Goal: Task Accomplishment & Management: Manage account settings

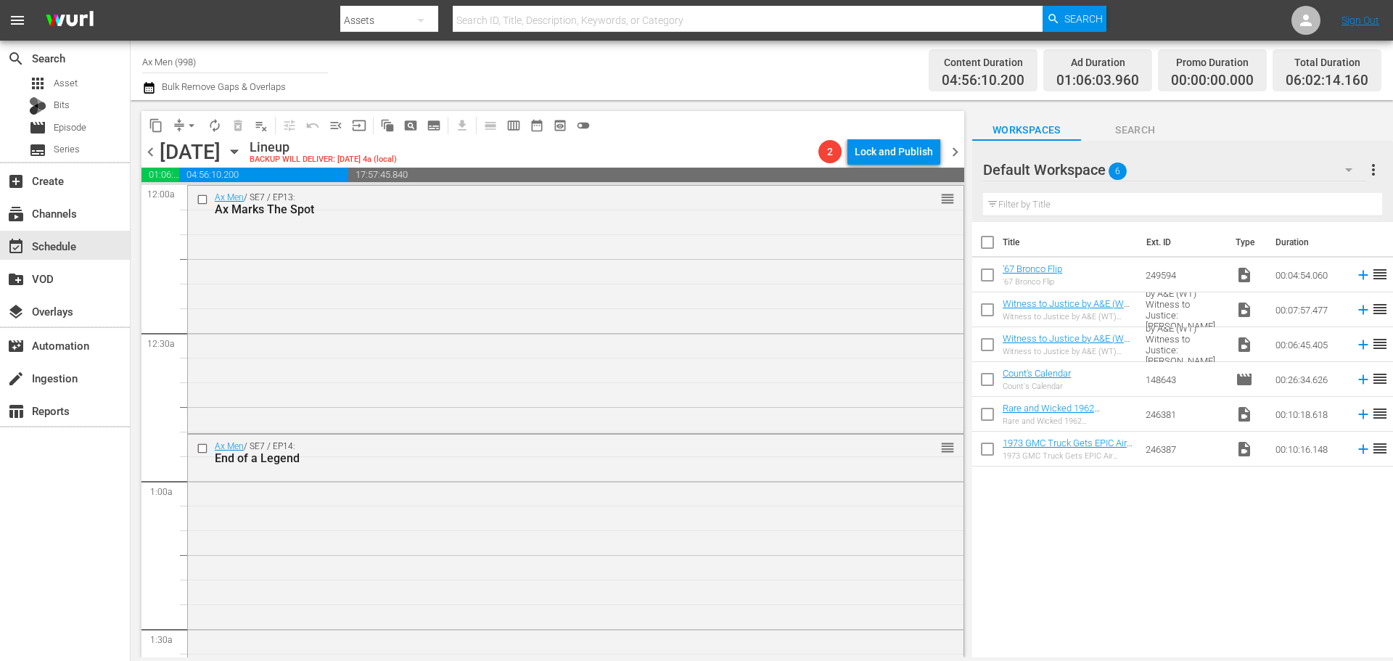
click at [775, 273] on div "Ax Men / SE7 / EP13: Ax Marks The Spot reorder" at bounding box center [575, 308] width 775 height 245
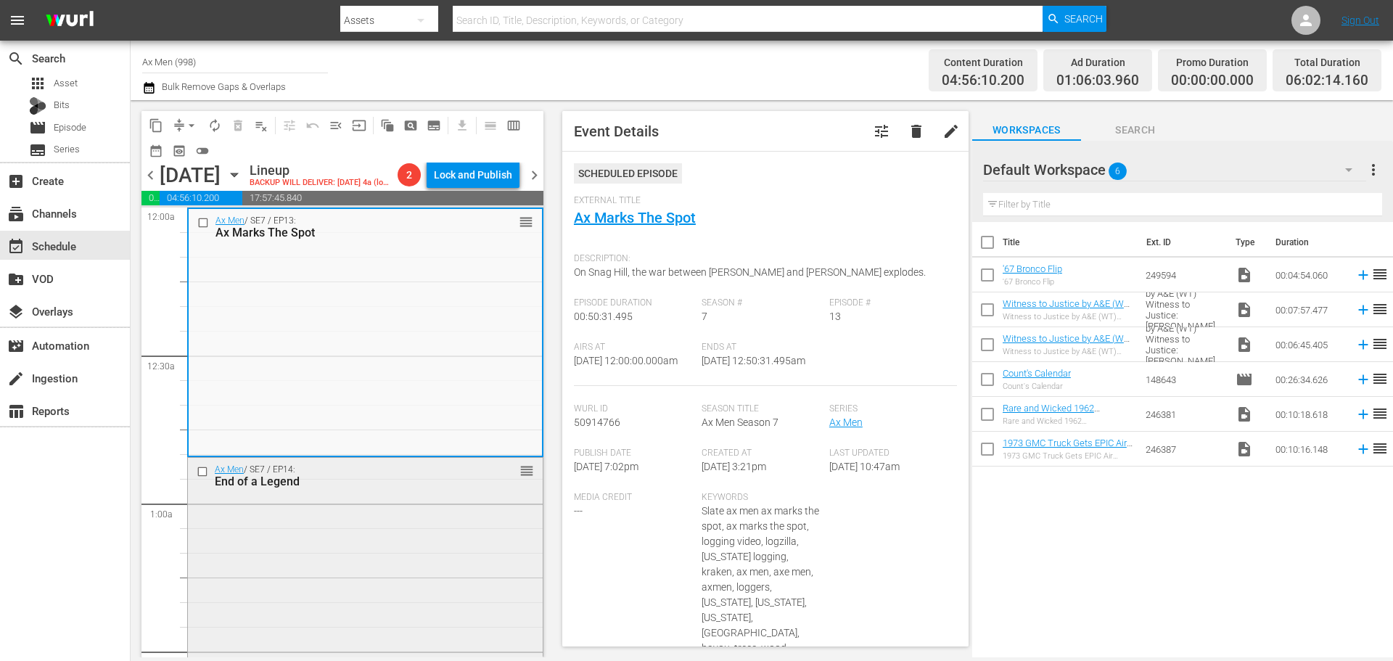
click at [435, 566] on div "Ax Men / SE7 / EP14: End of a Legend reorder" at bounding box center [365, 579] width 355 height 243
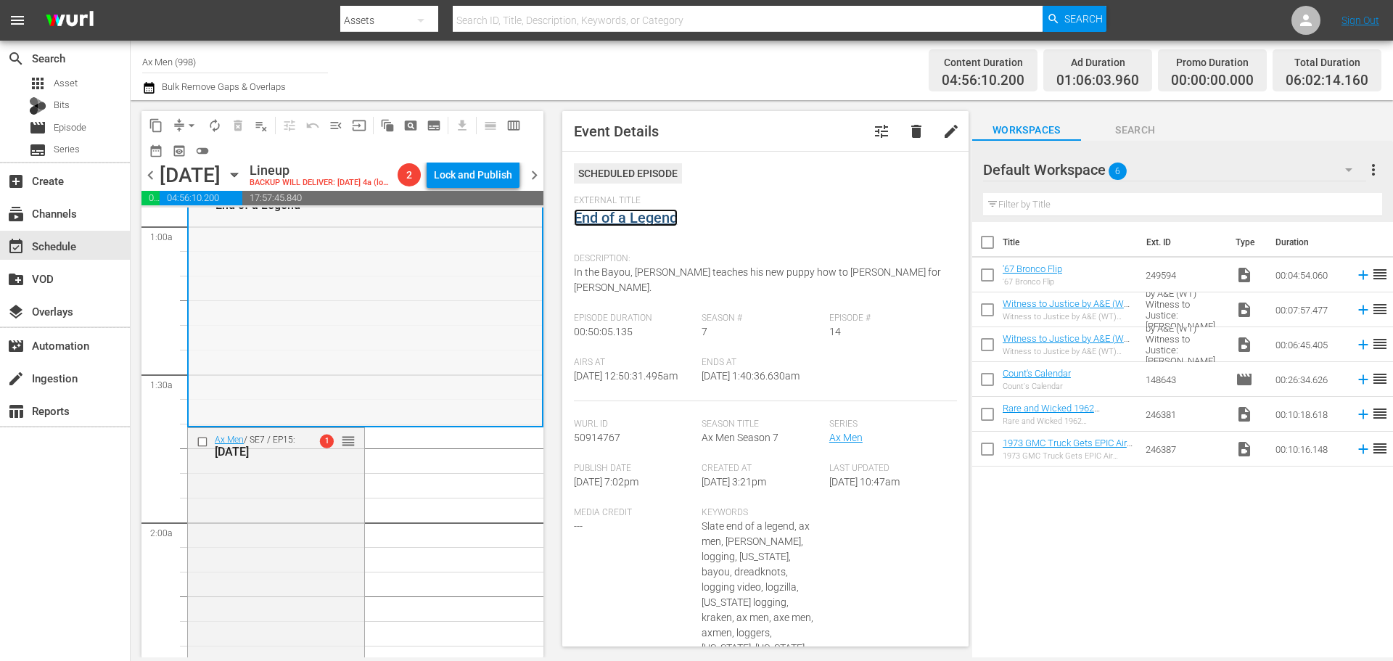
scroll to position [290, 0]
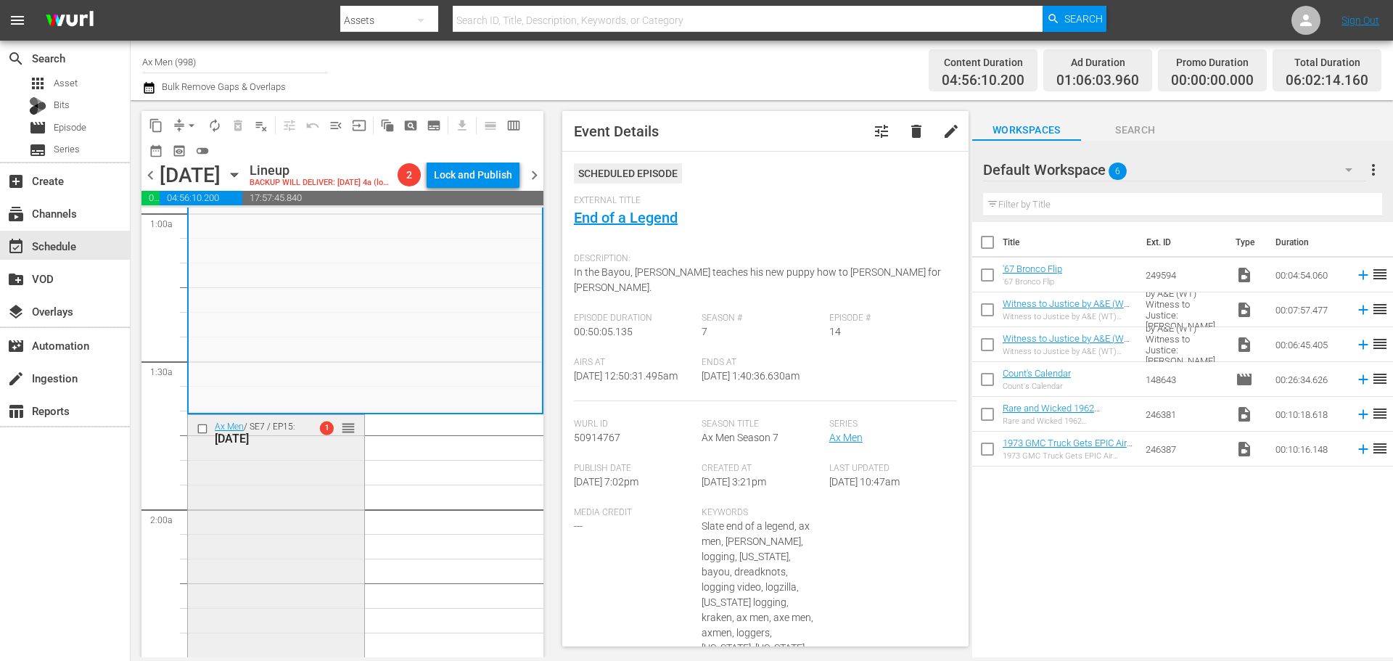
click at [256, 526] on div "Ax Men / SE7 / EP15: Dog Days 1 reorder" at bounding box center [276, 542] width 176 height 254
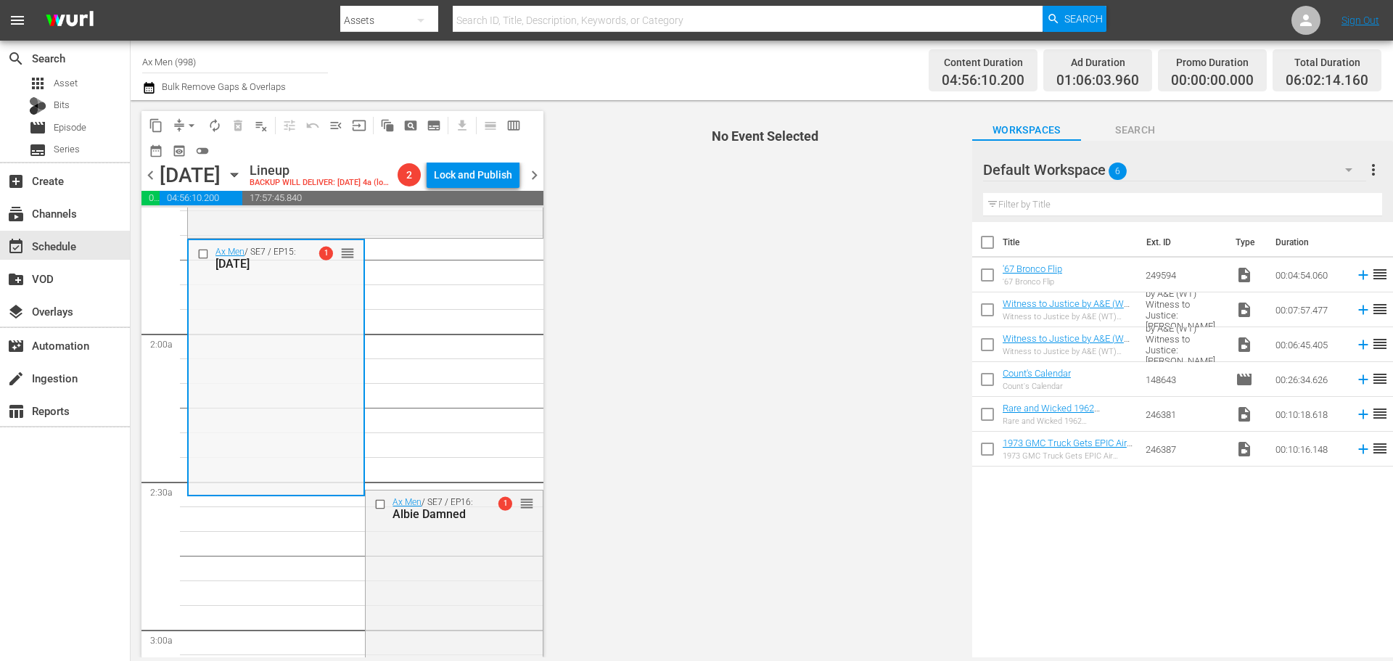
scroll to position [508, 0]
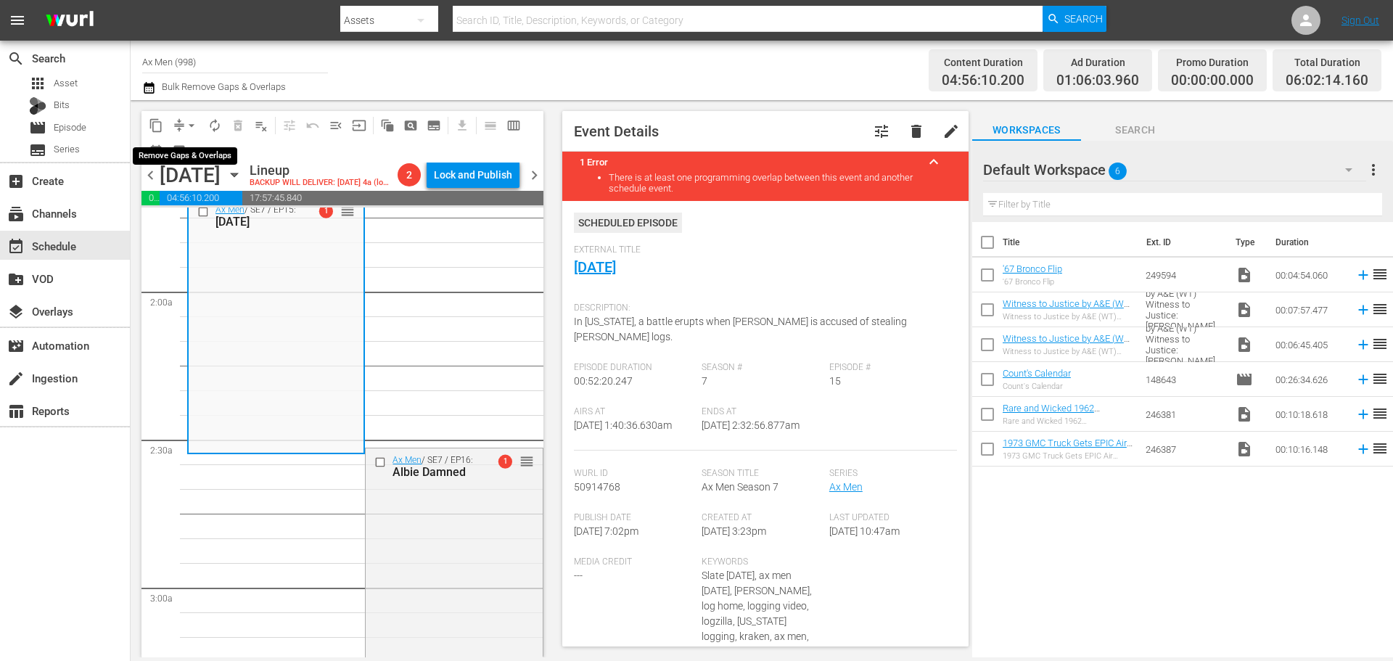
click at [190, 123] on span "arrow_drop_down" at bounding box center [191, 125] width 15 height 15
click at [190, 153] on li "Align to Midnight" at bounding box center [192, 155] width 120 height 24
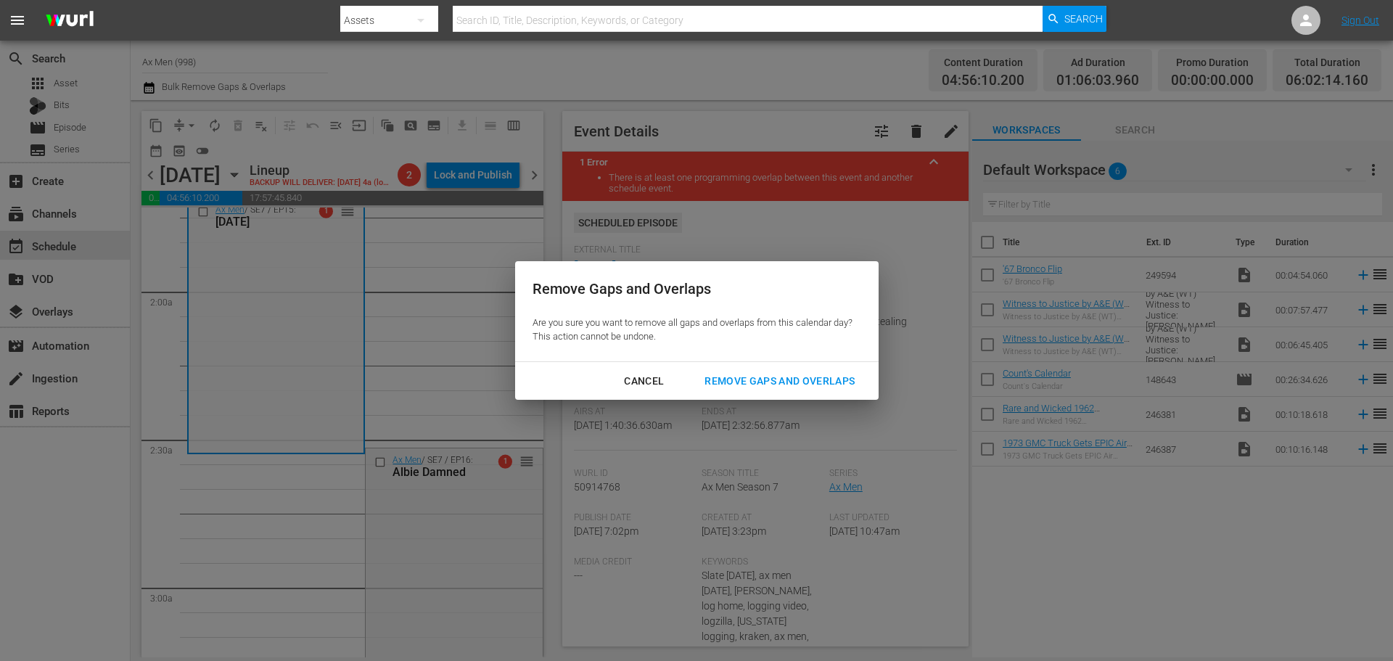
click at [786, 380] on div "Remove Gaps and Overlaps" at bounding box center [779, 381] width 173 height 18
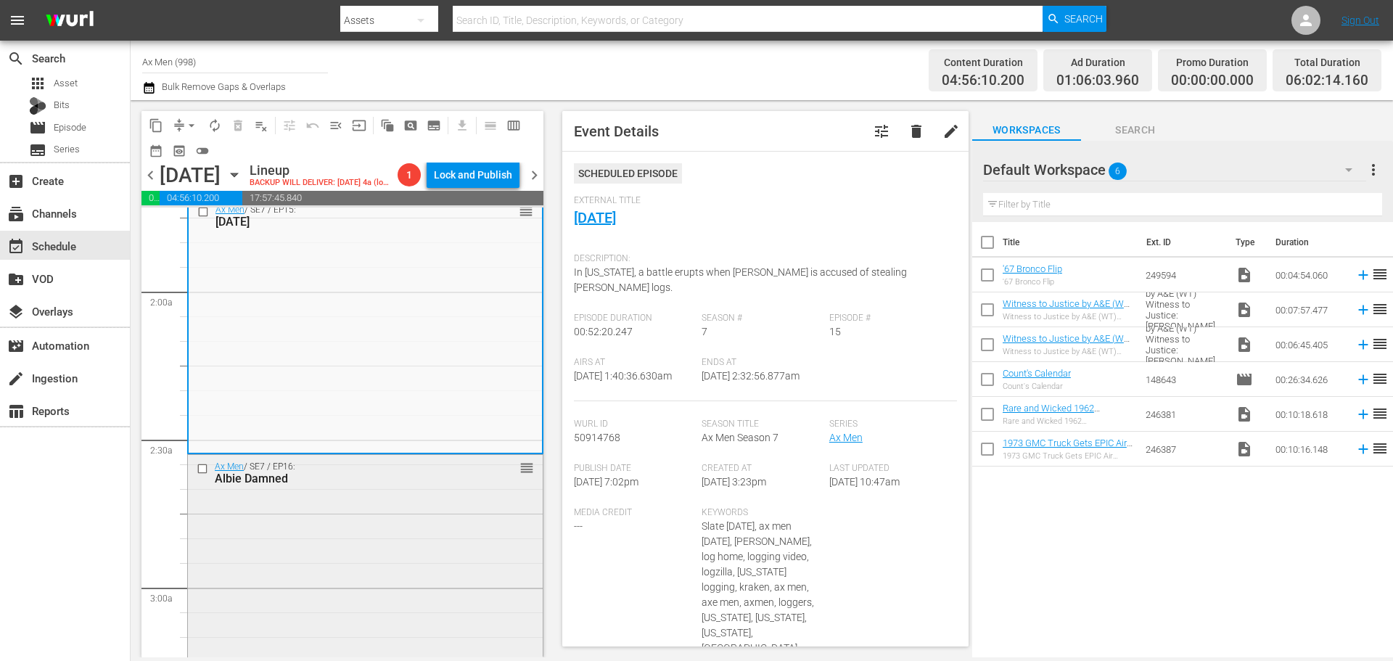
click at [386, 554] on div "Ax Men / SE7 / EP16: Albie Damned reorder" at bounding box center [365, 580] width 355 height 250
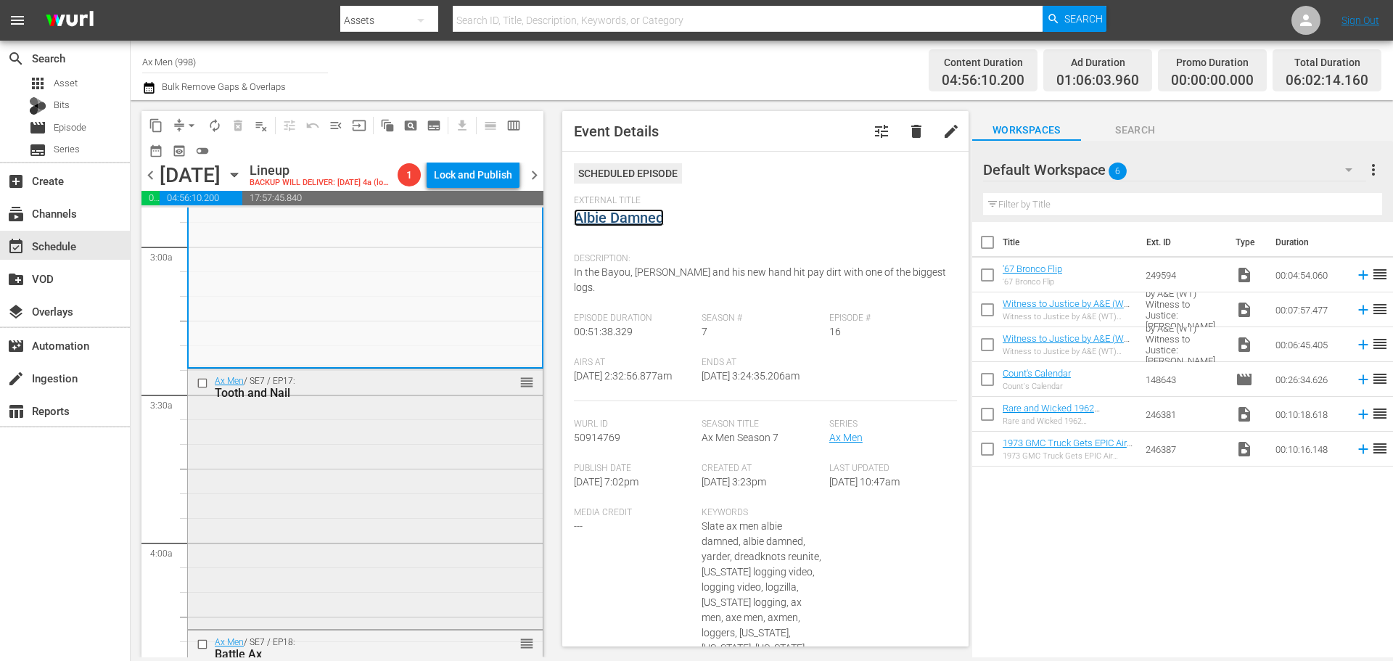
scroll to position [870, 0]
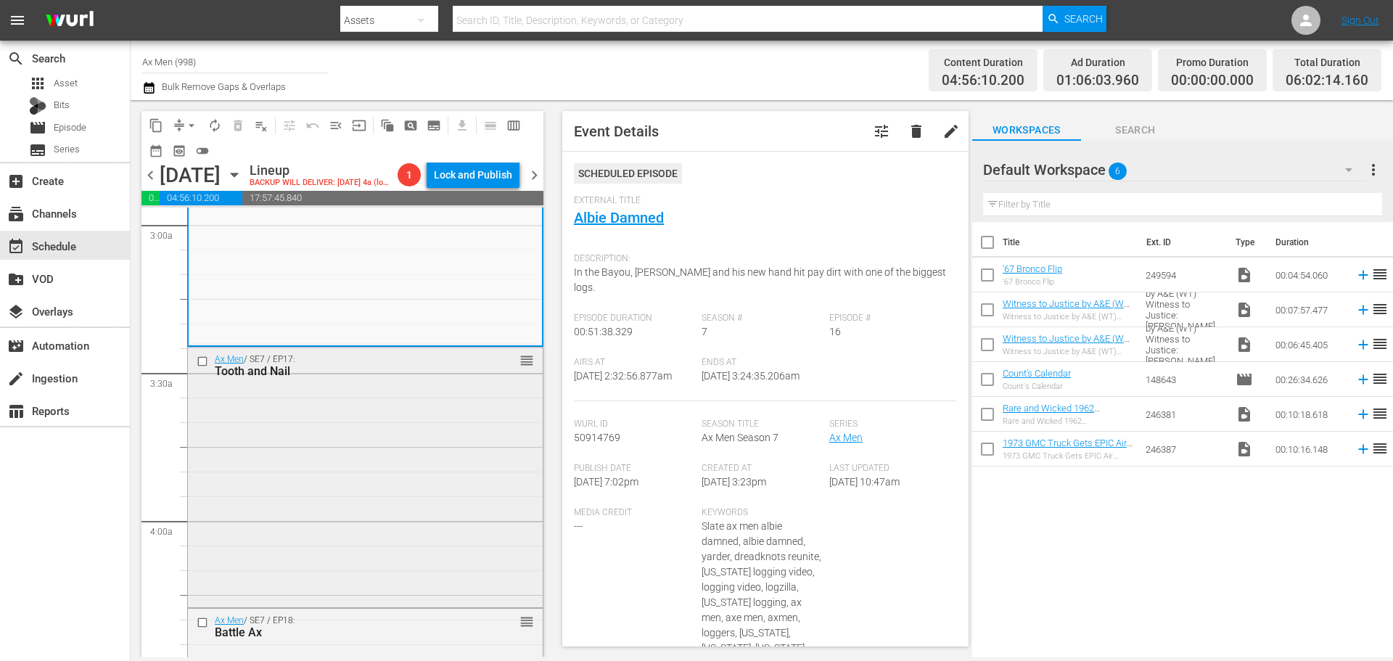
click at [387, 481] on div "Ax Men / SE7 / EP17: Tooth and Nail reorder" at bounding box center [365, 475] width 355 height 257
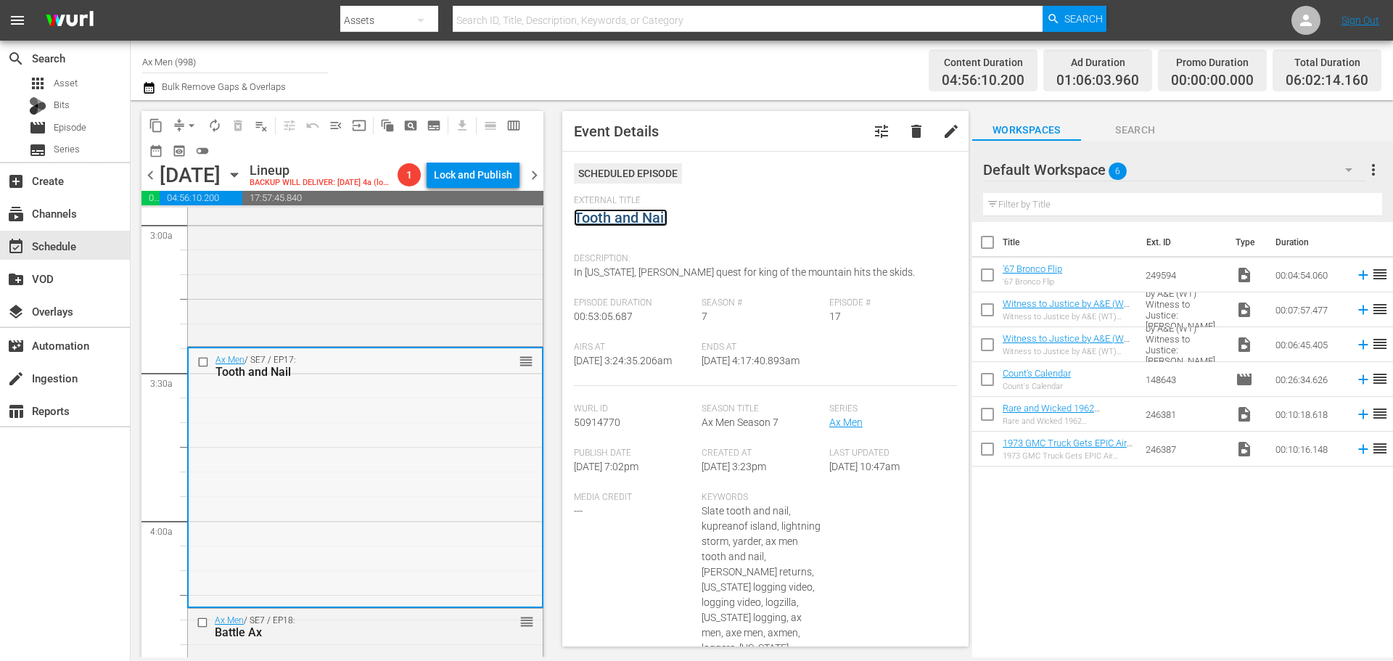
scroll to position [1160, 0]
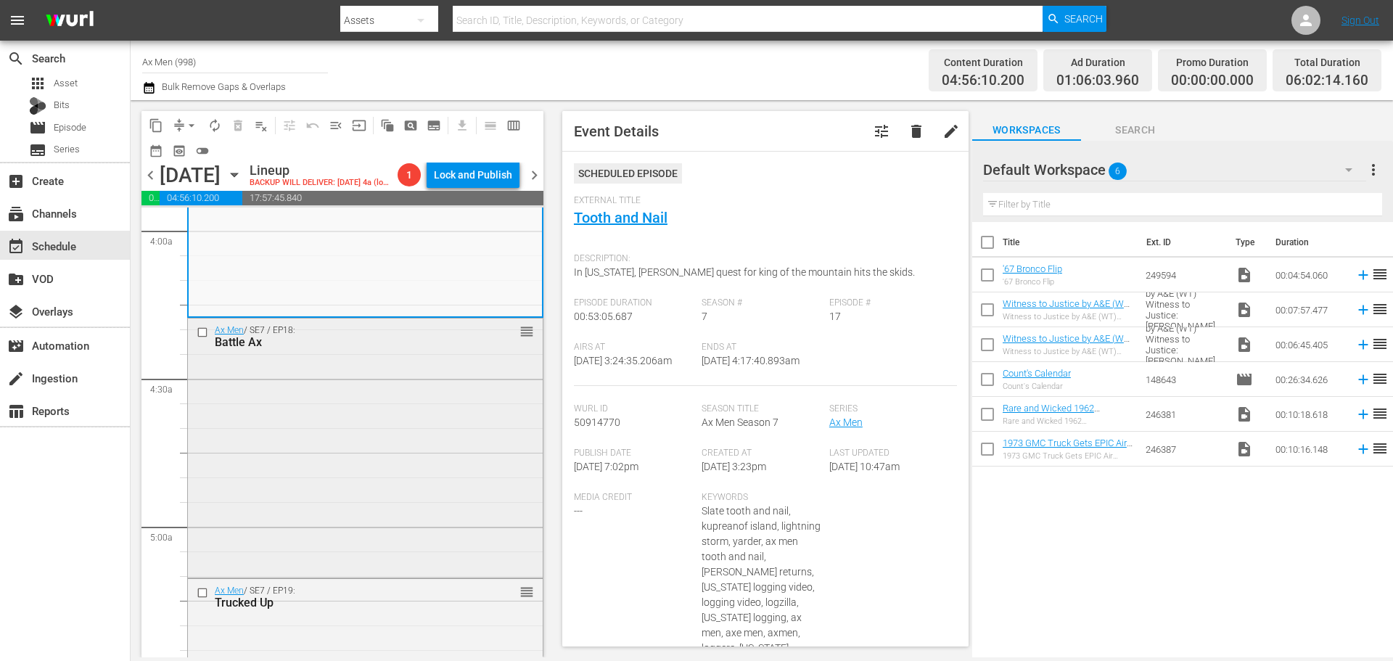
click at [345, 408] on div "Ax Men / SE7 / EP18: Battle Ax reorder" at bounding box center [365, 445] width 355 height 255
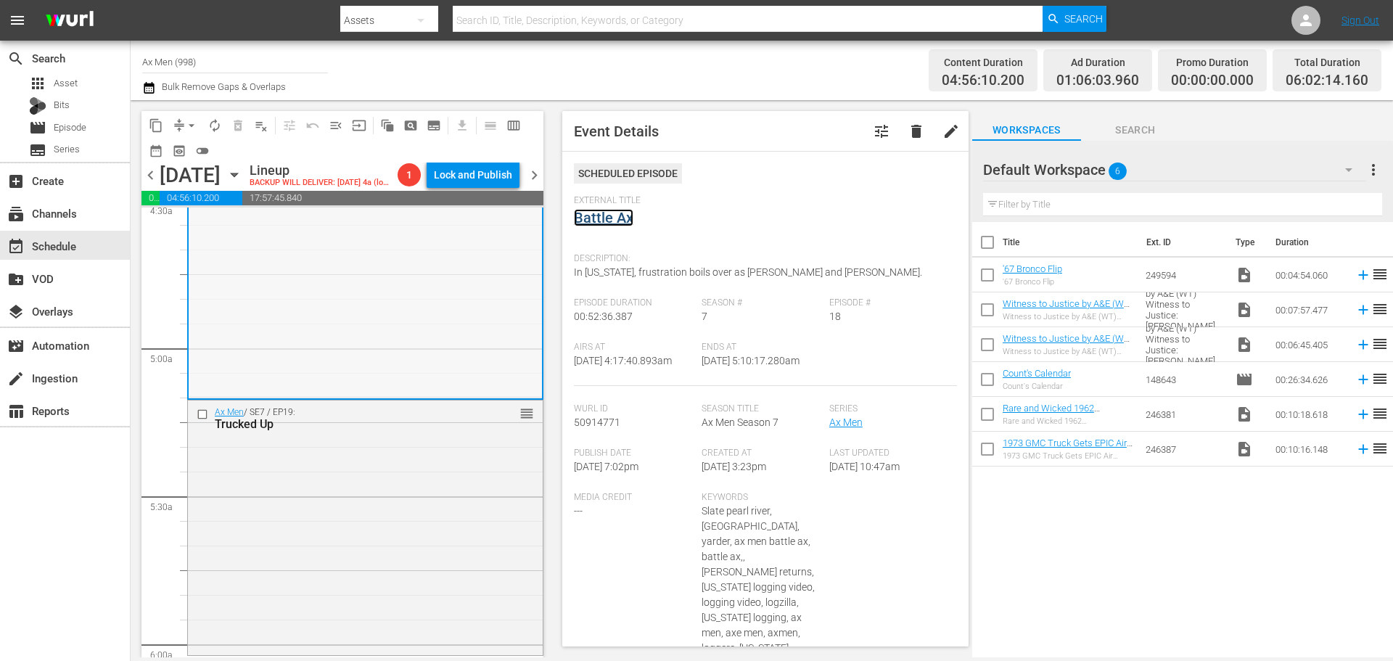
scroll to position [1451, 0]
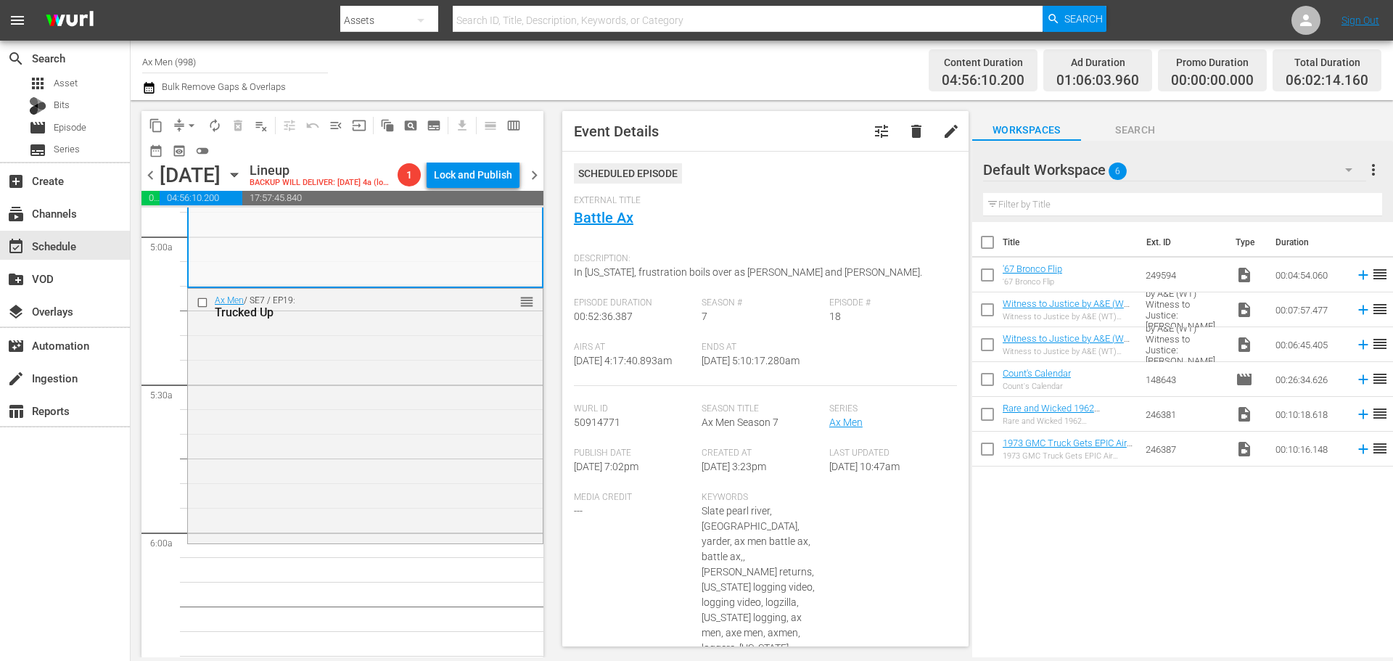
click at [381, 419] on div "Ax Men / SE7 / EP19: Trucked Up reorder" at bounding box center [365, 415] width 355 height 252
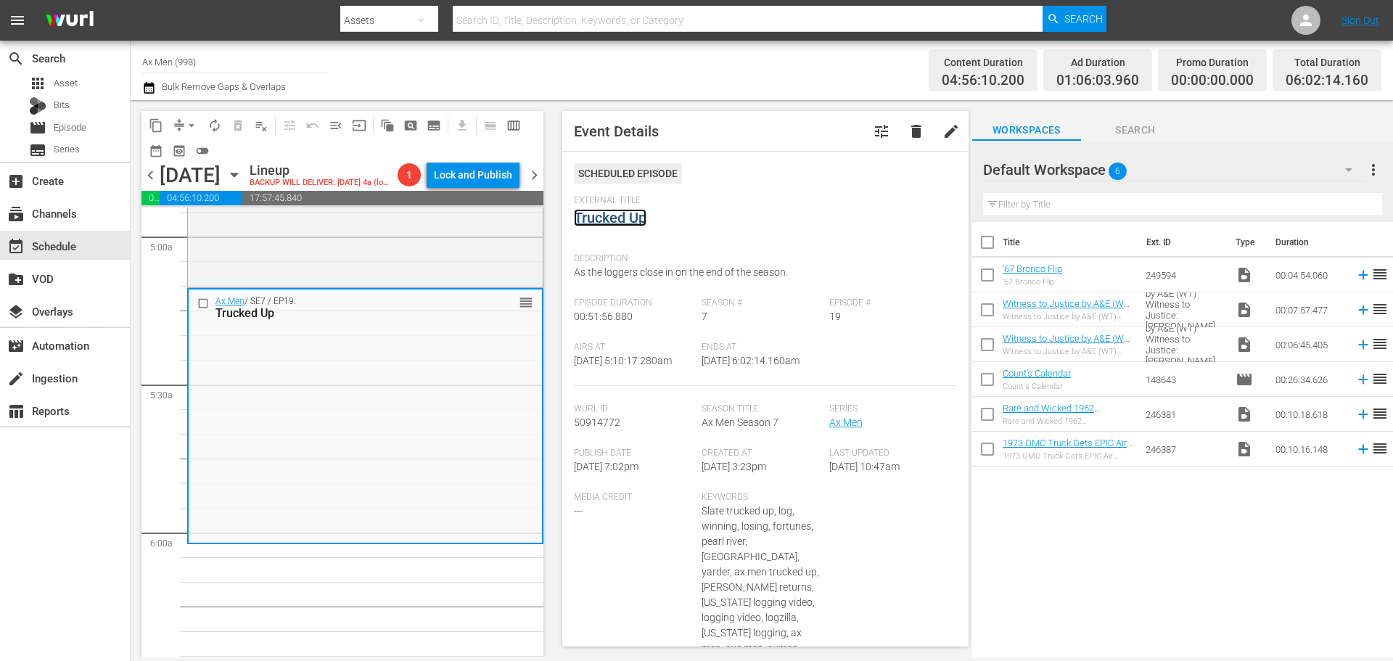
scroll to position [0, 0]
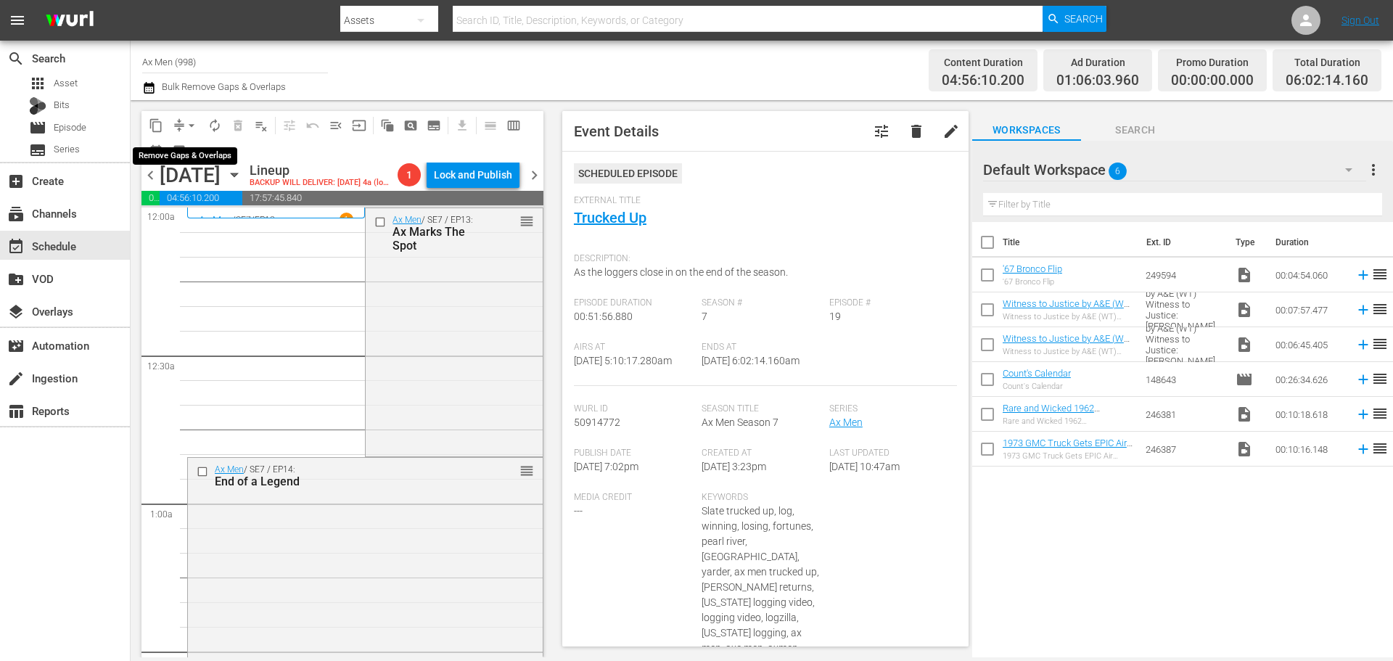
click at [191, 122] on span "arrow_drop_down" at bounding box center [191, 125] width 15 height 15
click at [198, 152] on li "Align to Midnight" at bounding box center [192, 155] width 152 height 24
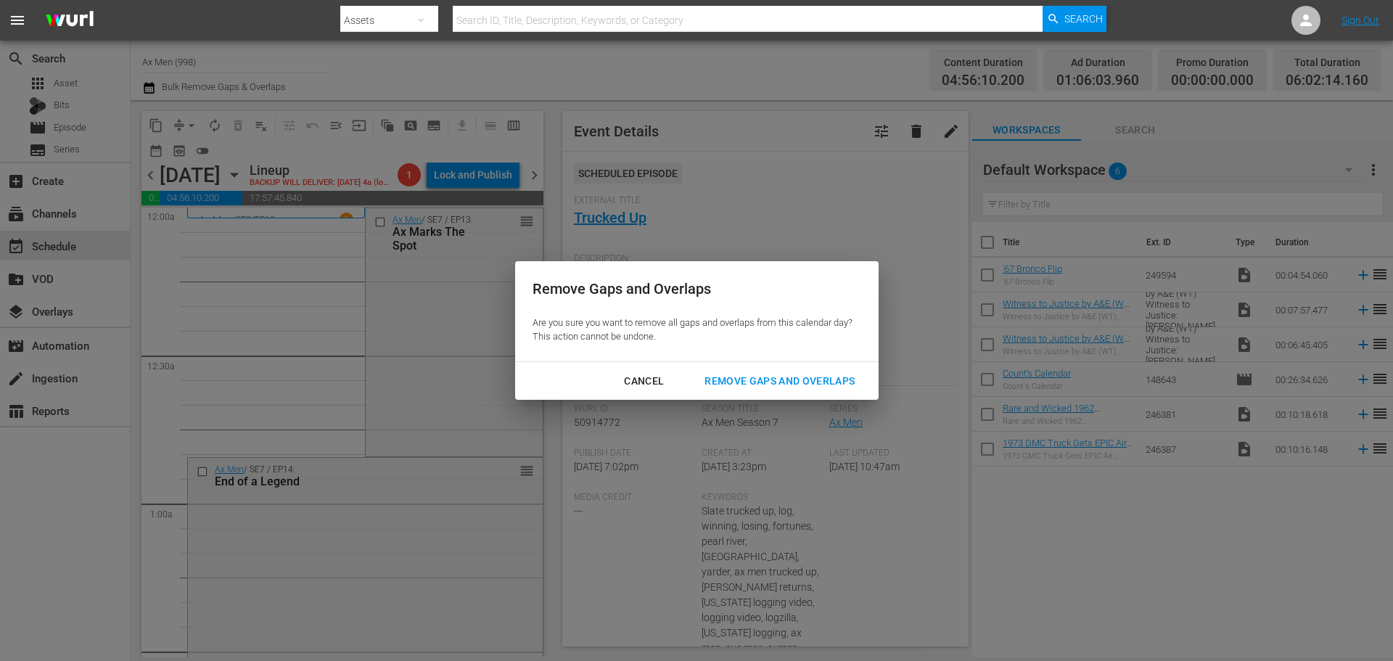
click at [743, 377] on div "Remove Gaps and Overlaps" at bounding box center [779, 381] width 173 height 18
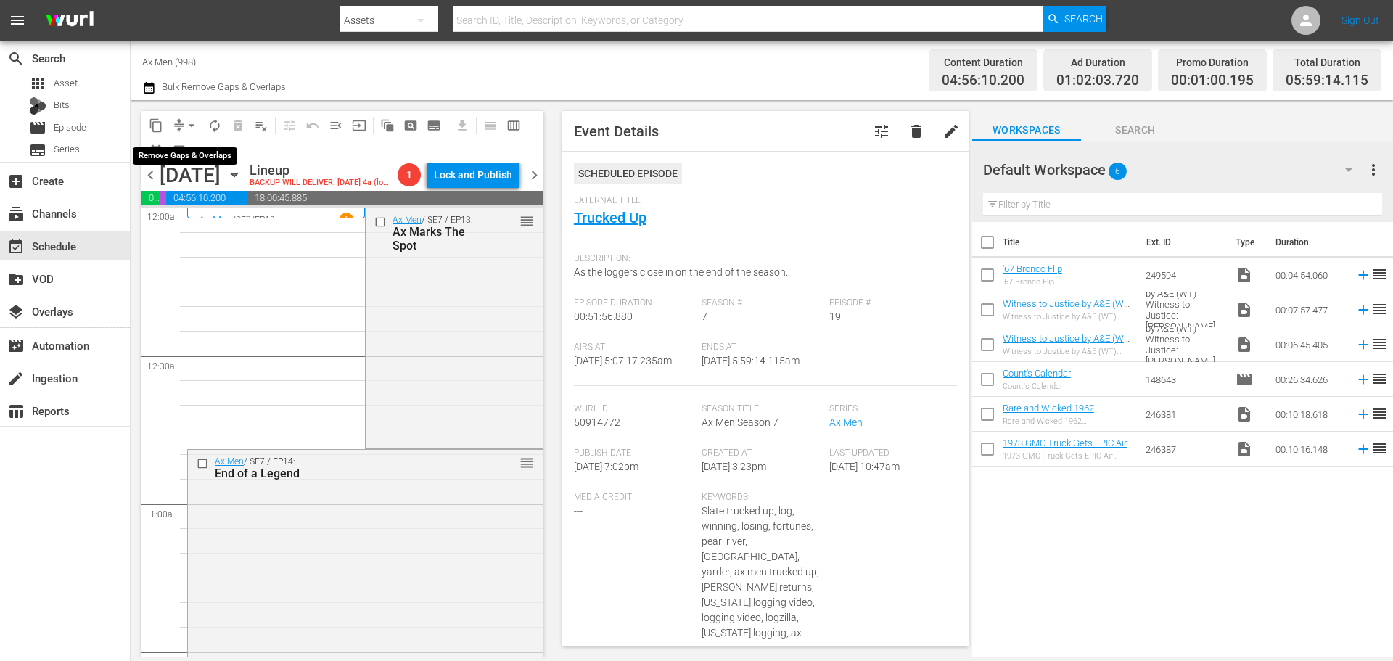
click at [192, 120] on span "arrow_drop_down" at bounding box center [191, 125] width 15 height 15
click at [182, 153] on li "Align to Midnight" at bounding box center [192, 155] width 152 height 24
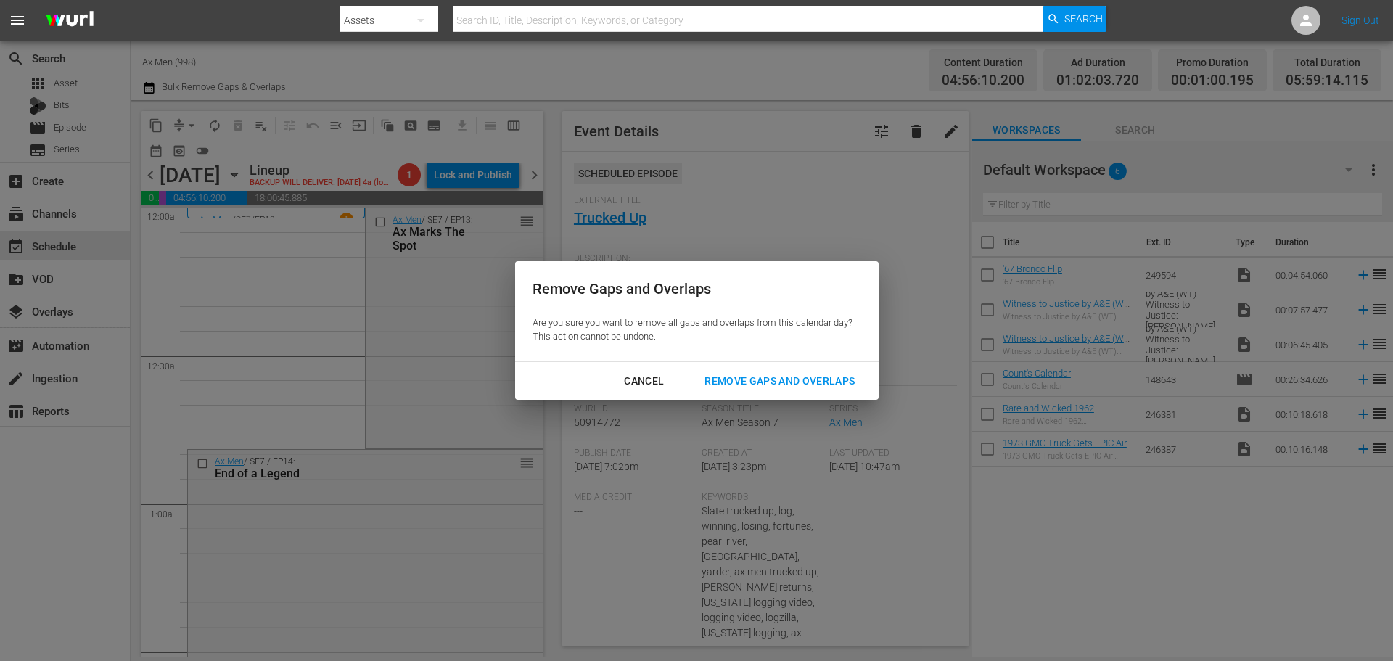
click at [748, 380] on div "Remove Gaps and Overlaps" at bounding box center [779, 381] width 173 height 18
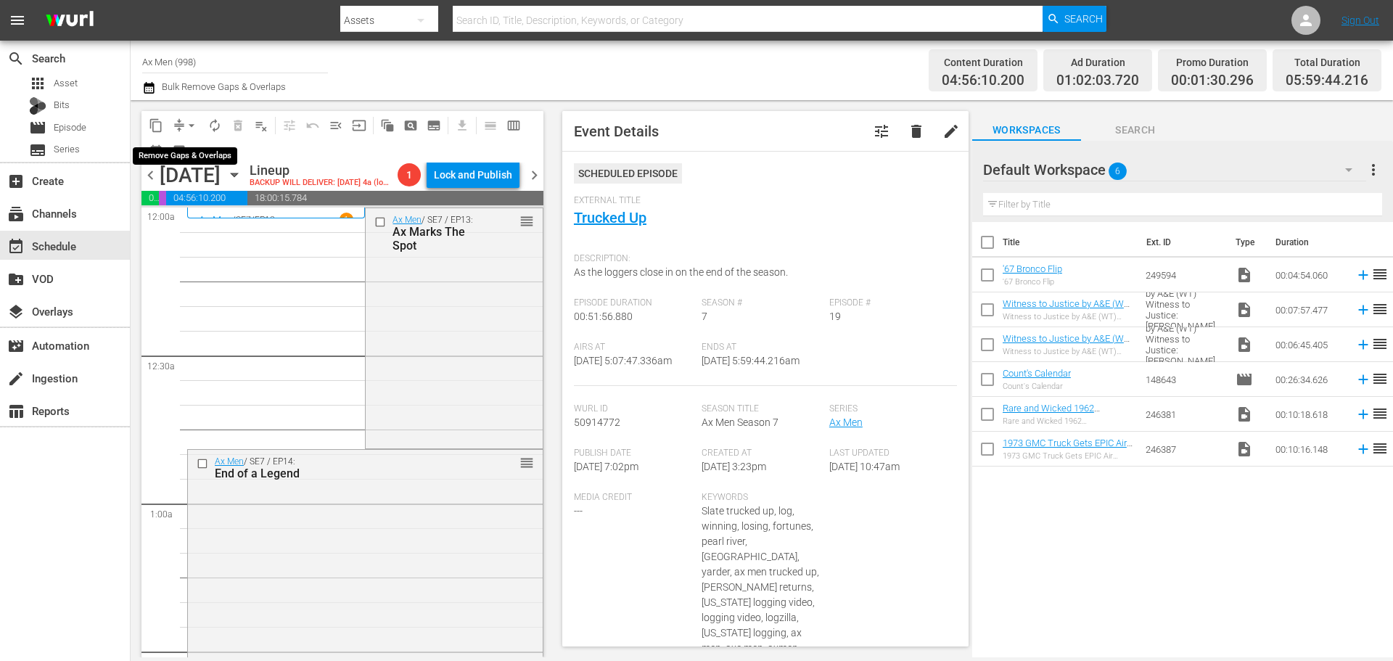
click at [189, 125] on span "arrow_drop_down" at bounding box center [191, 125] width 15 height 15
click at [194, 151] on li "Align to Midnight" at bounding box center [192, 155] width 152 height 24
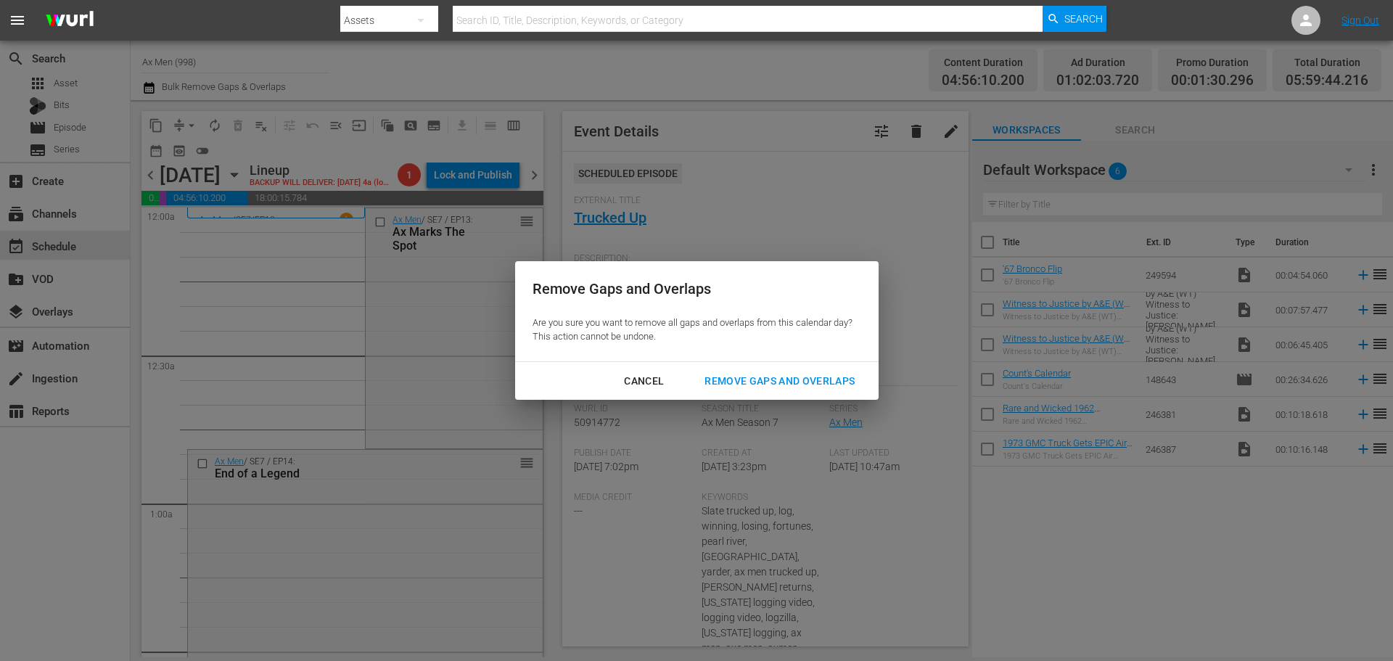
click at [741, 376] on div "Remove Gaps and Overlaps" at bounding box center [779, 381] width 173 height 18
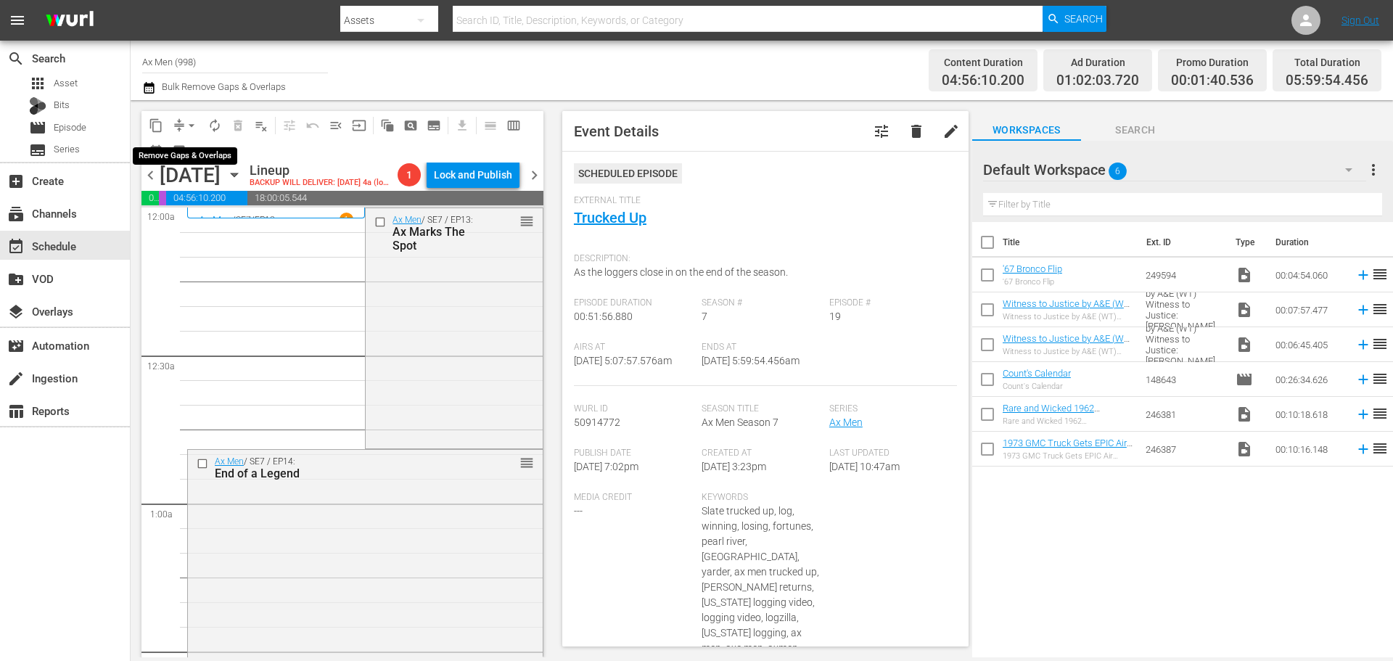
click at [190, 119] on span "arrow_drop_down" at bounding box center [191, 125] width 15 height 15
click at [193, 146] on li "Align to Midnight" at bounding box center [192, 155] width 152 height 24
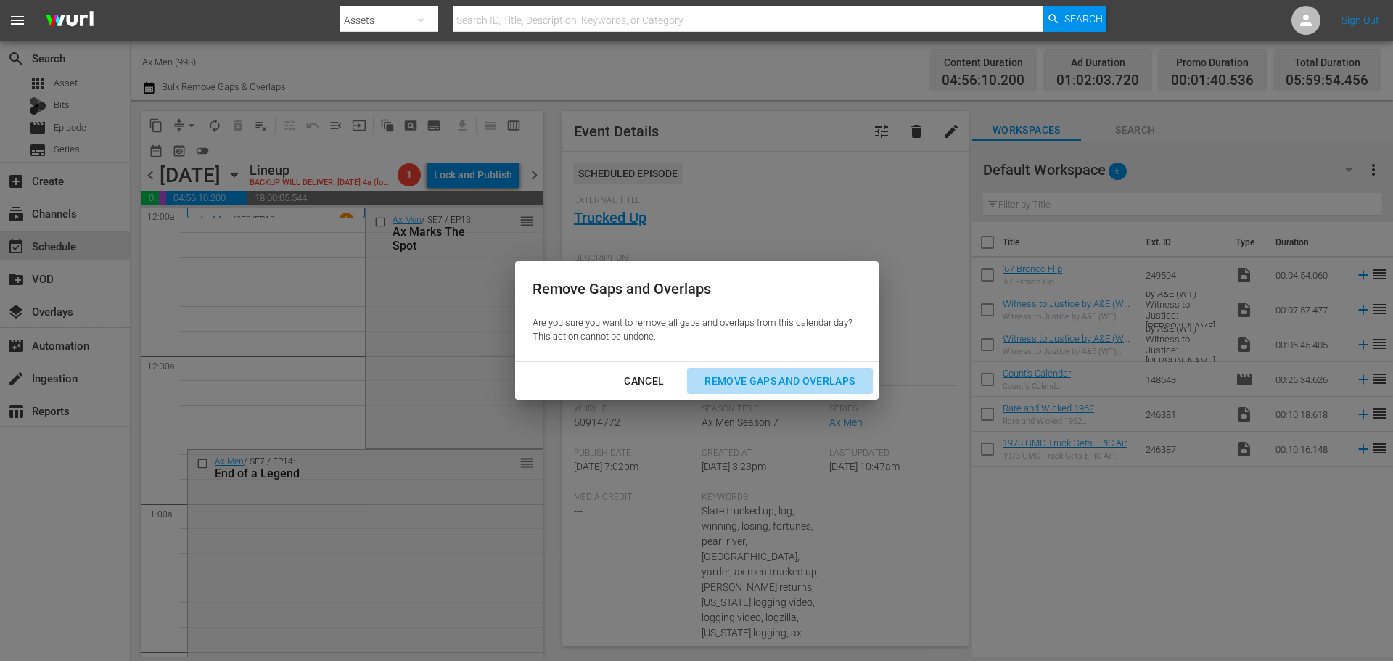
click at [773, 379] on div "Remove Gaps and Overlaps" at bounding box center [779, 381] width 173 height 18
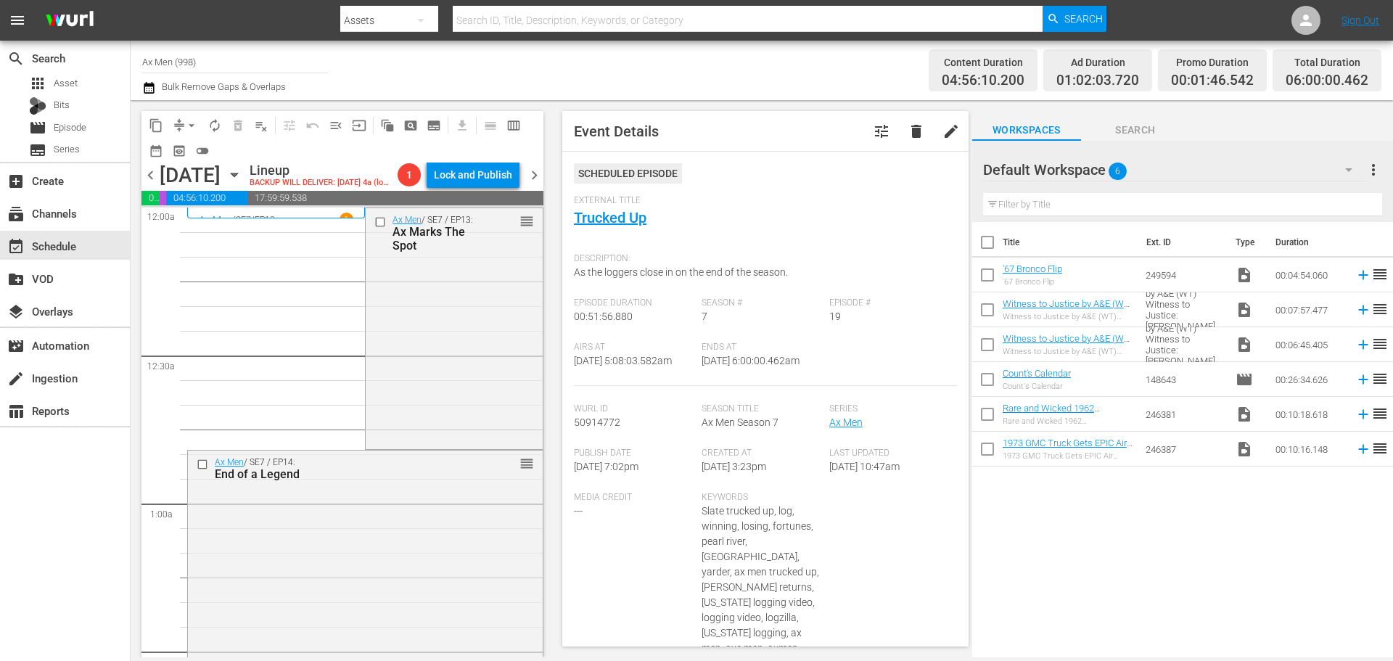
click at [209, 123] on span "autorenew_outlined" at bounding box center [214, 125] width 15 height 15
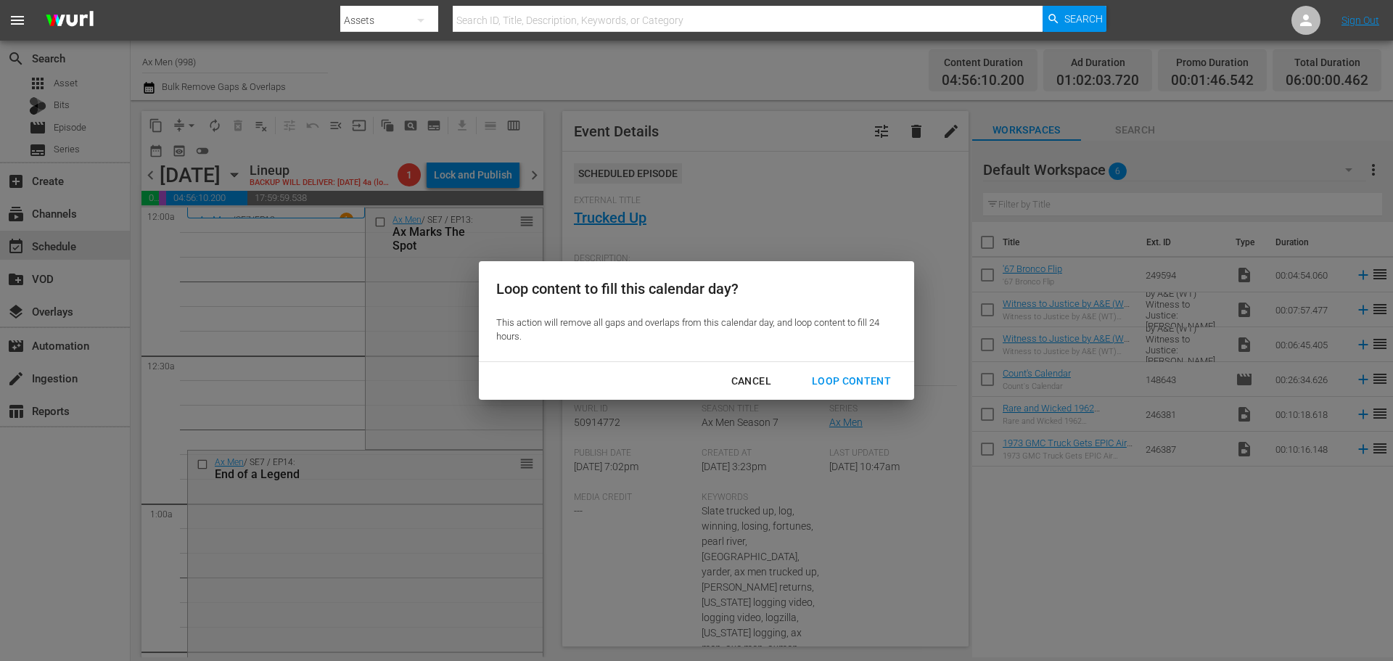
click at [844, 377] on div "Loop Content" at bounding box center [851, 381] width 102 height 18
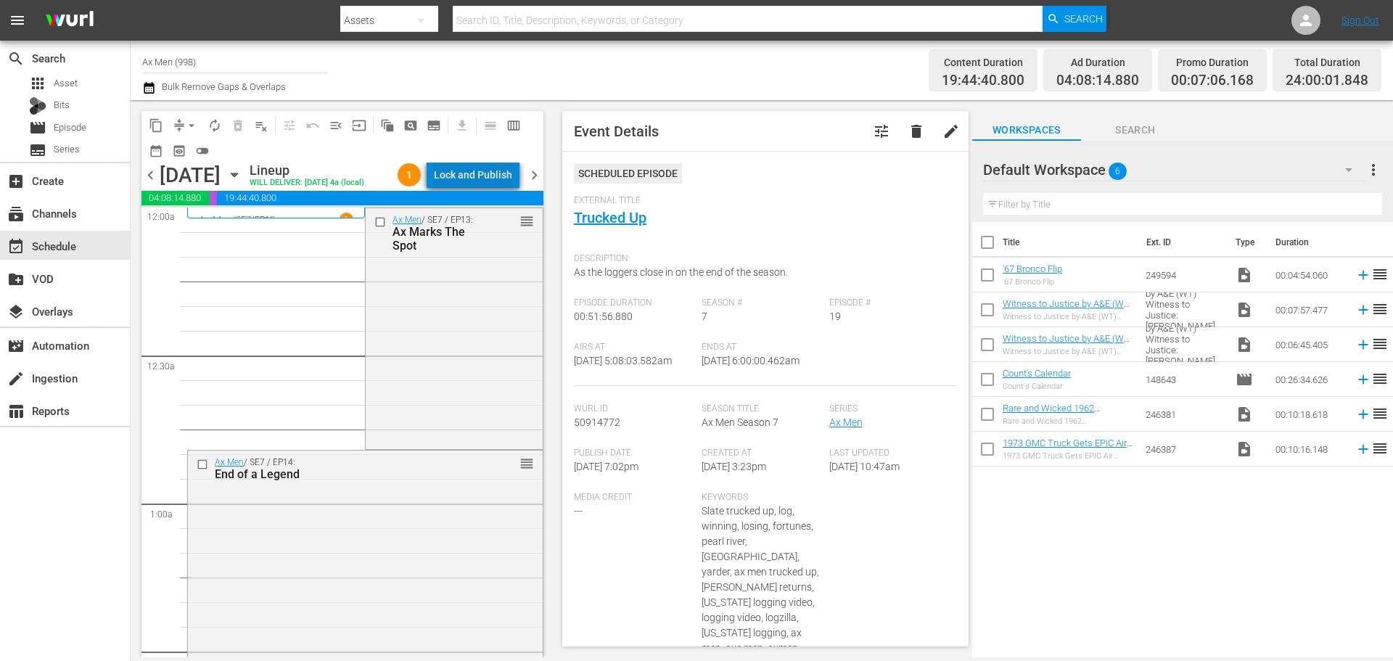
click at [502, 181] on div "Lock and Publish" at bounding box center [473, 175] width 78 height 26
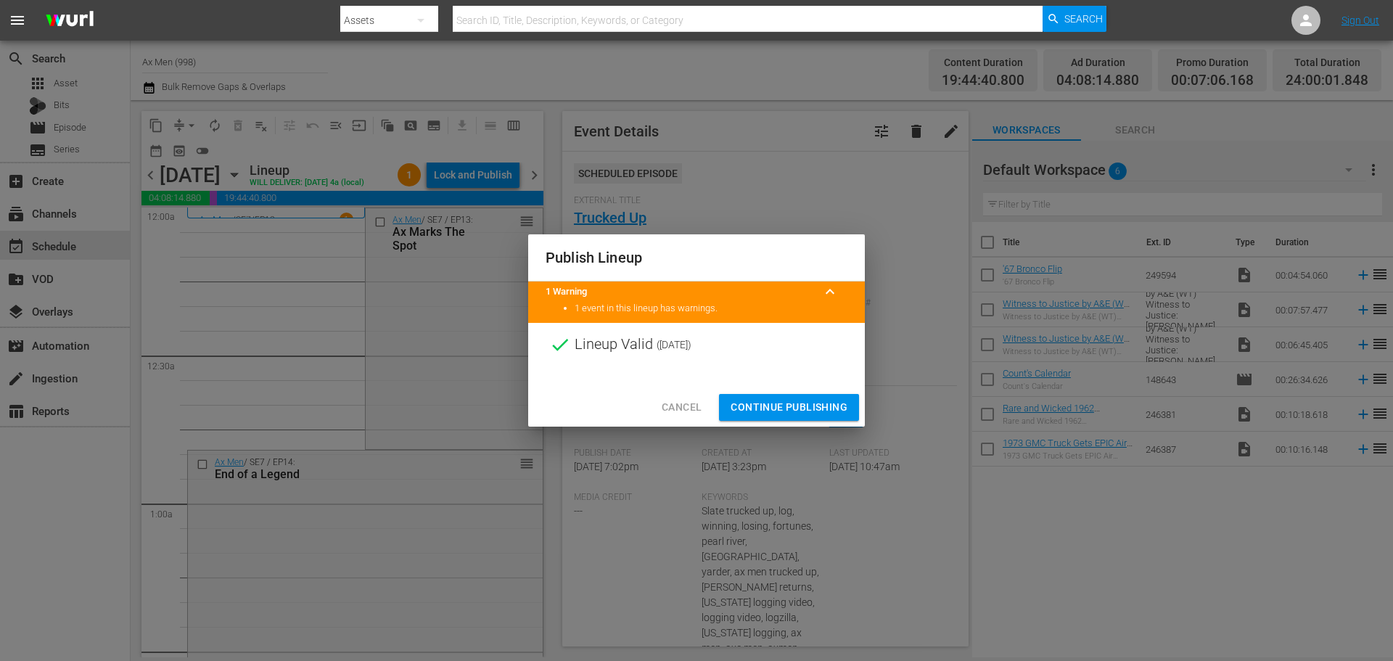
click at [818, 409] on span "Continue Publishing" at bounding box center [788, 407] width 117 height 18
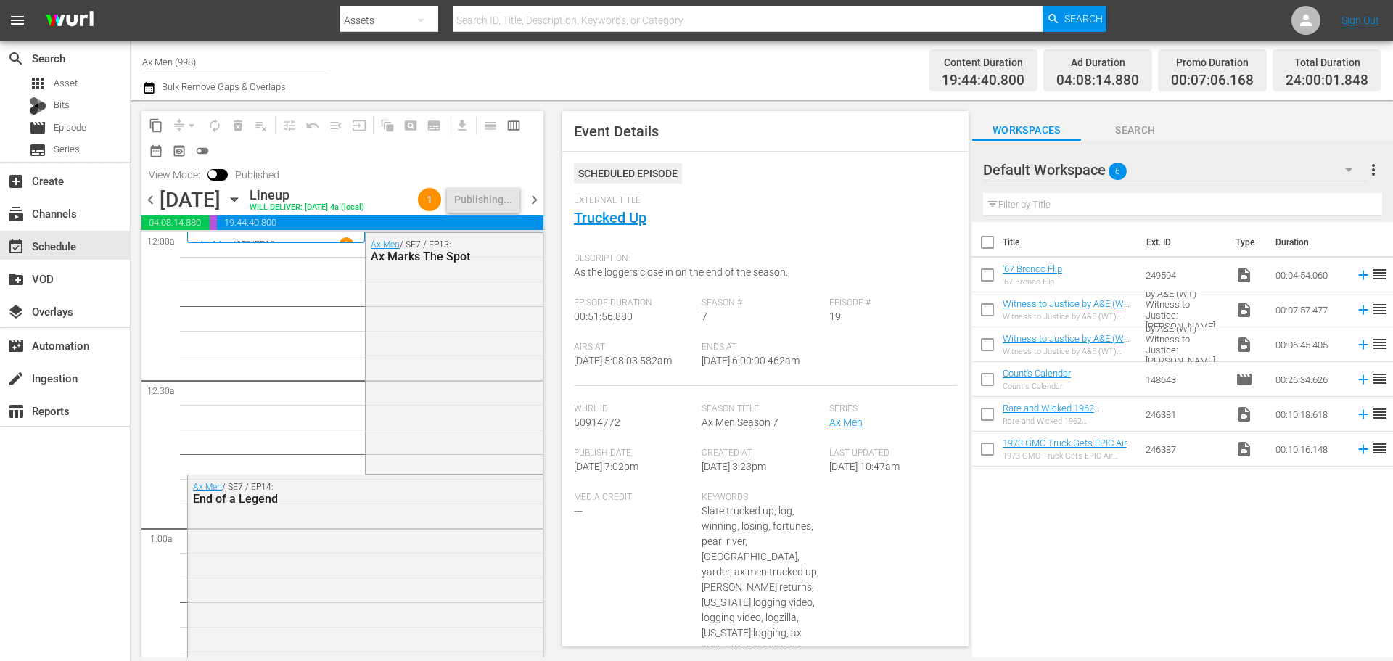
click at [532, 209] on span "chevron_right" at bounding box center [534, 200] width 18 height 18
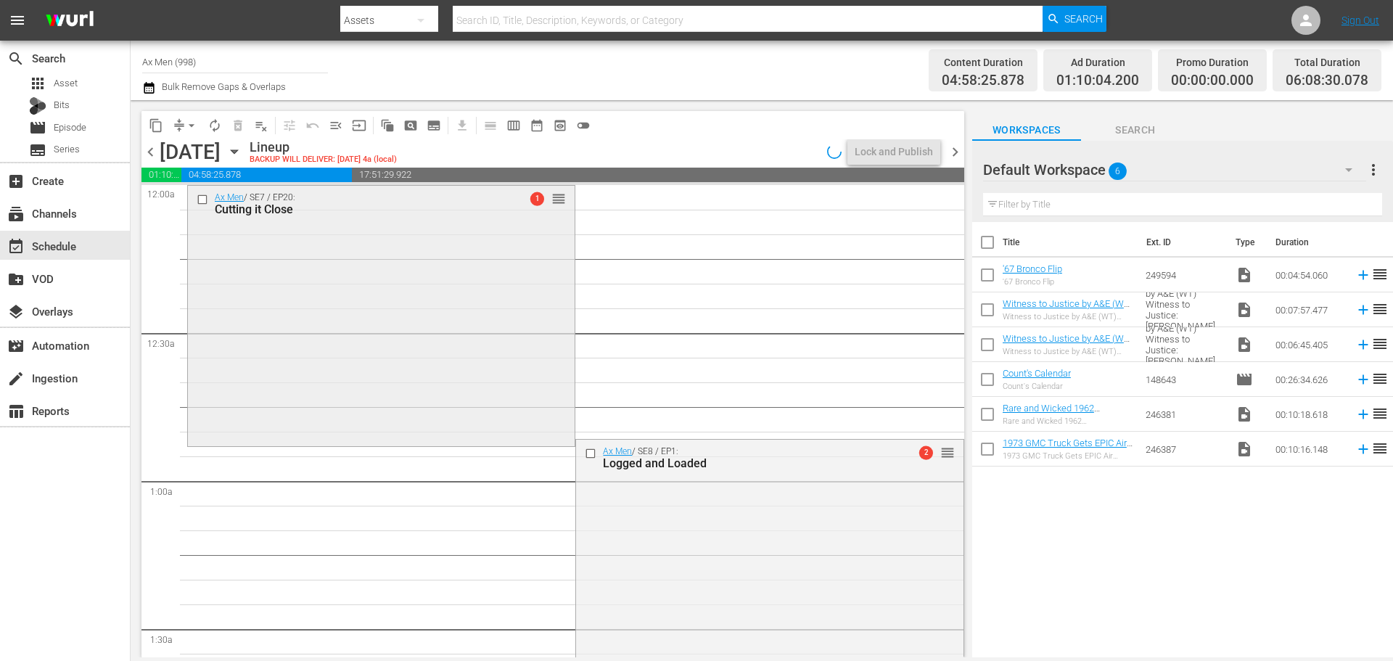
click at [258, 243] on div "Ax Men / SE7 / EP20: Cutting it Close 1 reorder" at bounding box center [381, 314] width 387 height 257
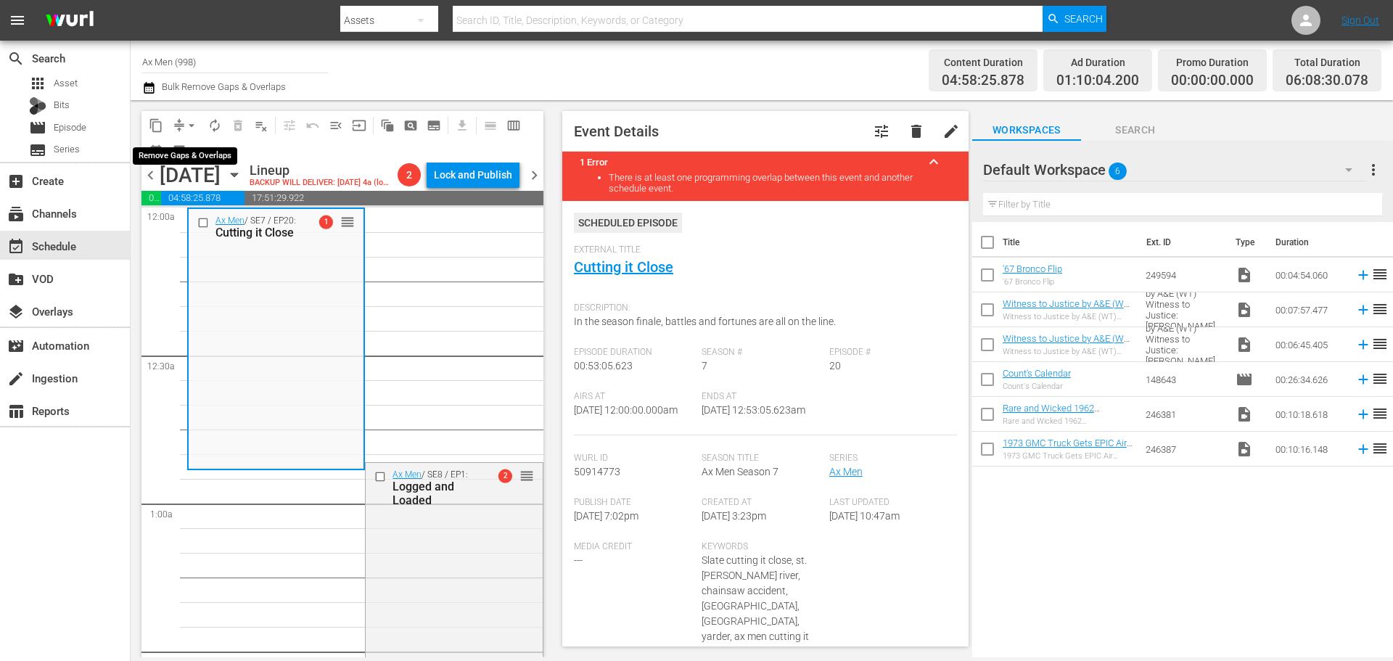
click at [190, 119] on span "arrow_drop_down" at bounding box center [191, 125] width 15 height 15
click at [187, 154] on li "Align to Midnight" at bounding box center [192, 155] width 120 height 24
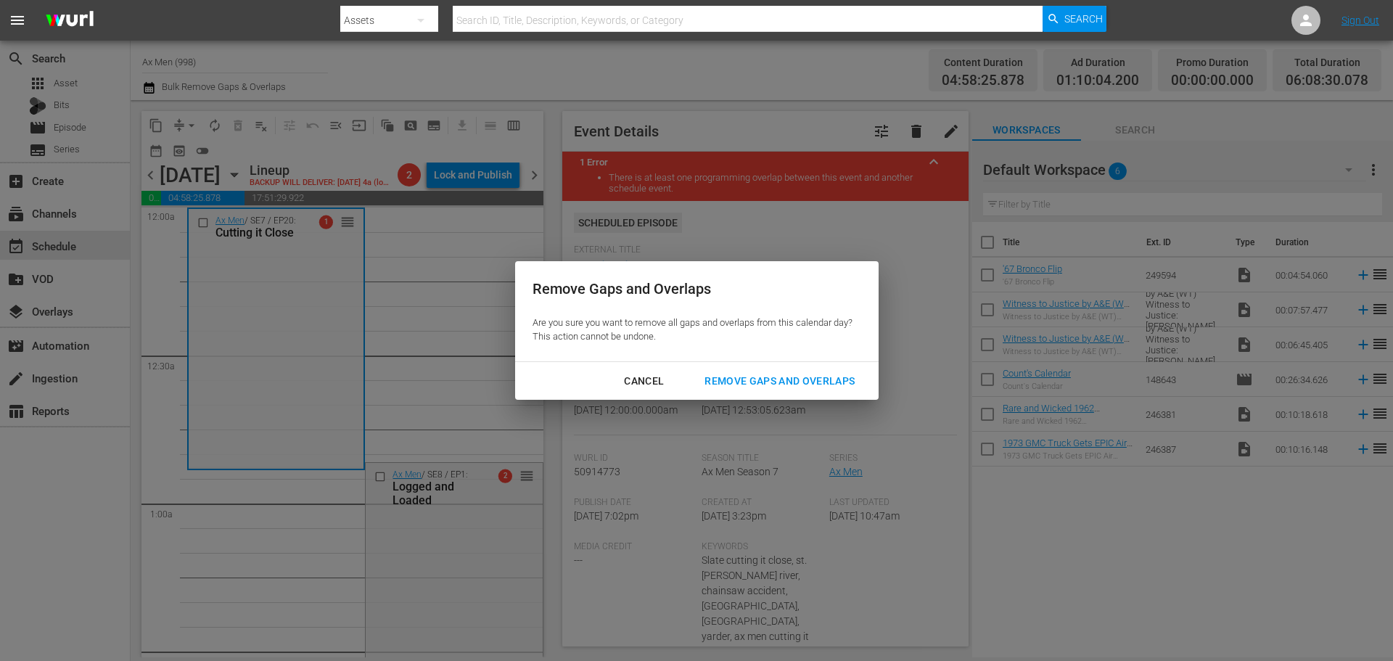
click at [749, 379] on div "Remove Gaps and Overlaps" at bounding box center [779, 381] width 173 height 18
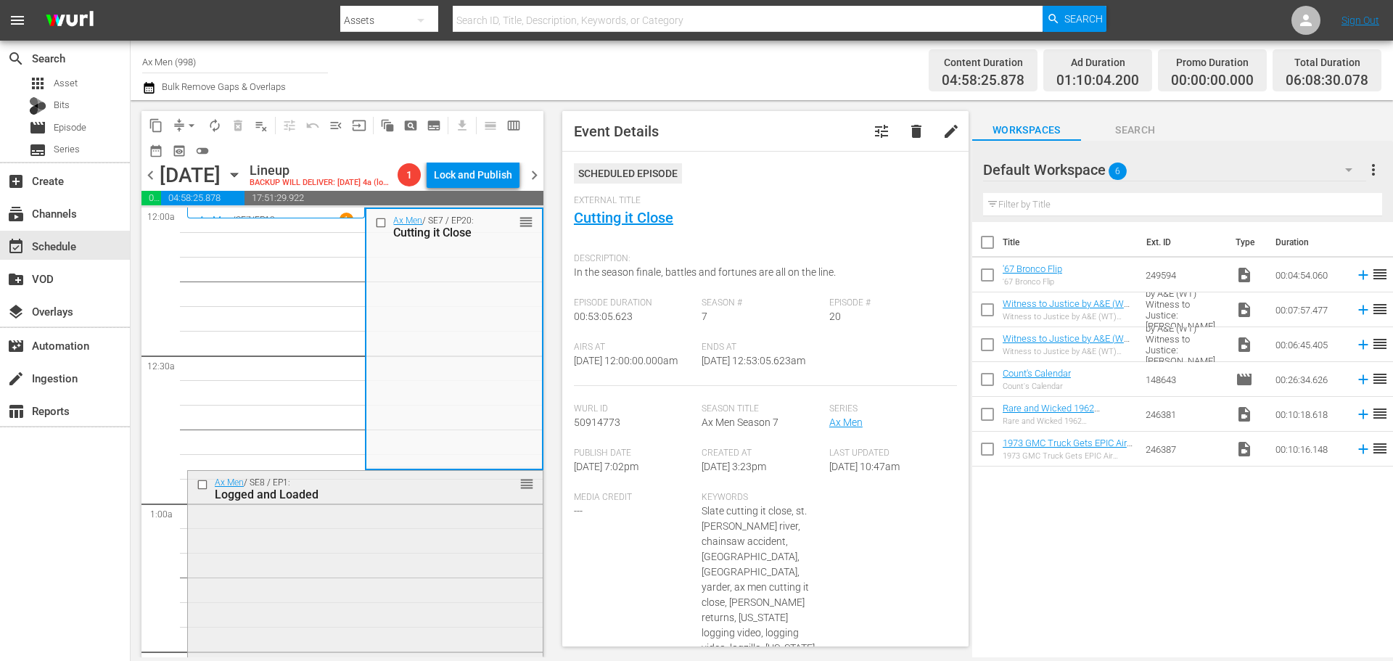
click at [326, 540] on div "Ax Men / SE8 / EP1: Logged and Loaded reorder" at bounding box center [365, 599] width 355 height 257
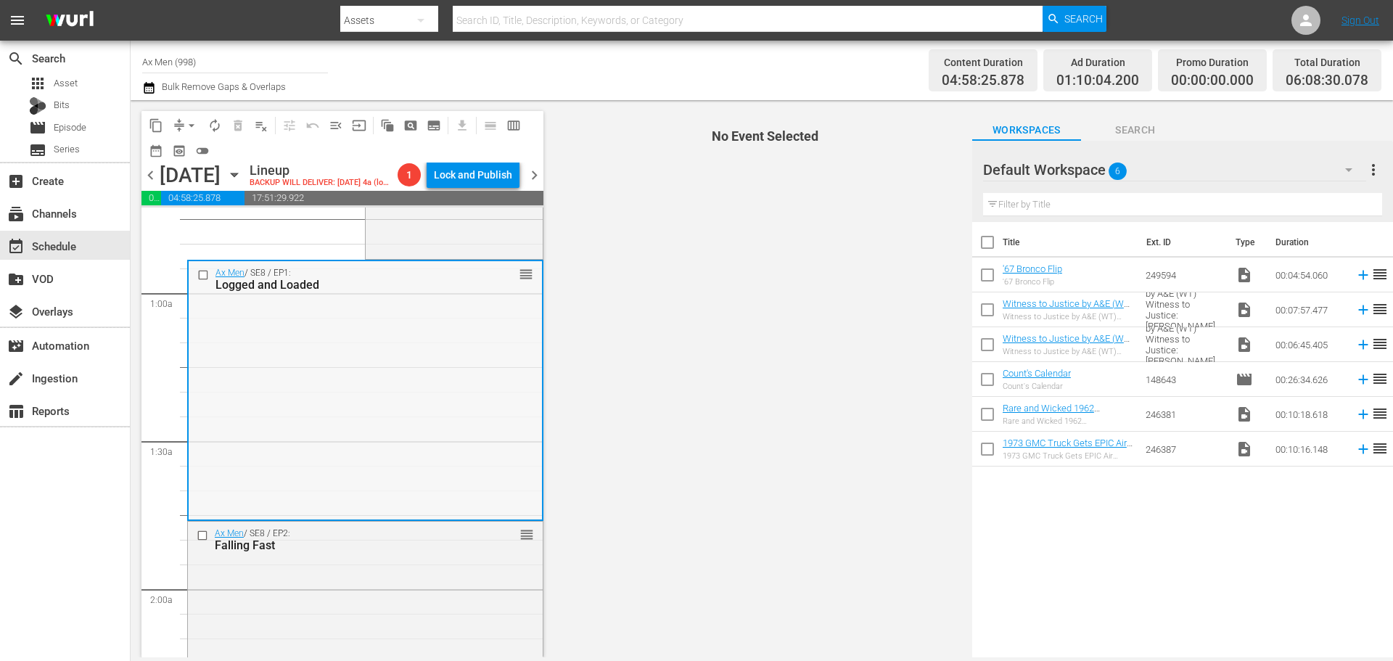
scroll to position [218, 0]
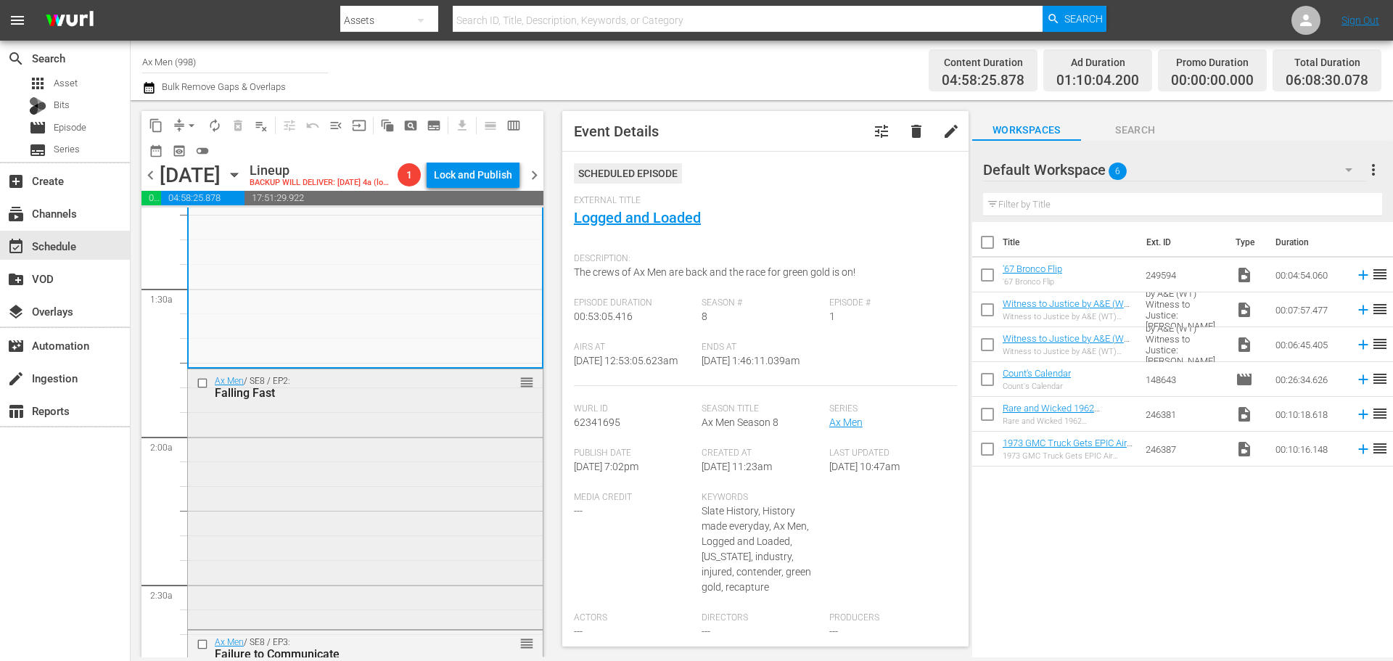
click at [408, 437] on div "Ax Men / SE8 / EP2: Falling Fast reorder" at bounding box center [365, 497] width 355 height 257
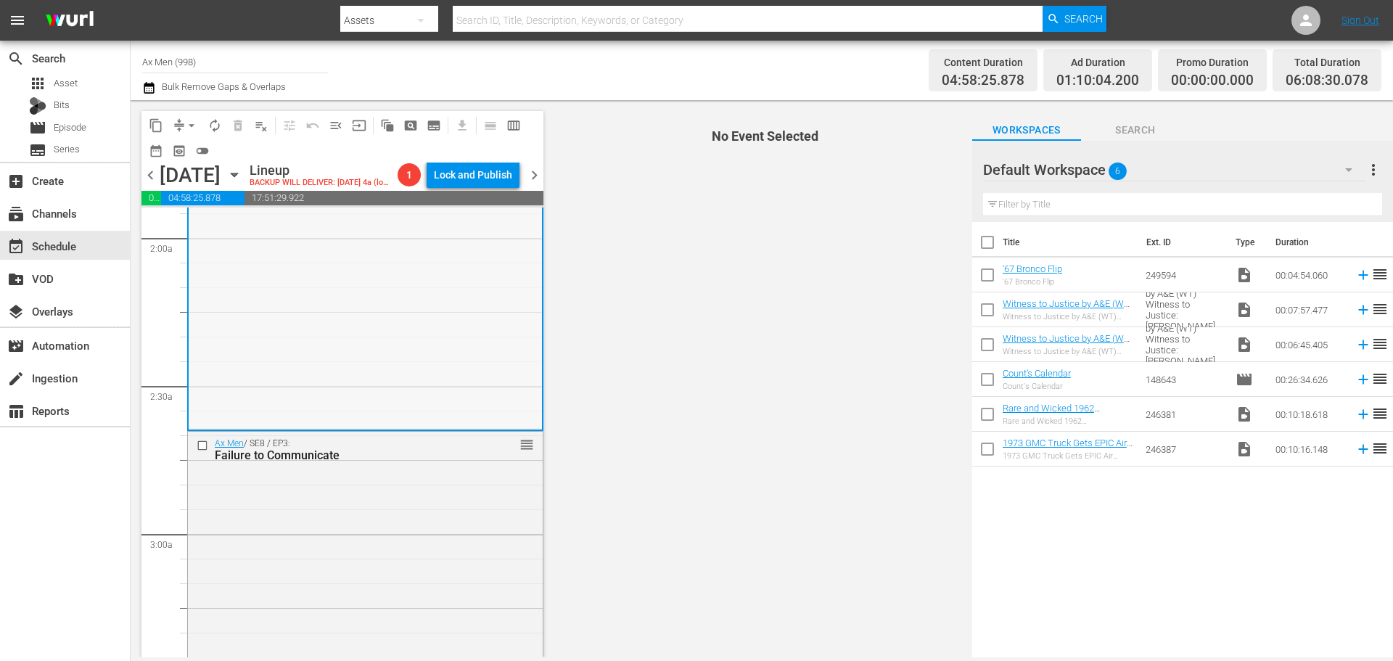
scroll to position [508, 0]
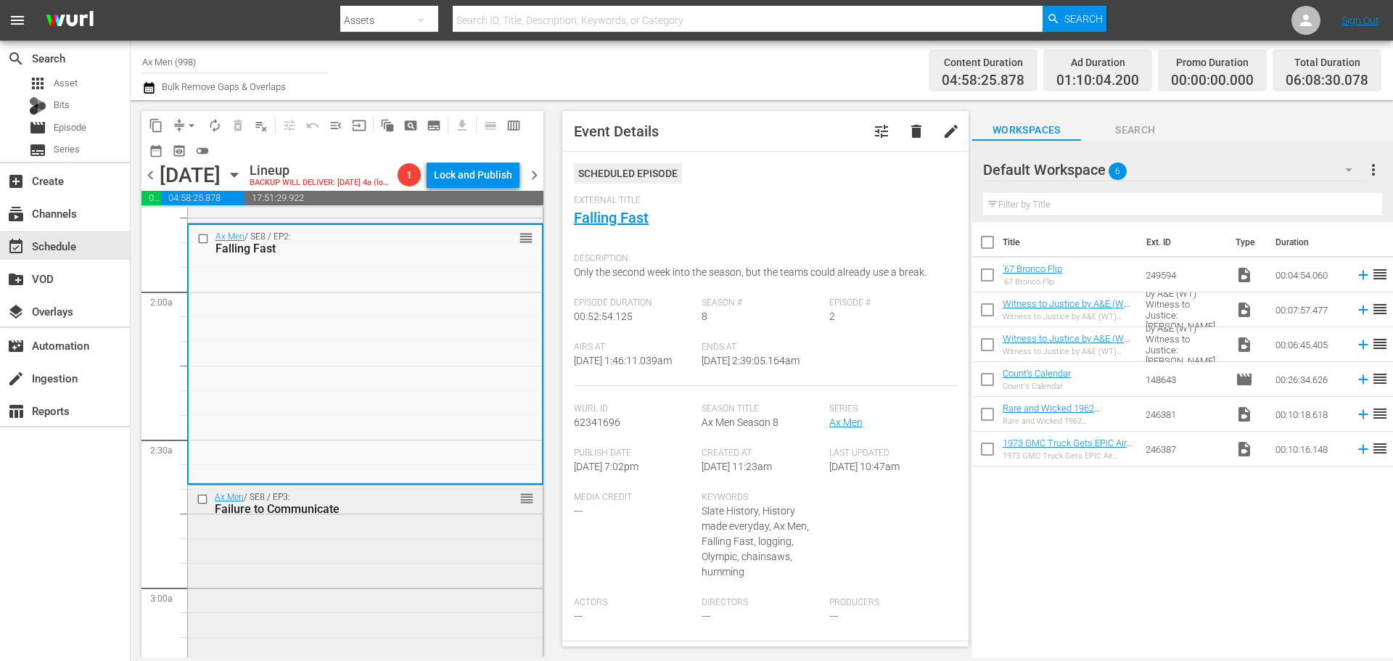
click at [397, 551] on div "Ax Men / SE8 / EP3: Failure to Communicate reorder" at bounding box center [365, 609] width 355 height 248
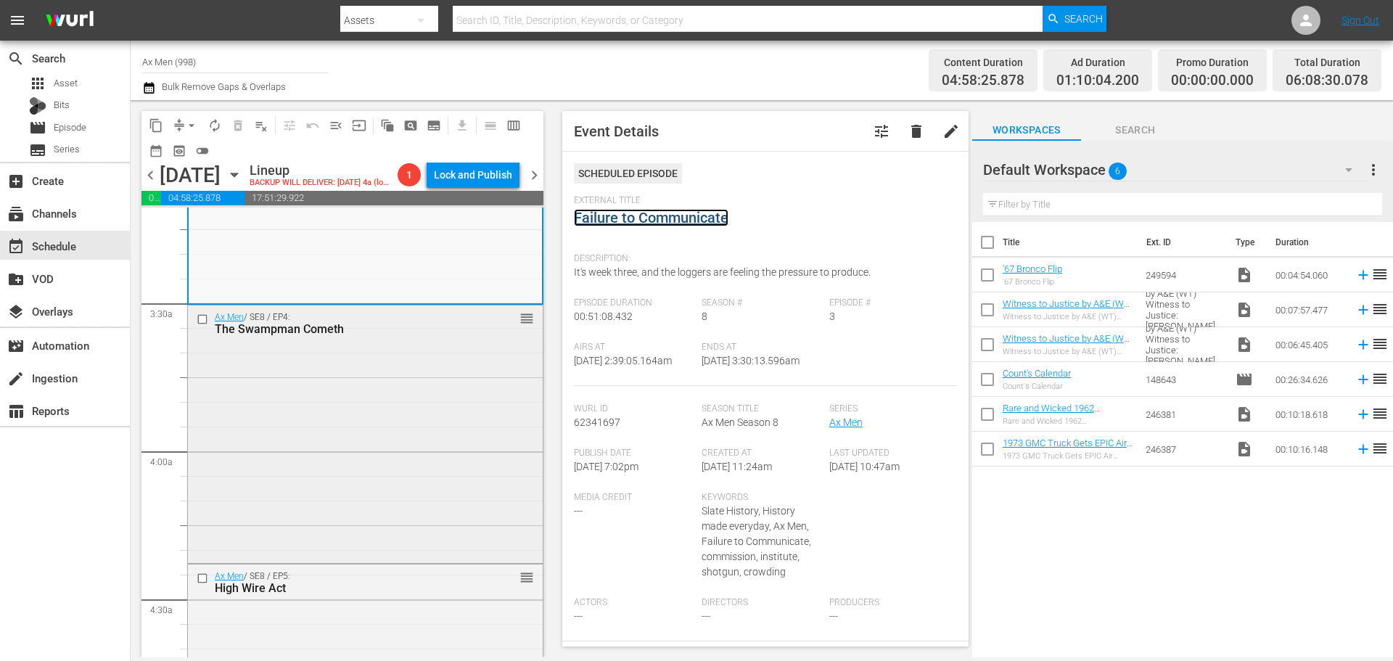
scroll to position [943, 0]
click at [390, 453] on div "Ax Men / SE8 / EP4: The Swampman Cometh reorder" at bounding box center [365, 429] width 355 height 255
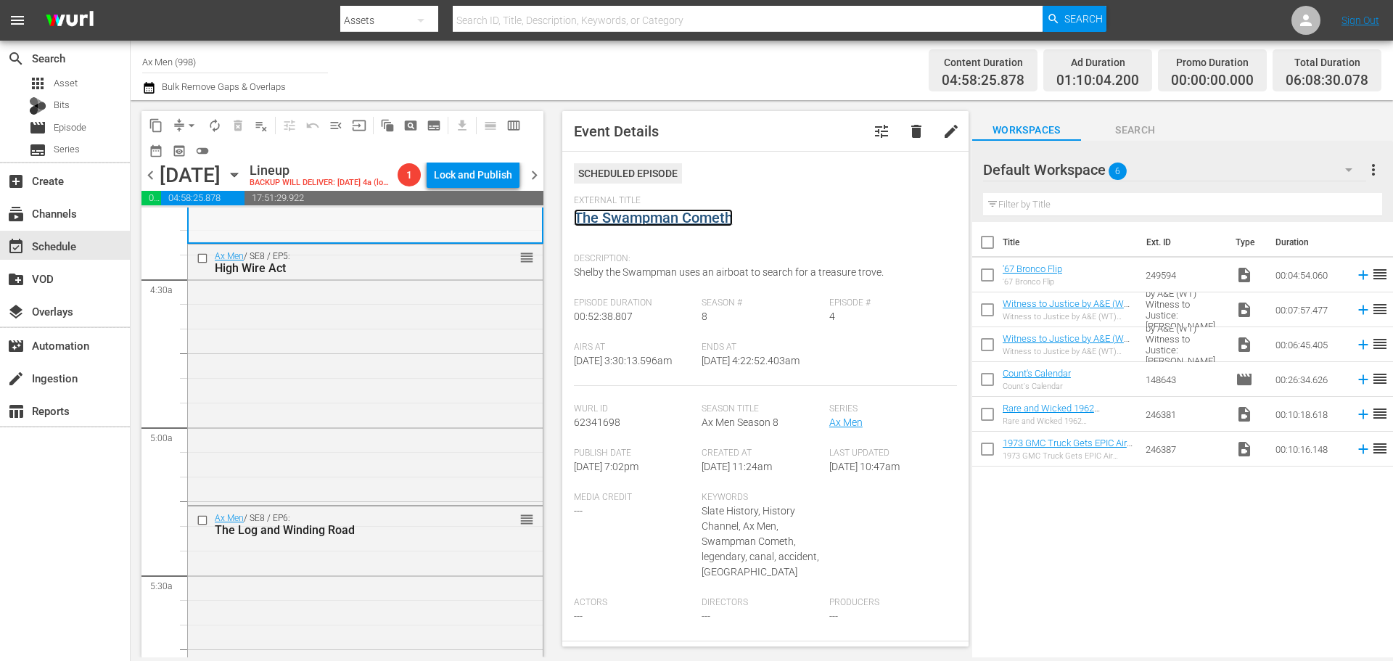
scroll to position [1306, 0]
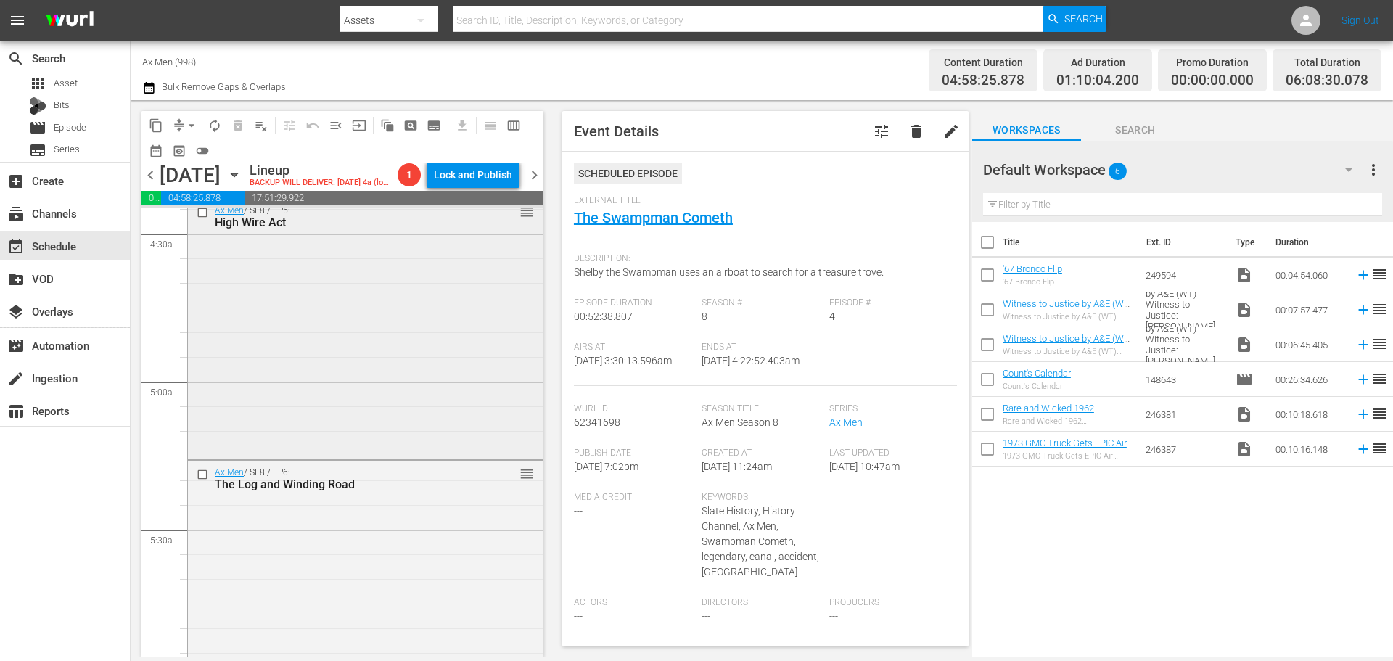
click at [367, 363] on div "Ax Men / SE8 / EP5: High Wire Act reorder" at bounding box center [365, 327] width 355 height 257
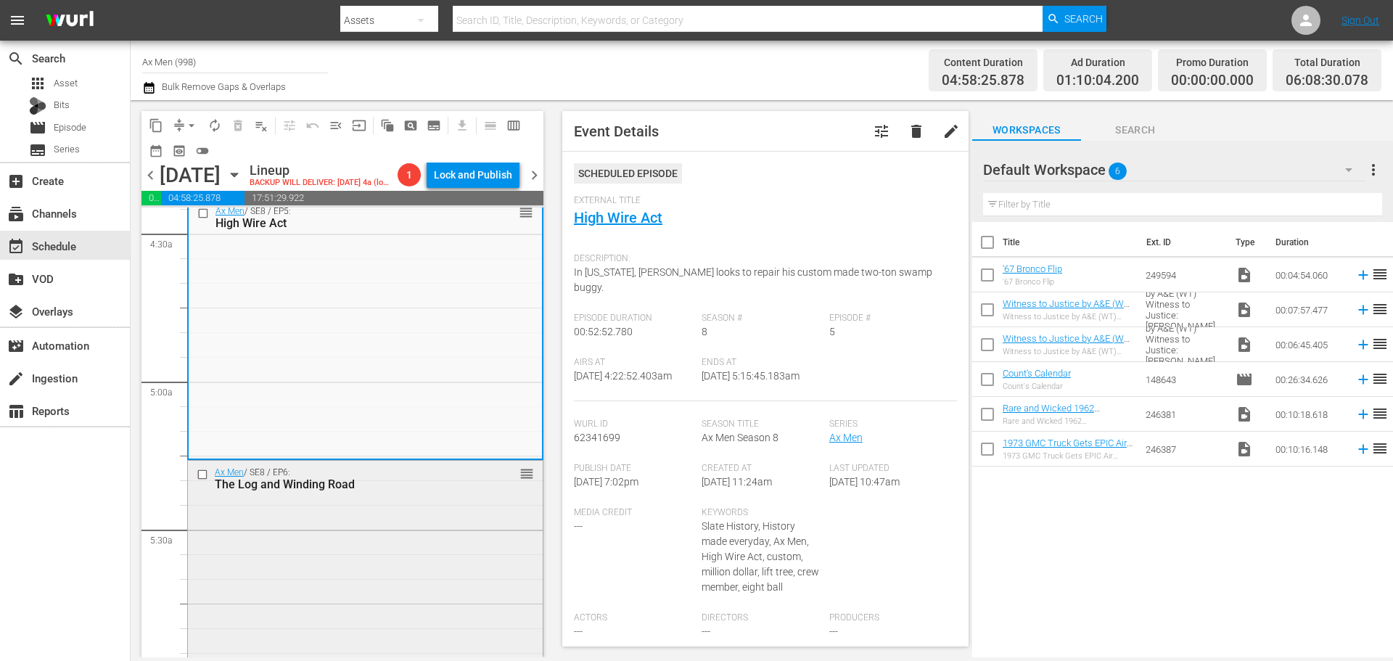
click at [388, 524] on div "Ax Men / SE8 / EP6: The Log and Winding Road reorder" at bounding box center [365, 589] width 355 height 256
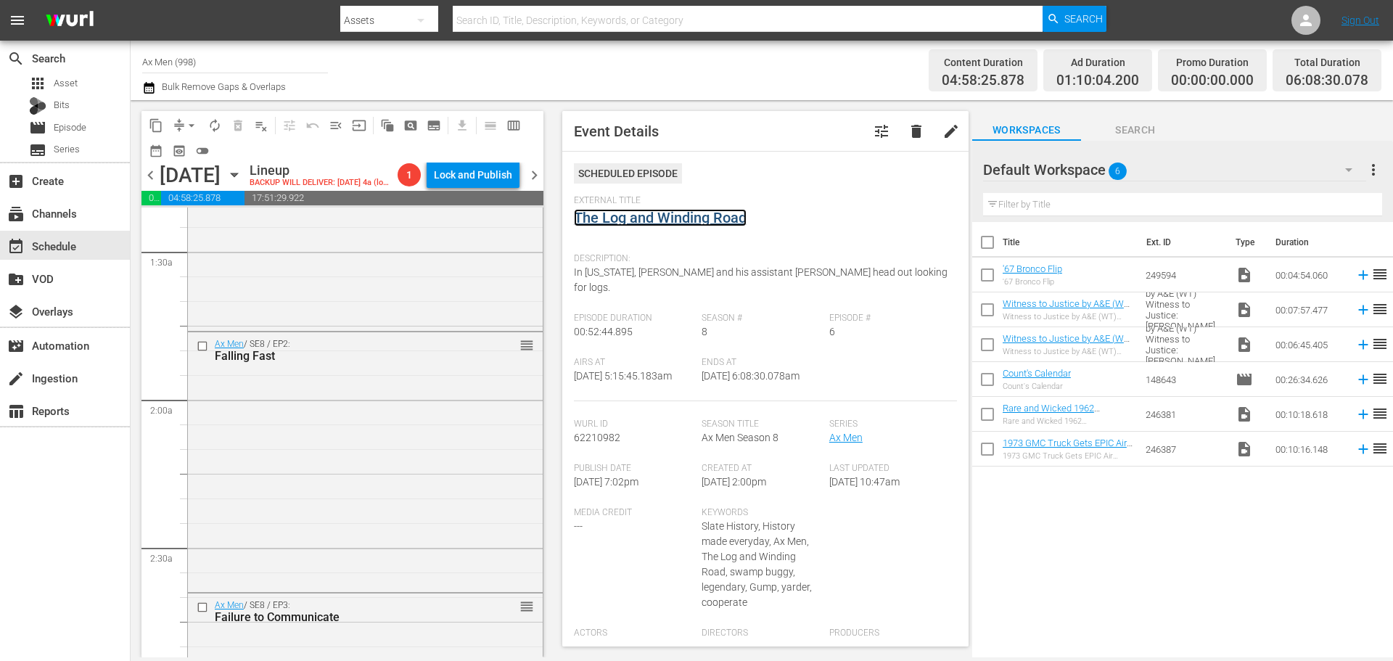
scroll to position [0, 0]
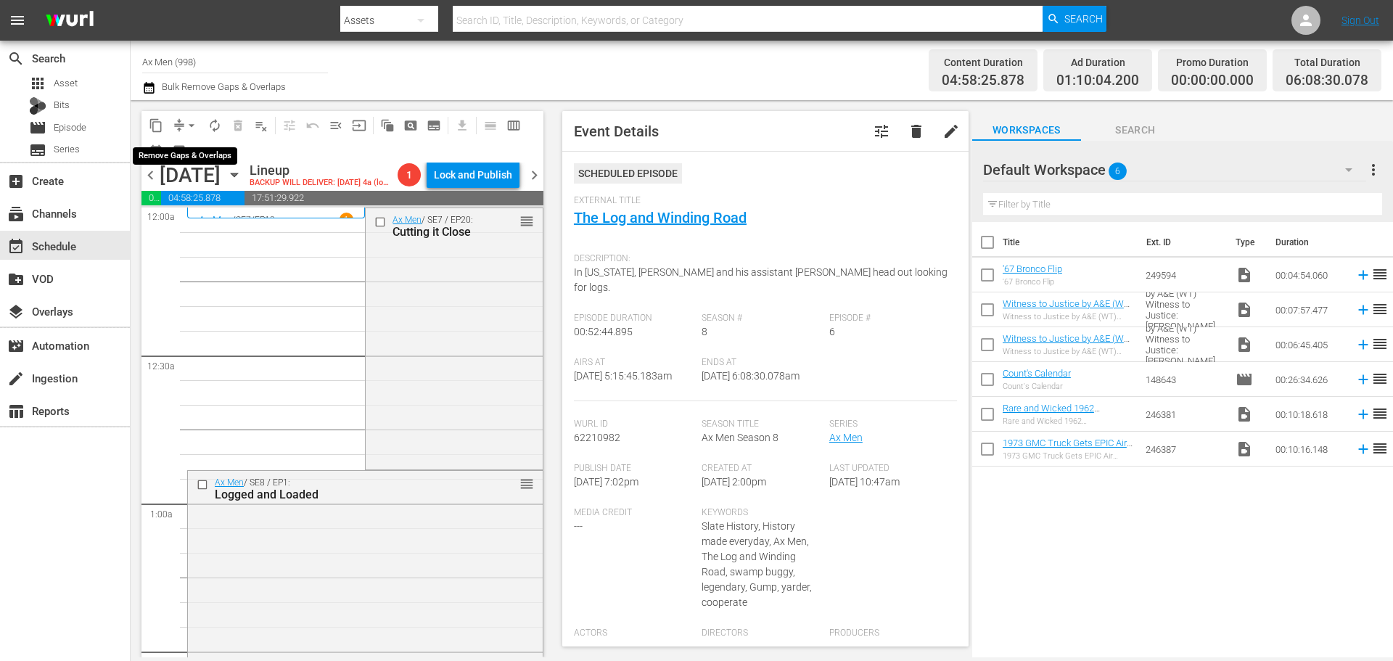
click at [193, 121] on span "arrow_drop_down" at bounding box center [191, 125] width 15 height 15
click at [190, 155] on li "Align to Midnight" at bounding box center [192, 155] width 152 height 24
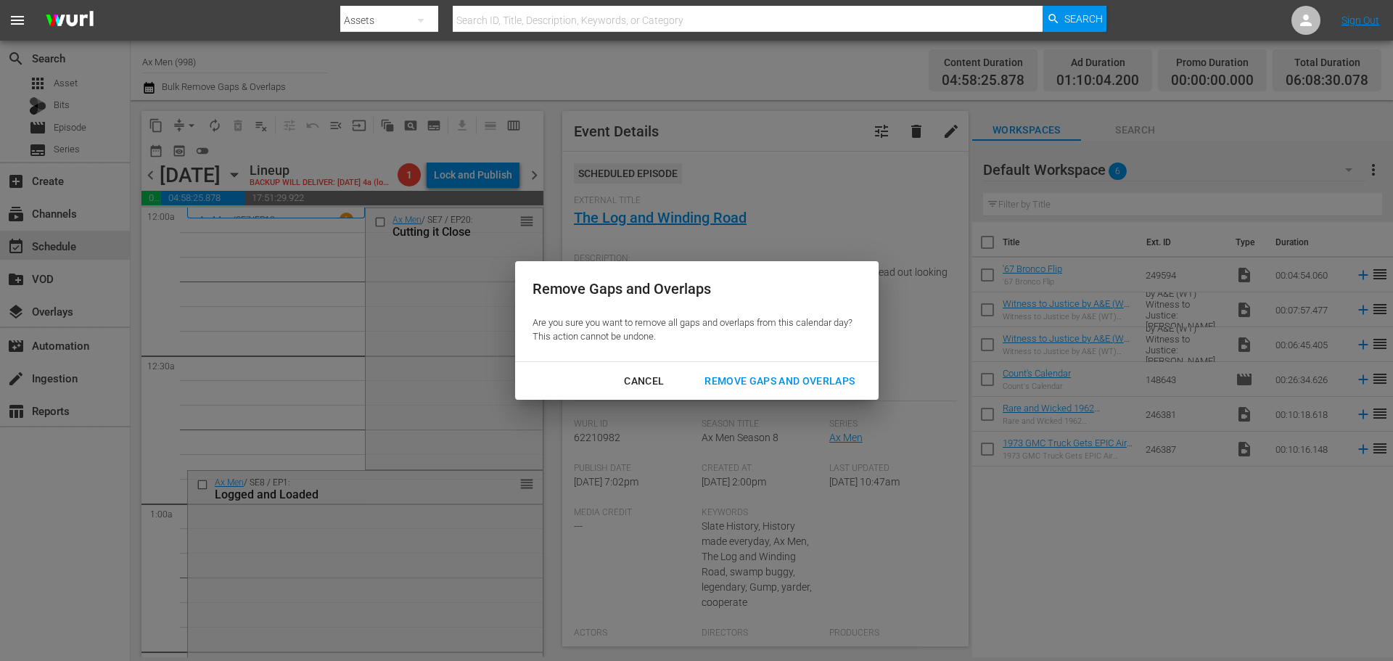
click at [812, 375] on div "Remove Gaps and Overlaps" at bounding box center [779, 381] width 173 height 18
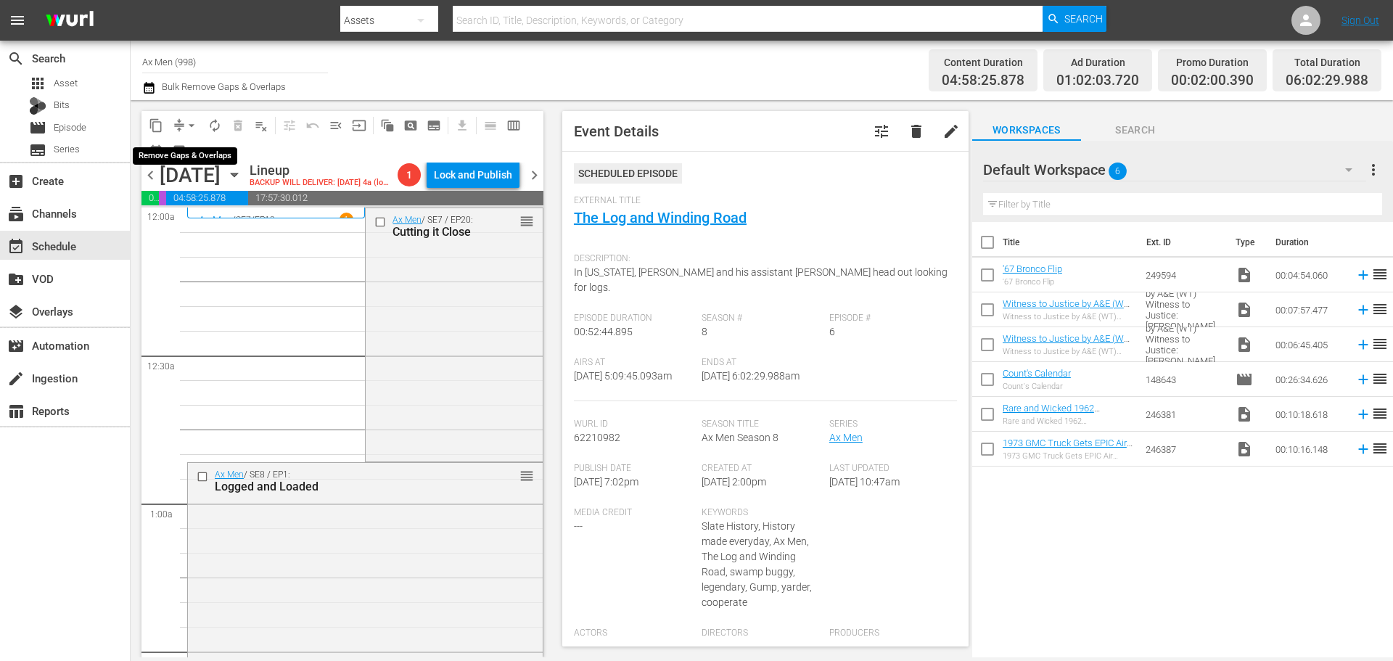
click at [190, 123] on span "arrow_drop_down" at bounding box center [191, 125] width 15 height 15
click at [190, 152] on li "Align to Midnight" at bounding box center [192, 155] width 152 height 24
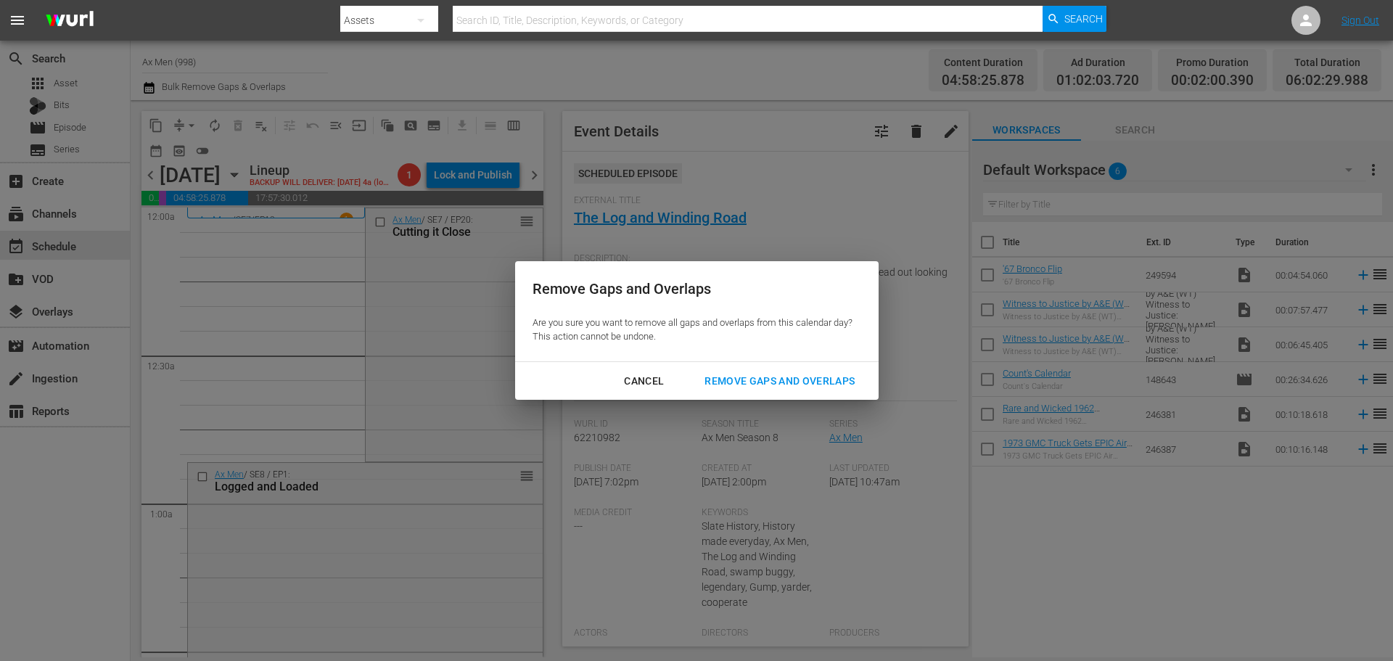
click at [763, 380] on div "Remove Gaps and Overlaps" at bounding box center [779, 381] width 173 height 18
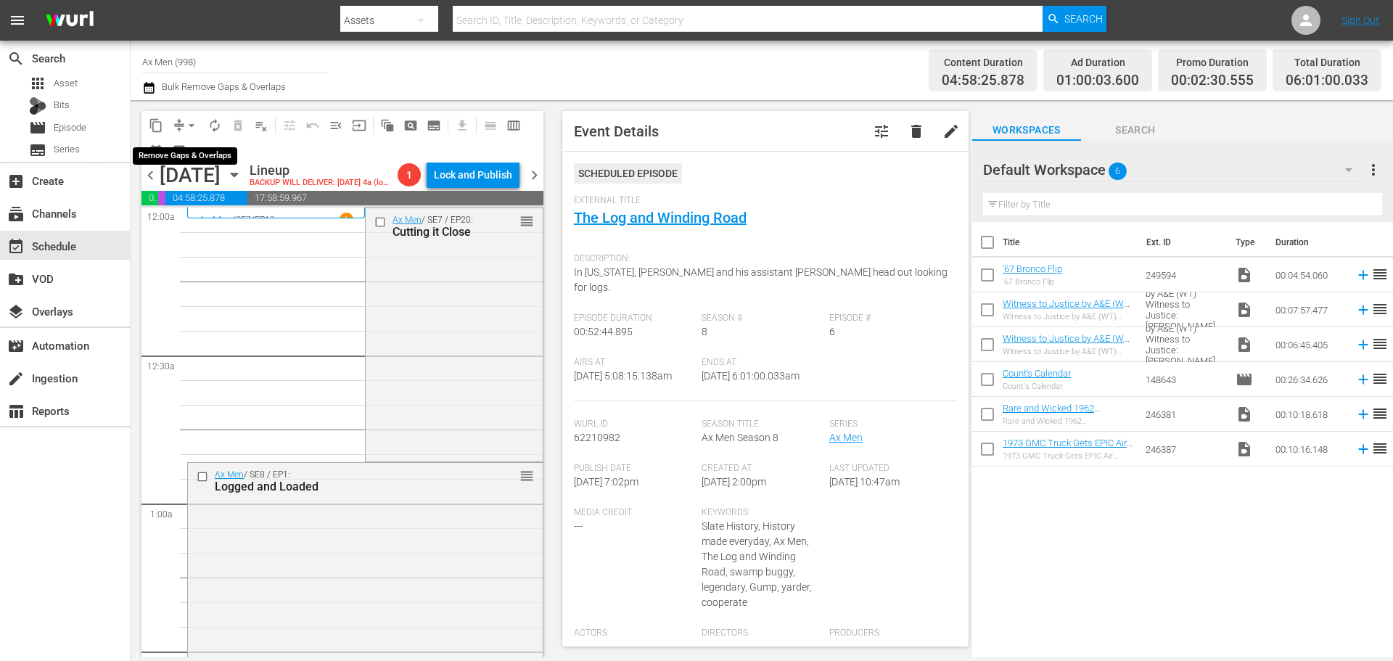
click at [191, 123] on span "arrow_drop_down" at bounding box center [191, 125] width 15 height 15
click at [191, 148] on li "Align to Midnight" at bounding box center [192, 155] width 152 height 24
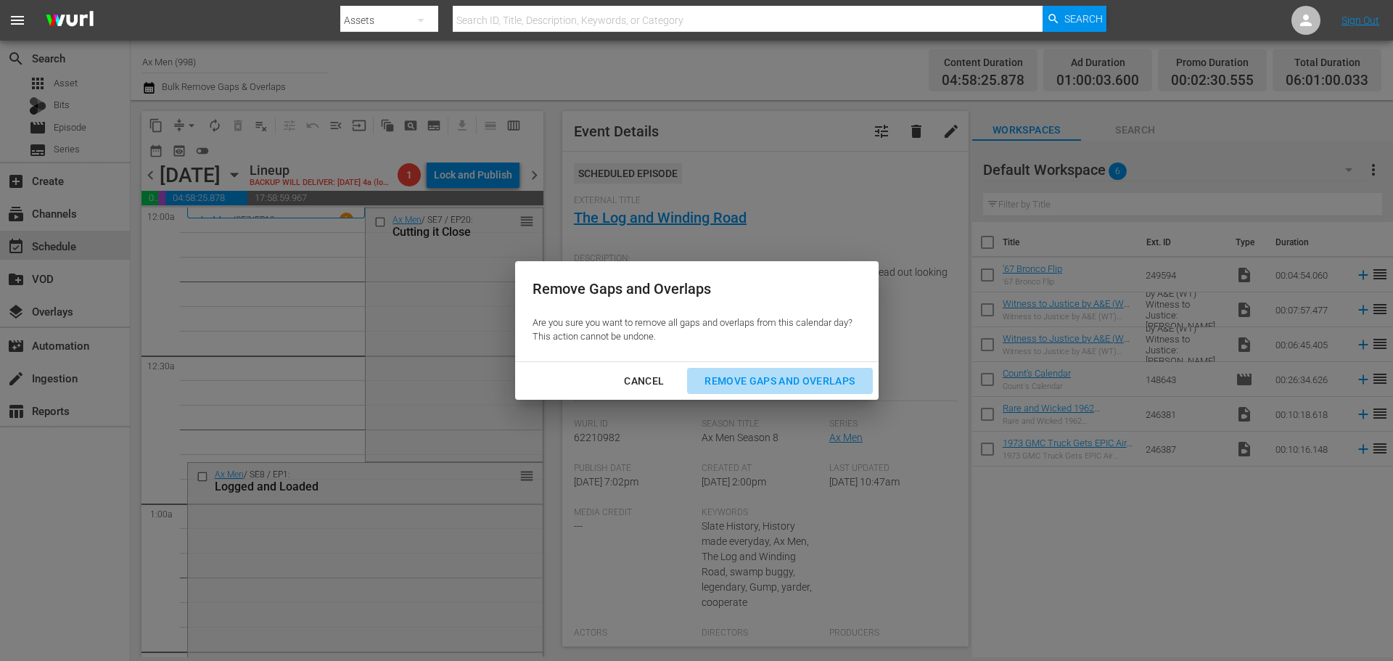
click at [792, 379] on div "Remove Gaps and Overlaps" at bounding box center [779, 381] width 173 height 18
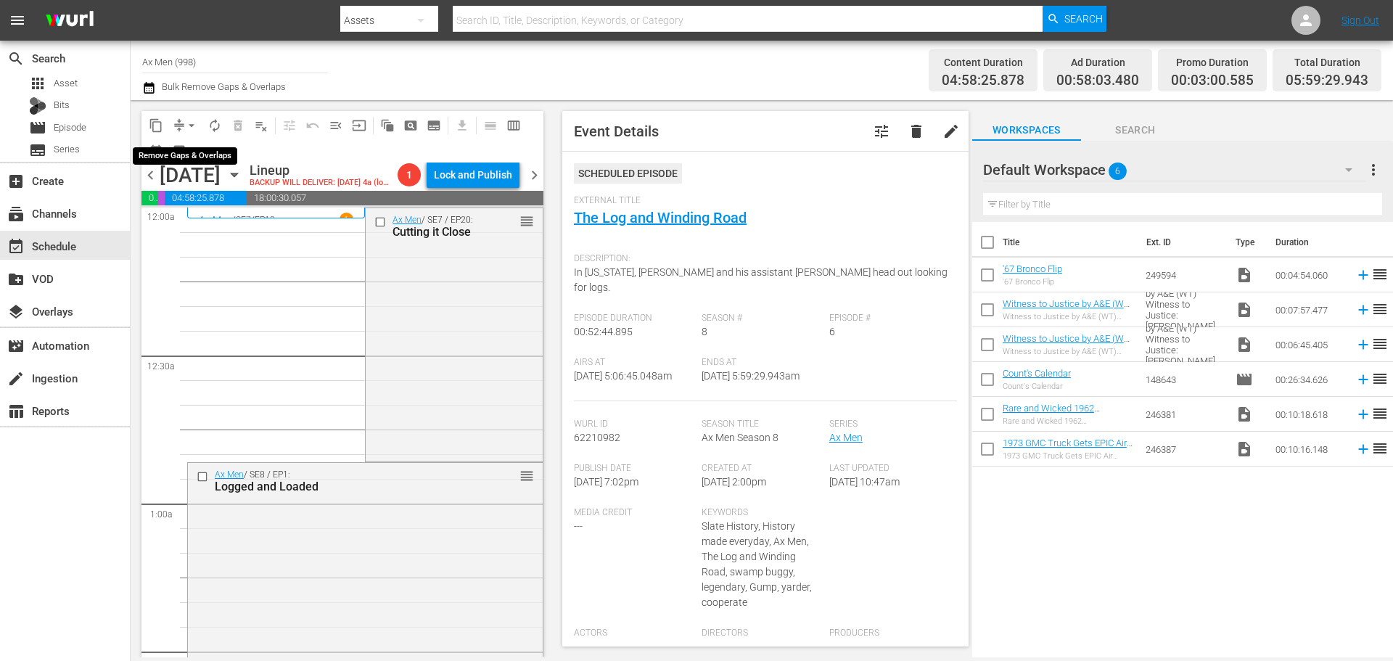
click at [191, 118] on span "arrow_drop_down" at bounding box center [191, 125] width 15 height 15
click at [191, 160] on li "Align to Midnight" at bounding box center [192, 155] width 152 height 24
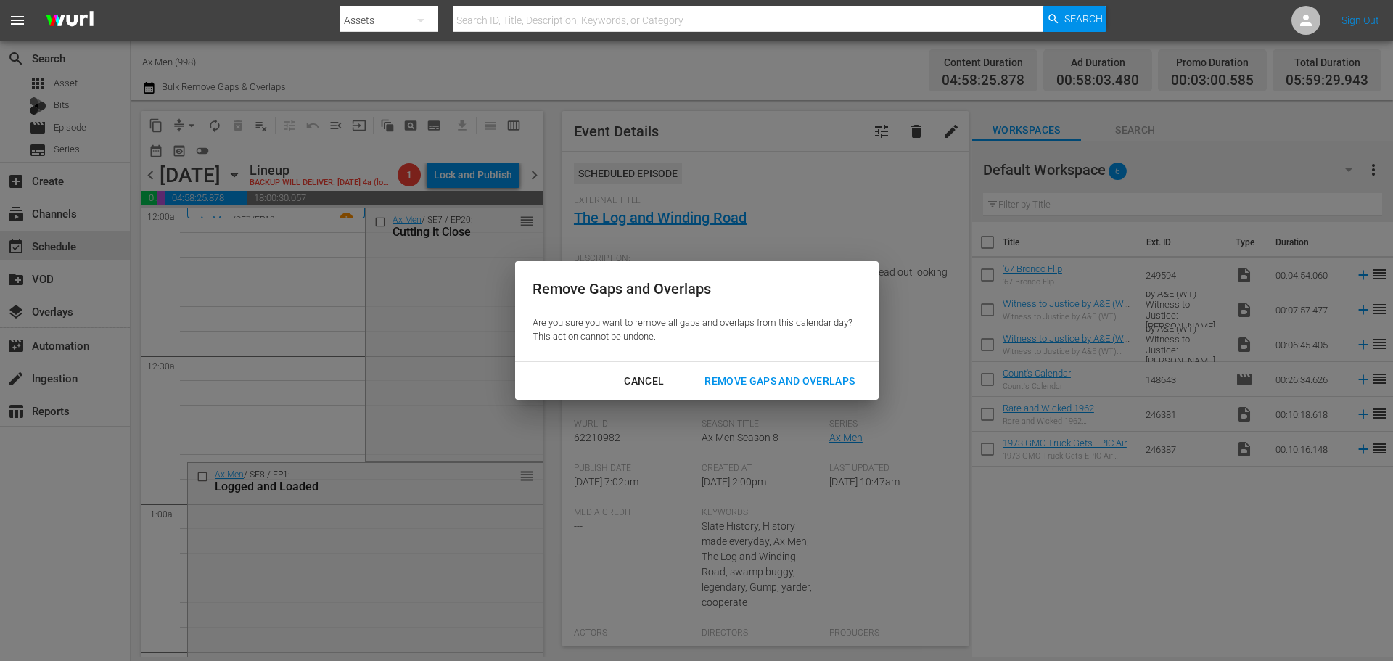
click at [810, 372] on div "Remove Gaps and Overlaps" at bounding box center [779, 381] width 173 height 18
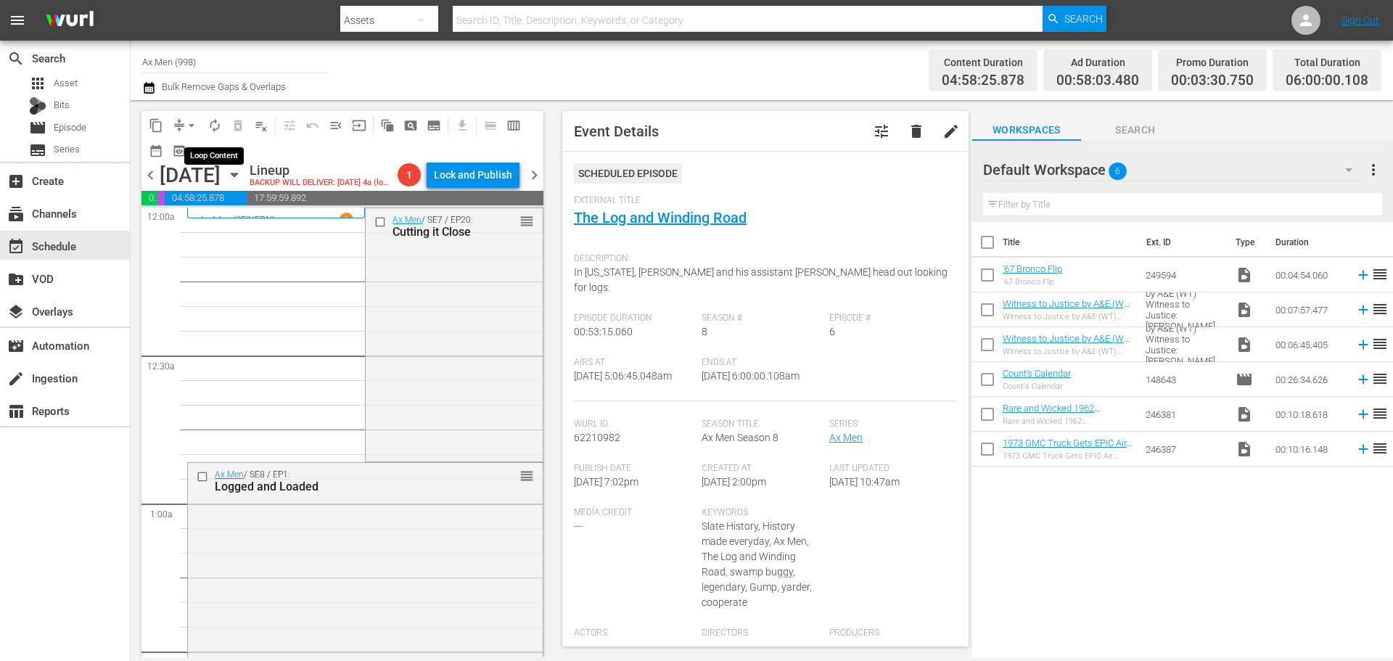
click at [212, 126] on span "autorenew_outlined" at bounding box center [214, 125] width 15 height 15
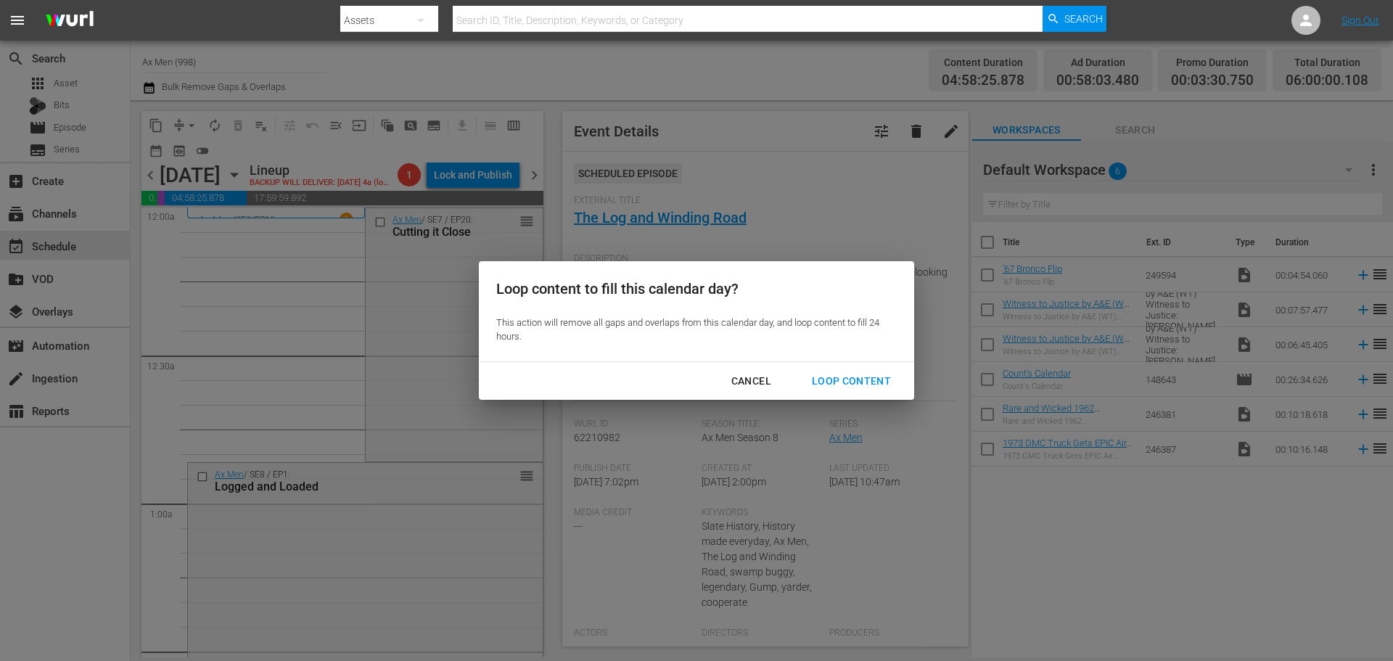
click at [848, 380] on div "Loop Content" at bounding box center [851, 381] width 102 height 18
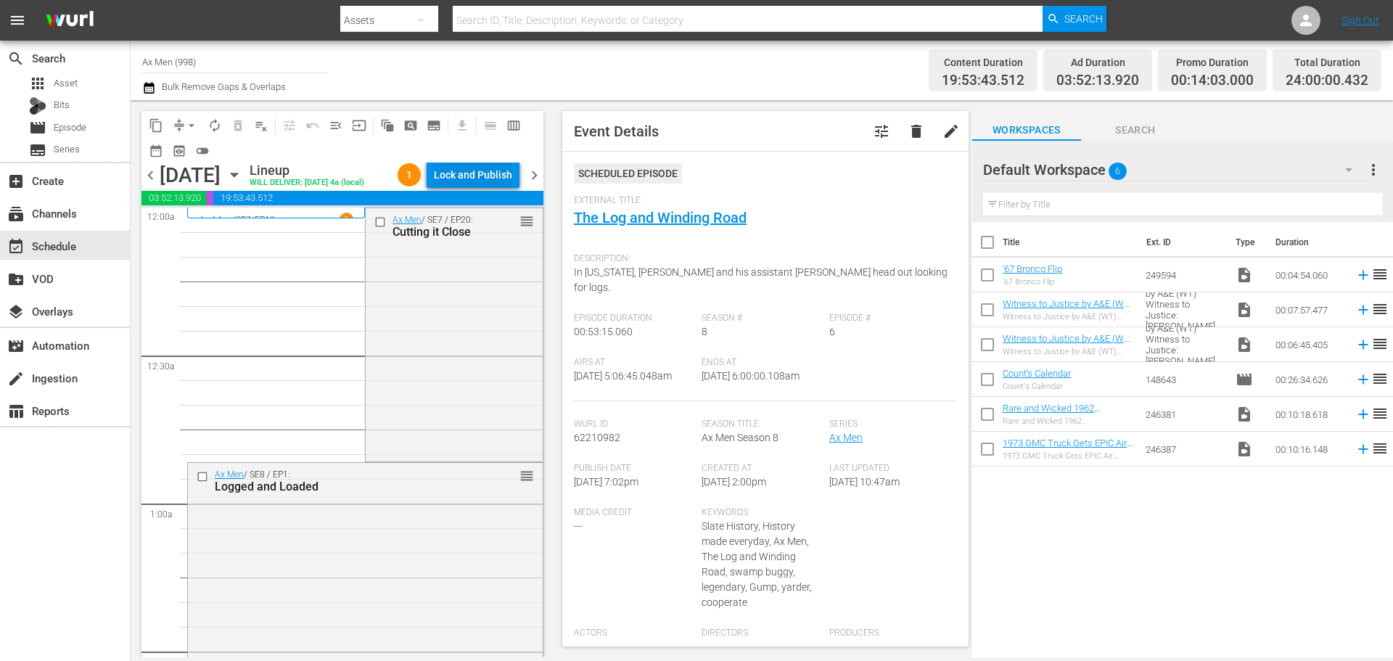
click at [471, 176] on div "Lock and Publish" at bounding box center [473, 175] width 78 height 26
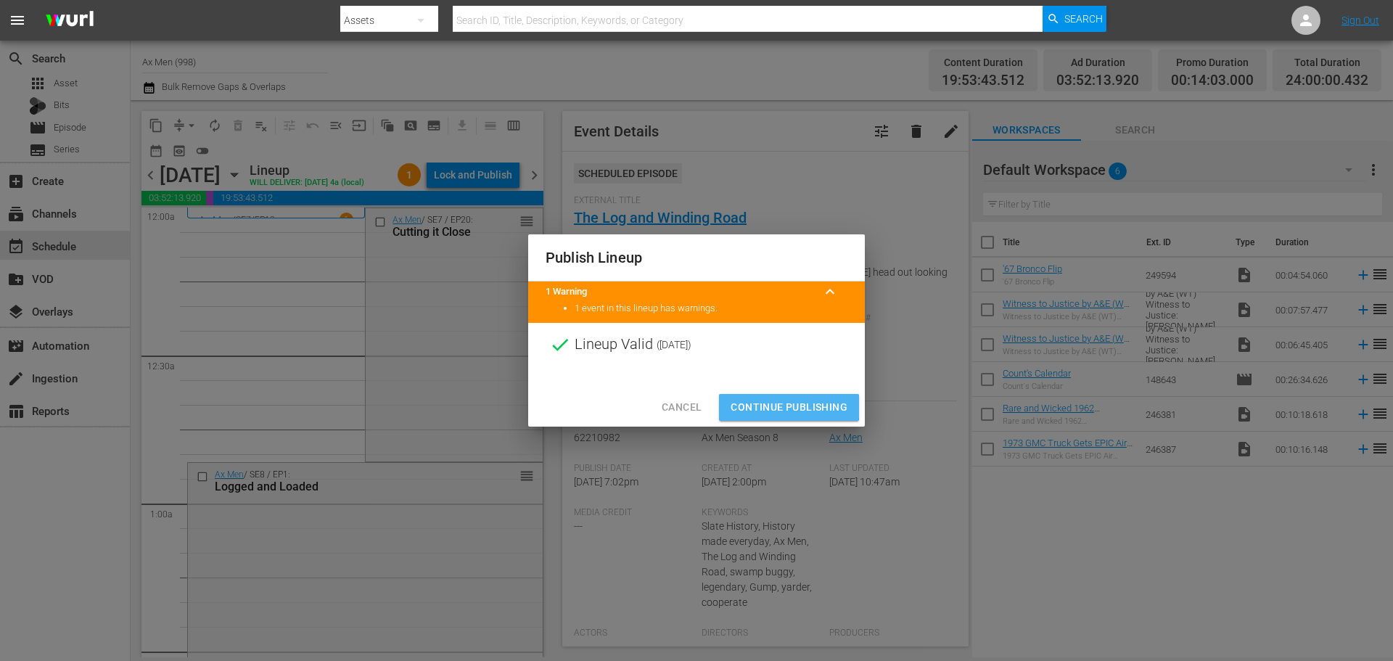
click at [782, 406] on span "Continue Publishing" at bounding box center [788, 407] width 117 height 18
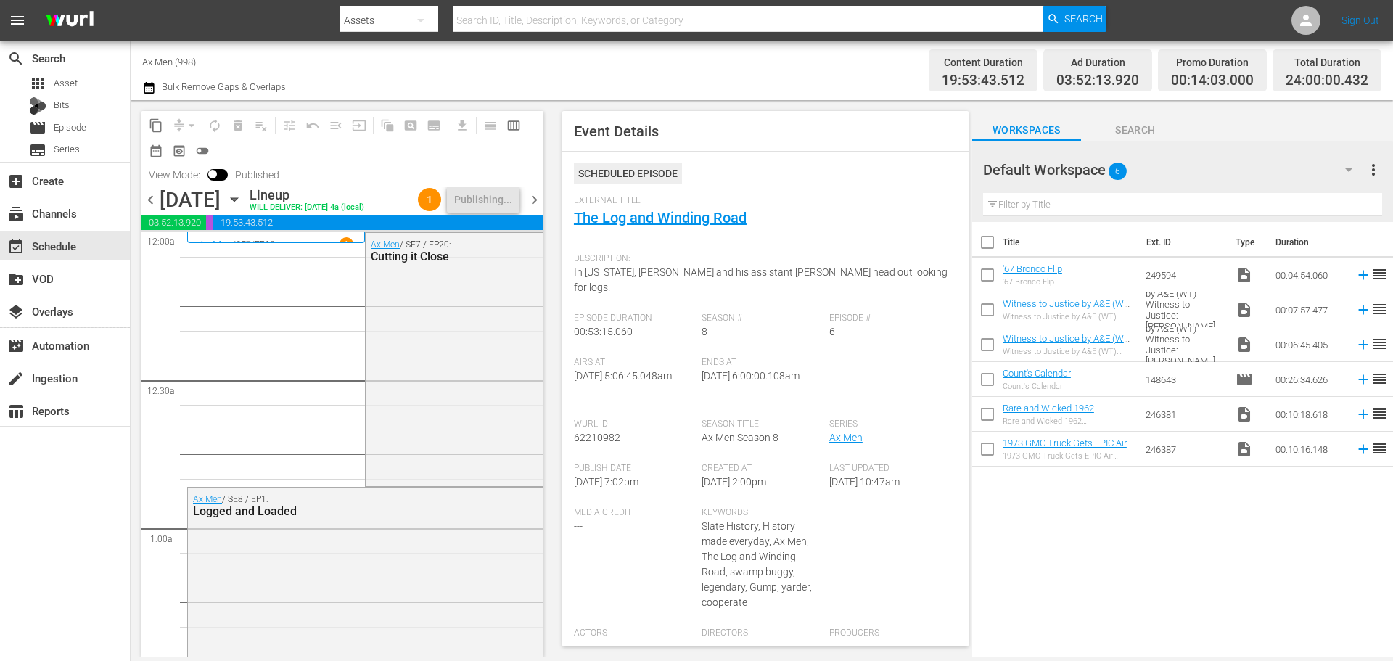
click at [535, 195] on span "chevron_right" at bounding box center [534, 200] width 18 height 18
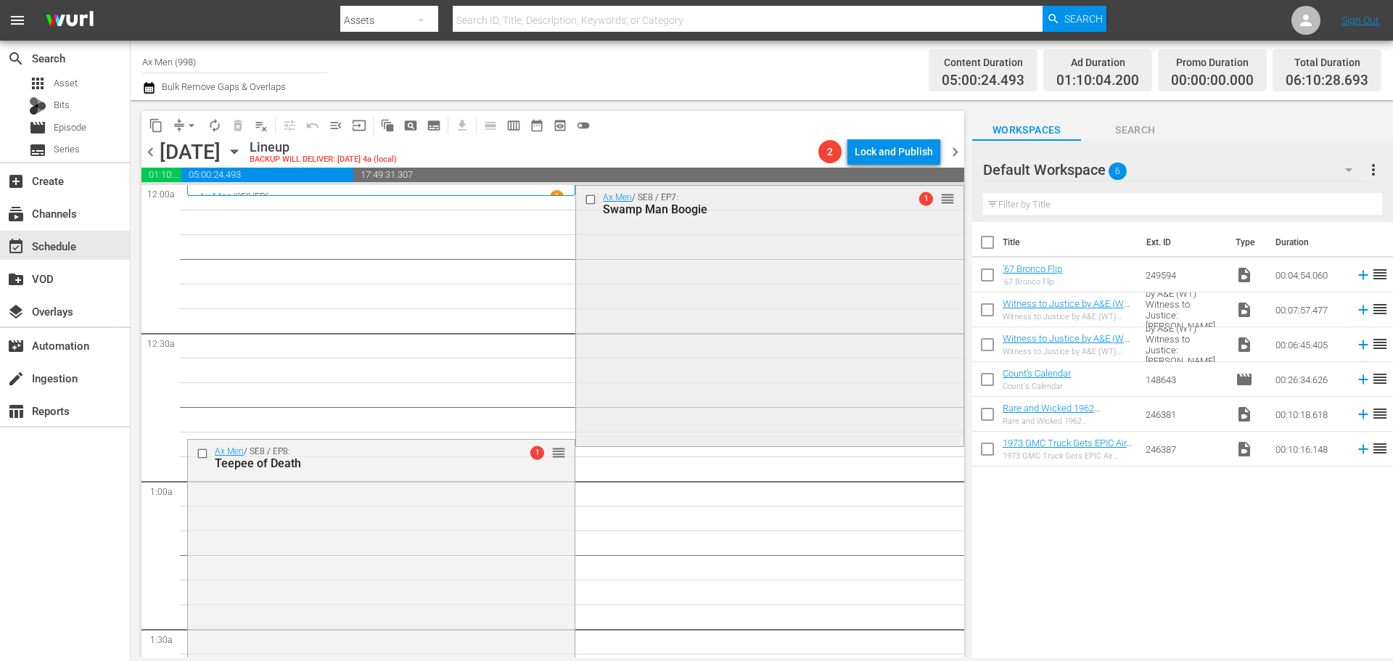
click at [735, 290] on div "Ax Men / SE8 / EP7: Swamp Man Boogie 1 reorder" at bounding box center [769, 314] width 387 height 257
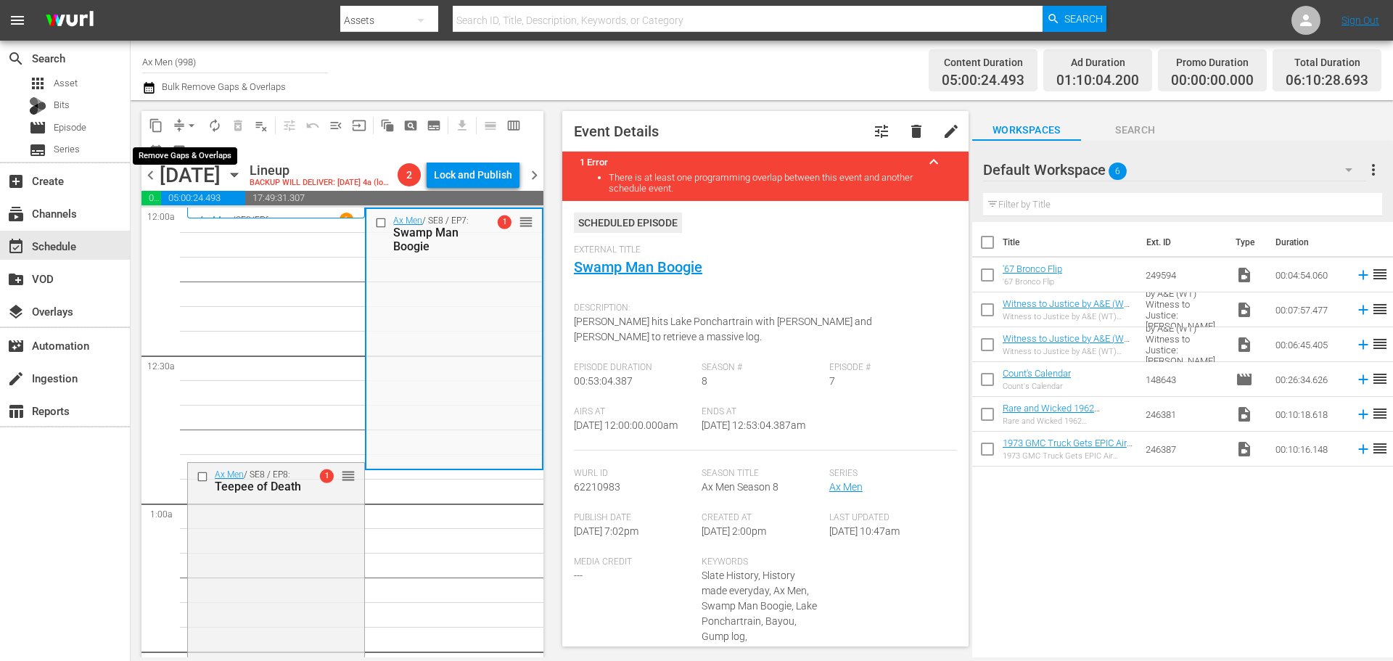
click at [192, 125] on span "arrow_drop_down" at bounding box center [191, 125] width 15 height 15
click at [184, 153] on li "Align to Midnight" at bounding box center [192, 155] width 152 height 24
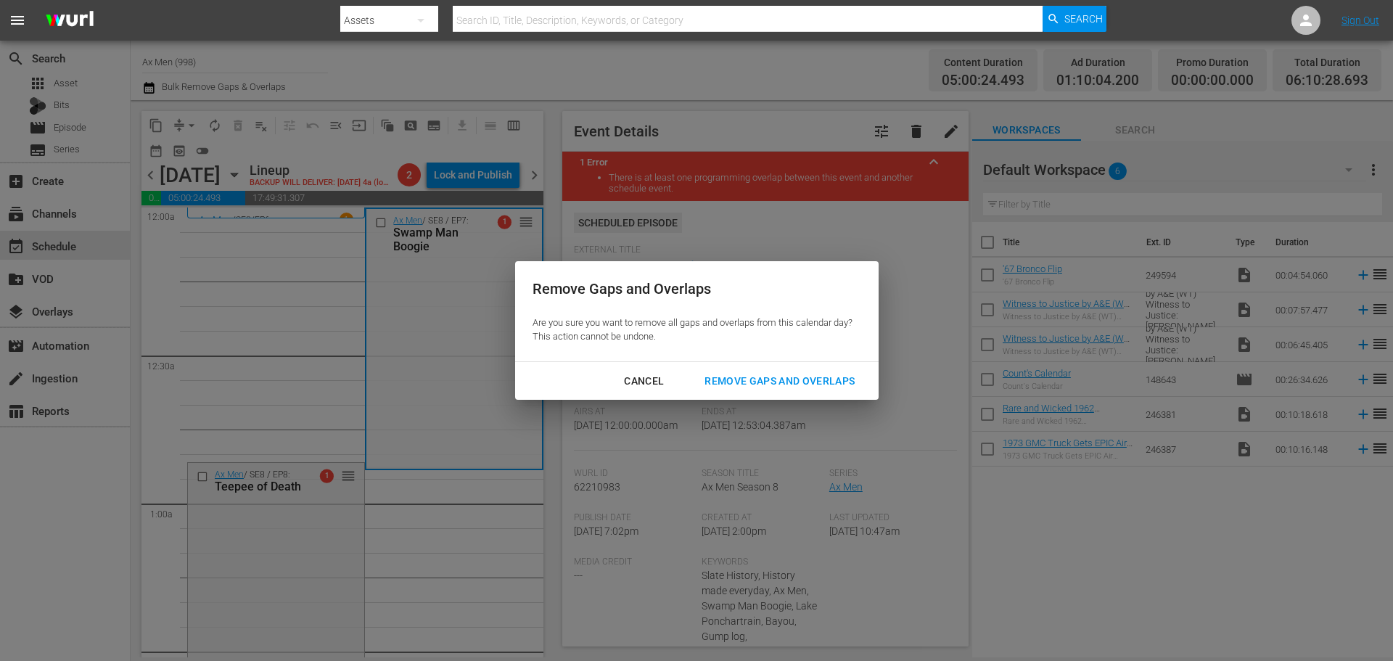
click at [822, 375] on div "Remove Gaps and Overlaps" at bounding box center [779, 381] width 173 height 18
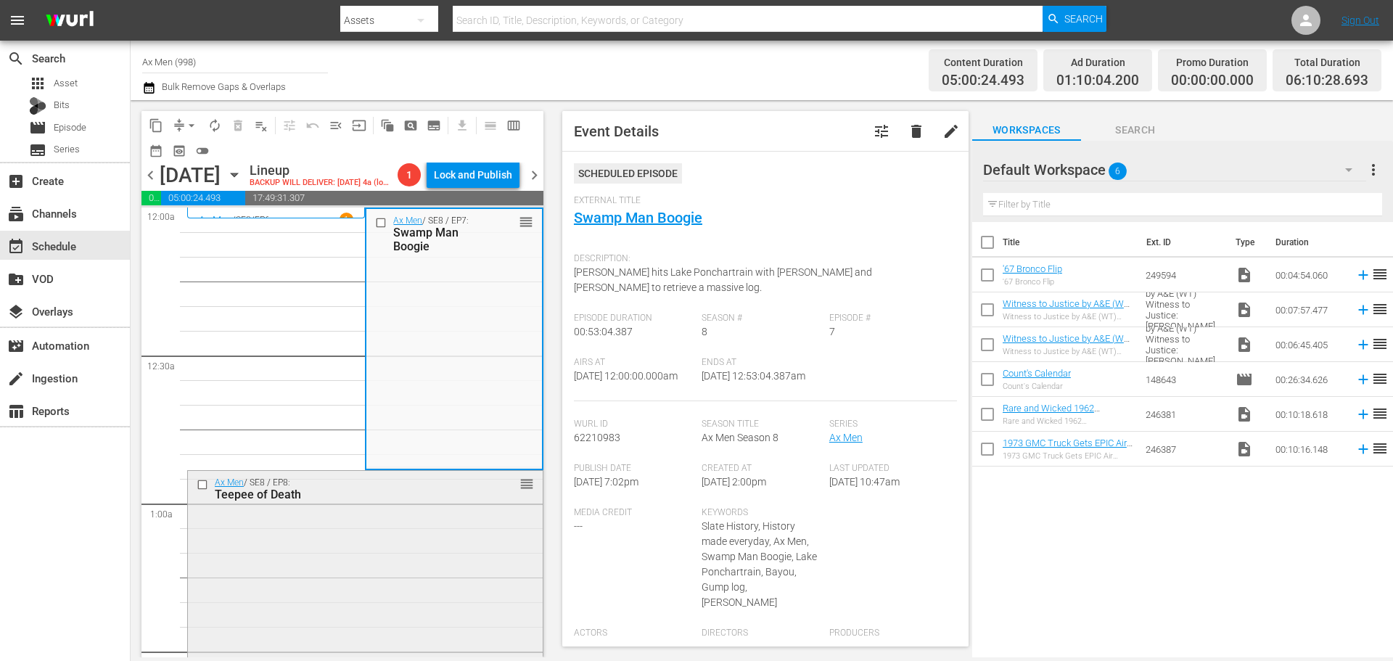
click at [328, 572] on div "Ax Men / SE8 / EP8: Teepee of Death reorder" at bounding box center [365, 599] width 355 height 257
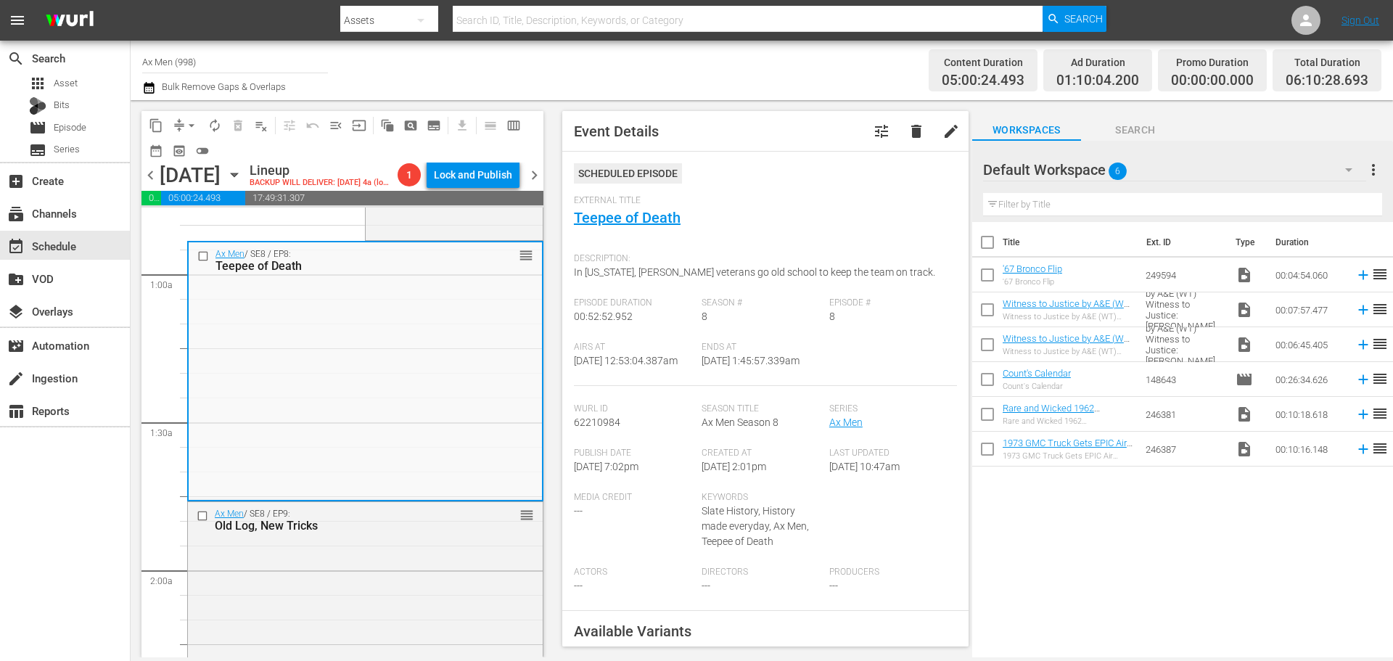
scroll to position [218, 0]
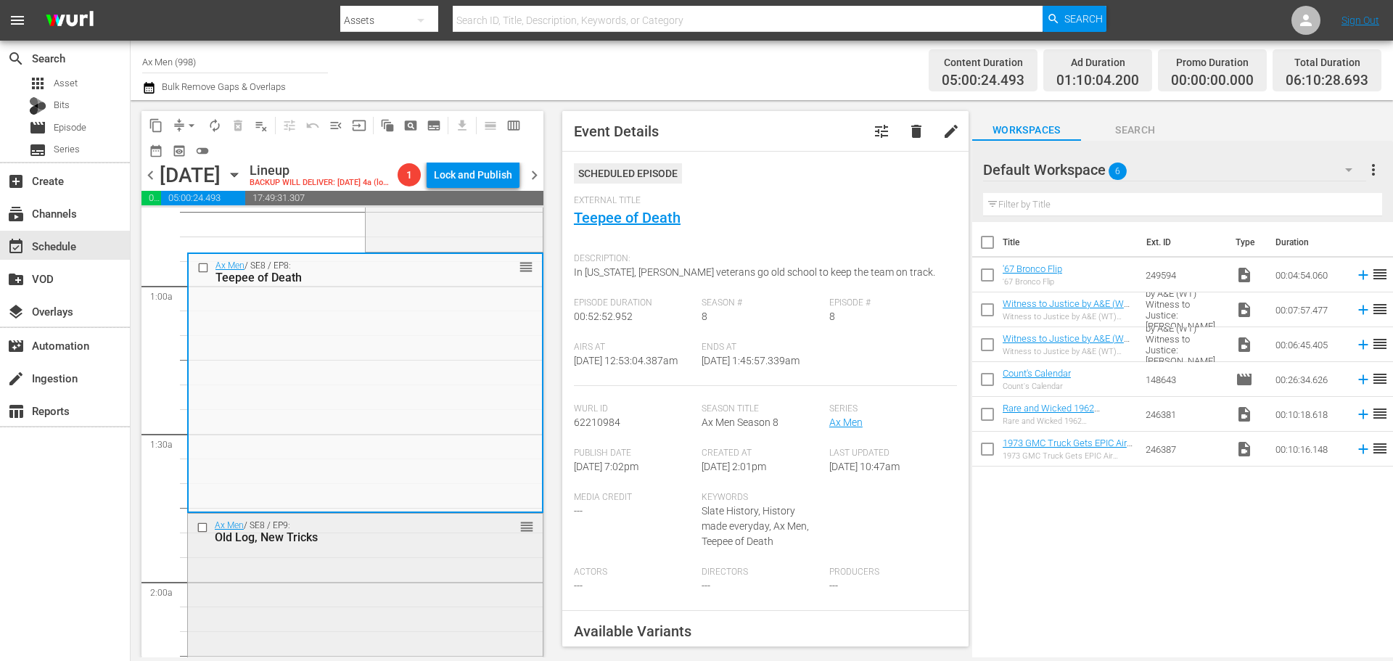
click at [384, 583] on div "Ax Men / SE8 / EP9: Old Log, New Tricks reorder" at bounding box center [365, 642] width 355 height 257
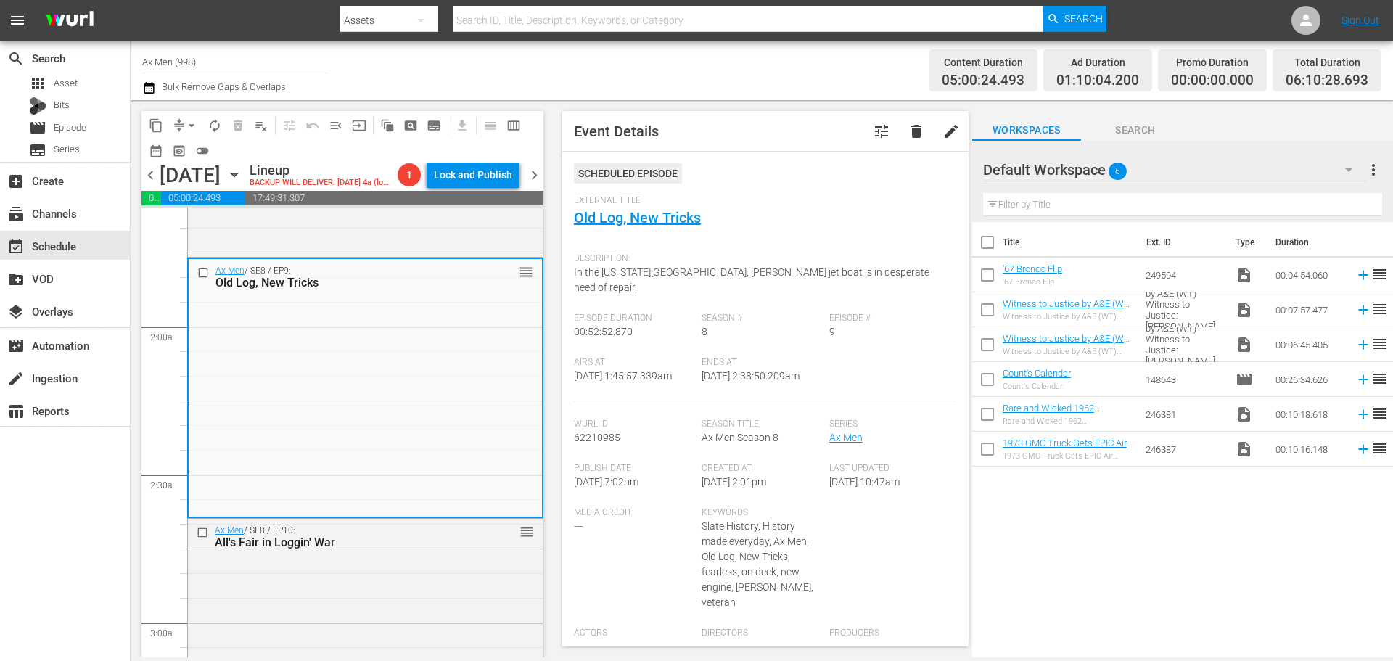
scroll to position [508, 0]
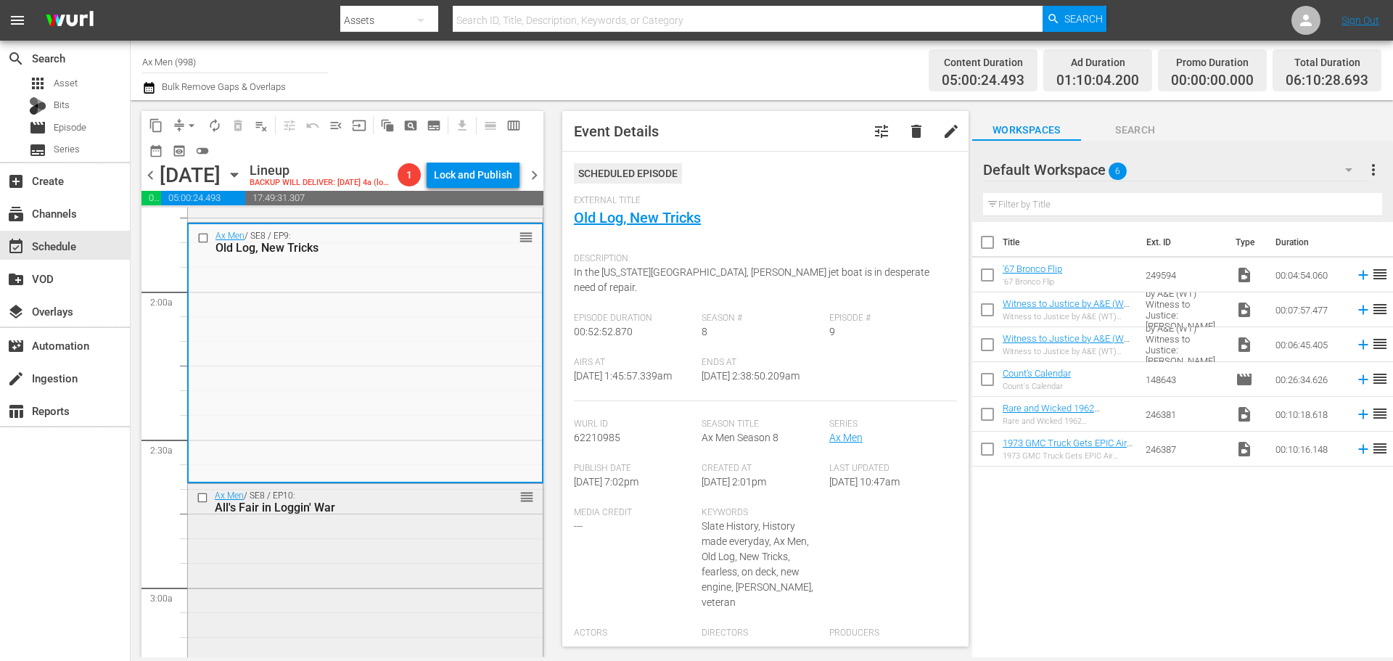
click at [439, 551] on div "Ax Men / SE8 / EP10: All's Fair in Loggin' War reorder" at bounding box center [365, 612] width 355 height 257
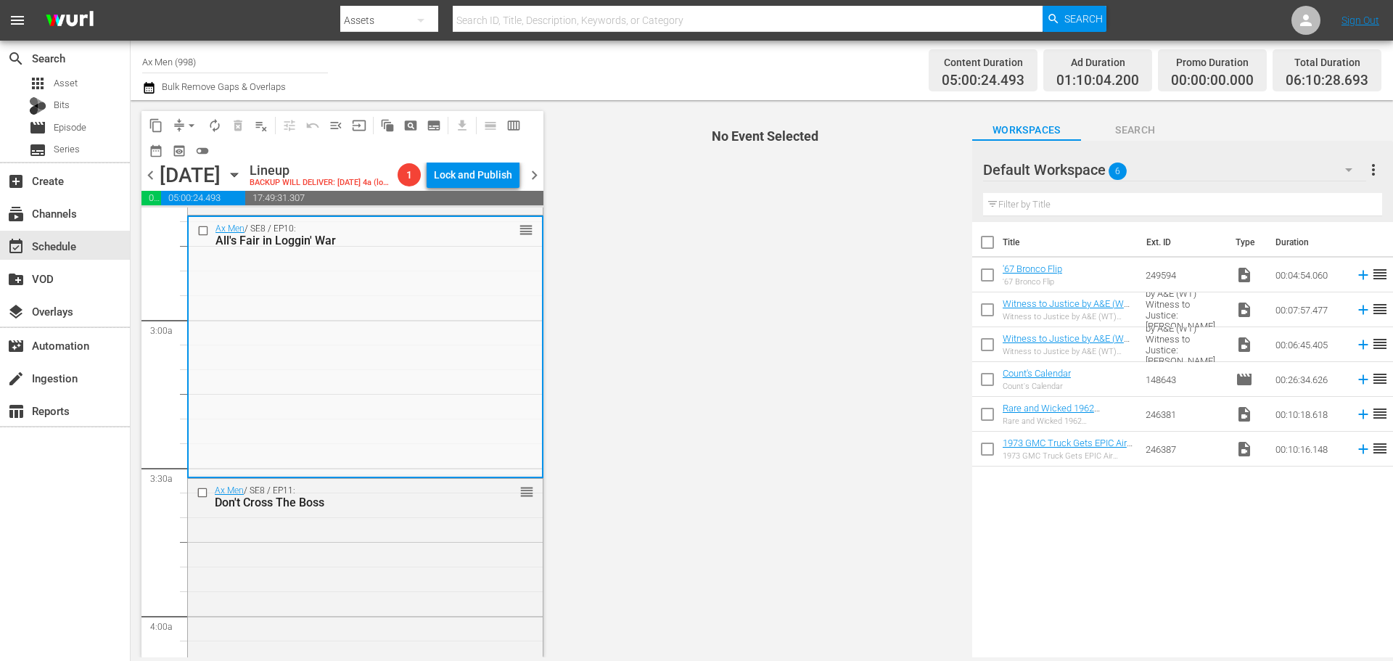
scroll to position [798, 0]
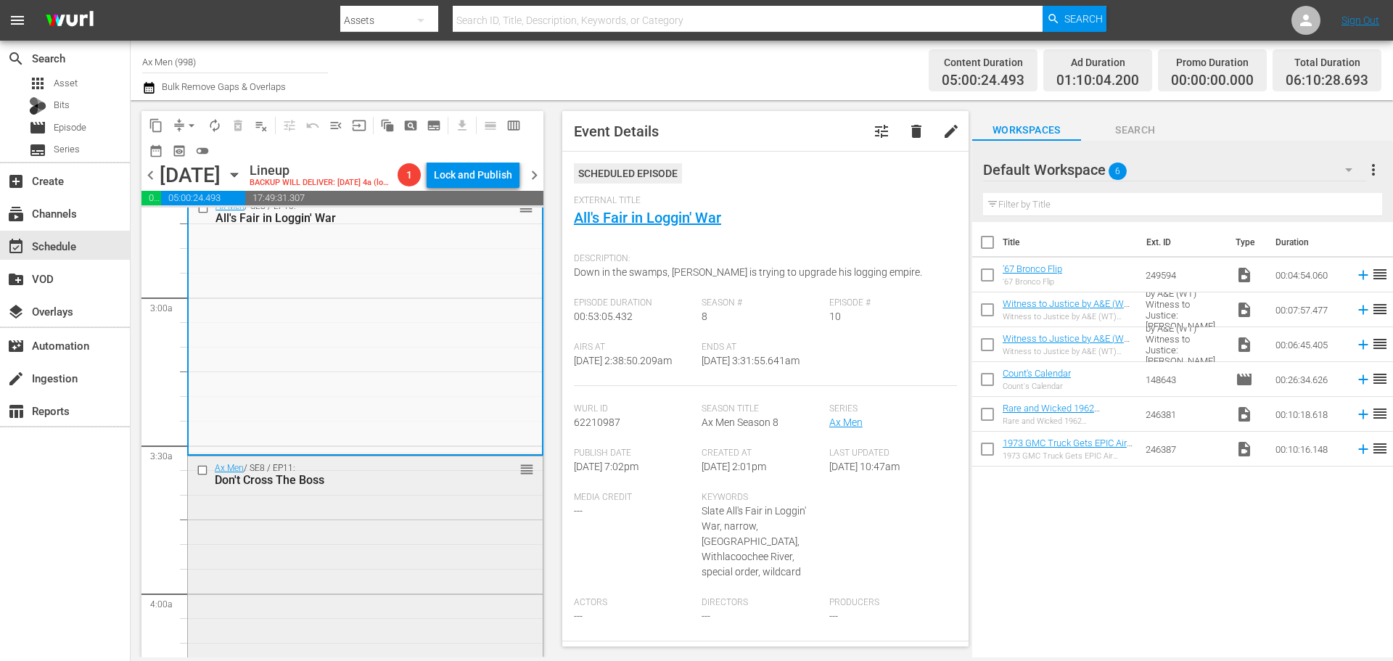
click at [416, 553] on div "Ax Men / SE8 / EP11: Don't Cross The Boss reorder" at bounding box center [365, 584] width 355 height 256
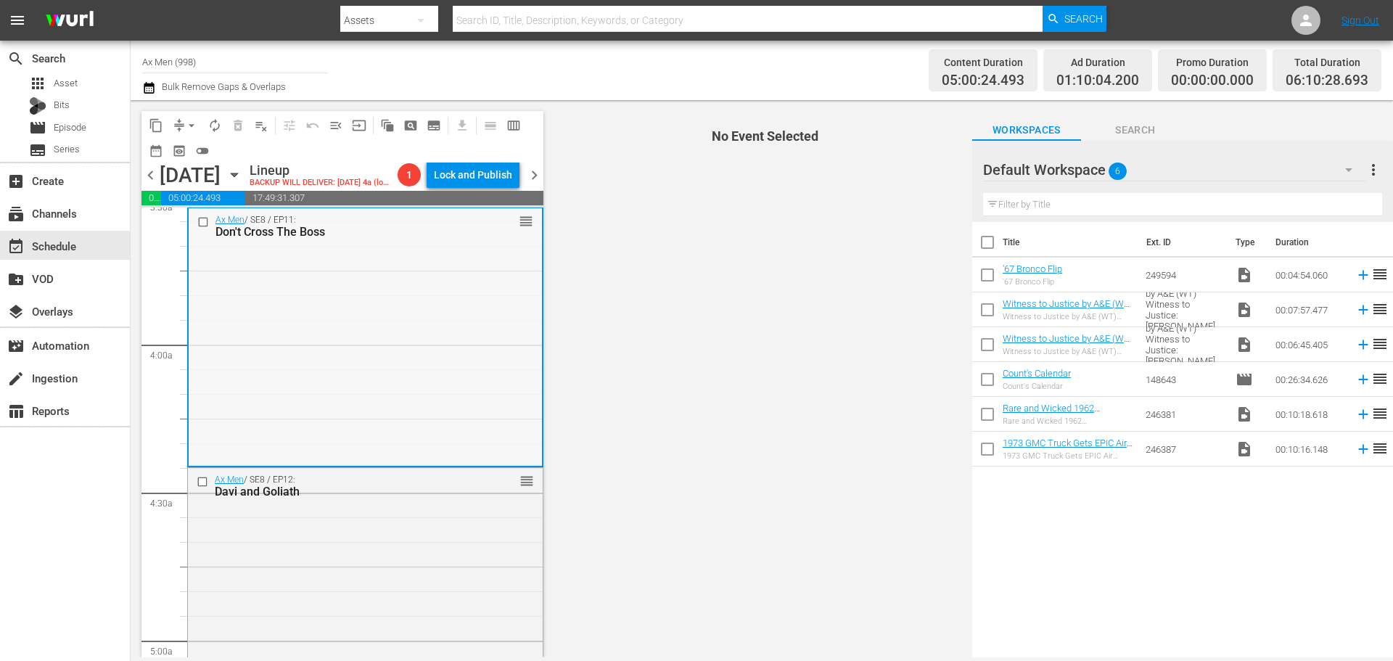
scroll to position [1088, 0]
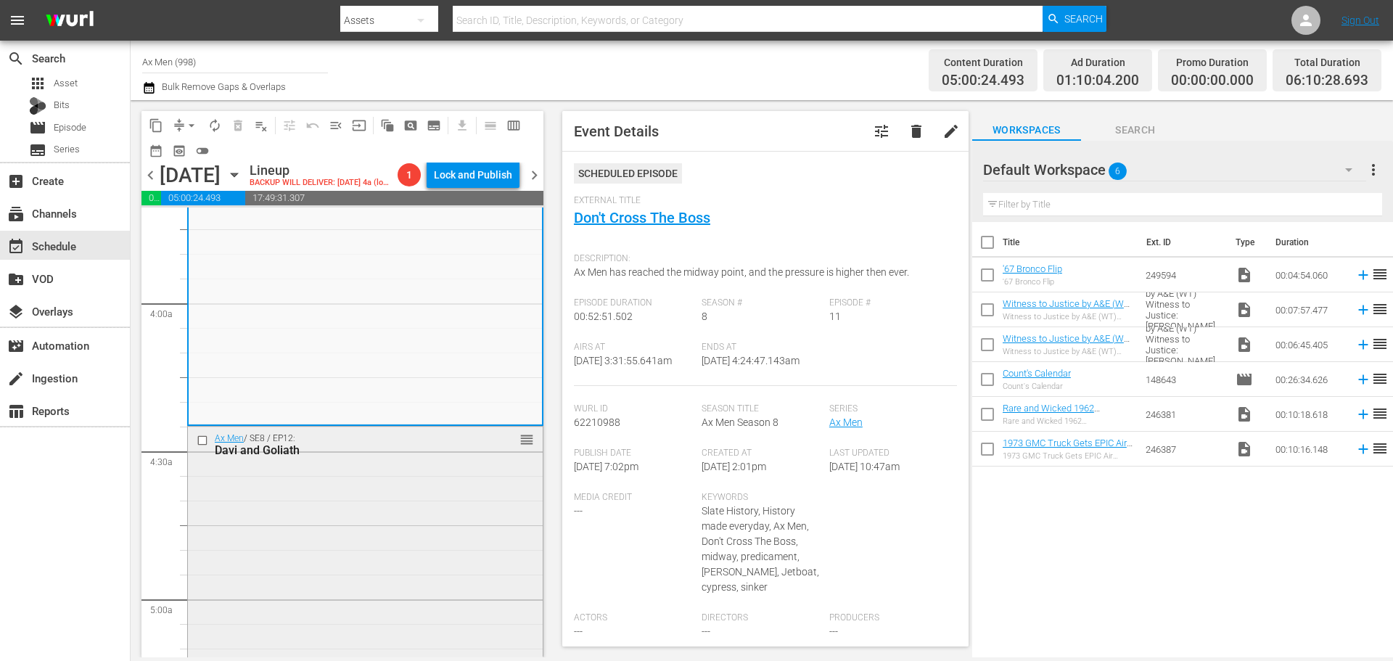
click at [350, 528] on div "Ax Men / SE8 / EP12: Davi and Goliath reorder" at bounding box center [365, 553] width 355 height 255
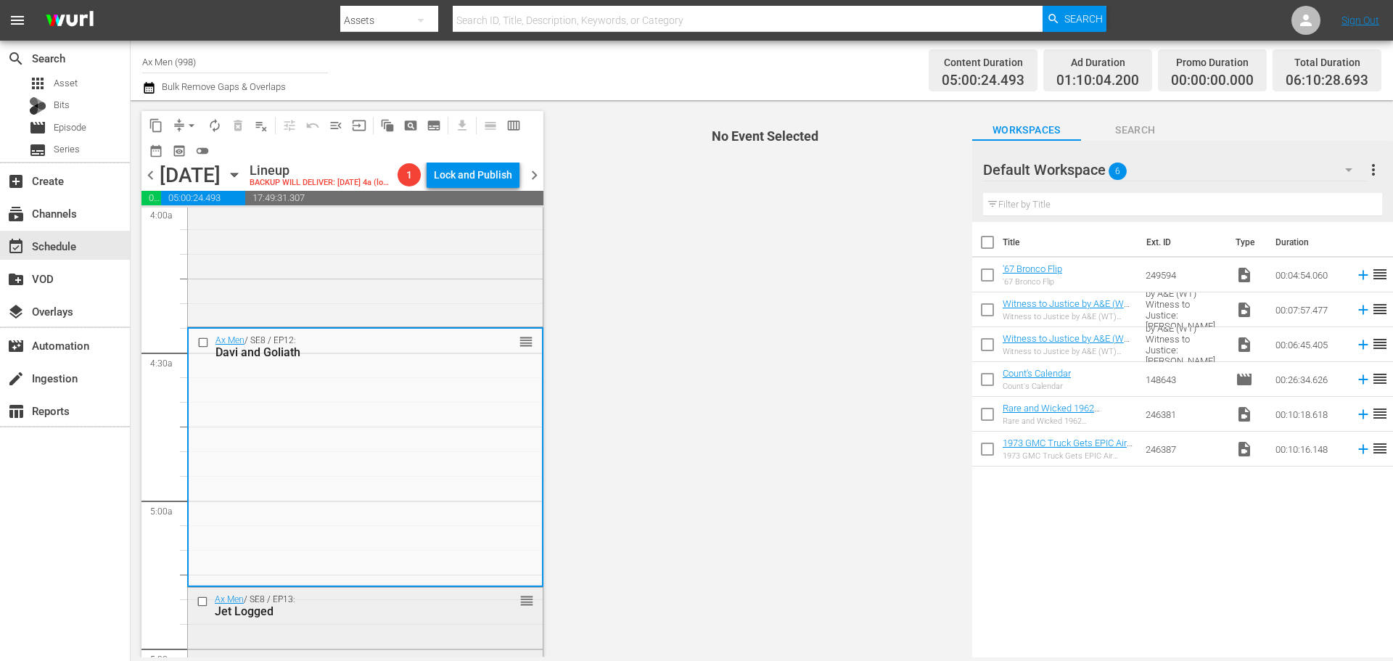
scroll to position [1451, 0]
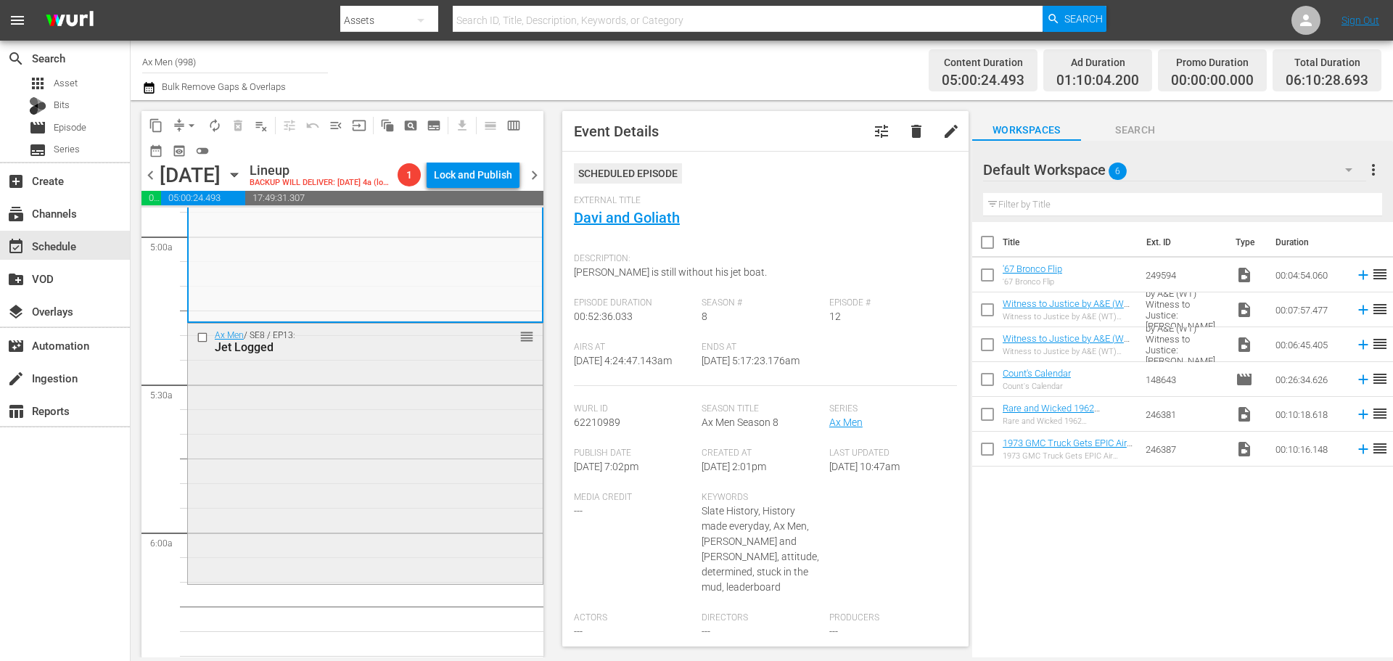
click at [392, 404] on div "Ax Men / SE8 / EP13: Jet Logged reorder" at bounding box center [365, 451] width 355 height 257
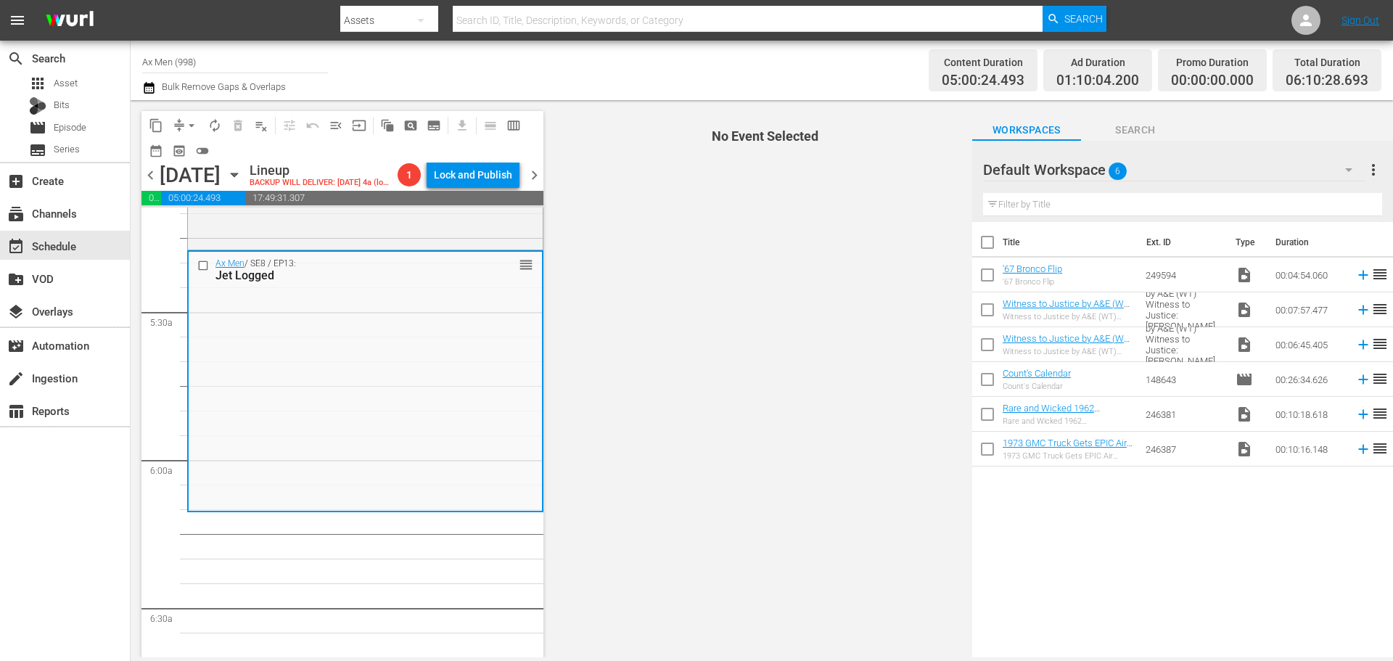
scroll to position [0, 0]
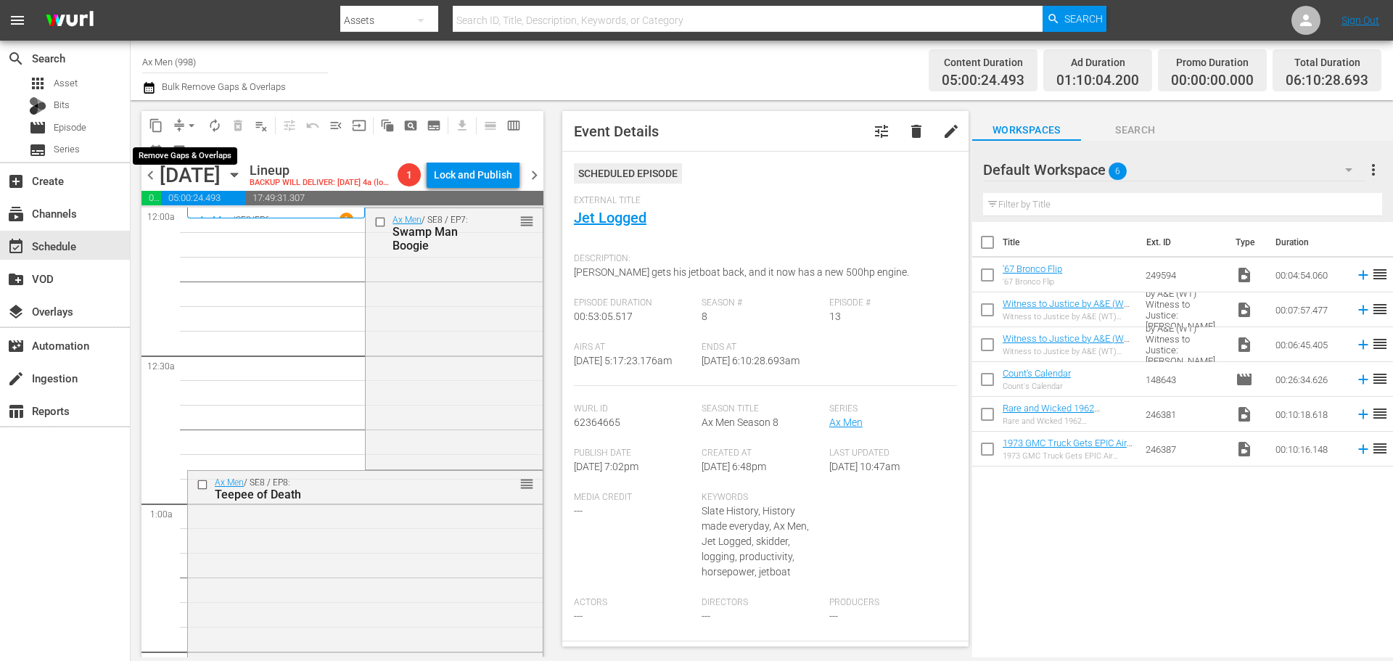
click at [188, 123] on span "arrow_drop_down" at bounding box center [191, 125] width 15 height 15
click at [188, 154] on li "Align to Midnight" at bounding box center [192, 155] width 152 height 24
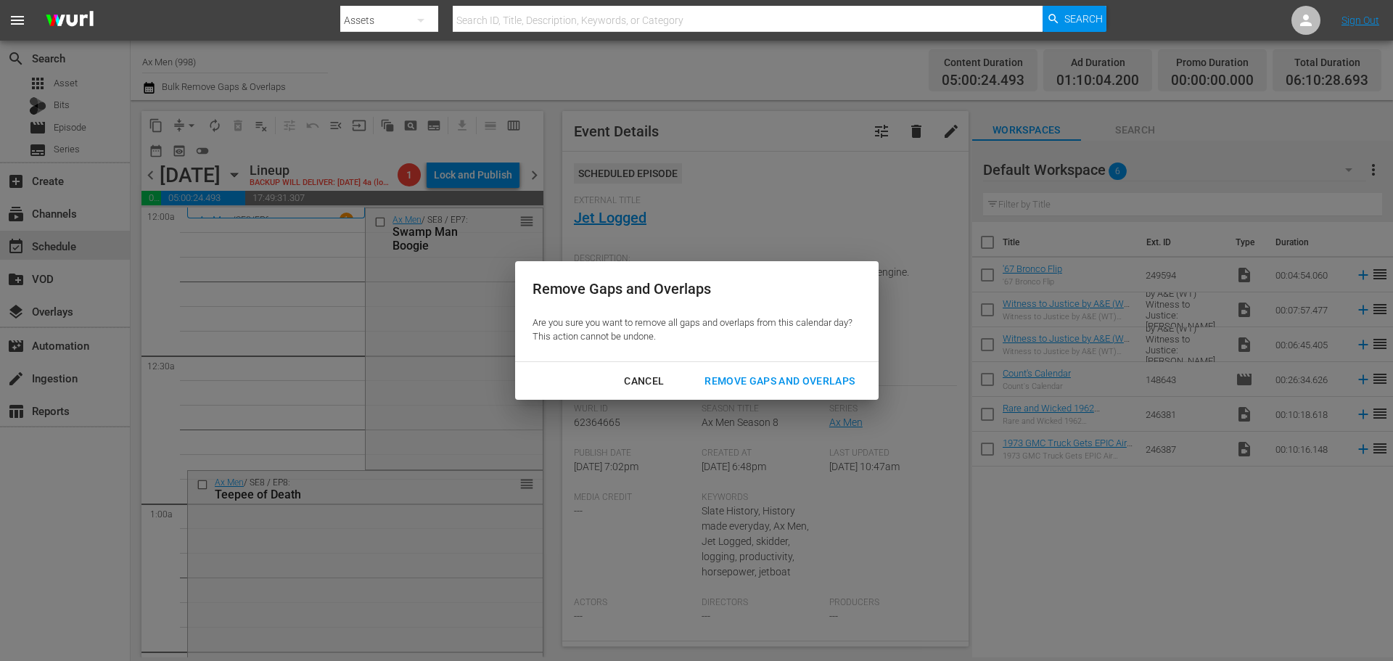
click at [779, 376] on div "Remove Gaps and Overlaps" at bounding box center [779, 381] width 173 height 18
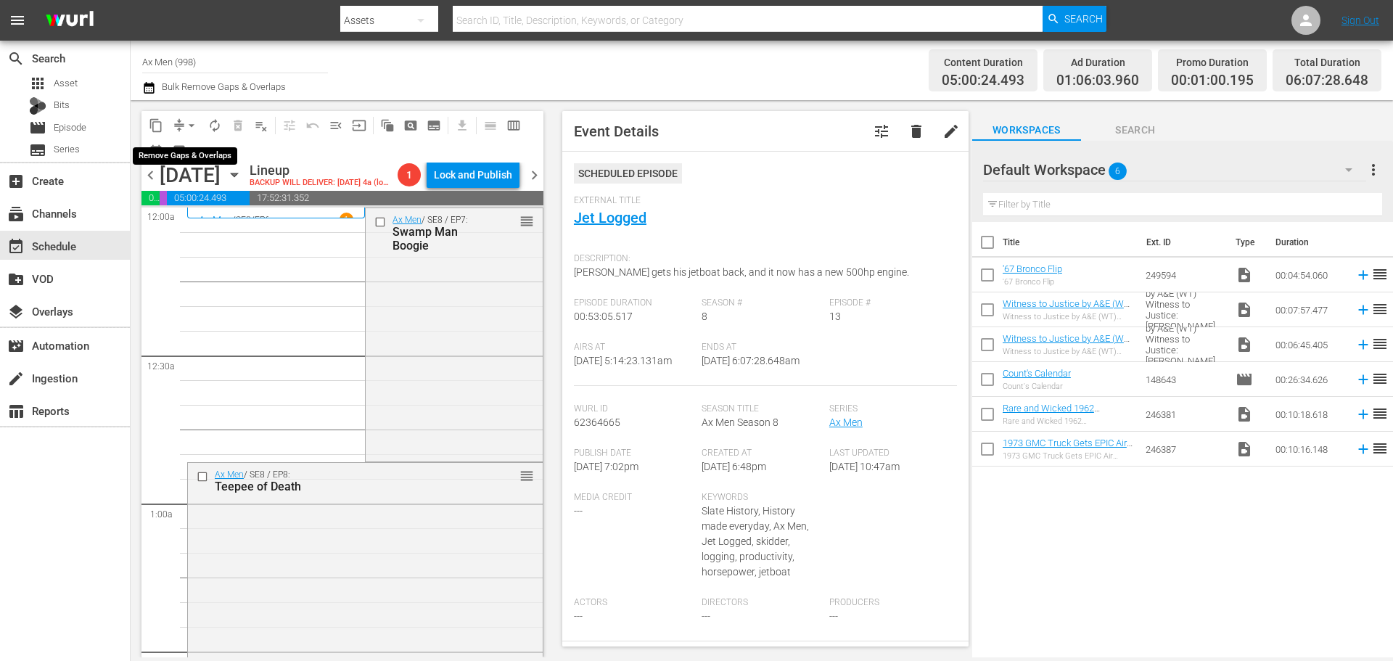
click at [195, 121] on span "arrow_drop_down" at bounding box center [191, 125] width 15 height 15
click at [194, 154] on li "Align to Midnight" at bounding box center [192, 155] width 152 height 24
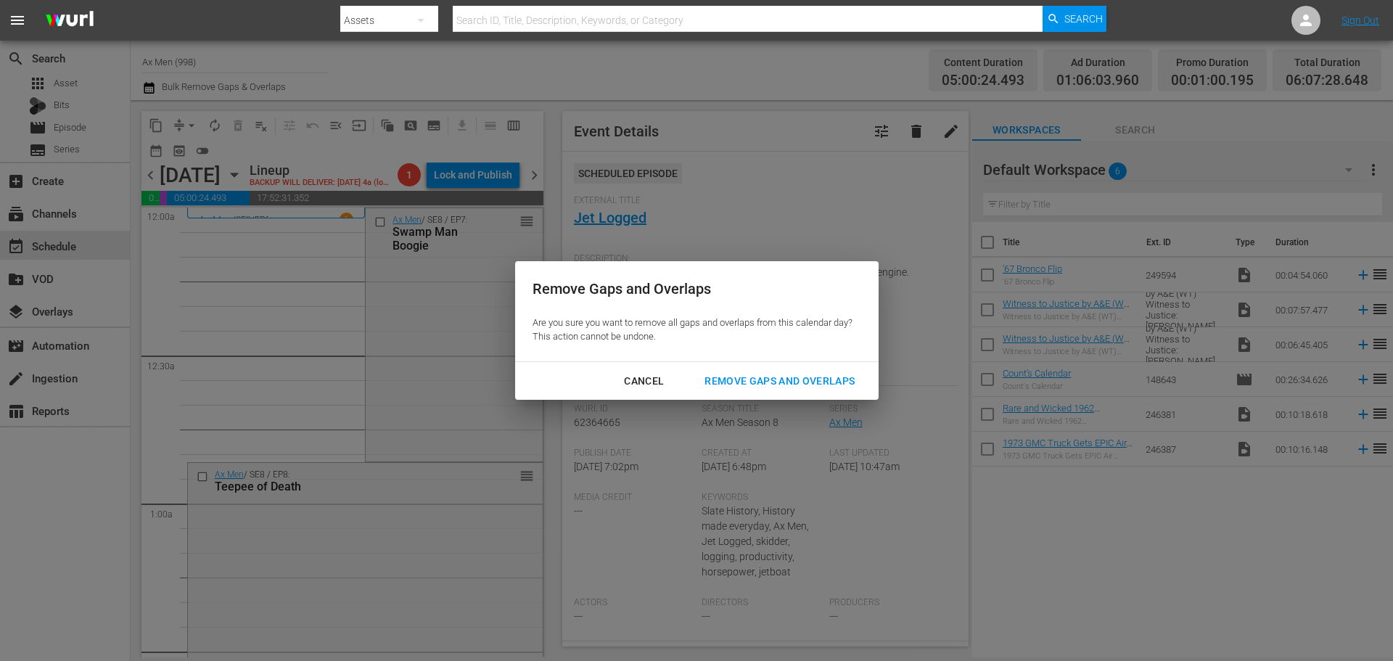
click at [750, 372] on div "Remove Gaps and Overlaps" at bounding box center [779, 381] width 173 height 18
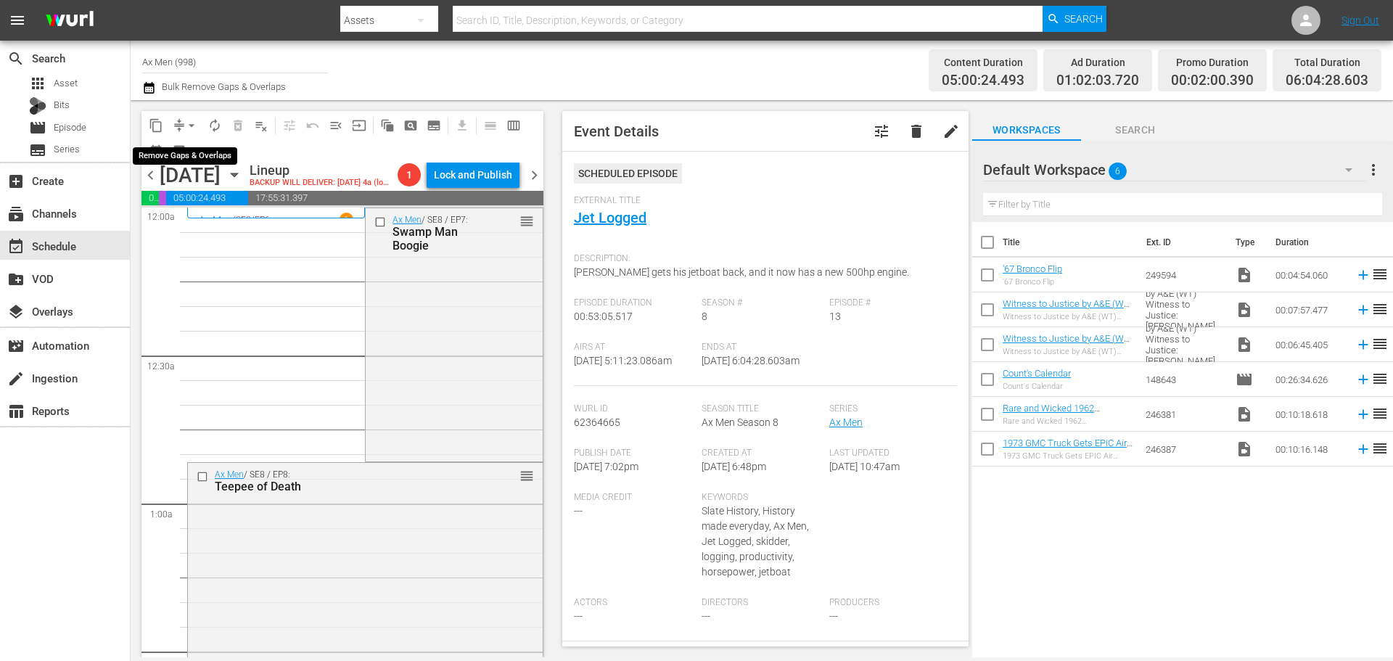
click at [190, 122] on span "arrow_drop_down" at bounding box center [191, 125] width 15 height 15
click at [190, 155] on li "Align to Midnight" at bounding box center [192, 155] width 152 height 24
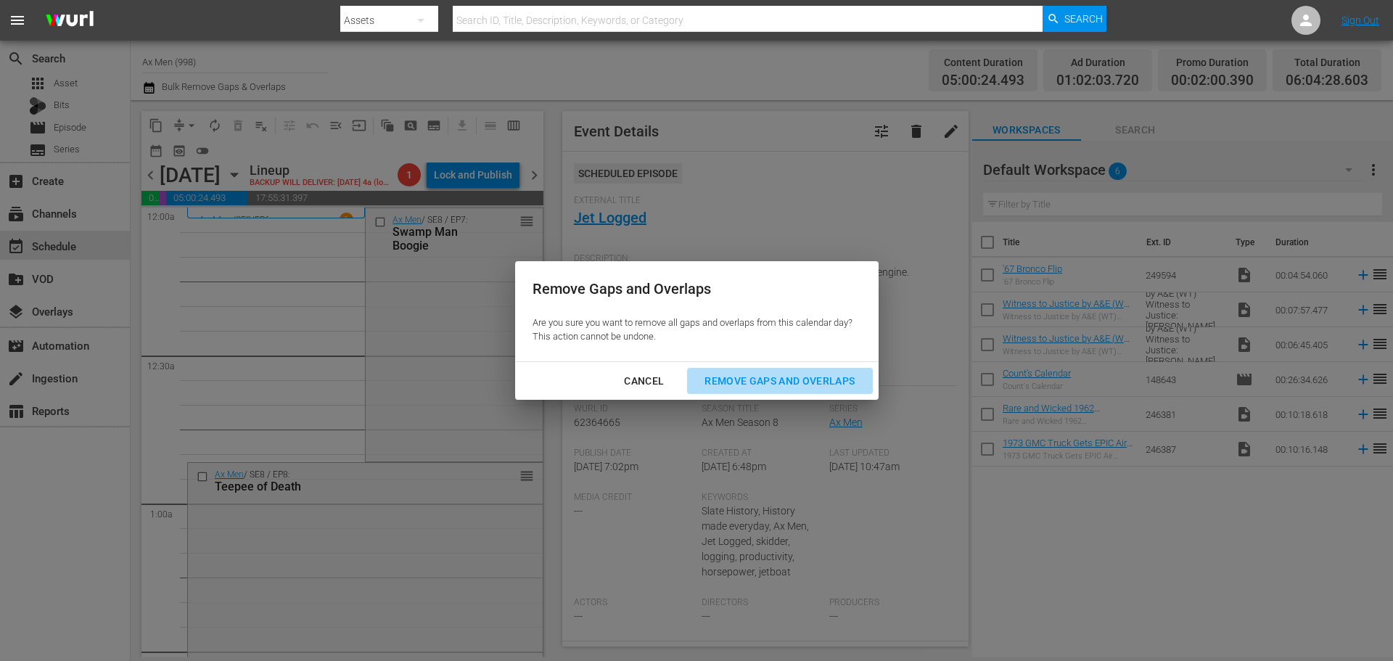
click at [759, 377] on div "Remove Gaps and Overlaps" at bounding box center [779, 381] width 173 height 18
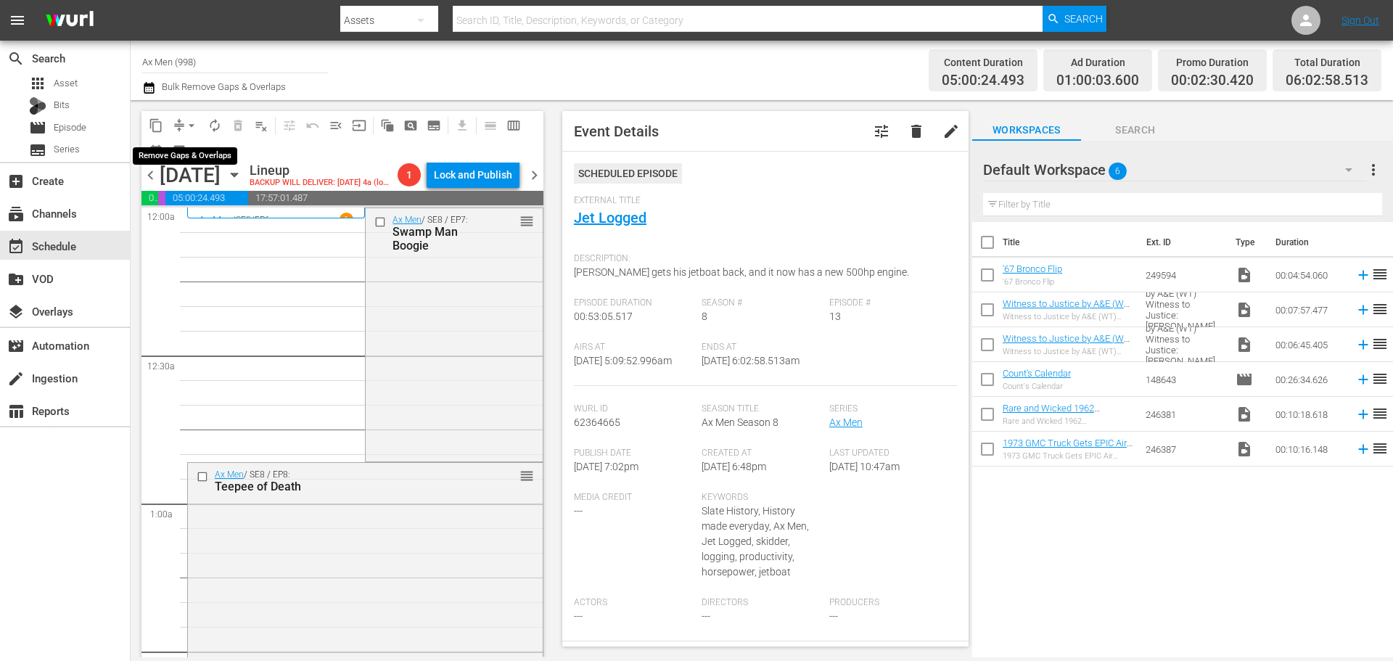
click at [189, 125] on span "arrow_drop_down" at bounding box center [191, 125] width 15 height 15
click at [185, 153] on li "Align to Midnight" at bounding box center [192, 155] width 152 height 24
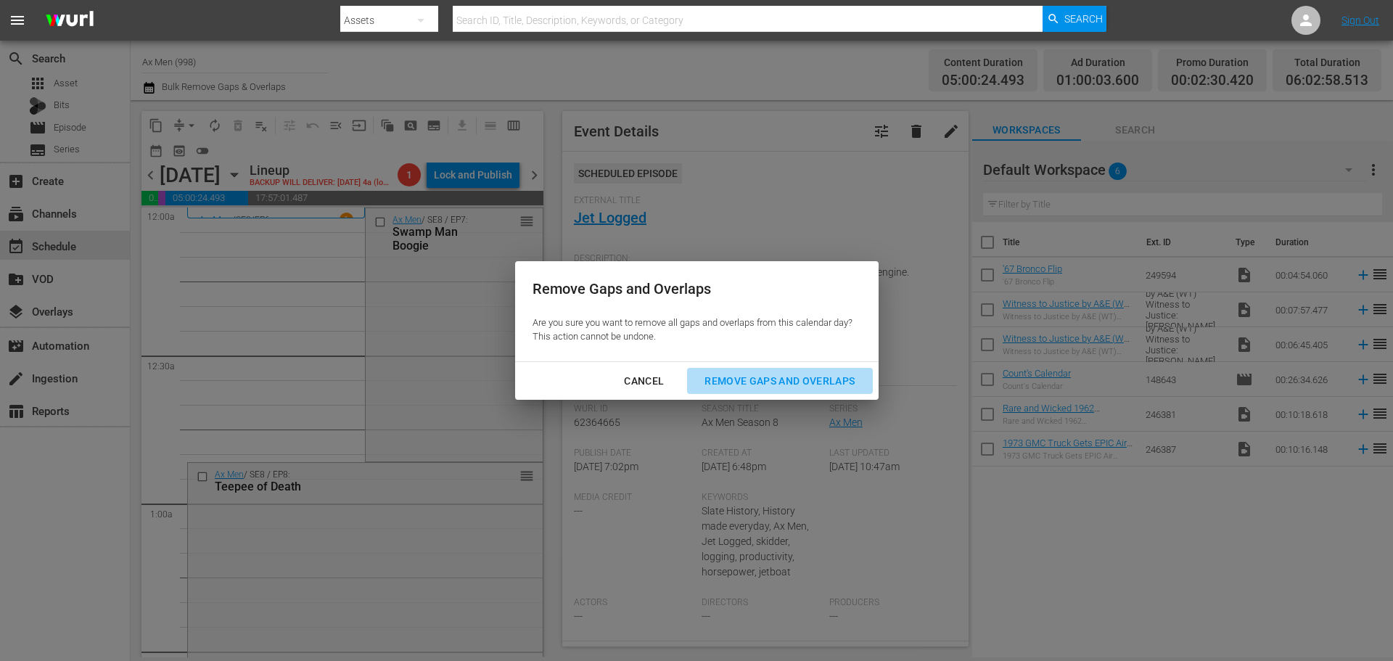
click at [775, 372] on div "Remove Gaps and Overlaps" at bounding box center [779, 381] width 173 height 18
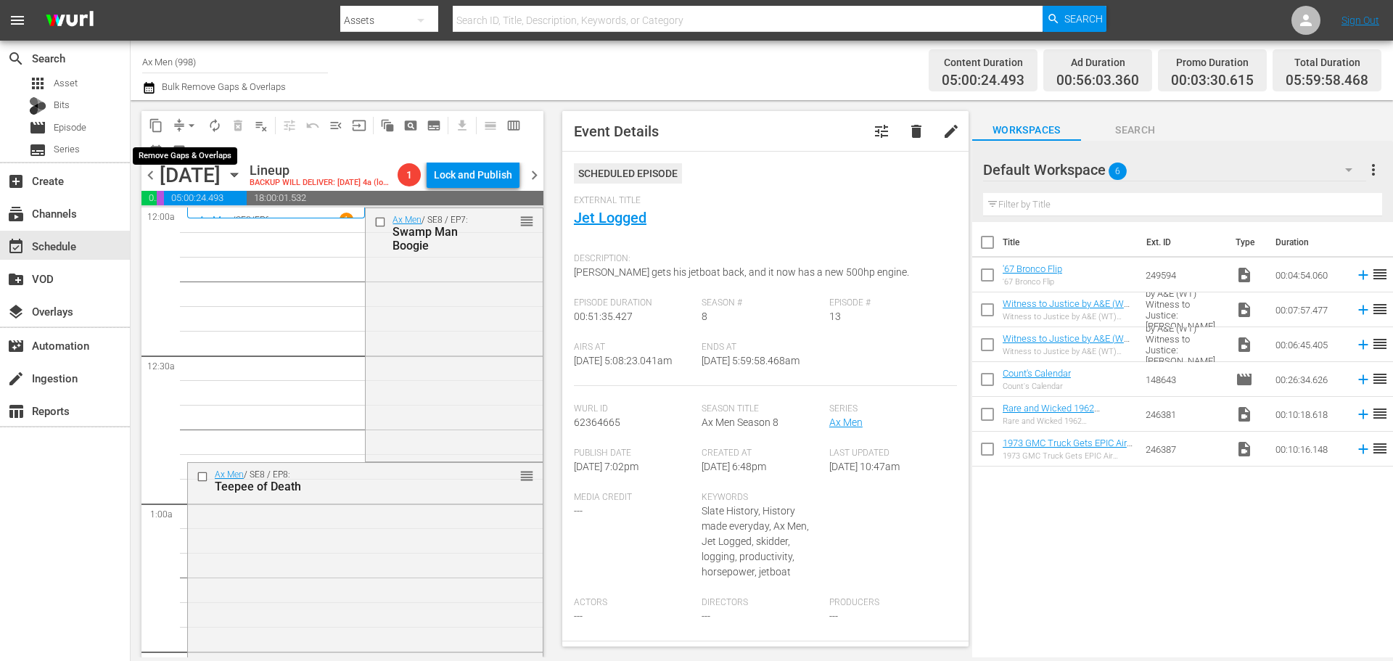
click at [187, 122] on span "arrow_drop_down" at bounding box center [191, 125] width 15 height 15
click at [194, 153] on li "Align to Midnight" at bounding box center [192, 155] width 152 height 24
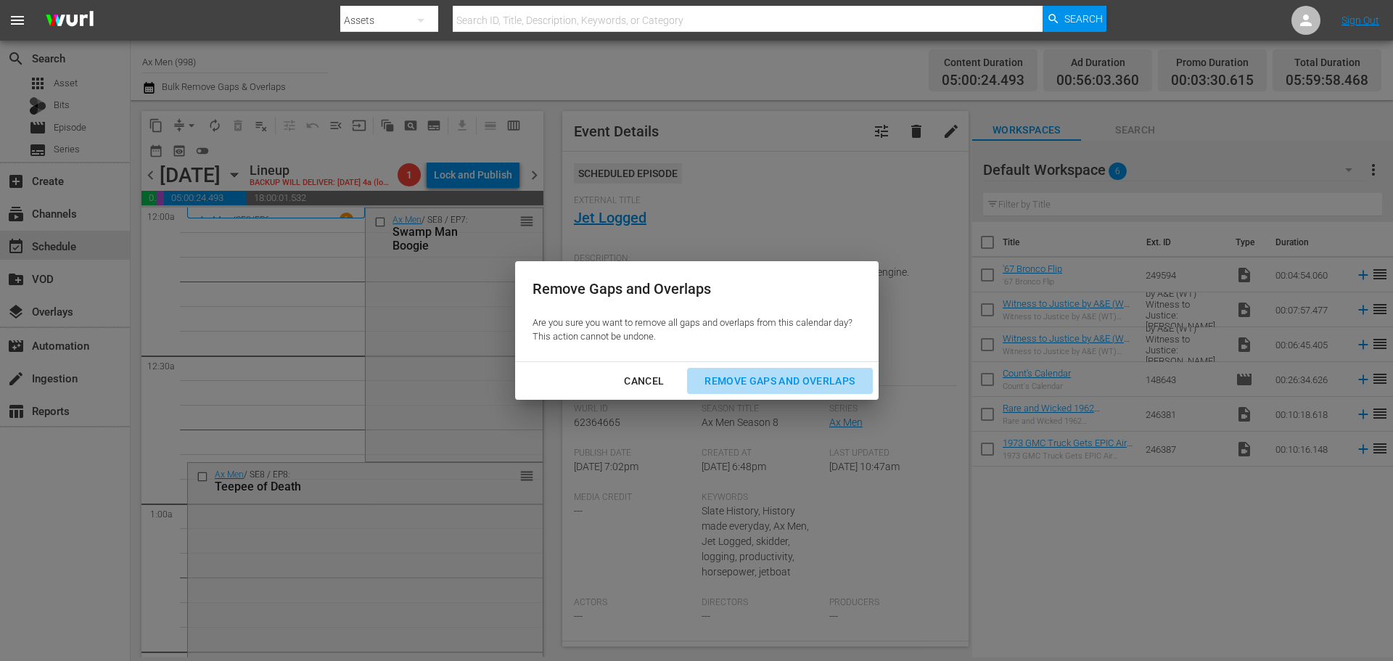
click at [802, 375] on div "Remove Gaps and Overlaps" at bounding box center [779, 381] width 173 height 18
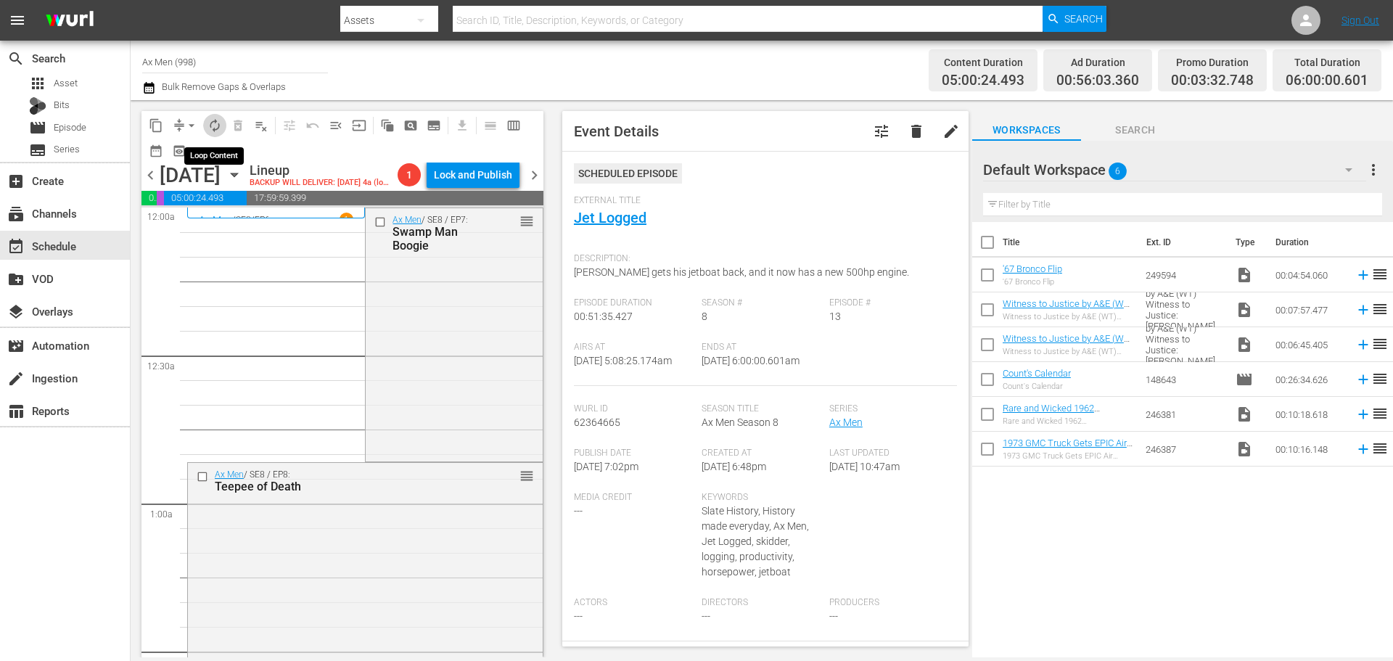
click at [211, 125] on span "autorenew_outlined" at bounding box center [214, 125] width 15 height 15
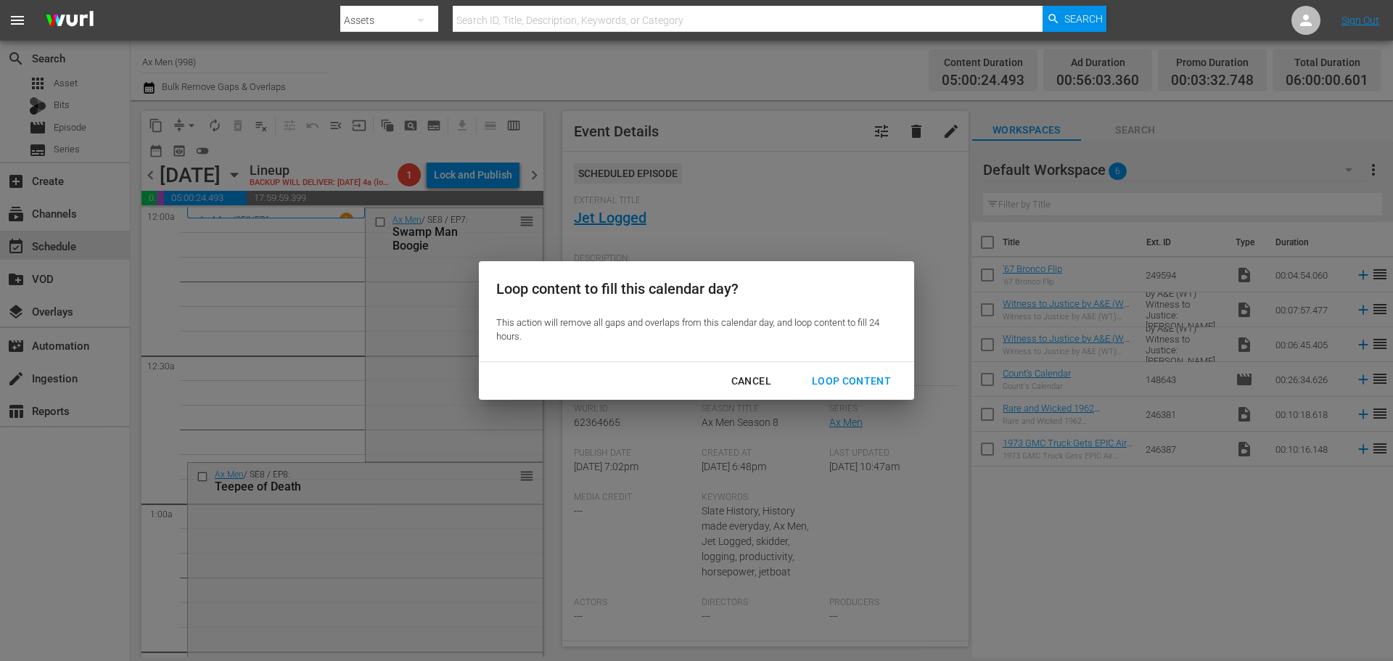
click at [854, 377] on div "Loop Content" at bounding box center [851, 381] width 102 height 18
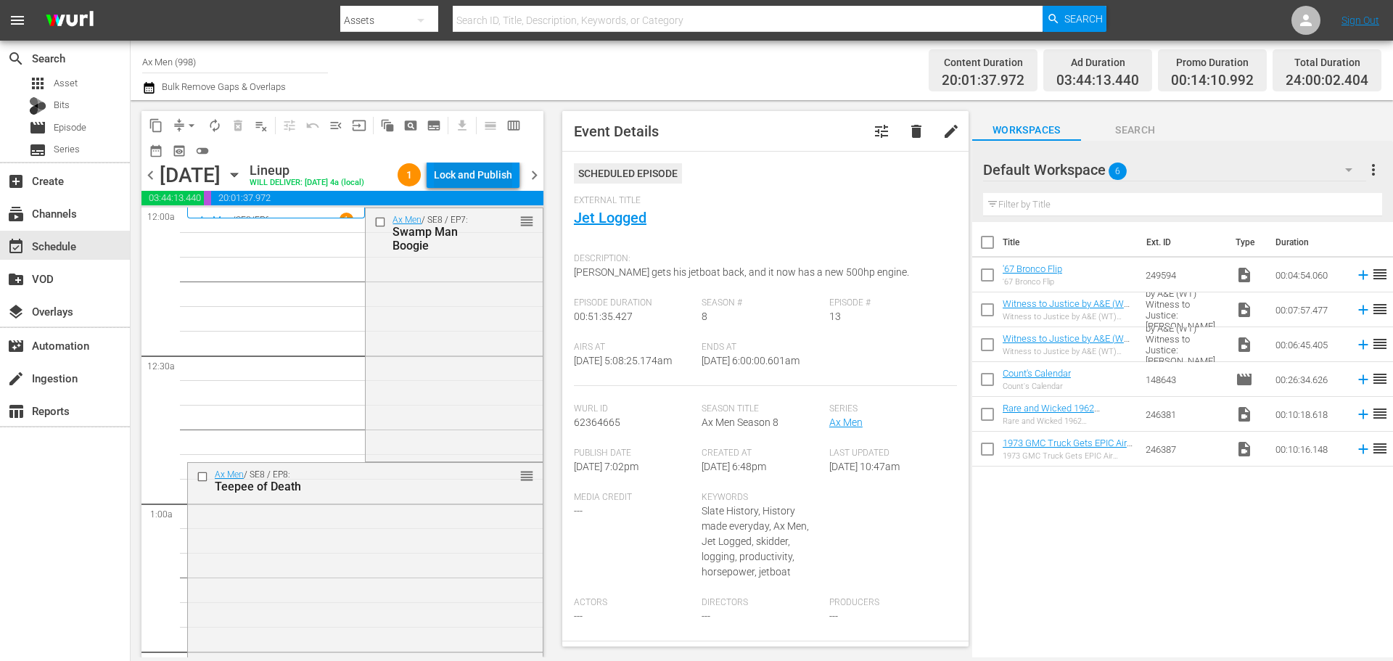
click at [471, 180] on div "Lock and Publish" at bounding box center [473, 175] width 78 height 26
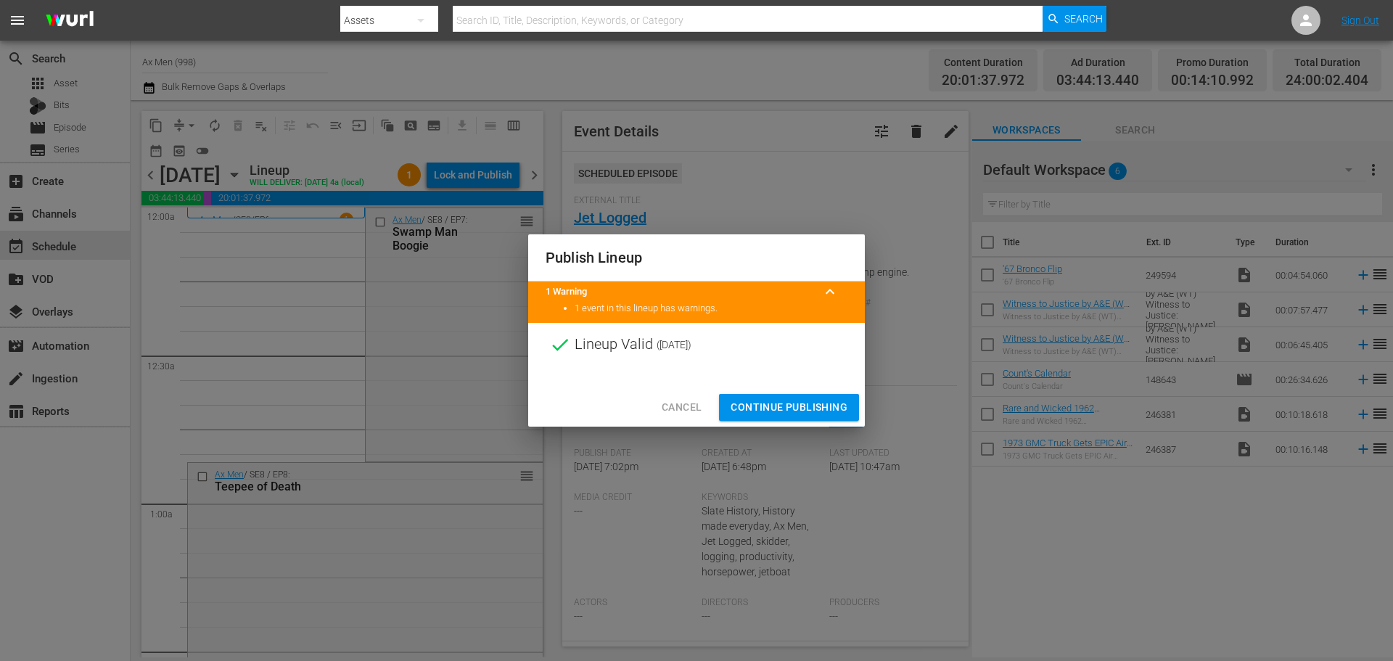
click at [796, 410] on span "Continue Publishing" at bounding box center [788, 407] width 117 height 18
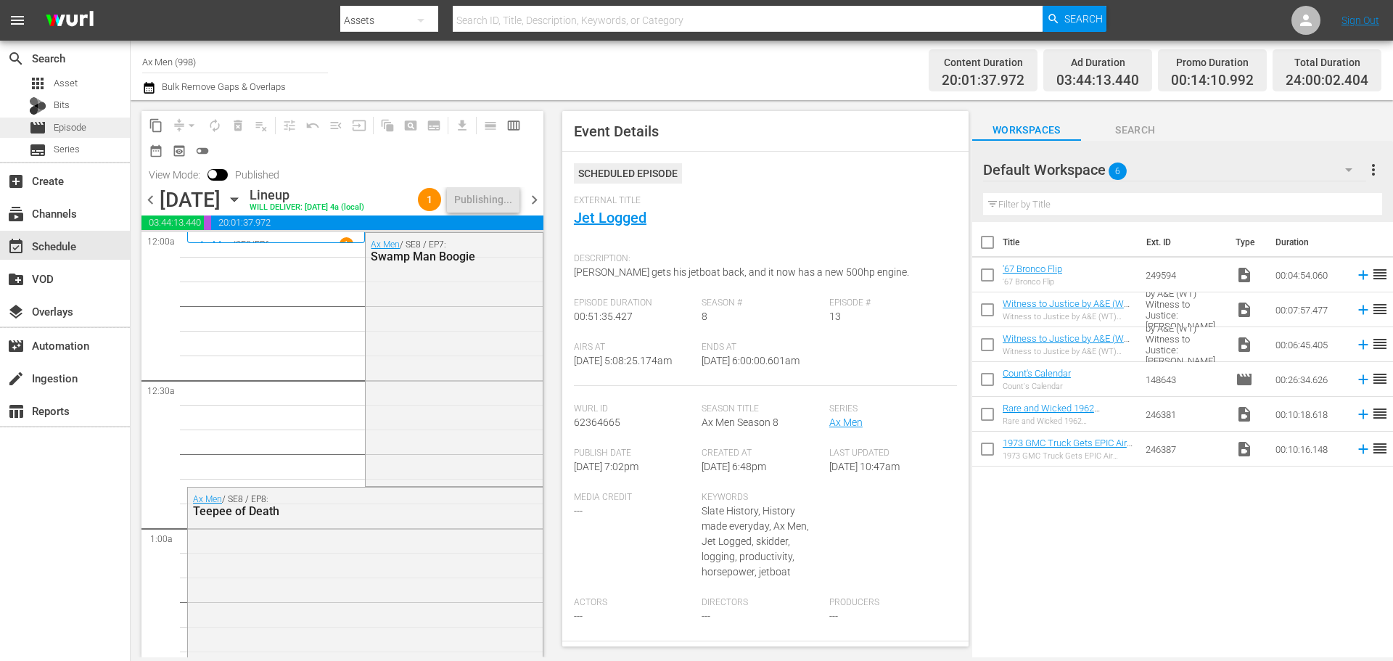
drag, startPoint x: 532, startPoint y: 205, endPoint x: 28, endPoint y: 125, distance: 510.2
click at [532, 205] on span "chevron_right" at bounding box center [534, 200] width 18 height 18
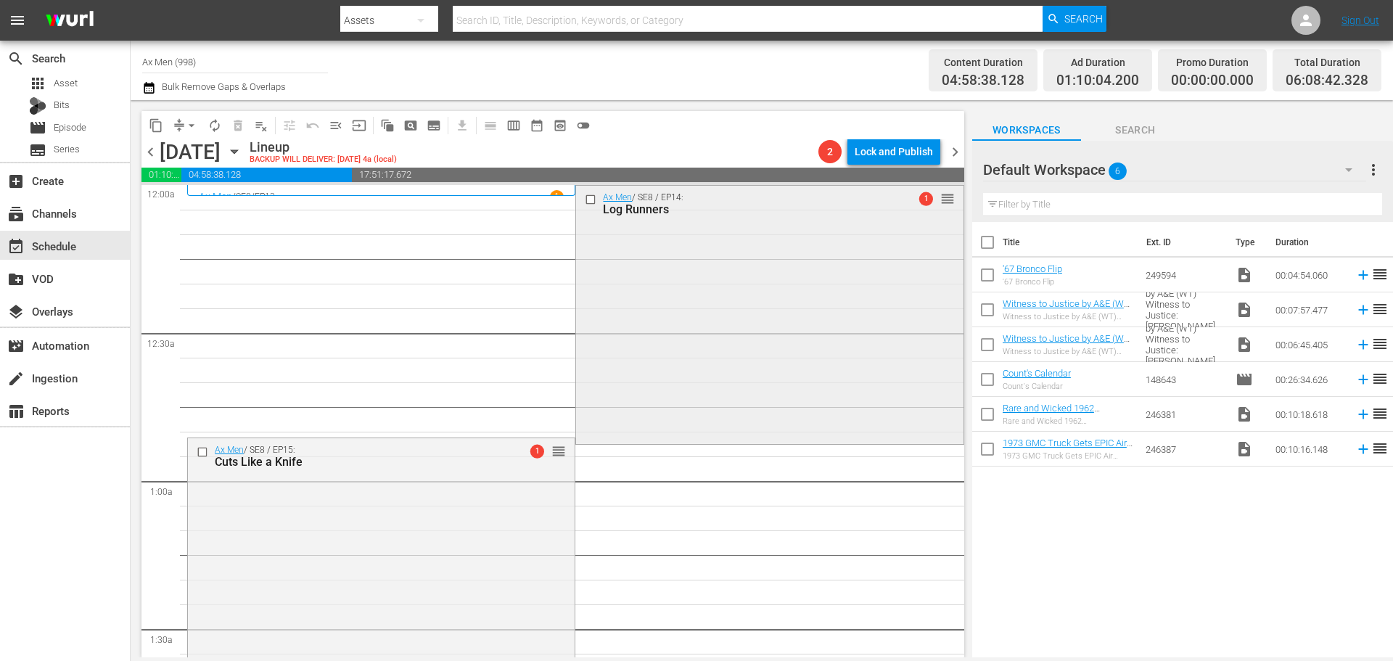
click at [680, 274] on div "Ax Men / SE8 / EP14: Log Runners 1 reorder" at bounding box center [769, 313] width 387 height 255
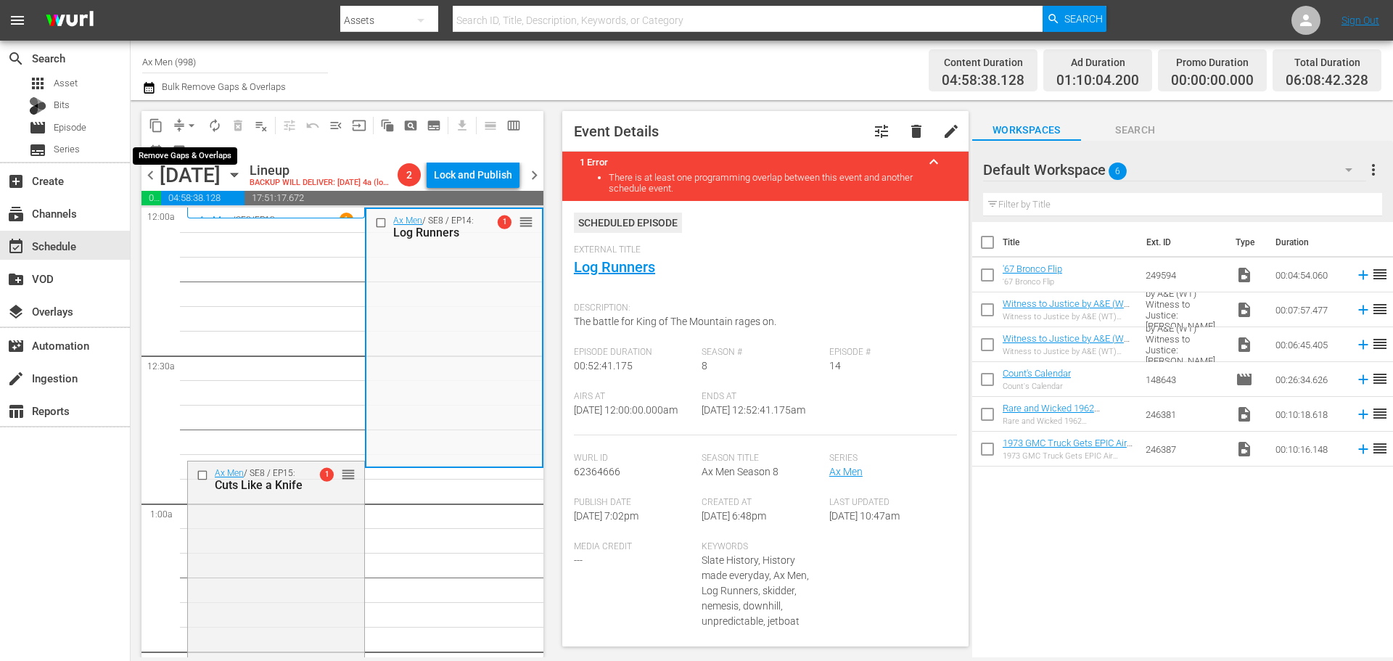
click at [194, 120] on span "arrow_drop_down" at bounding box center [191, 125] width 15 height 15
click at [175, 152] on li "Align to Midnight" at bounding box center [192, 155] width 152 height 24
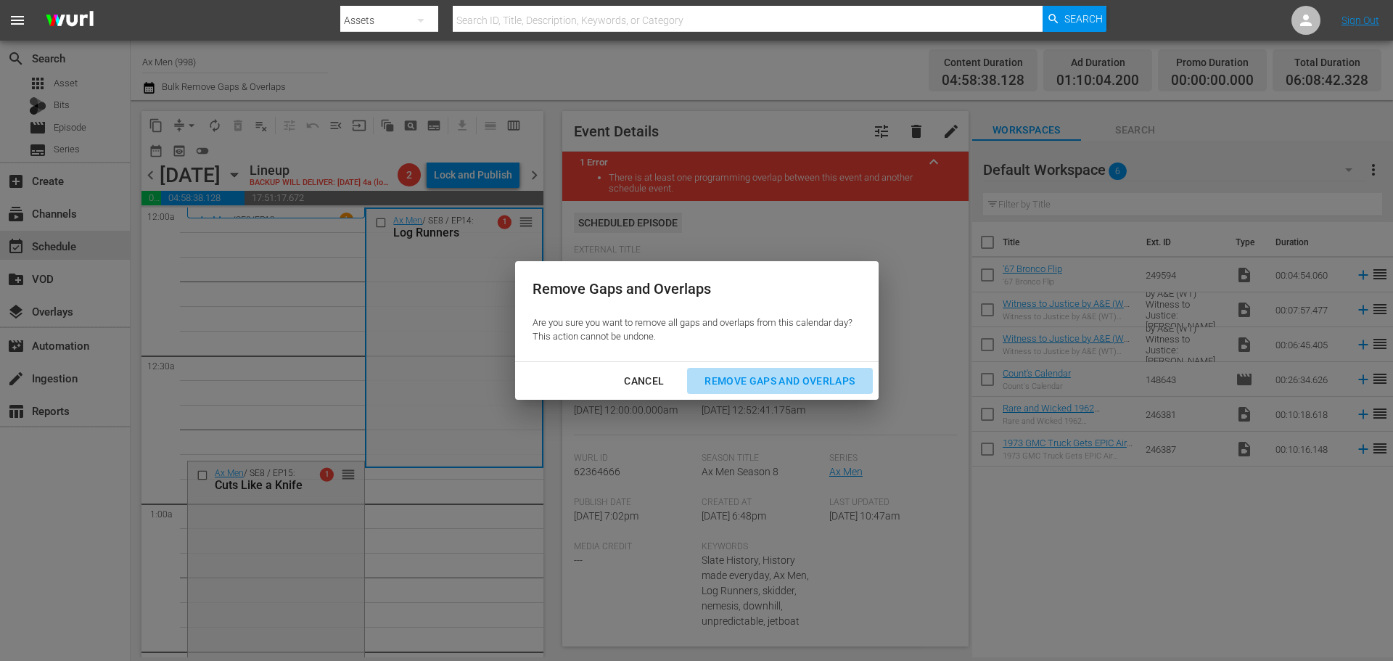
click at [752, 377] on div "Remove Gaps and Overlaps" at bounding box center [779, 381] width 173 height 18
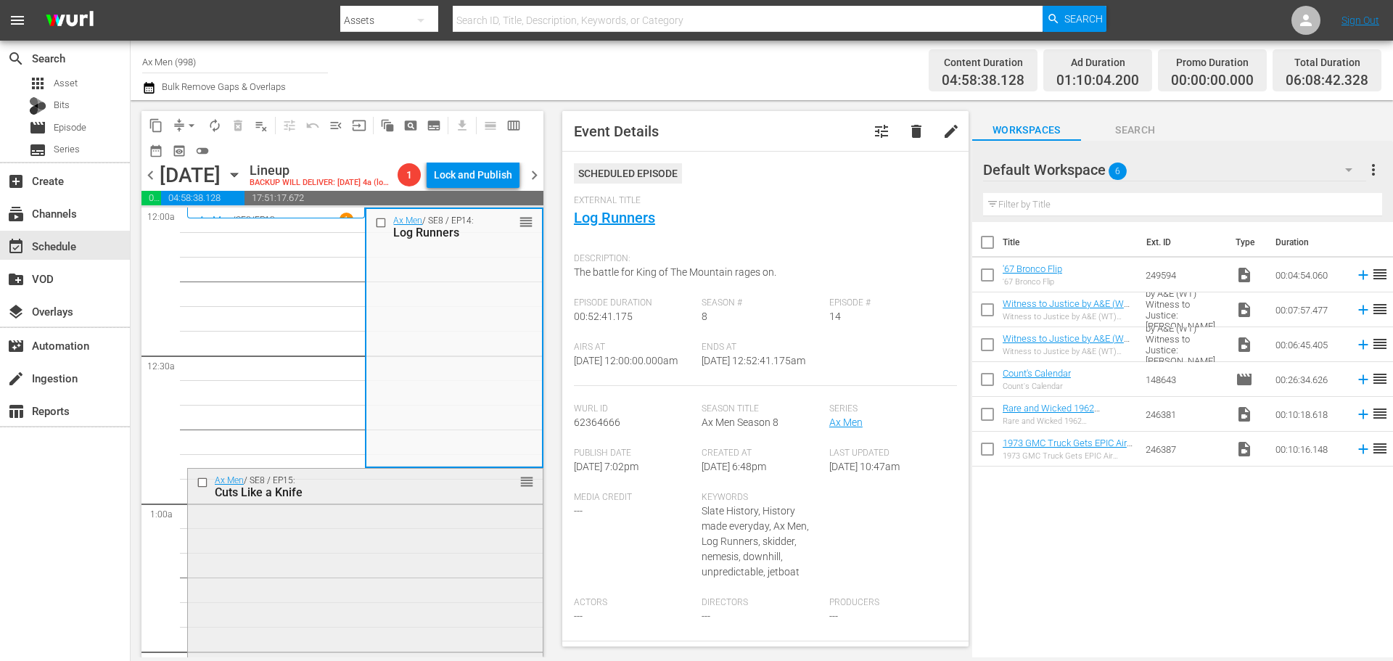
click at [447, 577] on div "Ax Men / SE8 / EP15: Cuts Like a Knife reorder" at bounding box center [365, 597] width 355 height 257
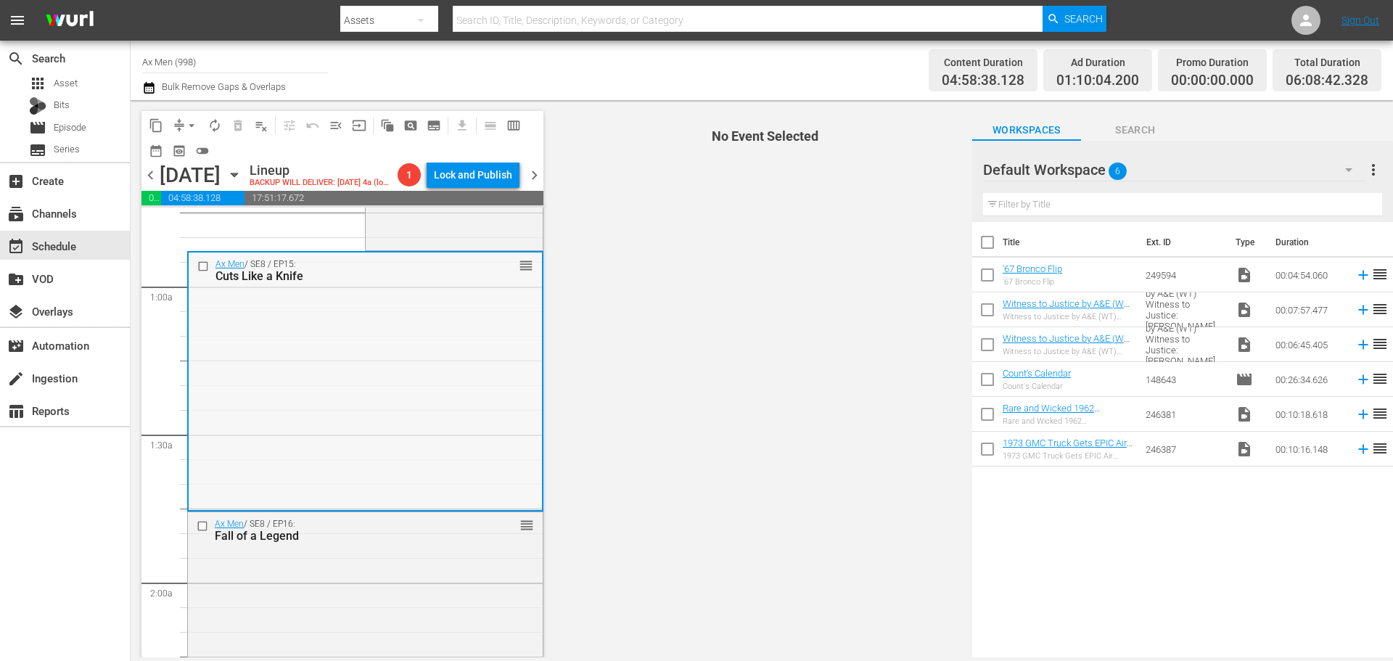
scroll to position [218, 0]
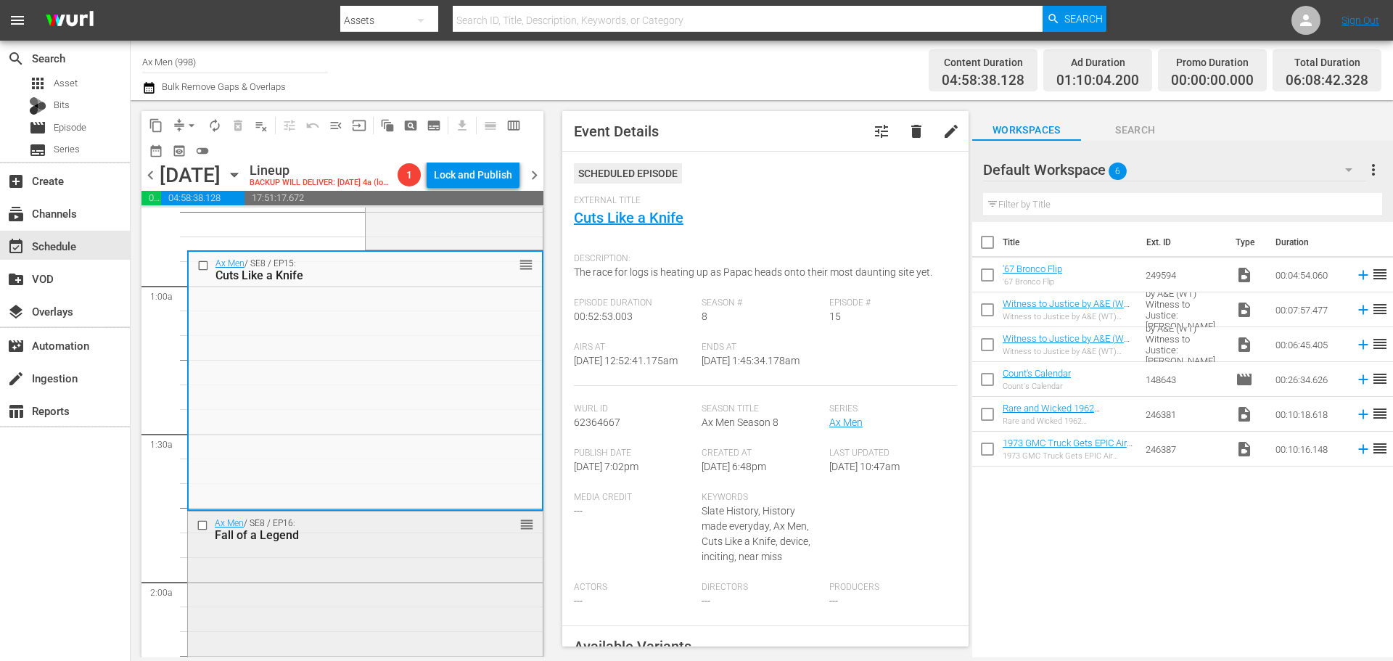
click at [359, 572] on div "Ax Men / SE8 / EP16: Fall of a Legend reorder" at bounding box center [365, 638] width 355 height 254
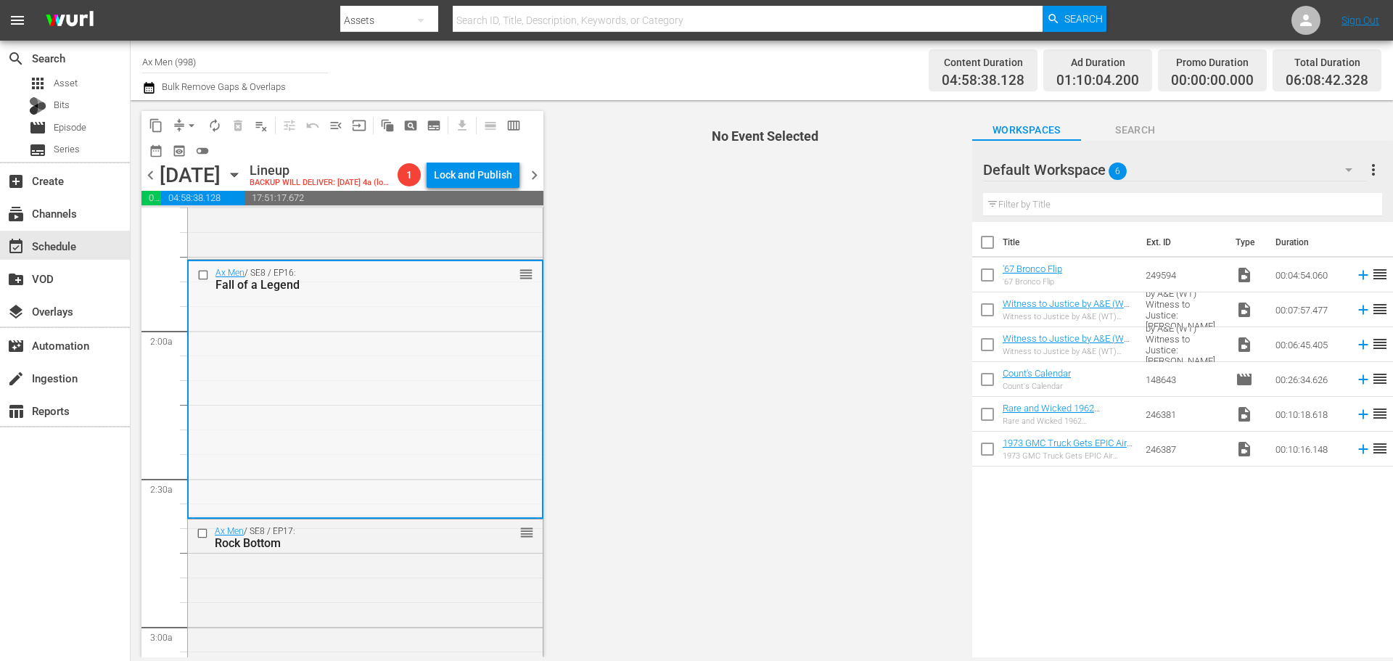
scroll to position [508, 0]
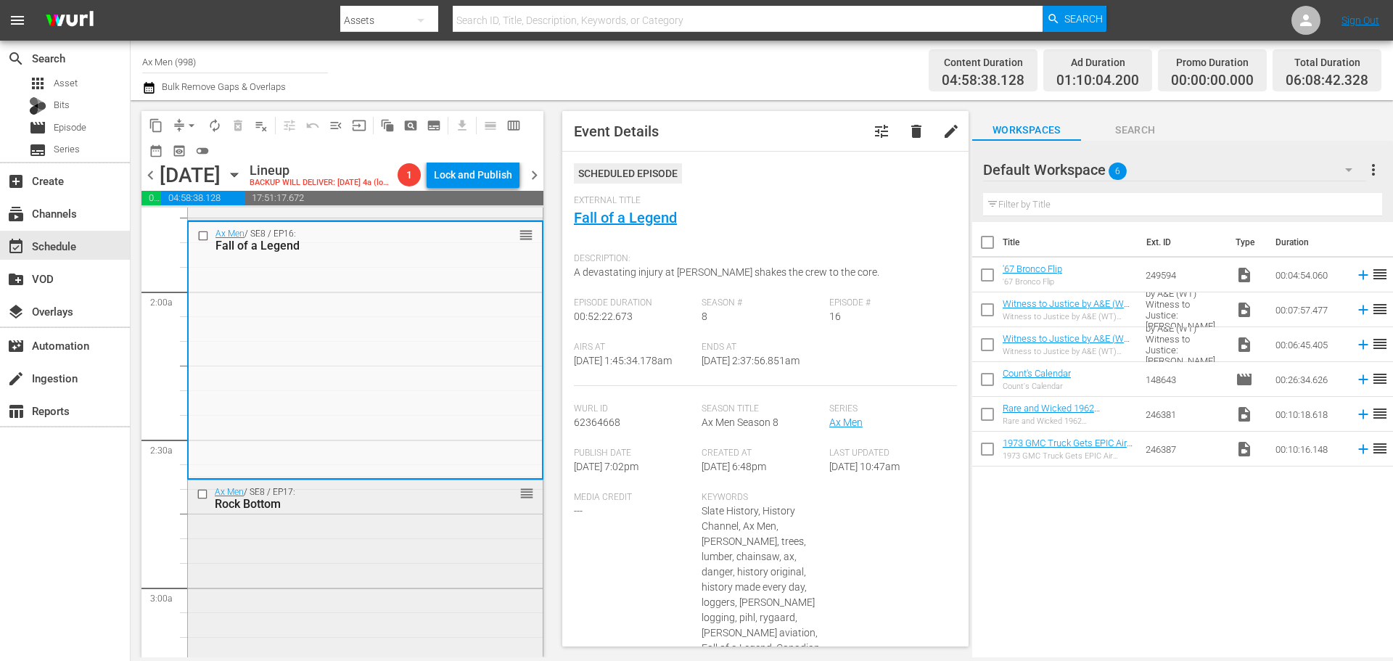
click at [370, 511] on div "Rock Bottom" at bounding box center [342, 504] width 255 height 14
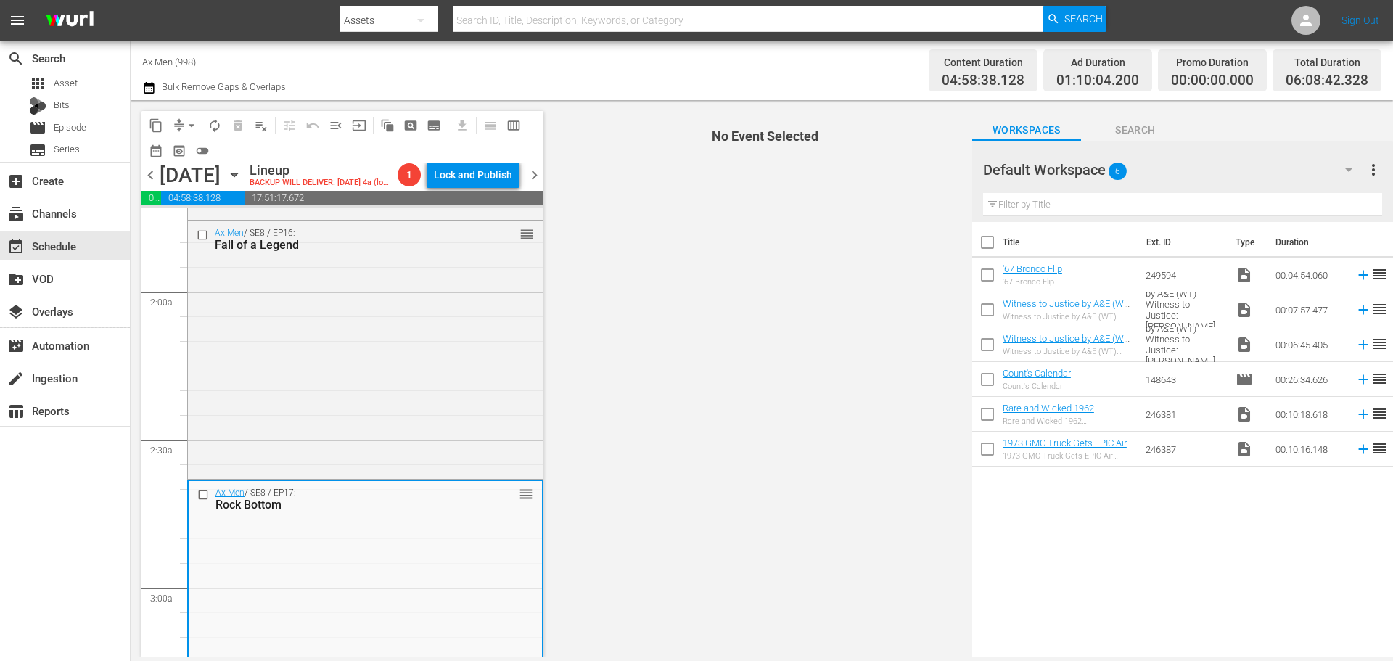
scroll to position [798, 0]
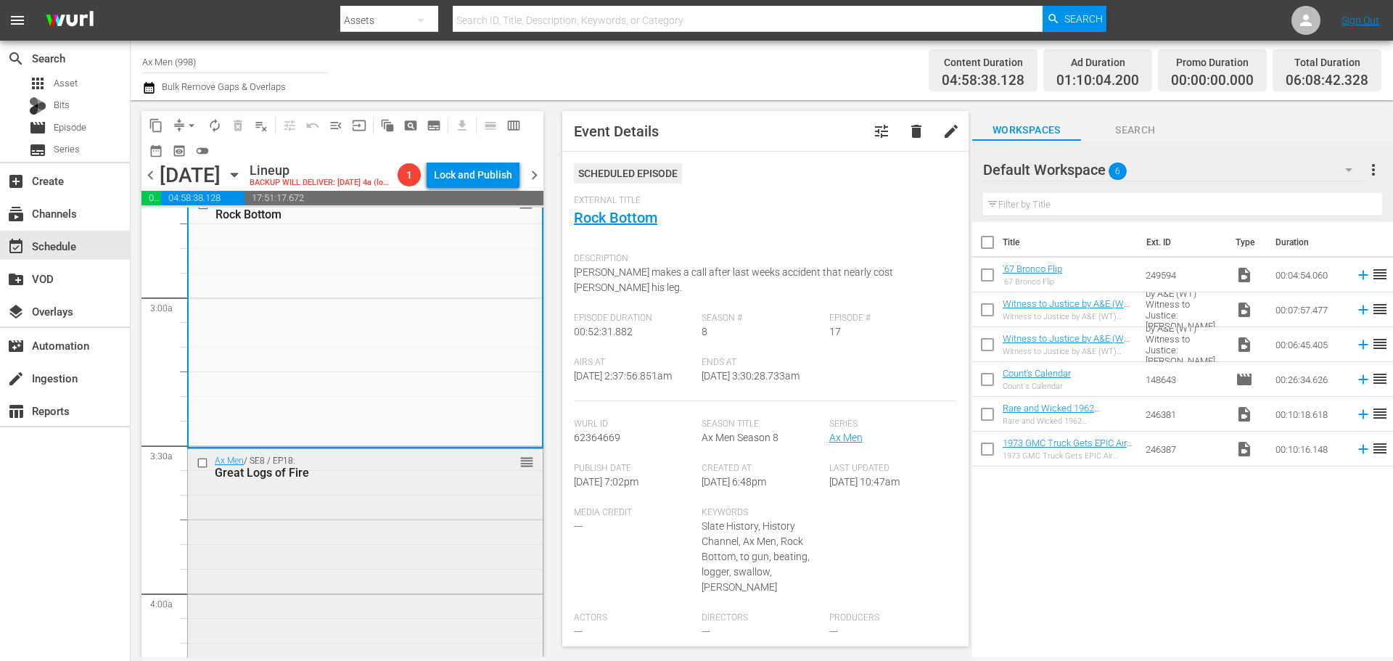
click at [306, 511] on div "Ax Men / SE8 / EP18: Great Logs of Fire reorder" at bounding box center [365, 576] width 355 height 255
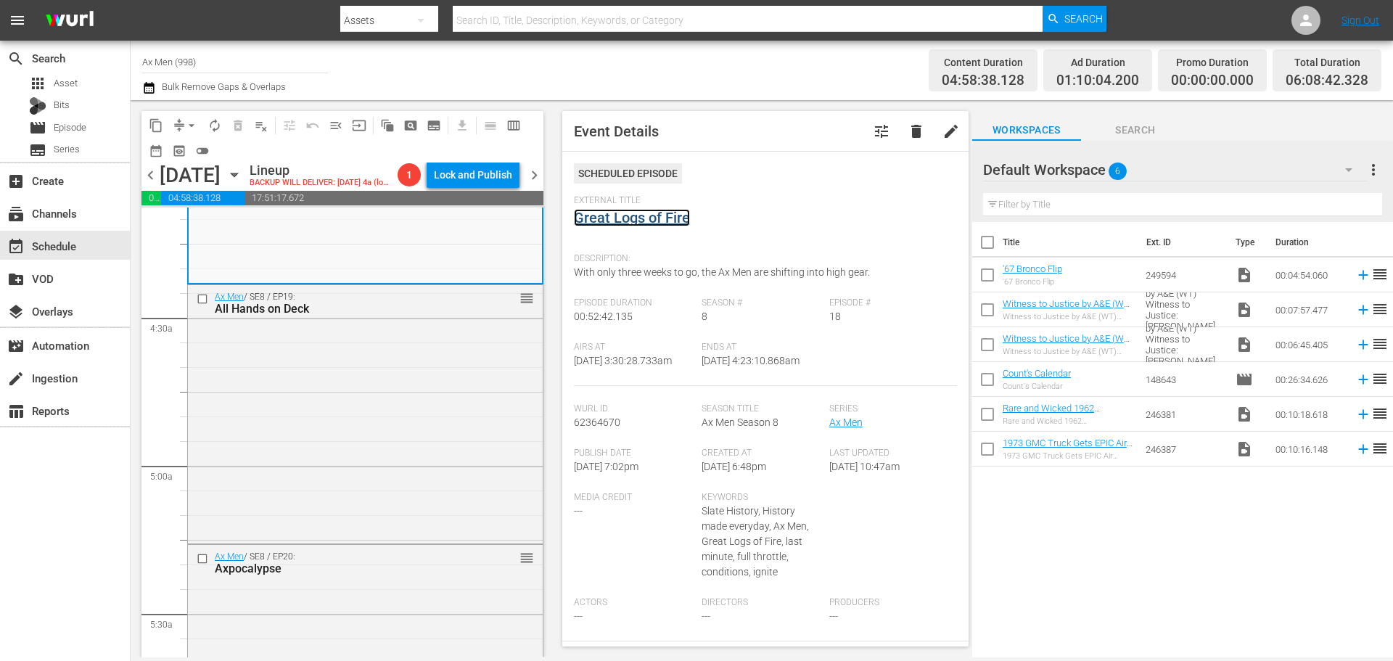
scroll to position [1233, 0]
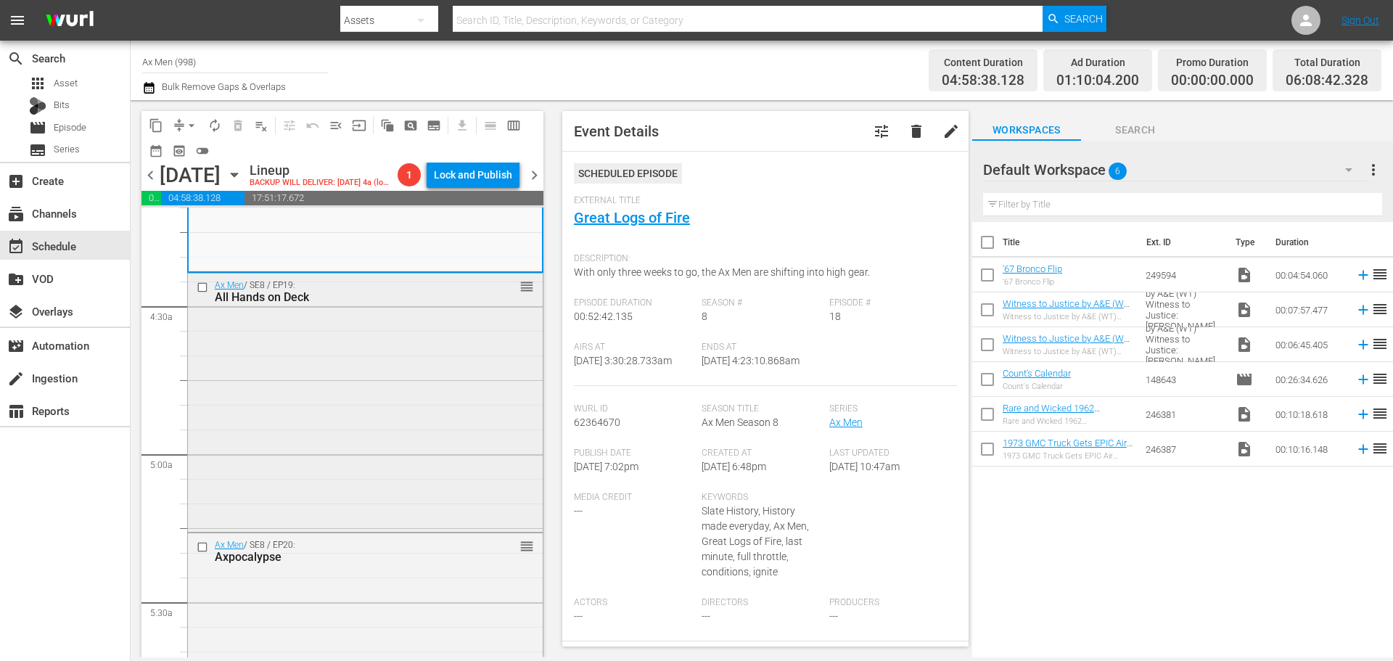
click at [400, 412] on div "Ax Men / SE8 / EP19: All Hands on Deck reorder" at bounding box center [365, 400] width 355 height 255
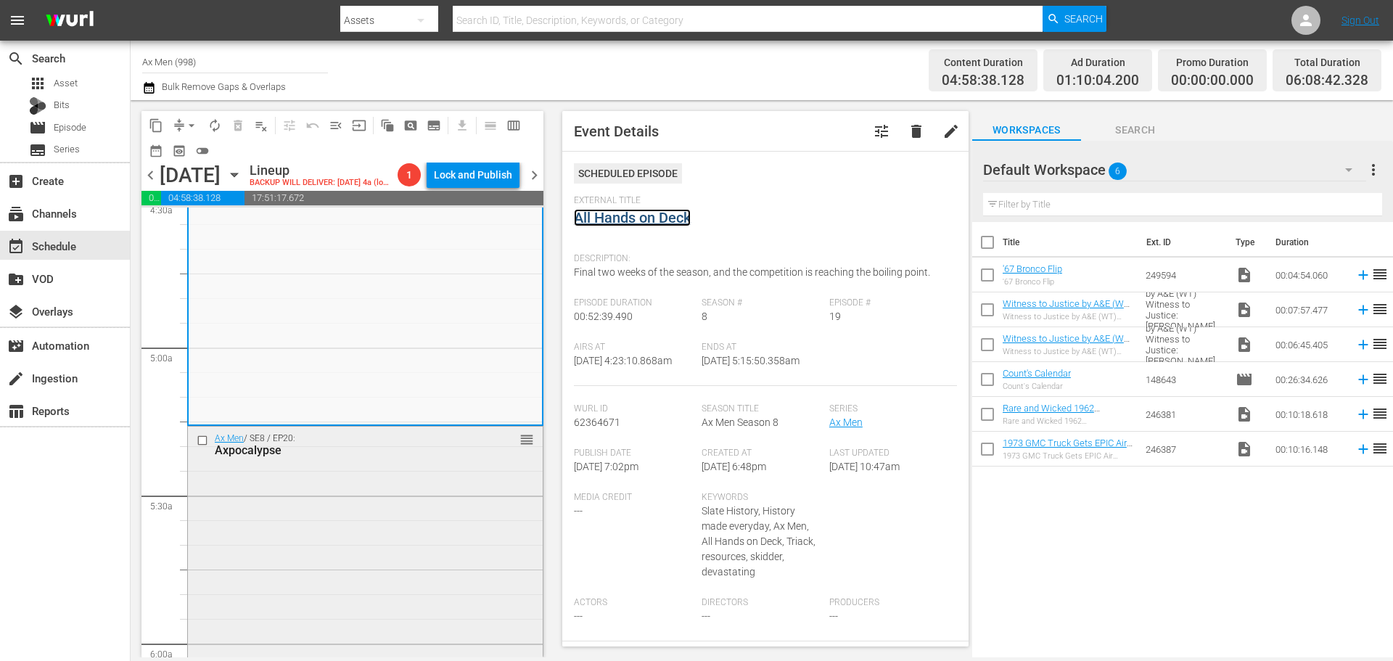
scroll to position [1451, 0]
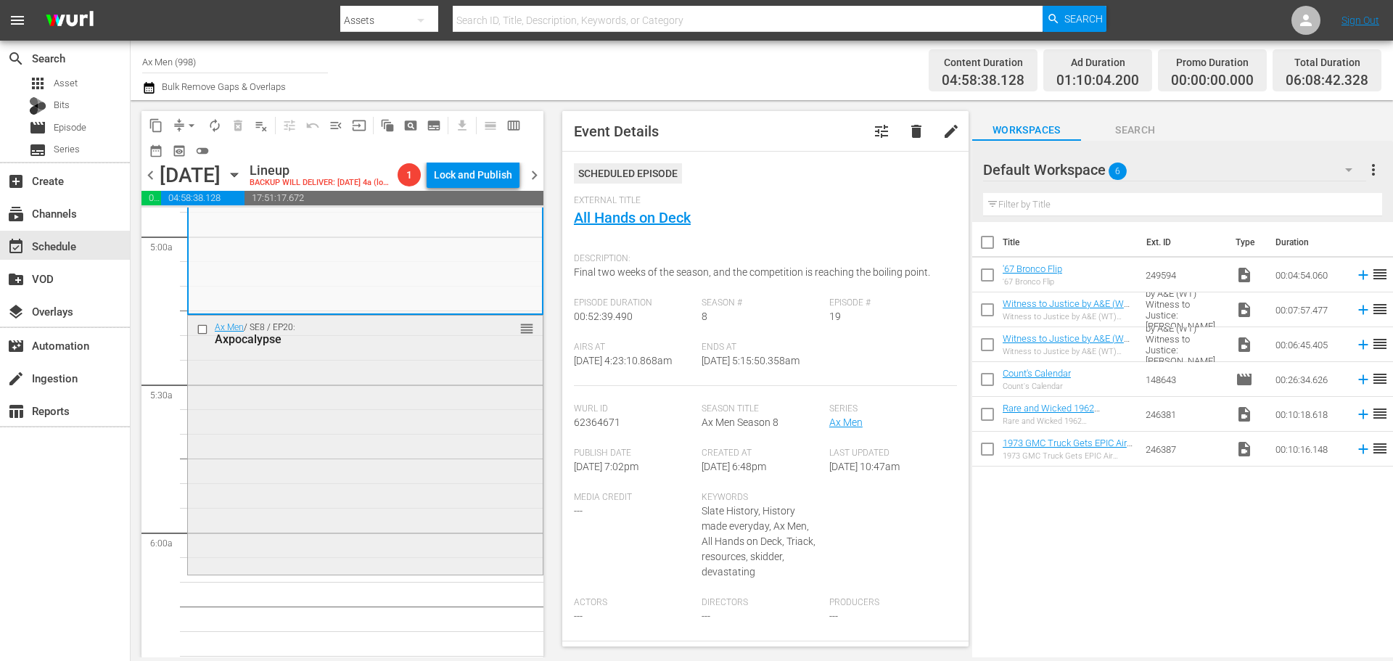
click at [342, 458] on div "Ax Men / SE8 / EP20: Axpocalypse reorder" at bounding box center [365, 444] width 355 height 256
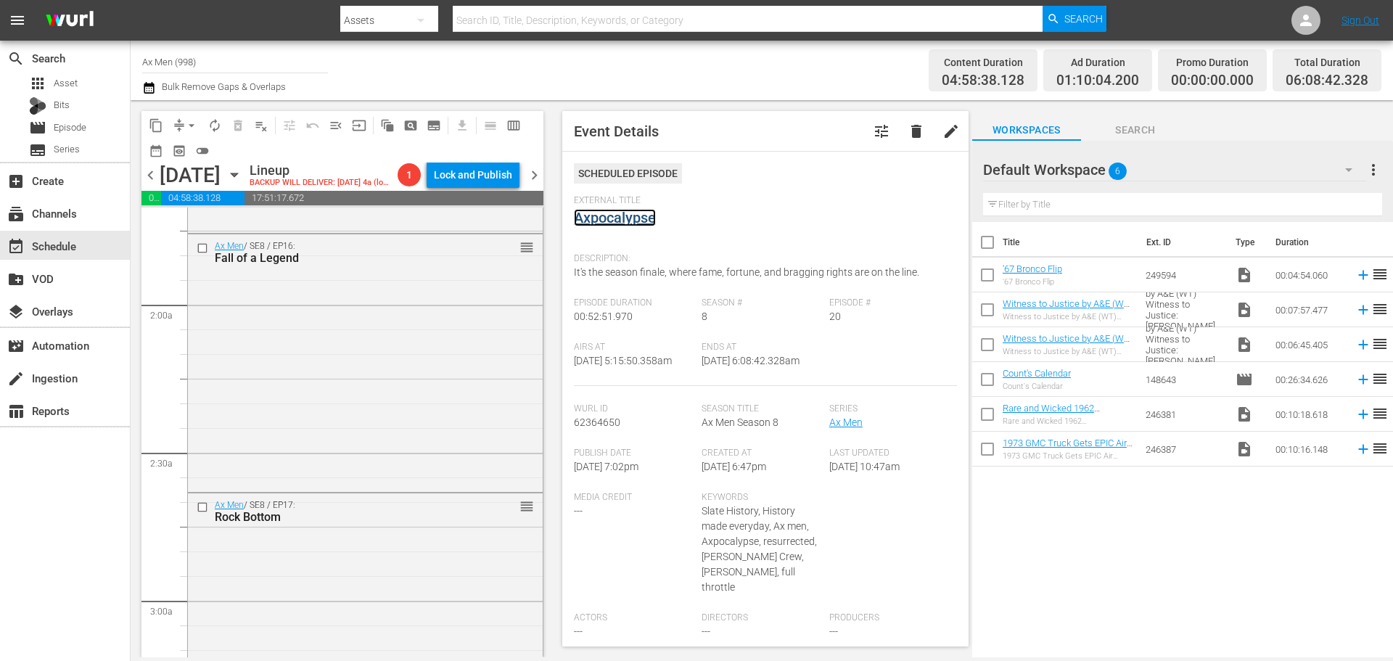
scroll to position [0, 0]
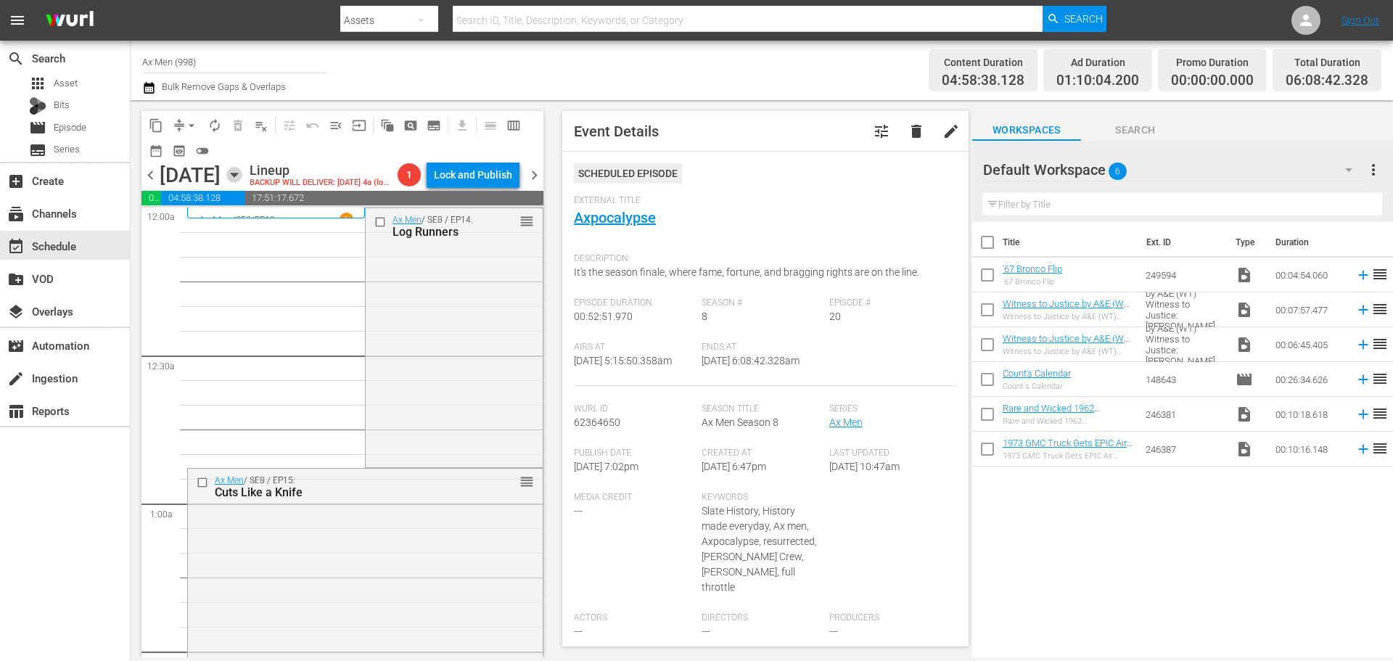
click at [242, 183] on icon "button" at bounding box center [234, 175] width 16 height 16
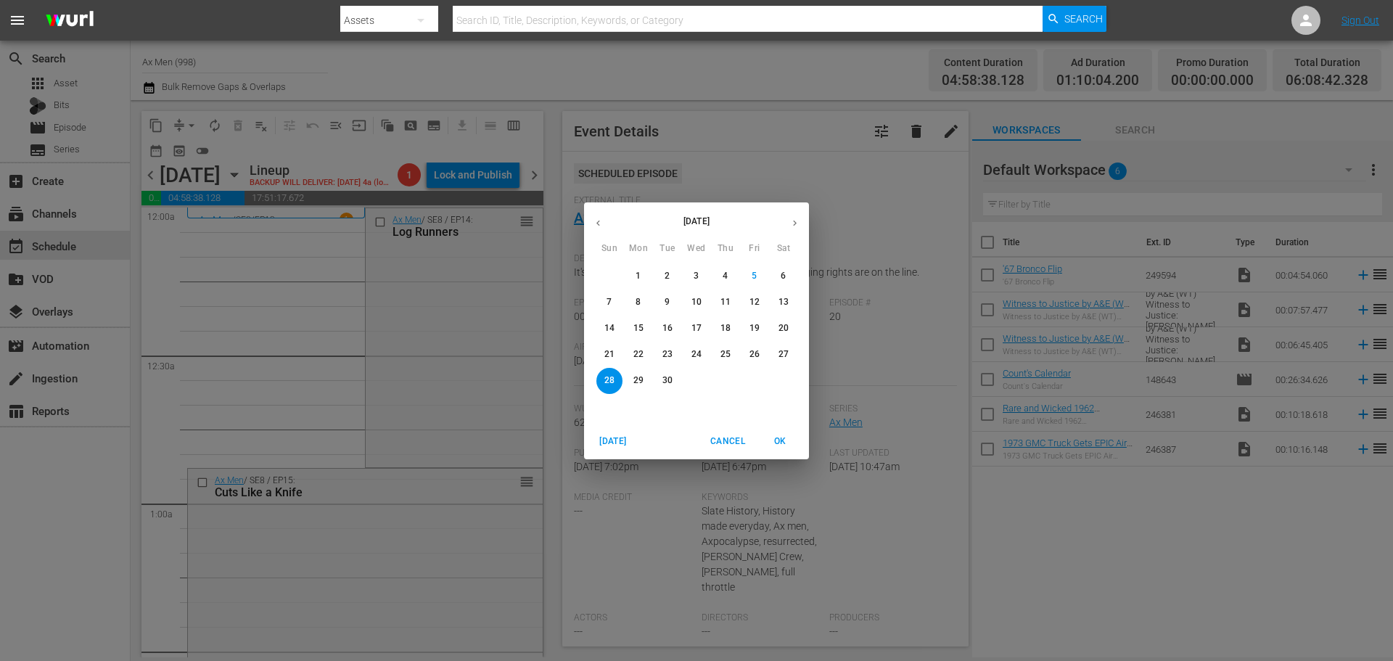
click at [807, 152] on div "September 2025 Sun Mon Tue Wed Thu Fri Sat 31 1 2 3 4 5 6 7 8 9 10 11 12 13 14 …" at bounding box center [696, 330] width 1393 height 661
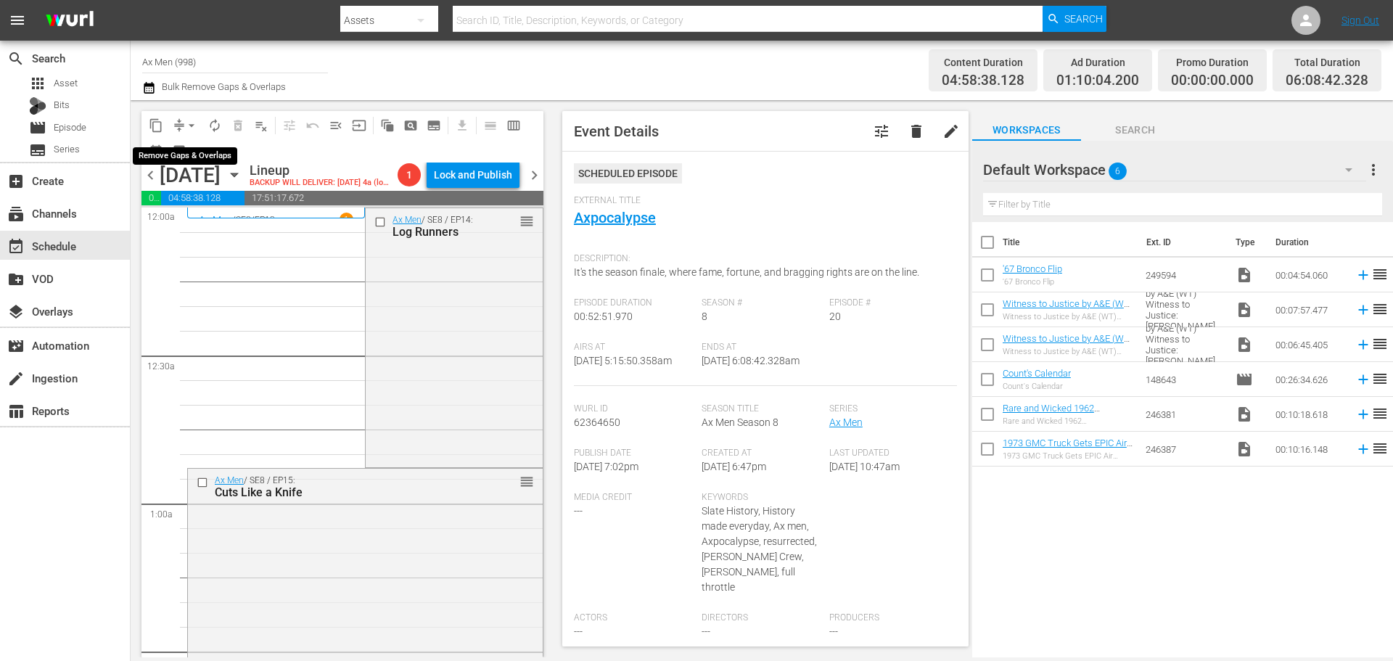
click at [197, 123] on span "arrow_drop_down" at bounding box center [191, 125] width 15 height 15
click at [185, 149] on li "Align to Midnight" at bounding box center [192, 155] width 152 height 24
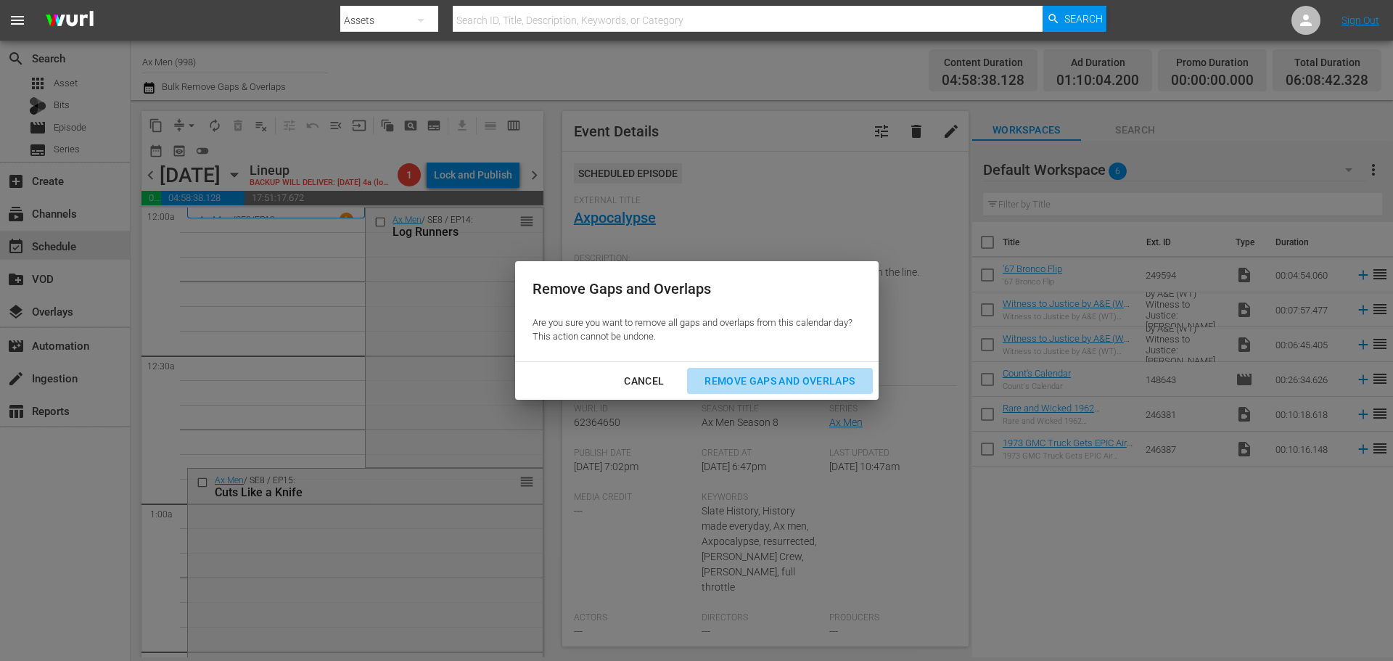
click at [778, 380] on div "Remove Gaps and Overlaps" at bounding box center [779, 381] width 173 height 18
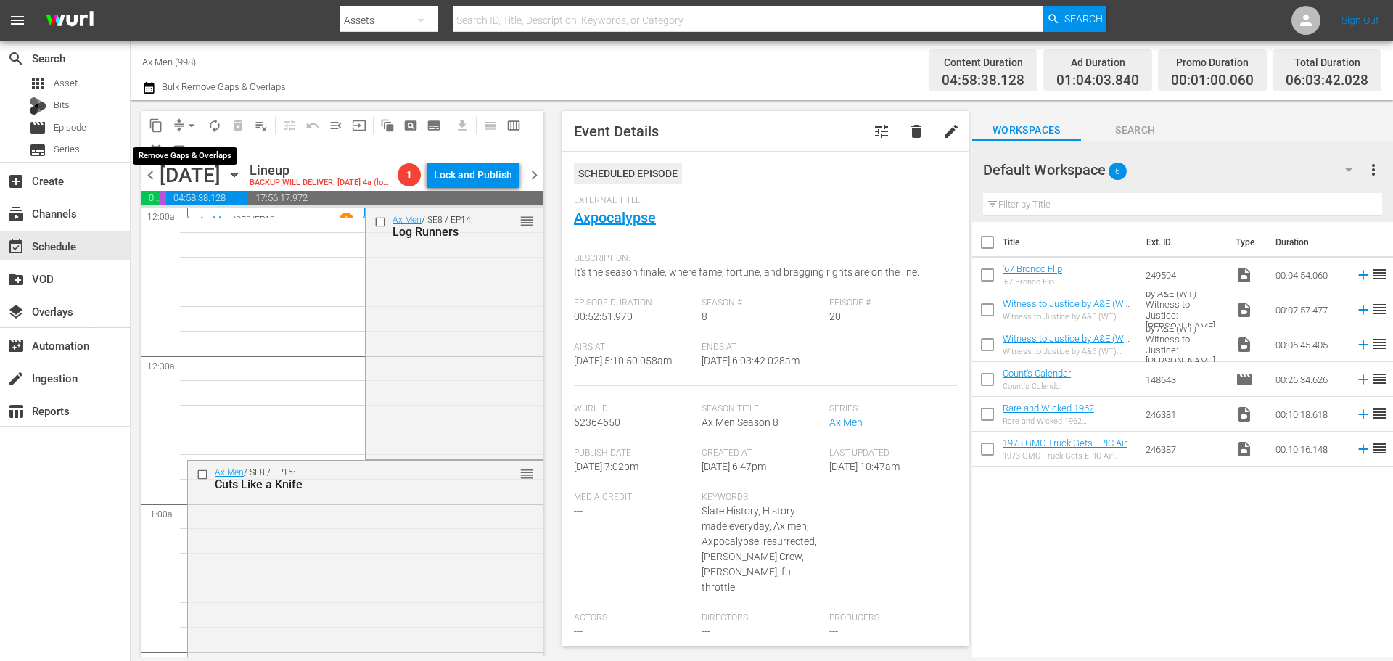
click at [191, 123] on span "arrow_drop_down" at bounding box center [191, 125] width 15 height 15
click at [175, 159] on li "Align to Midnight" at bounding box center [192, 155] width 152 height 24
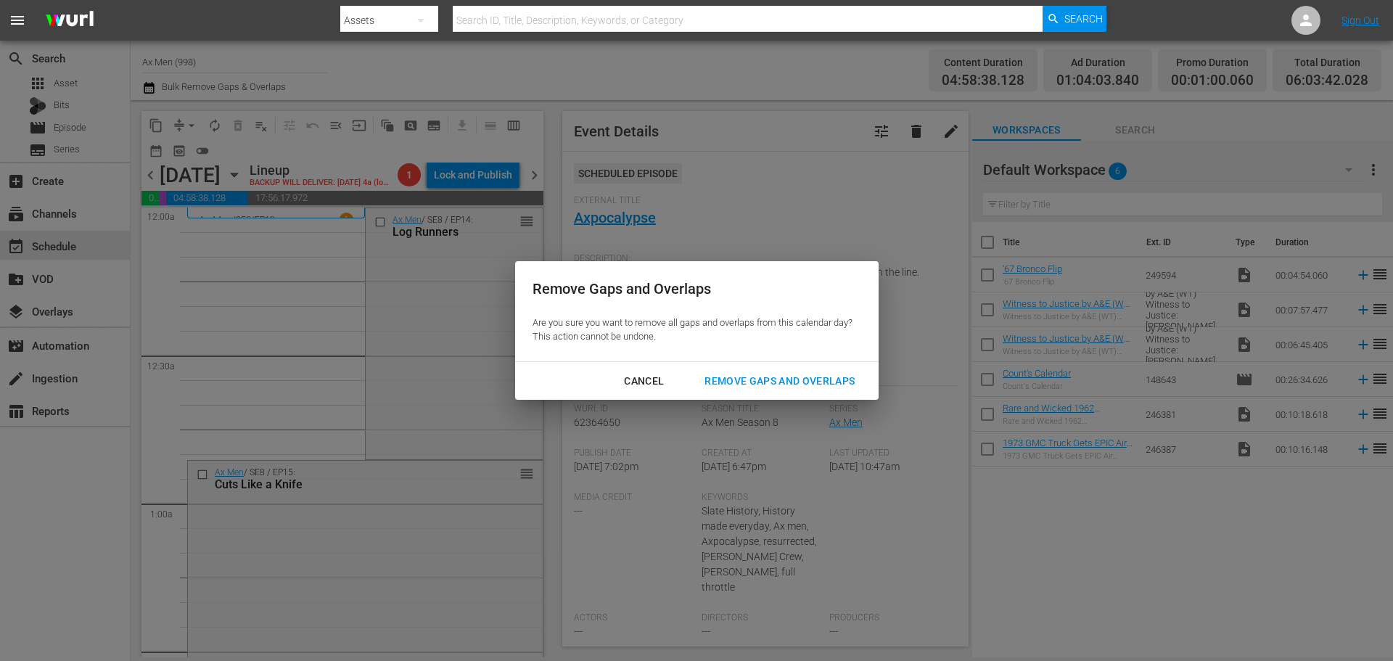
click at [793, 374] on div "Remove Gaps and Overlaps" at bounding box center [779, 381] width 173 height 18
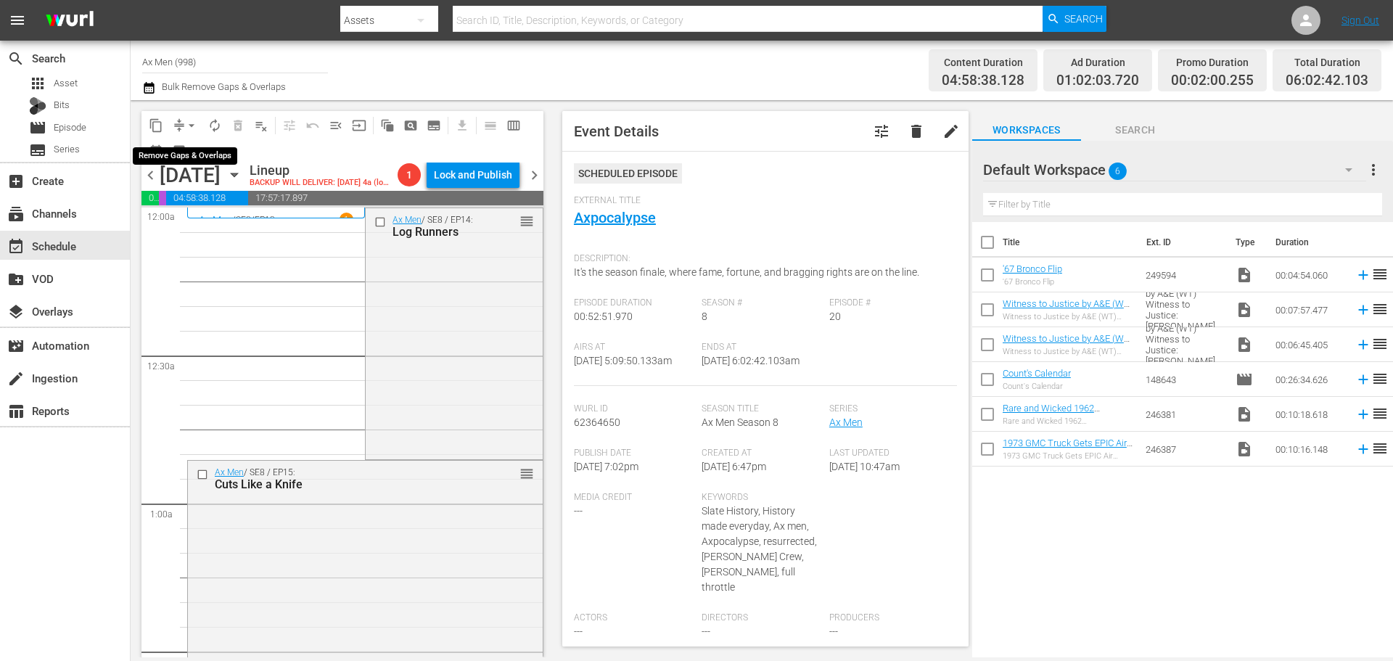
click at [193, 123] on span "arrow_drop_down" at bounding box center [191, 125] width 15 height 15
click at [197, 152] on li "Align to Midnight" at bounding box center [192, 155] width 152 height 24
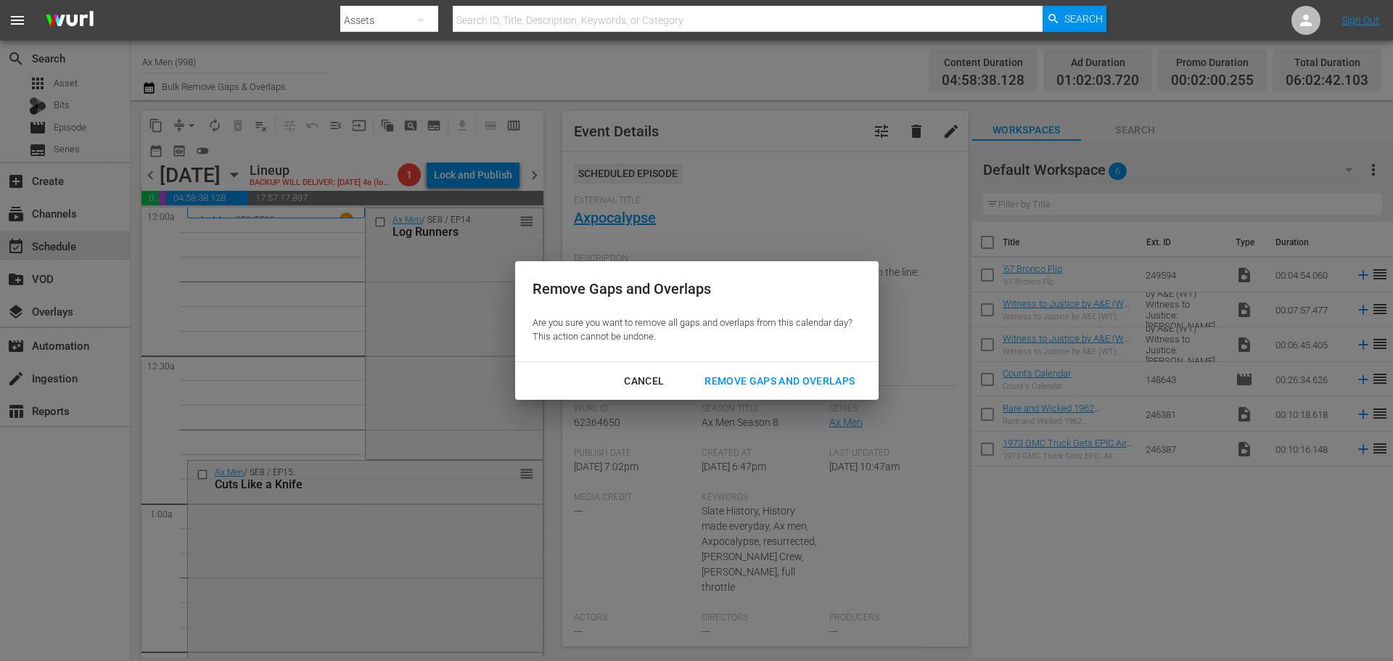
click at [785, 376] on div "Remove Gaps and Overlaps" at bounding box center [779, 381] width 173 height 18
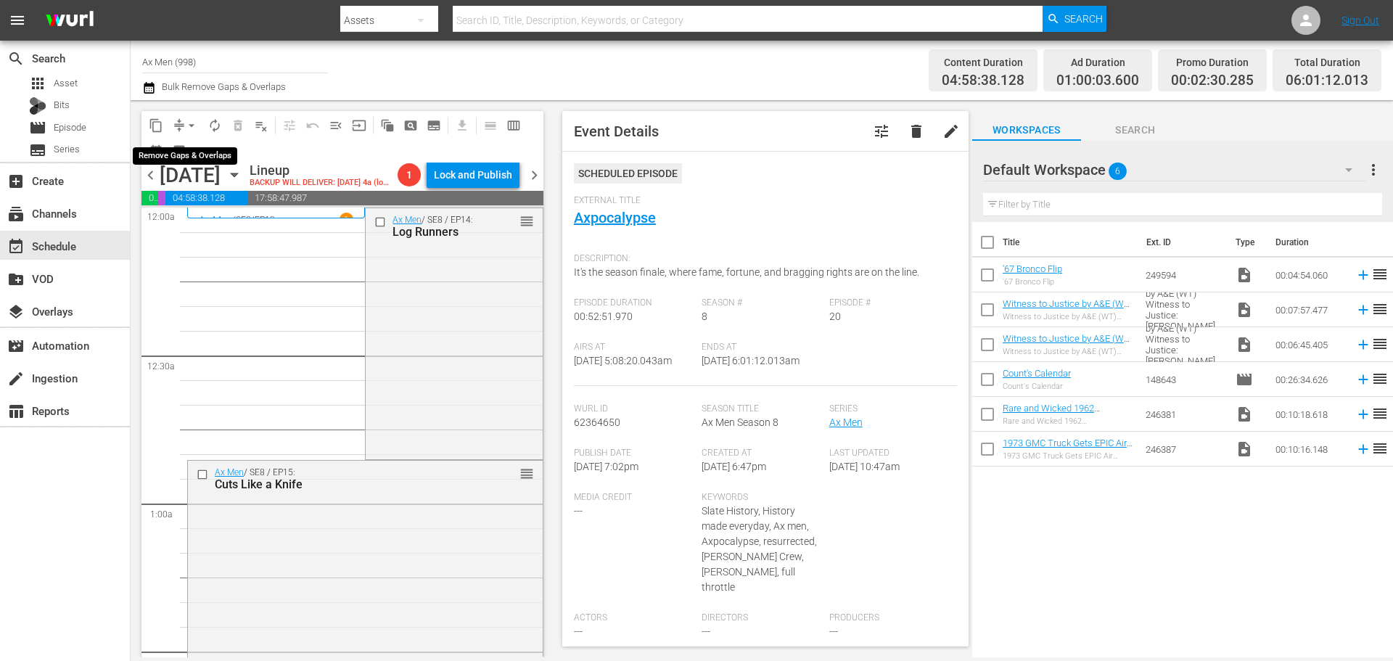
click at [194, 124] on span "arrow_drop_down" at bounding box center [191, 125] width 15 height 15
click at [181, 152] on li "Align to Midnight" at bounding box center [192, 155] width 152 height 24
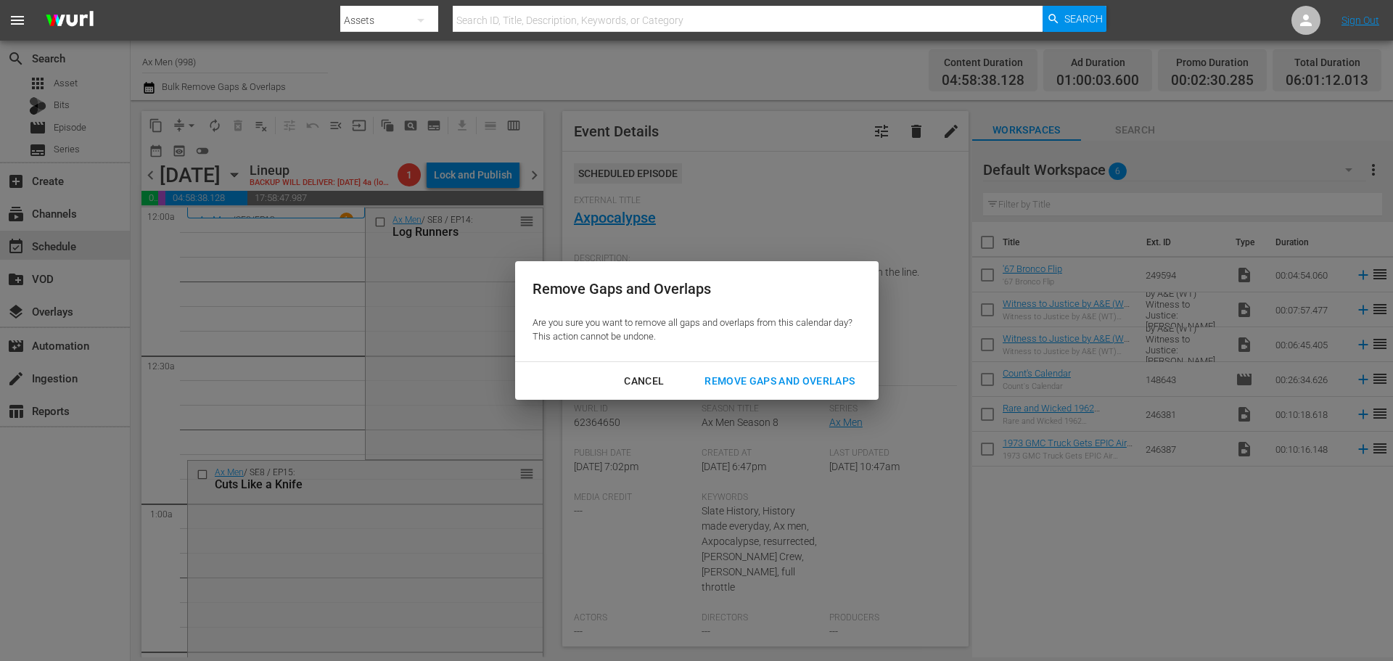
click at [756, 374] on div "Remove Gaps and Overlaps" at bounding box center [779, 381] width 173 height 18
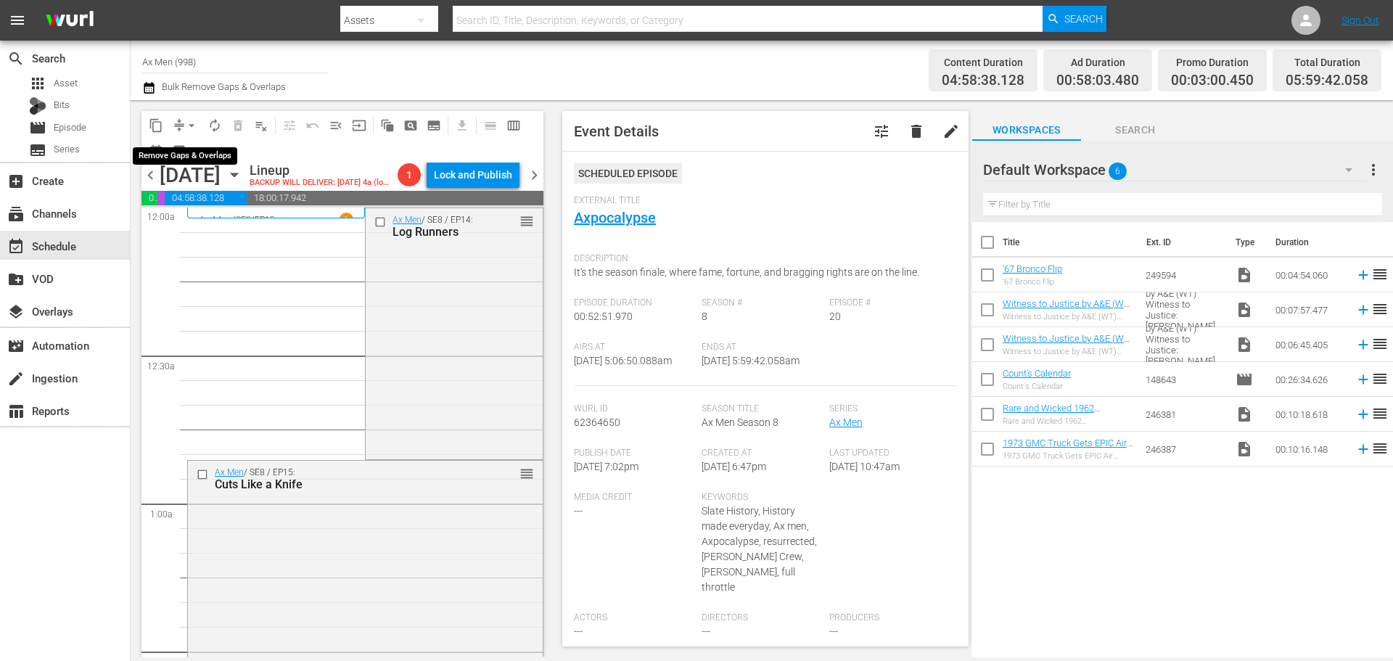
click at [191, 123] on span "arrow_drop_down" at bounding box center [191, 125] width 15 height 15
click at [168, 154] on li "Align to Midnight" at bounding box center [192, 155] width 152 height 24
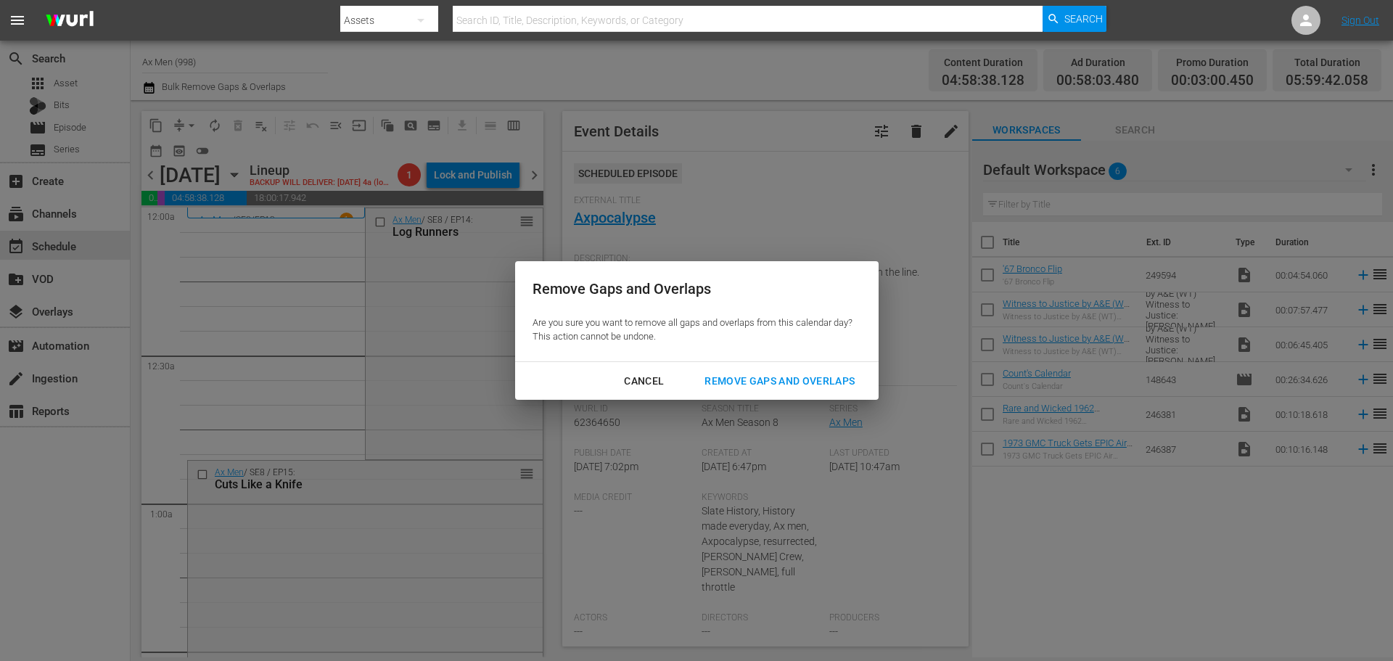
click at [751, 372] on div "Remove Gaps and Overlaps" at bounding box center [779, 381] width 173 height 18
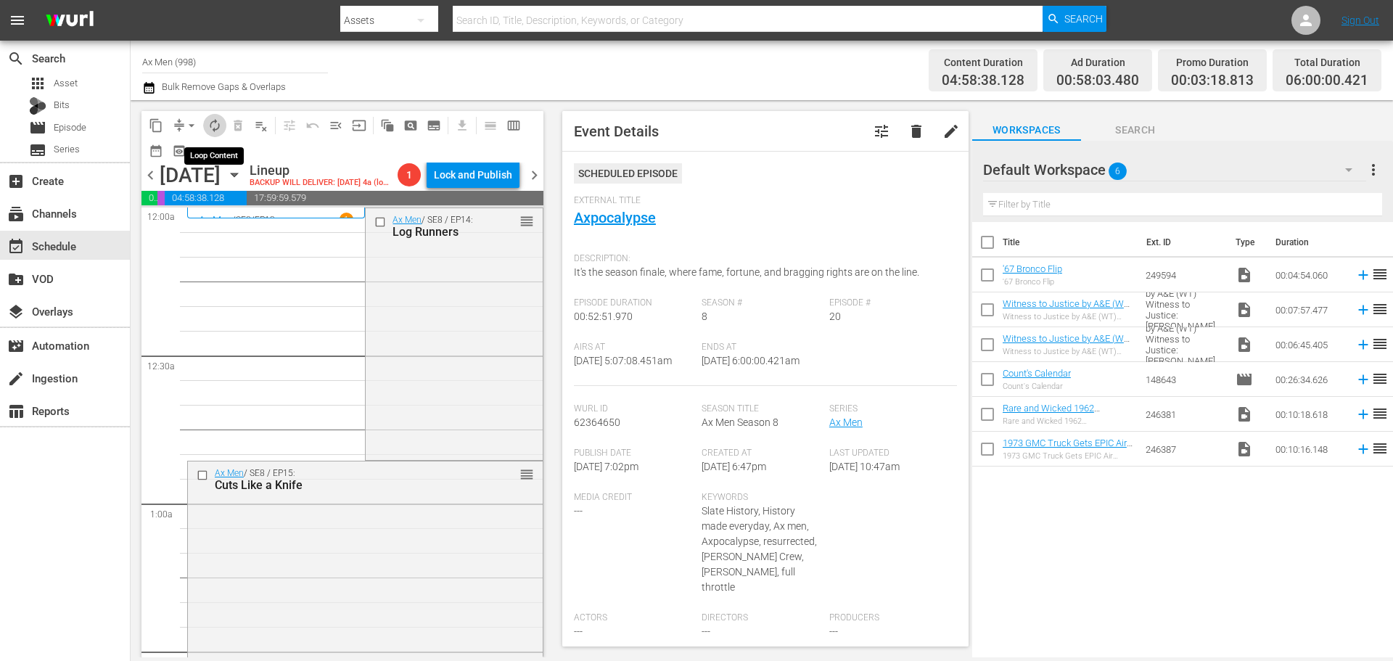
click at [210, 124] on span "autorenew_outlined" at bounding box center [214, 125] width 15 height 15
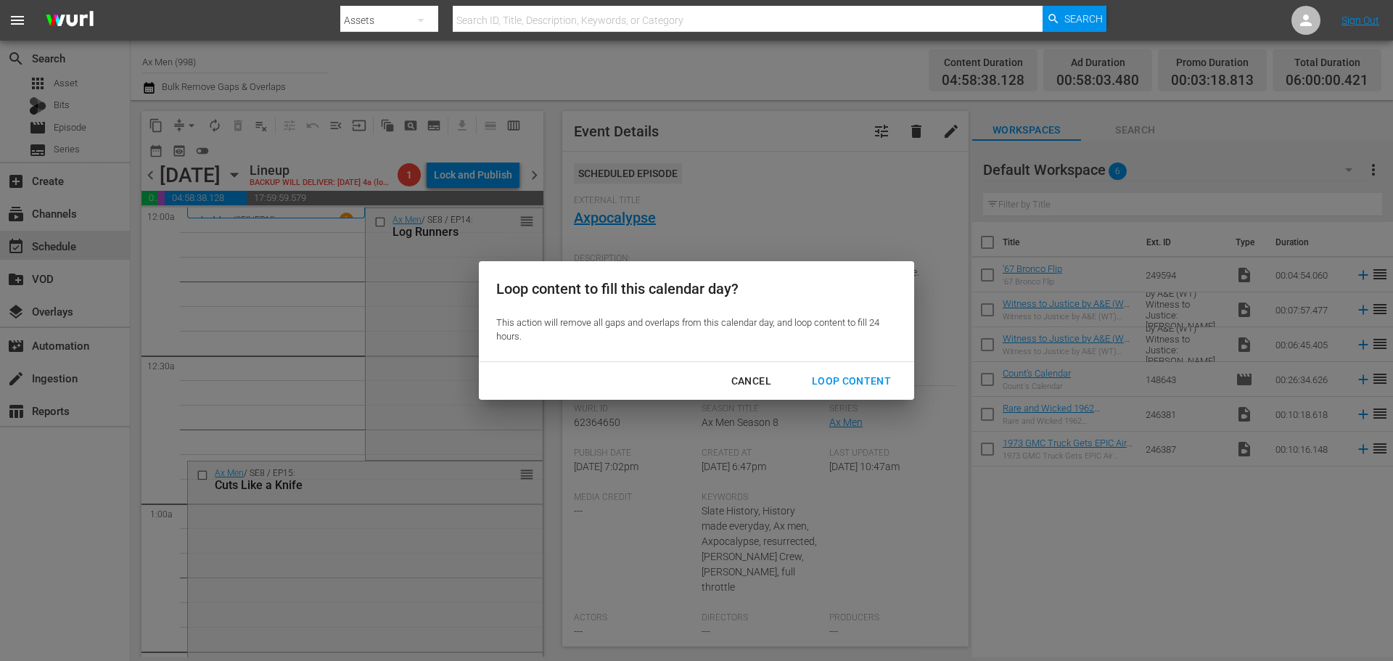
click at [859, 383] on div "Loop Content" at bounding box center [851, 381] width 102 height 18
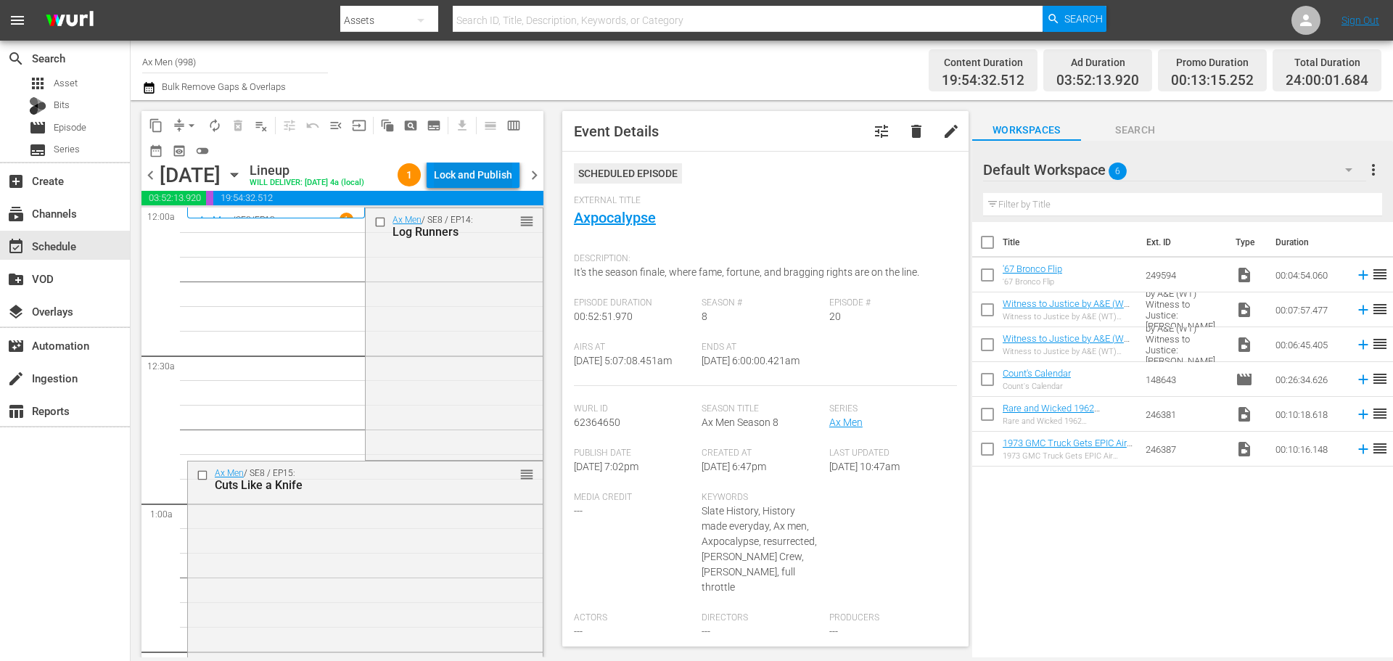
click at [487, 179] on div "Lock and Publish" at bounding box center [473, 175] width 78 height 26
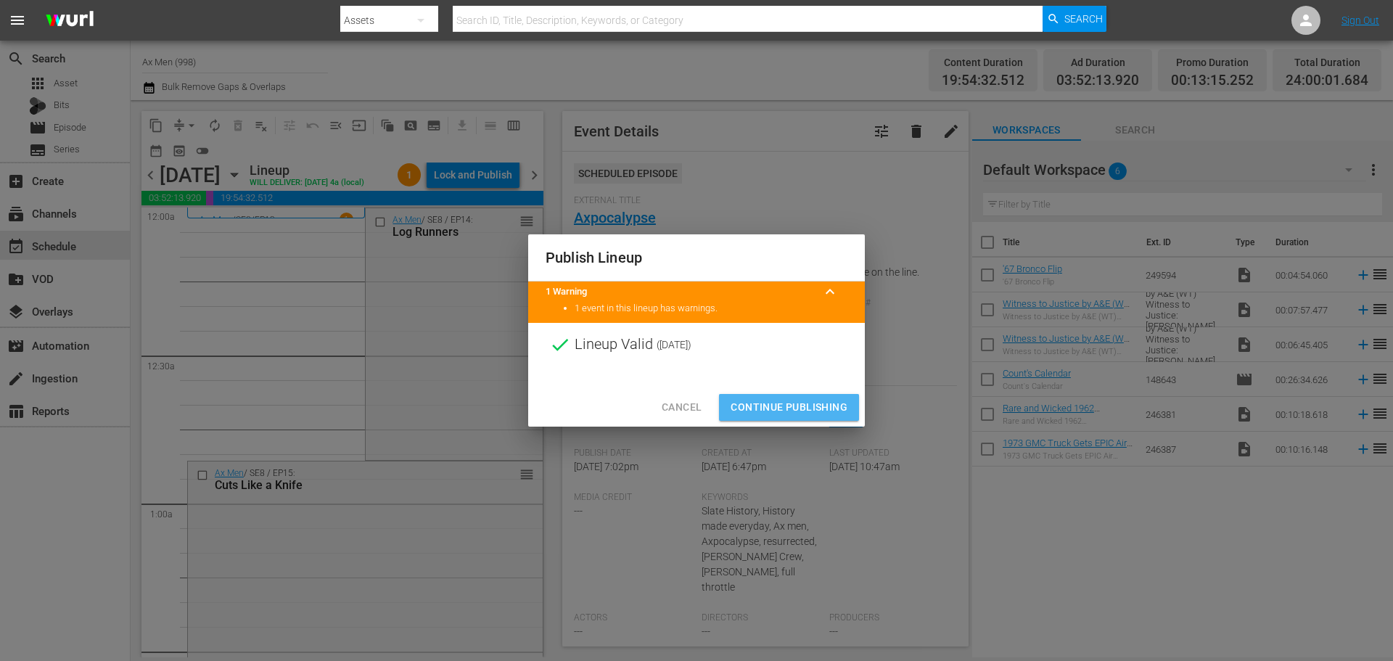
click at [798, 413] on span "Continue Publishing" at bounding box center [788, 407] width 117 height 18
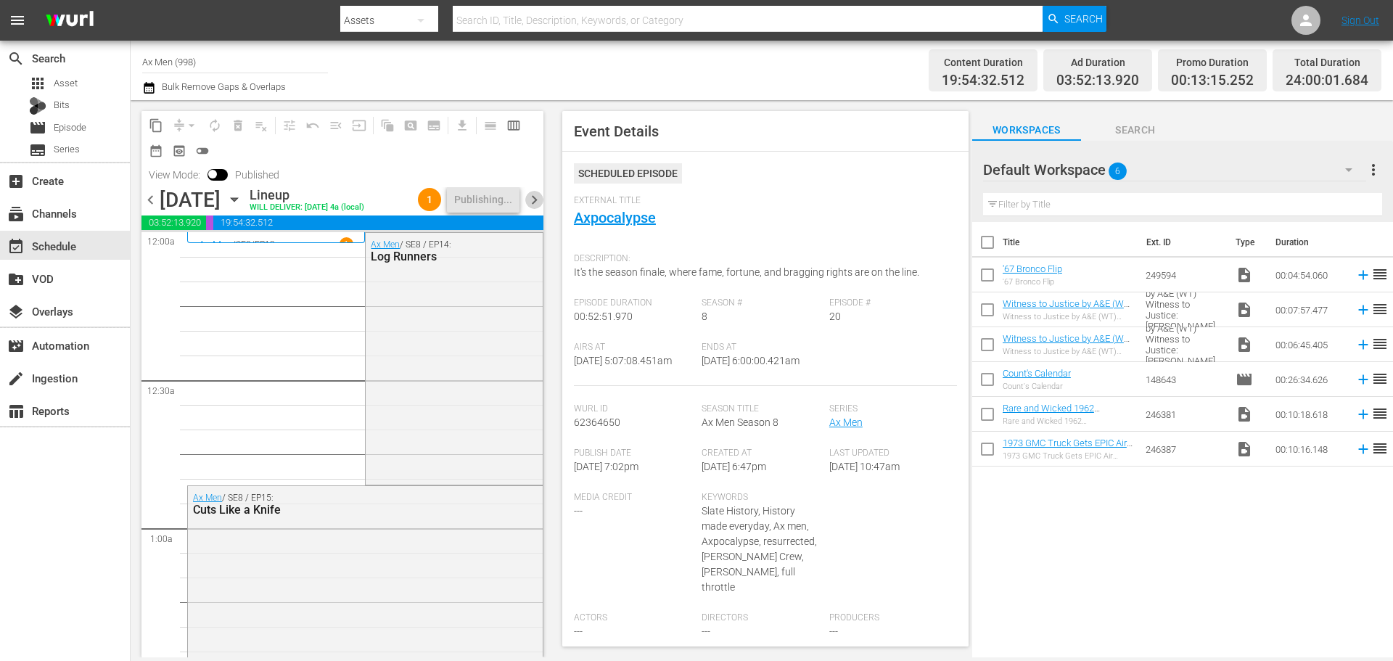
click at [530, 194] on span "chevron_right" at bounding box center [534, 200] width 18 height 18
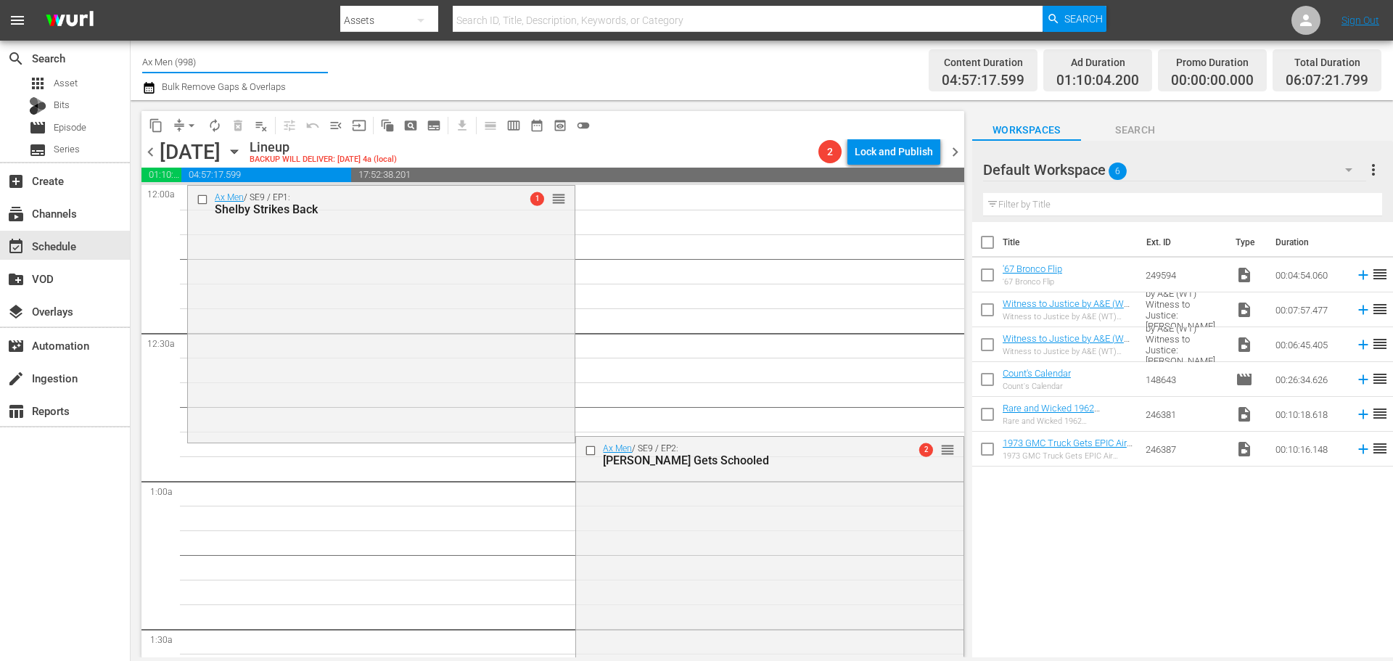
click at [250, 68] on input "Ax Men (998)" at bounding box center [235, 61] width 186 height 35
type input "A"
click at [241, 101] on div "Torque (1052 - aenetworks_torque_1)" at bounding box center [342, 102] width 376 height 35
type input "Torque (1052 - aenetworks_torque_1)"
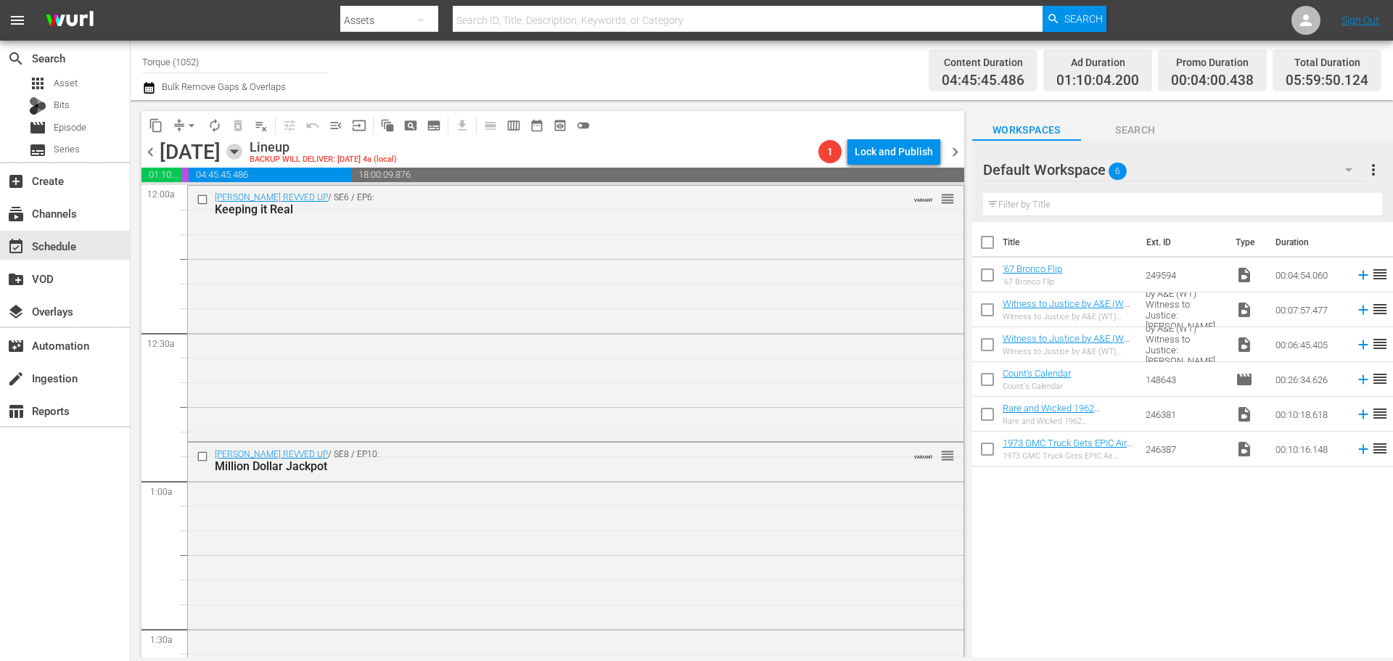
click at [242, 147] on icon "button" at bounding box center [234, 152] width 16 height 16
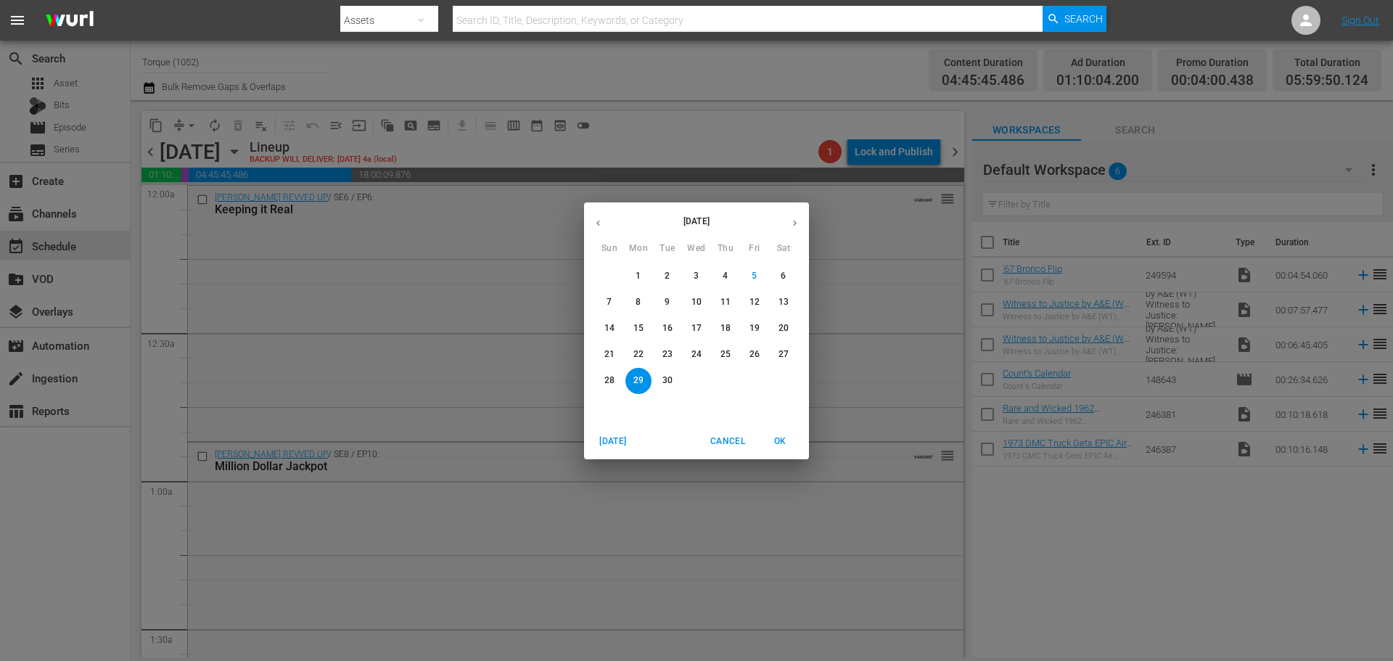
click at [638, 325] on p "15" at bounding box center [638, 328] width 10 height 12
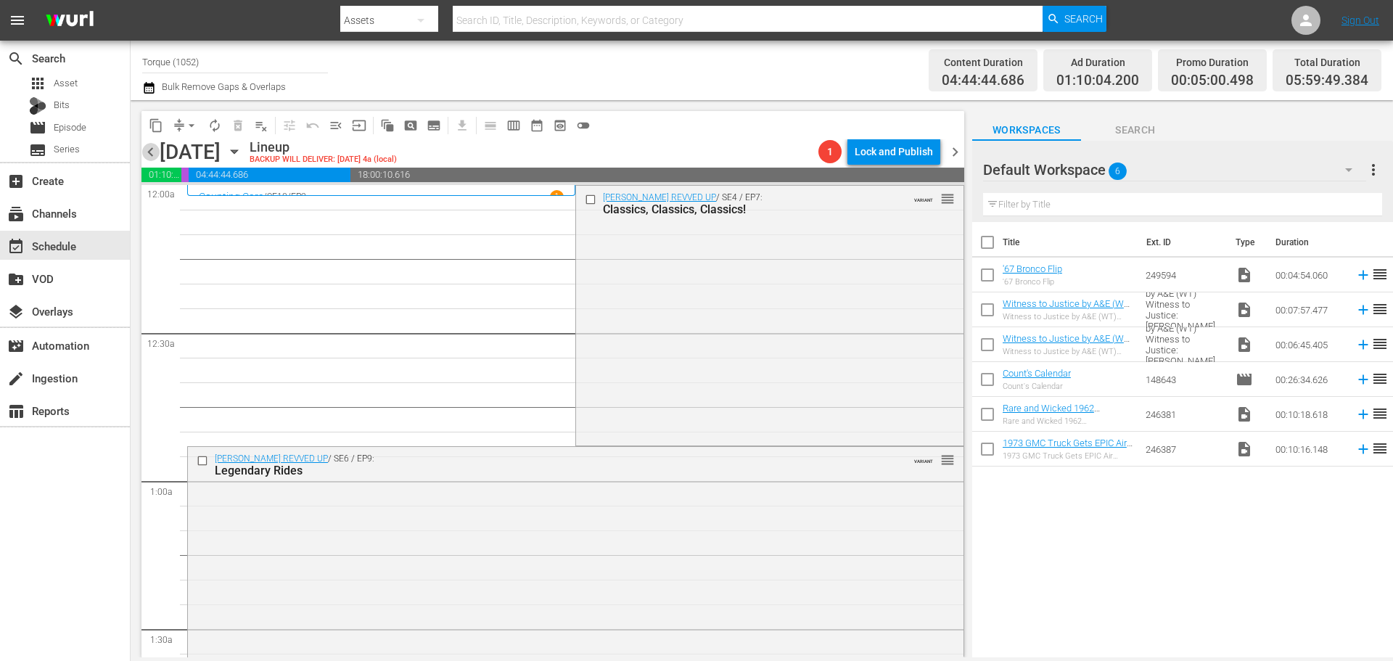
click at [152, 149] on span "chevron_left" at bounding box center [150, 152] width 18 height 18
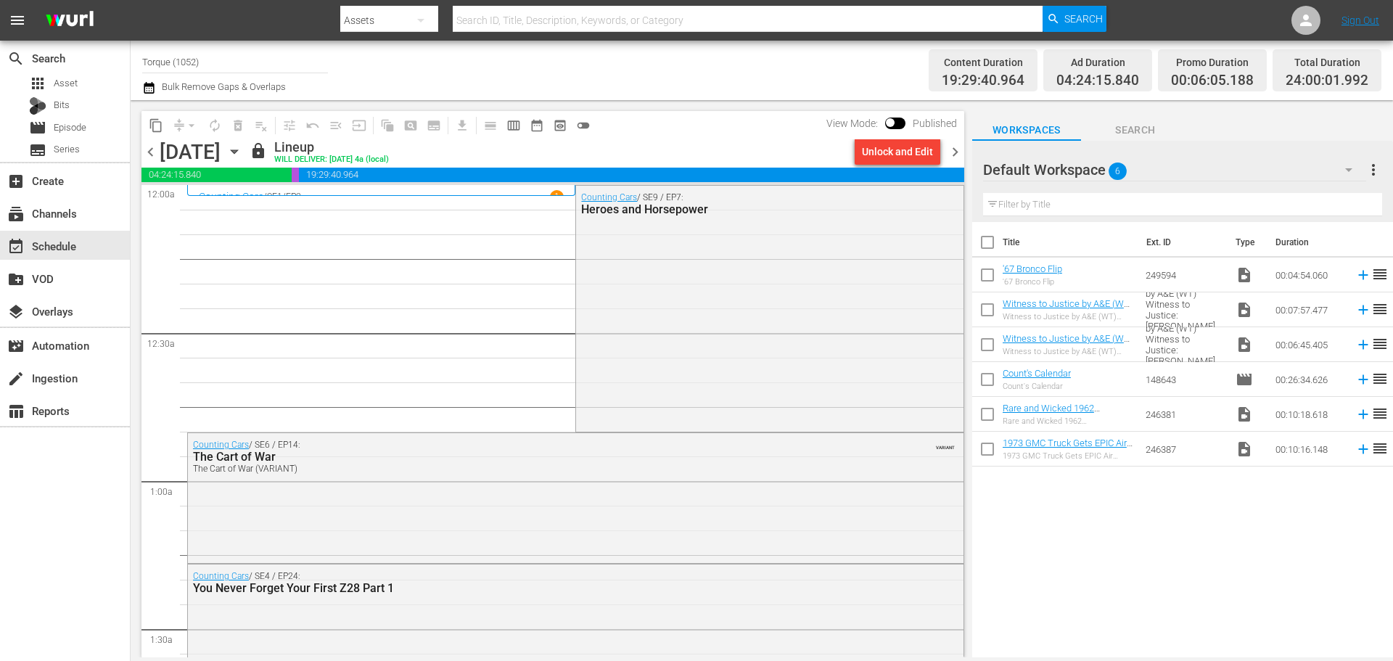
click at [955, 149] on span "chevron_right" at bounding box center [955, 152] width 18 height 18
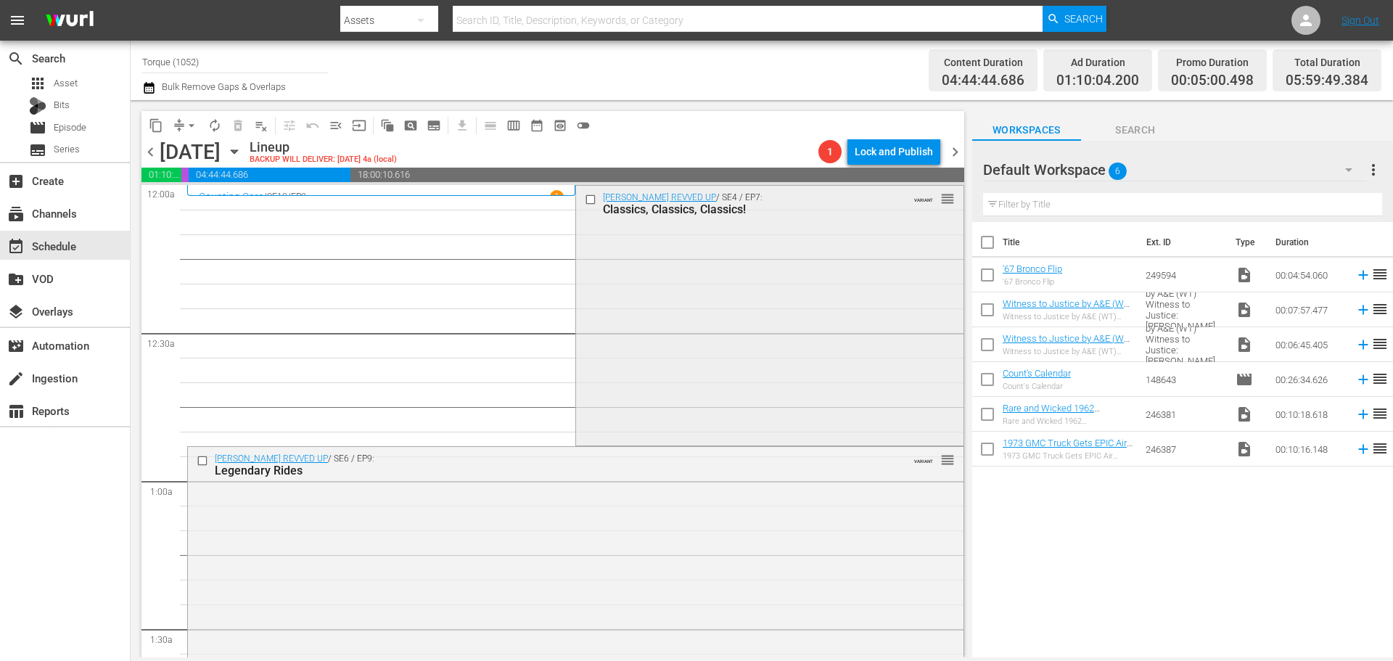
click at [630, 286] on div "Barrett-Jackson REVVED UP / SE4 / EP7: Classics, Classics, Classics! VARIANT re…" at bounding box center [769, 314] width 387 height 257
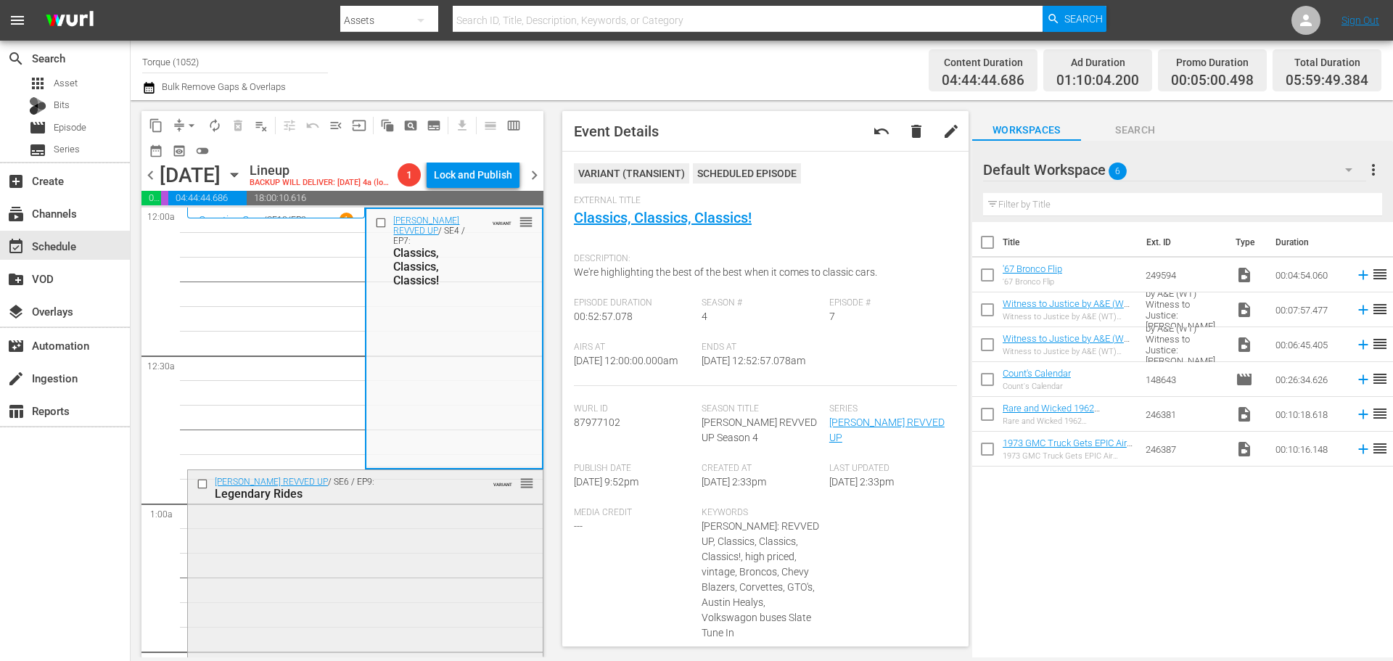
click at [403, 630] on div "Barrett-Jackson REVVED UP / SE6 / EP9: Legendary Rides VARIANT reorder" at bounding box center [365, 596] width 355 height 252
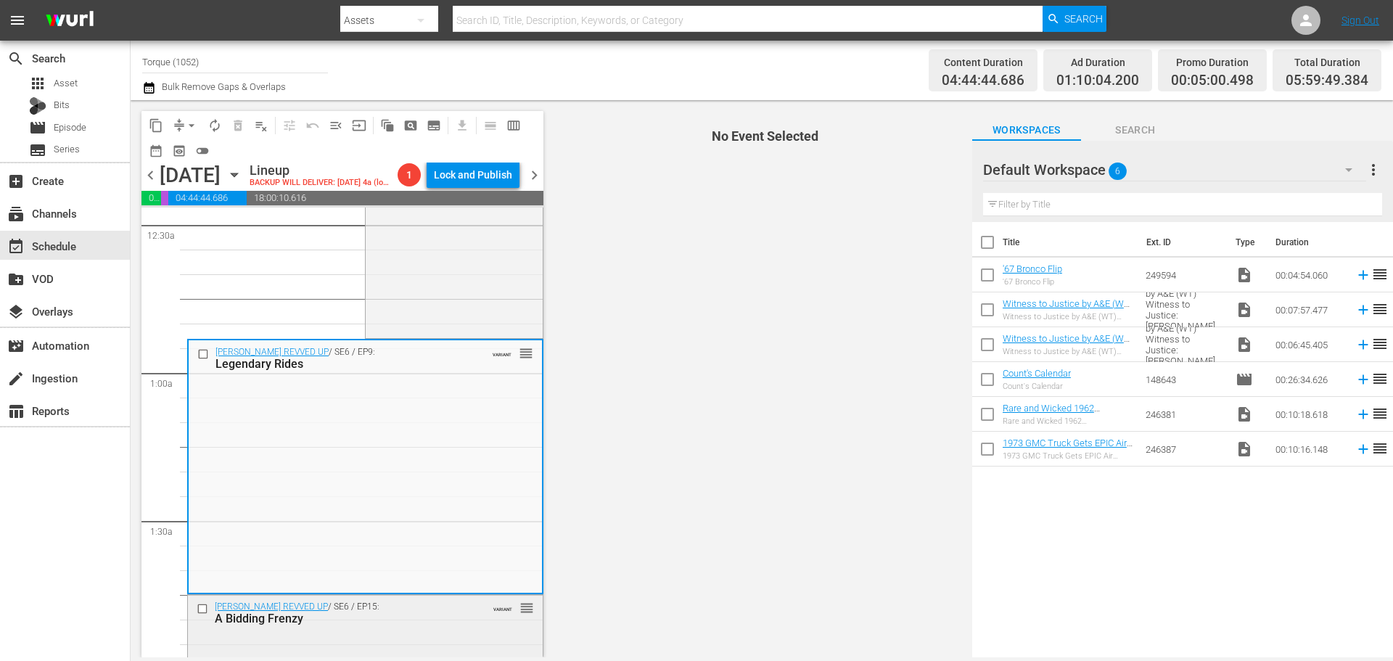
scroll to position [290, 0]
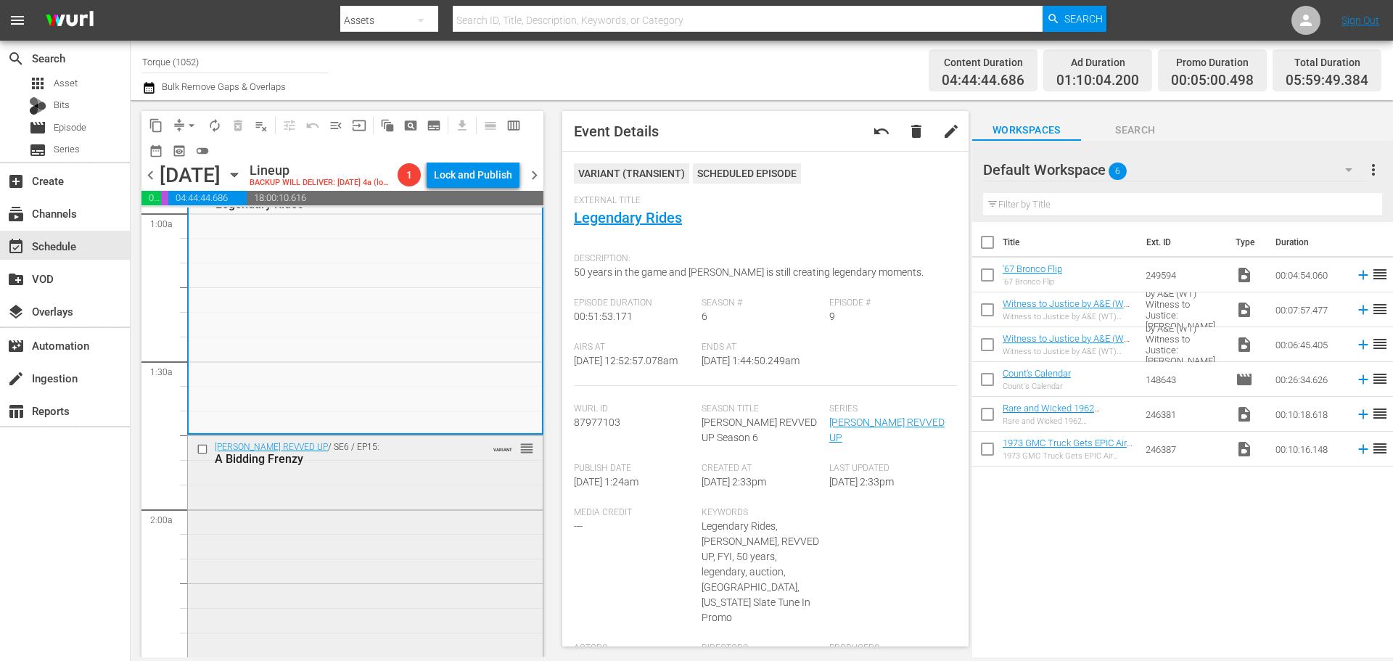
click at [389, 471] on div "Barrett-Jackson REVVED UP / SE6 / EP15: A Bidding Frenzy VARIANT reorder" at bounding box center [365, 453] width 355 height 36
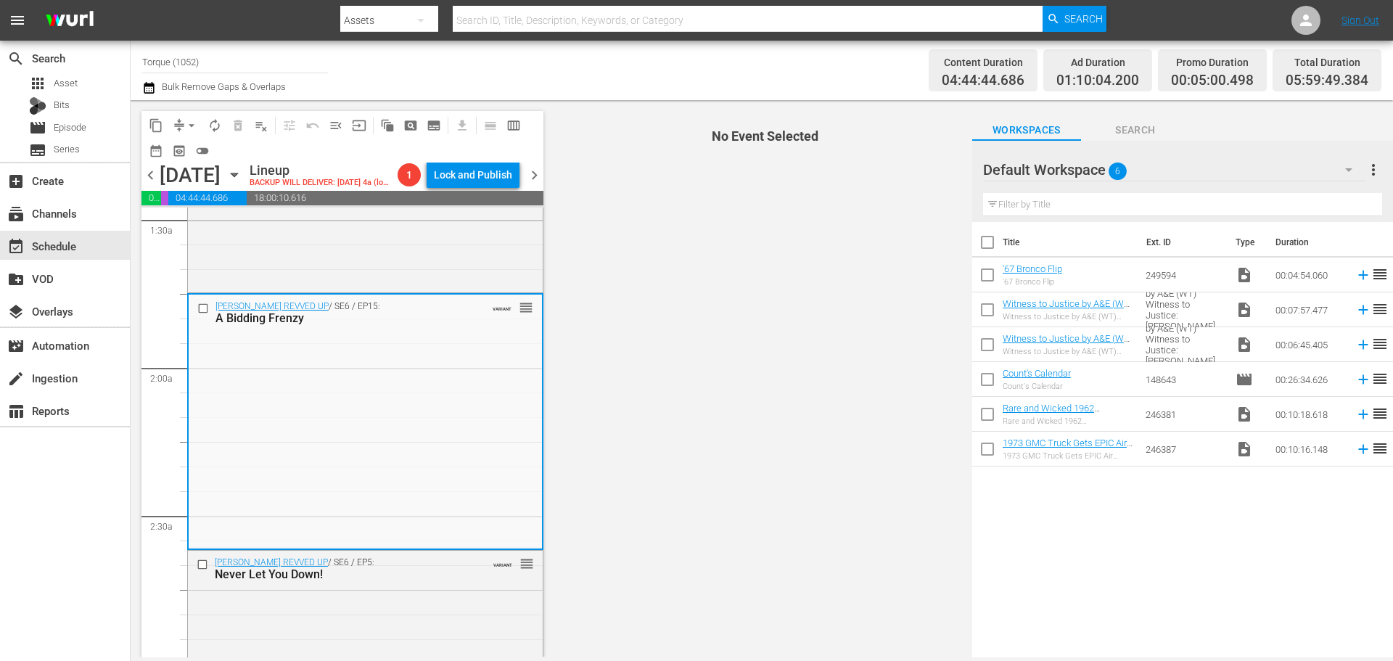
scroll to position [508, 0]
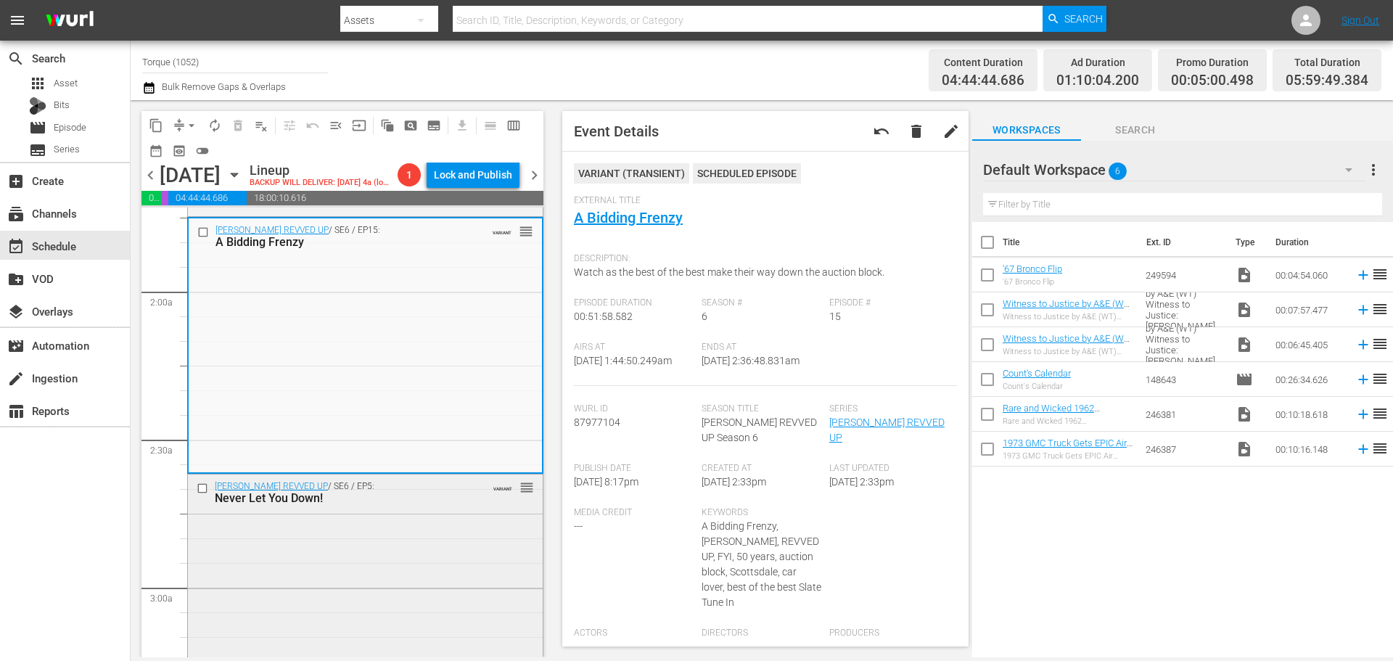
click at [428, 569] on div "Barrett-Jackson REVVED UP / SE6 / EP5: Never Let You Down! VARIANT reorder" at bounding box center [365, 601] width 355 height 255
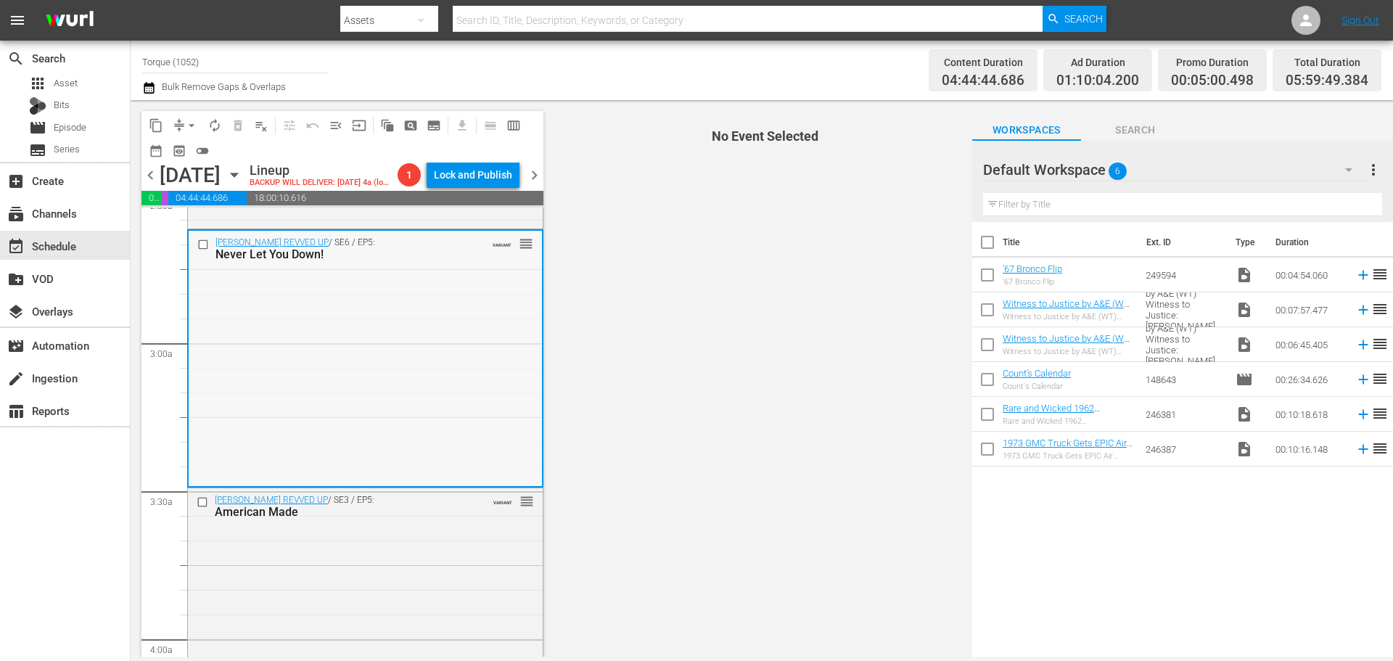
scroll to position [798, 0]
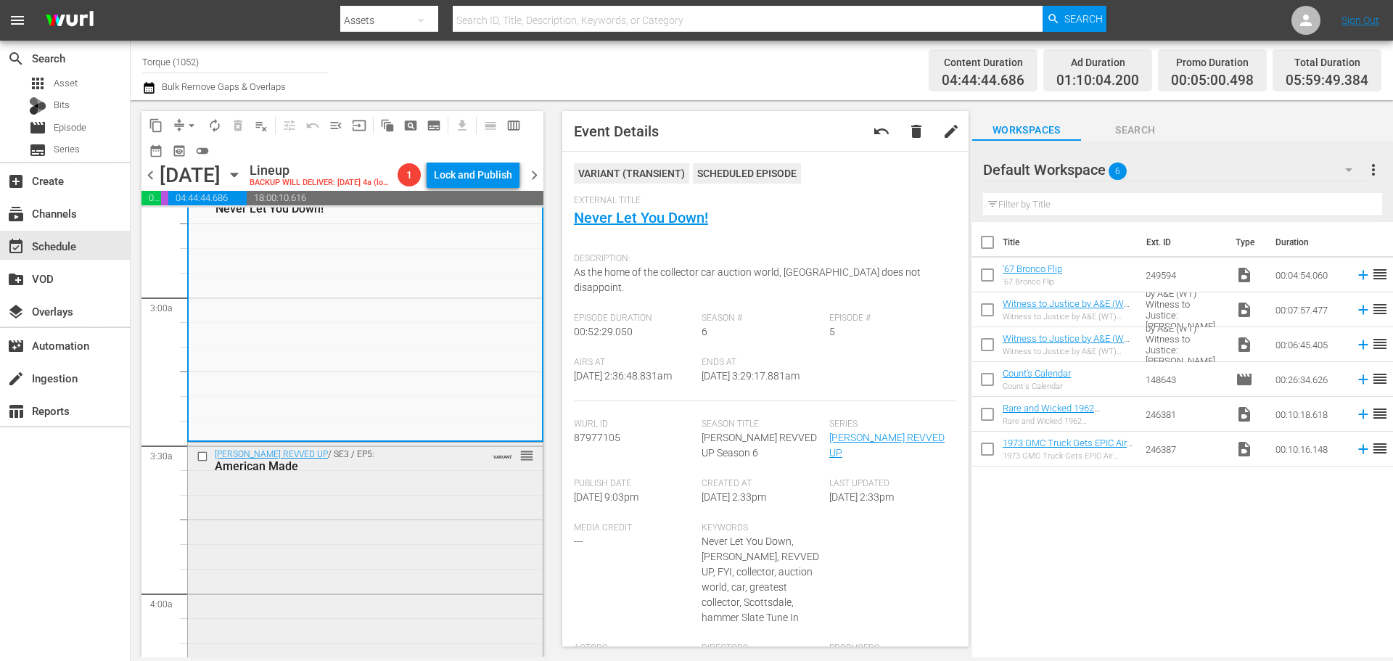
click at [355, 473] on div "American Made" at bounding box center [342, 466] width 255 height 14
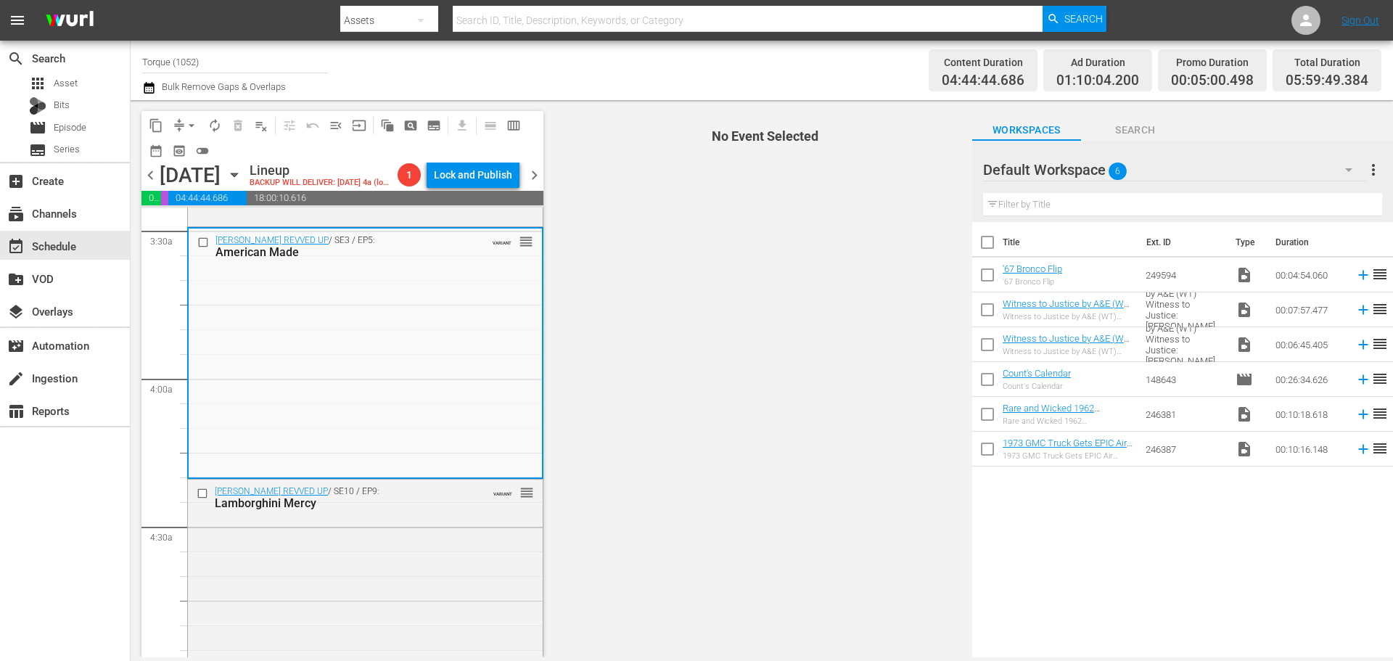
scroll to position [1088, 0]
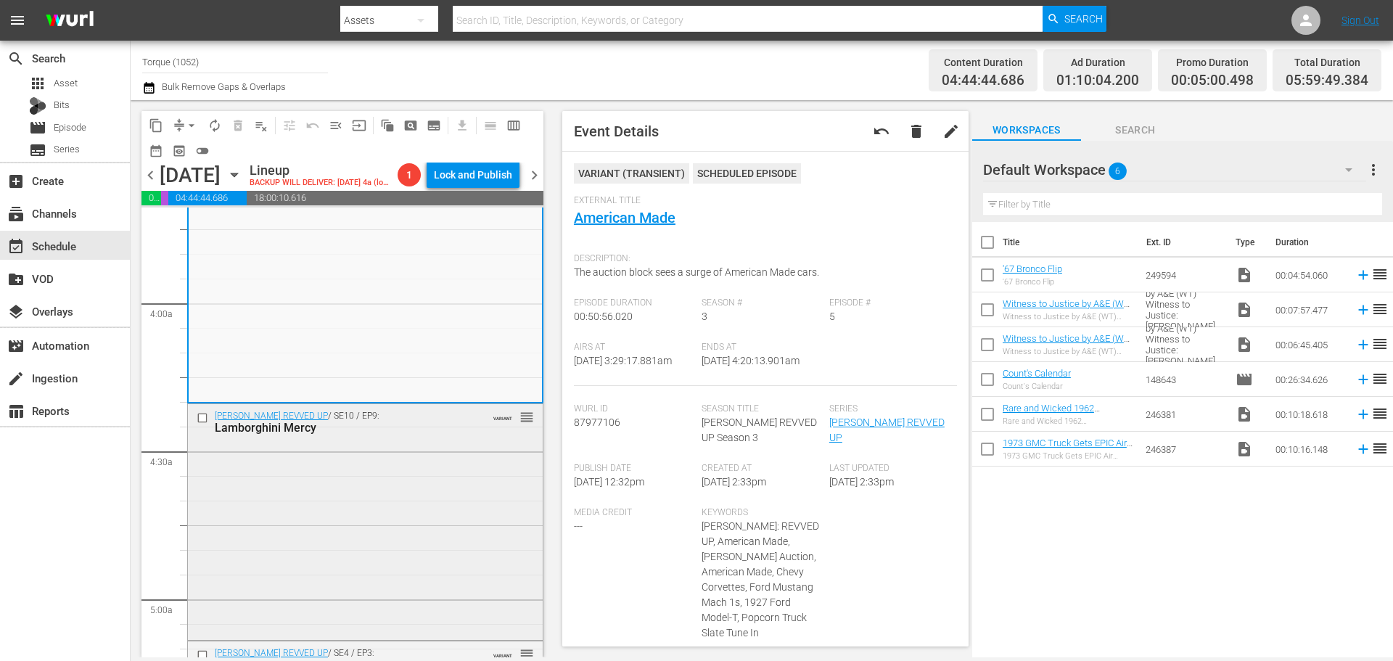
click at [424, 485] on div "Barrett-Jackson REVVED UP / SE10 / EP9: Lamborghini Mercy VARIANT reorder" at bounding box center [365, 520] width 355 height 232
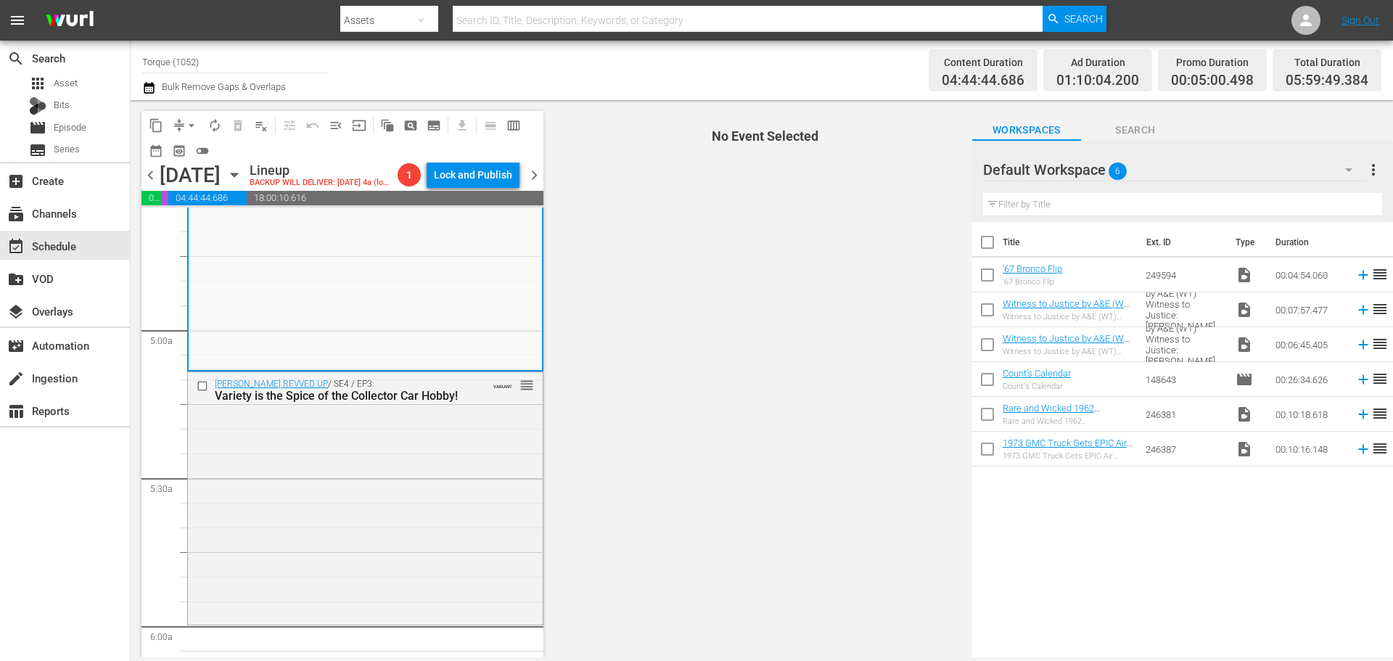
scroll to position [1378, 0]
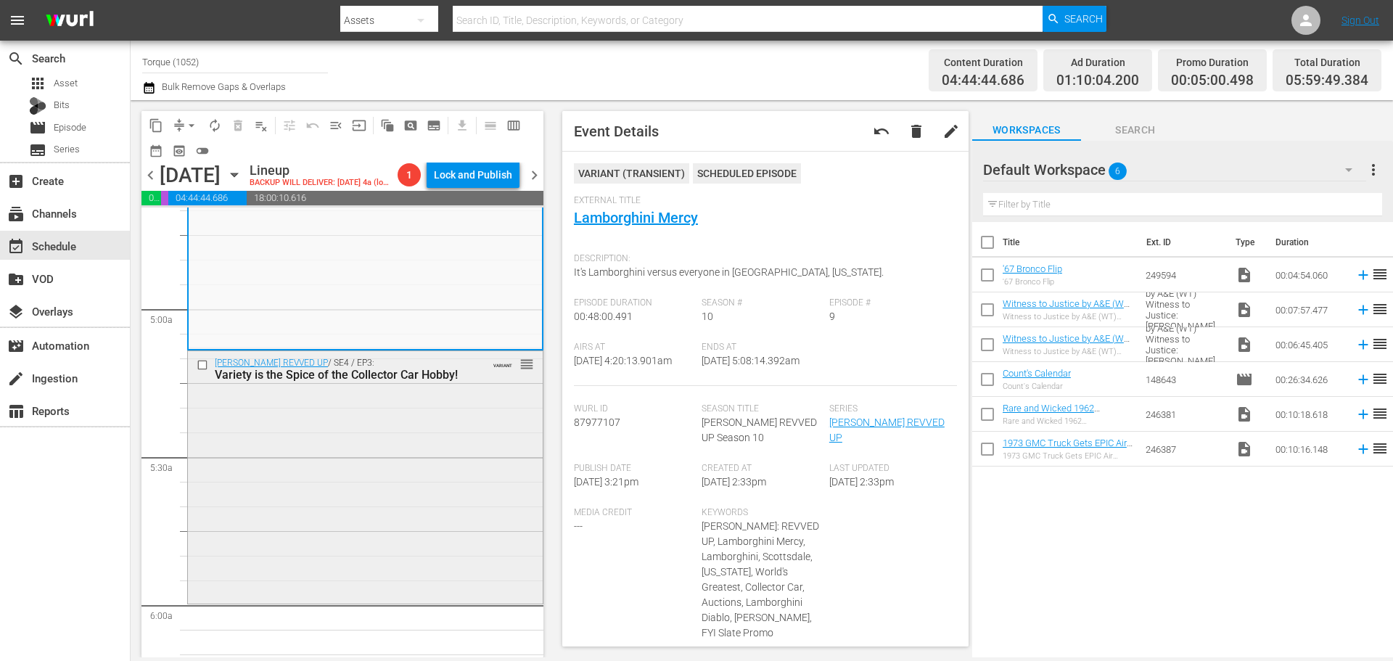
click at [383, 446] on div "Barrett-Jackson REVVED UP / SE4 / EP3: Variety is the Spice of the Collector Ca…" at bounding box center [365, 476] width 355 height 250
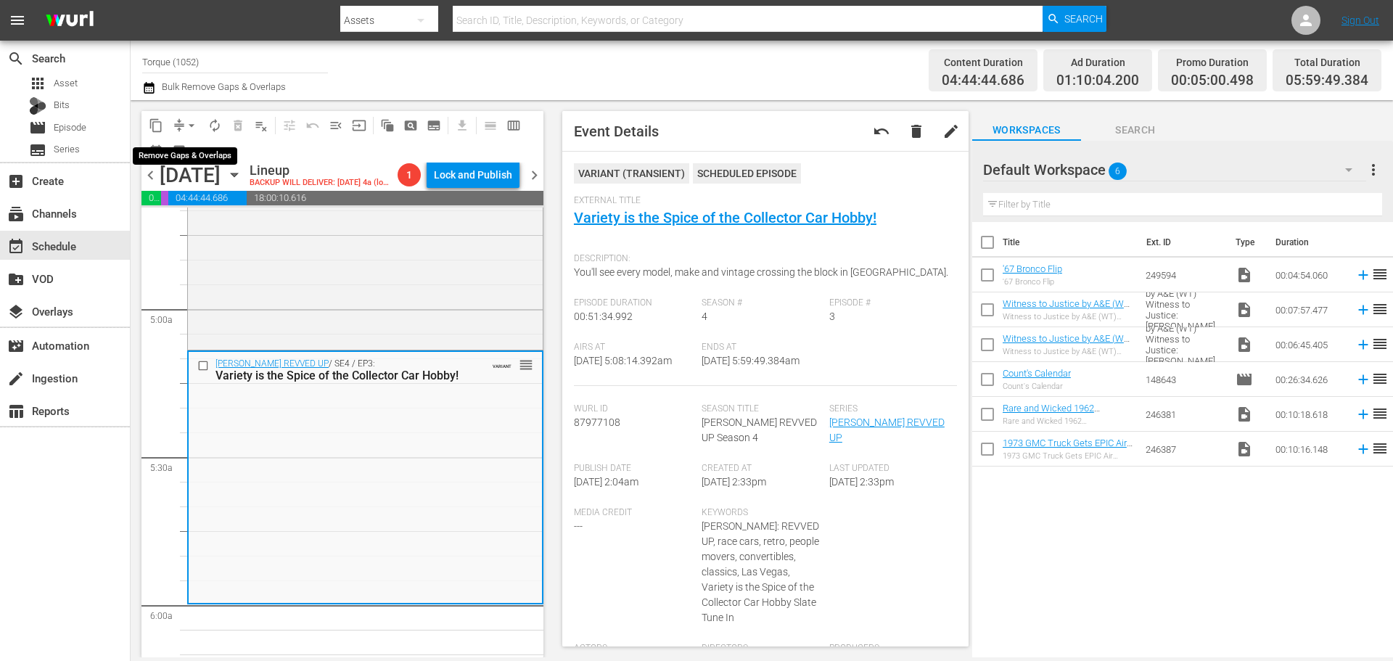
click at [193, 123] on span "arrow_drop_down" at bounding box center [191, 125] width 15 height 15
click at [195, 148] on li "Align to Midnight" at bounding box center [192, 155] width 152 height 24
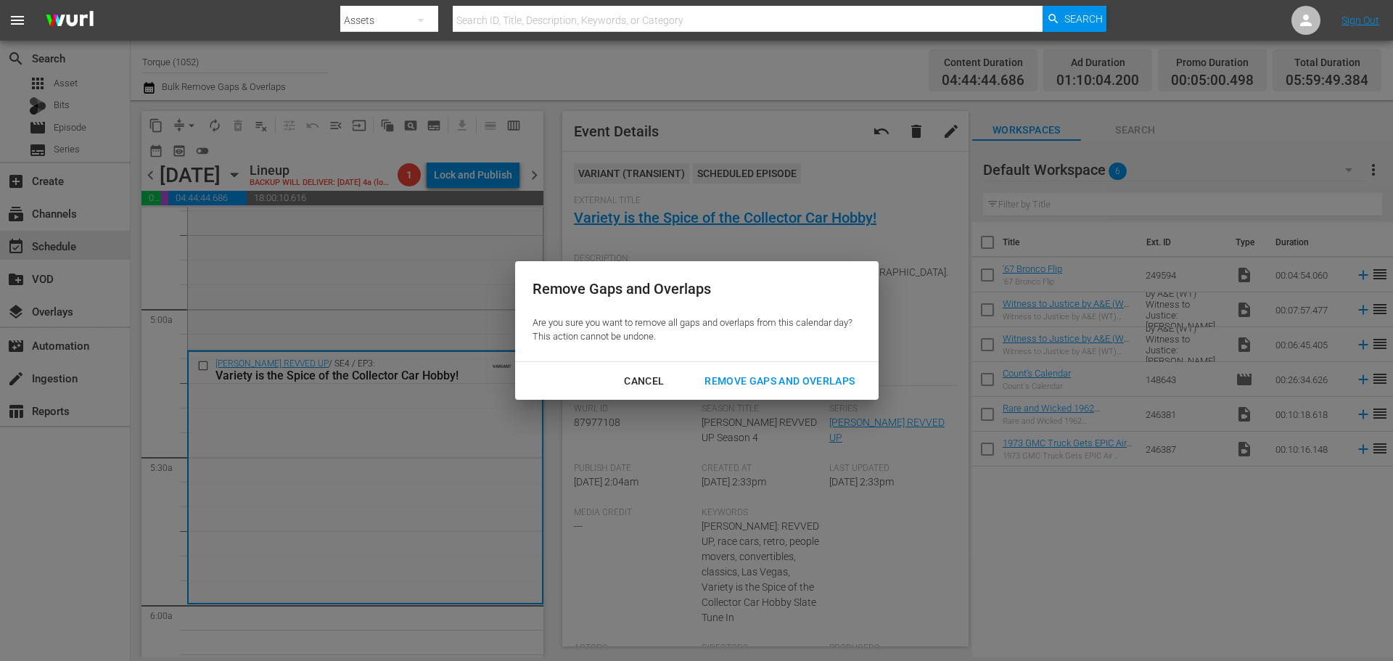
click at [741, 381] on div "Remove Gaps and Overlaps" at bounding box center [779, 381] width 173 height 18
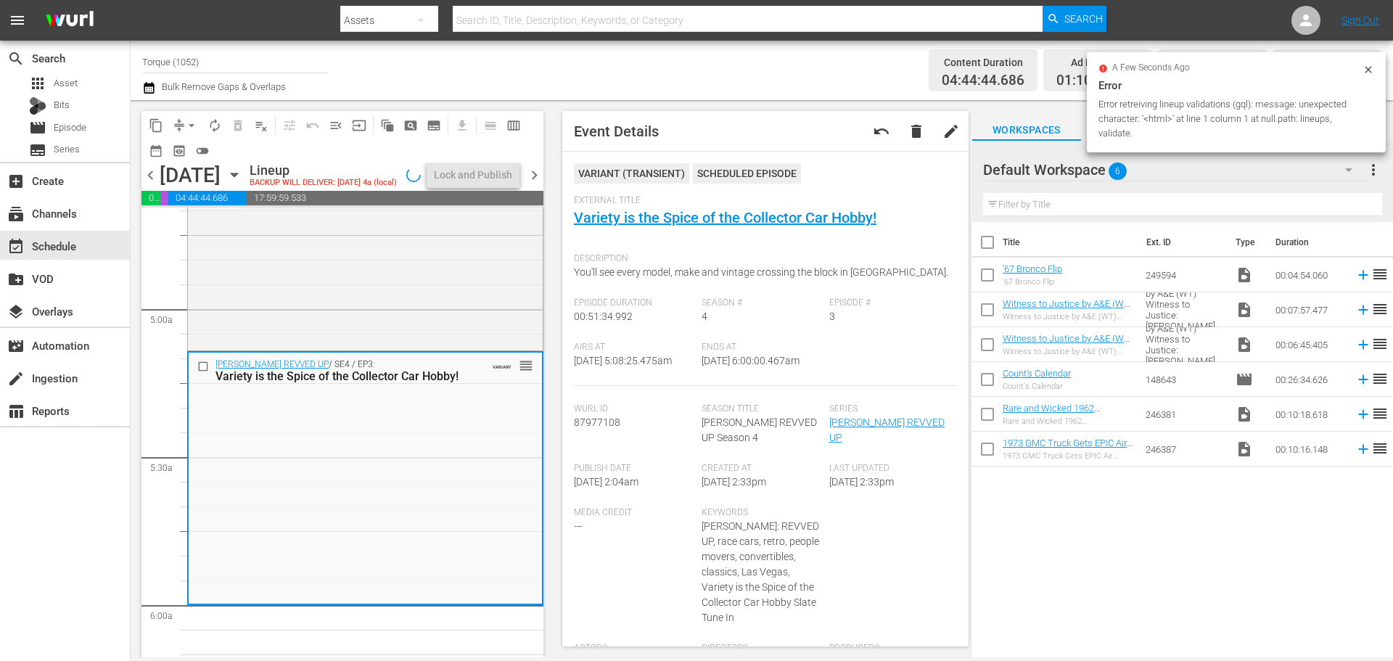
click at [774, 88] on div "Channel Title Torque (1052) Bulk Remove Gaps & Overlaps" at bounding box center [480, 70] width 676 height 52
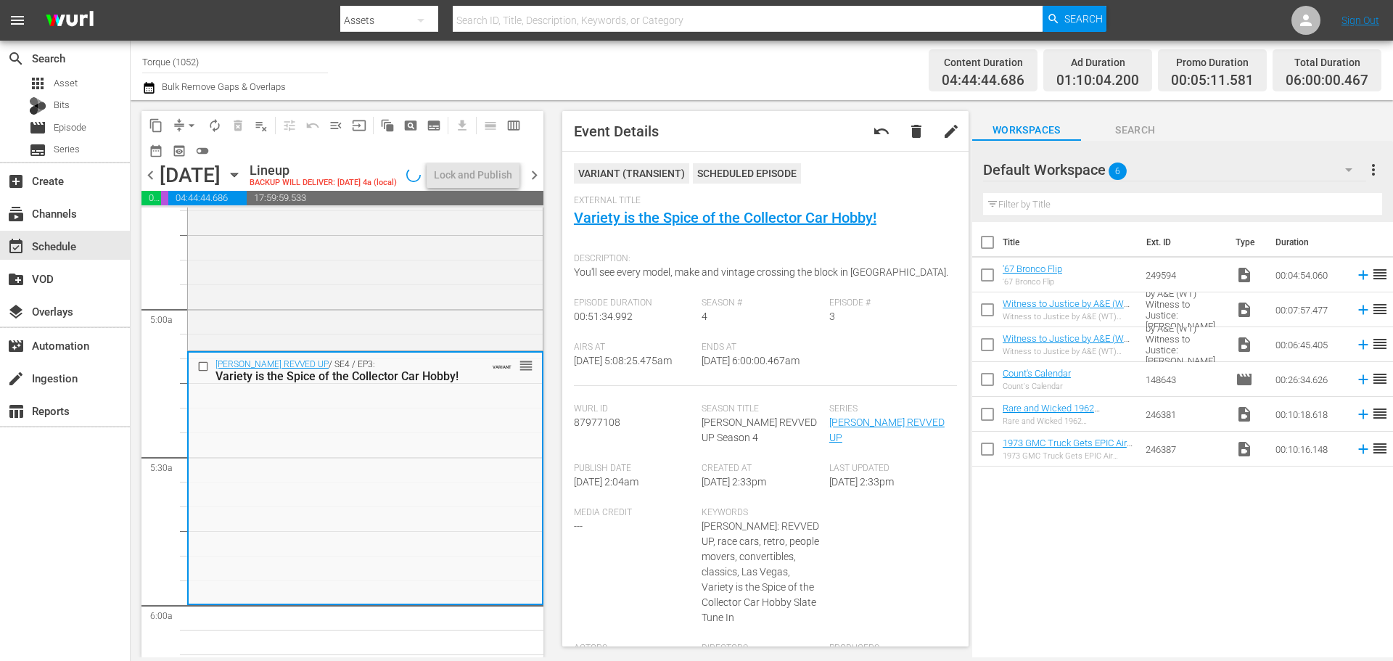
drag, startPoint x: 703, startPoint y: 1, endPoint x: 595, endPoint y: 76, distance: 131.4
click at [595, 76] on div "Channel Title Torque (1052) Bulk Remove Gaps & Overlaps" at bounding box center [480, 70] width 676 height 52
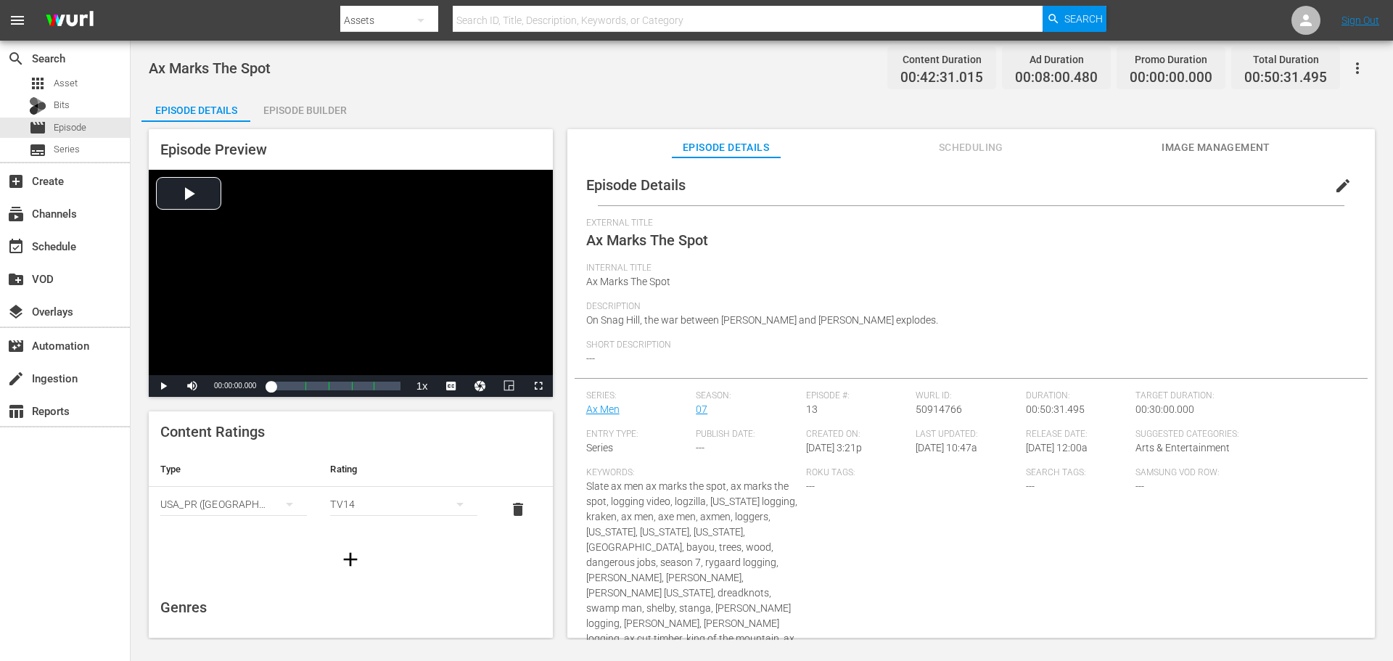
click at [337, 104] on div "Episode Builder" at bounding box center [304, 110] width 109 height 35
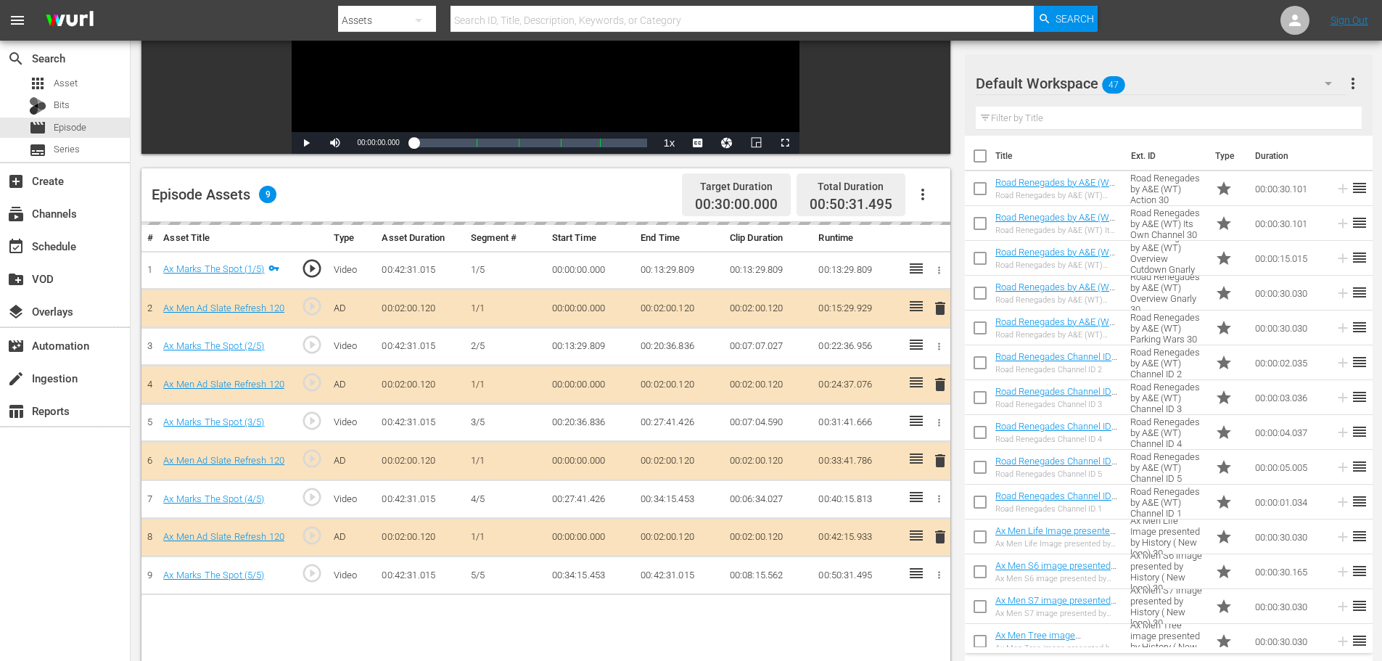
scroll to position [378, 0]
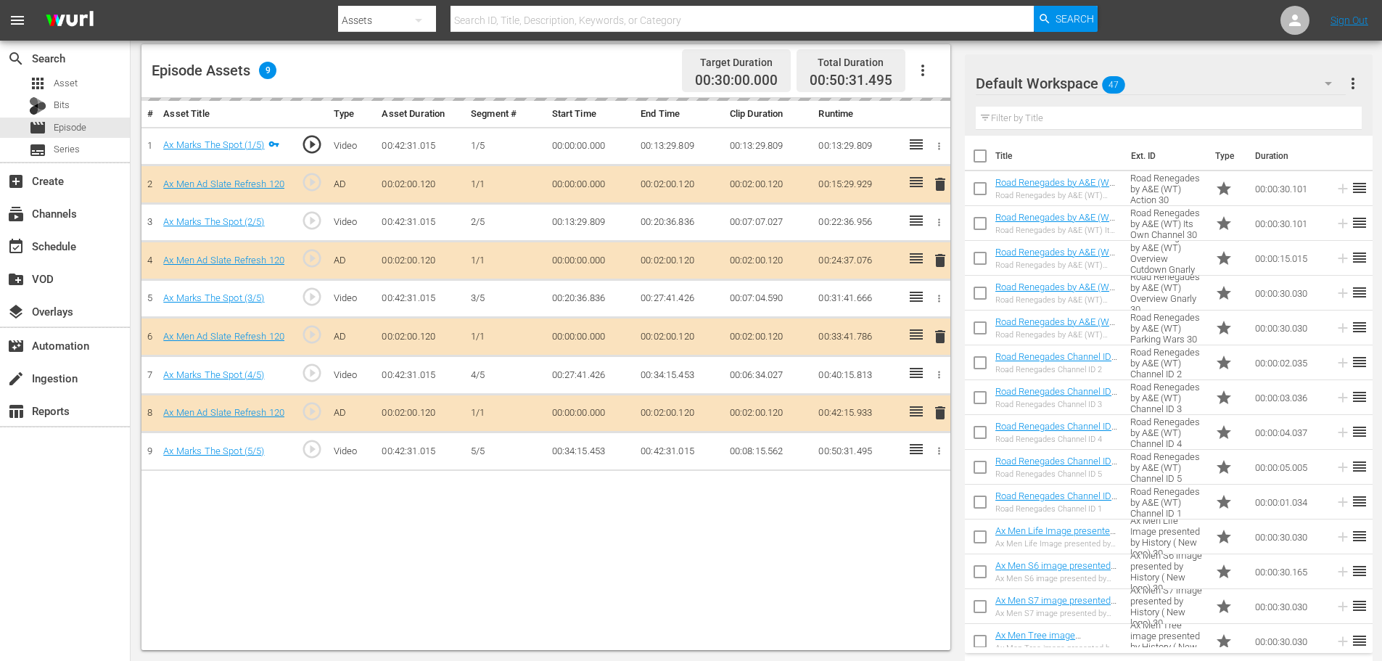
click at [936, 257] on div "delete" at bounding box center [937, 260] width 12 height 21
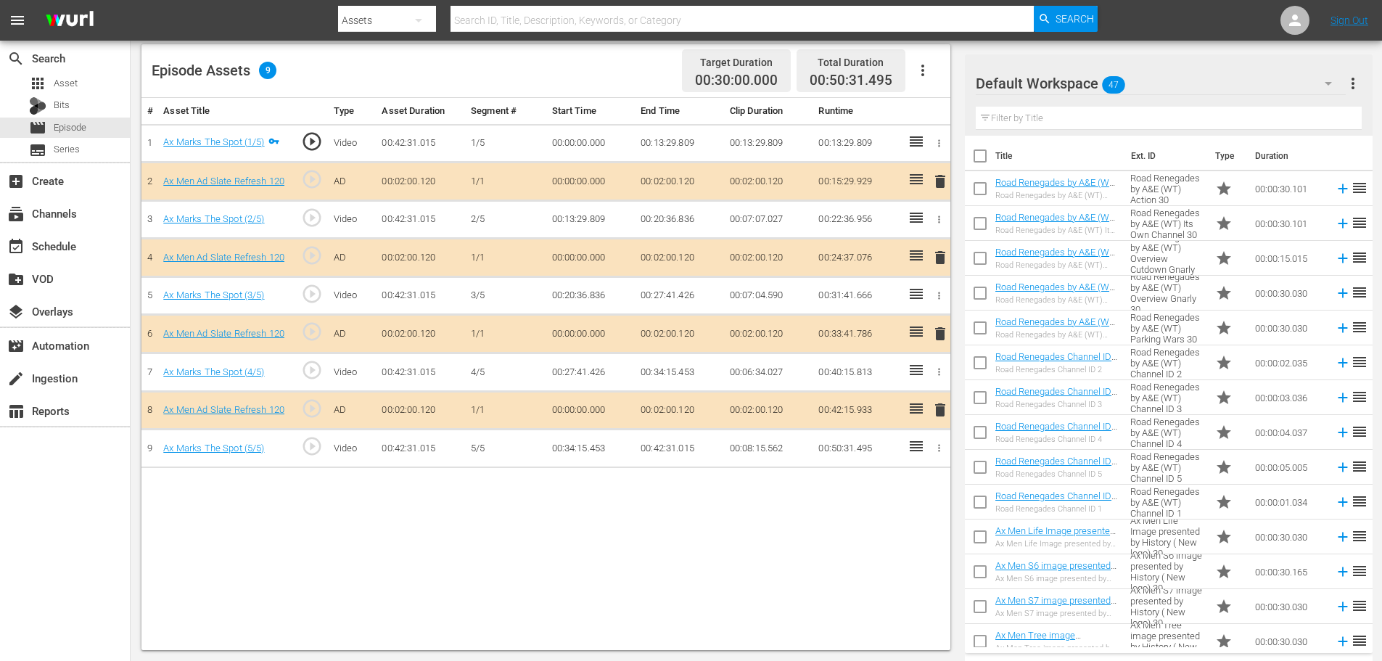
click at [943, 255] on span "delete" at bounding box center [939, 257] width 17 height 17
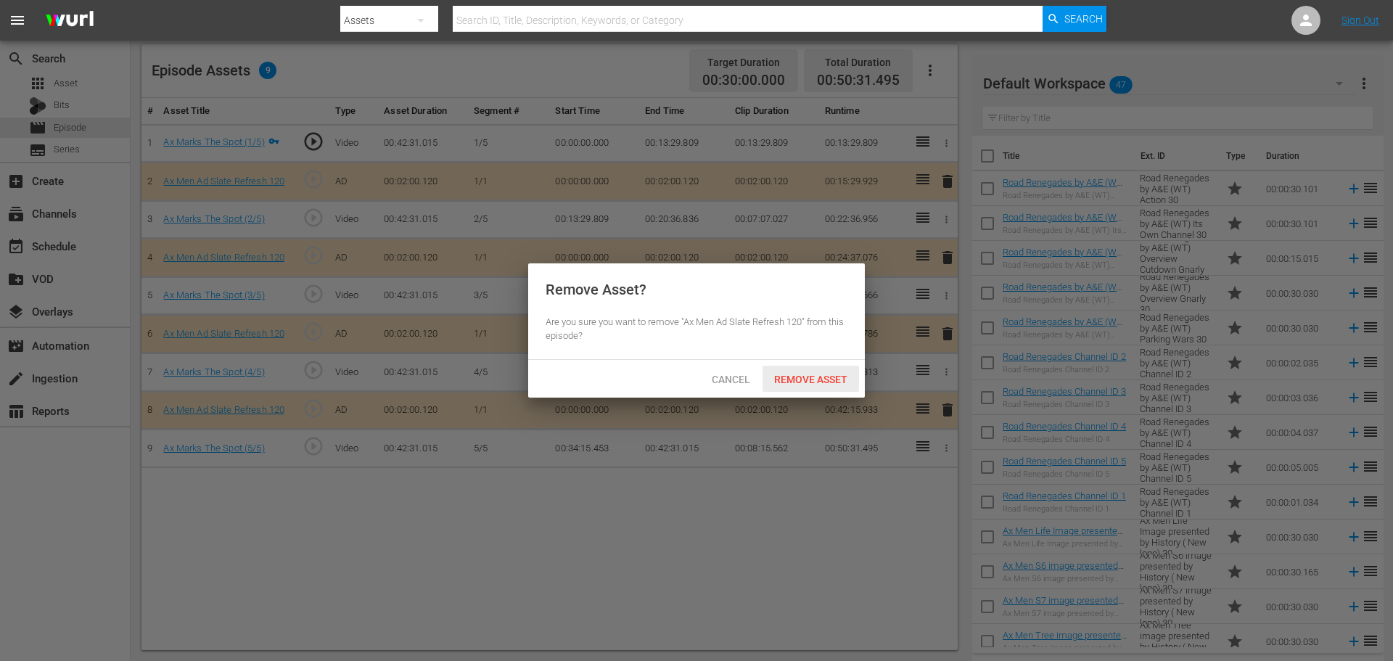
click at [815, 374] on span "Remove Asset" at bounding box center [810, 380] width 96 height 12
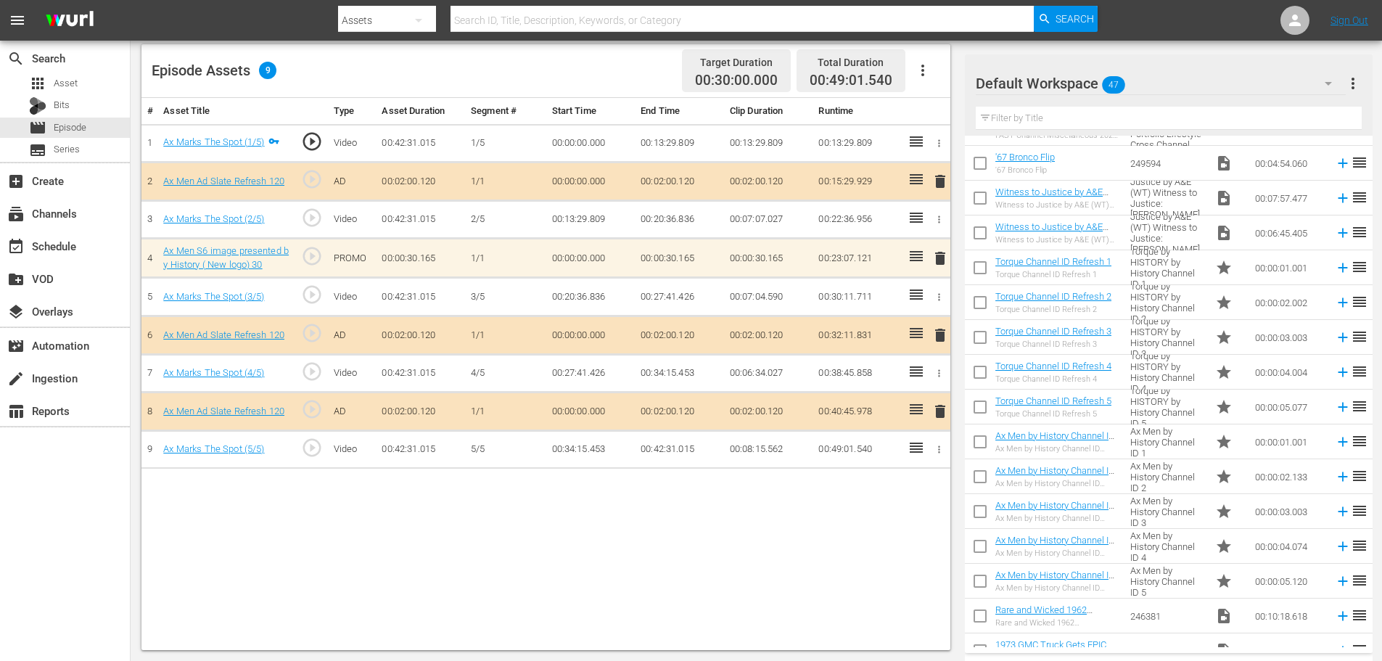
scroll to position [603, 0]
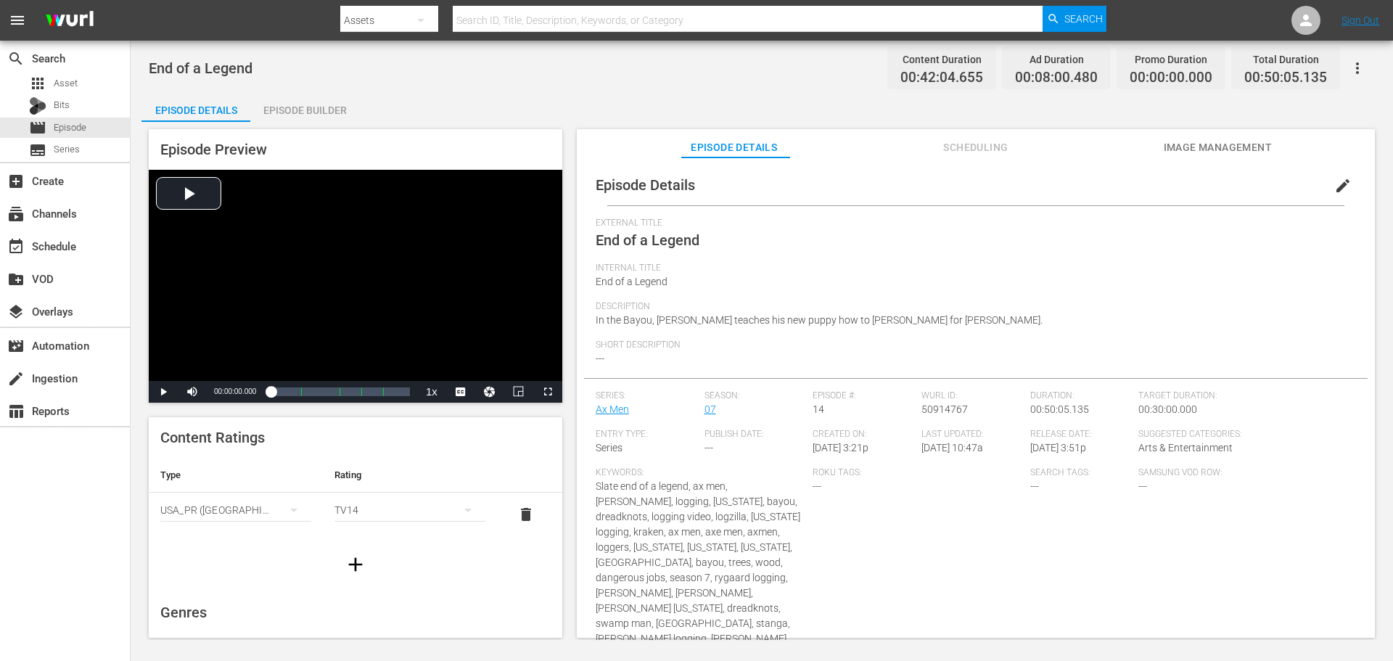
click at [336, 110] on div "Episode Builder" at bounding box center [304, 110] width 109 height 35
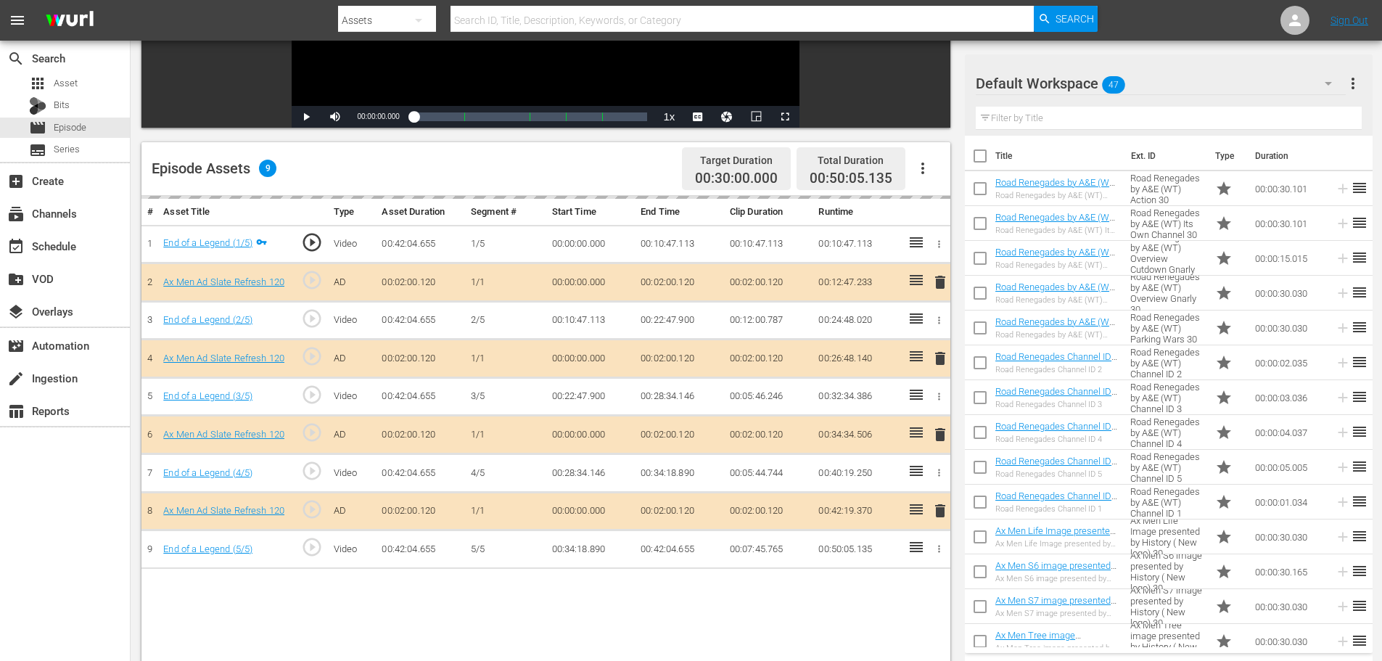
scroll to position [363, 0]
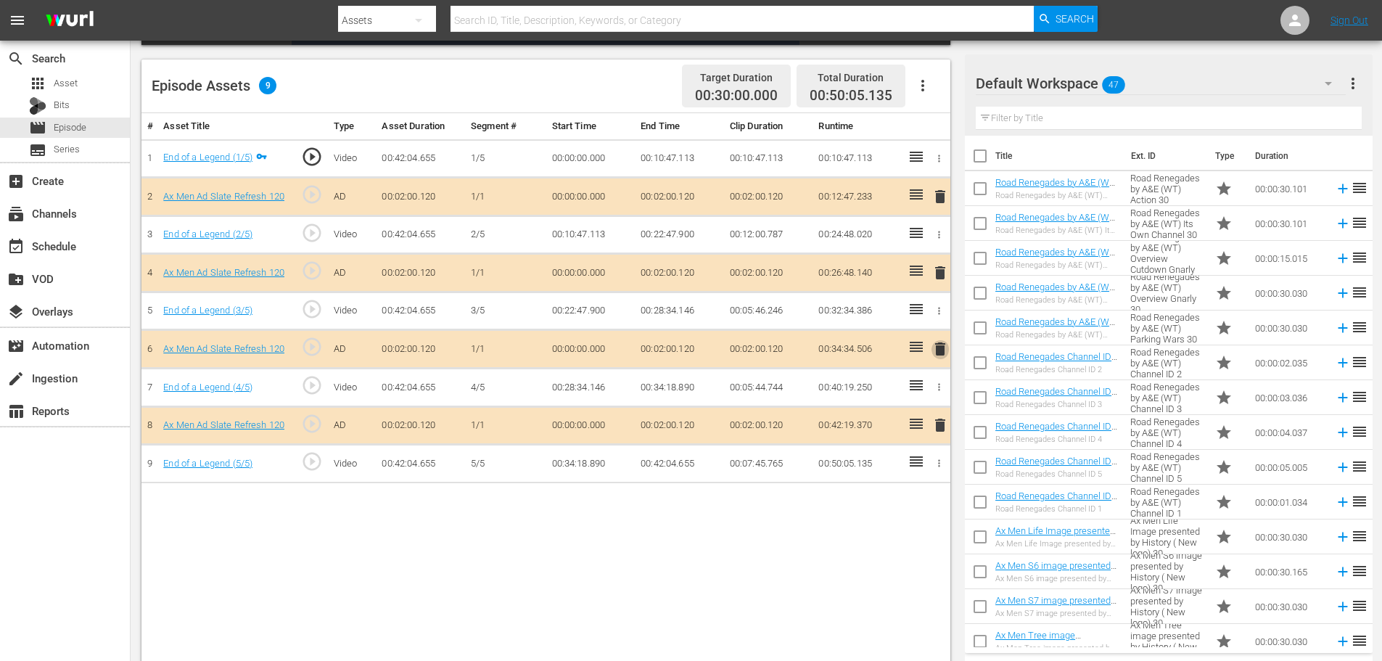
click at [939, 347] on span "delete" at bounding box center [939, 348] width 17 height 17
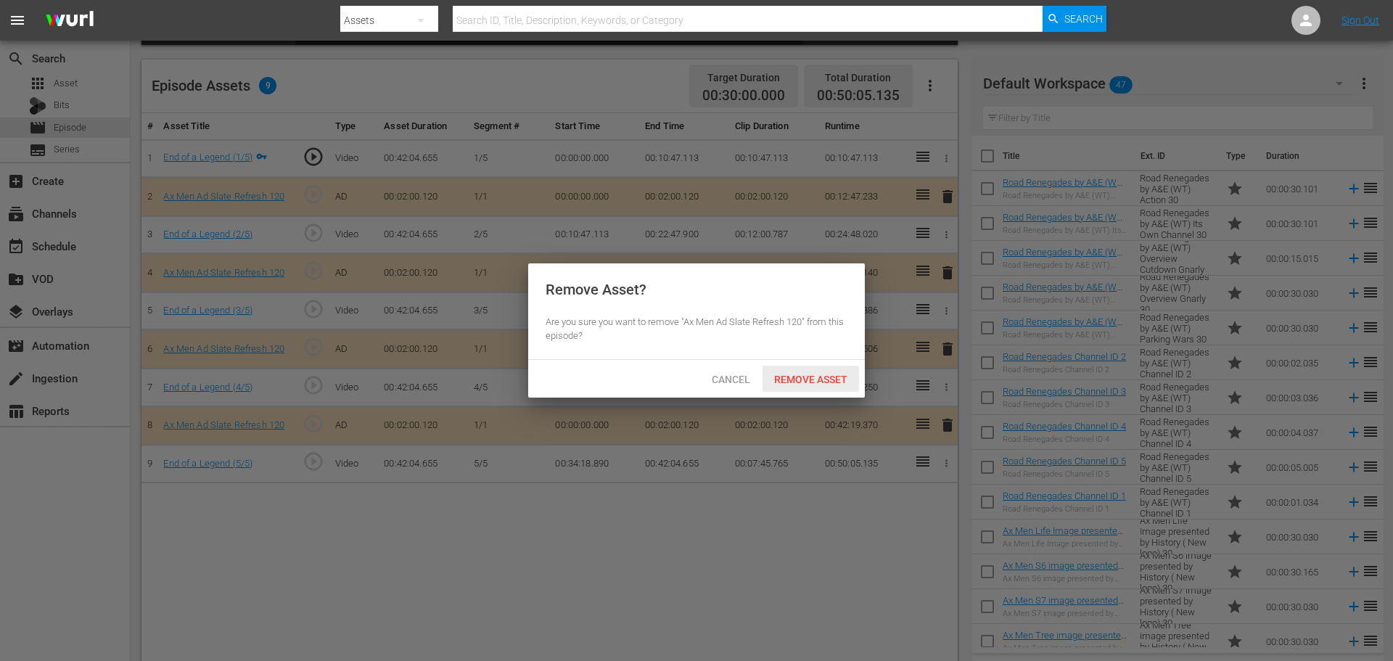
click at [835, 380] on span "Remove Asset" at bounding box center [810, 380] width 96 height 12
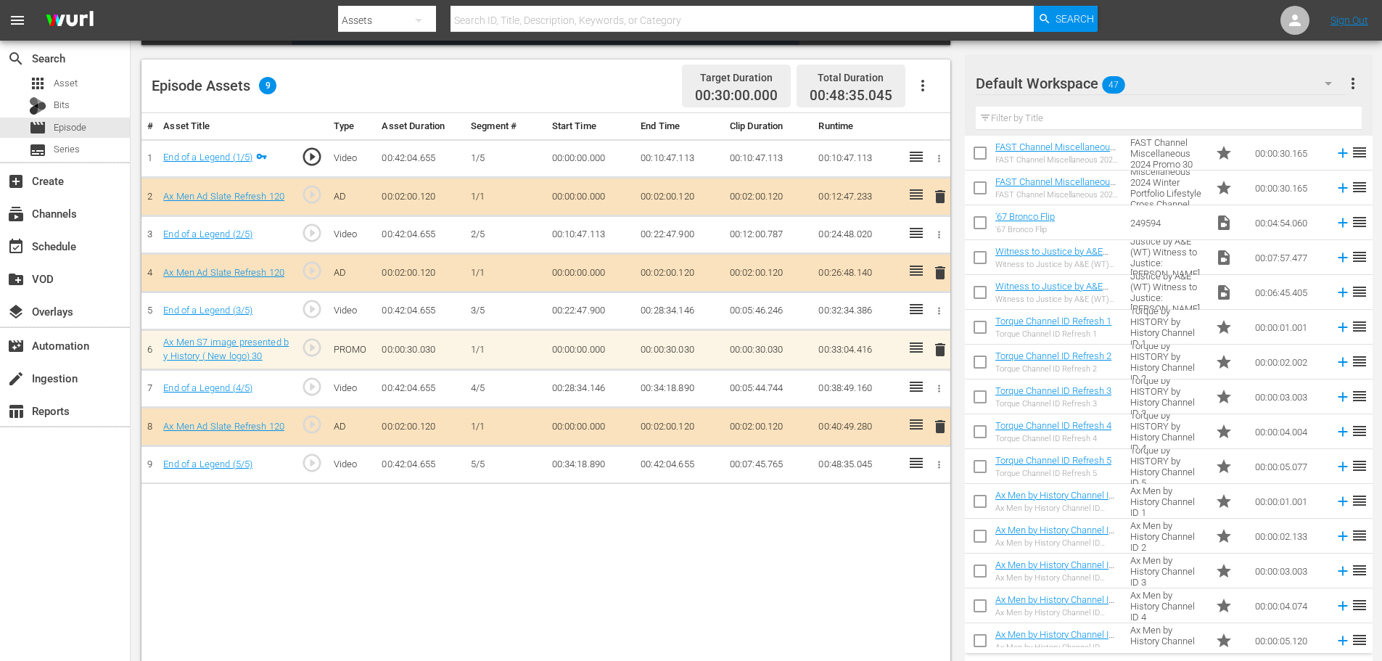
scroll to position [749, 0]
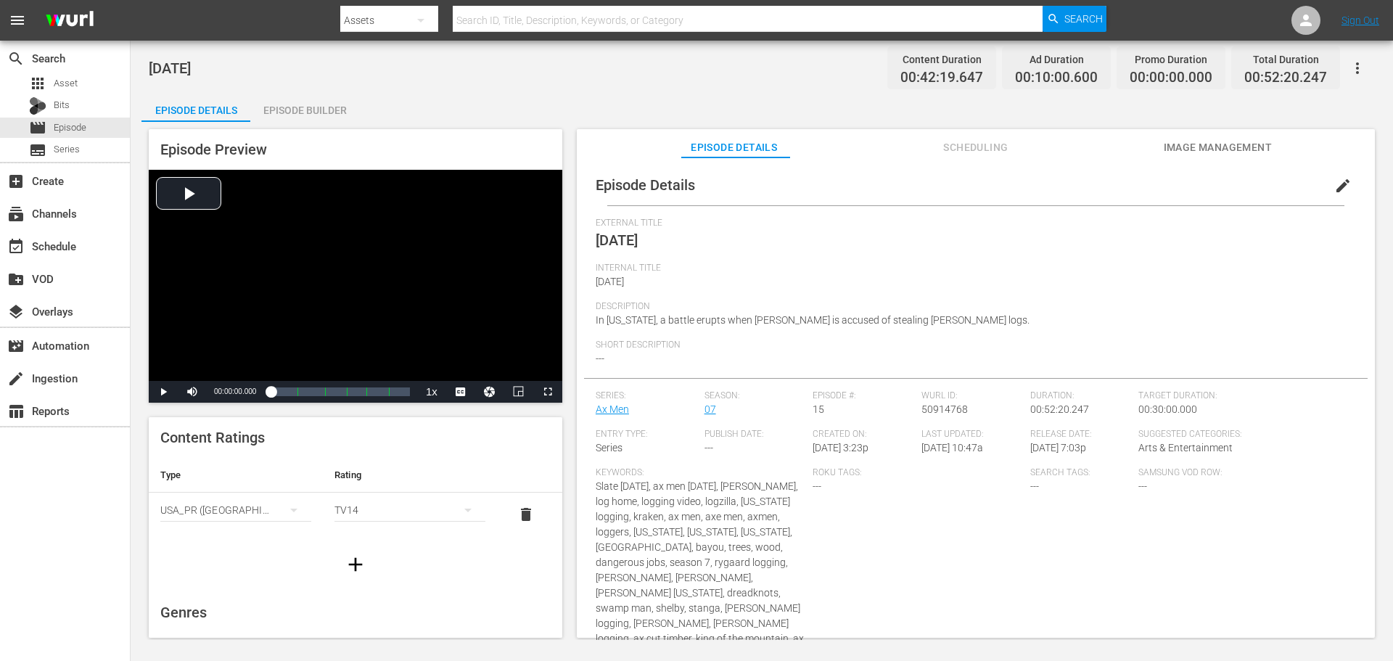
click at [297, 103] on div "Episode Builder" at bounding box center [304, 110] width 109 height 35
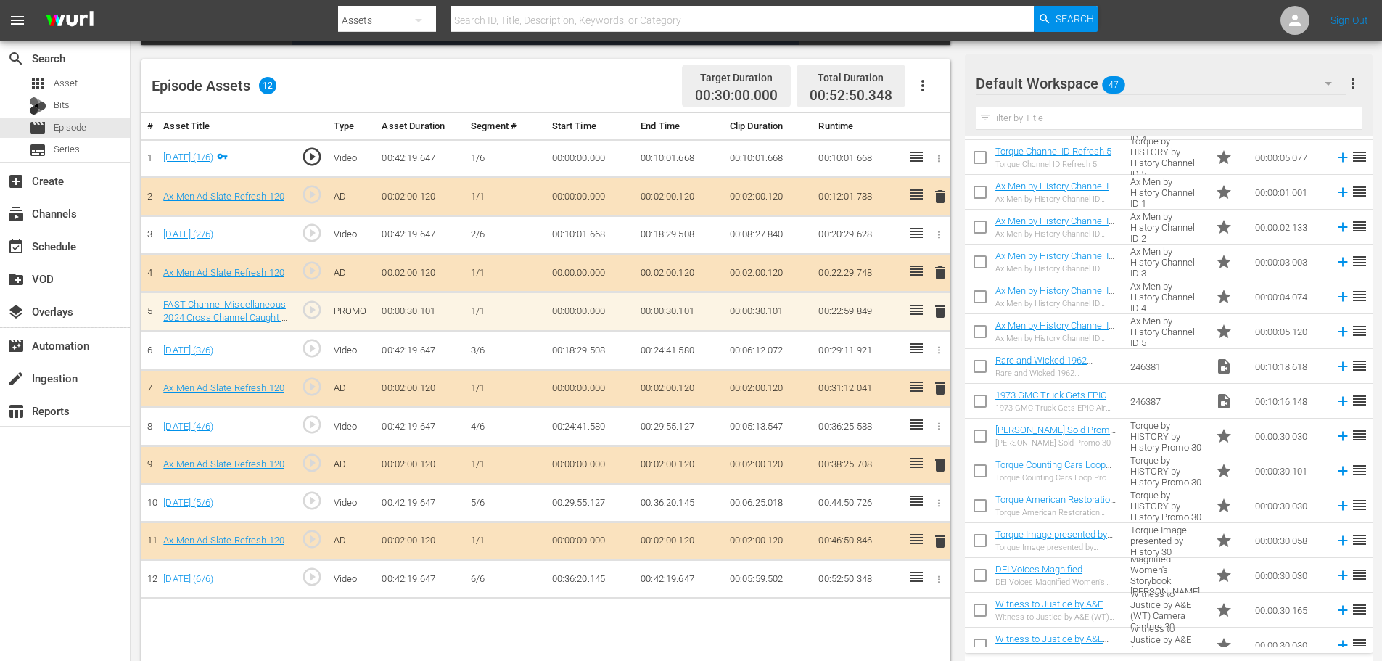
scroll to position [798, 0]
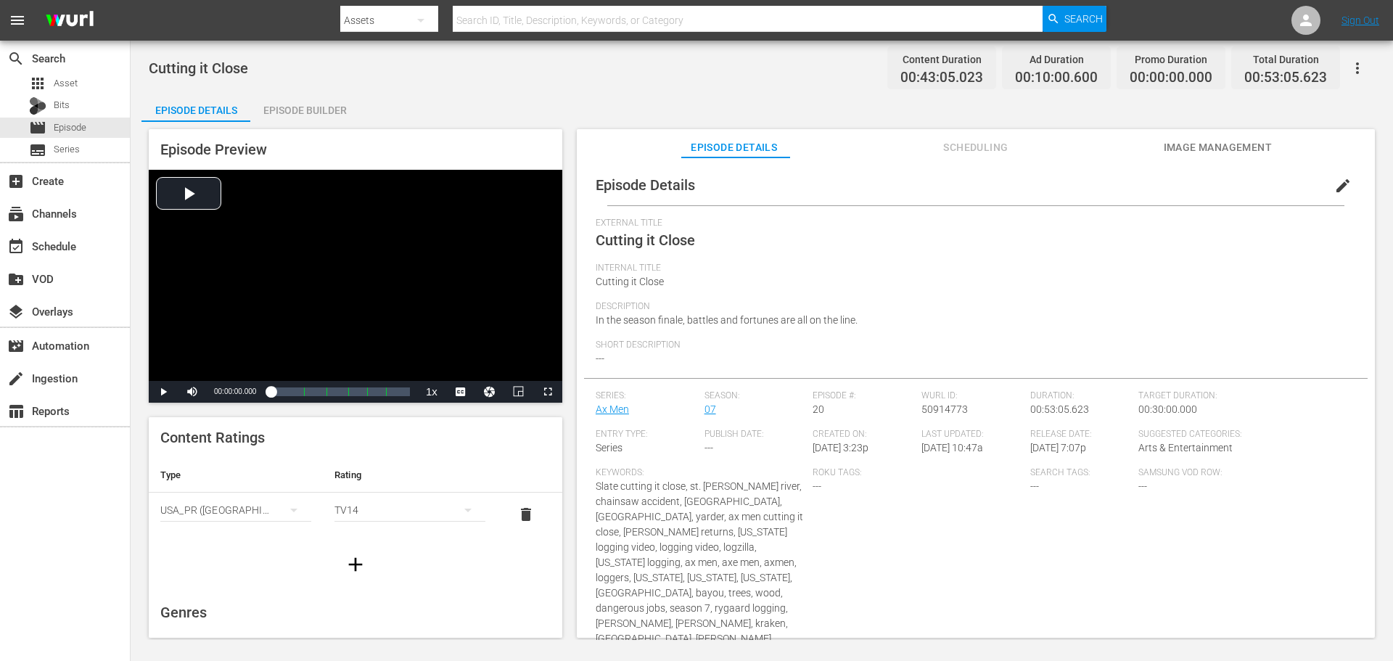
click at [321, 106] on div "Episode Builder" at bounding box center [304, 110] width 109 height 35
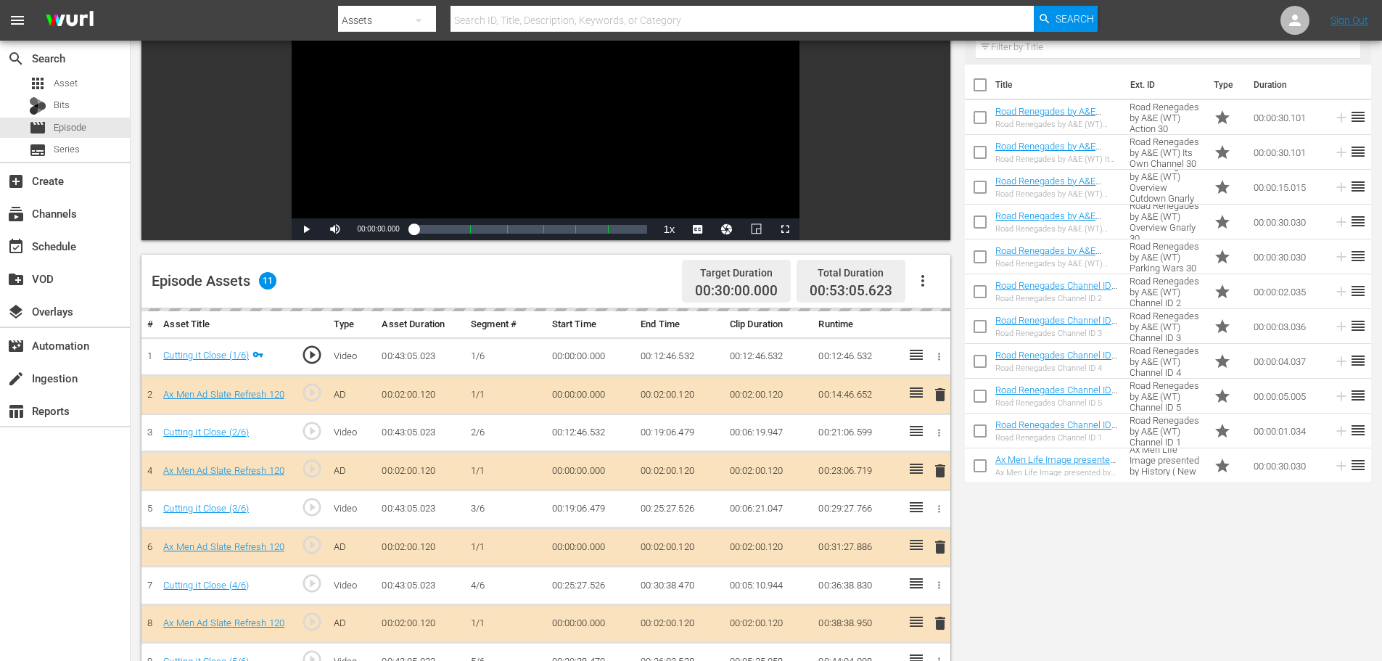
scroll to position [290, 0]
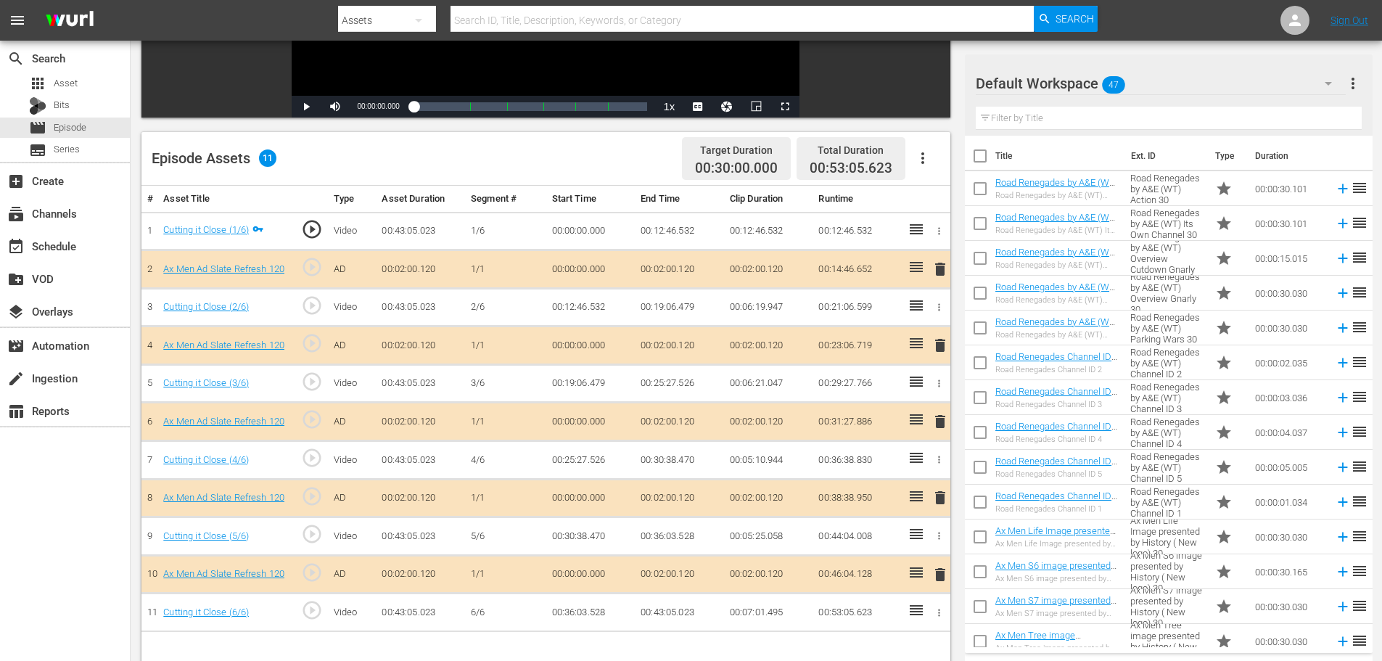
click at [941, 342] on span "delete" at bounding box center [939, 345] width 17 height 17
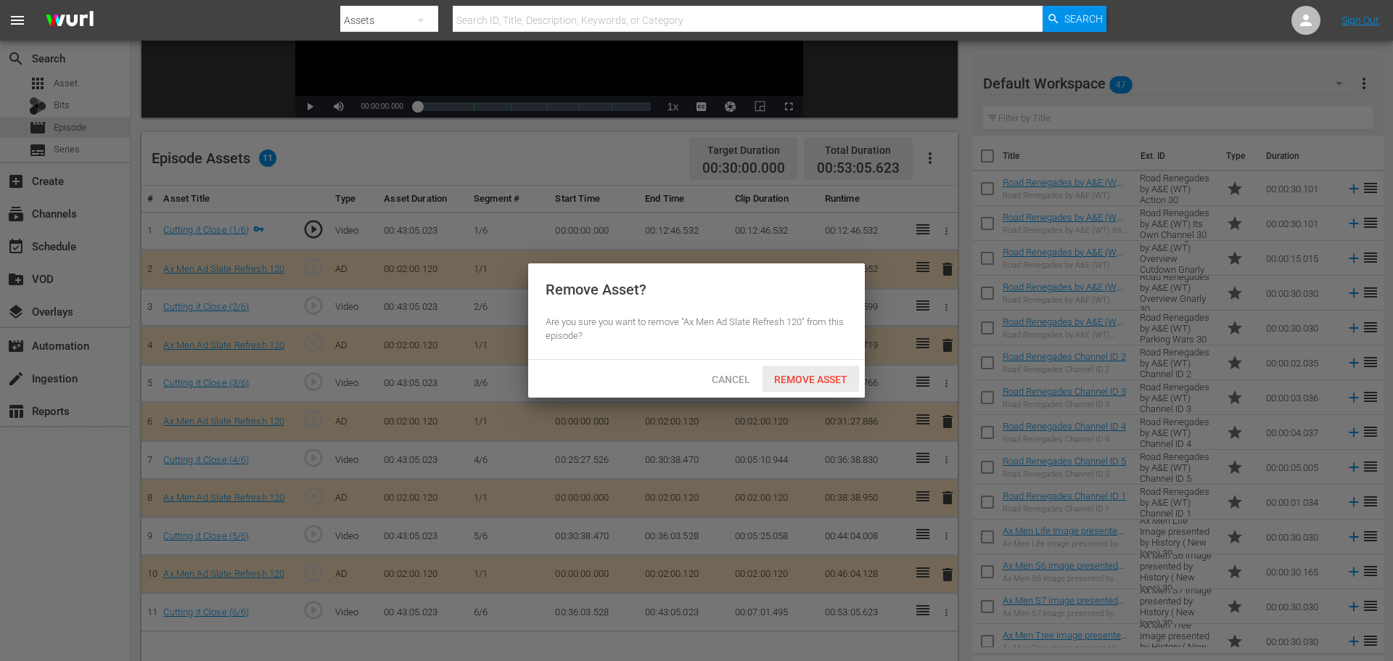
click at [807, 375] on span "Remove Asset" at bounding box center [810, 380] width 96 height 12
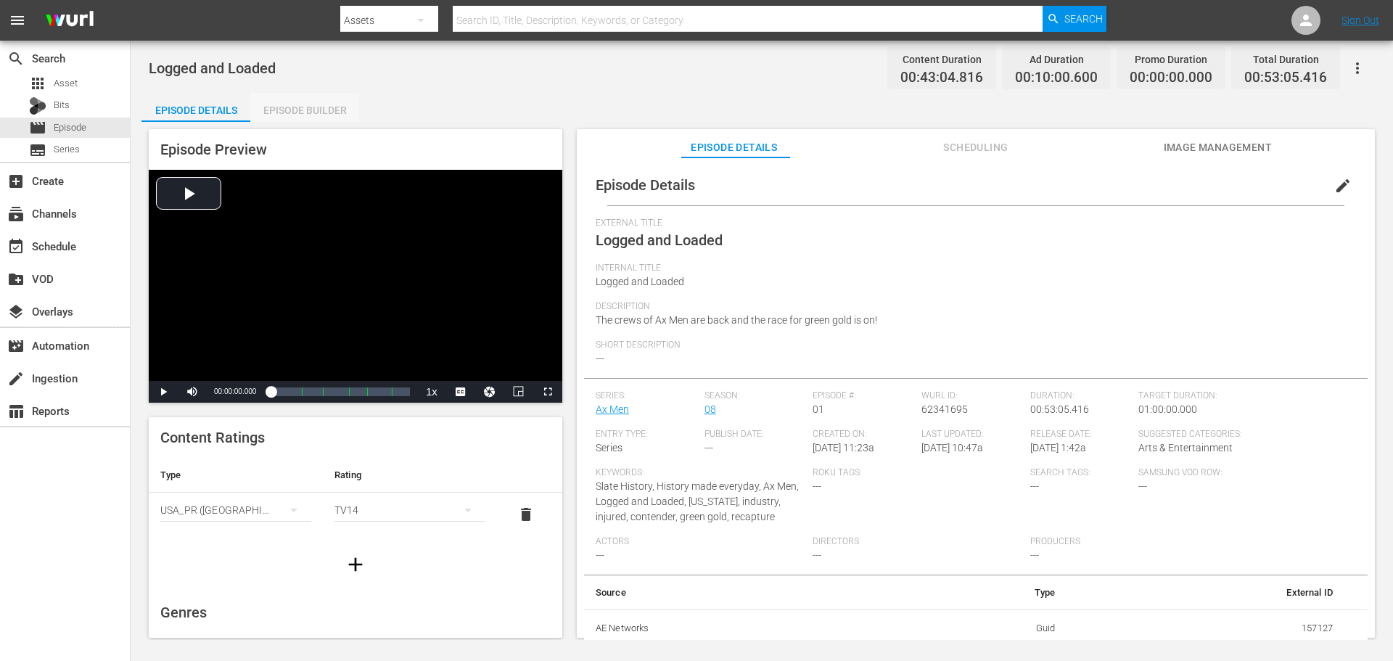
click at [335, 112] on div "Episode Builder" at bounding box center [304, 110] width 109 height 35
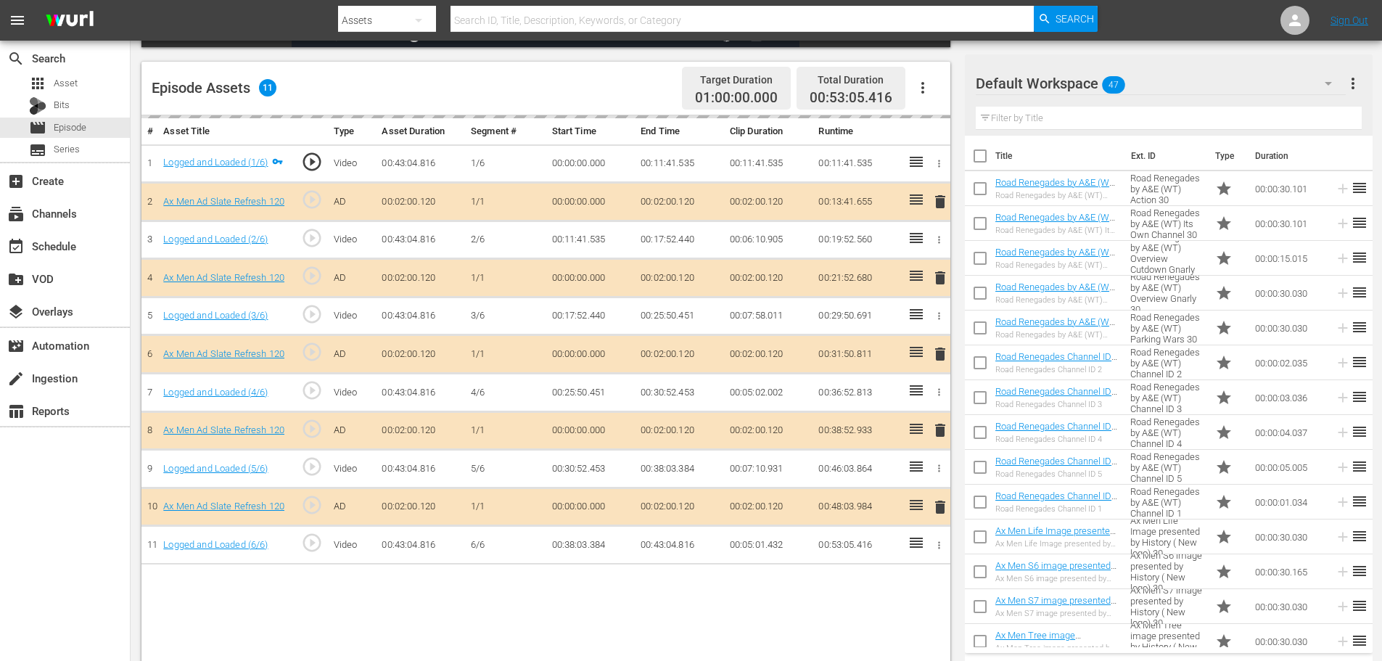
scroll to position [363, 0]
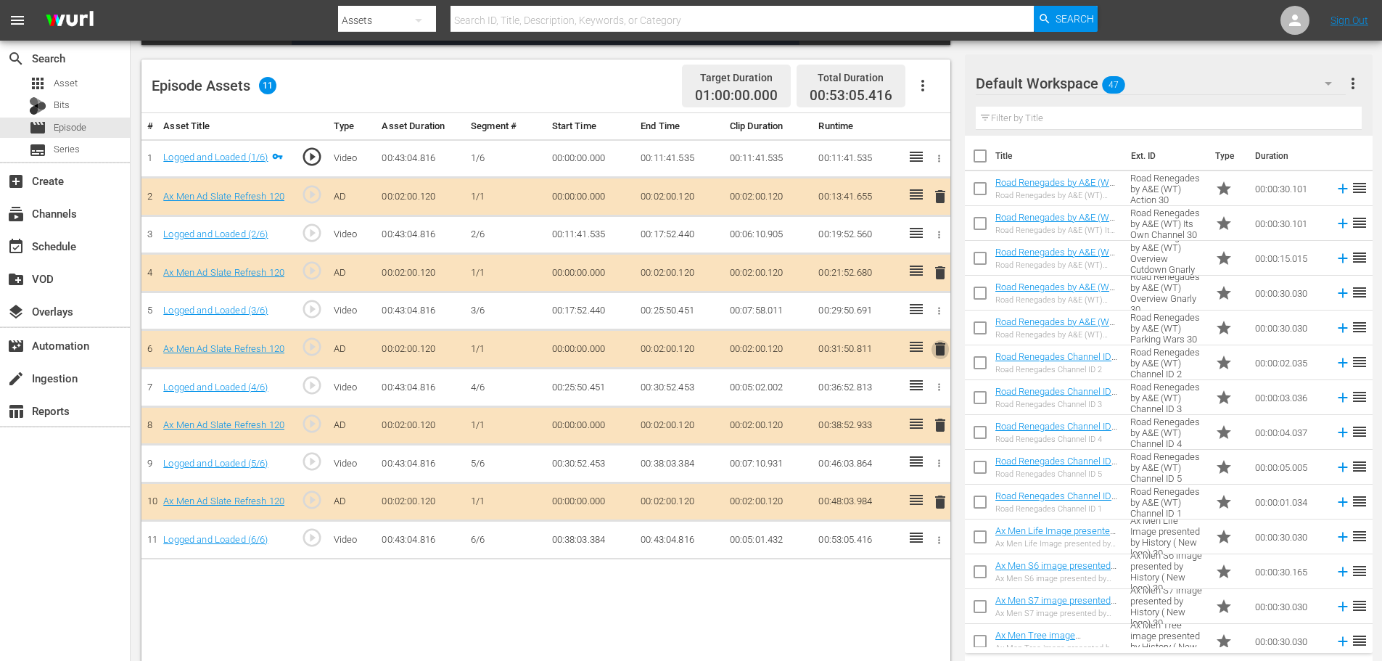
click at [945, 345] on span "delete" at bounding box center [939, 348] width 17 height 17
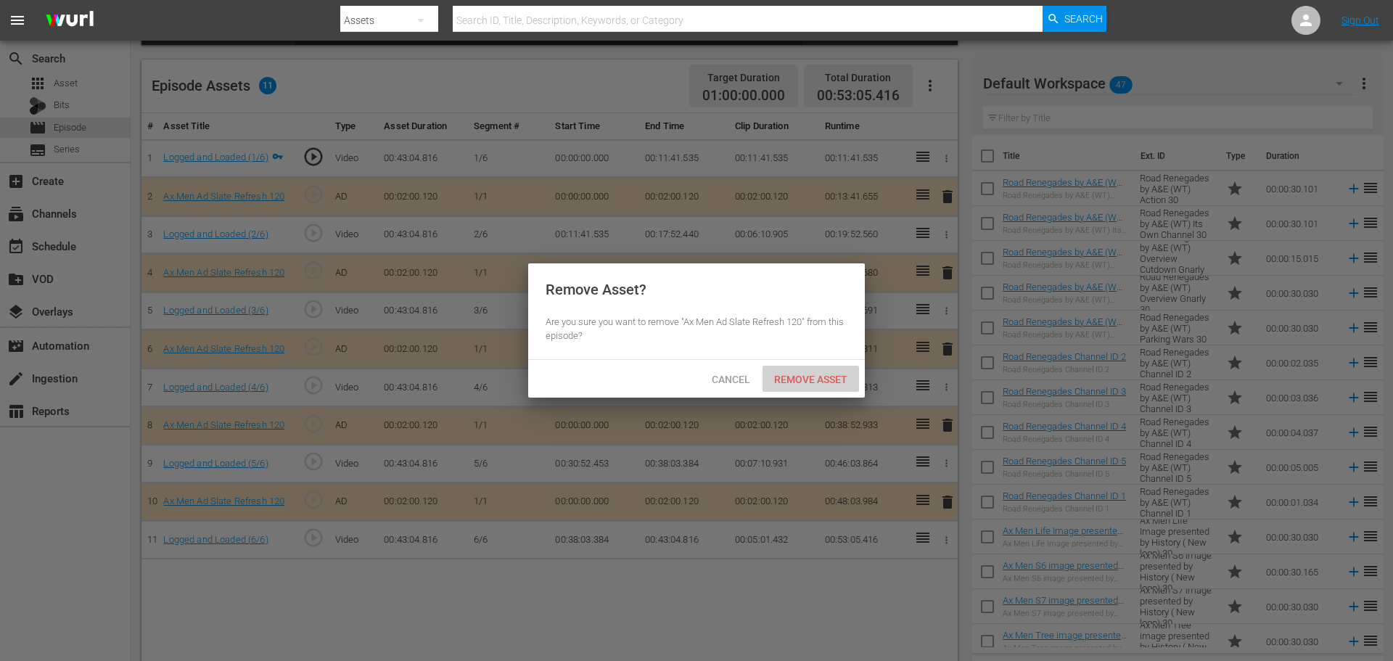
click at [799, 377] on span "Remove Asset" at bounding box center [810, 380] width 96 height 12
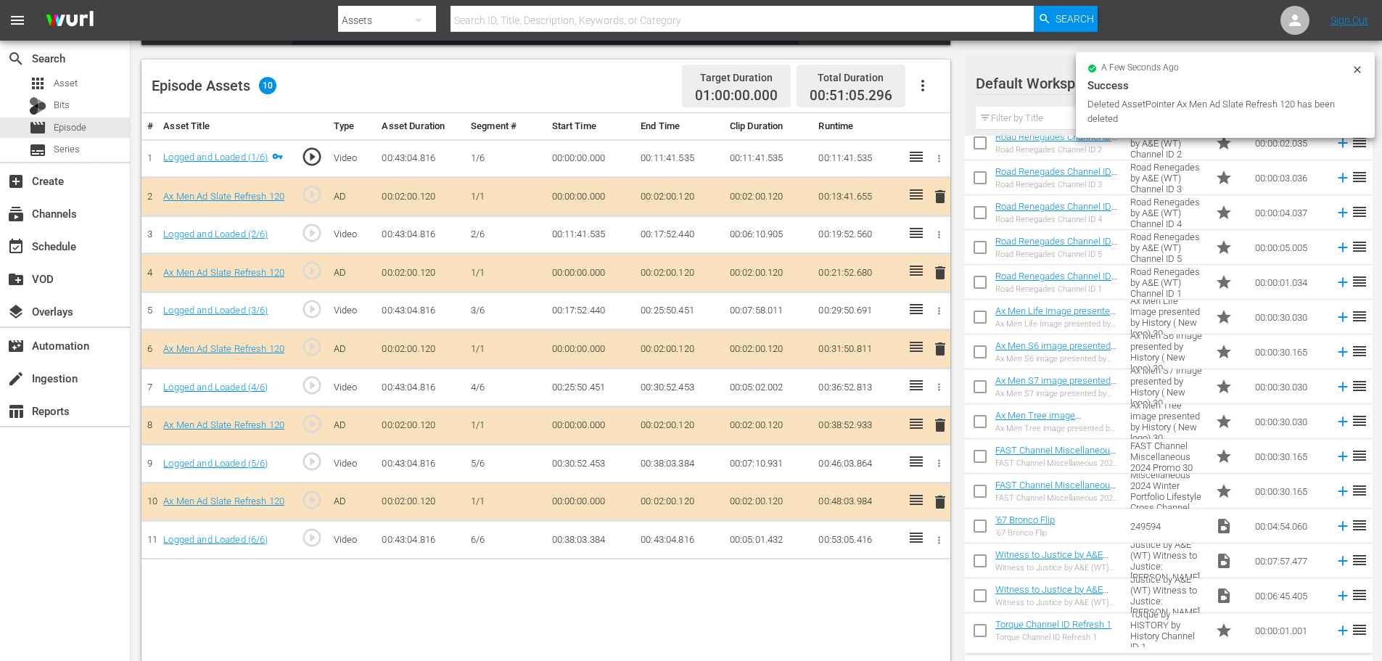
scroll to position [290, 0]
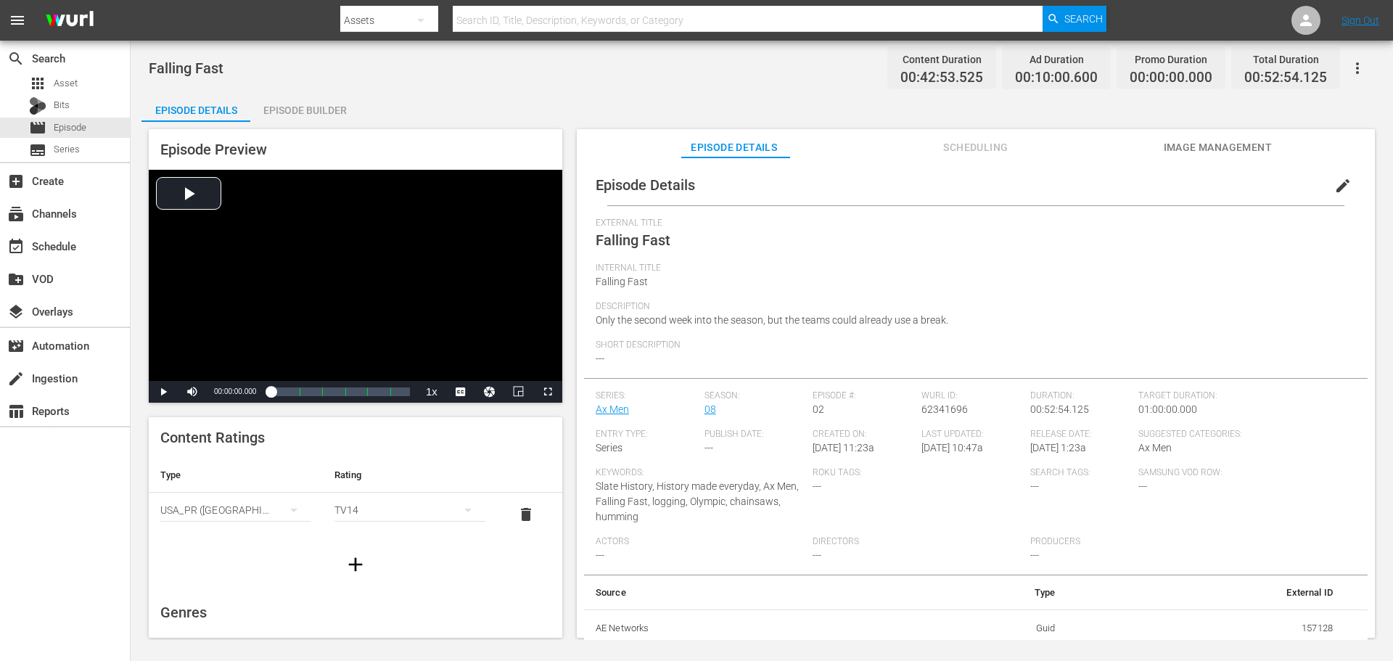
click at [314, 93] on div "Episode Builder" at bounding box center [304, 110] width 109 height 35
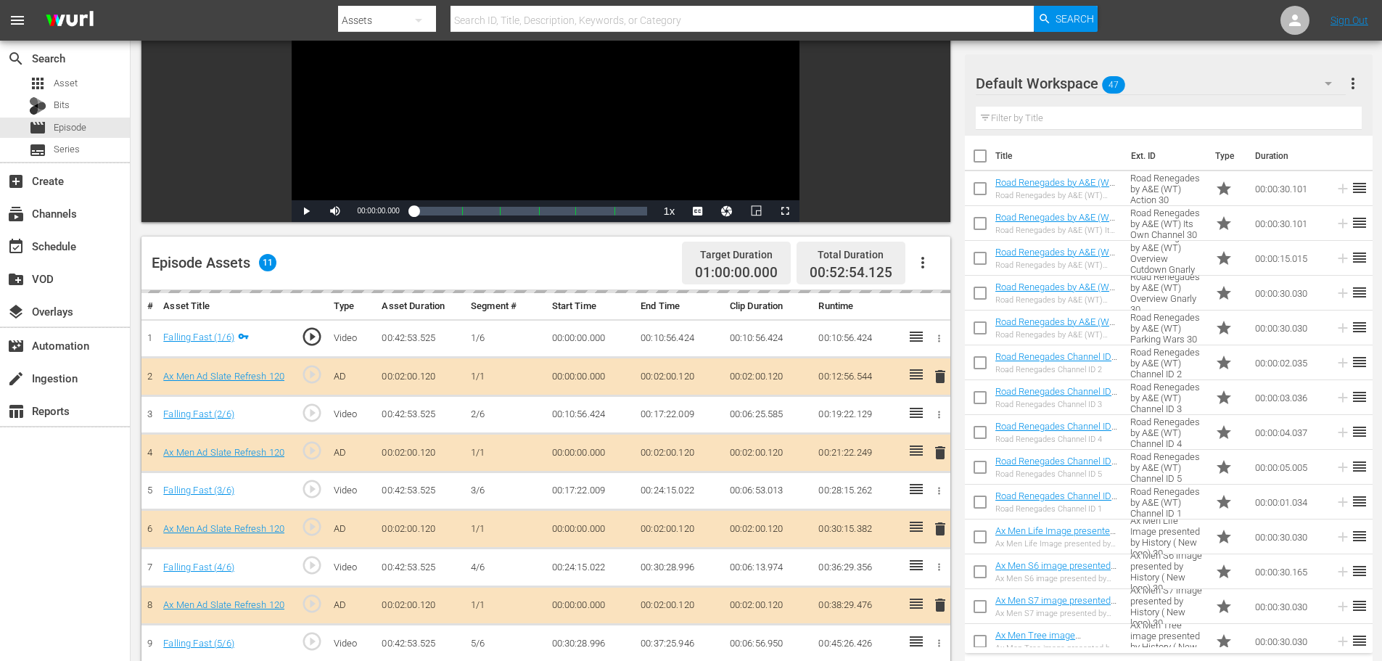
scroll to position [363, 0]
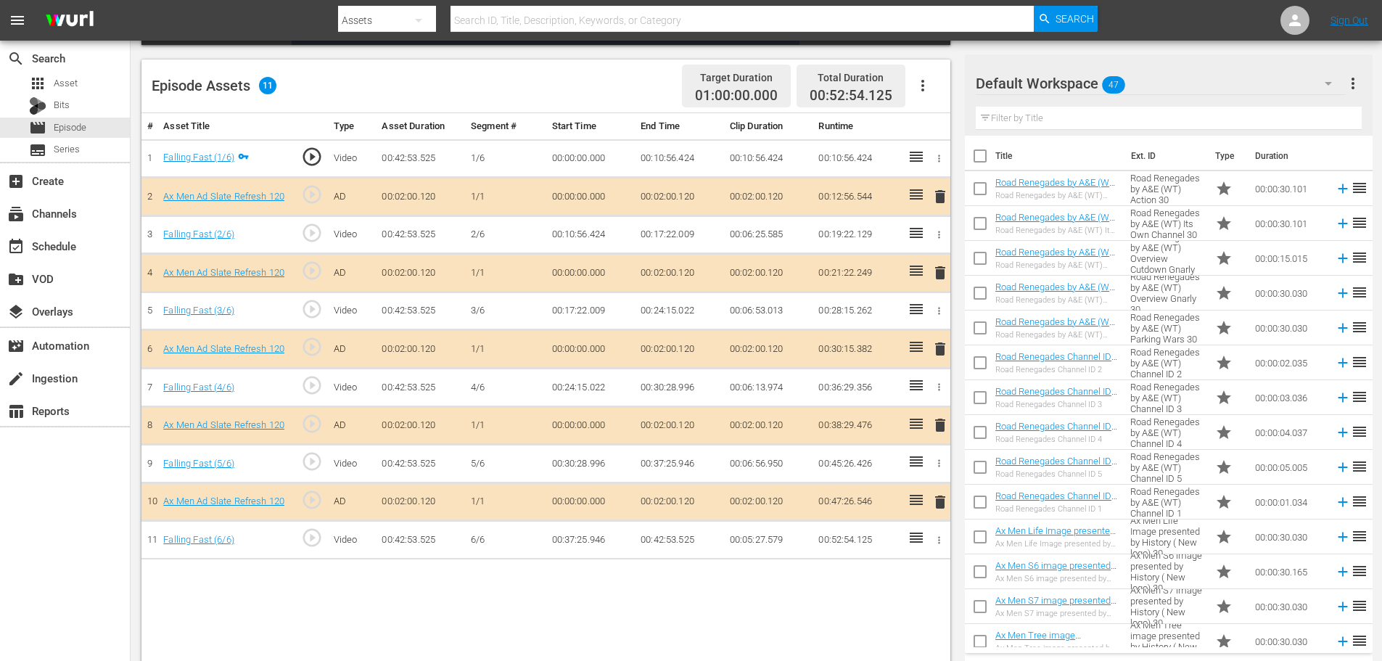
click at [937, 421] on span "delete" at bounding box center [939, 424] width 17 height 17
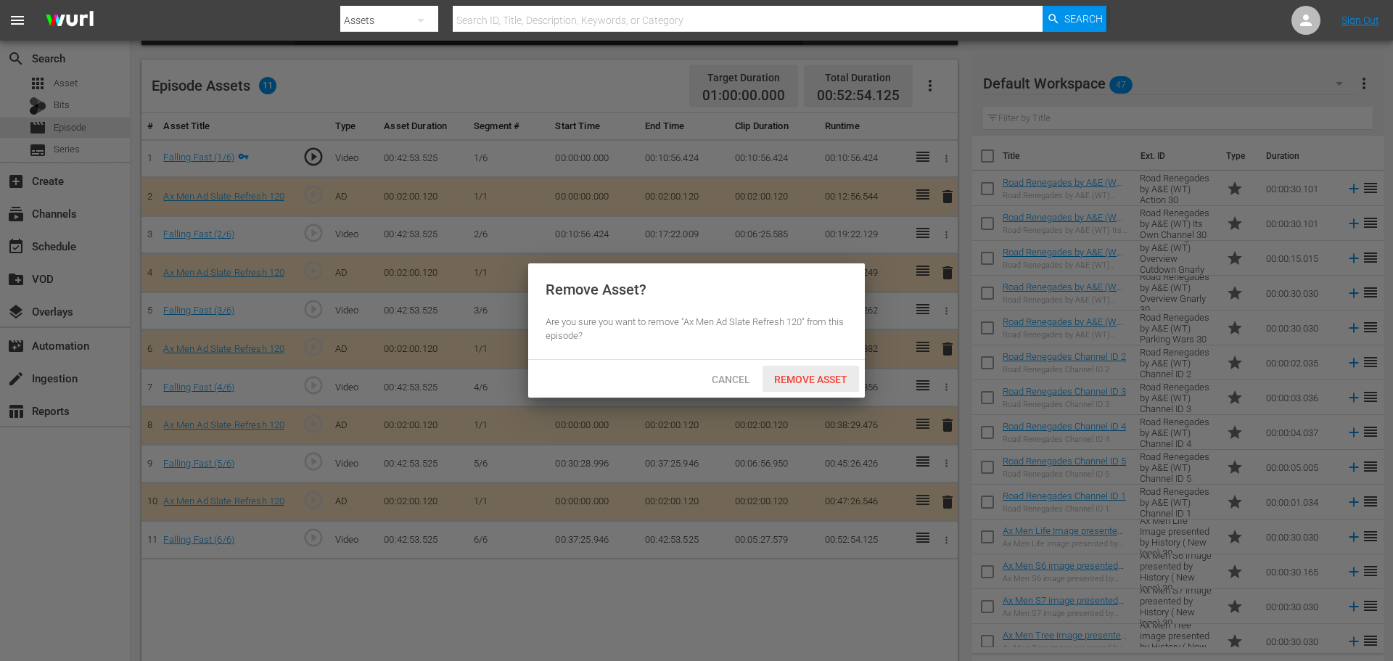
click at [842, 384] on span "Remove Asset" at bounding box center [810, 380] width 96 height 12
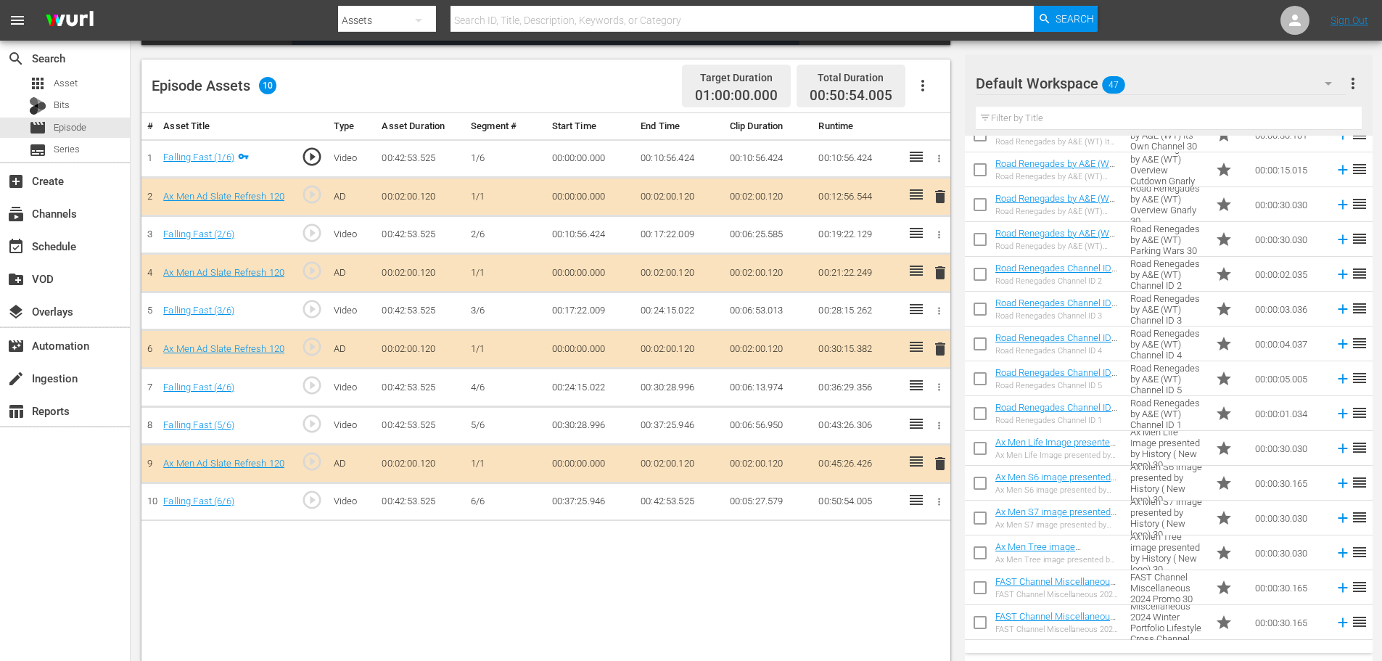
scroll to position [218, 0]
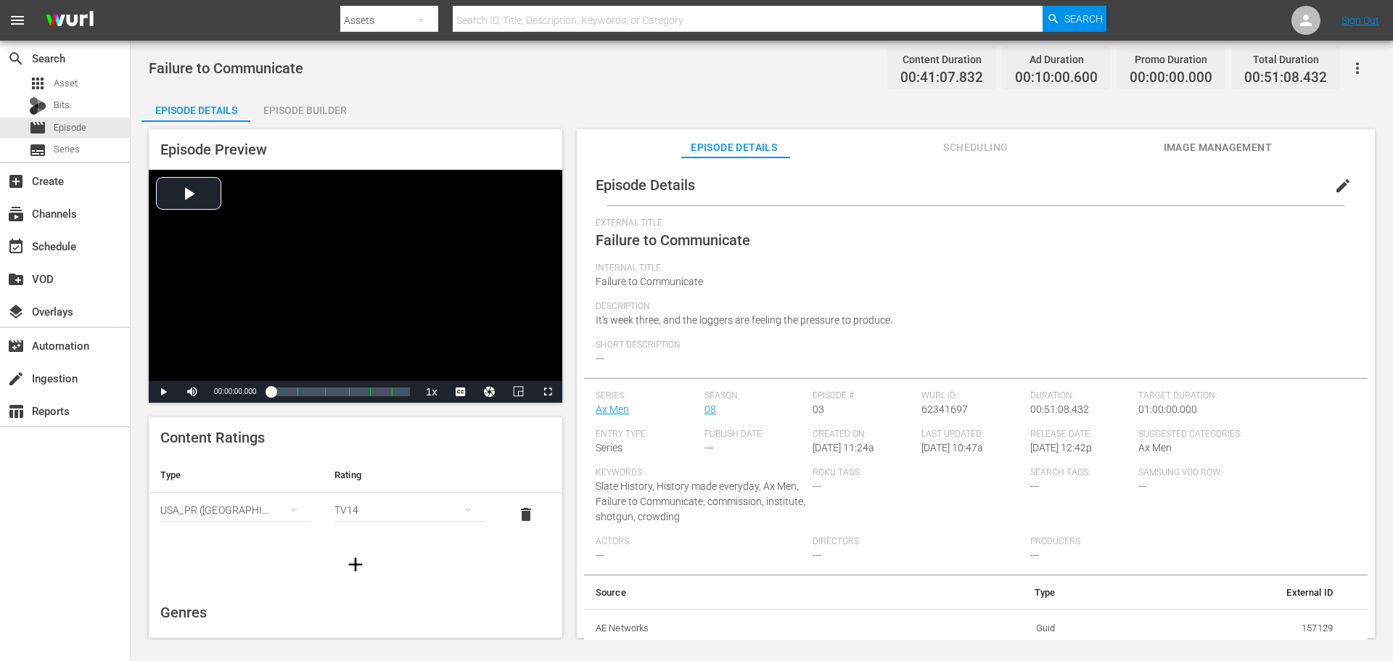
click at [294, 107] on div "Episode Builder" at bounding box center [304, 110] width 109 height 35
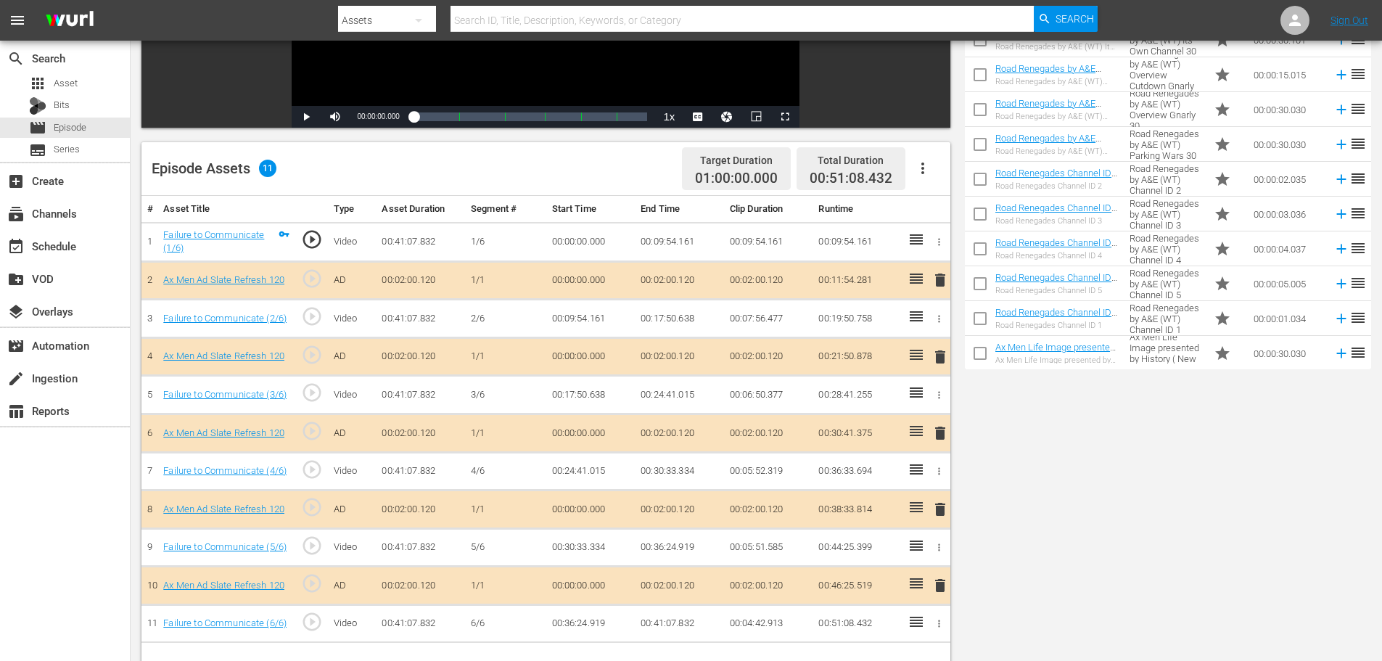
scroll to position [363, 0]
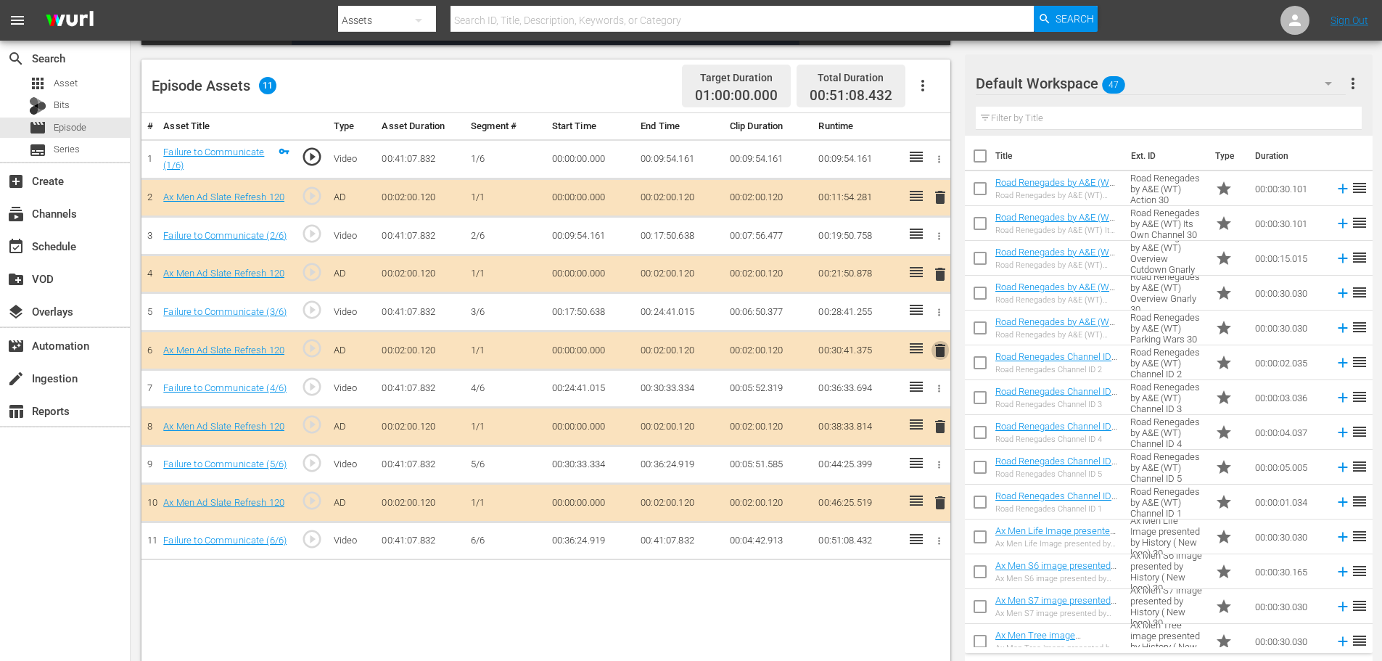
click at [942, 352] on span "delete" at bounding box center [939, 350] width 17 height 17
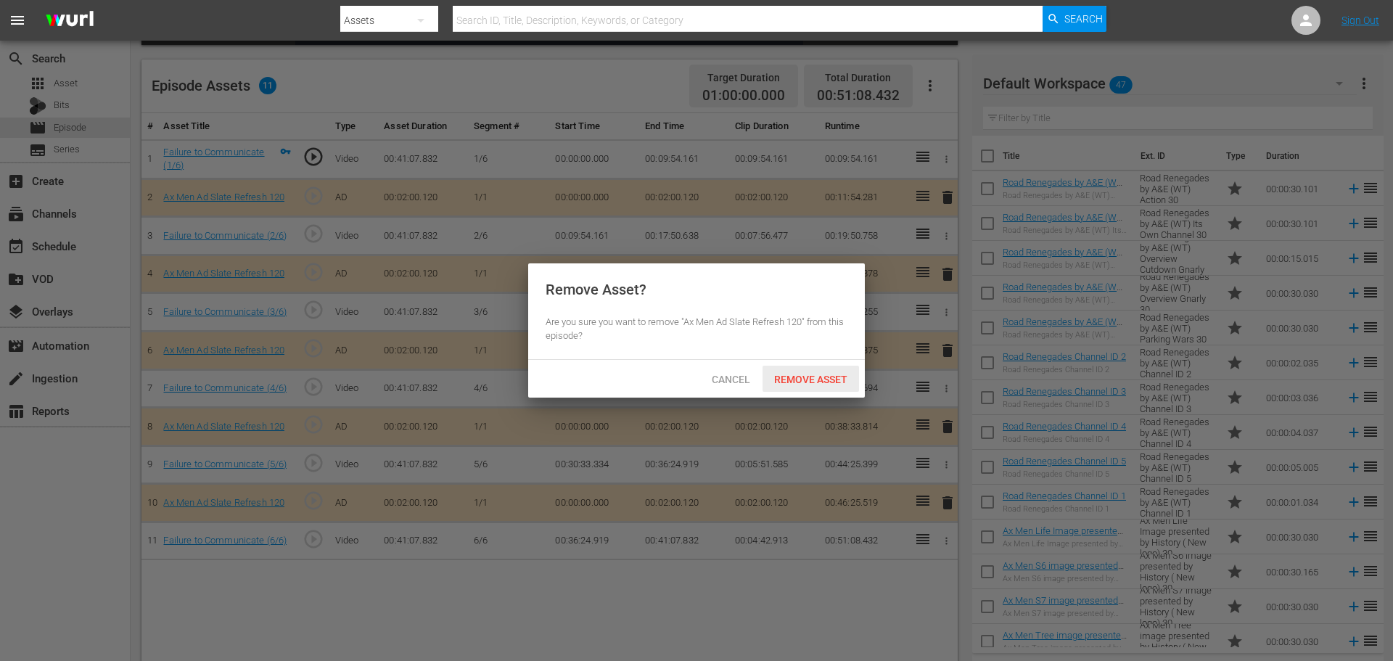
click at [814, 382] on span "Remove Asset" at bounding box center [810, 380] width 96 height 12
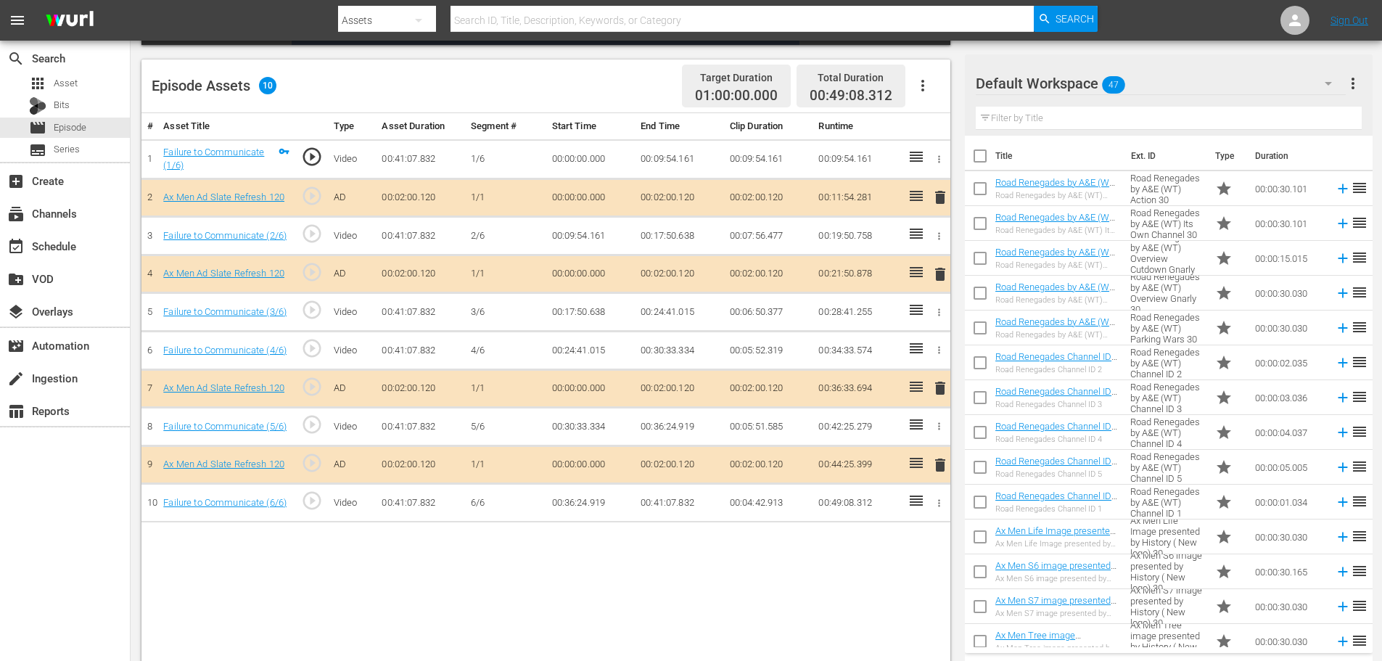
scroll to position [218, 0]
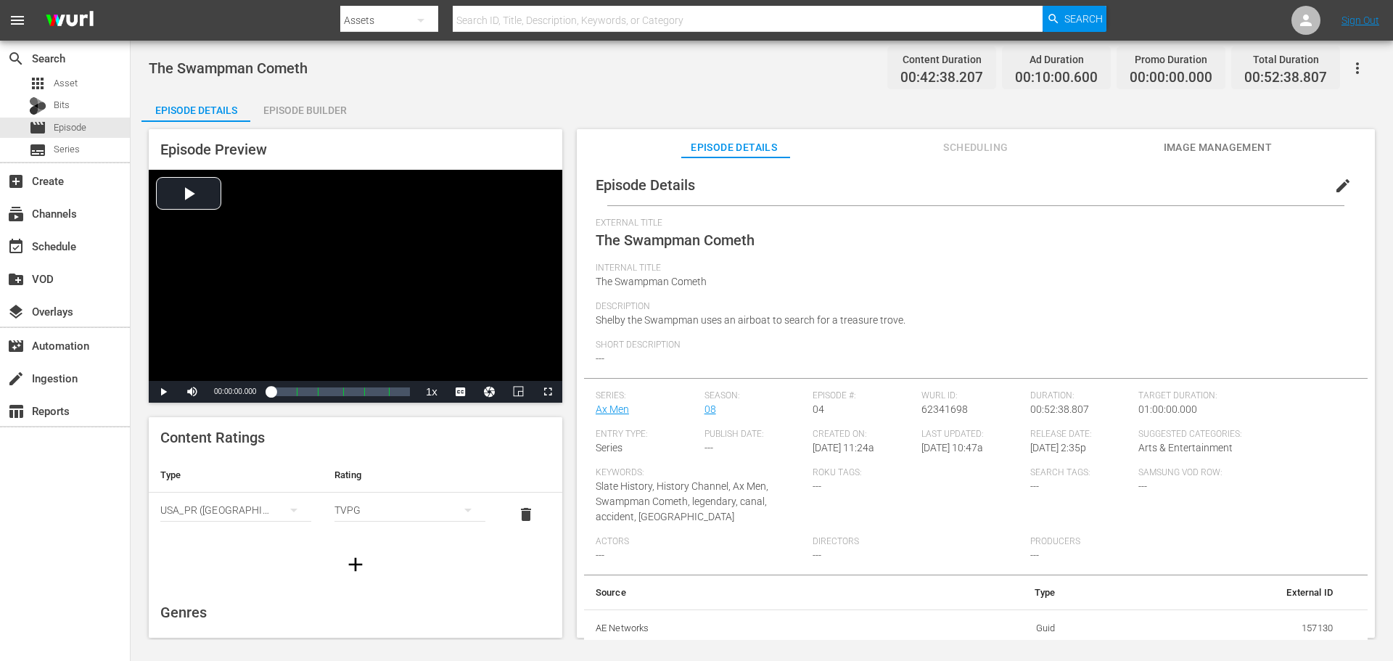
click at [316, 101] on div "Episode Builder" at bounding box center [304, 110] width 109 height 35
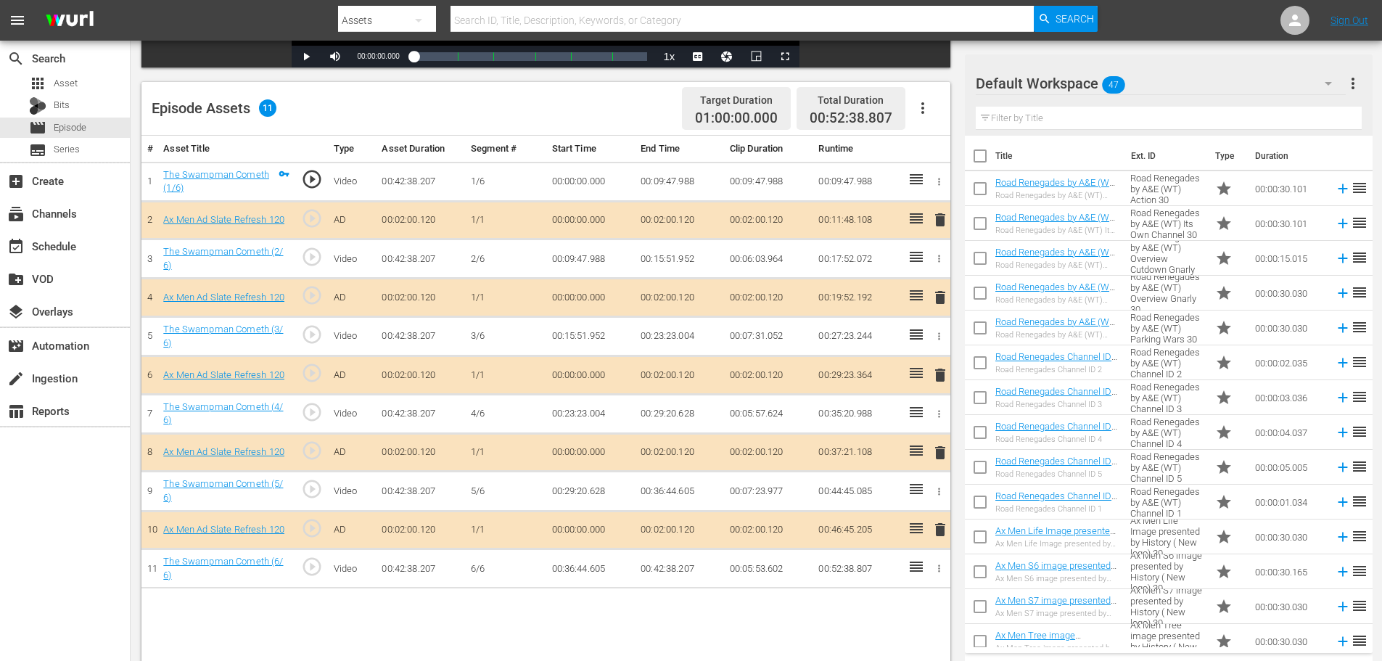
scroll to position [363, 0]
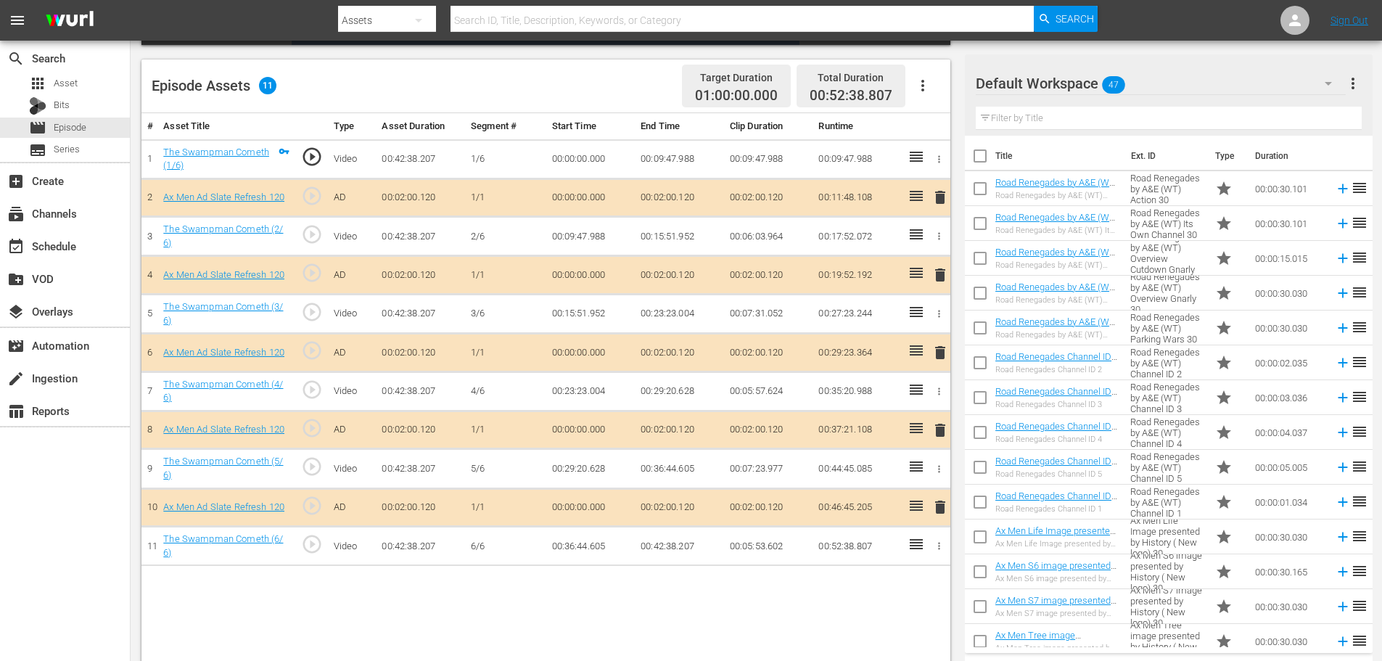
click at [940, 347] on span "delete" at bounding box center [939, 352] width 17 height 17
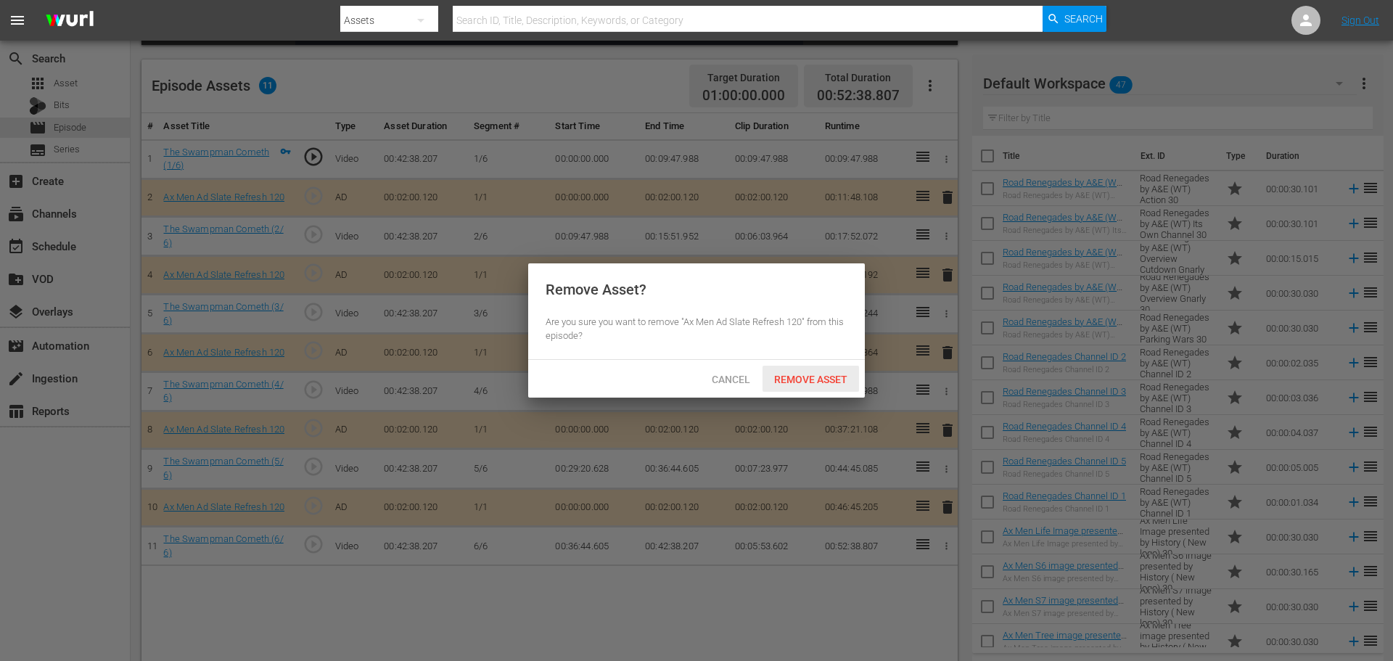
click at [822, 381] on span "Remove Asset" at bounding box center [810, 380] width 96 height 12
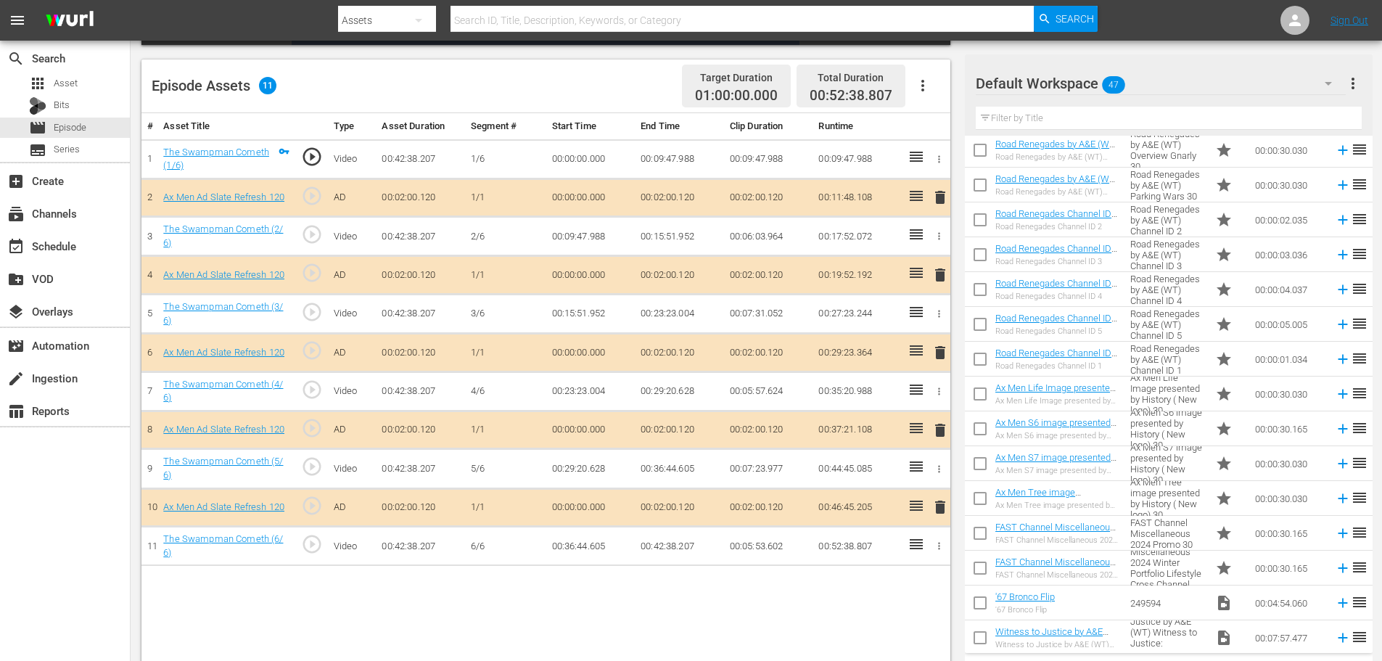
scroll to position [435, 0]
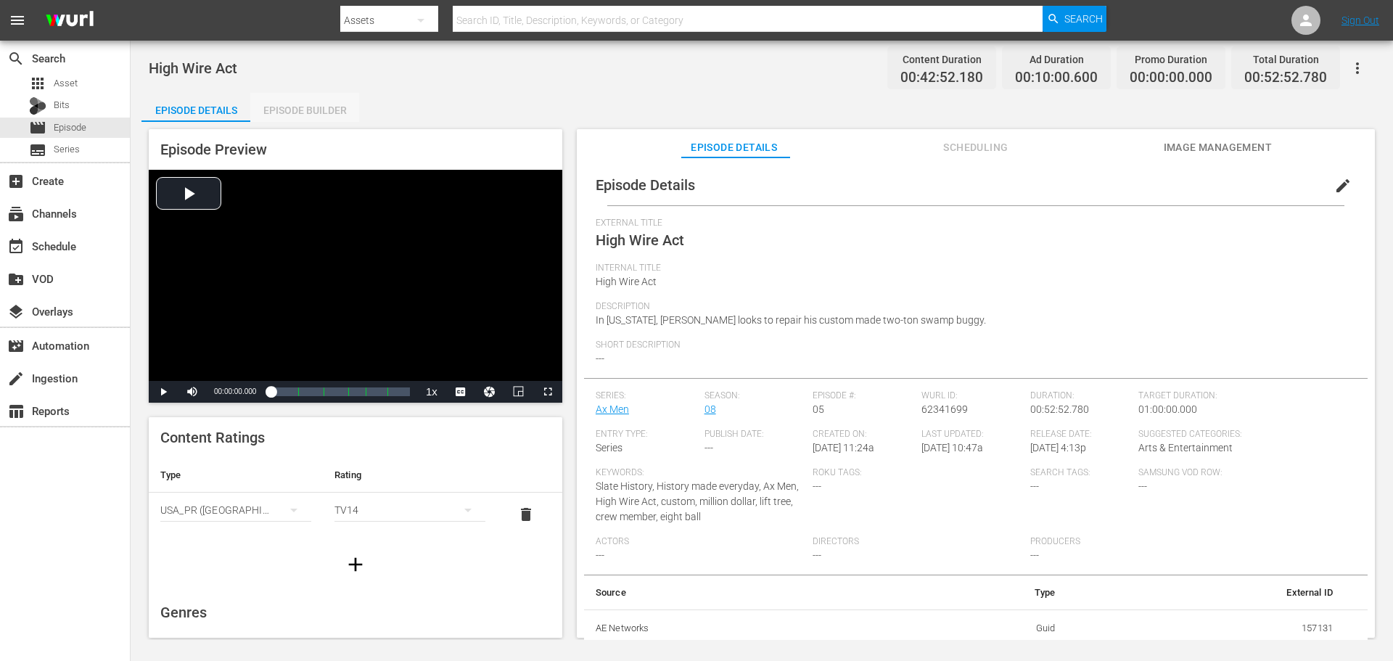
click at [316, 104] on div "Episode Builder" at bounding box center [304, 110] width 109 height 35
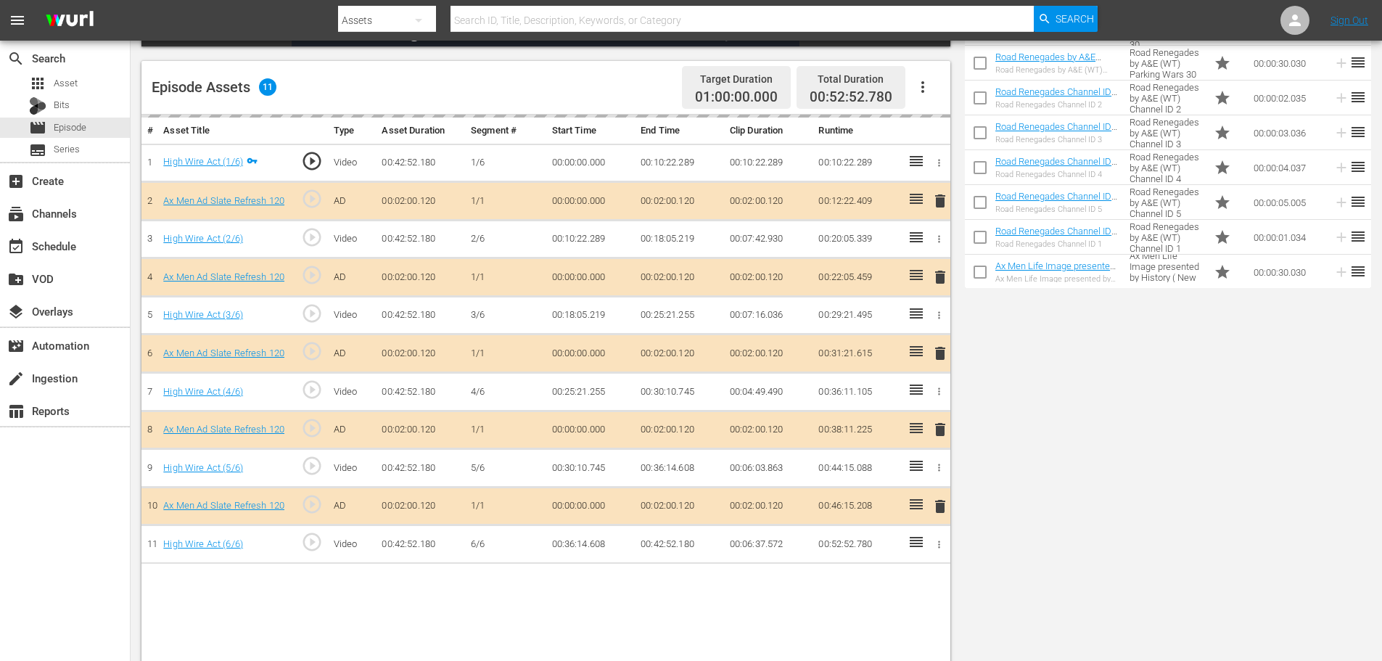
scroll to position [363, 0]
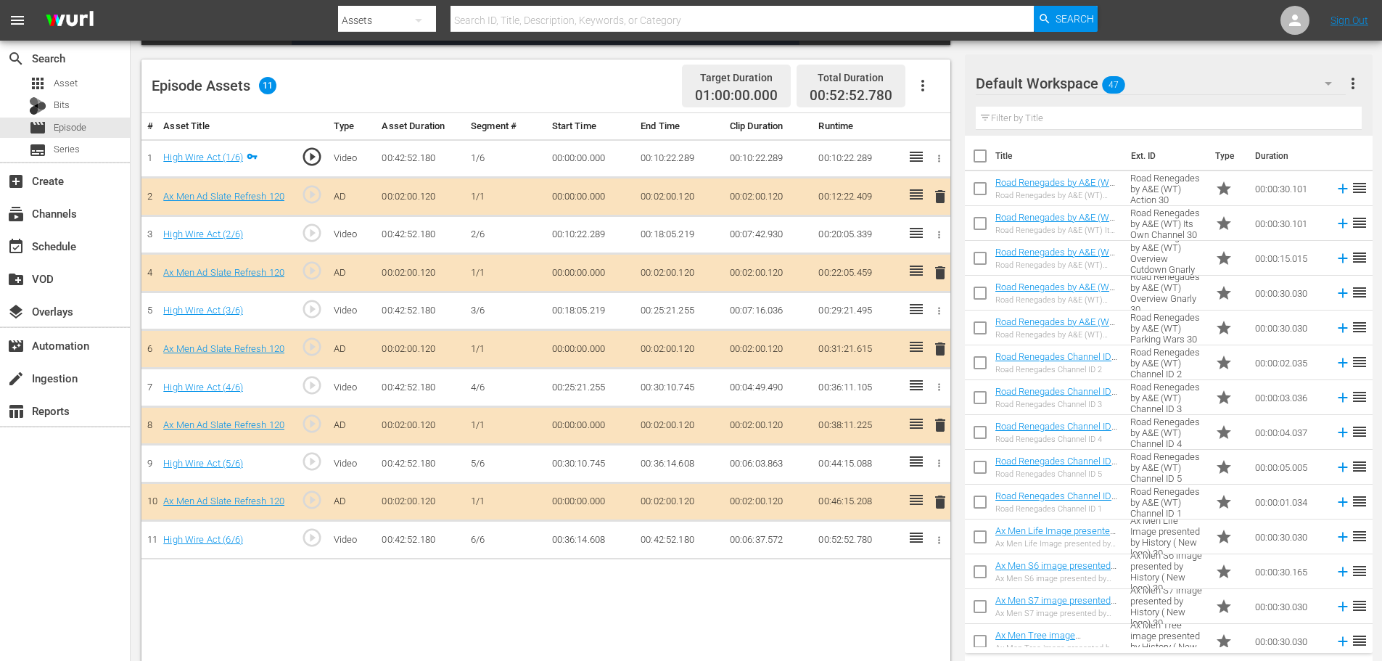
click at [937, 348] on span "delete" at bounding box center [939, 348] width 17 height 17
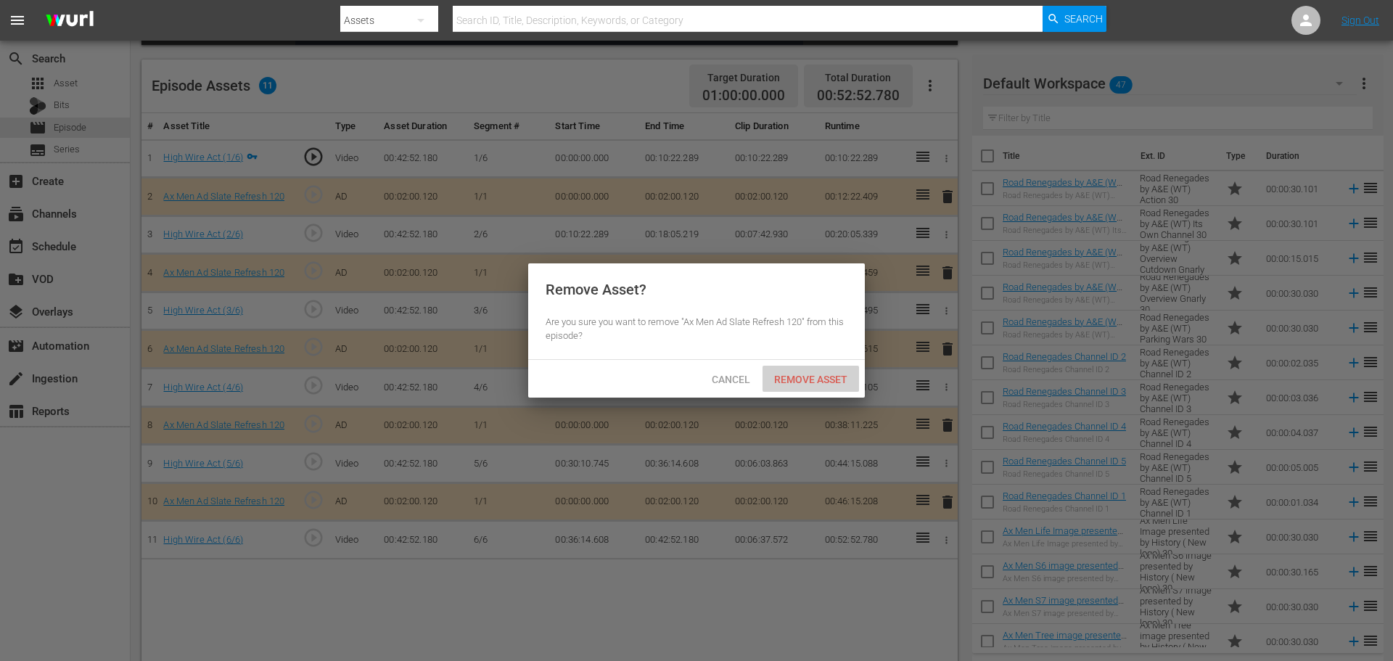
click at [828, 379] on span "Remove Asset" at bounding box center [810, 380] width 96 height 12
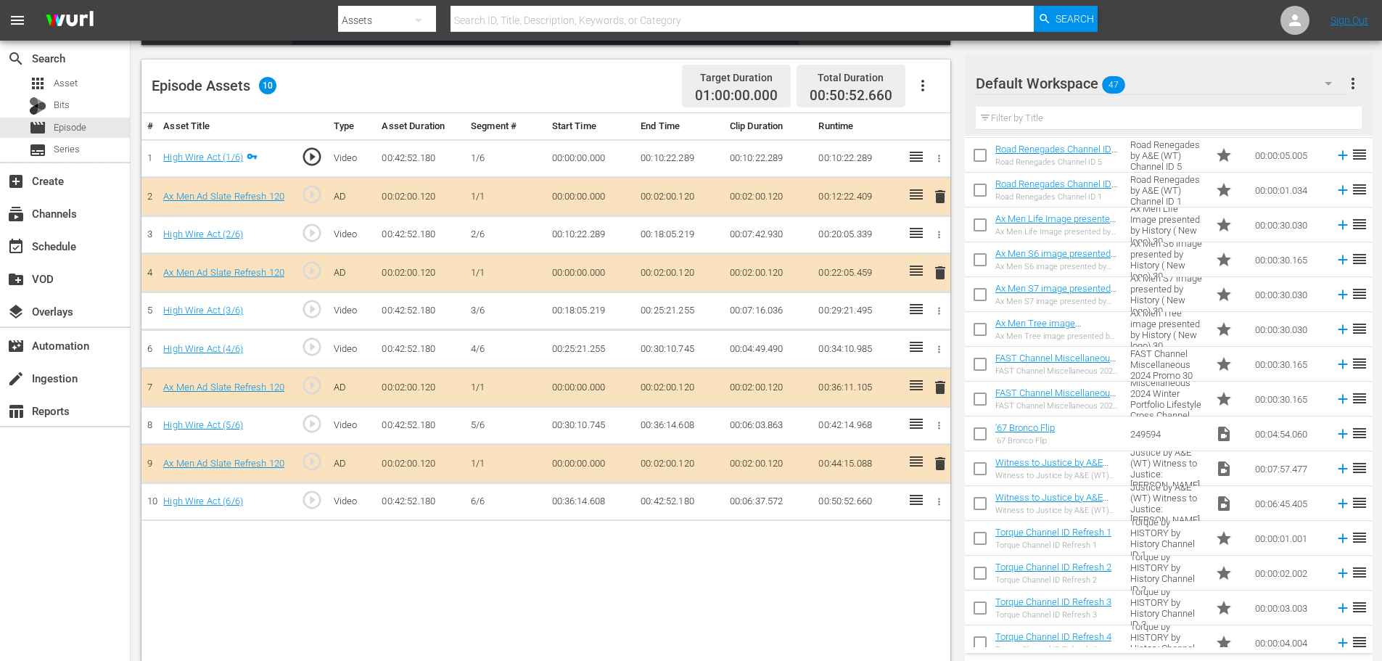
scroll to position [290, 0]
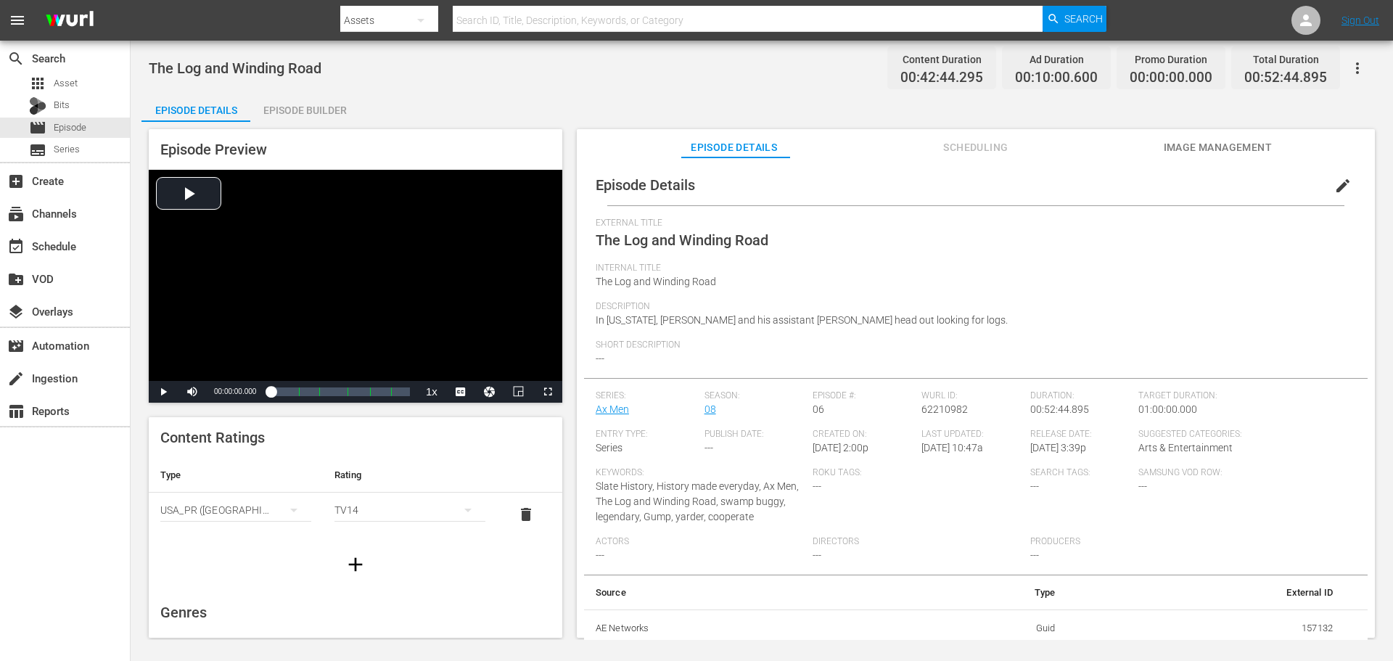
click at [308, 111] on div "Episode Builder" at bounding box center [304, 110] width 109 height 35
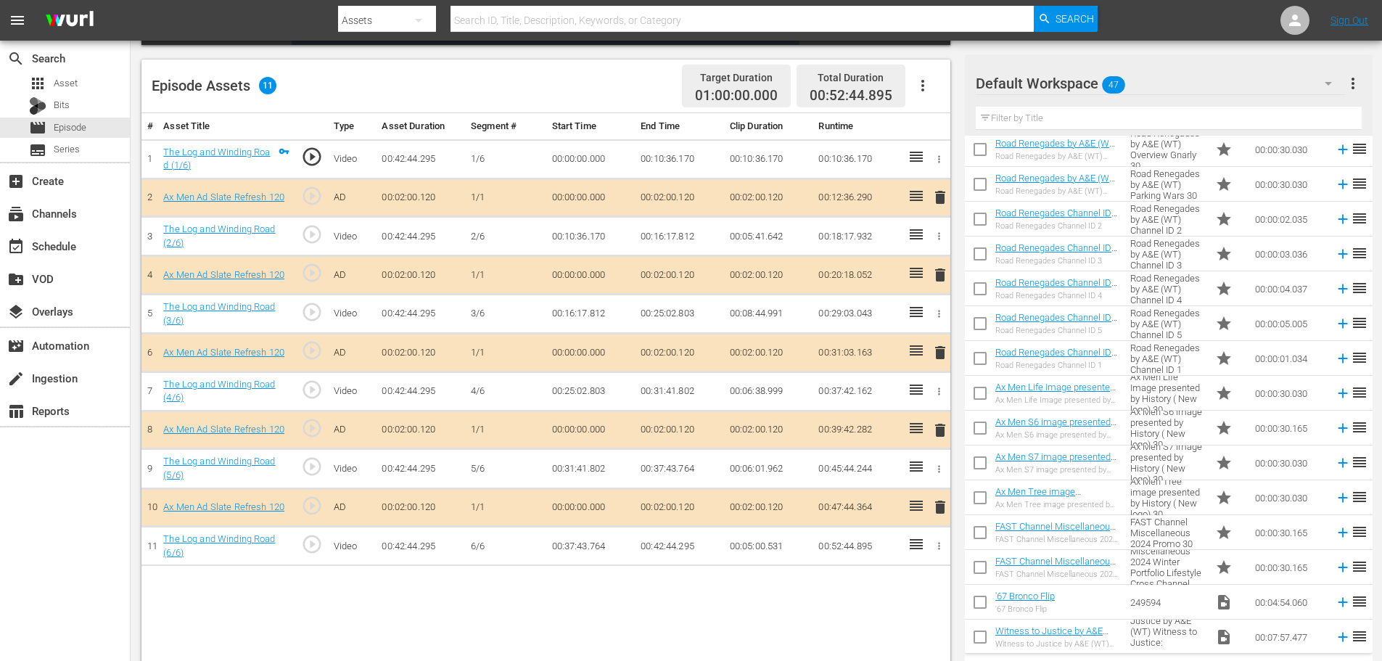
scroll to position [145, 0]
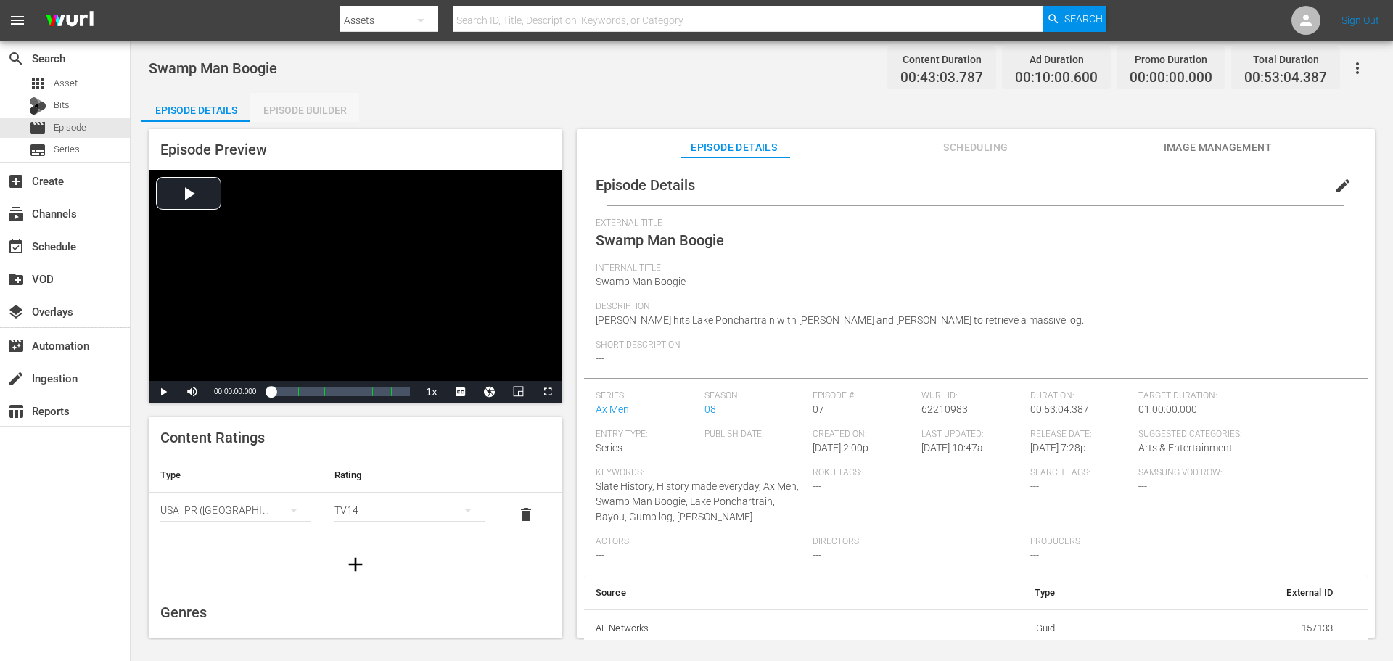
click at [306, 106] on div "Episode Builder" at bounding box center [304, 110] width 109 height 35
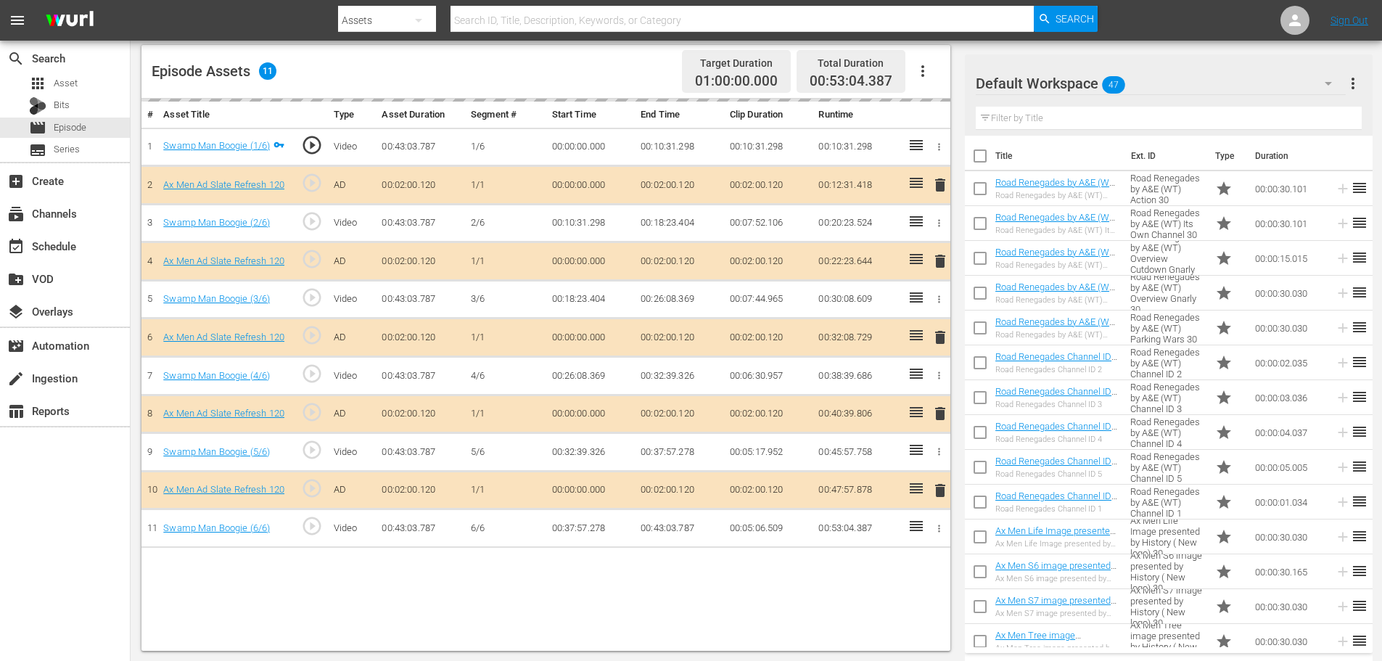
scroll to position [378, 0]
click at [939, 334] on div "delete" at bounding box center [937, 336] width 12 height 21
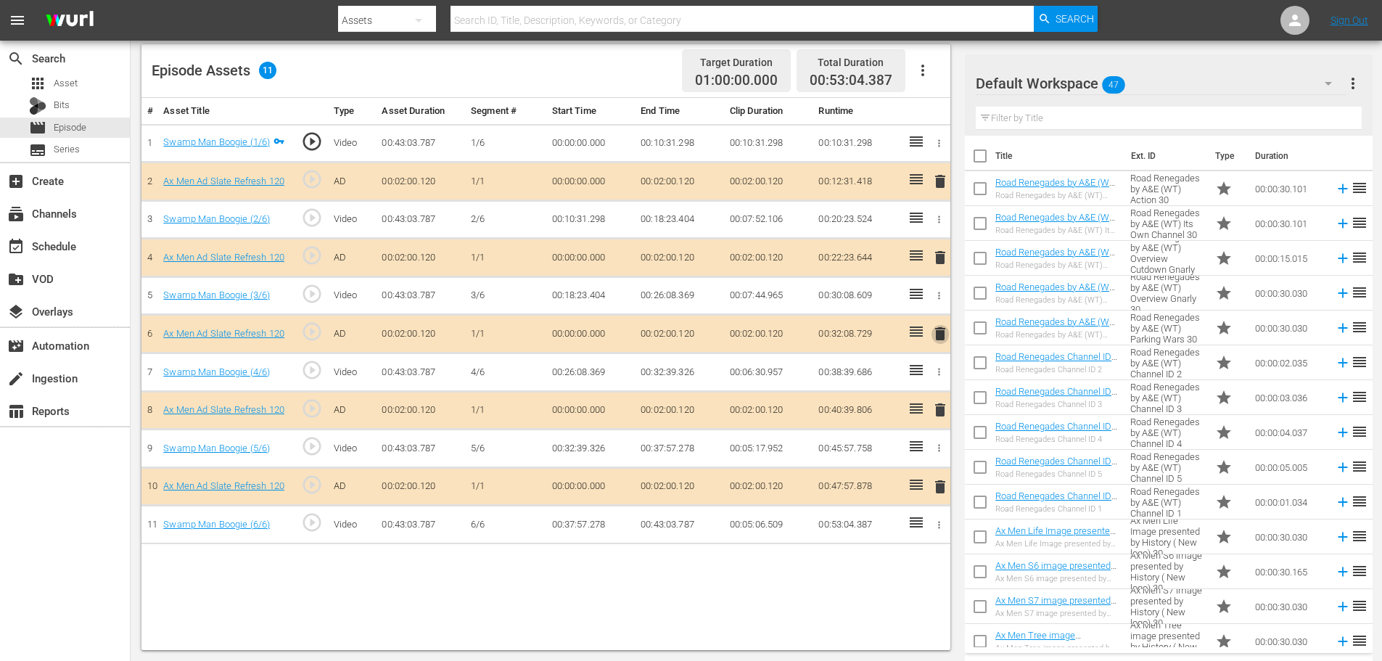
click at [936, 329] on span "delete" at bounding box center [939, 333] width 17 height 17
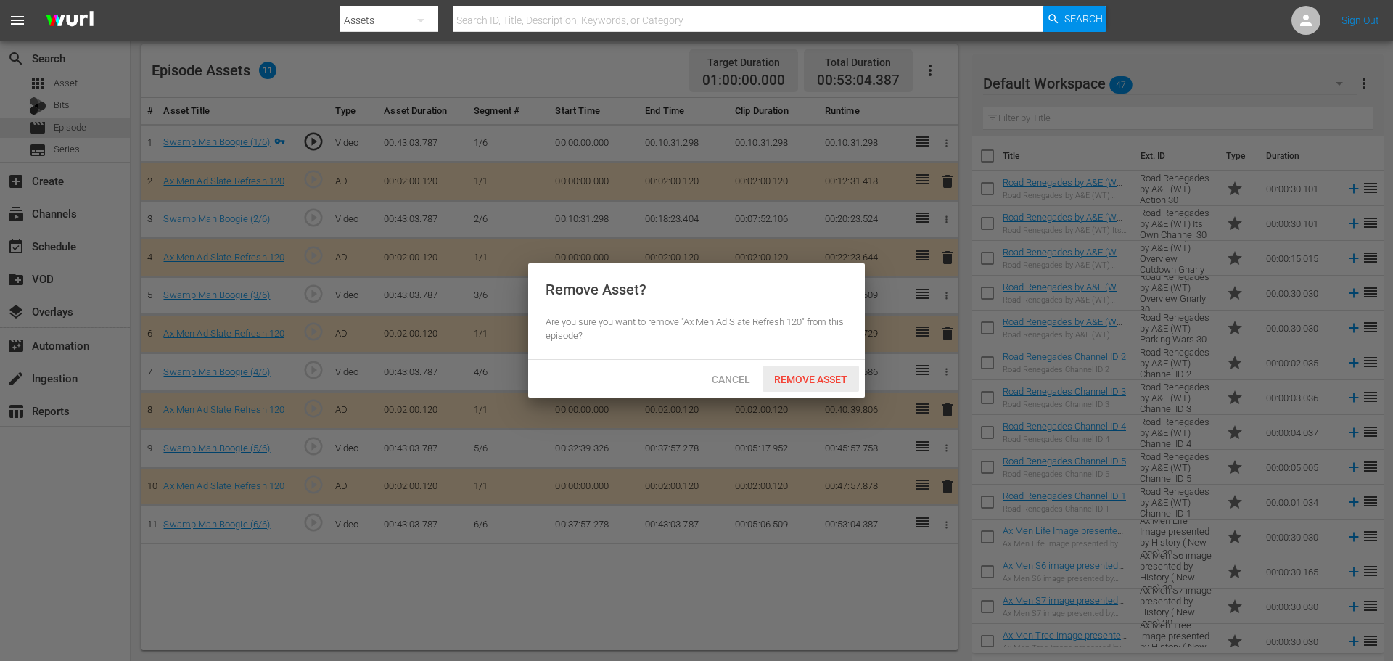
click at [825, 375] on span "Remove Asset" at bounding box center [810, 380] width 96 height 12
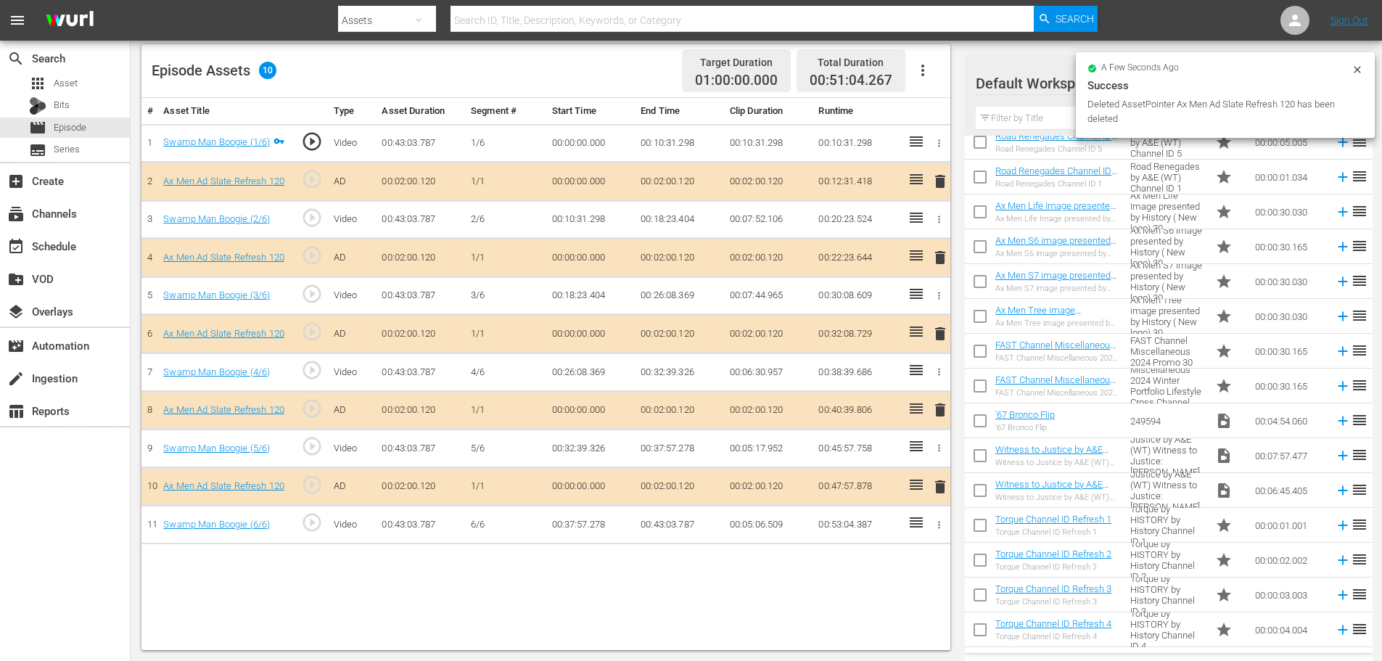
scroll to position [290, 0]
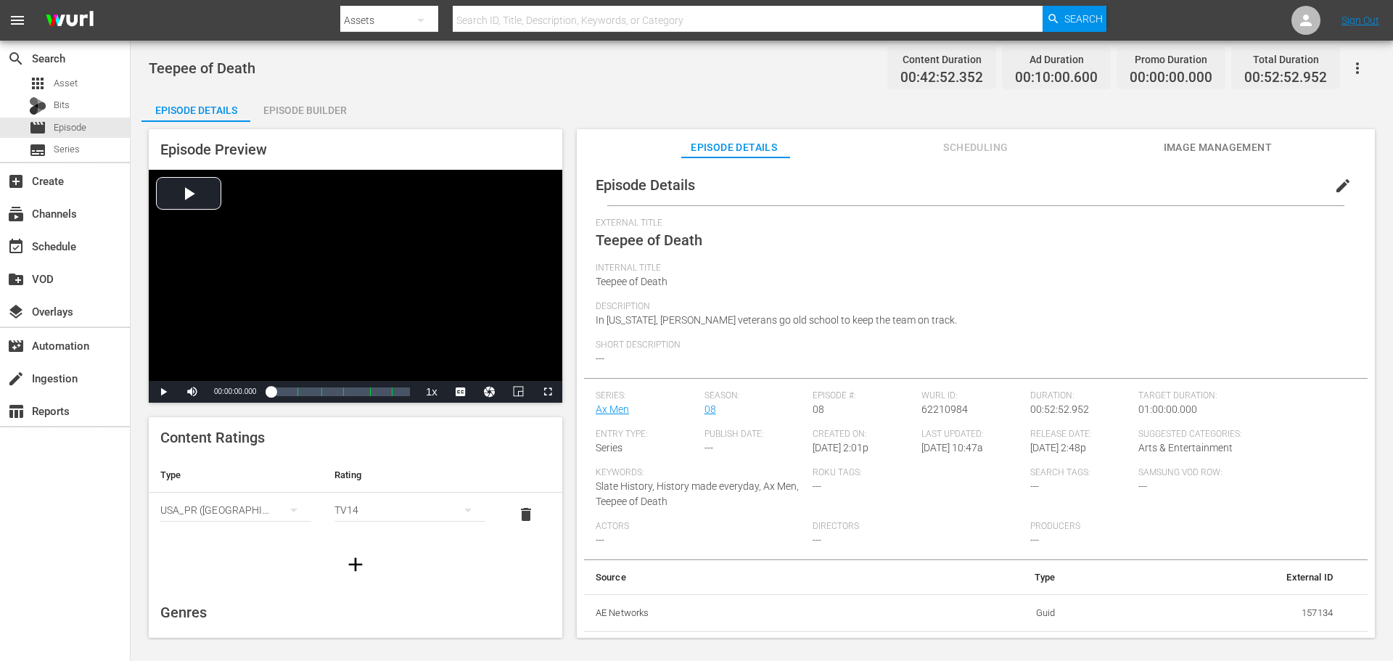
click at [326, 107] on div "Episode Builder" at bounding box center [304, 110] width 109 height 35
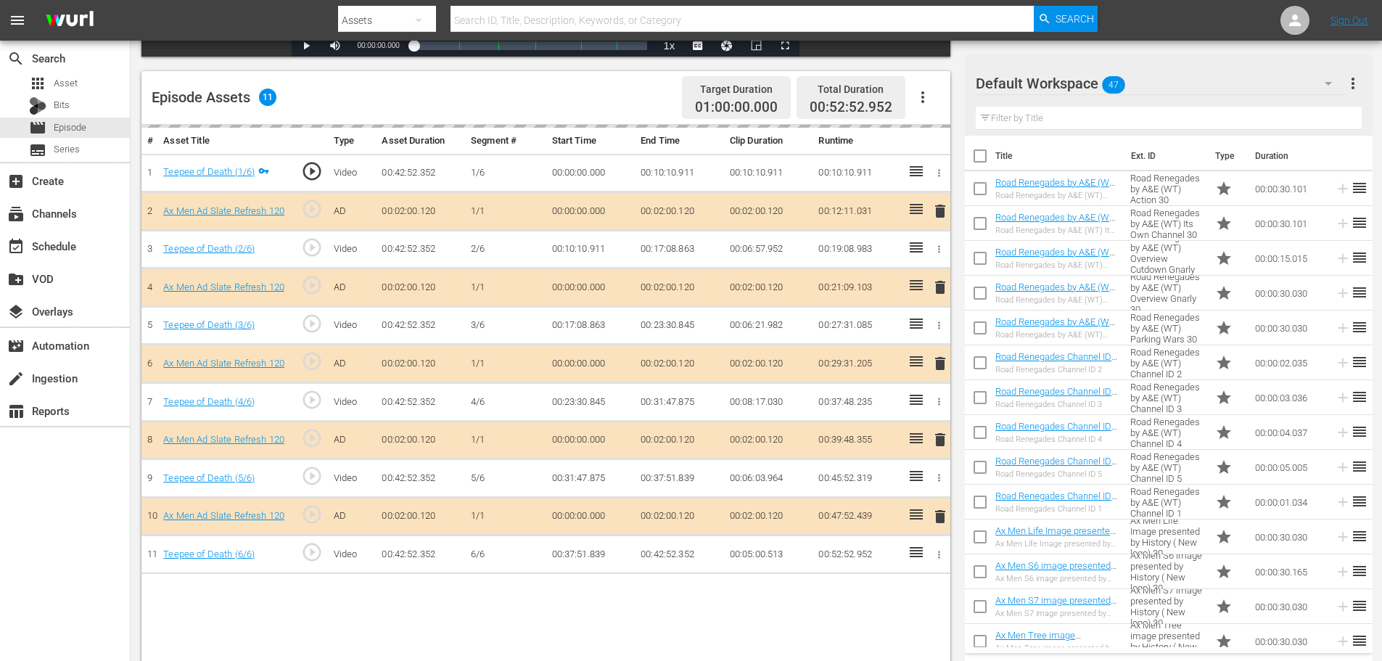
scroll to position [363, 0]
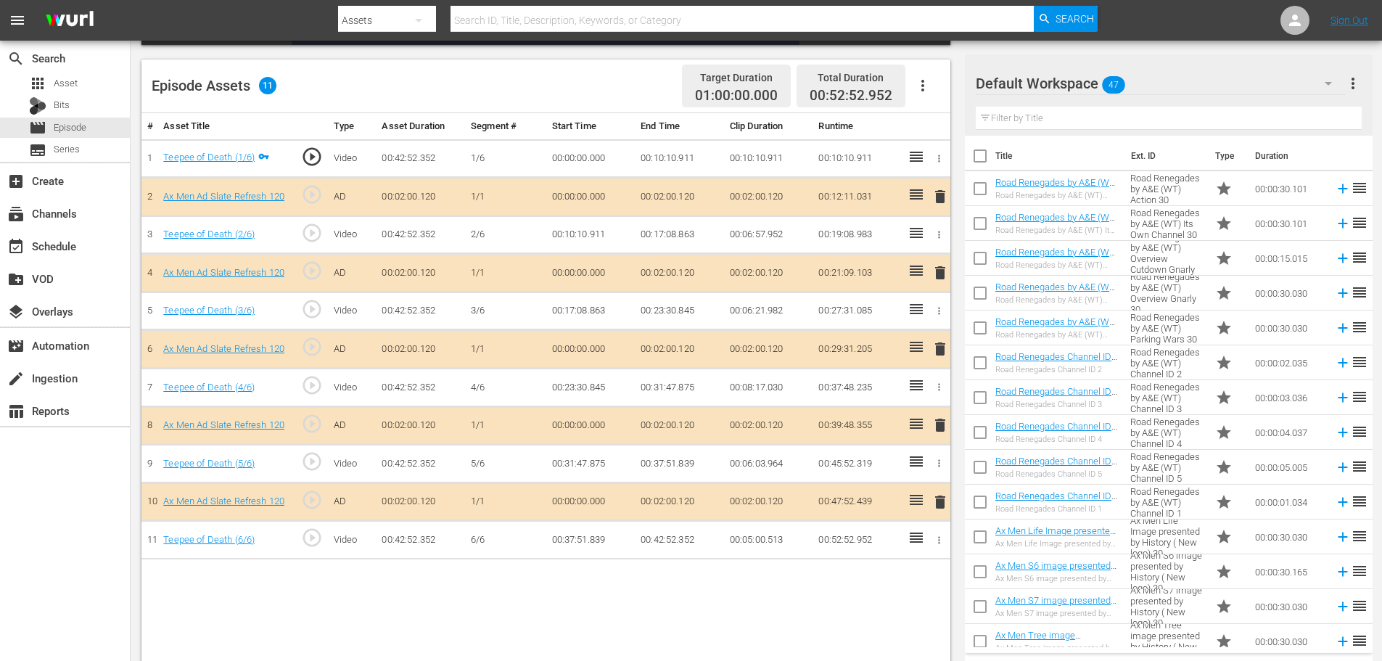
click at [943, 266] on span "delete" at bounding box center [939, 272] width 17 height 17
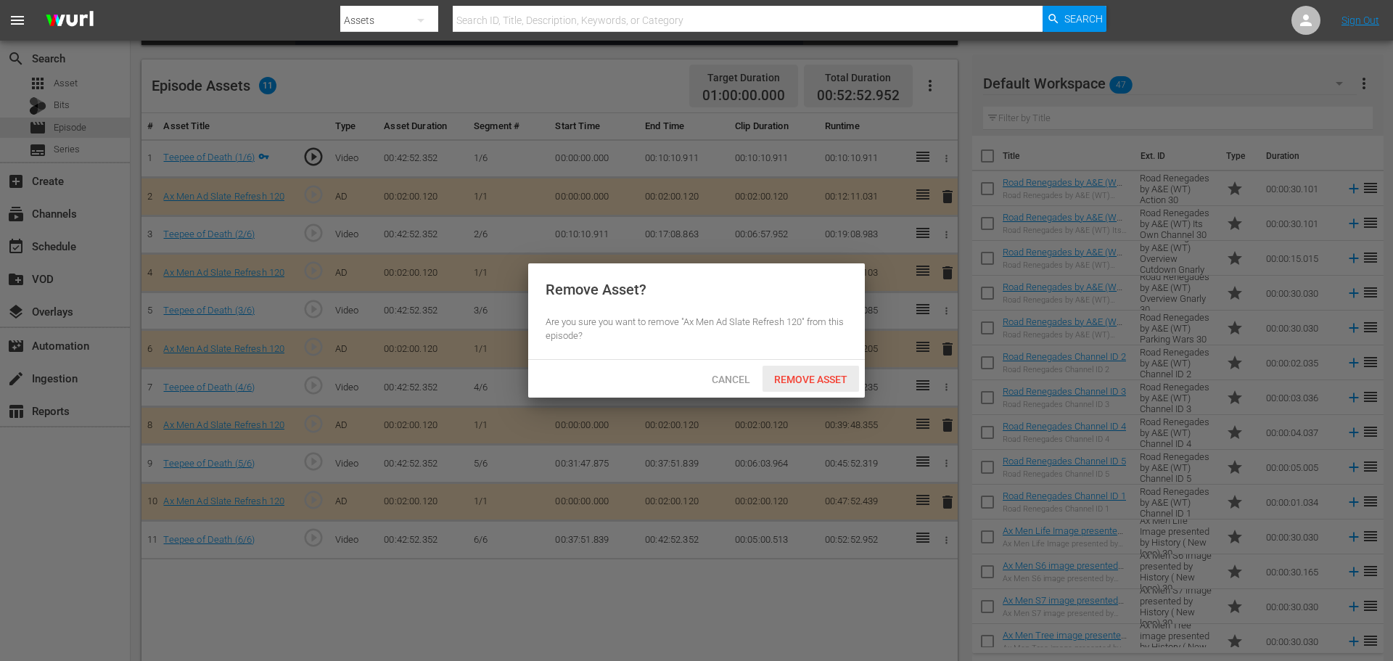
click at [807, 377] on span "Remove Asset" at bounding box center [810, 380] width 96 height 12
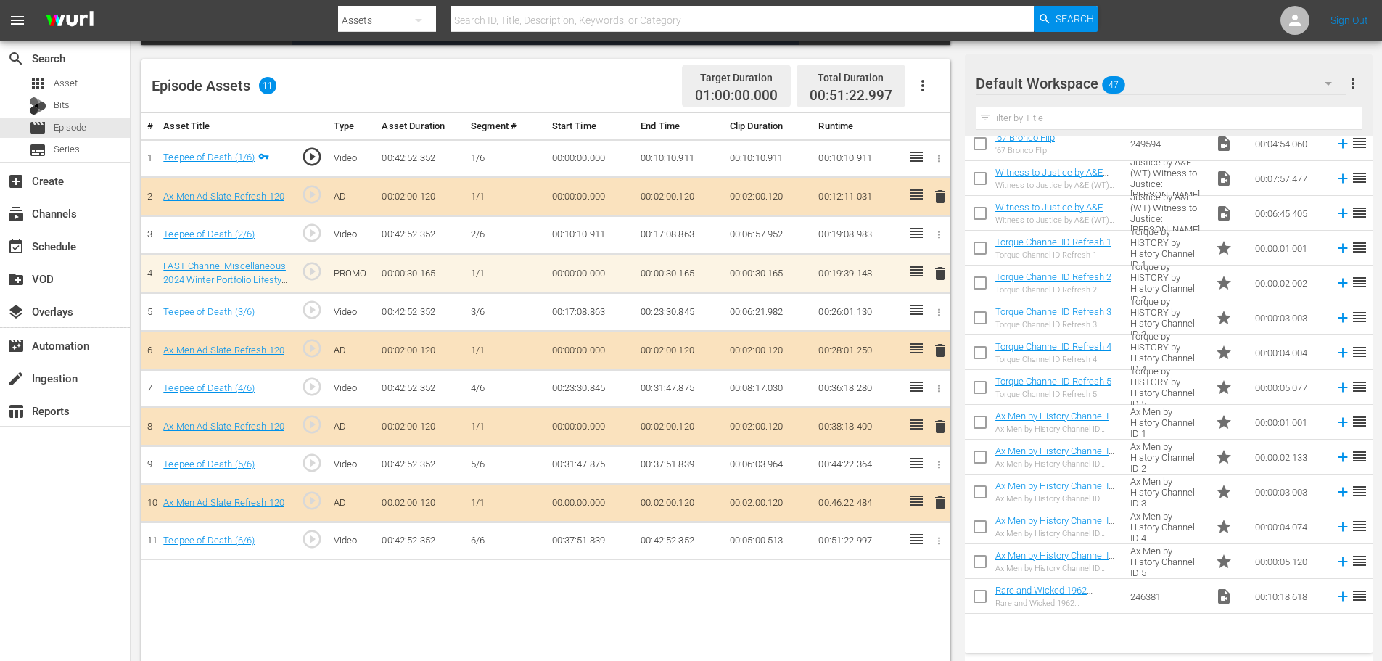
scroll to position [603, 0]
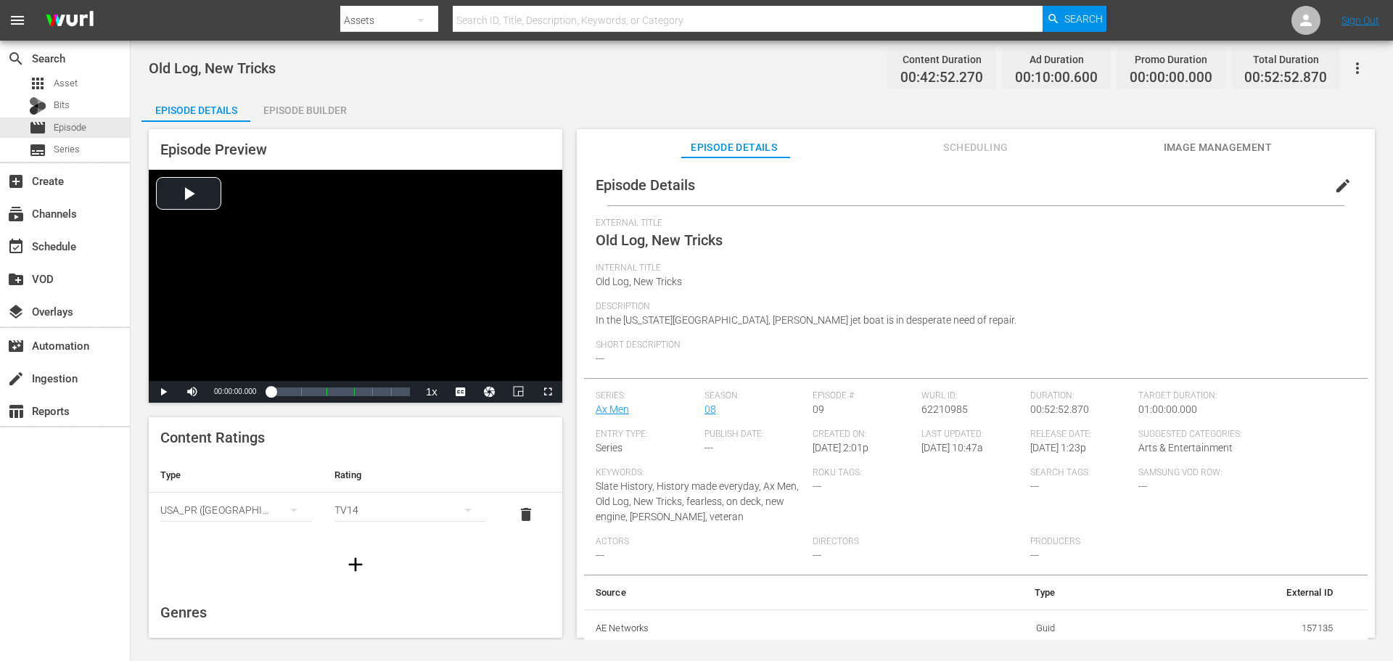
click at [332, 104] on div "Episode Builder" at bounding box center [304, 110] width 109 height 35
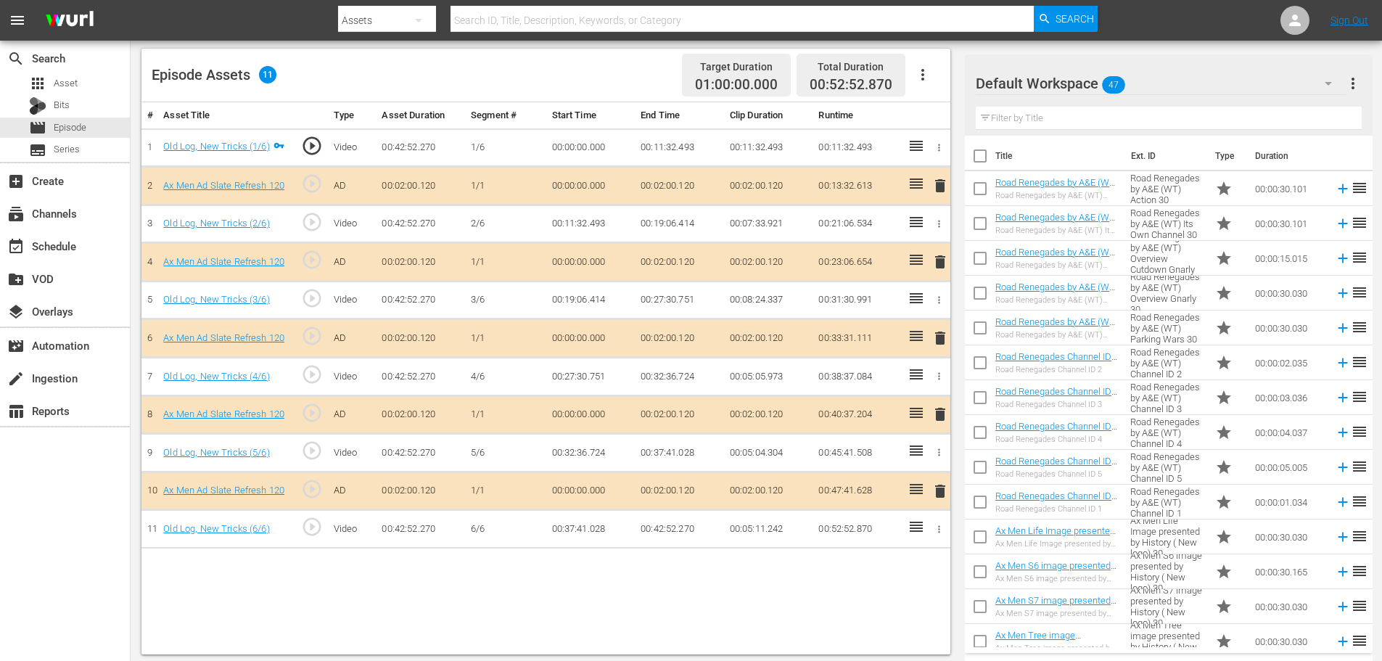
scroll to position [378, 0]
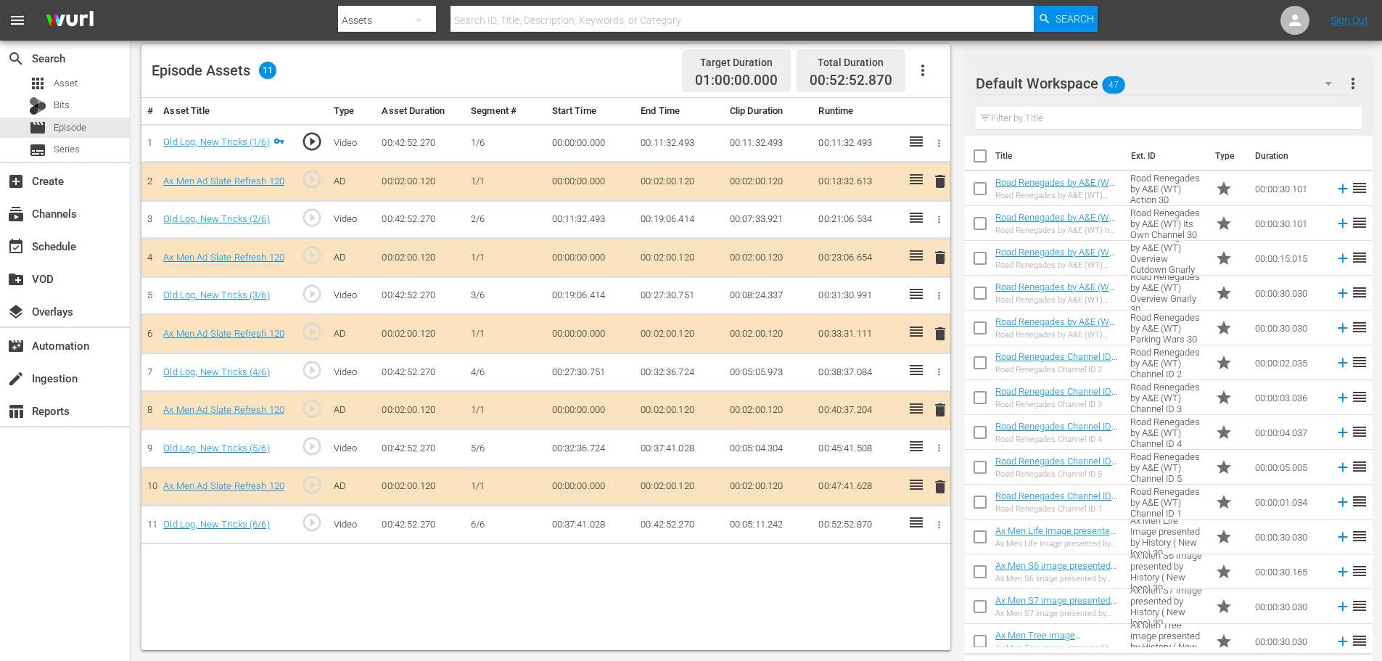
click at [943, 332] on span "delete" at bounding box center [939, 333] width 17 height 17
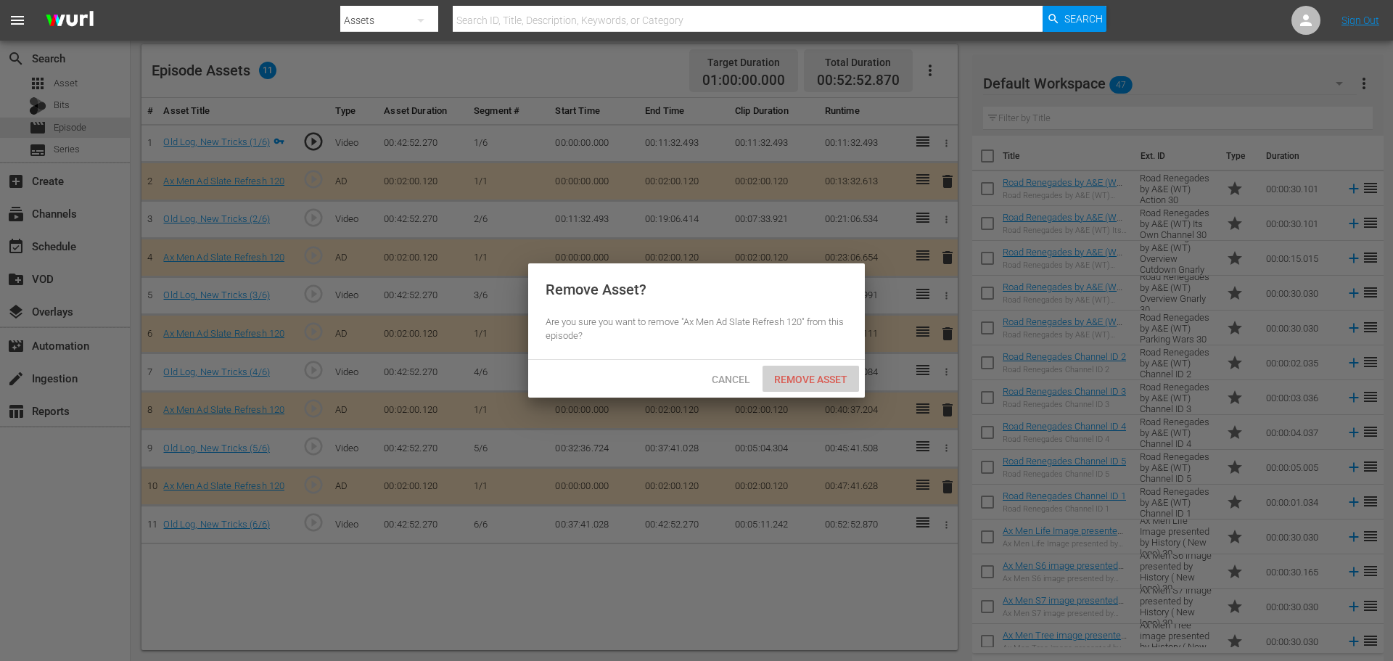
click at [817, 376] on span "Remove Asset" at bounding box center [810, 380] width 96 height 12
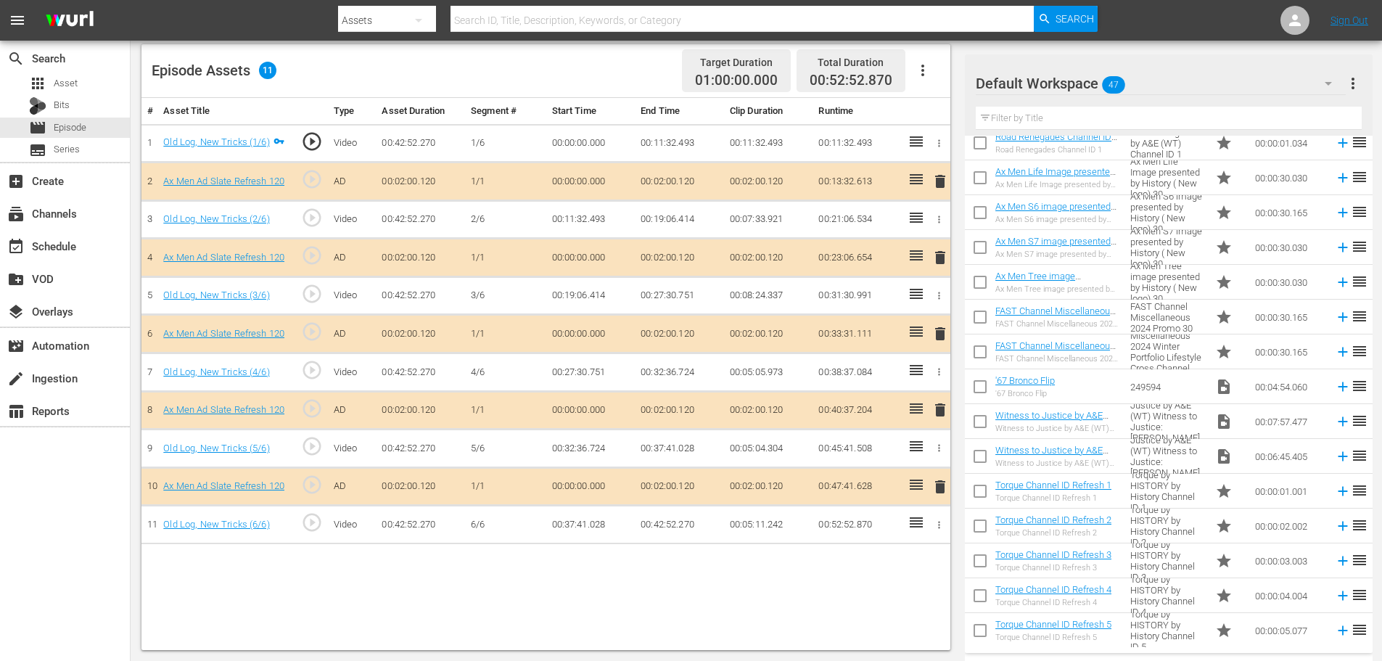
scroll to position [363, 0]
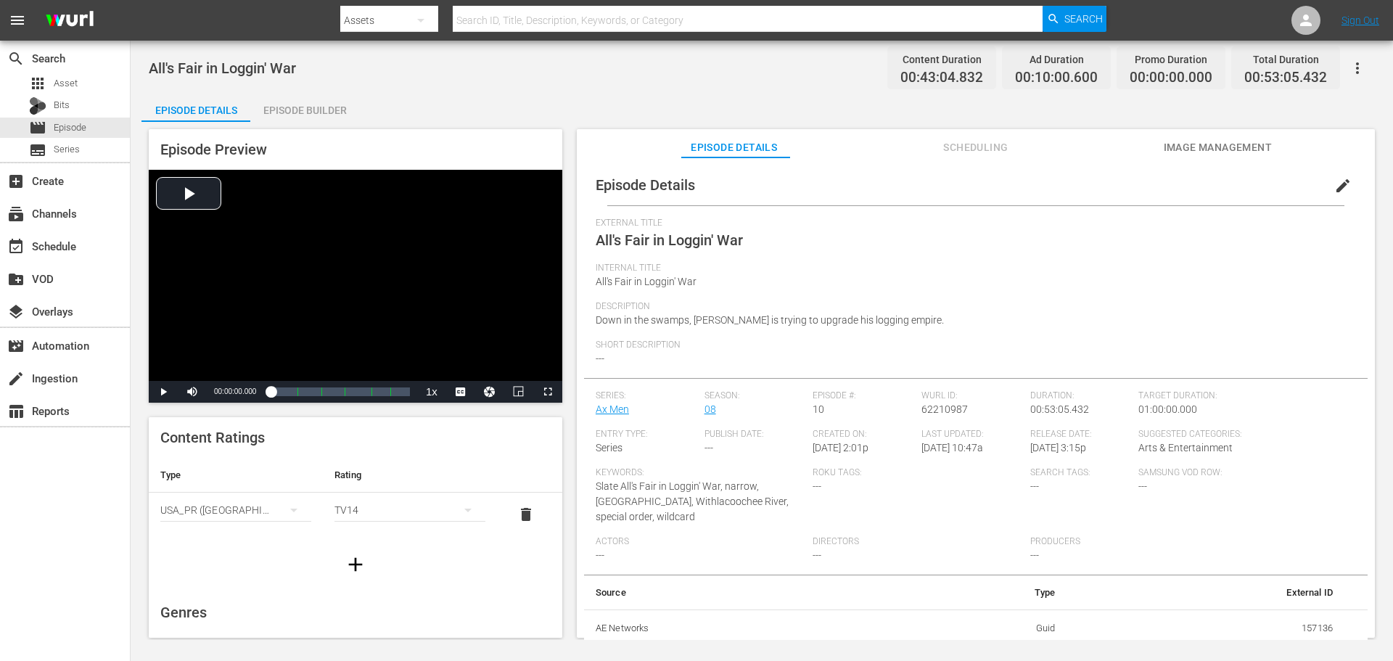
click at [325, 108] on div "Episode Builder" at bounding box center [304, 110] width 109 height 35
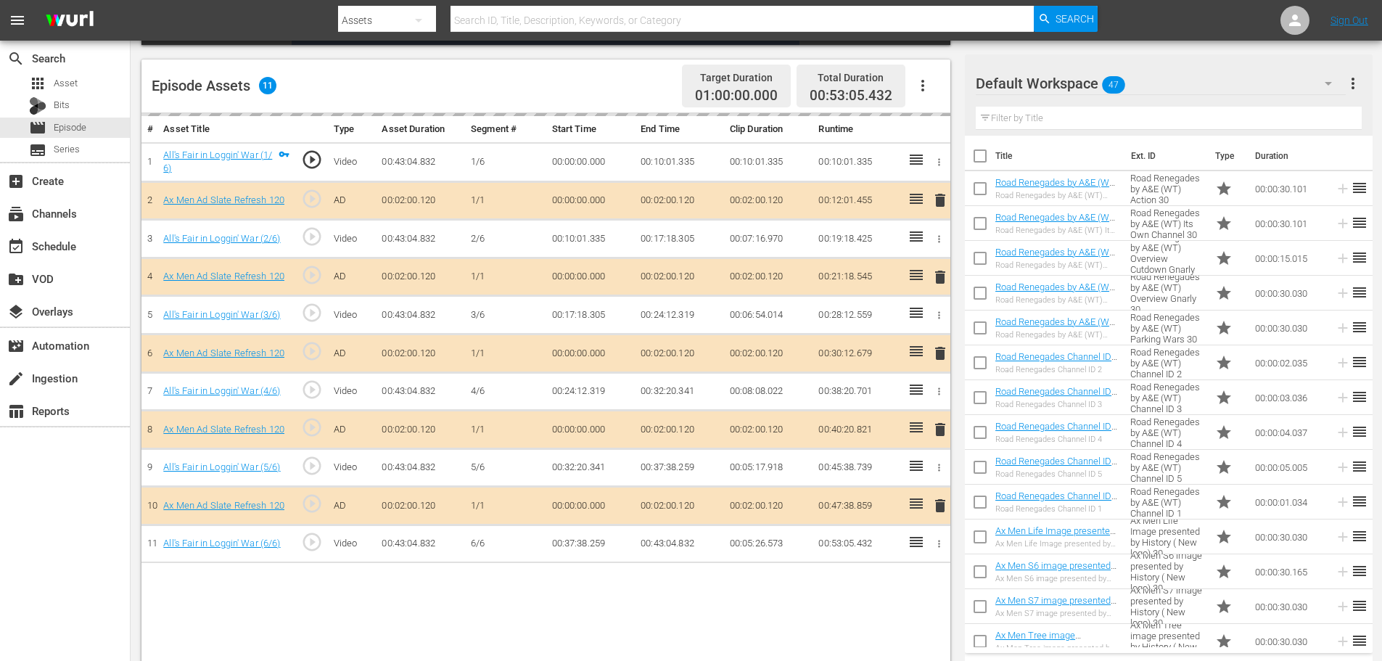
scroll to position [378, 0]
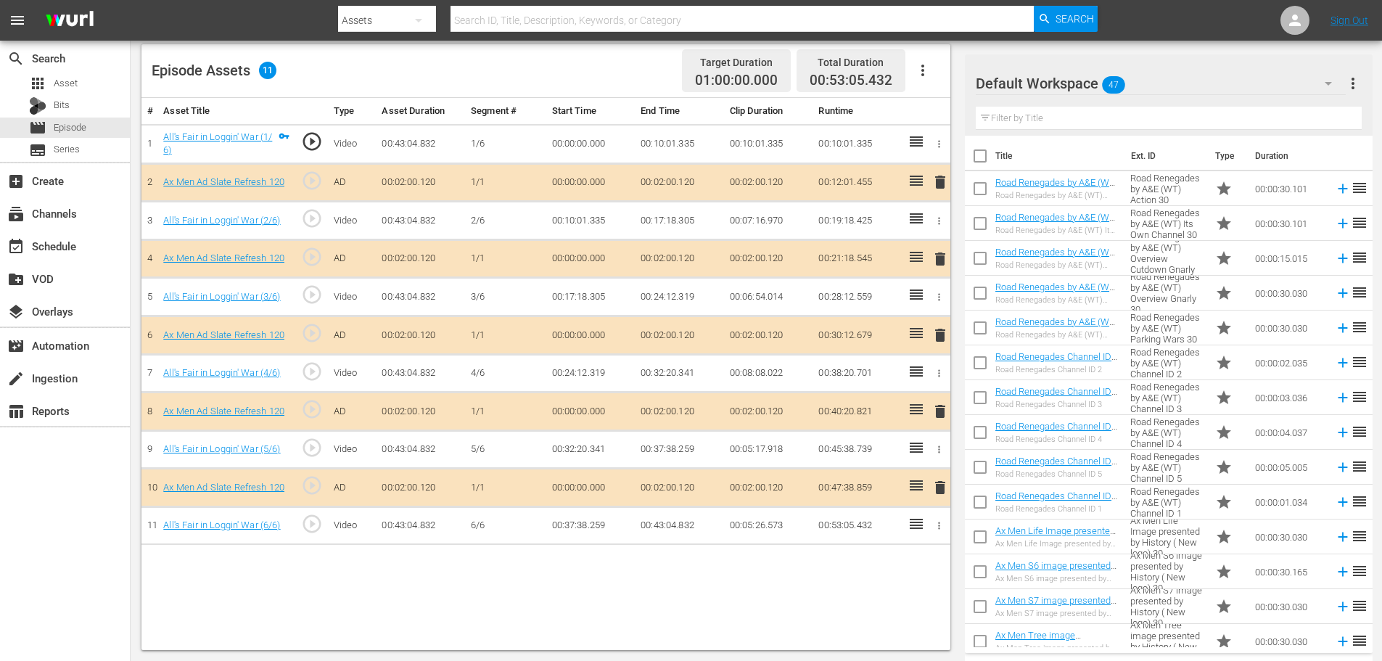
click at [939, 331] on span "delete" at bounding box center [939, 334] width 17 height 17
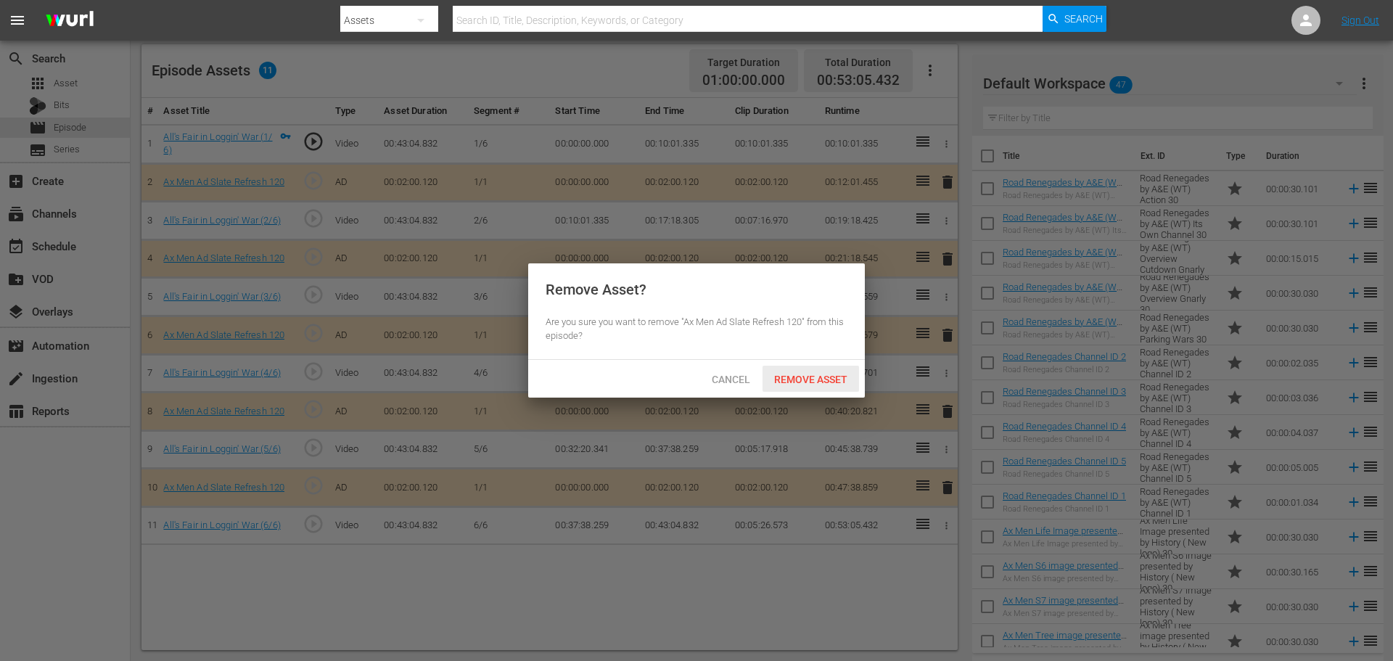
click at [833, 375] on span "Remove Asset" at bounding box center [810, 380] width 96 height 12
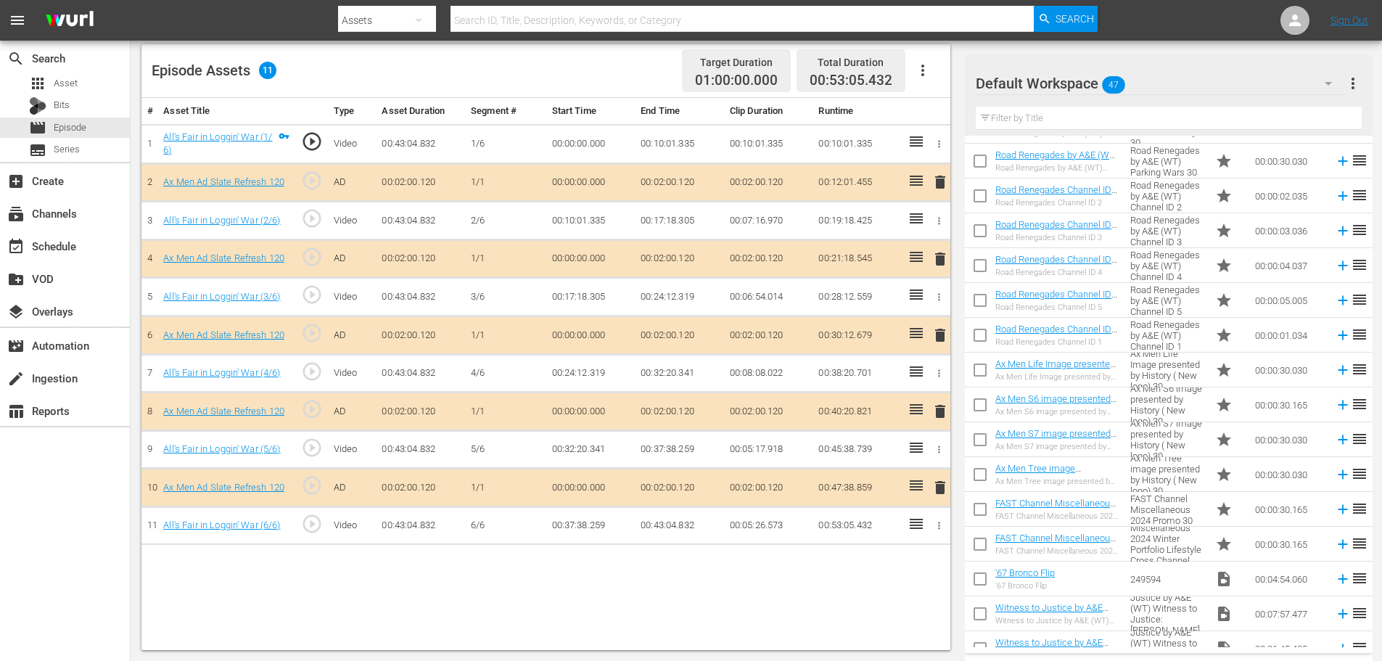
scroll to position [218, 0]
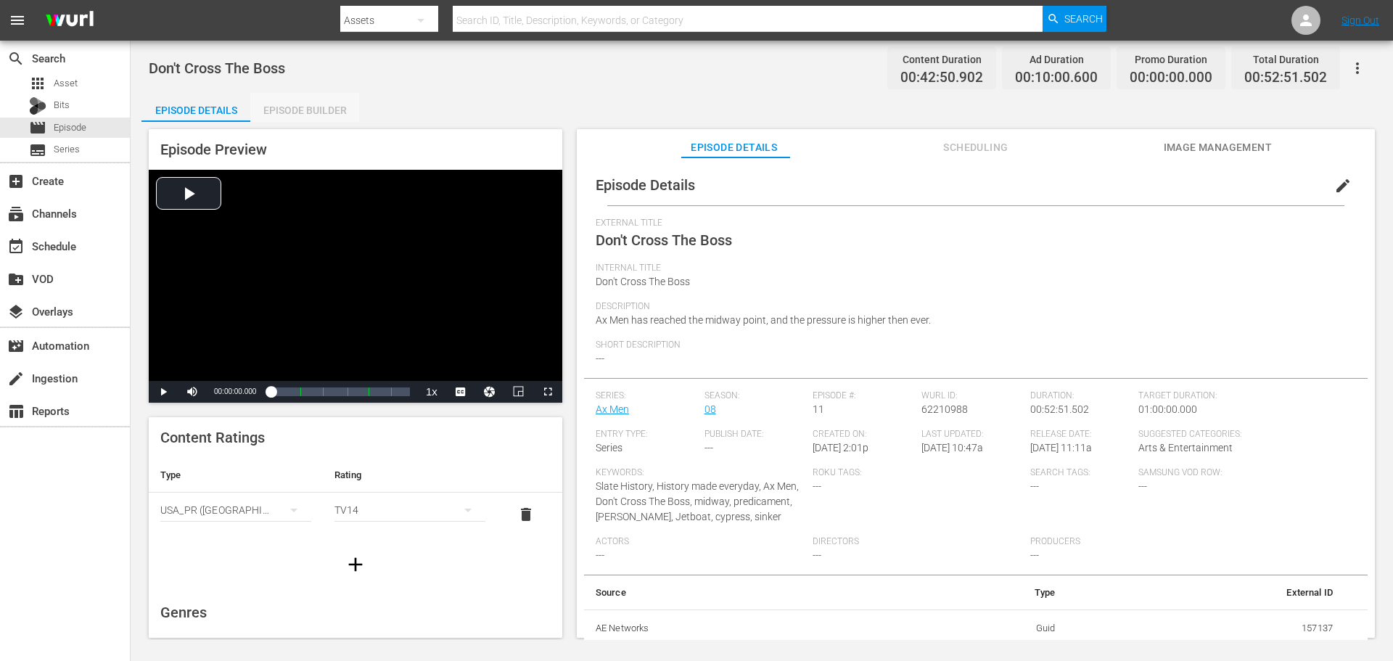
click at [341, 102] on div "Episode Builder" at bounding box center [304, 110] width 109 height 35
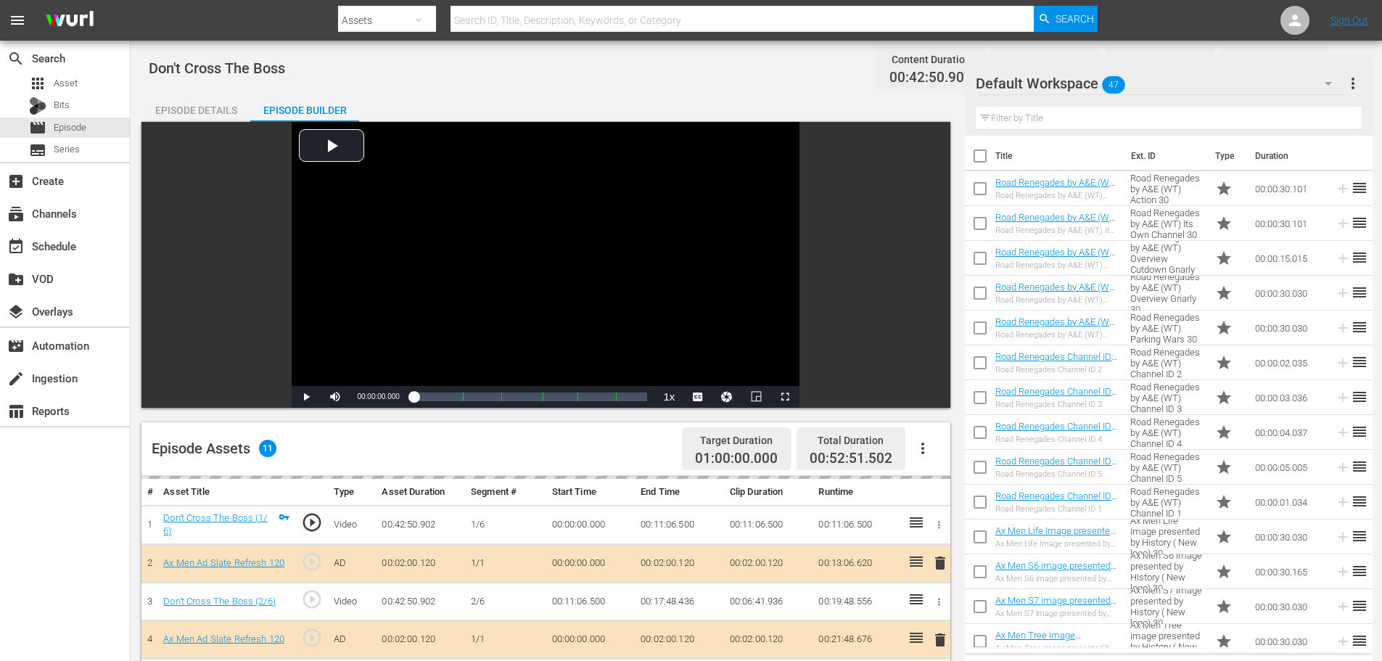
scroll to position [378, 0]
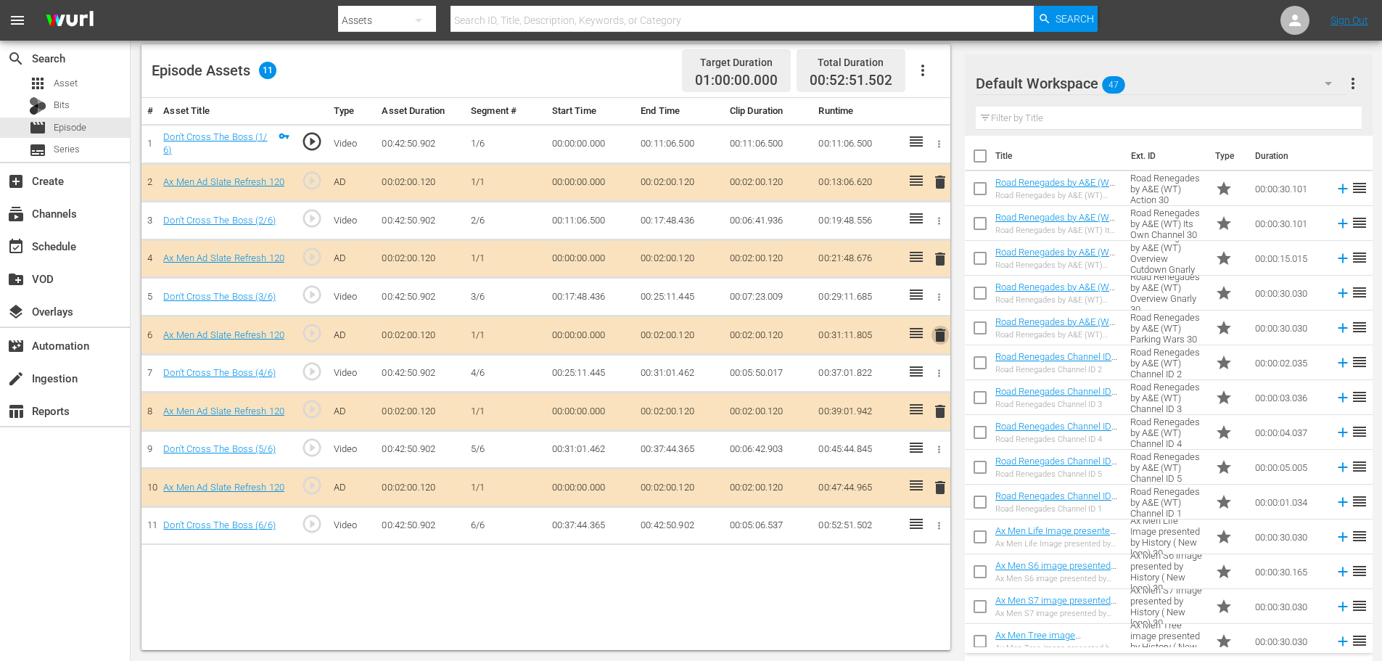
click at [941, 336] on span "delete" at bounding box center [939, 334] width 17 height 17
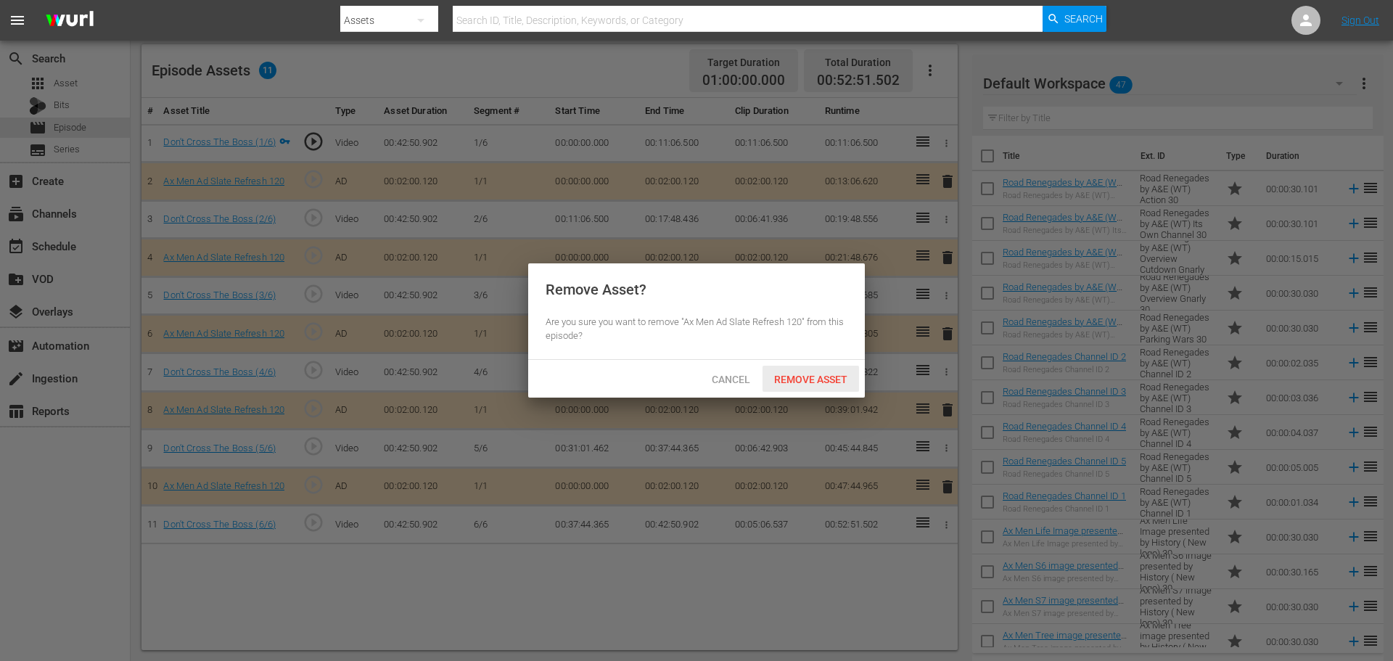
click at [826, 371] on div "Remove Asset" at bounding box center [810, 379] width 96 height 27
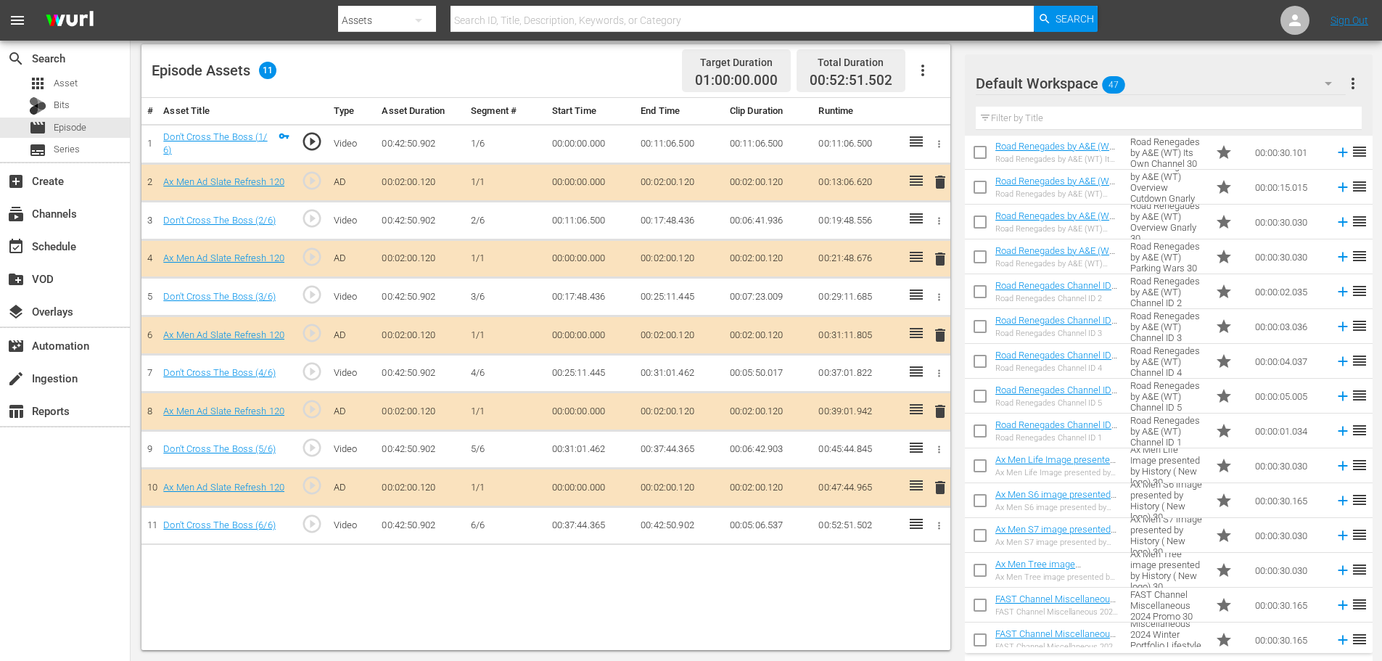
scroll to position [290, 0]
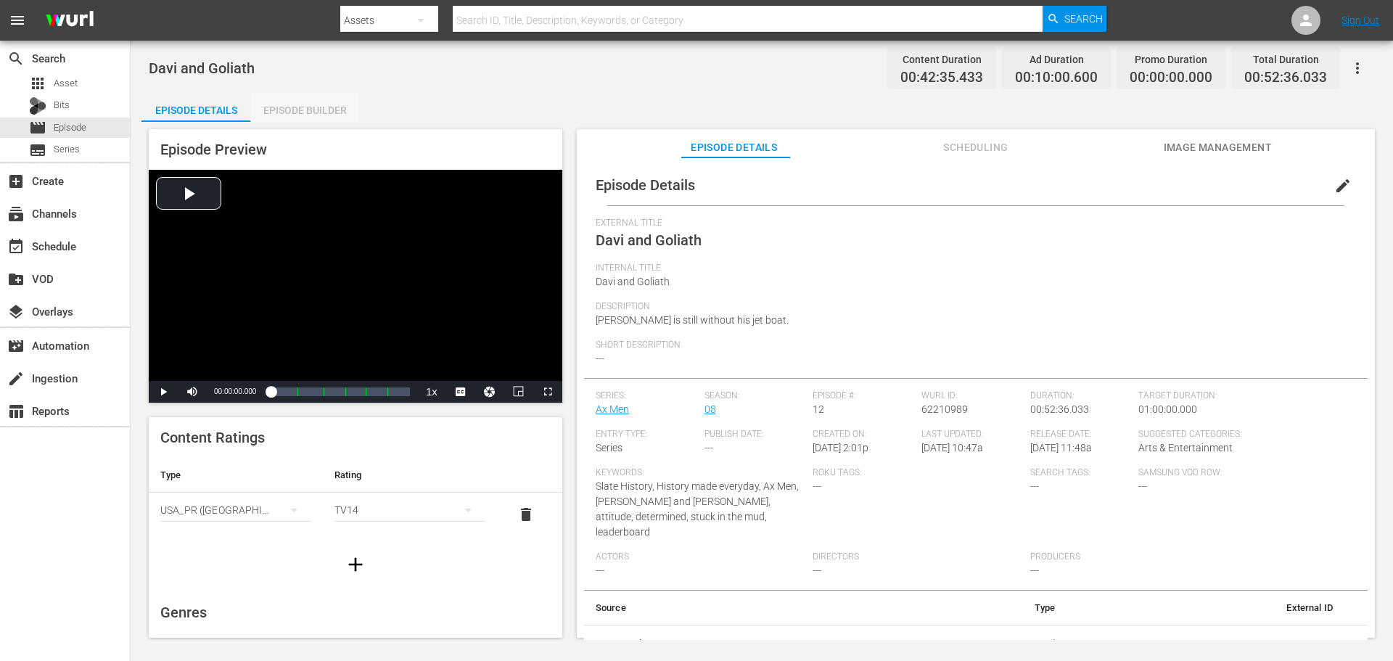
click at [293, 107] on div "Episode Builder" at bounding box center [304, 110] width 109 height 35
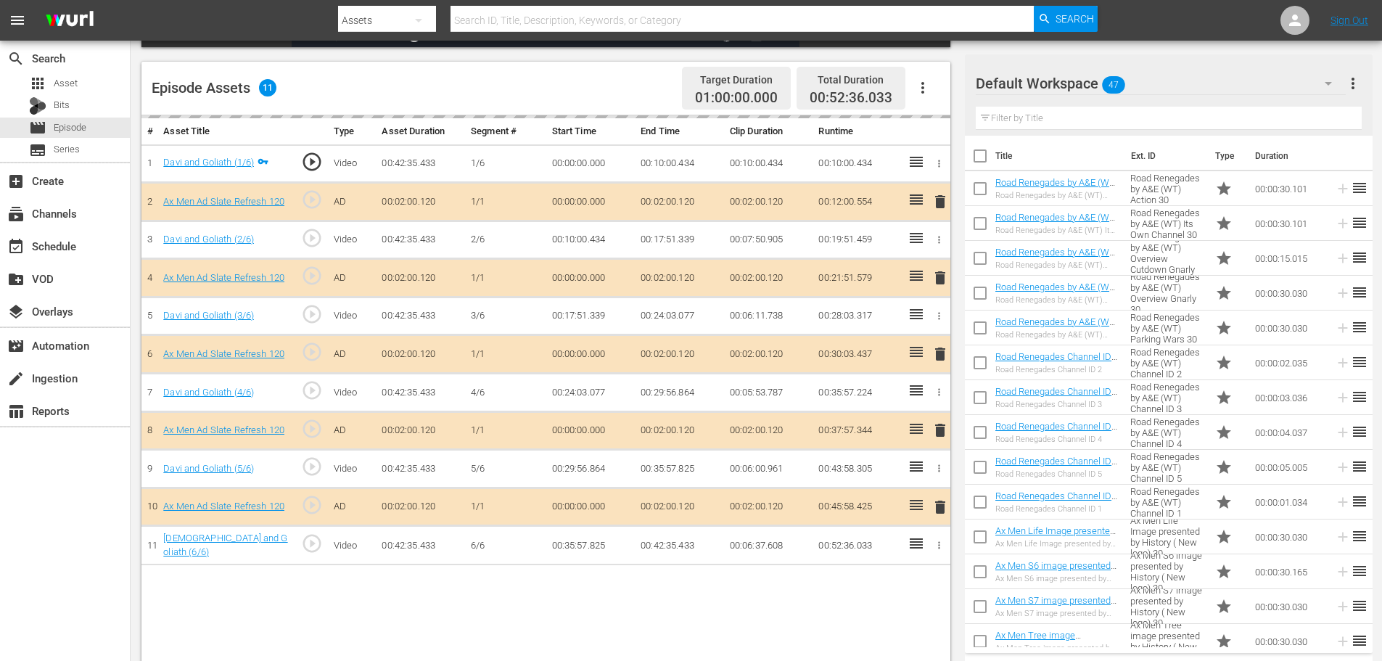
scroll to position [378, 0]
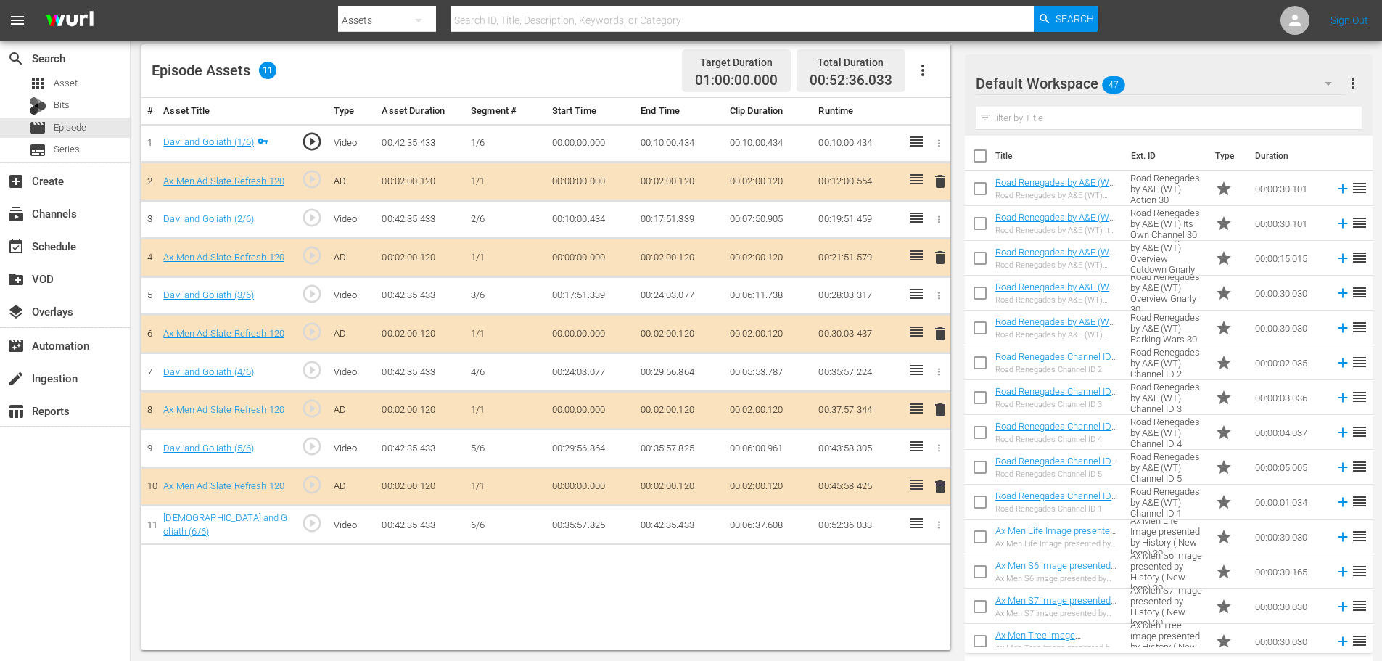
click at [940, 408] on span "delete" at bounding box center [939, 409] width 17 height 17
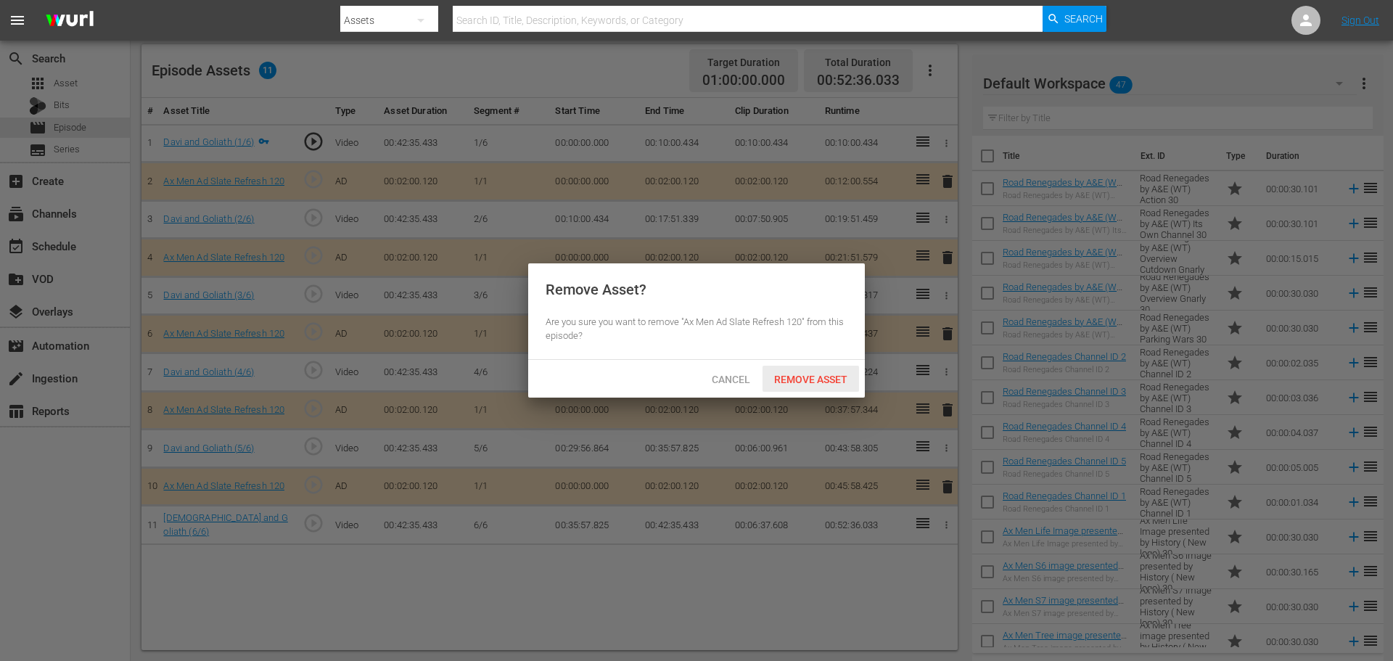
click at [781, 374] on span "Remove Asset" at bounding box center [810, 380] width 96 height 12
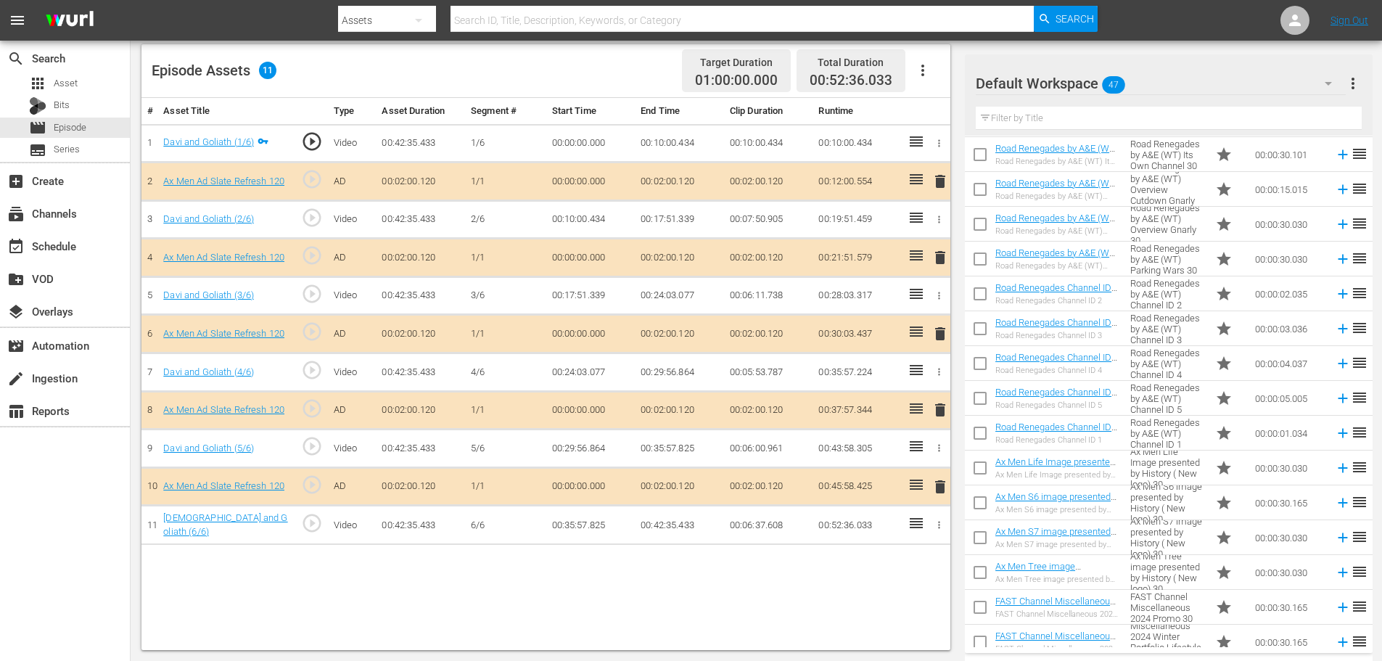
scroll to position [363, 0]
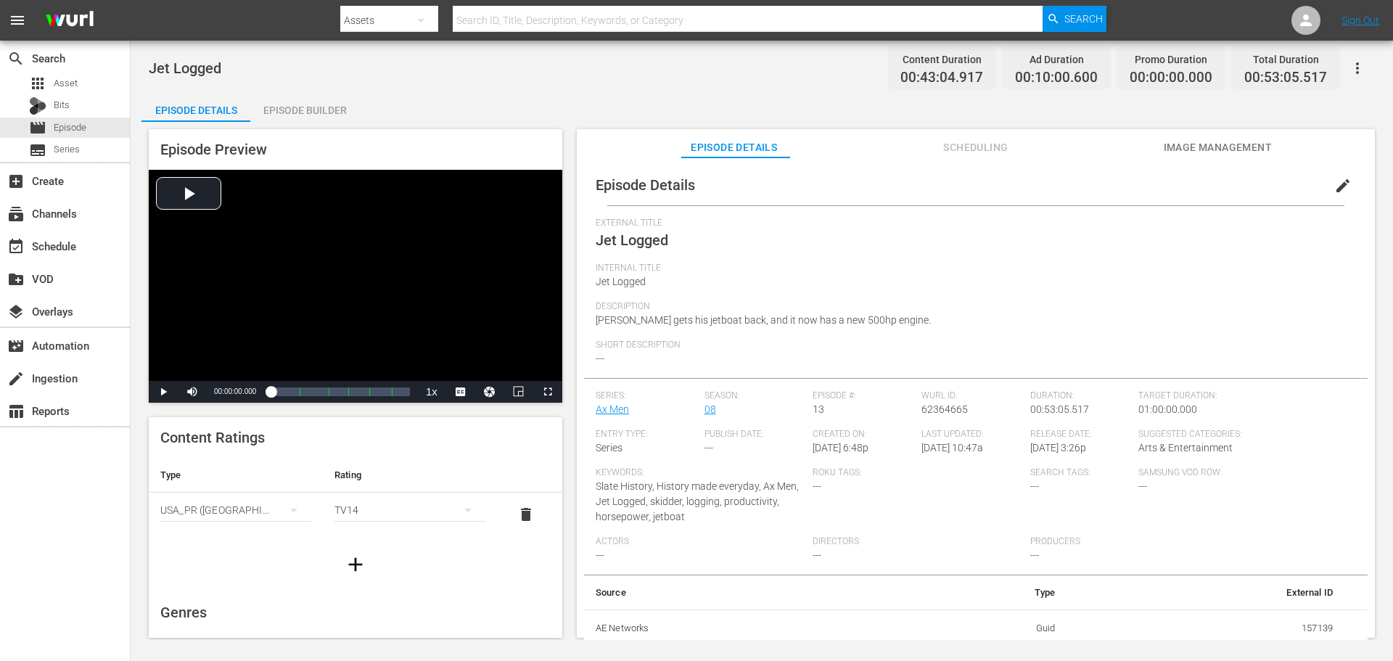
click at [334, 112] on div "Episode Builder" at bounding box center [304, 110] width 109 height 35
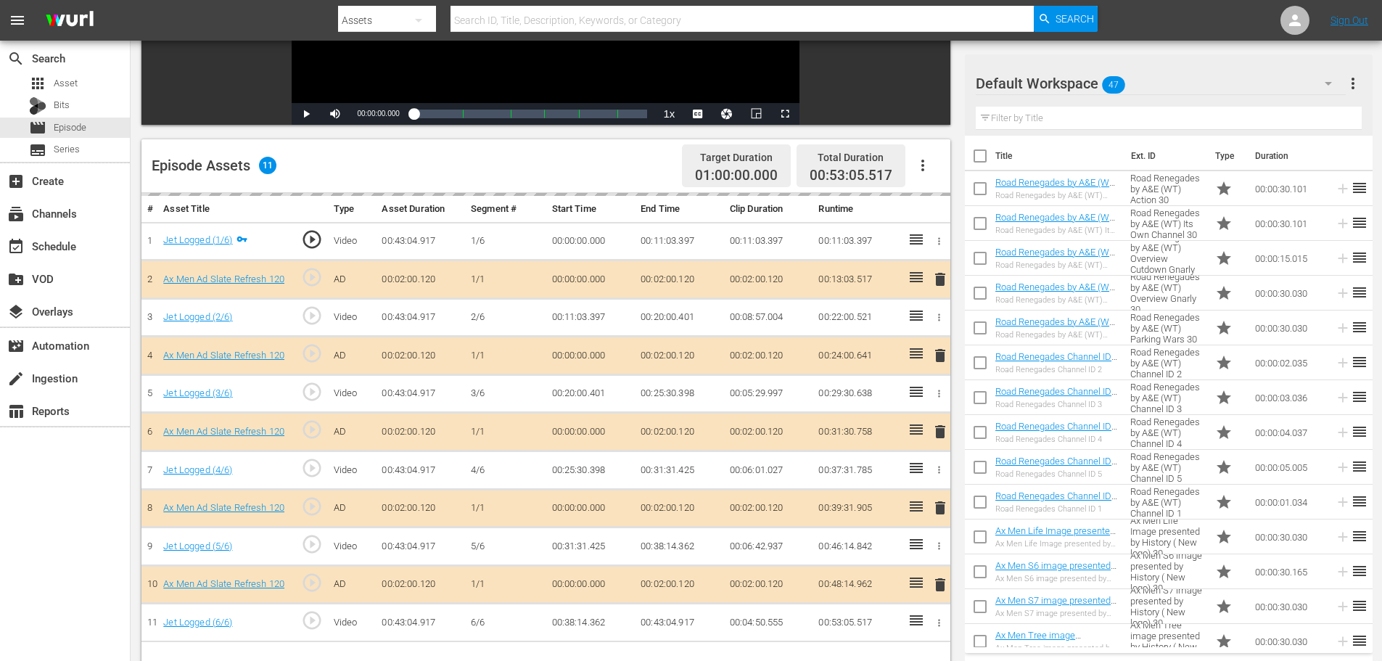
scroll to position [378, 0]
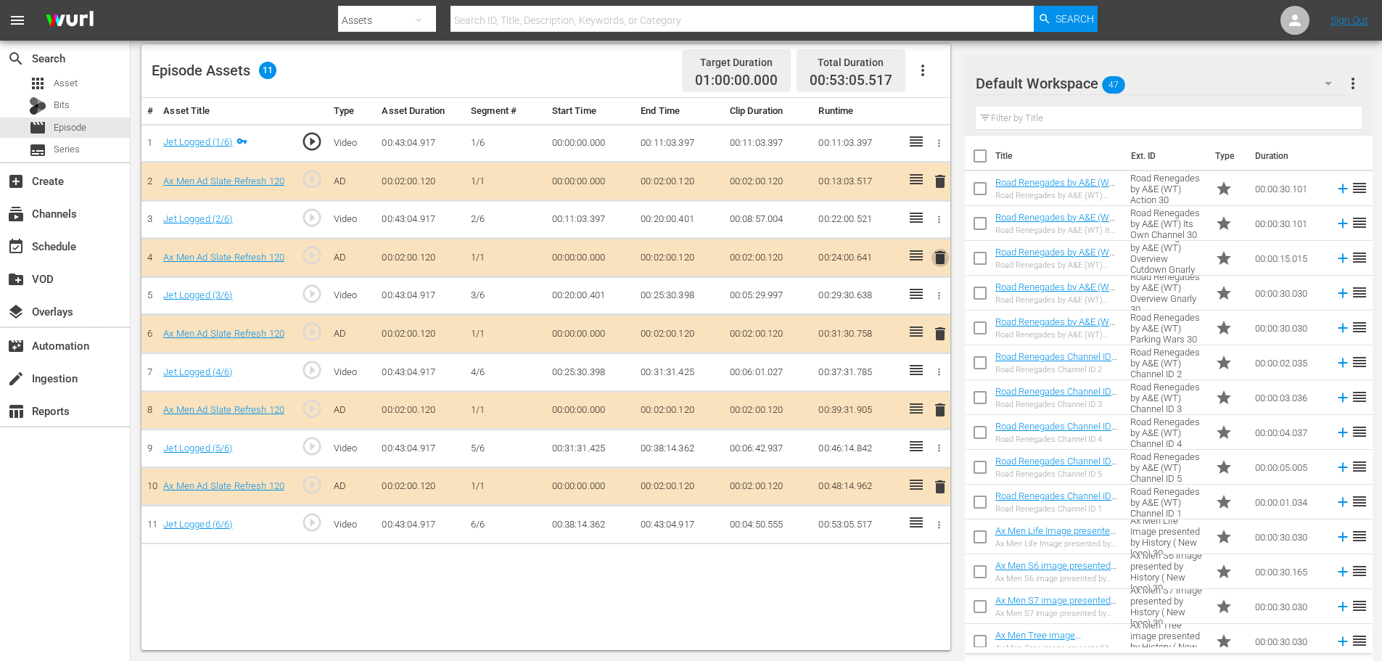
click at [936, 257] on span "delete" at bounding box center [939, 257] width 17 height 17
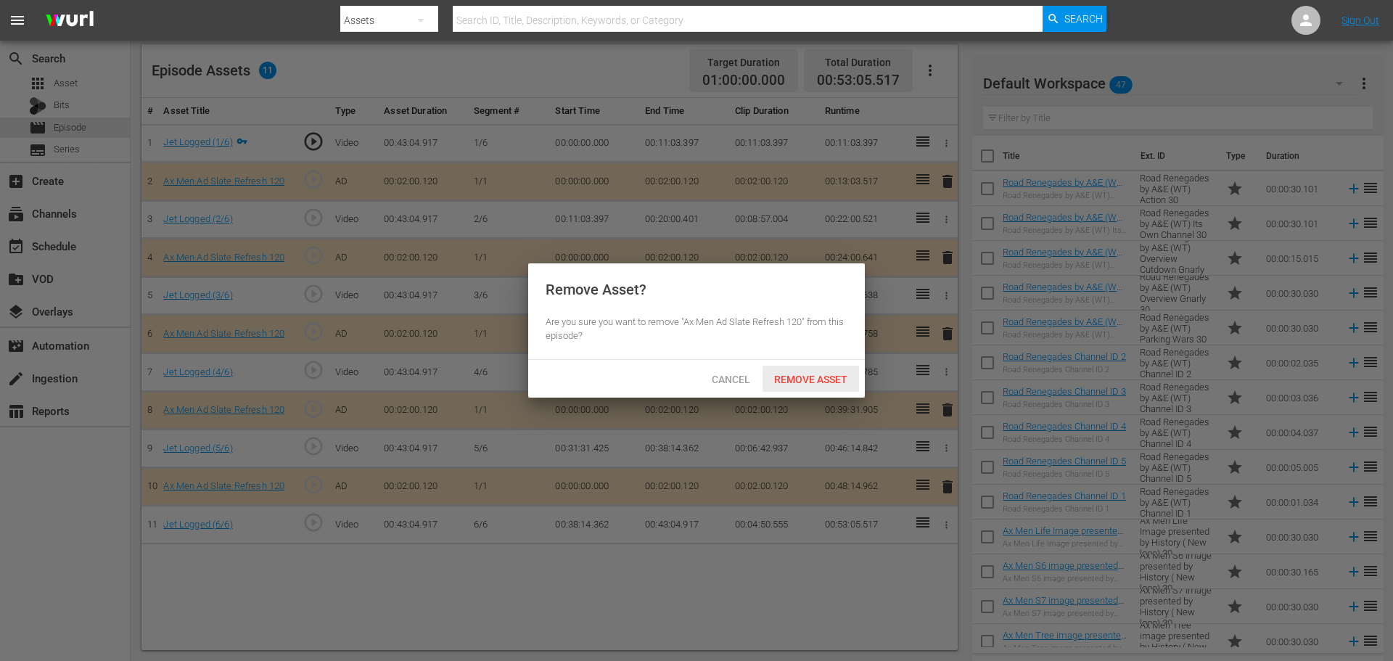
click at [820, 374] on span "Remove Asset" at bounding box center [810, 380] width 96 height 12
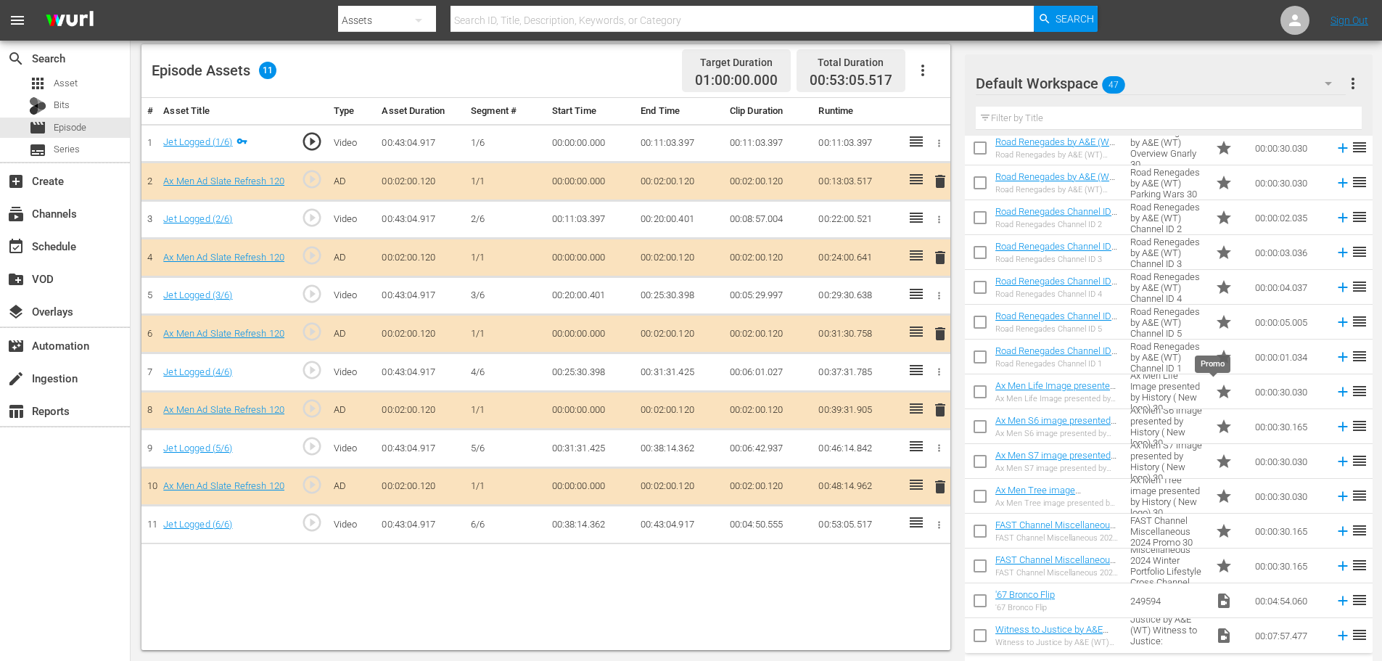
scroll to position [218, 0]
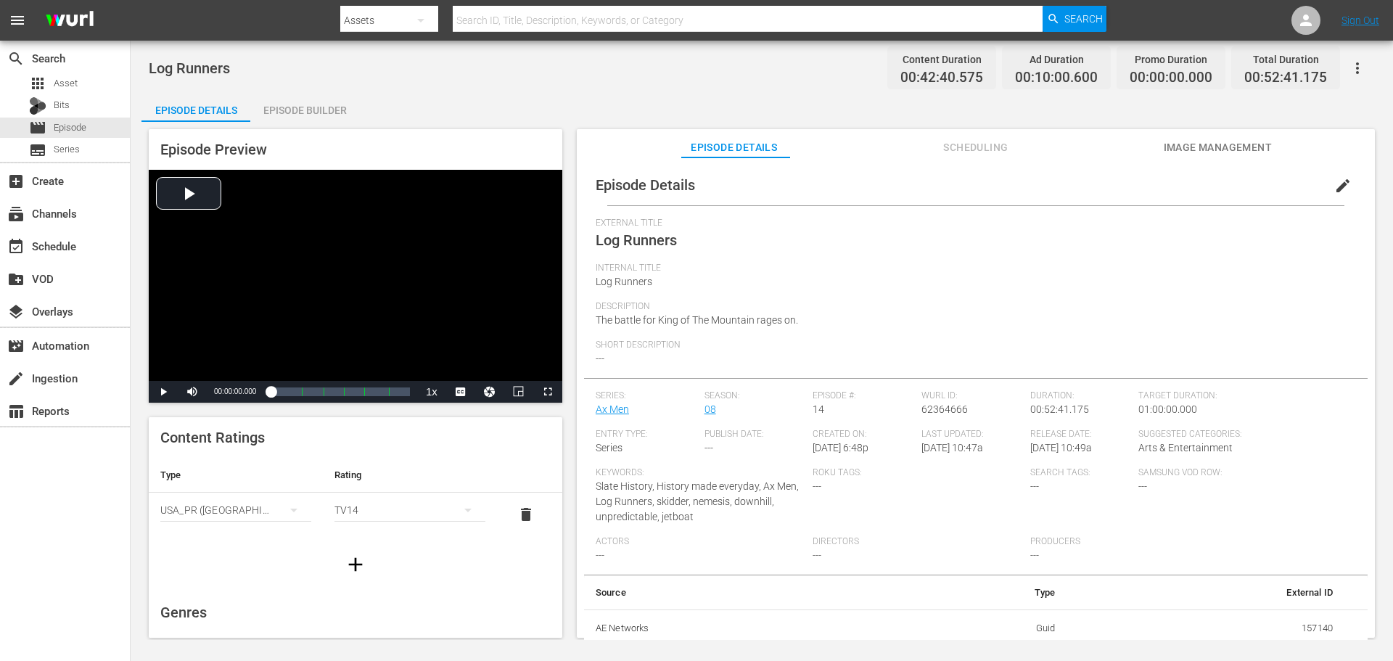
click at [305, 103] on div "Episode Builder" at bounding box center [304, 110] width 109 height 35
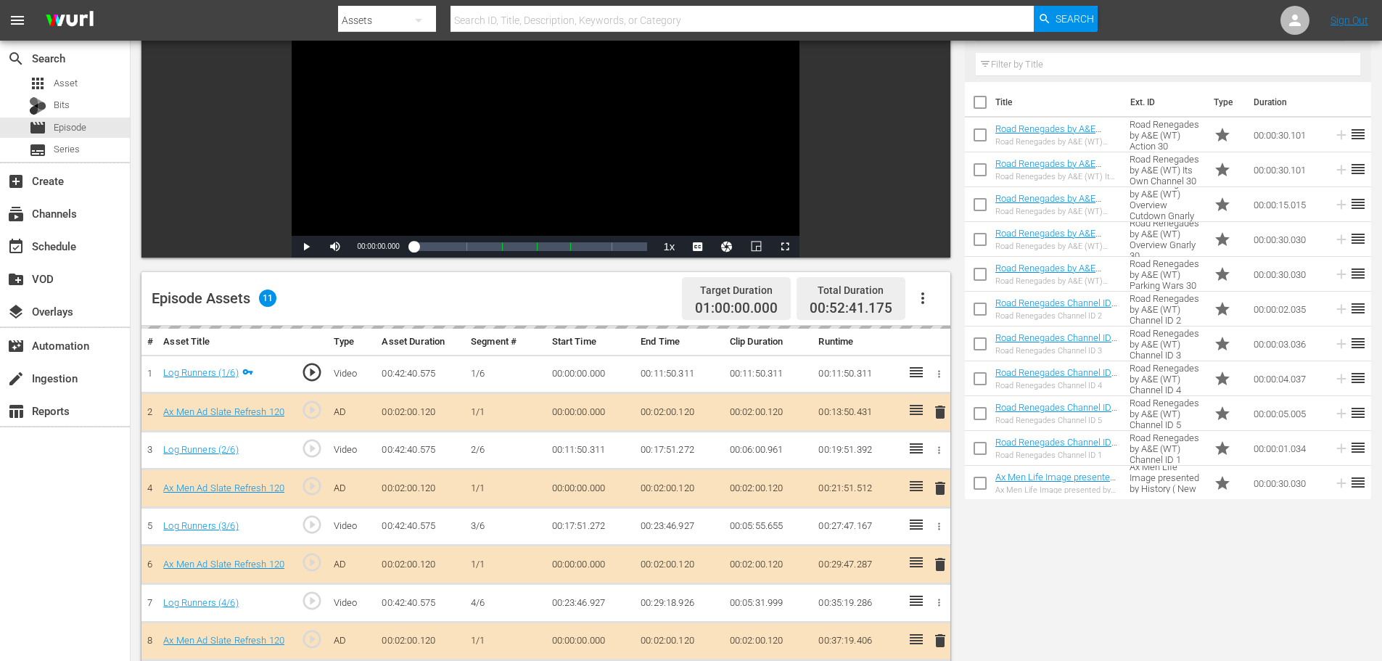
scroll to position [363, 0]
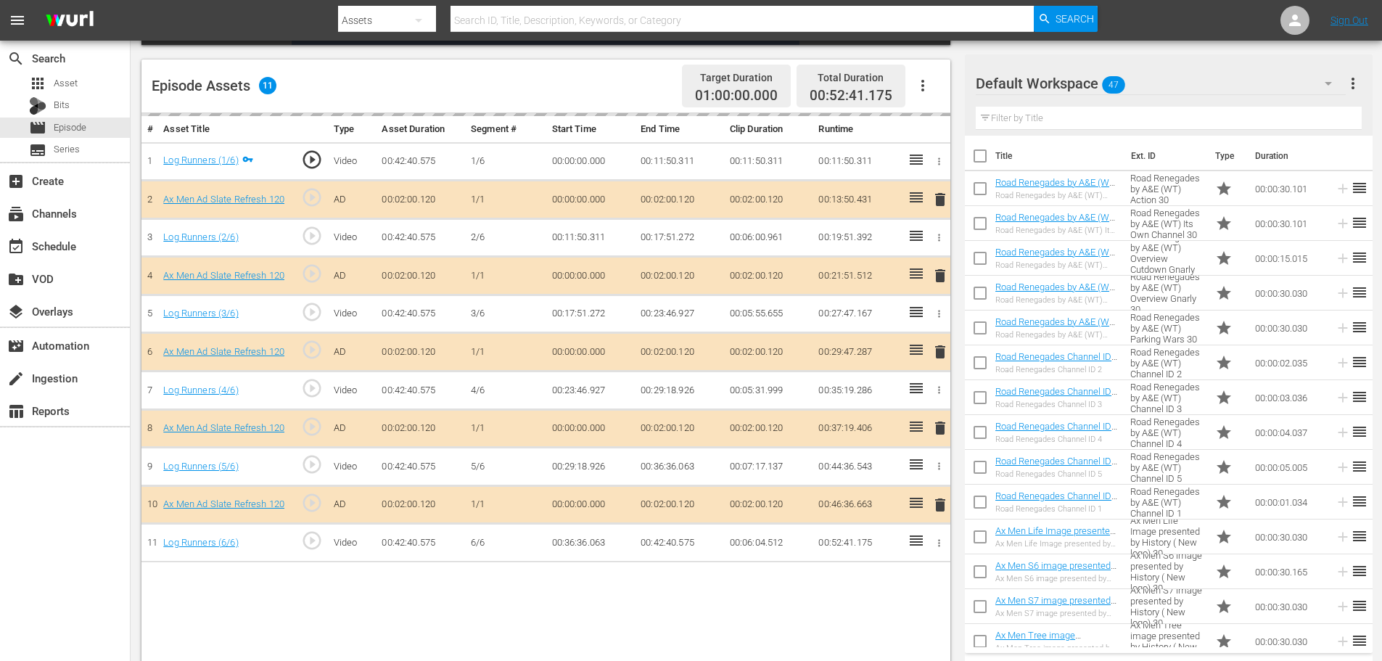
click at [936, 274] on div "delete" at bounding box center [937, 275] width 12 height 21
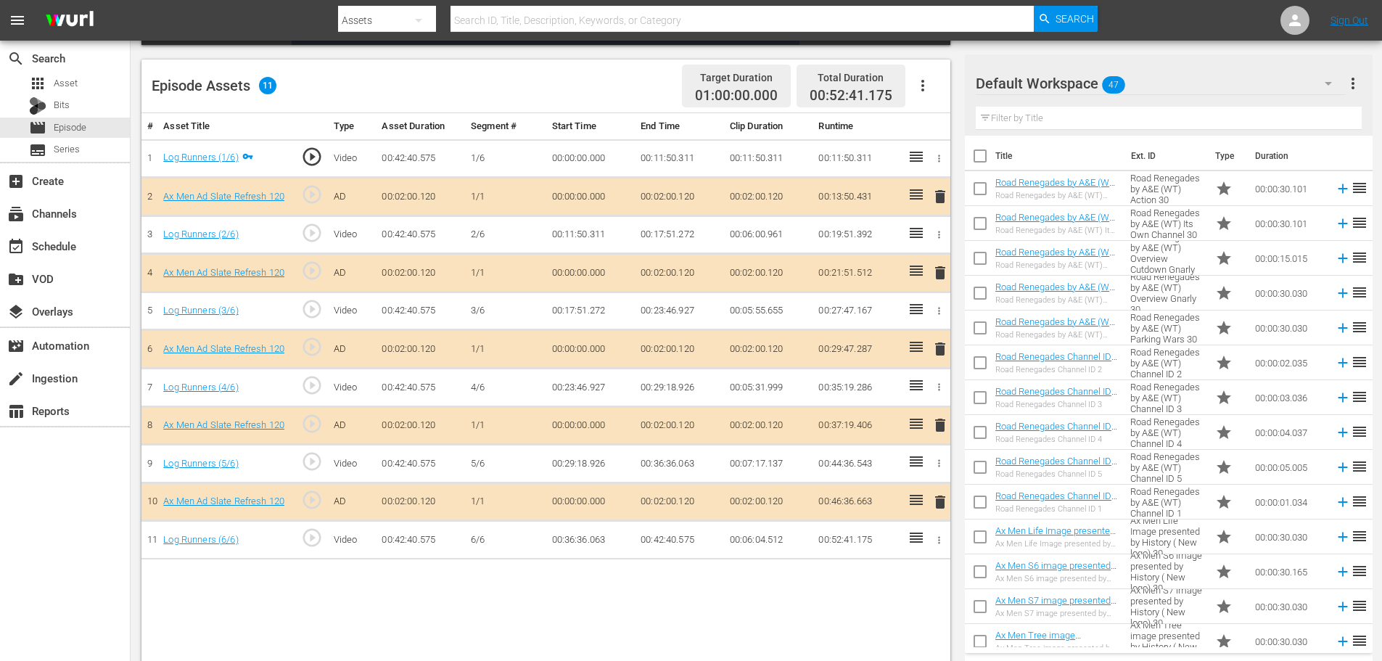
click at [936, 274] on span "delete" at bounding box center [939, 272] width 17 height 17
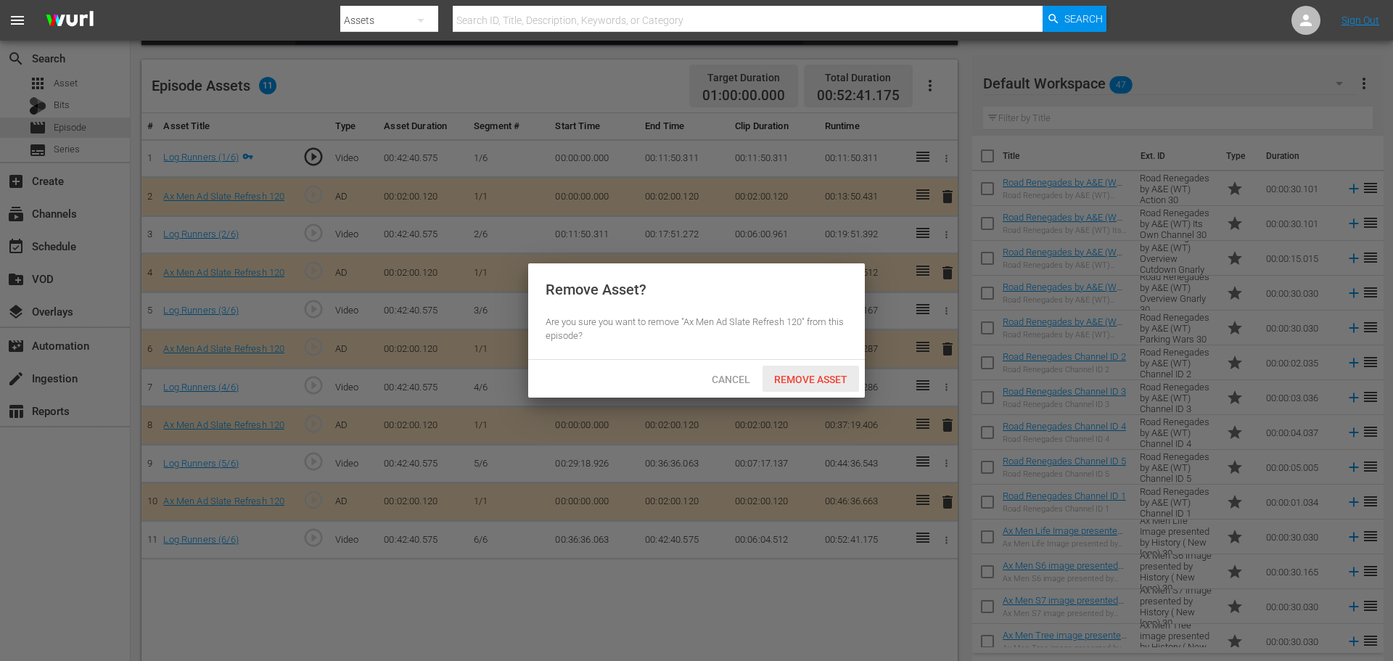
click at [828, 374] on span "Remove Asset" at bounding box center [810, 380] width 96 height 12
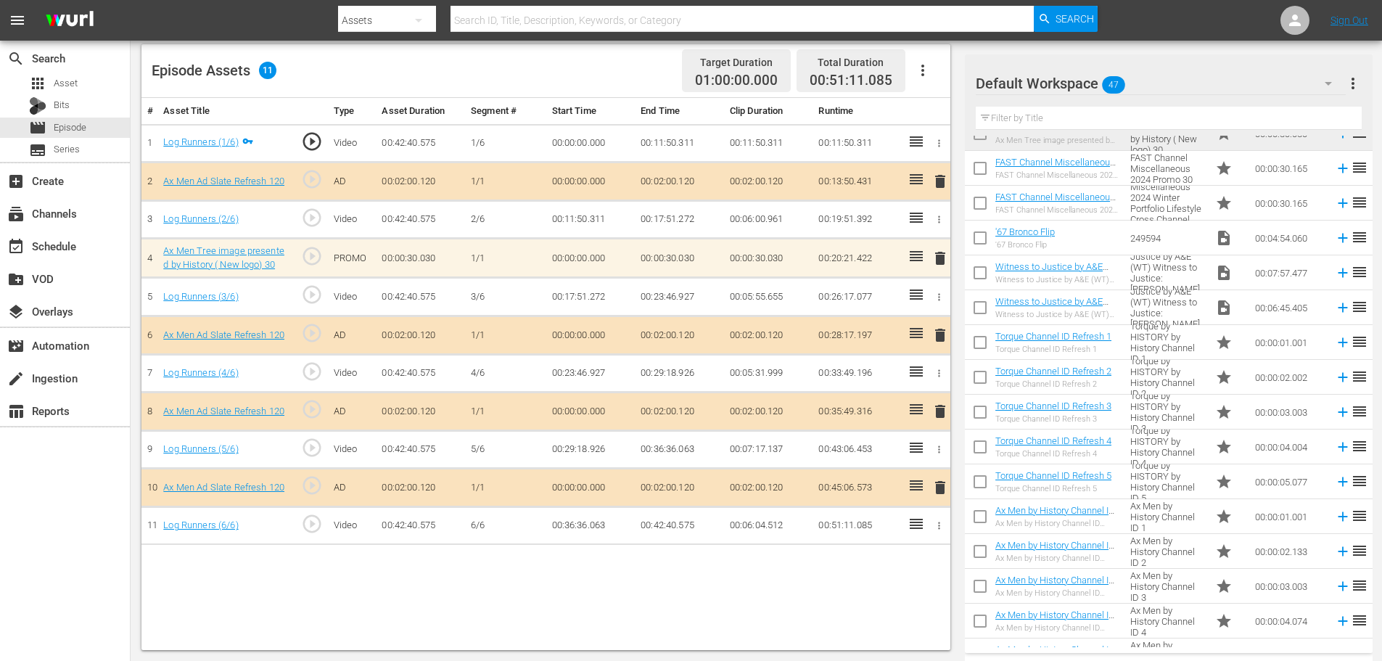
scroll to position [580, 0]
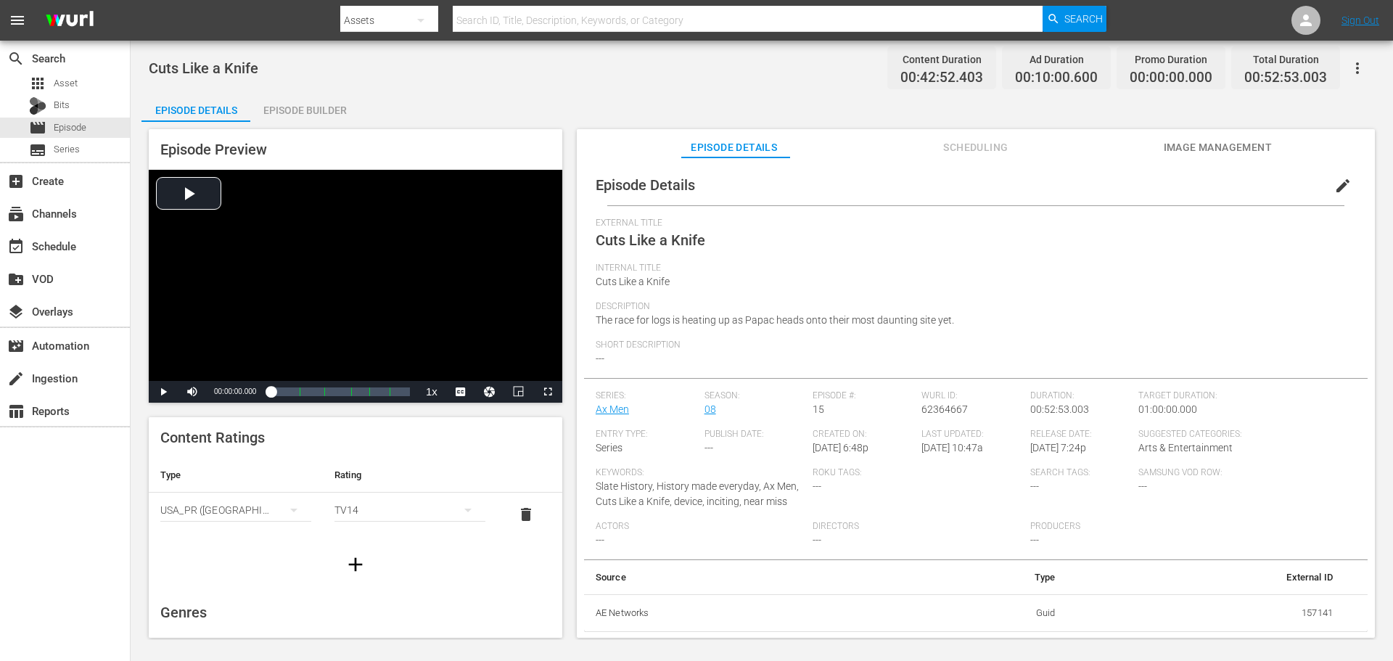
click at [323, 101] on div "Episode Builder" at bounding box center [304, 110] width 109 height 35
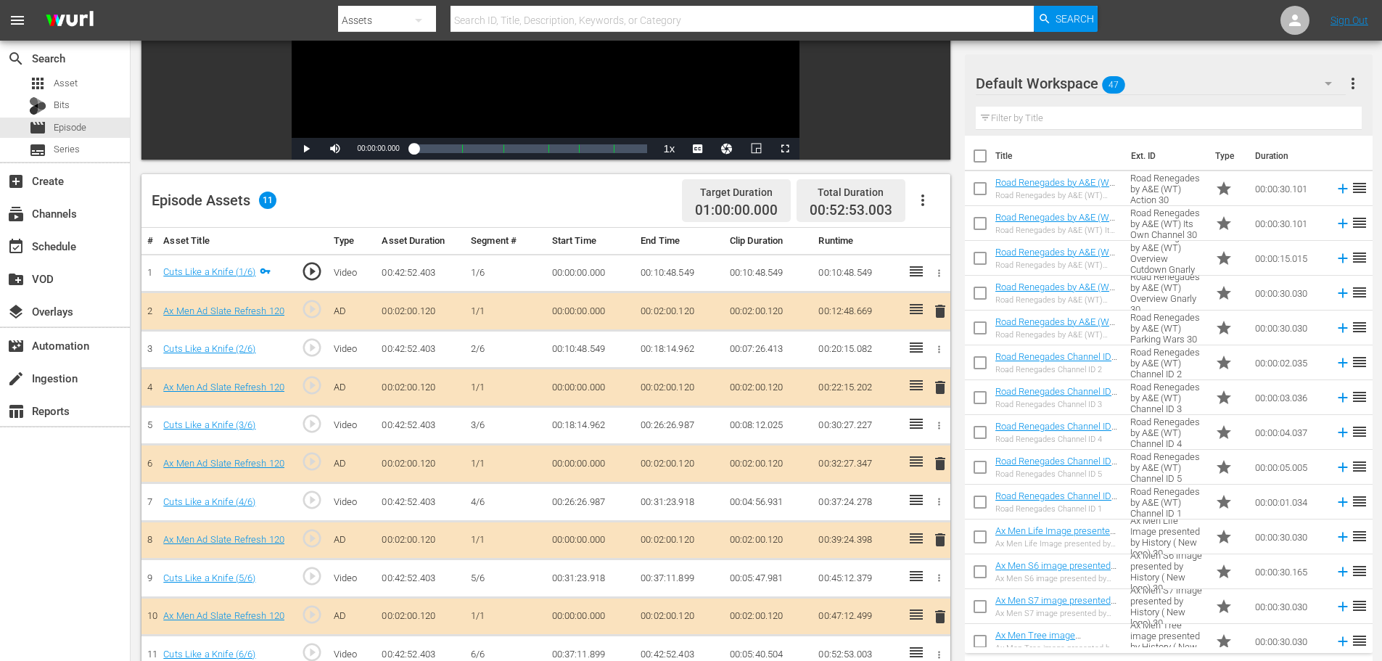
scroll to position [378, 0]
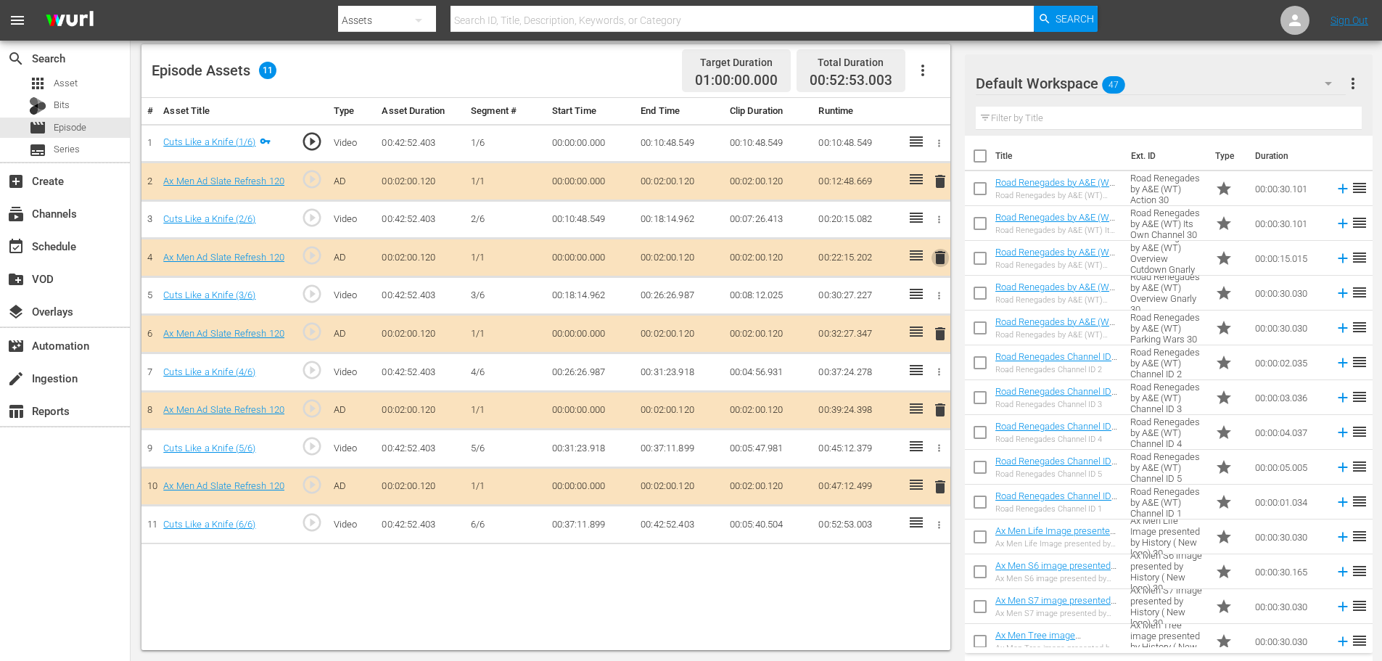
click at [940, 251] on span "delete" at bounding box center [939, 257] width 17 height 17
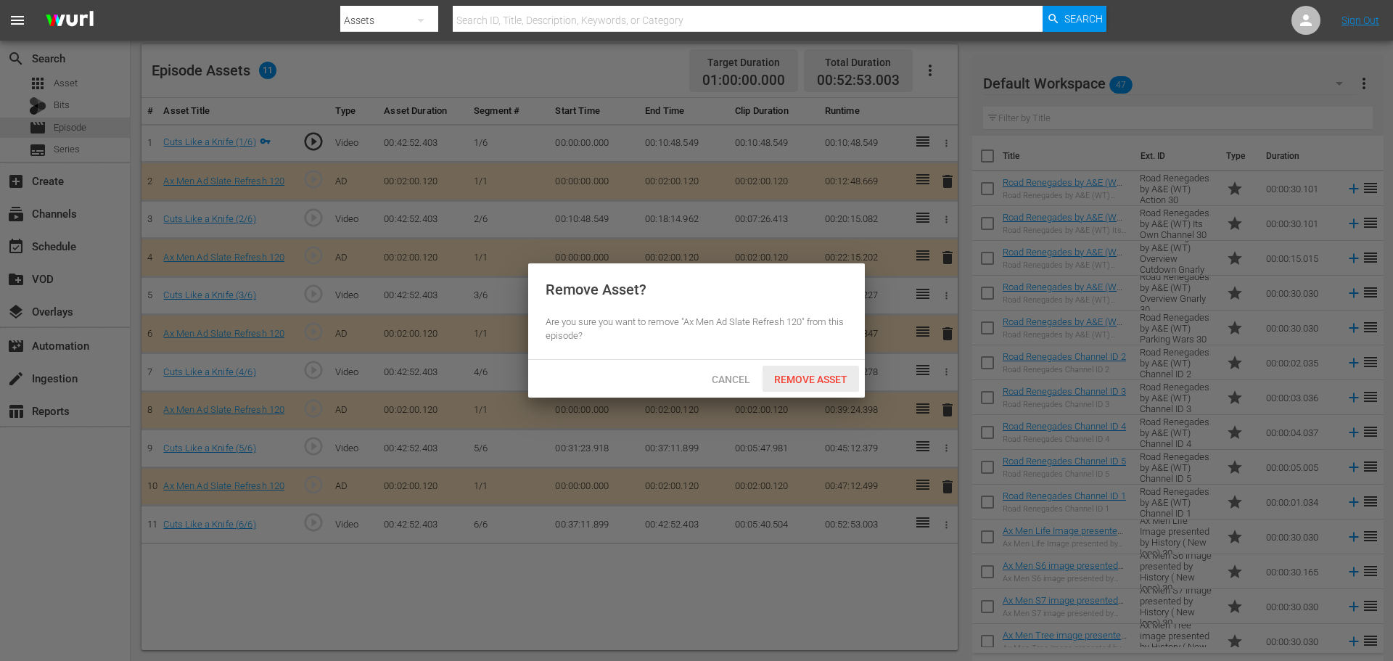
click at [812, 374] on span "Remove Asset" at bounding box center [810, 380] width 96 height 12
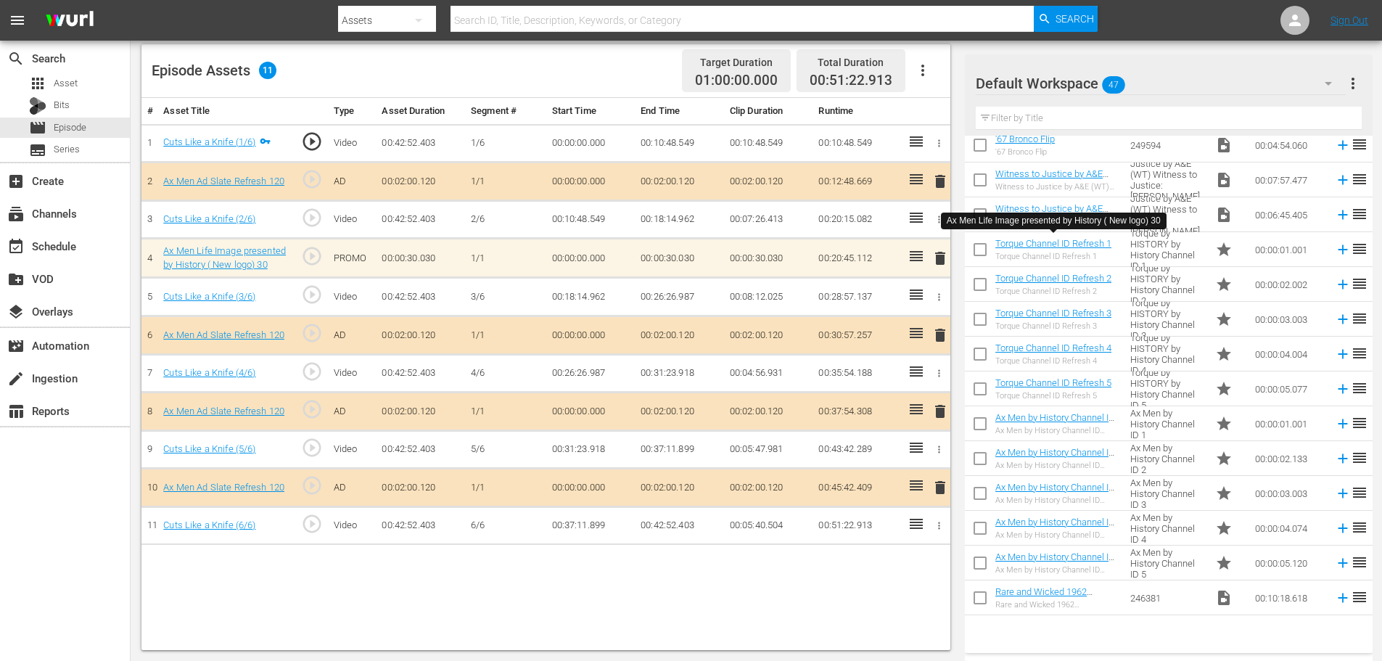
scroll to position [603, 0]
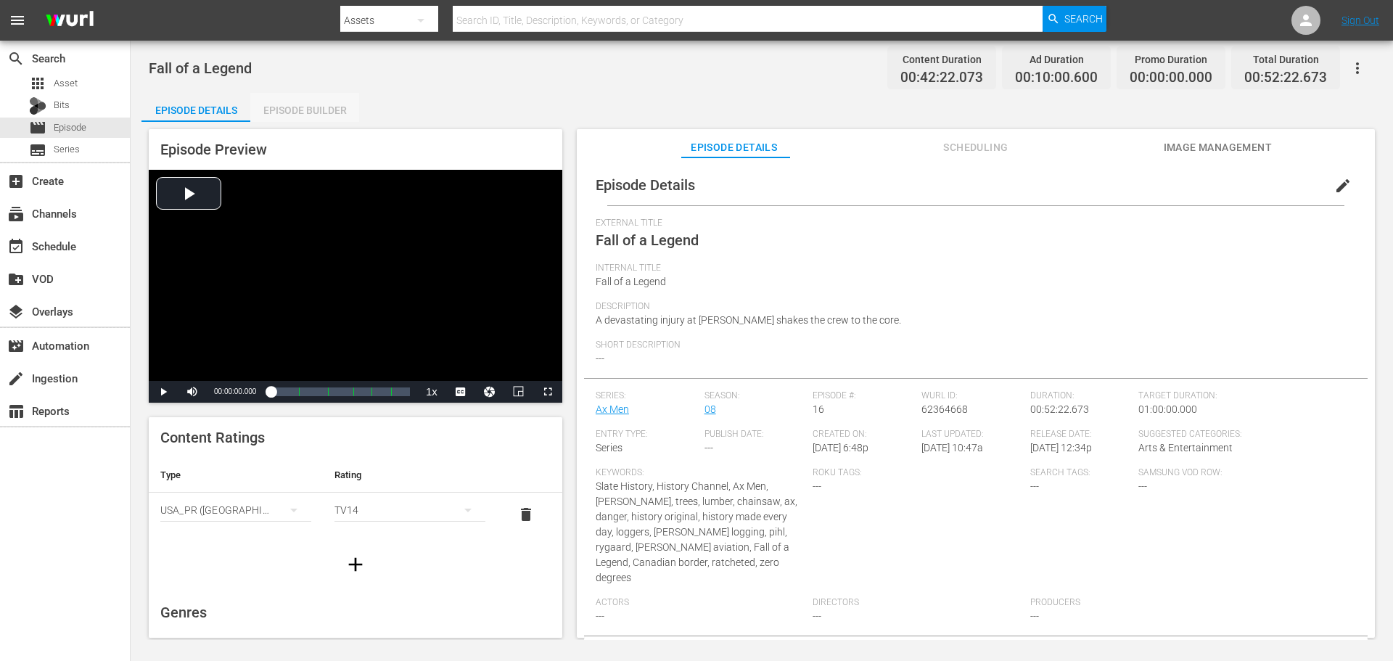
click at [304, 104] on div "Episode Builder" at bounding box center [304, 110] width 109 height 35
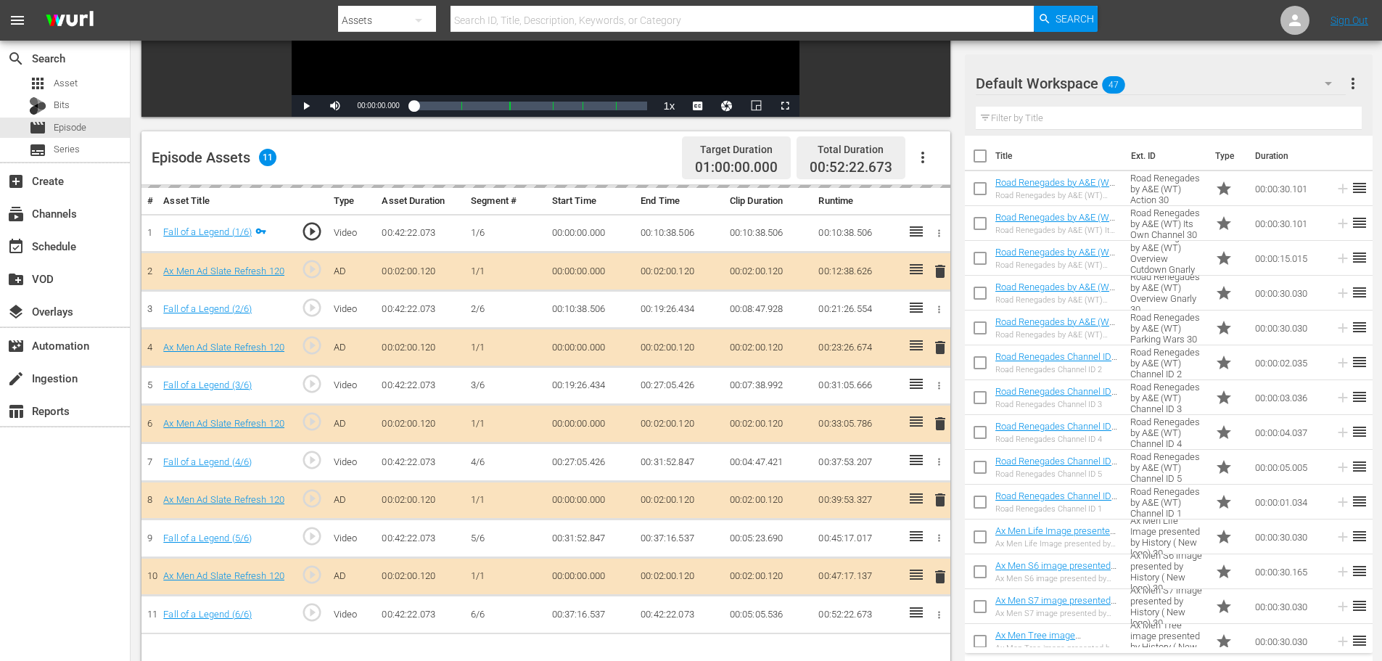
scroll to position [363, 0]
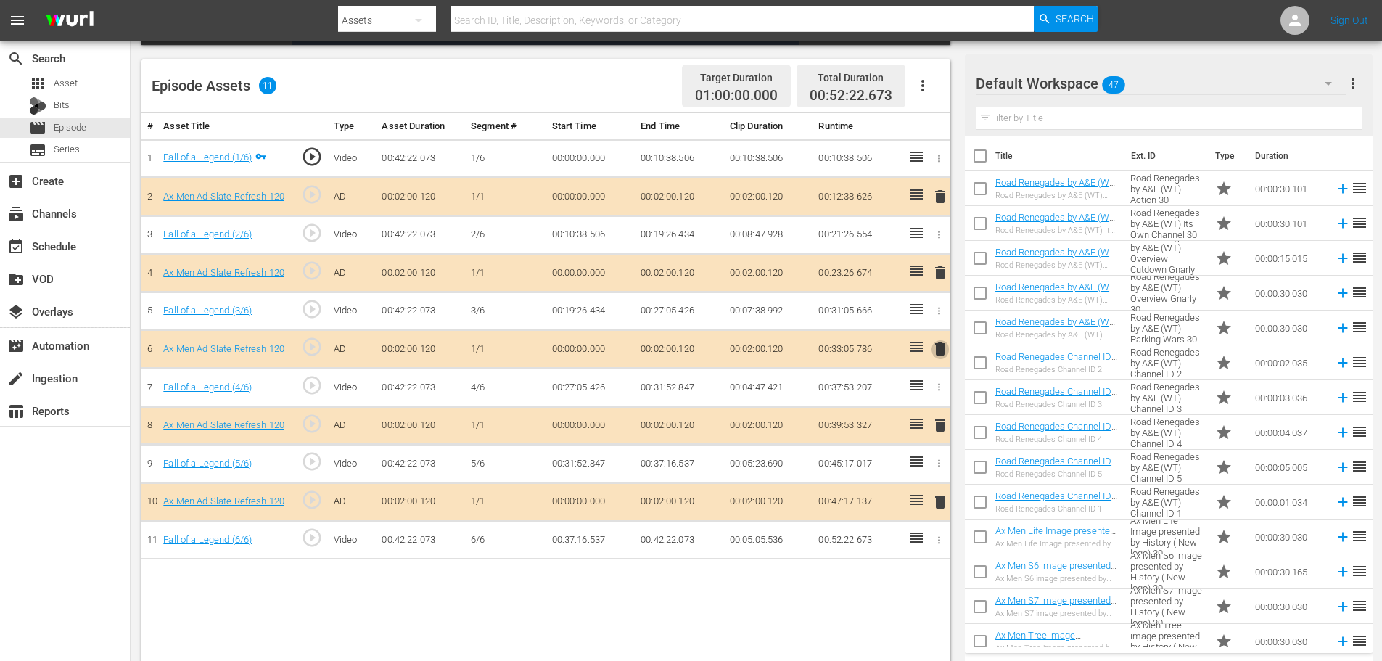
click at [939, 350] on span "delete" at bounding box center [939, 348] width 17 height 17
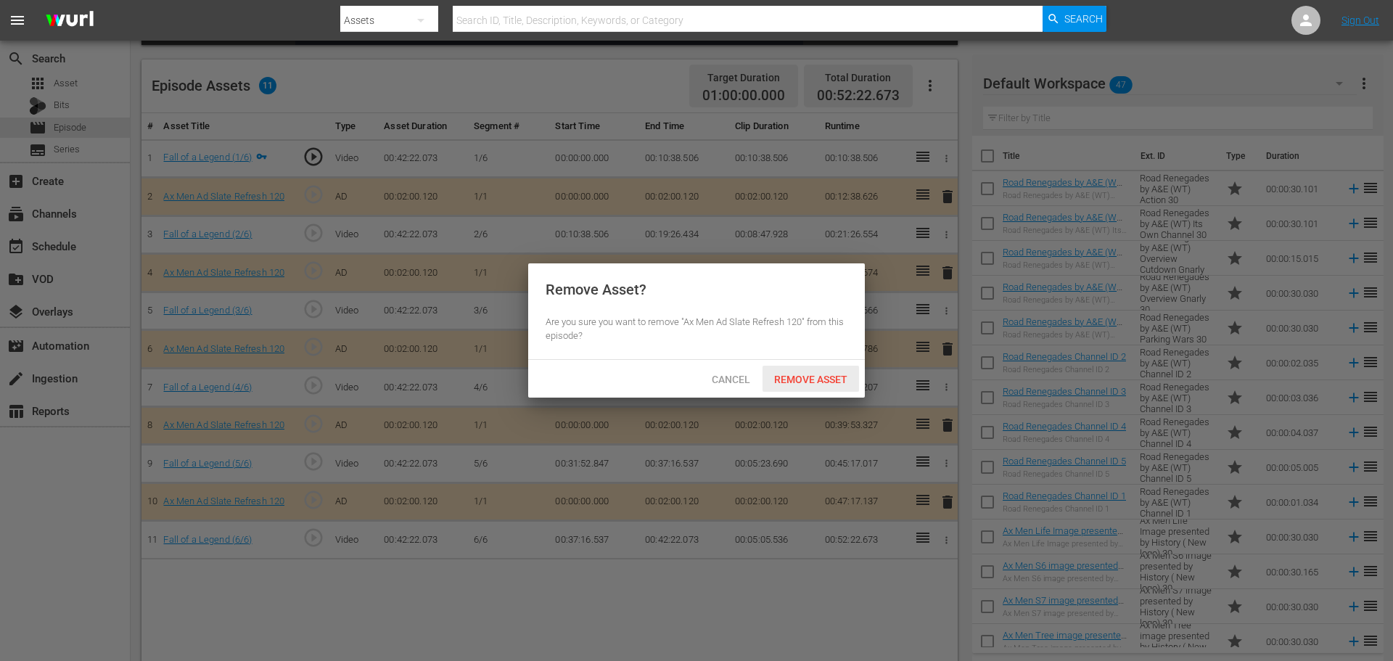
click at [832, 379] on span "Remove Asset" at bounding box center [810, 380] width 96 height 12
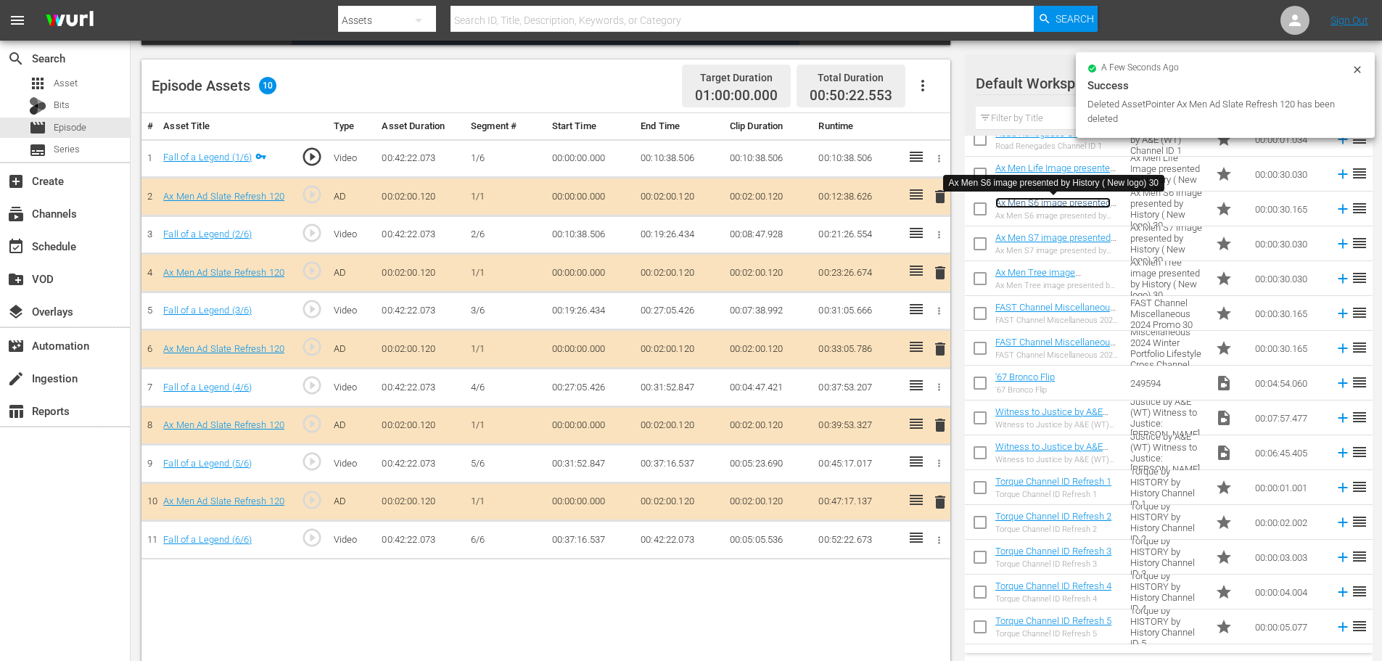
click at [1067, 204] on link "Ax Men S6 image presented by History ( New logo) 30" at bounding box center [1052, 208] width 115 height 22
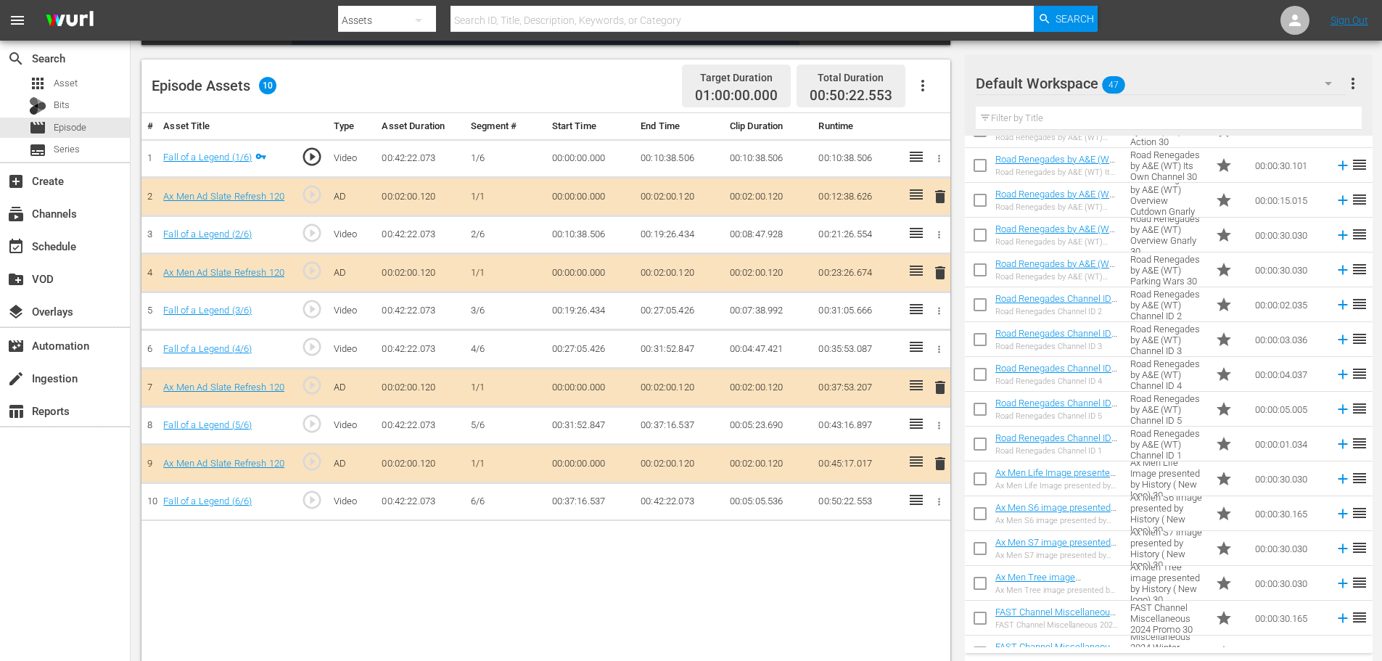
scroll to position [145, 0]
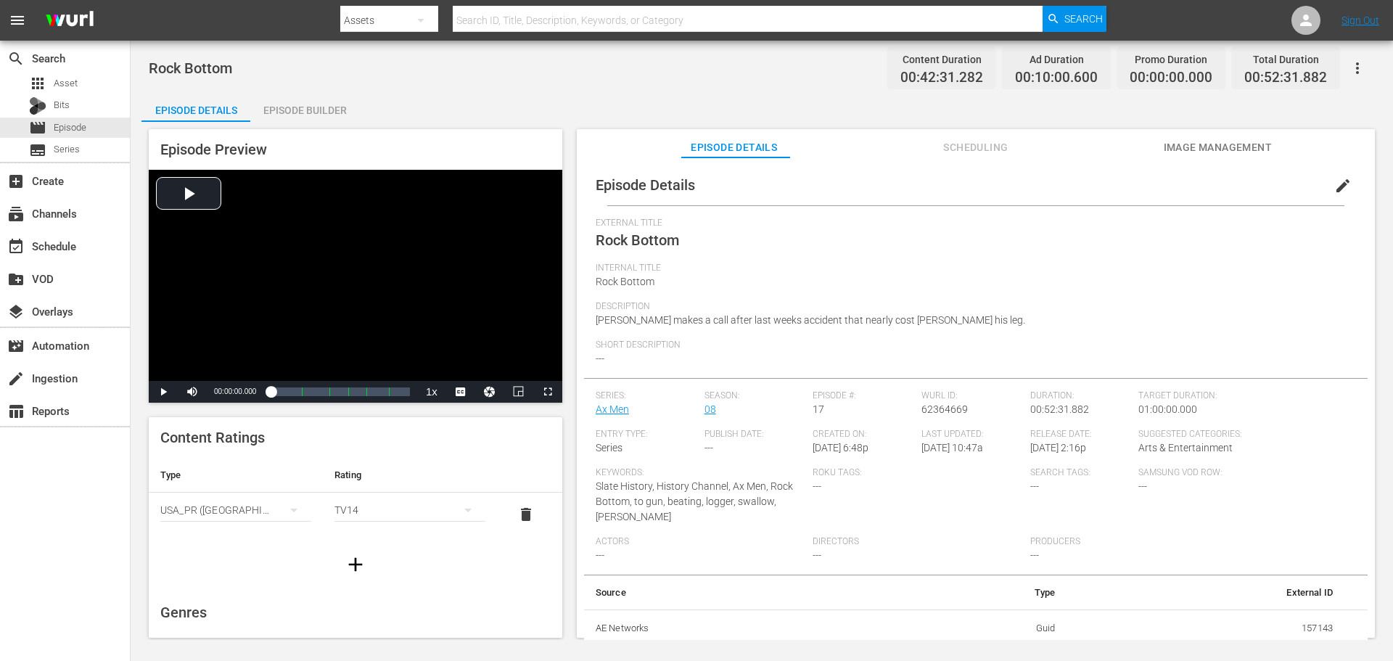
click at [305, 103] on div "Episode Builder" at bounding box center [304, 110] width 109 height 35
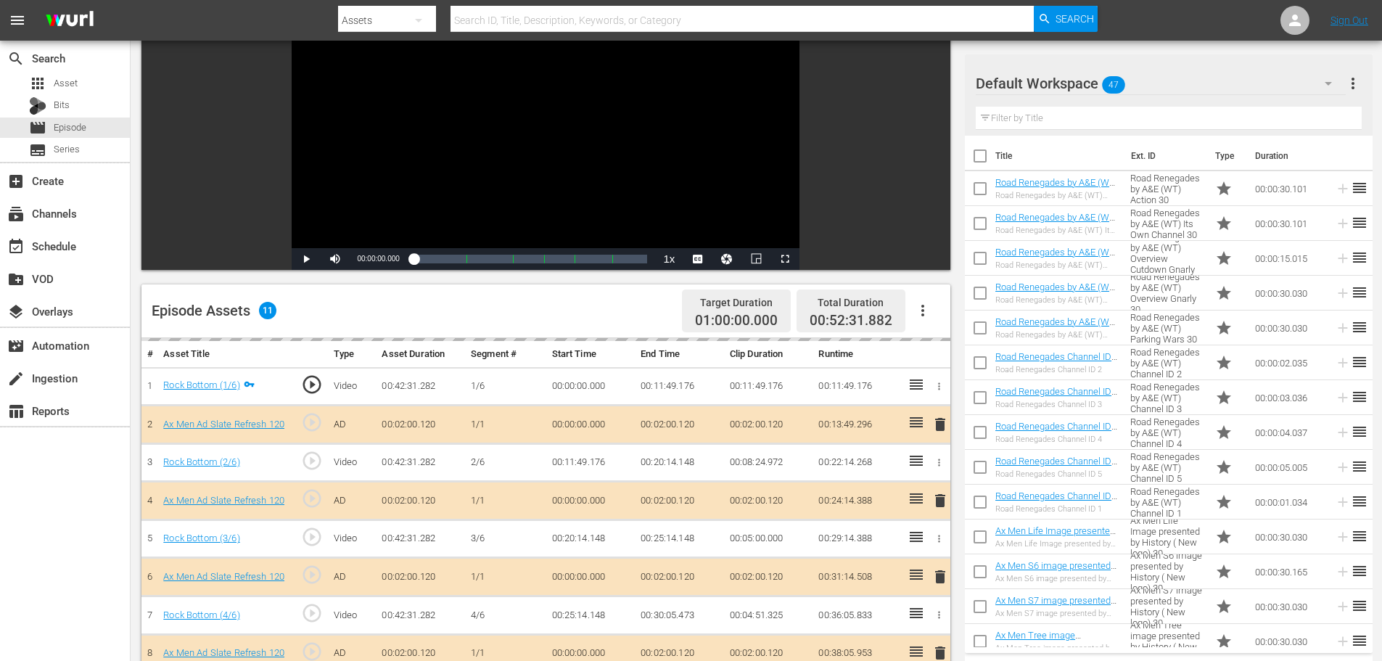
scroll to position [290, 0]
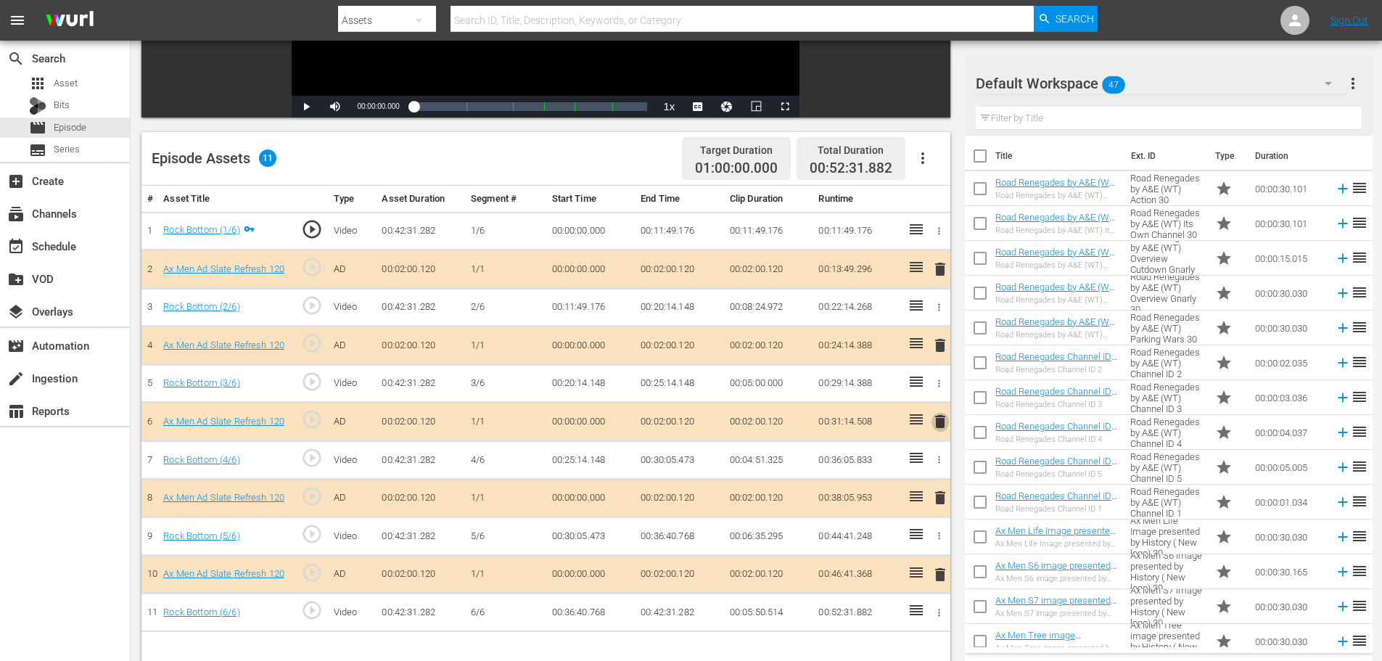
click at [941, 420] on span "delete" at bounding box center [939, 421] width 17 height 17
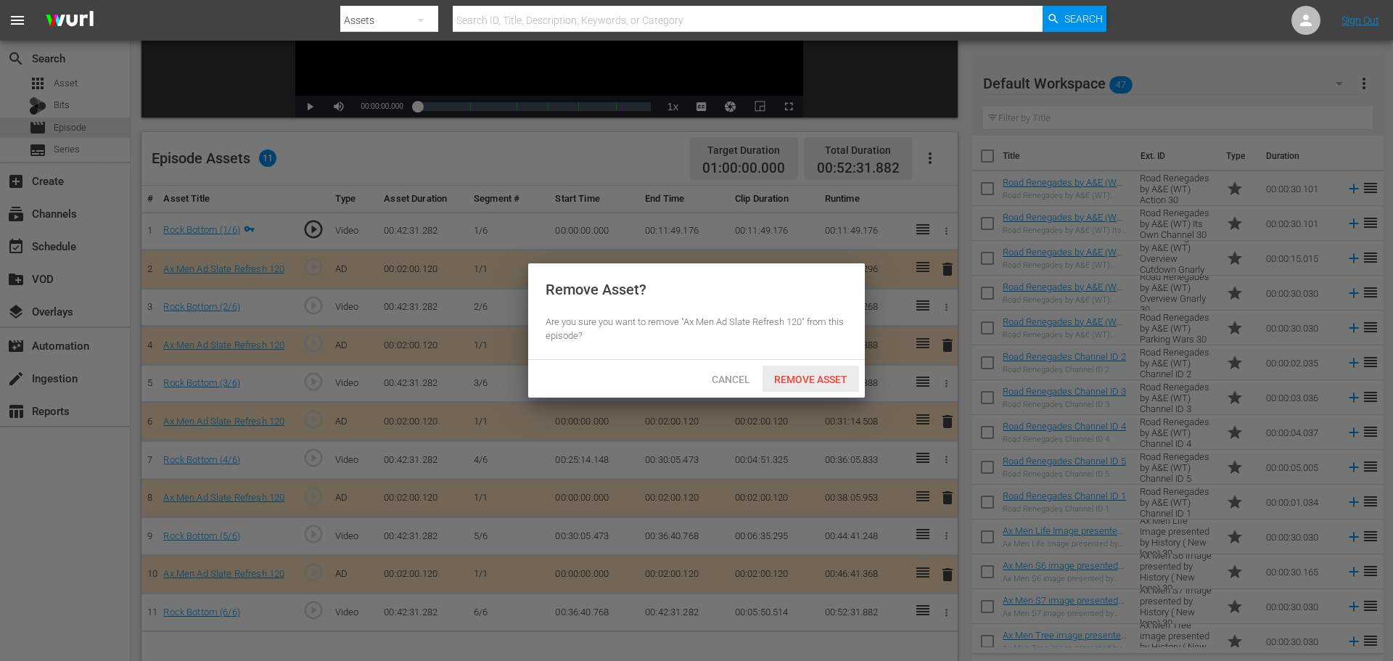
click at [801, 379] on span "Remove Asset" at bounding box center [810, 380] width 96 height 12
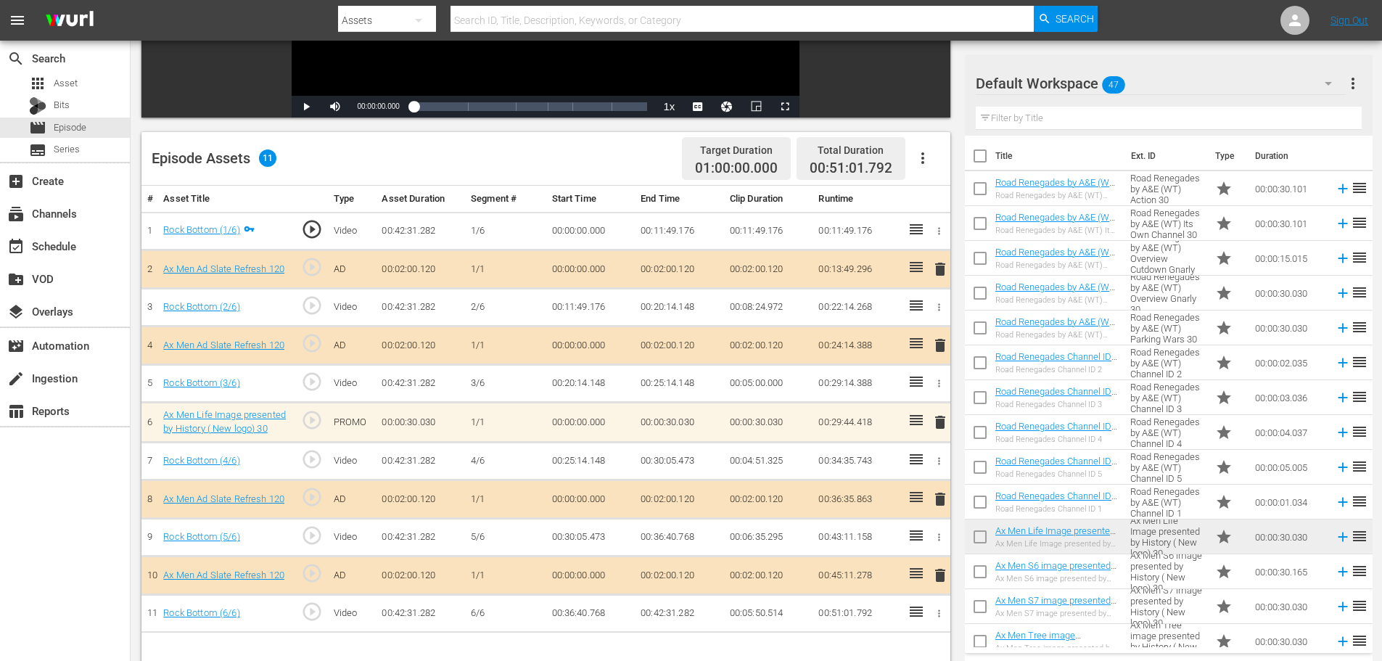
scroll to position [73, 0]
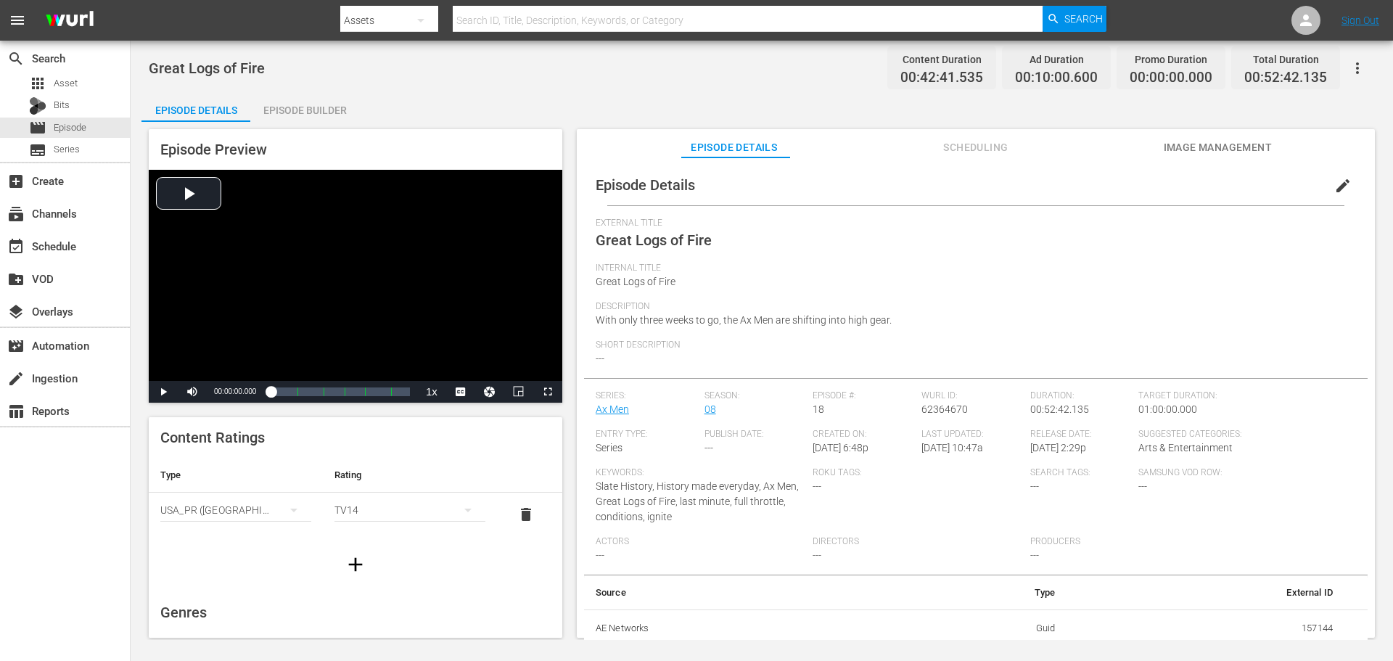
click at [326, 104] on div "Episode Builder" at bounding box center [304, 110] width 109 height 35
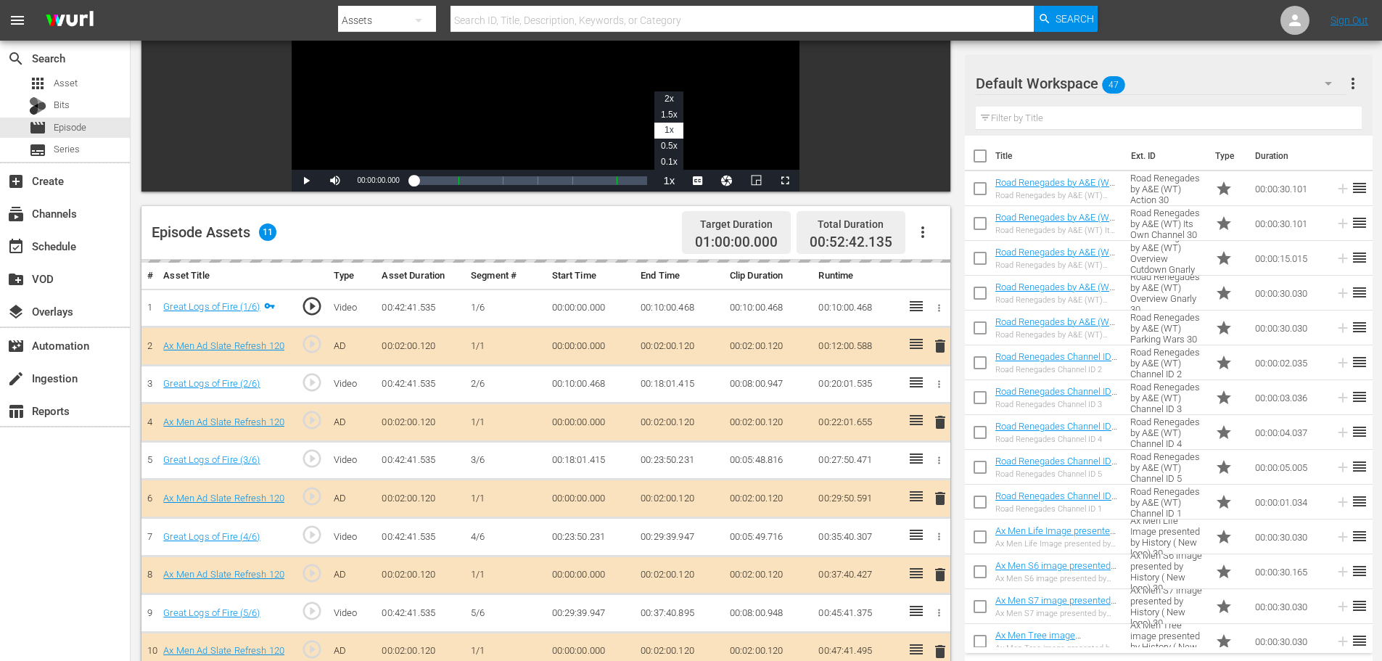
scroll to position [363, 0]
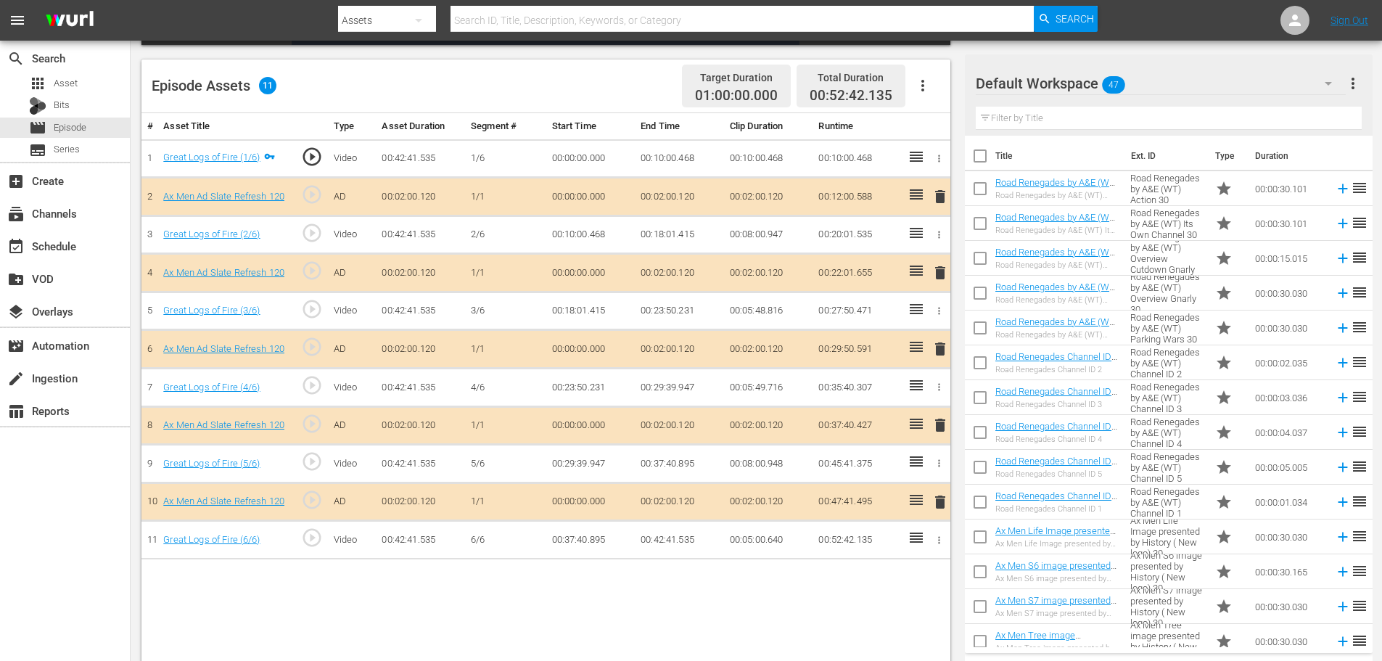
click at [942, 344] on span "delete" at bounding box center [939, 348] width 17 height 17
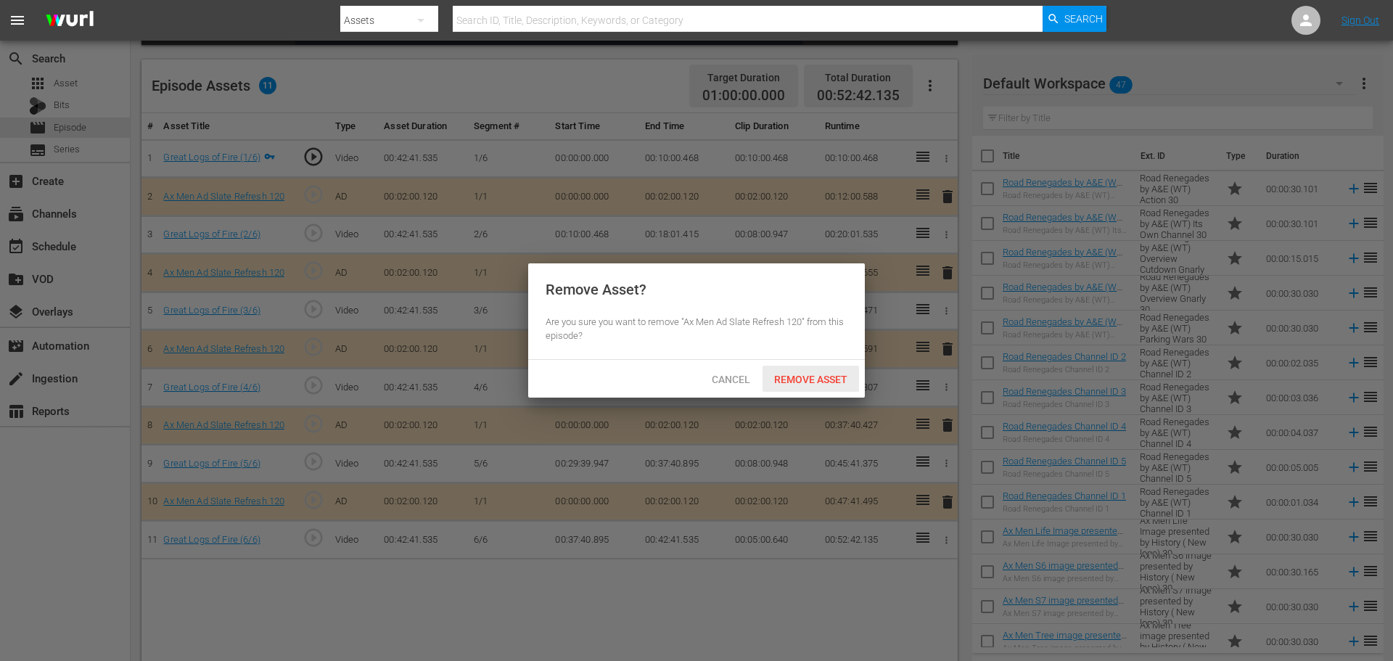
click at [805, 378] on span "Remove Asset" at bounding box center [810, 380] width 96 height 12
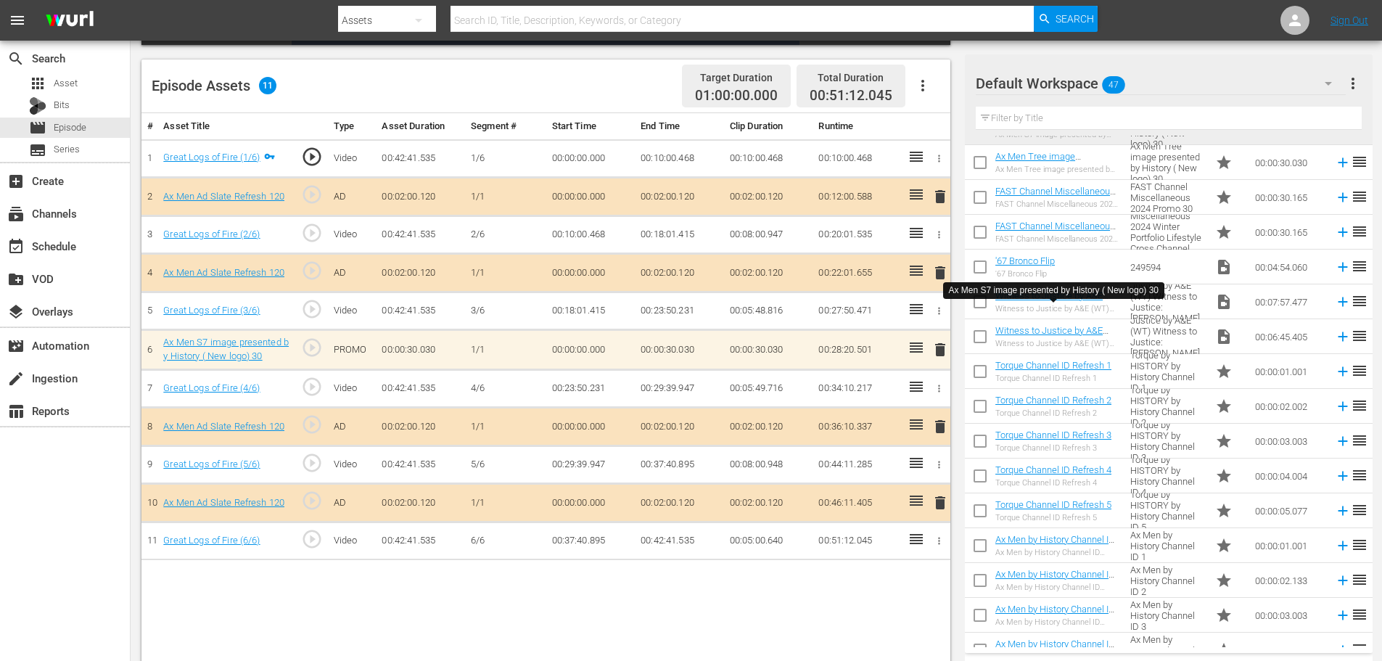
scroll to position [580, 0]
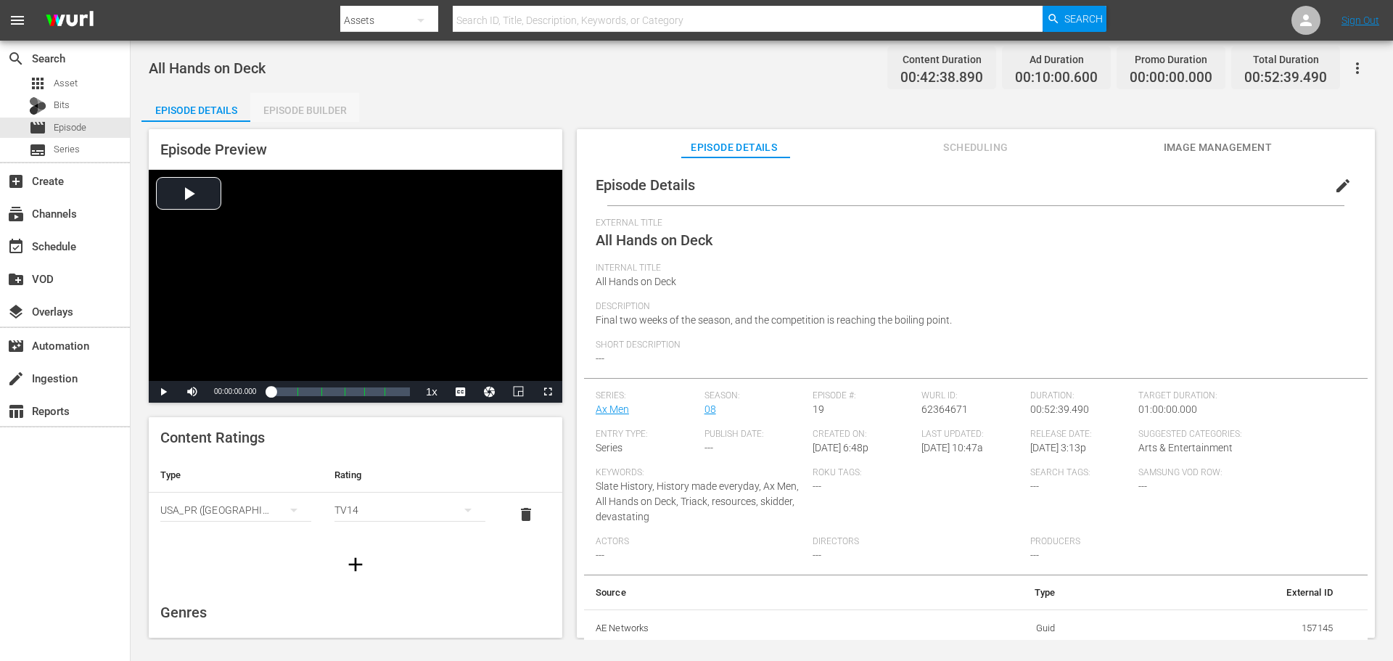
click at [300, 111] on div "Episode Builder" at bounding box center [304, 110] width 109 height 35
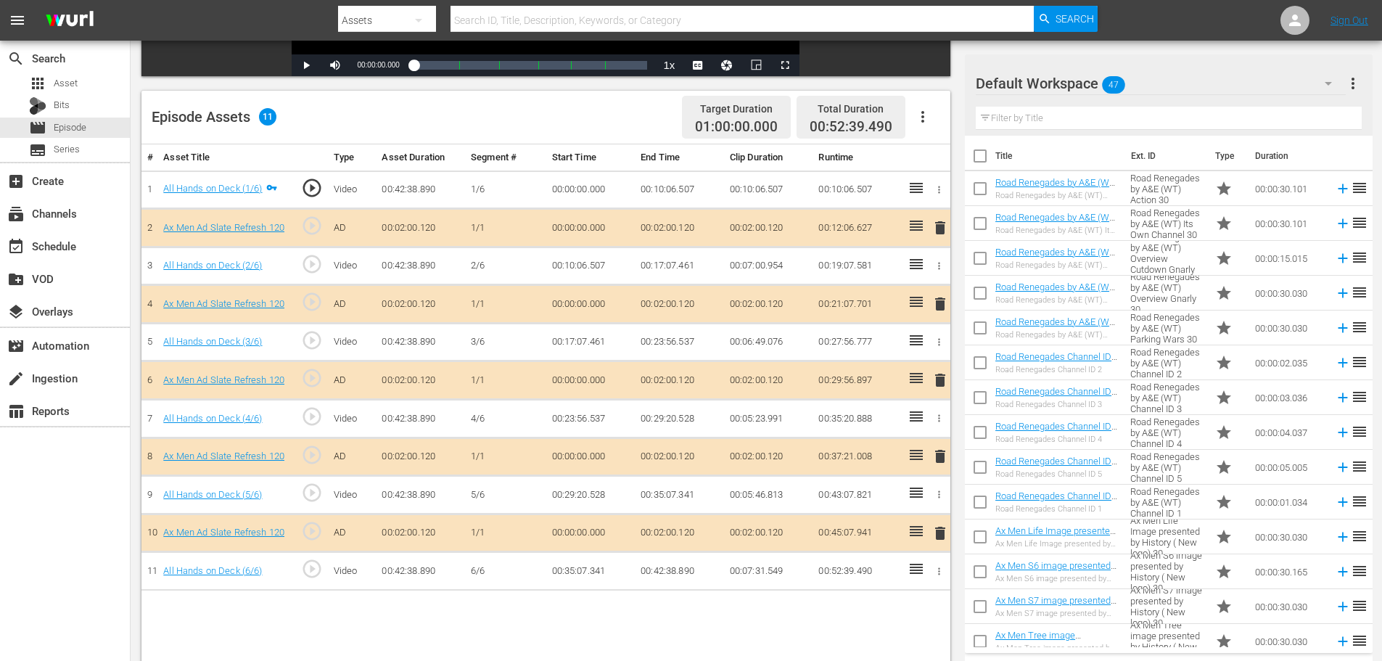
scroll to position [305, 0]
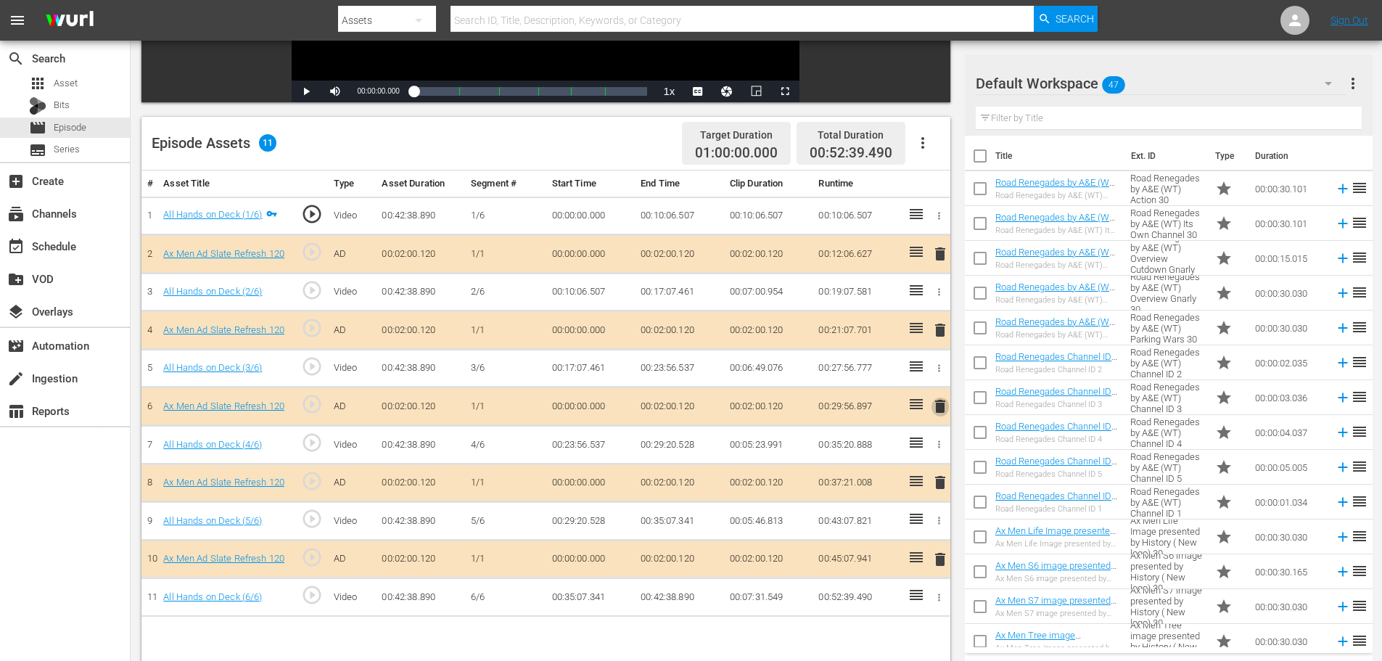
click at [938, 405] on span "delete" at bounding box center [939, 405] width 17 height 17
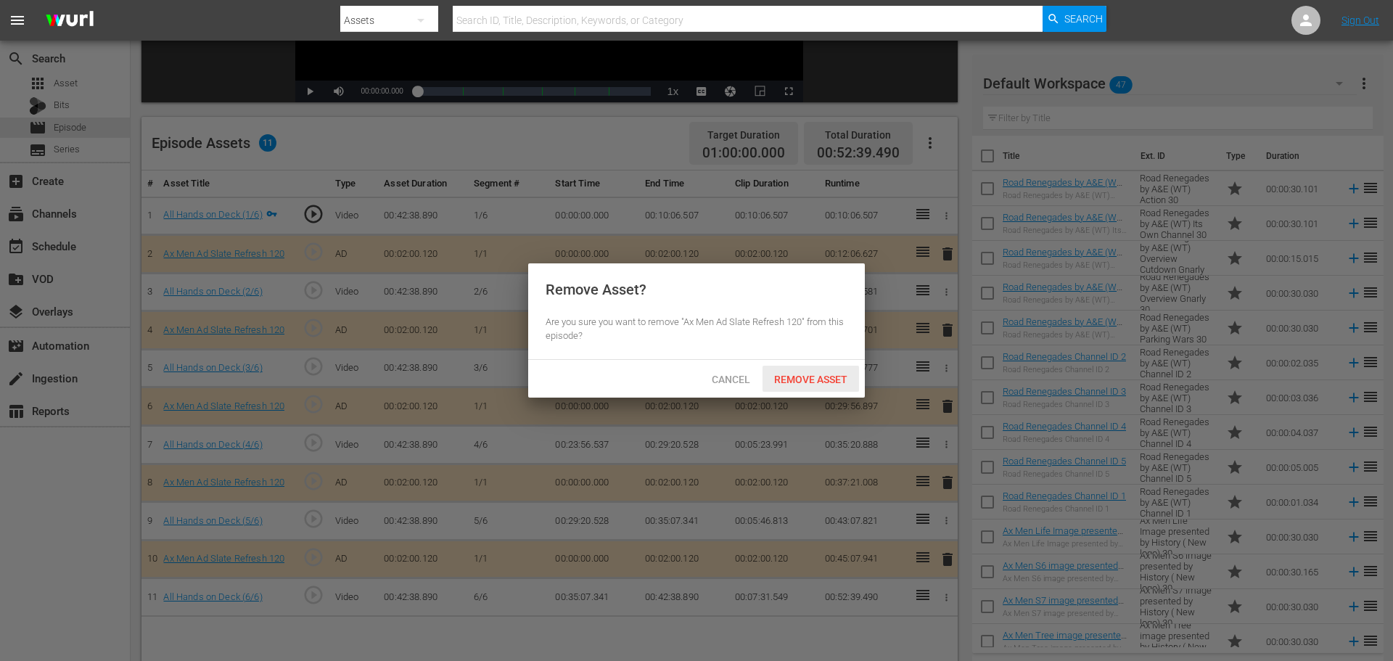
click at [838, 377] on span "Remove Asset" at bounding box center [810, 380] width 96 height 12
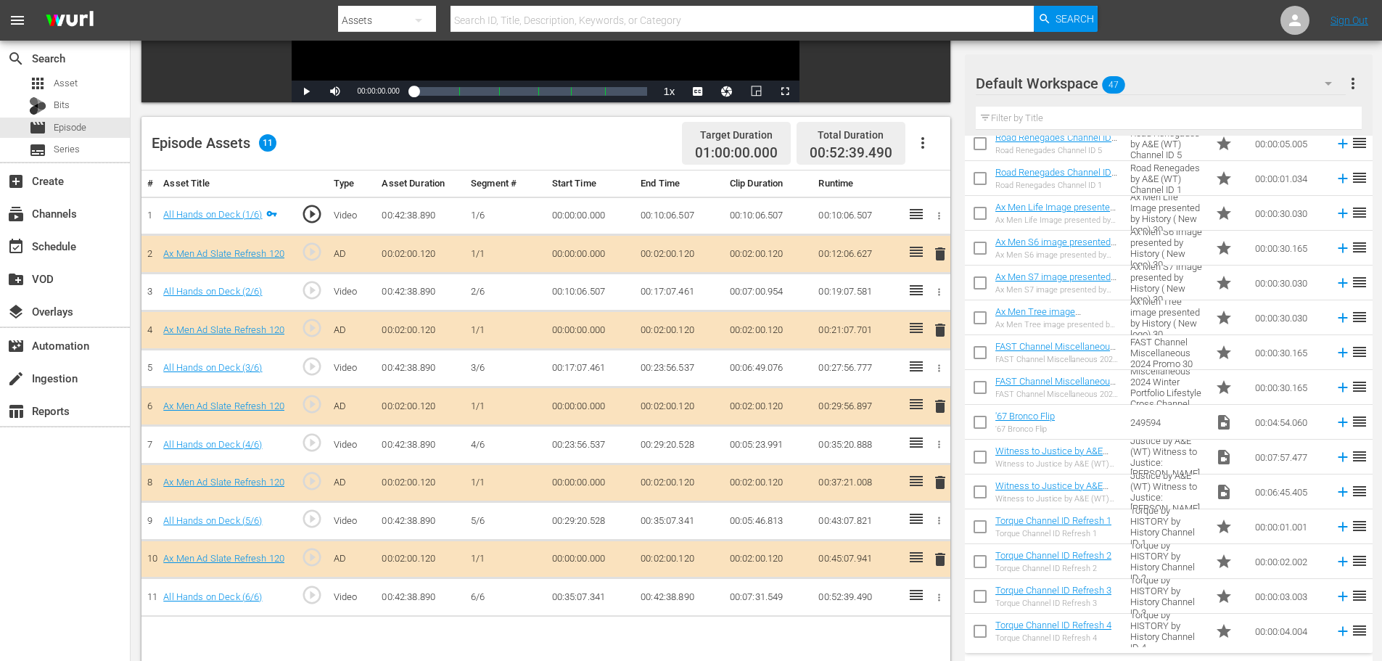
scroll to position [363, 0]
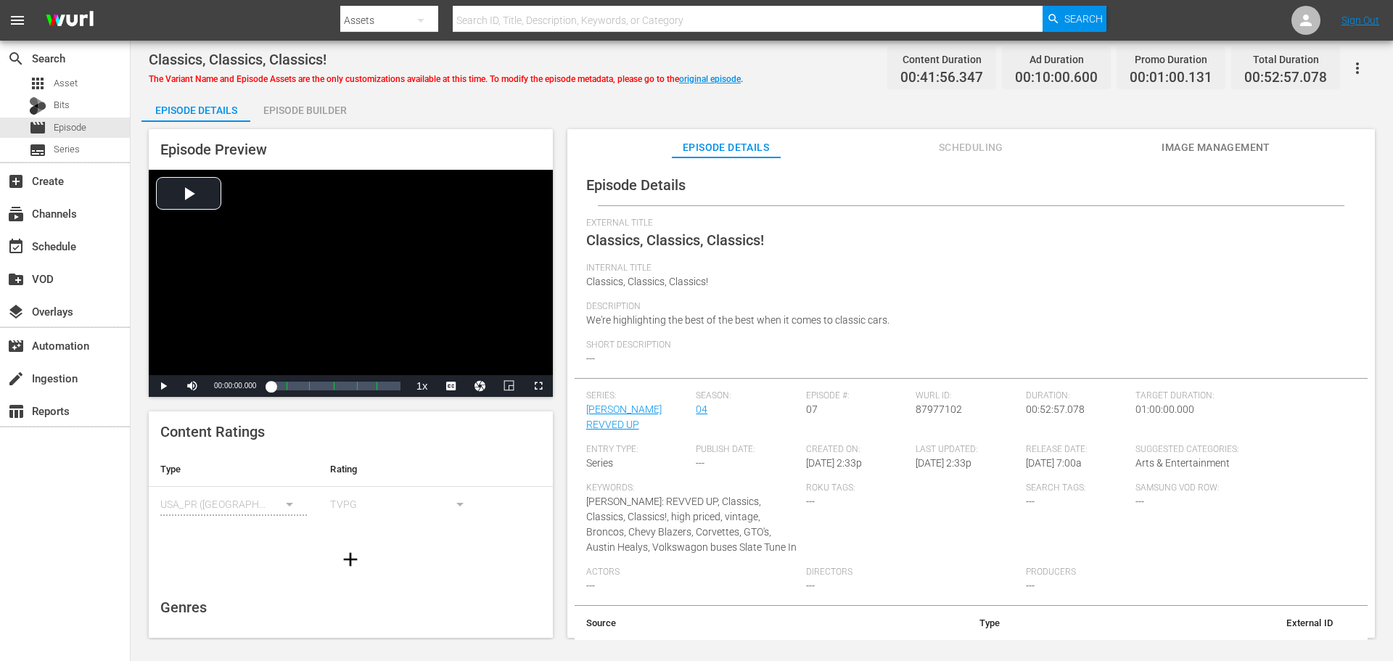
click at [323, 105] on div "Episode Builder" at bounding box center [304, 110] width 109 height 35
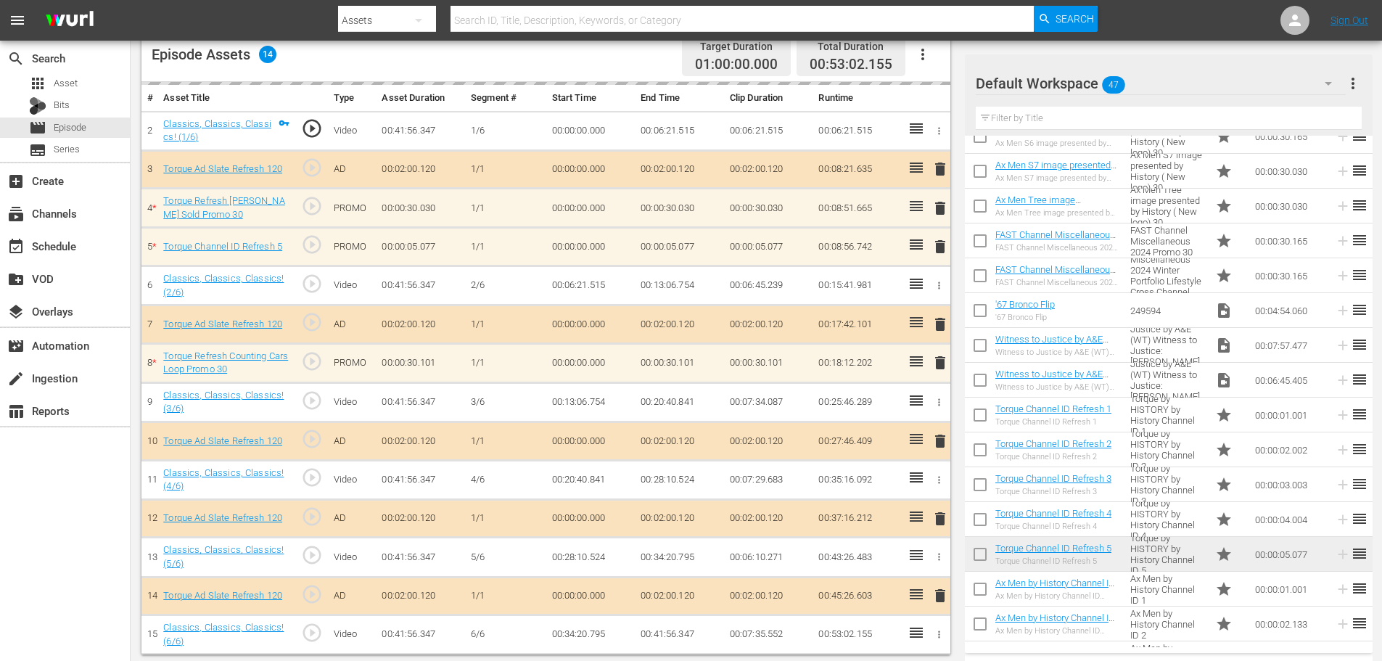
scroll to position [398, 0]
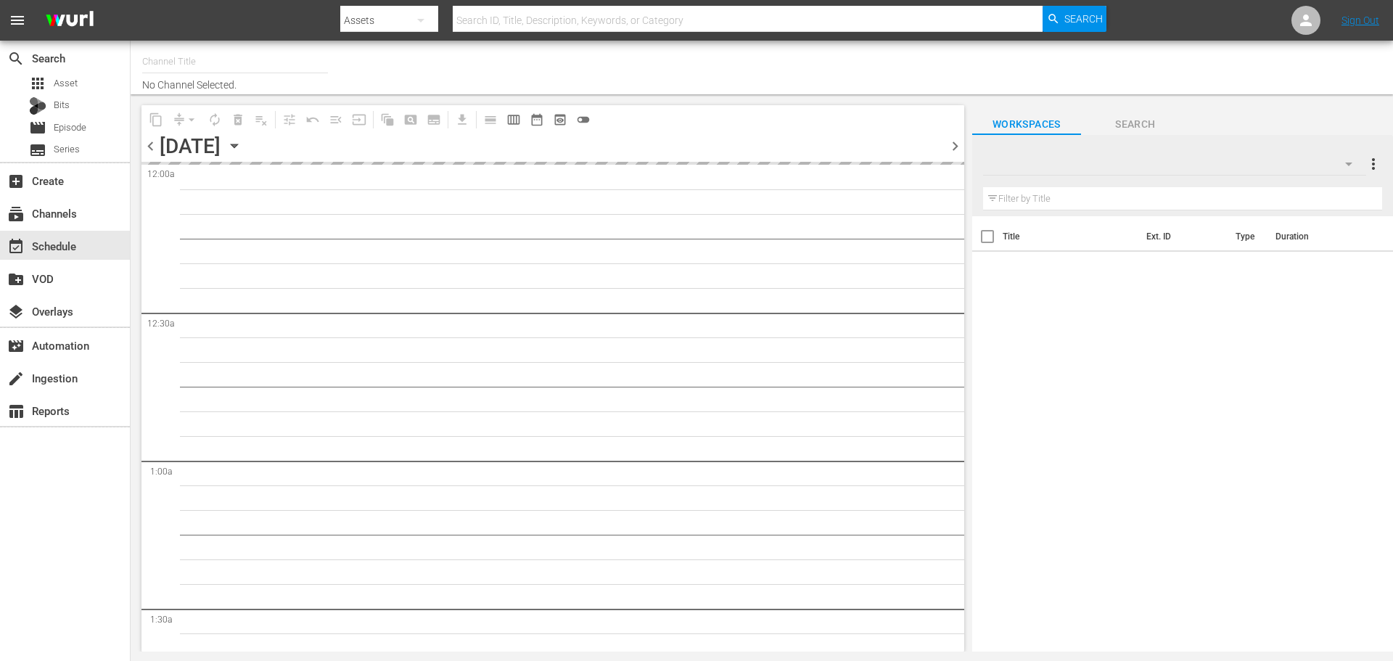
type input "Torque (1052)"
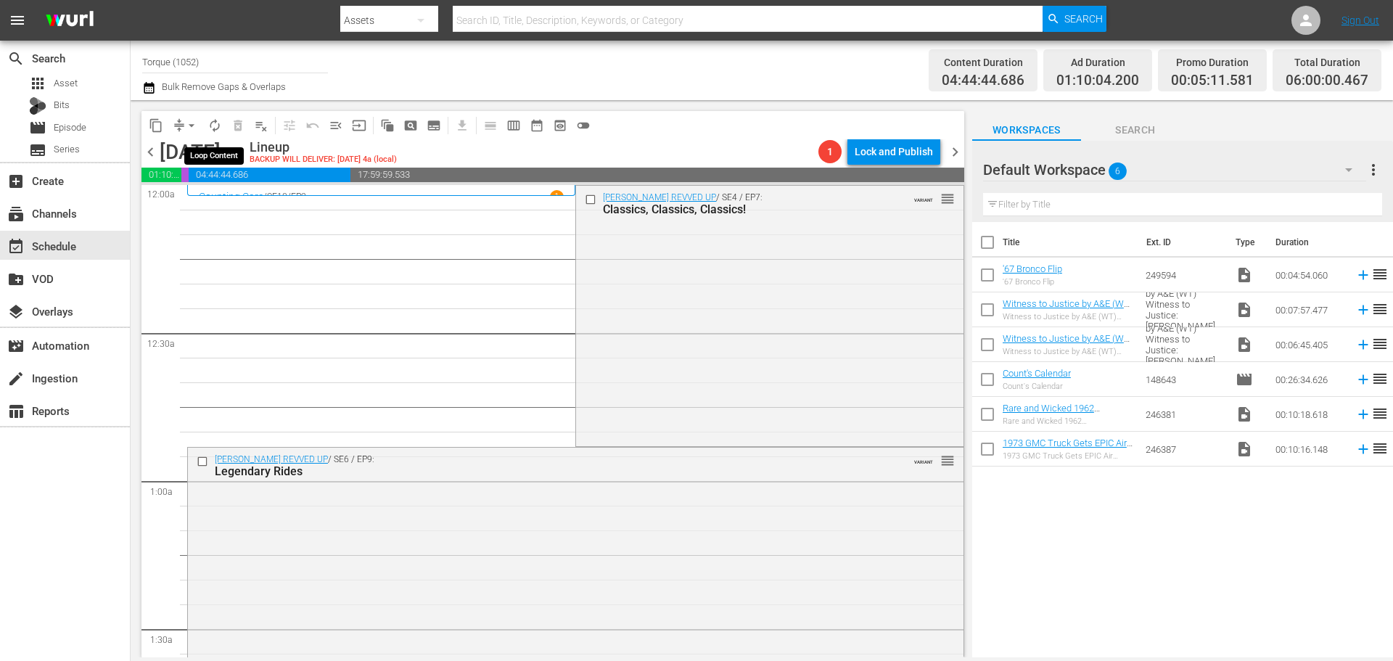
click at [210, 118] on span "autorenew_outlined" at bounding box center [214, 125] width 15 height 15
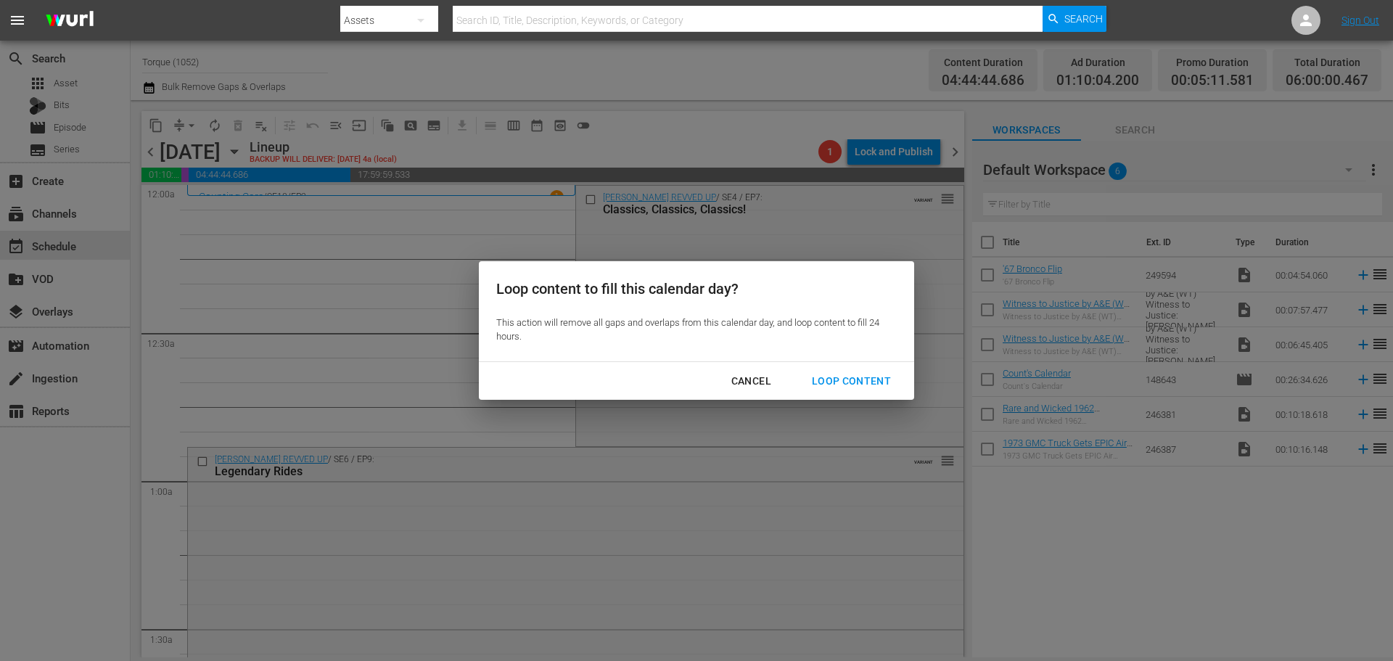
click at [850, 371] on button "Loop Content" at bounding box center [851, 381] width 114 height 27
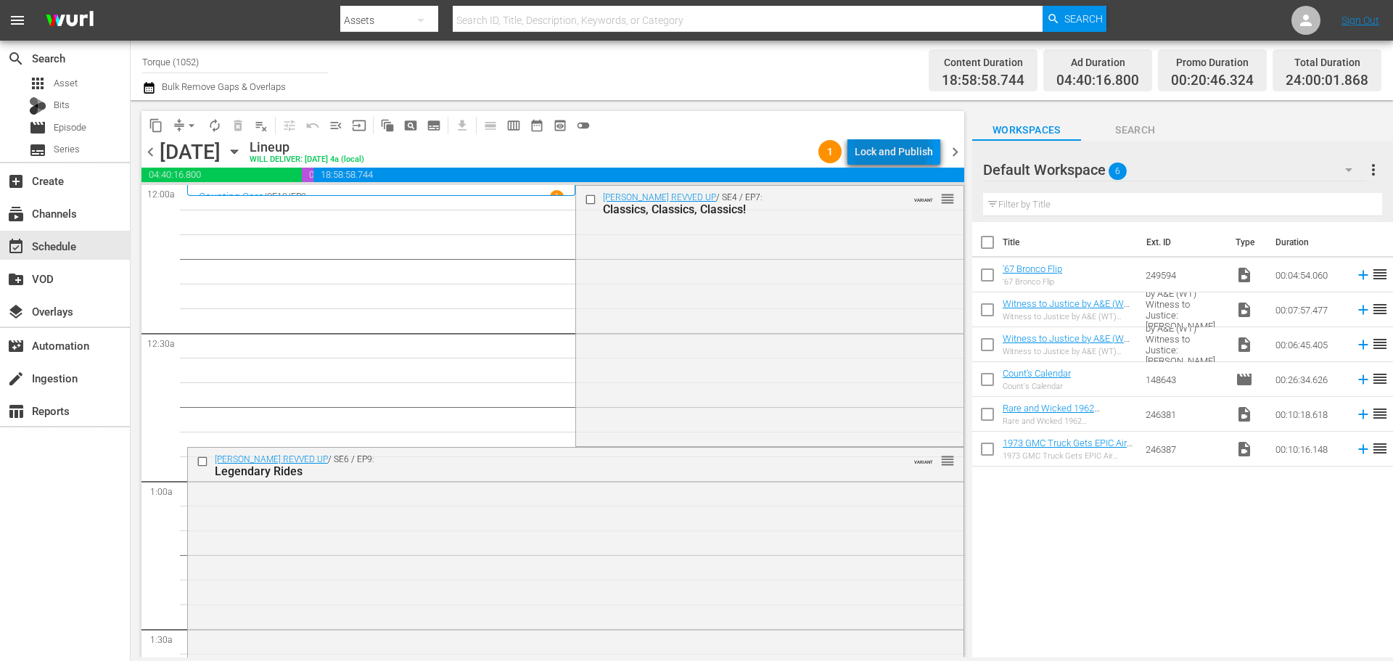
click at [889, 146] on div "Lock and Publish" at bounding box center [893, 152] width 78 height 26
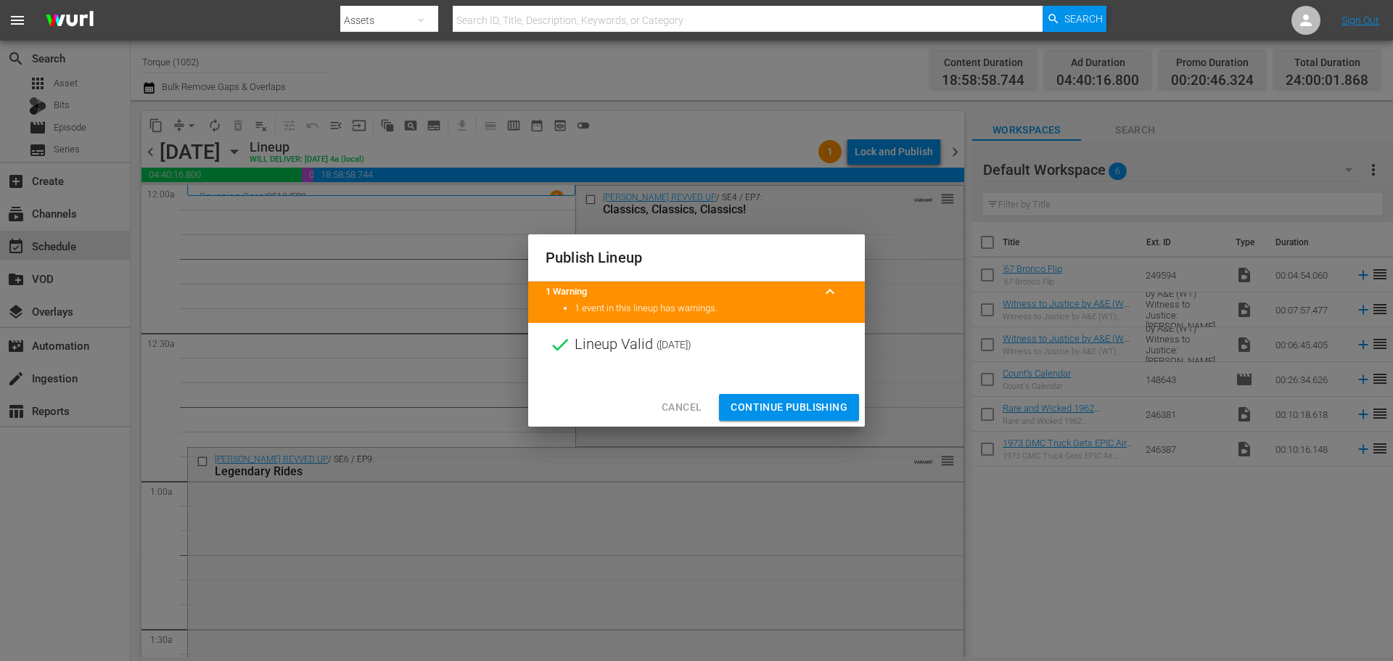
click at [778, 408] on span "Continue Publishing" at bounding box center [788, 407] width 117 height 18
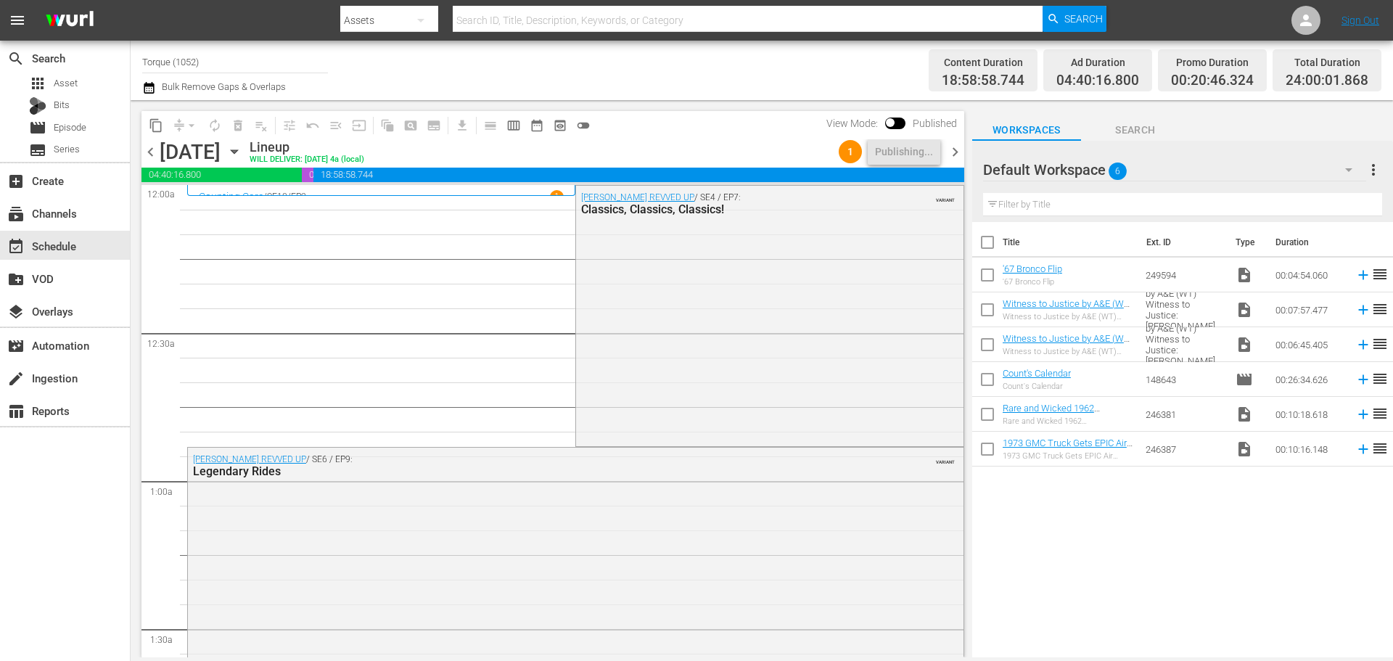
click at [956, 154] on span "chevron_right" at bounding box center [955, 152] width 18 height 18
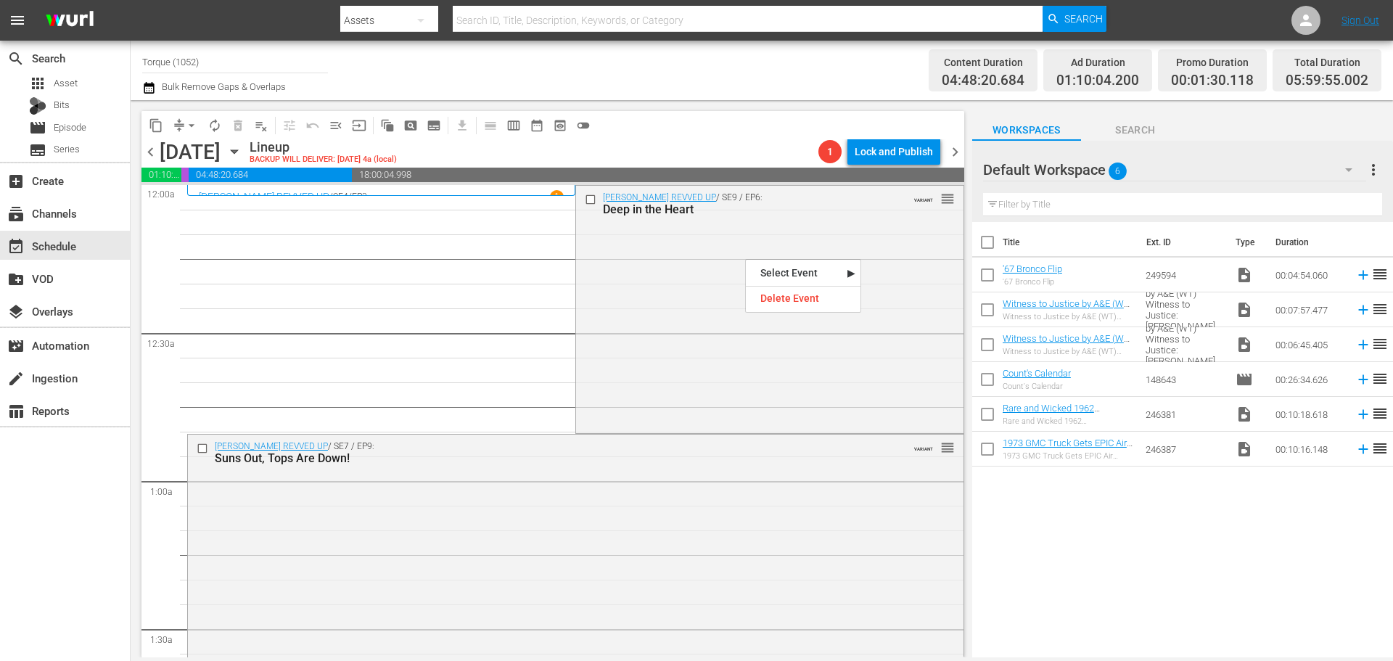
click at [667, 260] on div "Barrett-Jackson REVVED UP / SE9 / EP6: Deep in the Heart VARIANT reorder" at bounding box center [769, 308] width 387 height 244
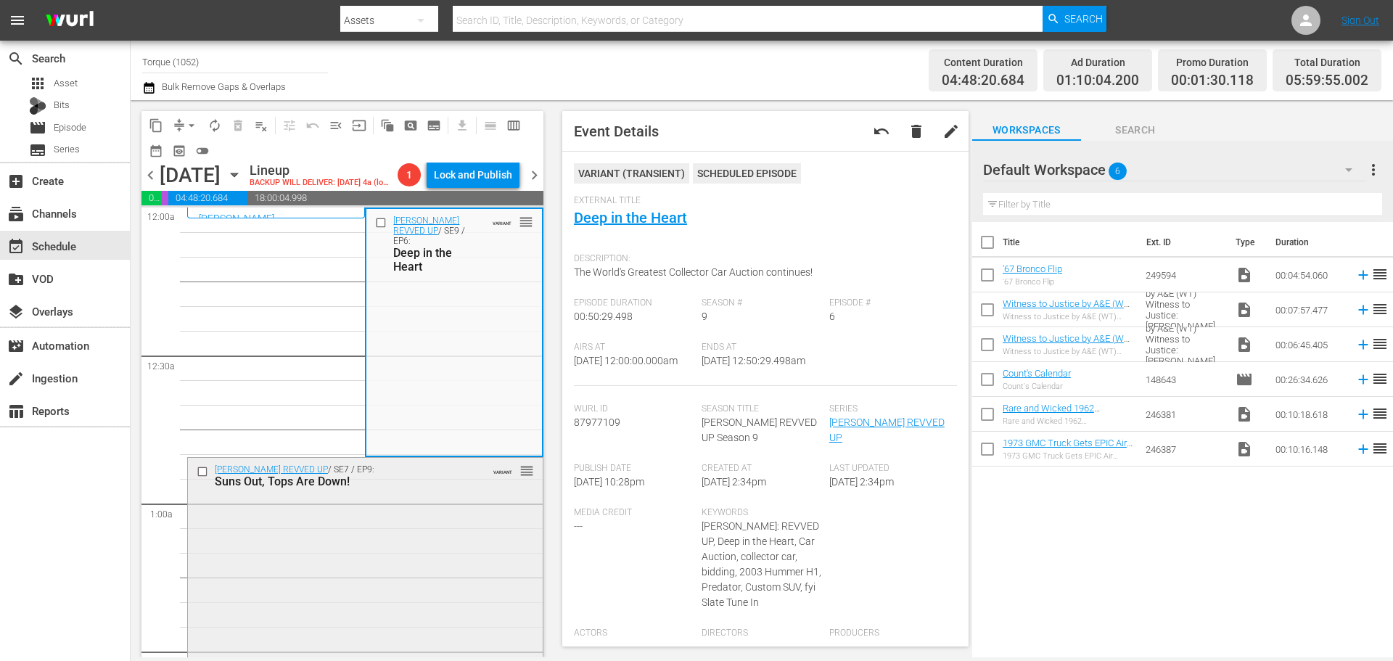
click at [374, 577] on div "Barrett-Jackson REVVED UP / SE7 / EP9: Suns Out, Tops Are Down! VARIANT reorder" at bounding box center [365, 582] width 355 height 248
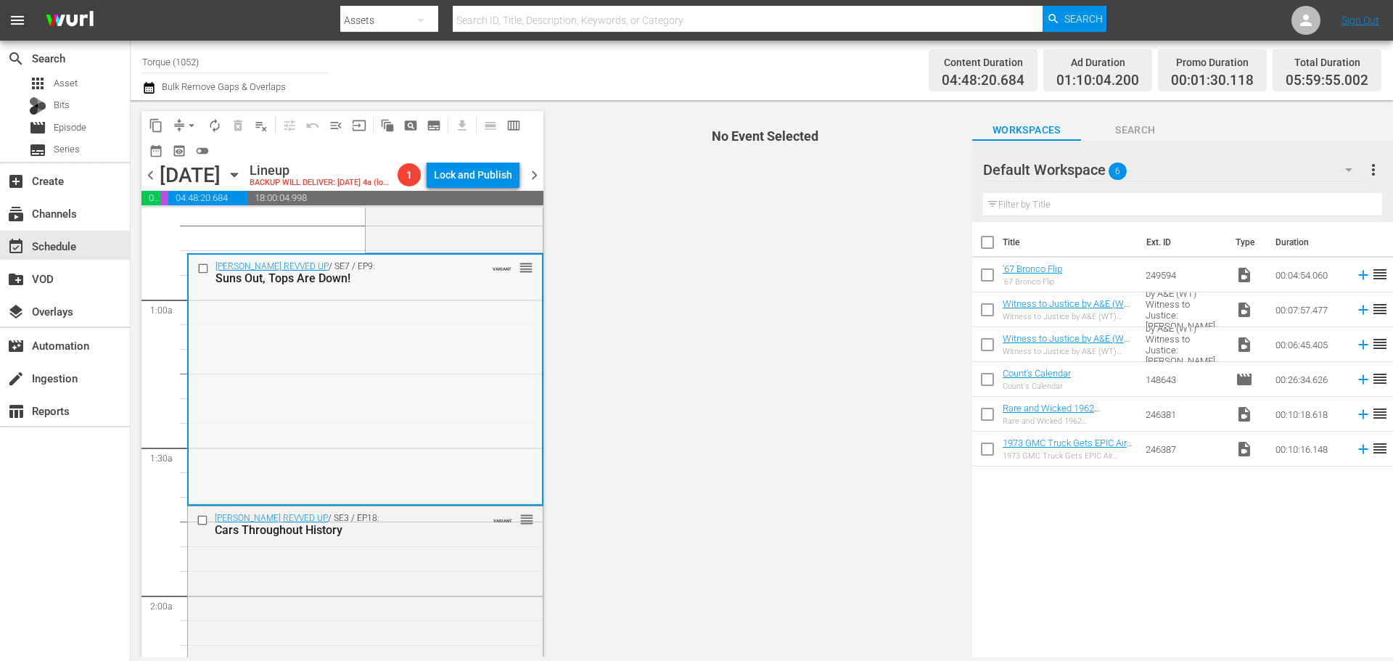
scroll to position [218, 0]
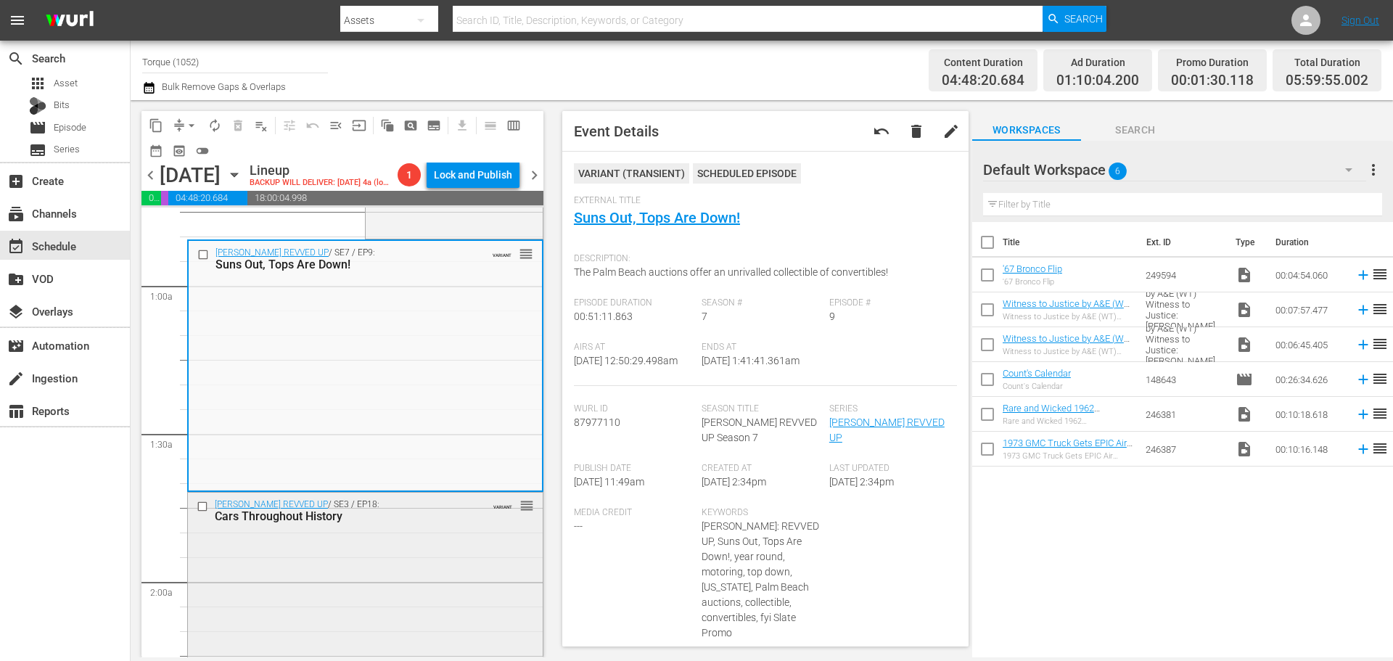
click at [316, 635] on div "Barrett-Jackson REVVED UP / SE3 / EP18: Cars Throughout History VARIANT reorder" at bounding box center [365, 619] width 355 height 255
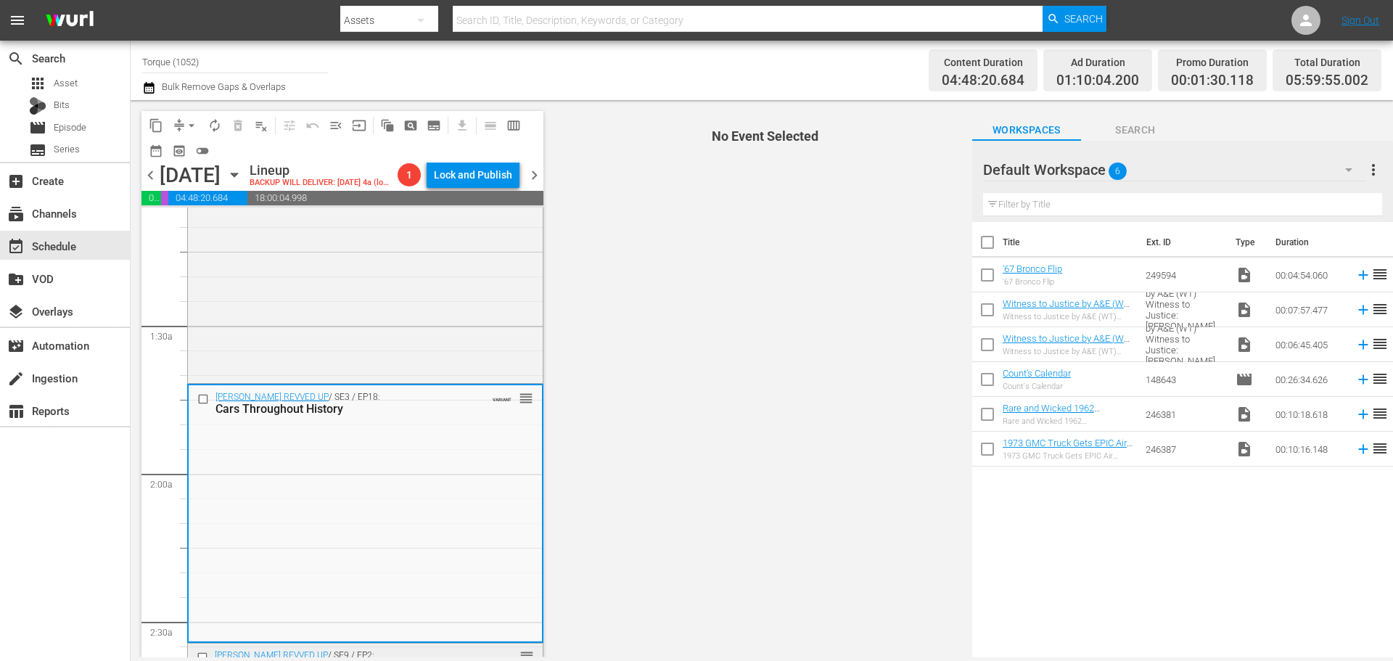
scroll to position [508, 0]
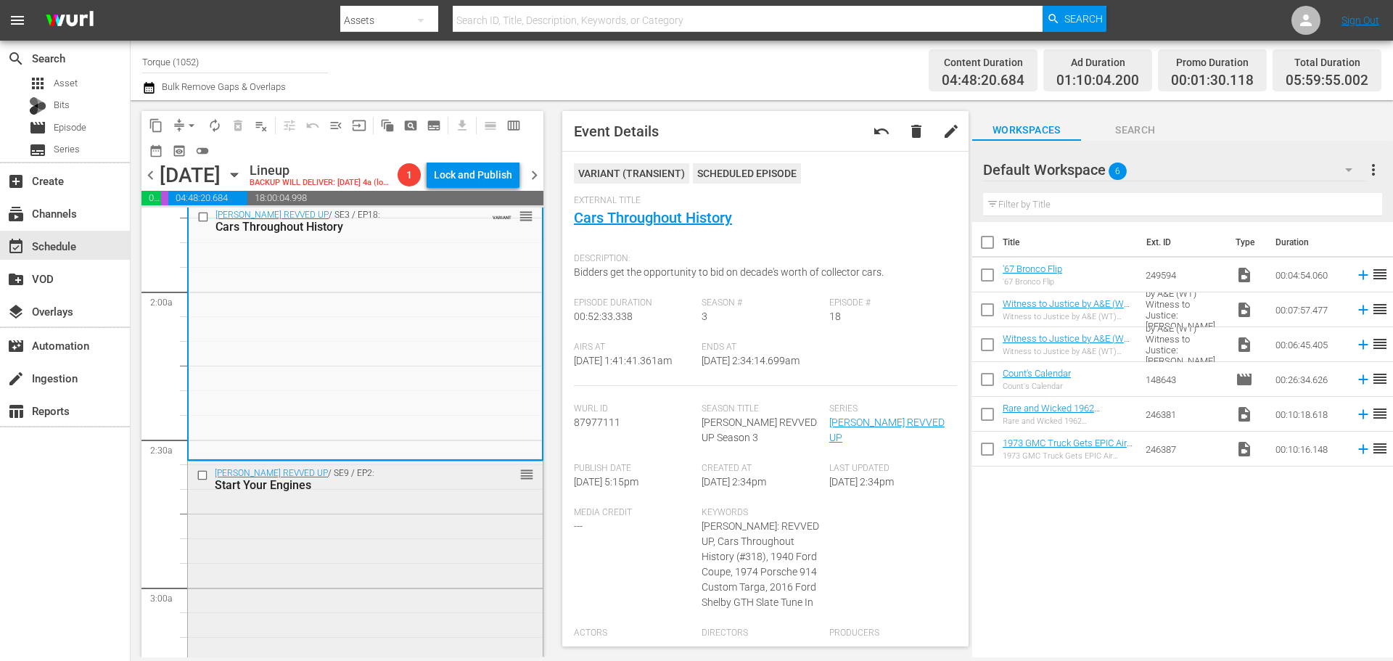
click at [436, 525] on div "Barrett-Jackson REVVED UP / SE9 / EP2: Start Your Engines reorder" at bounding box center [365, 584] width 355 height 247
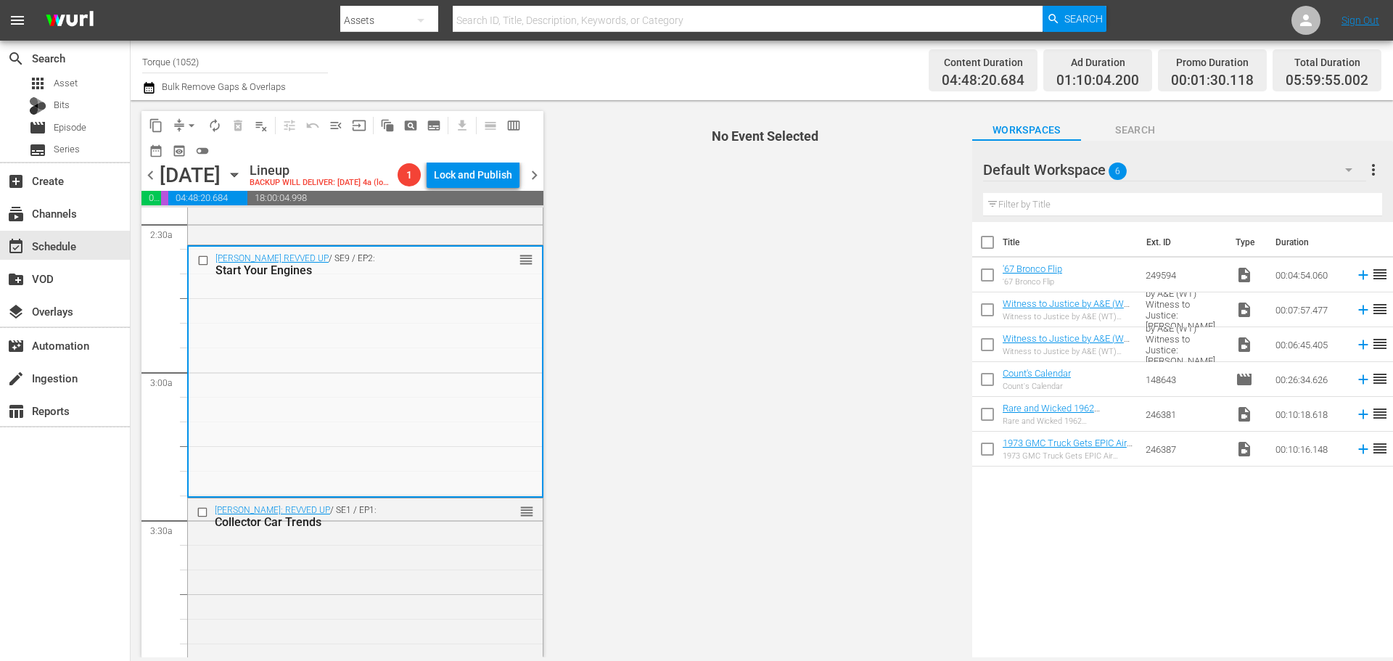
scroll to position [798, 0]
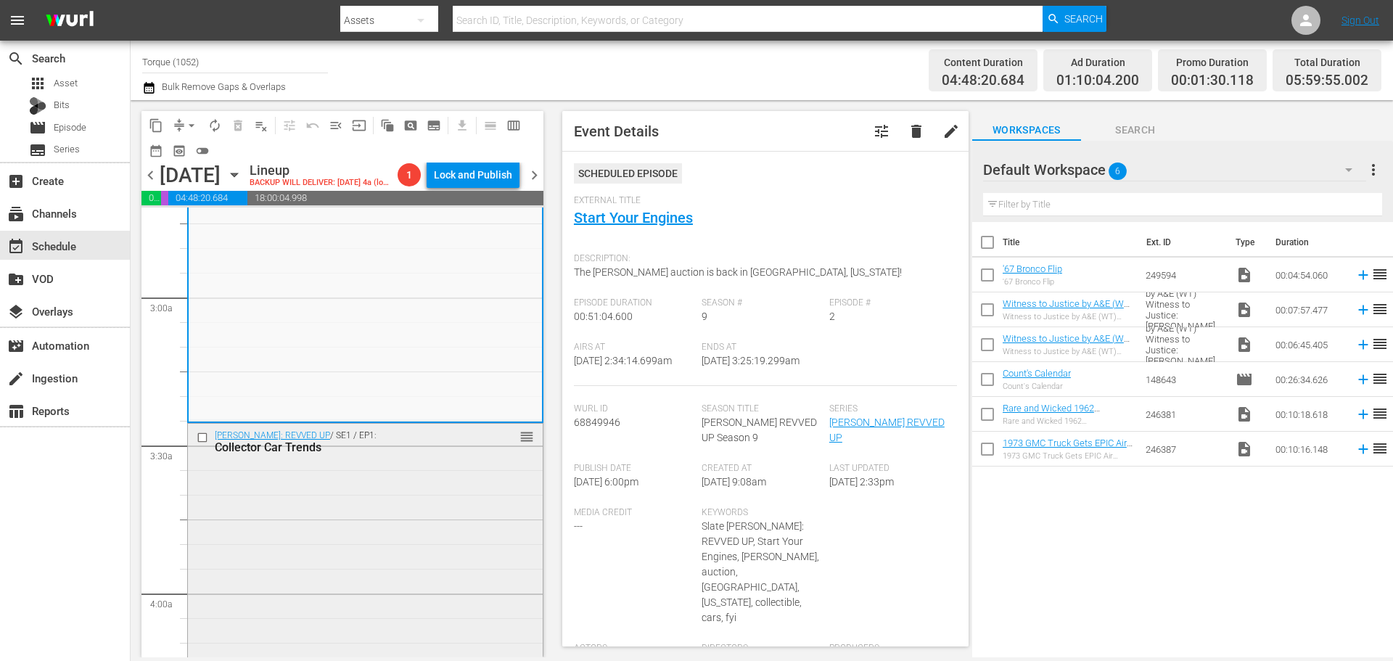
click at [421, 553] on div "Barrett Jackson: REVVED UP / SE1 / EP1: Collector Car Trends reorder" at bounding box center [365, 547] width 355 height 247
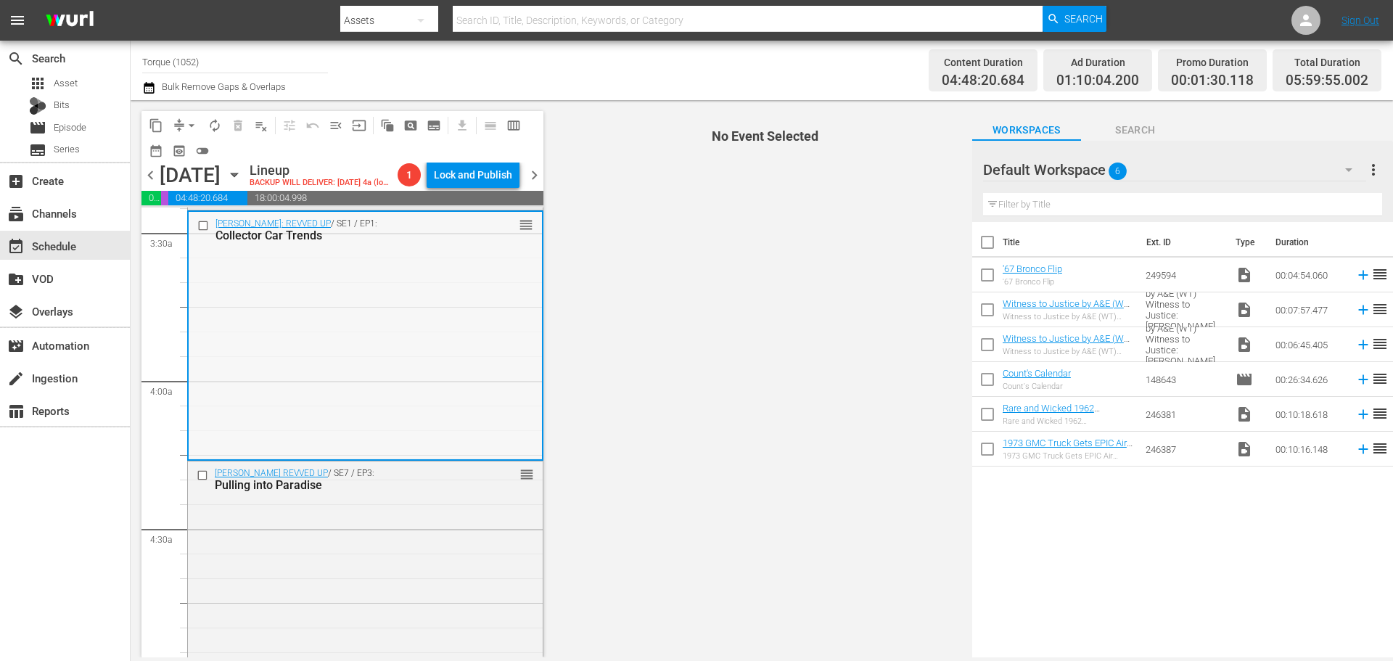
scroll to position [1015, 0]
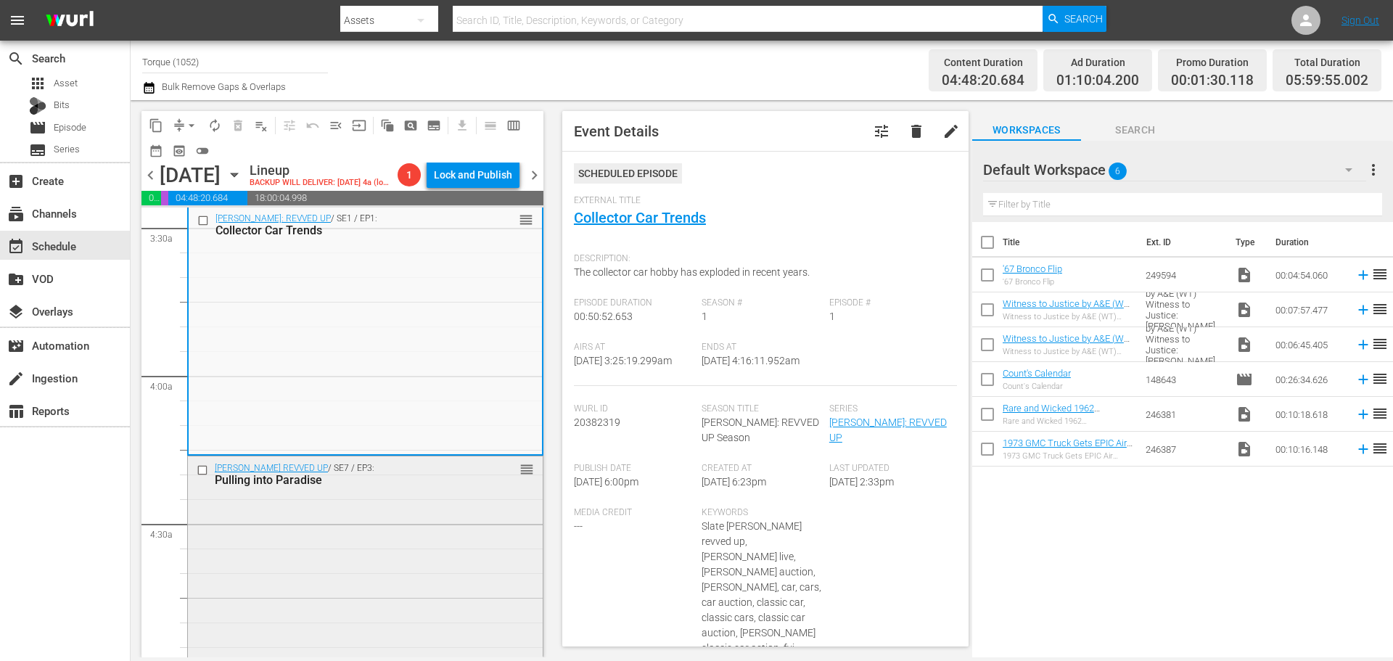
click at [470, 492] on div "Barrett-Jackson REVVED UP / SE7 / EP3: Pulling into Paradise reorder" at bounding box center [365, 474] width 355 height 36
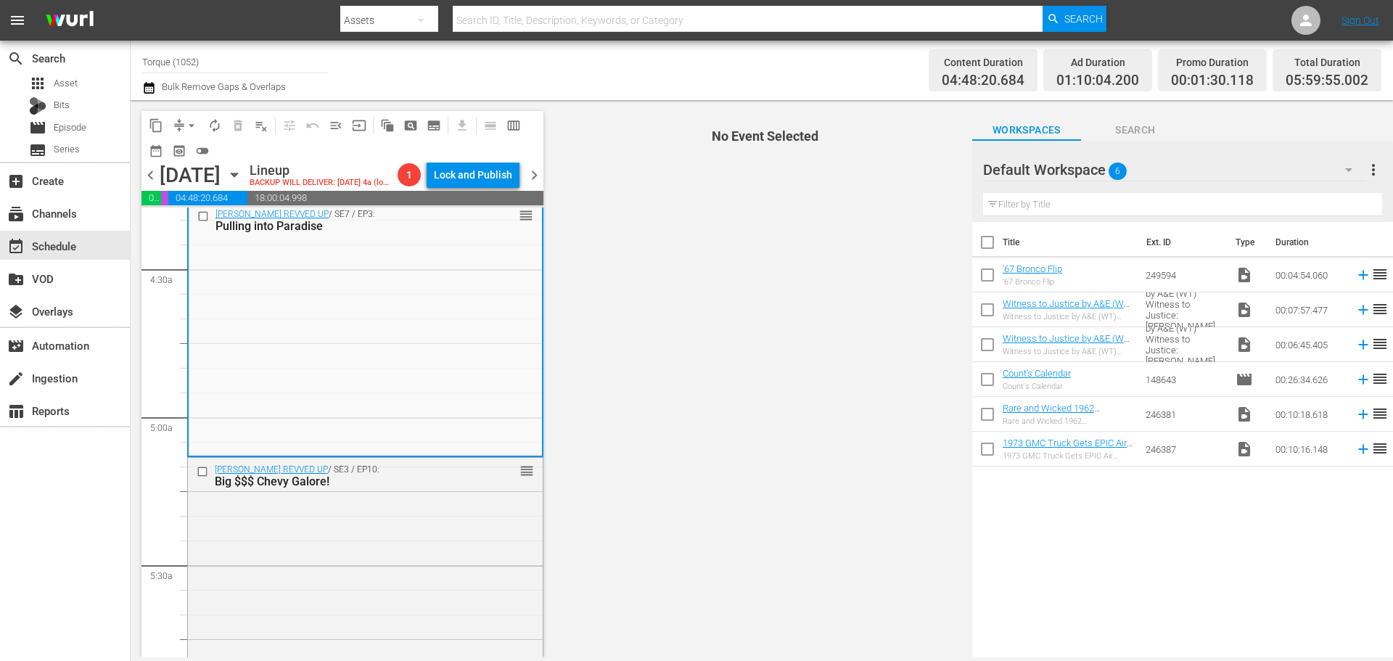
scroll to position [1306, 0]
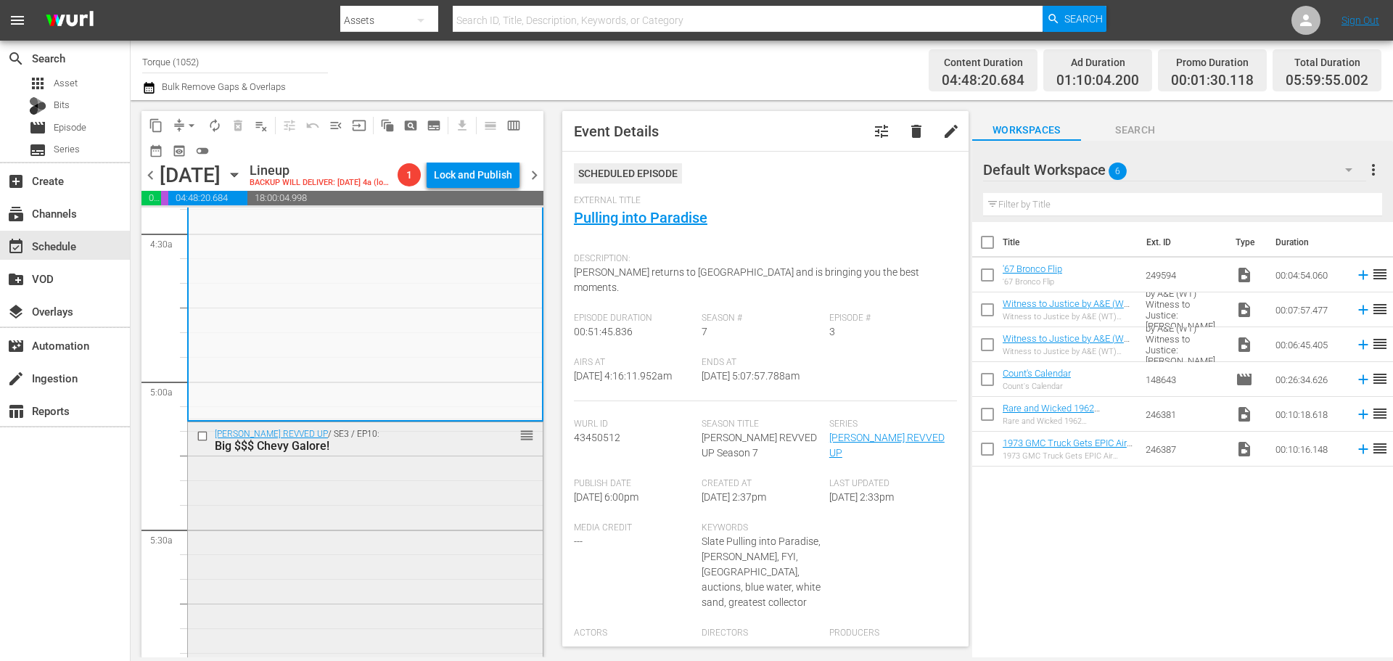
click at [440, 511] on div "Barrett-Jackson REVVED UP / SE3 / EP10: Big $$$ Chevy Galore! reorder" at bounding box center [365, 548] width 355 height 252
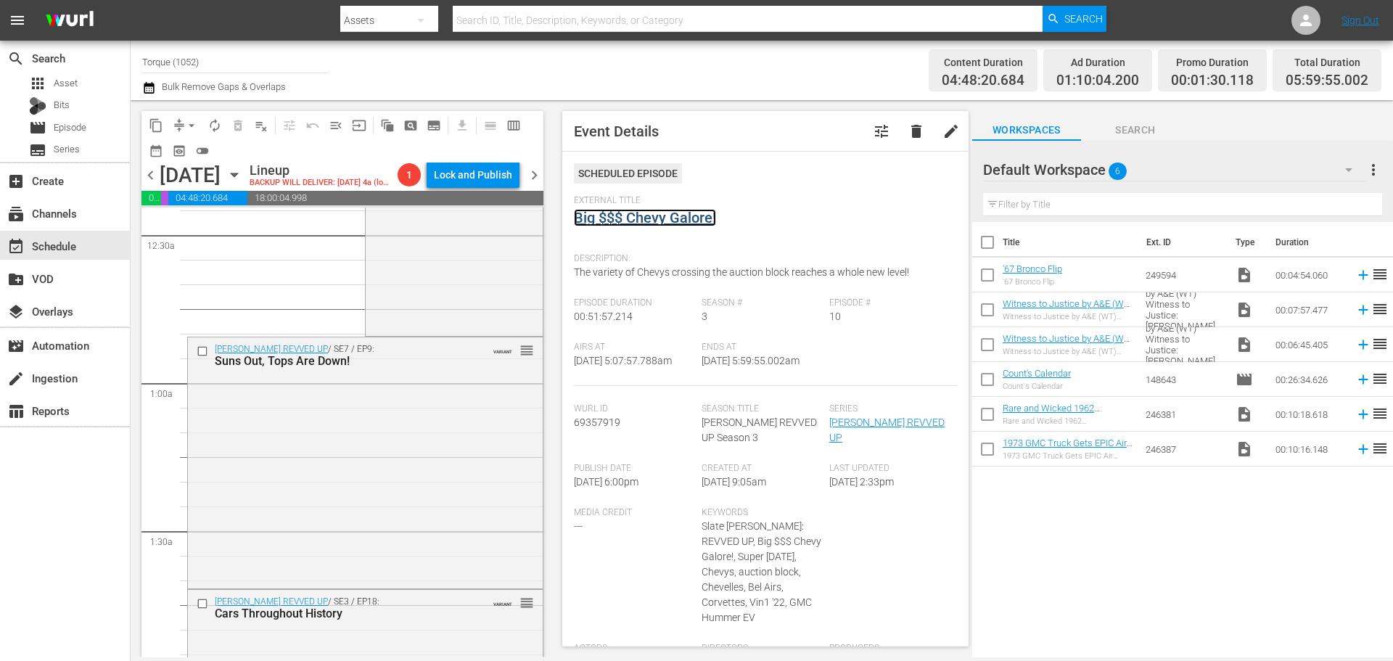
scroll to position [0, 0]
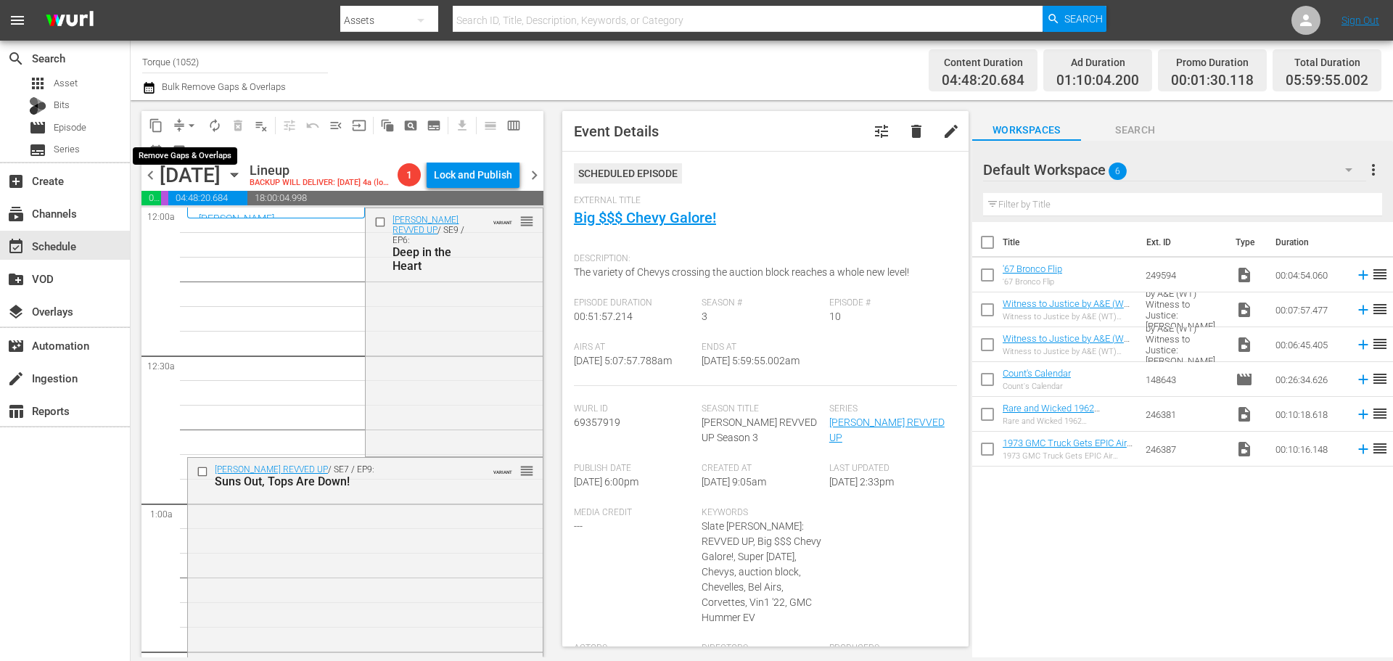
click at [189, 125] on span "arrow_drop_down" at bounding box center [191, 125] width 15 height 15
click at [200, 157] on li "Align to Midnight" at bounding box center [192, 155] width 152 height 24
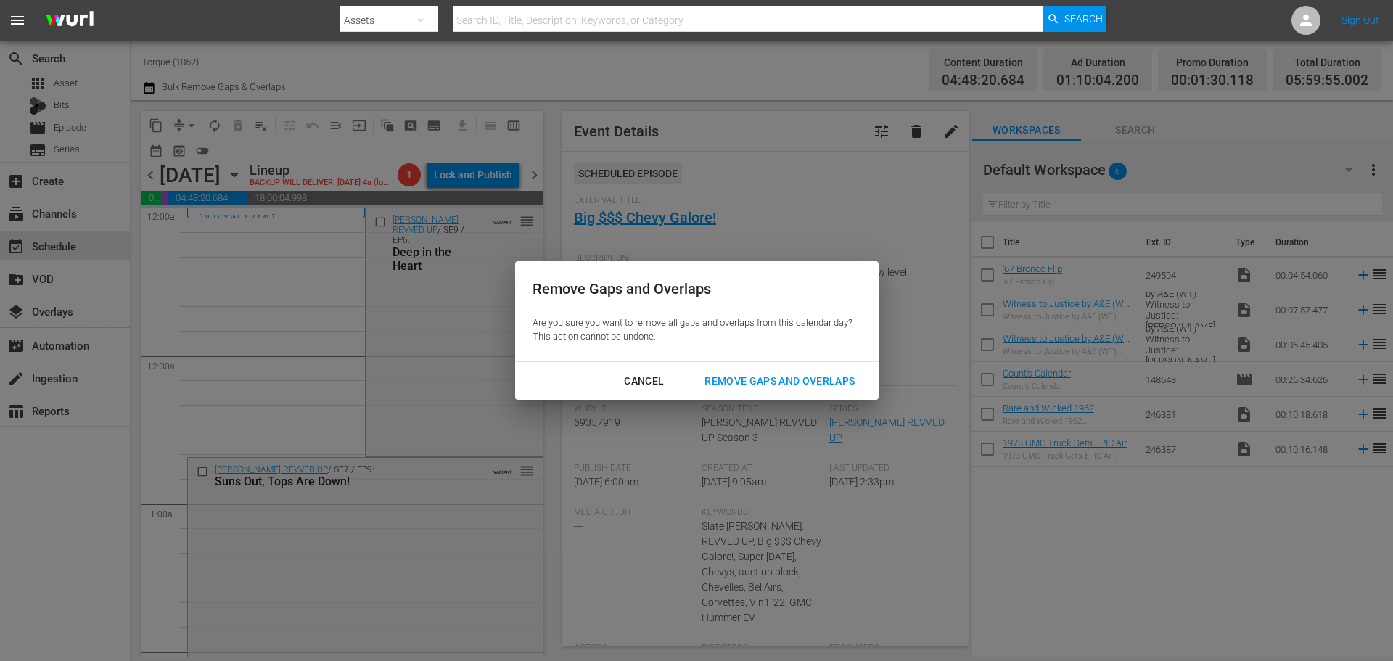
click at [714, 371] on button "Remove Gaps and Overlaps" at bounding box center [779, 381] width 185 height 27
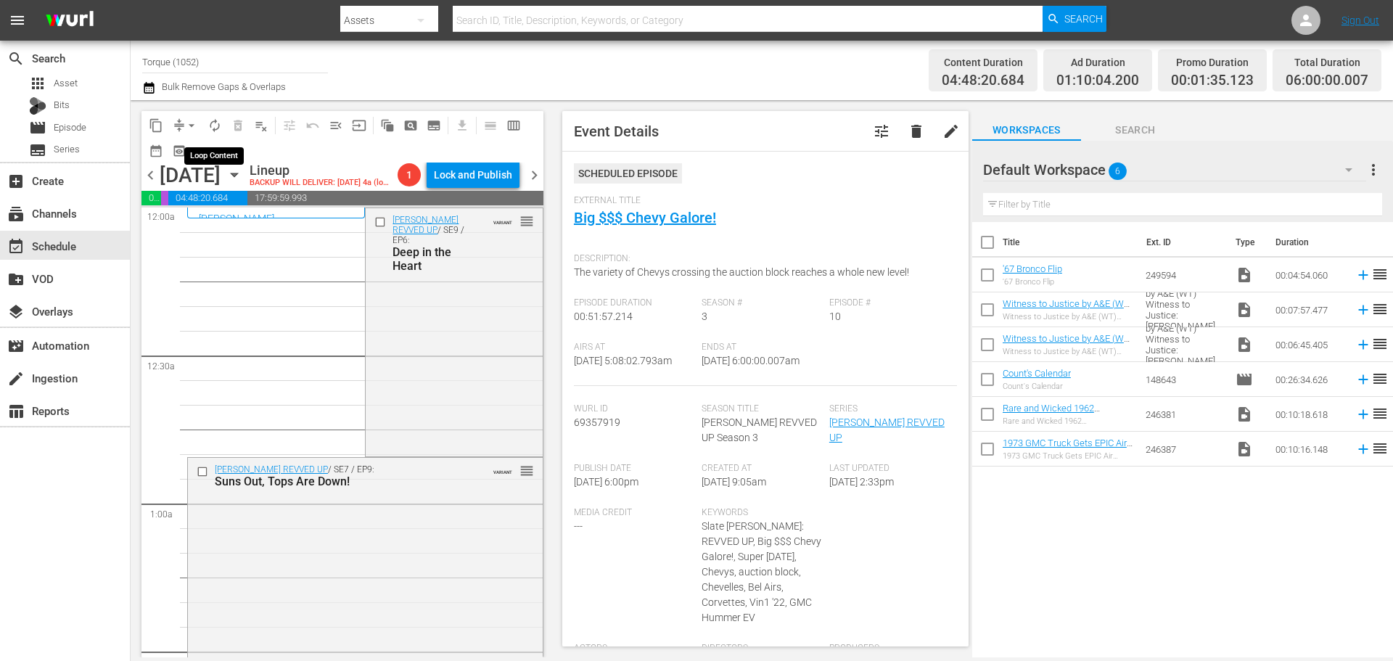
click at [219, 118] on span "autorenew_outlined" at bounding box center [214, 125] width 15 height 15
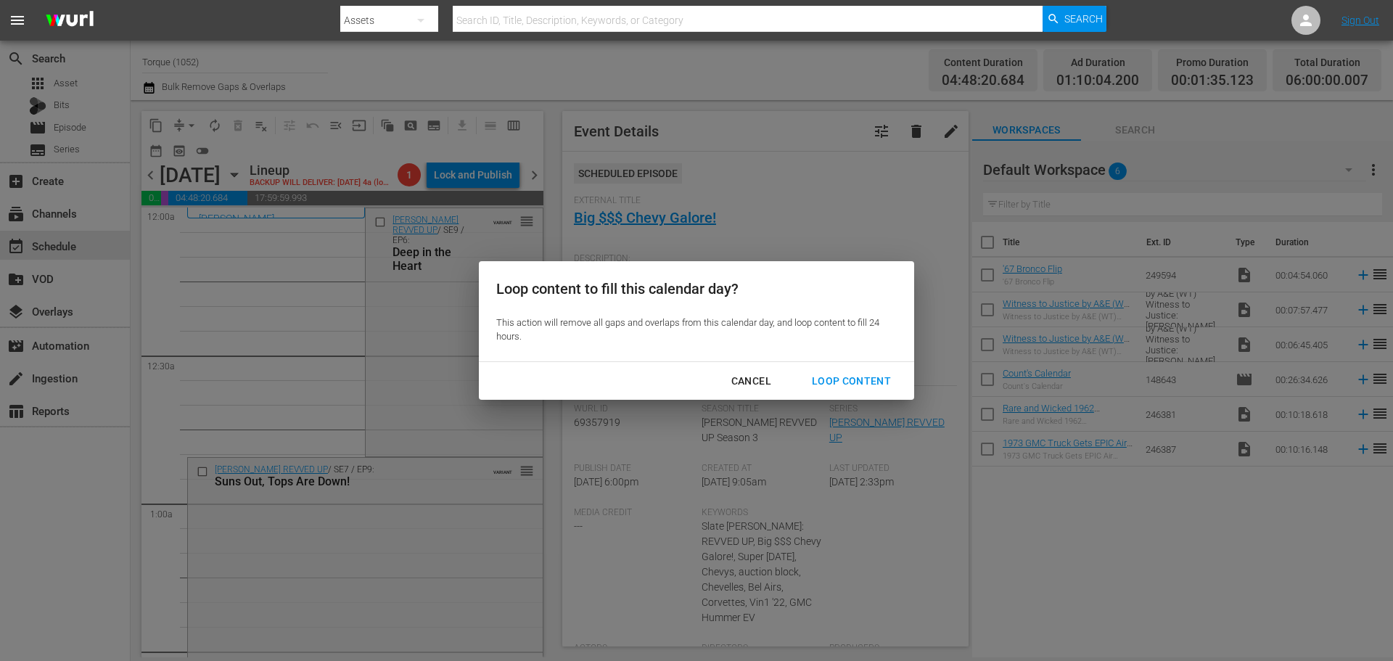
click at [860, 384] on div "Loop Content" at bounding box center [851, 381] width 102 height 18
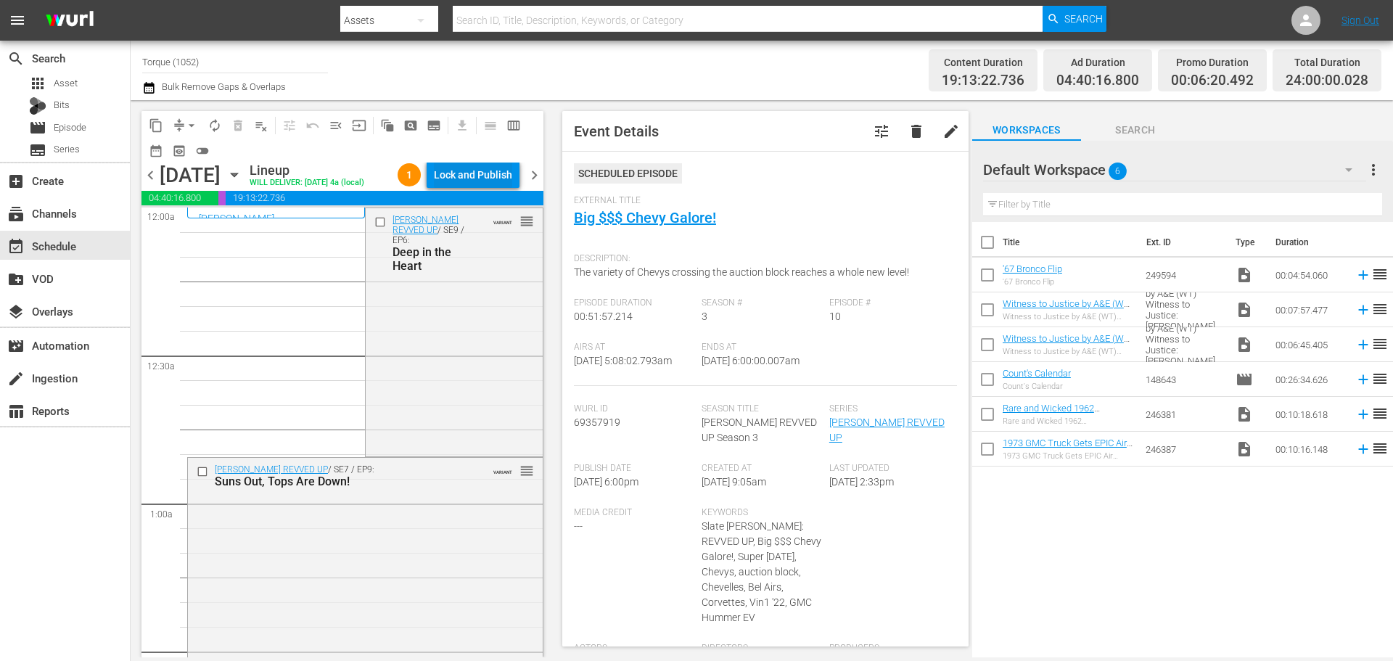
click at [463, 174] on div "Lock and Publish" at bounding box center [473, 175] width 78 height 26
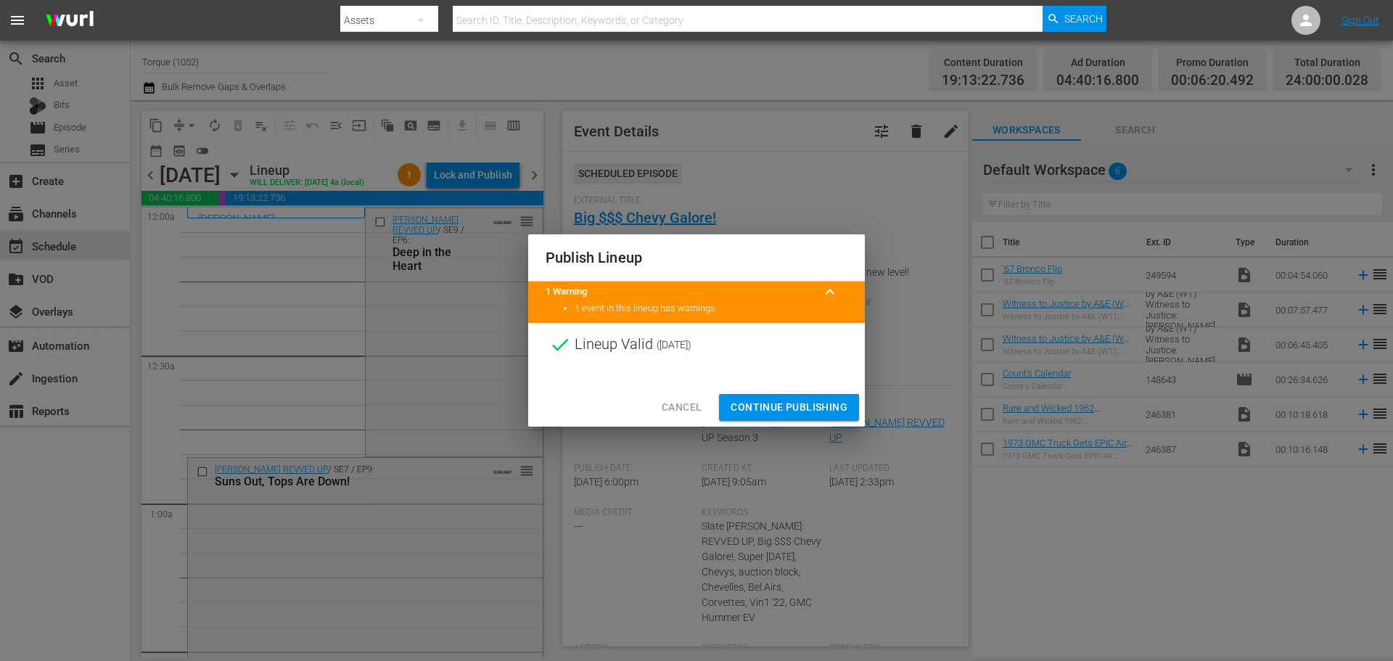
click at [803, 403] on span "Continue Publishing" at bounding box center [788, 407] width 117 height 18
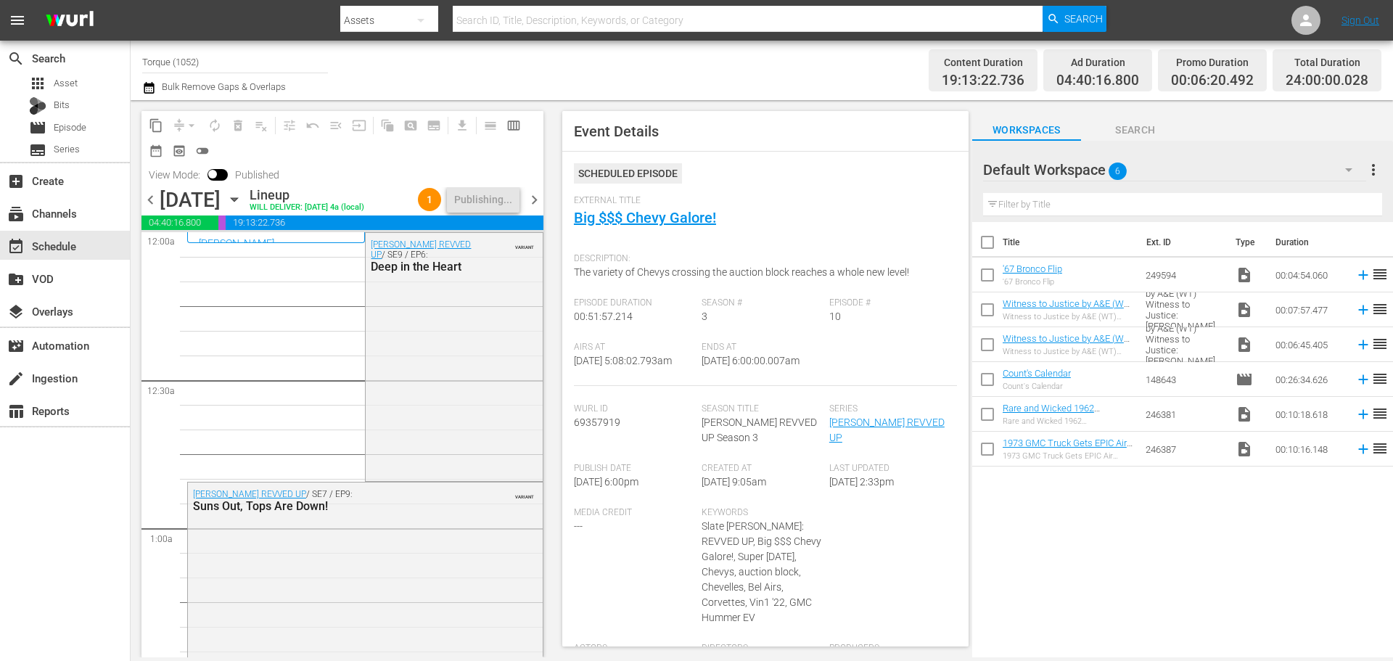
click at [242, 207] on icon "button" at bounding box center [234, 199] width 16 height 16
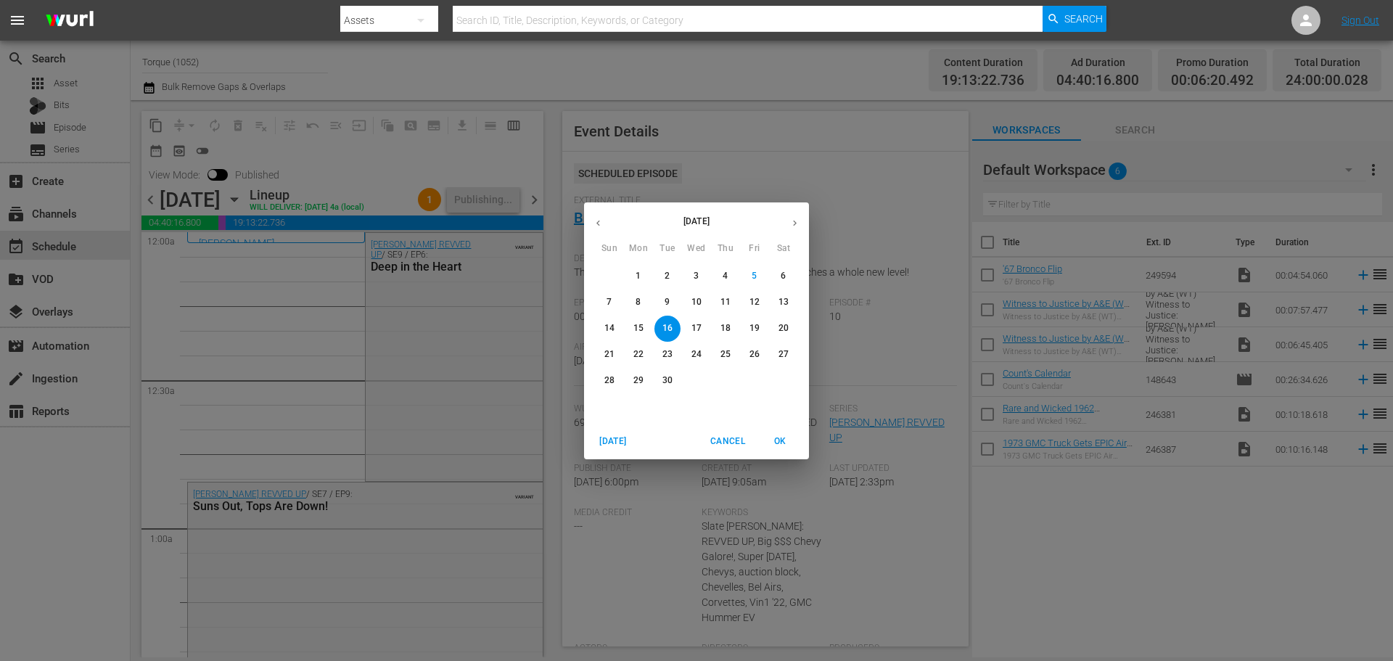
click at [642, 349] on p "22" at bounding box center [638, 354] width 10 height 12
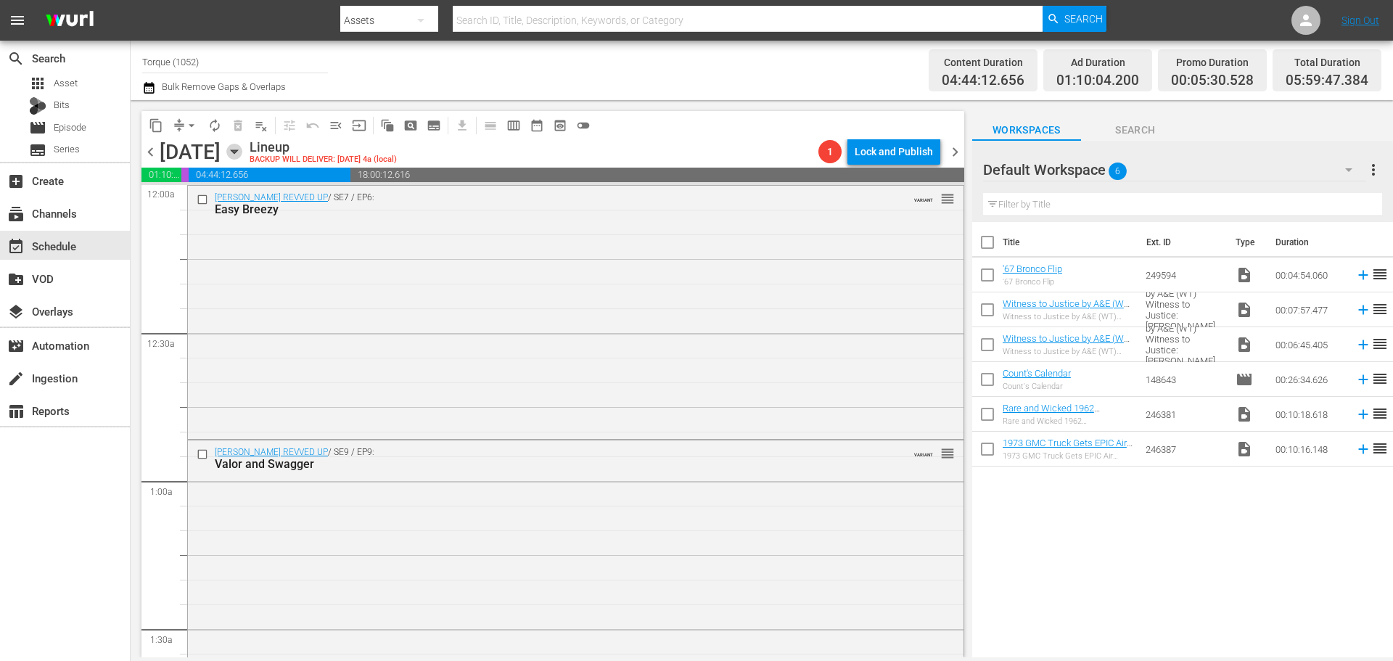
click at [242, 153] on icon "button" at bounding box center [234, 152] width 16 height 16
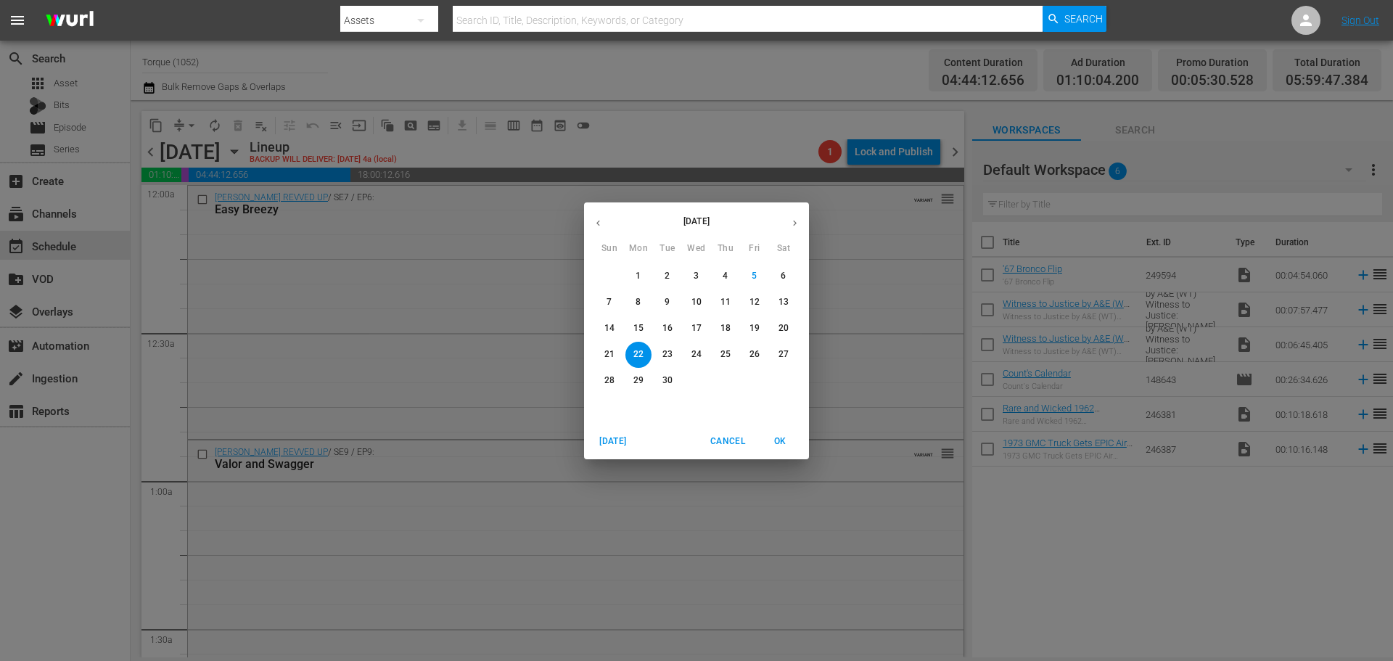
click at [759, 353] on span "26" at bounding box center [754, 354] width 26 height 12
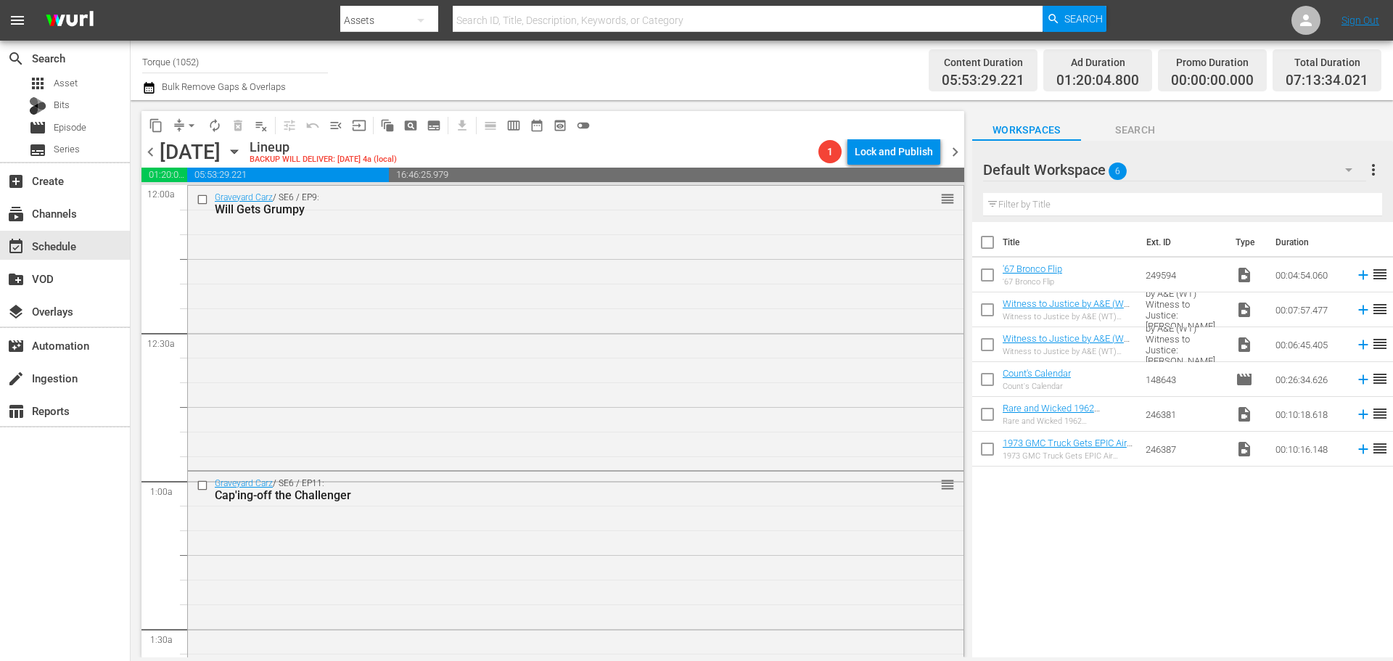
click at [242, 147] on icon "button" at bounding box center [234, 152] width 16 height 16
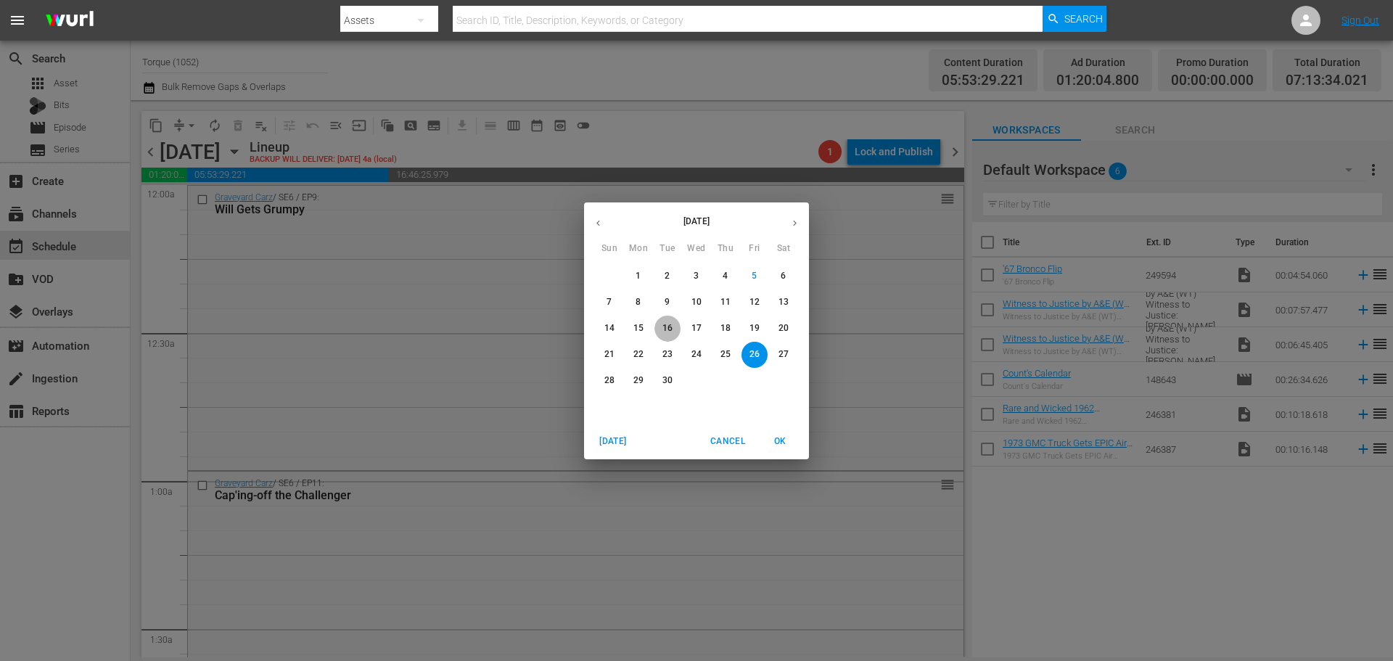
click at [669, 323] on p "16" at bounding box center [667, 328] width 10 height 12
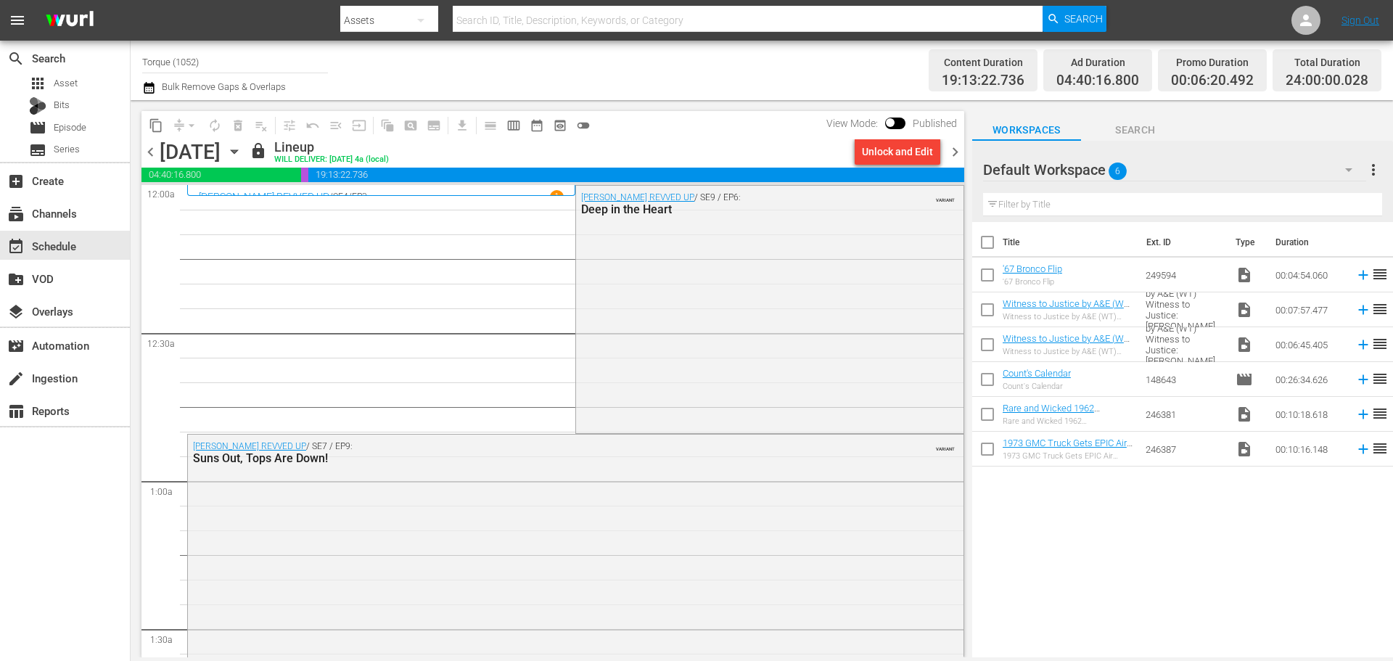
click at [955, 155] on span "chevron_right" at bounding box center [955, 152] width 18 height 18
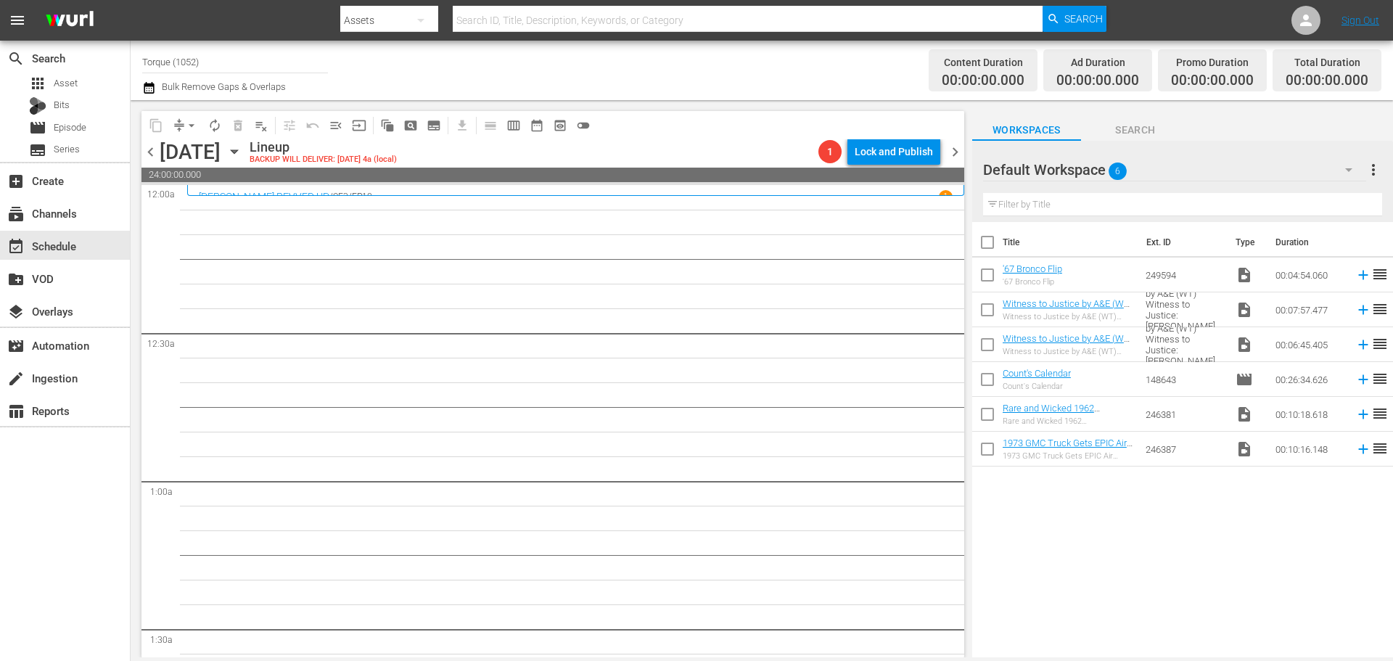
click at [950, 152] on span "chevron_right" at bounding box center [955, 152] width 18 height 18
click at [152, 151] on span "chevron_left" at bounding box center [150, 152] width 18 height 18
click at [959, 151] on span "chevron_right" at bounding box center [955, 152] width 18 height 18
click at [961, 152] on span "chevron_right" at bounding box center [955, 152] width 18 height 18
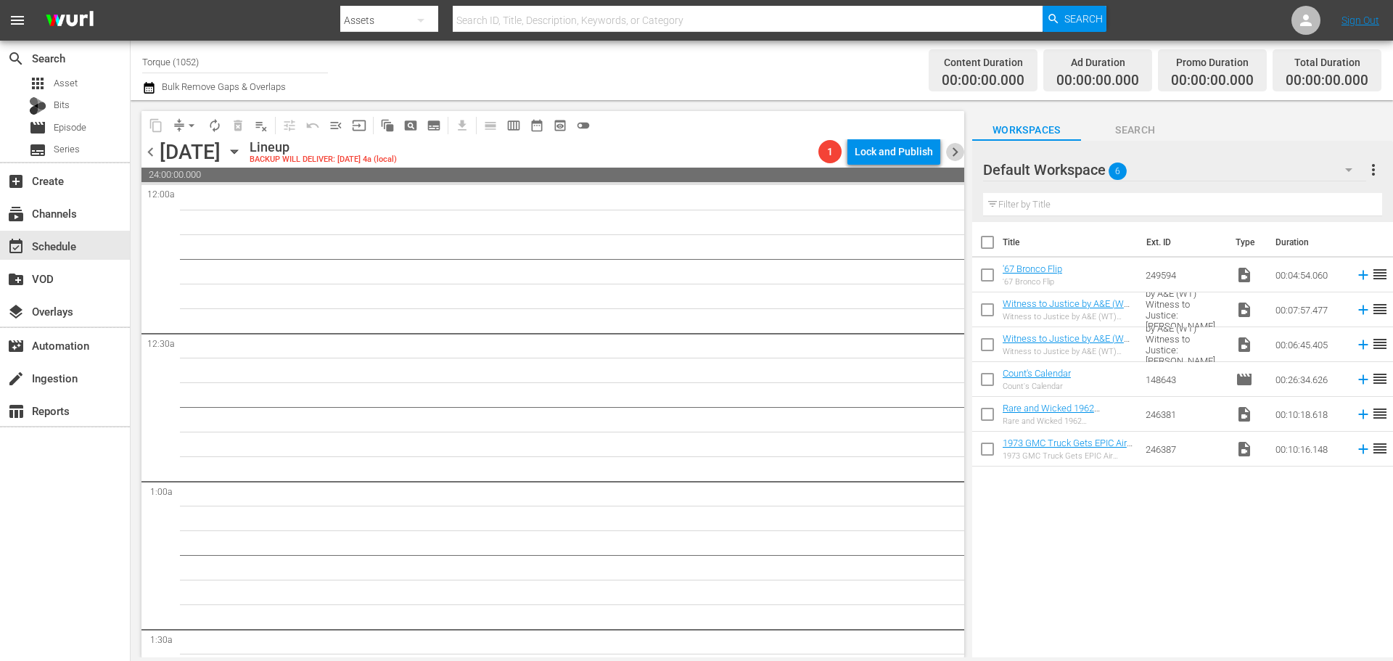
click at [950, 152] on span "chevron_right" at bounding box center [955, 152] width 18 height 18
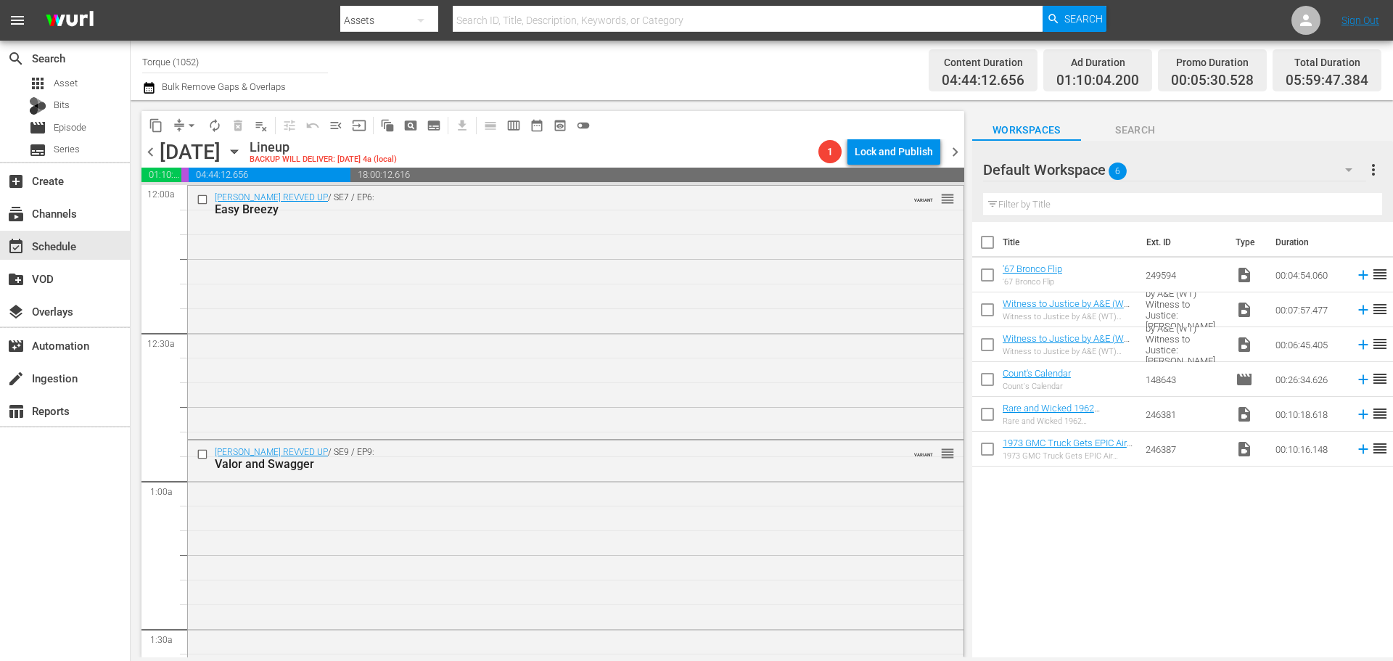
click at [156, 154] on span "chevron_left" at bounding box center [150, 152] width 18 height 18
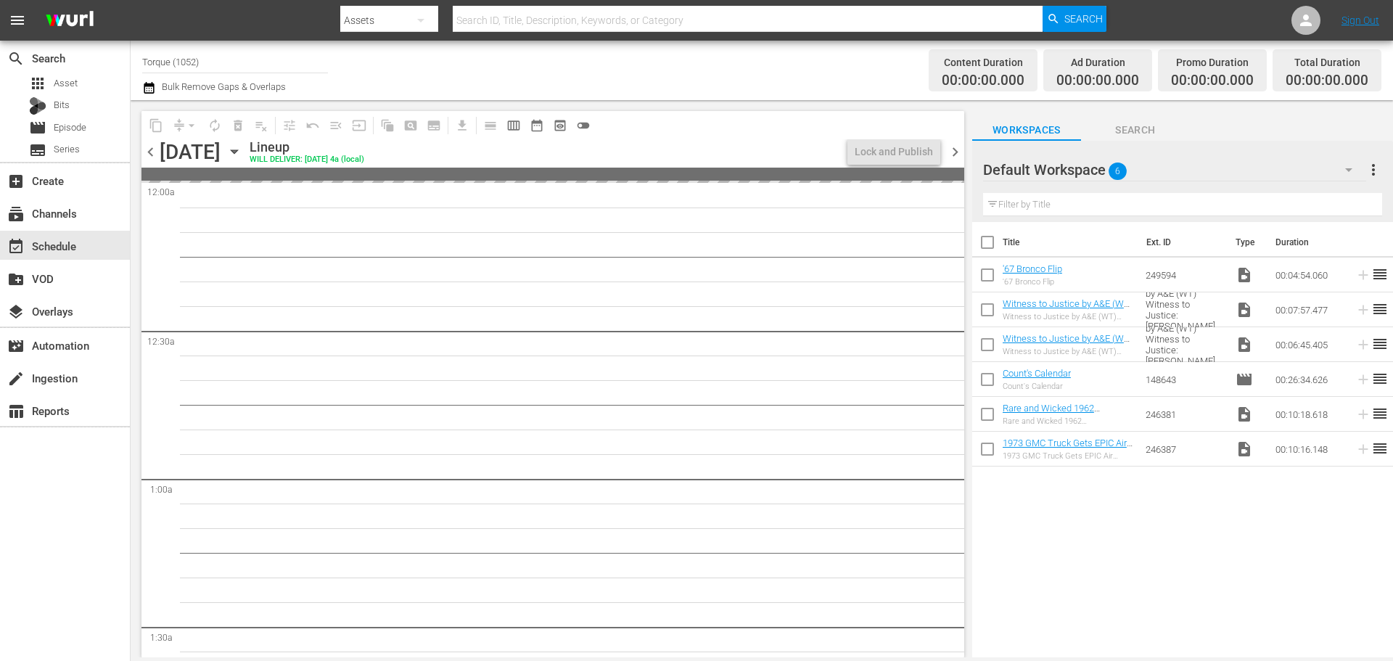
click at [156, 154] on span "chevron_left" at bounding box center [150, 152] width 18 height 18
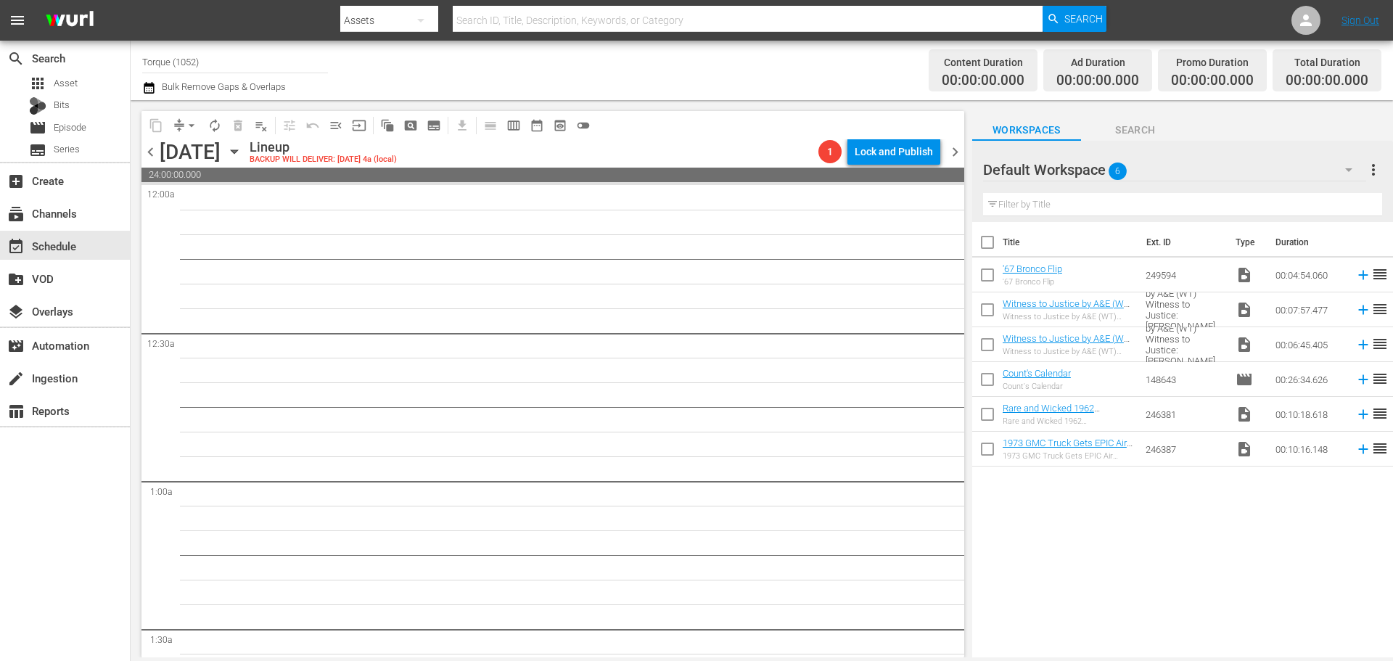
click at [156, 154] on span "chevron_left" at bounding box center [150, 152] width 18 height 18
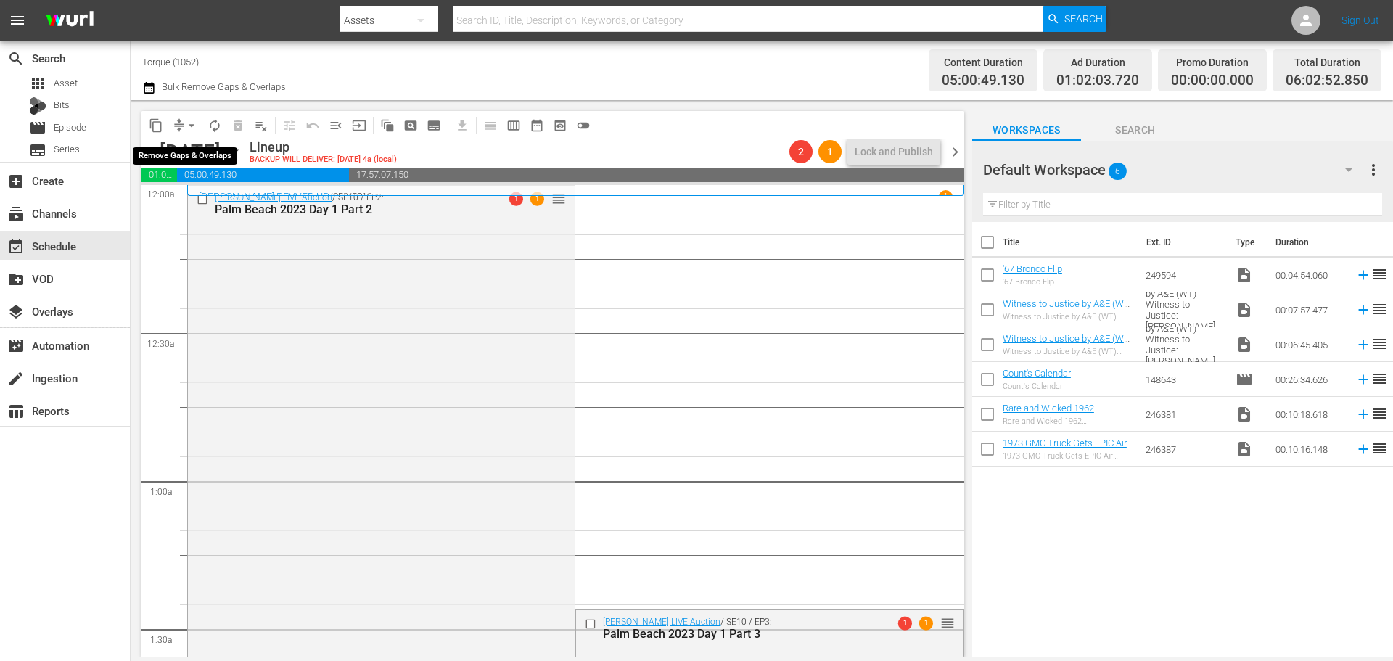
click at [189, 122] on span "arrow_drop_down" at bounding box center [191, 125] width 15 height 15
click at [180, 150] on li "Align to Midnight" at bounding box center [192, 155] width 152 height 24
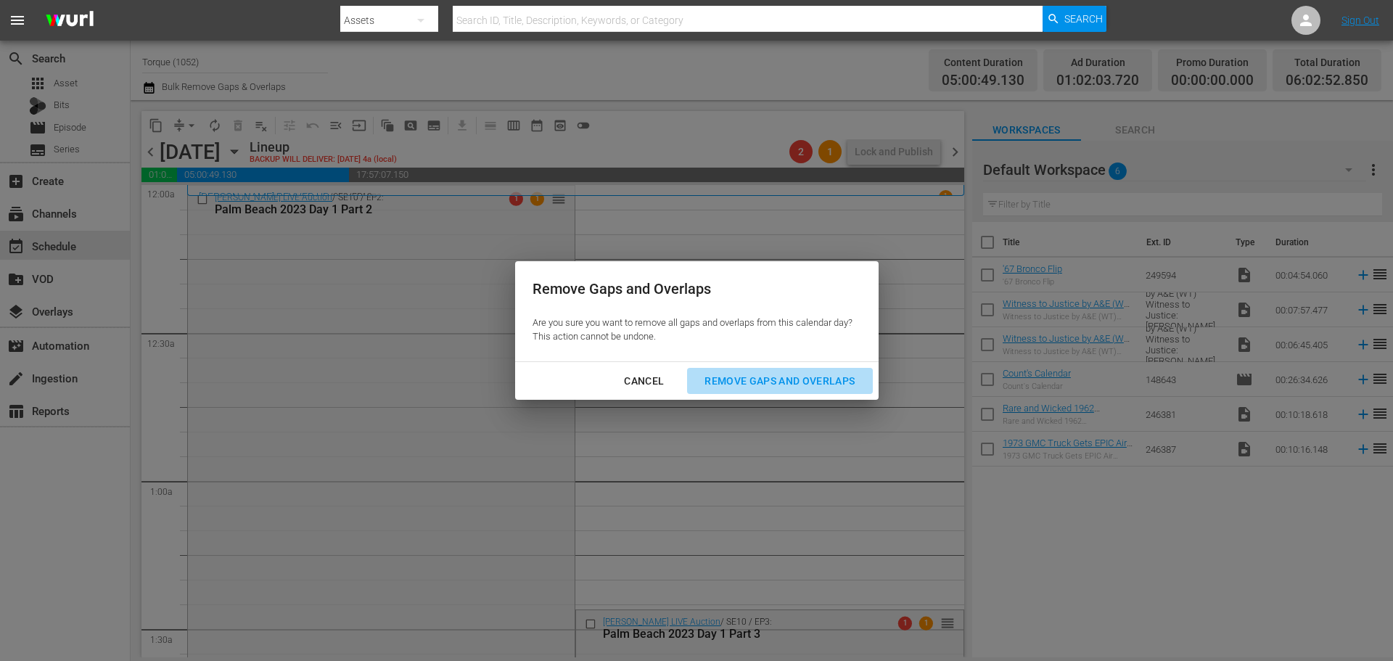
click at [810, 385] on div "Remove Gaps and Overlaps" at bounding box center [779, 381] width 173 height 18
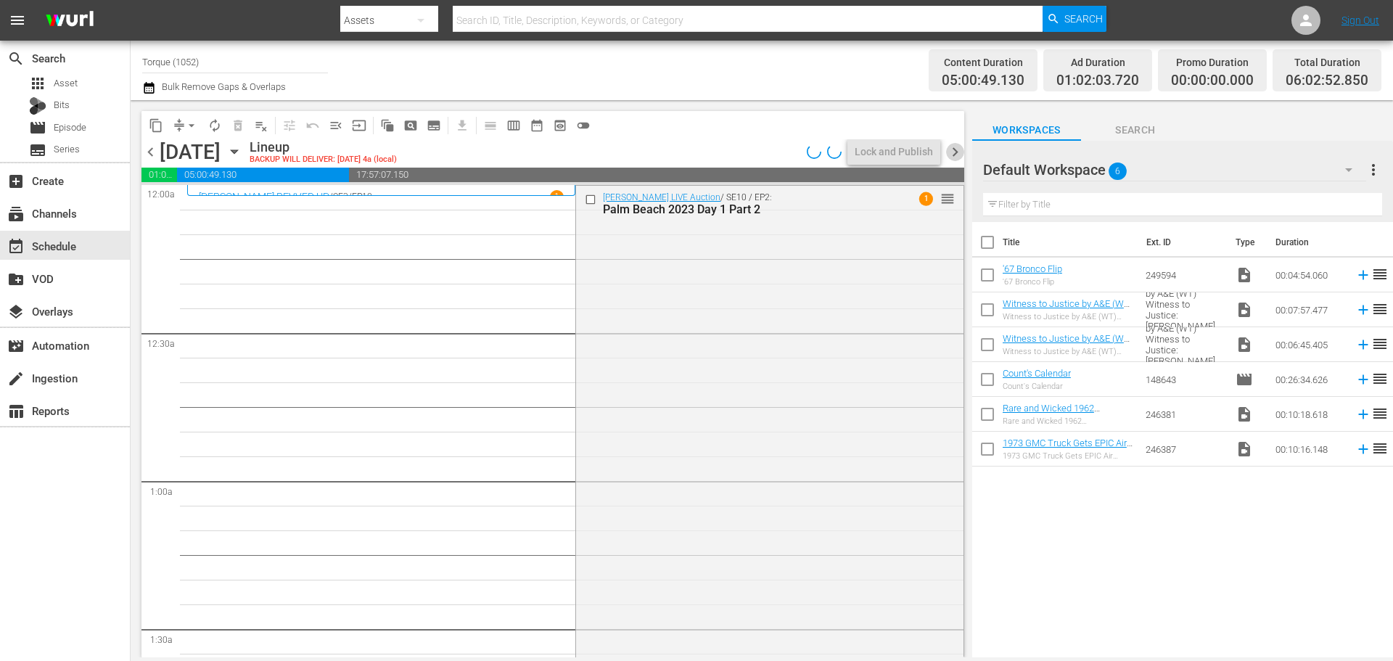
click at [960, 157] on span "chevron_right" at bounding box center [955, 152] width 18 height 18
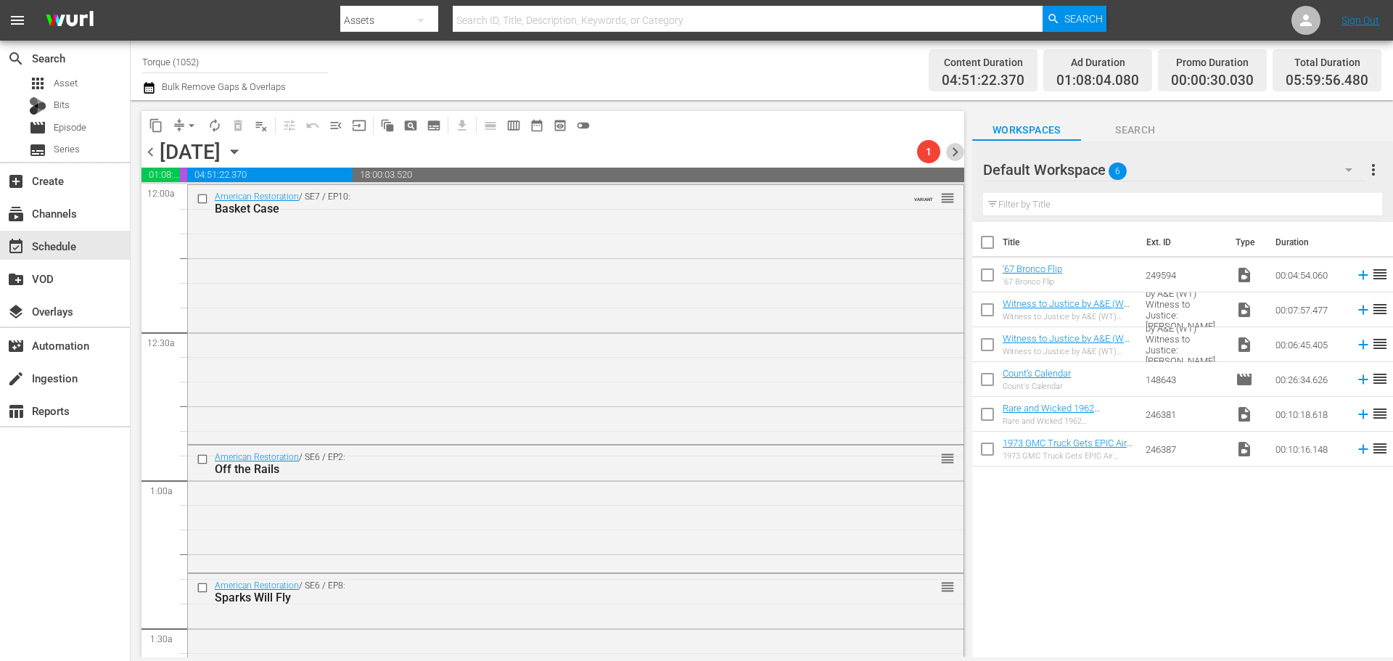
click at [955, 147] on span "chevron_right" at bounding box center [955, 152] width 18 height 18
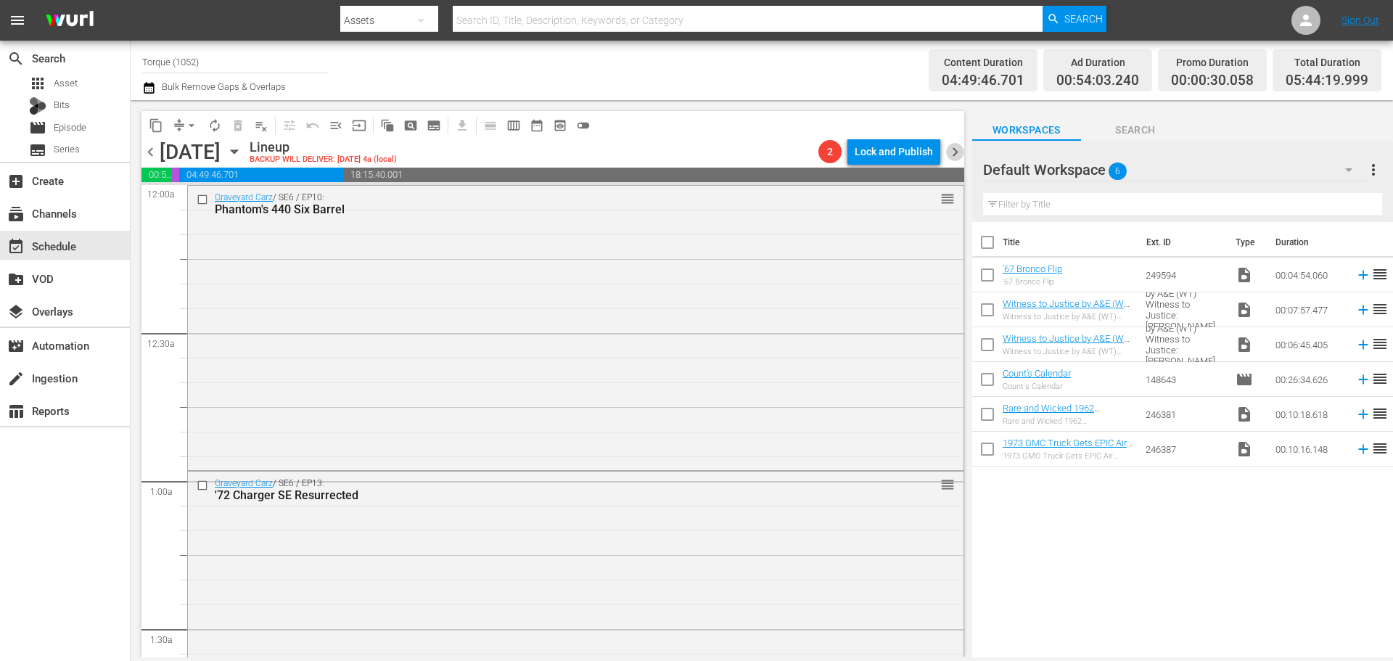
click at [955, 147] on span "chevron_right" at bounding box center [955, 152] width 18 height 18
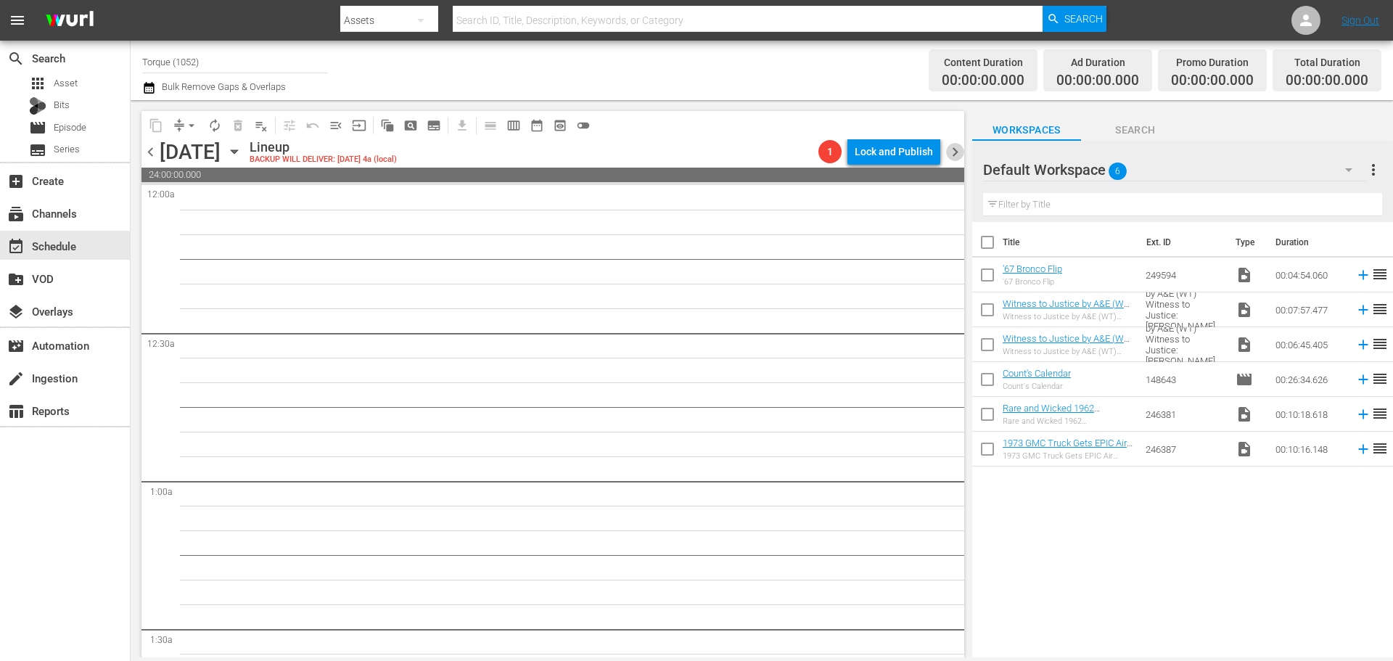
click at [955, 147] on span "chevron_right" at bounding box center [955, 152] width 18 height 18
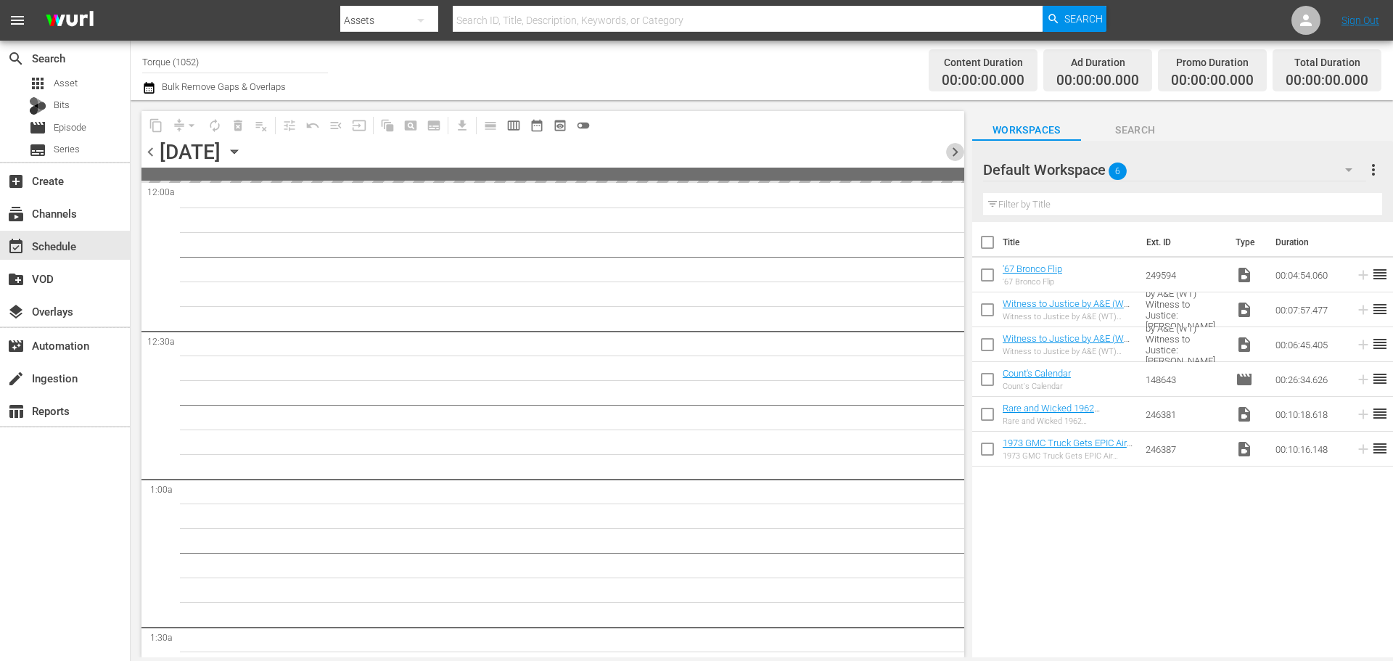
click at [955, 147] on span "chevron_right" at bounding box center [955, 152] width 18 height 18
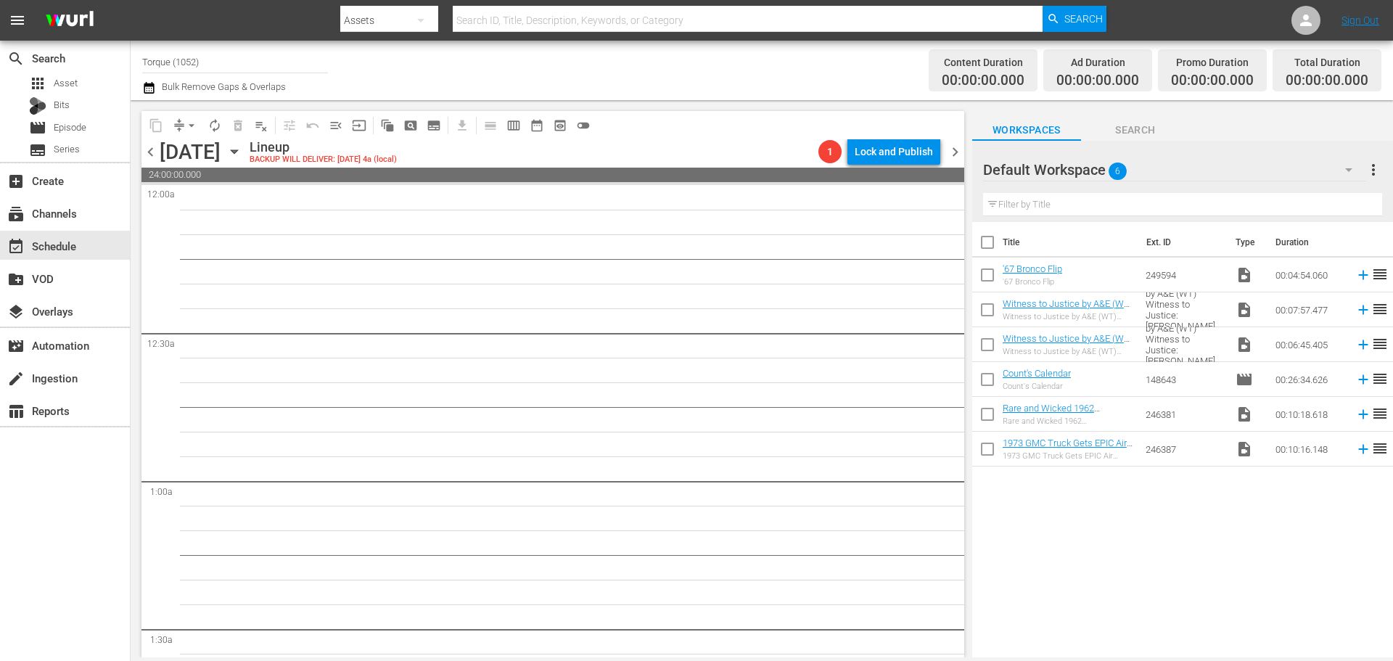
click at [962, 152] on span "chevron_right" at bounding box center [955, 152] width 18 height 18
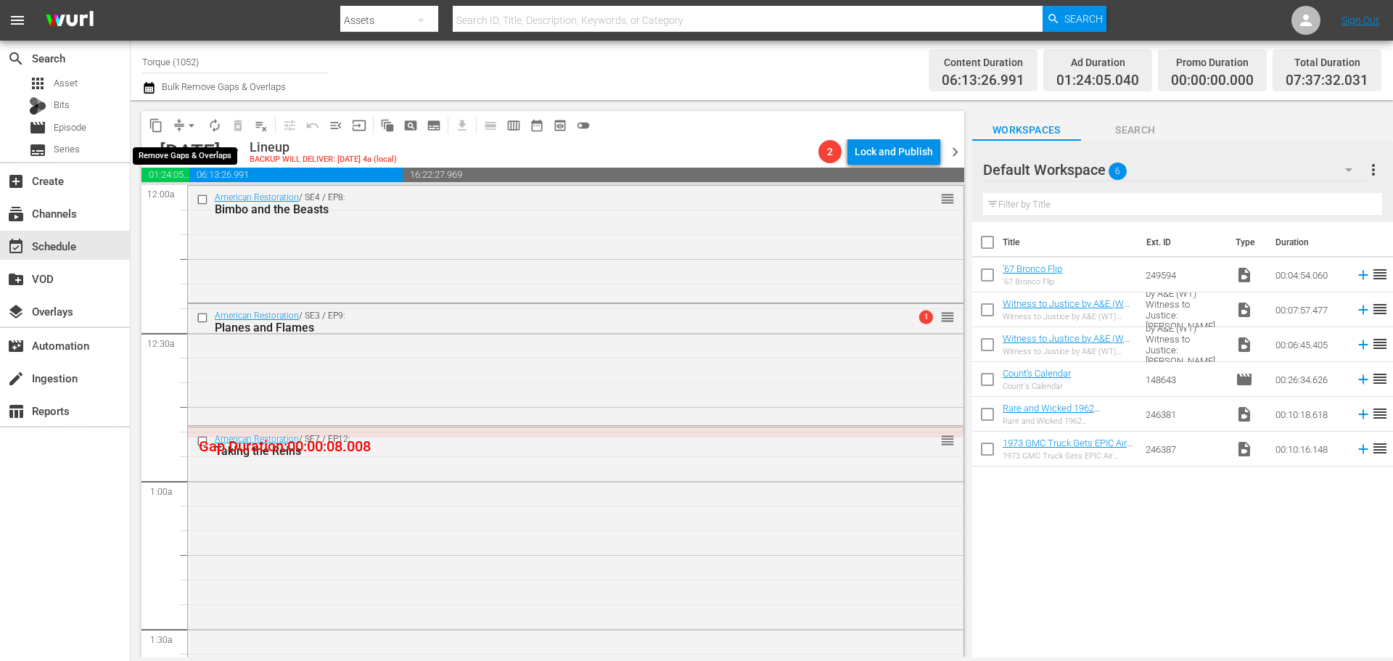
click at [192, 118] on span "arrow_drop_down" at bounding box center [191, 125] width 15 height 15
click at [186, 149] on li "Align to Midnight" at bounding box center [192, 155] width 120 height 24
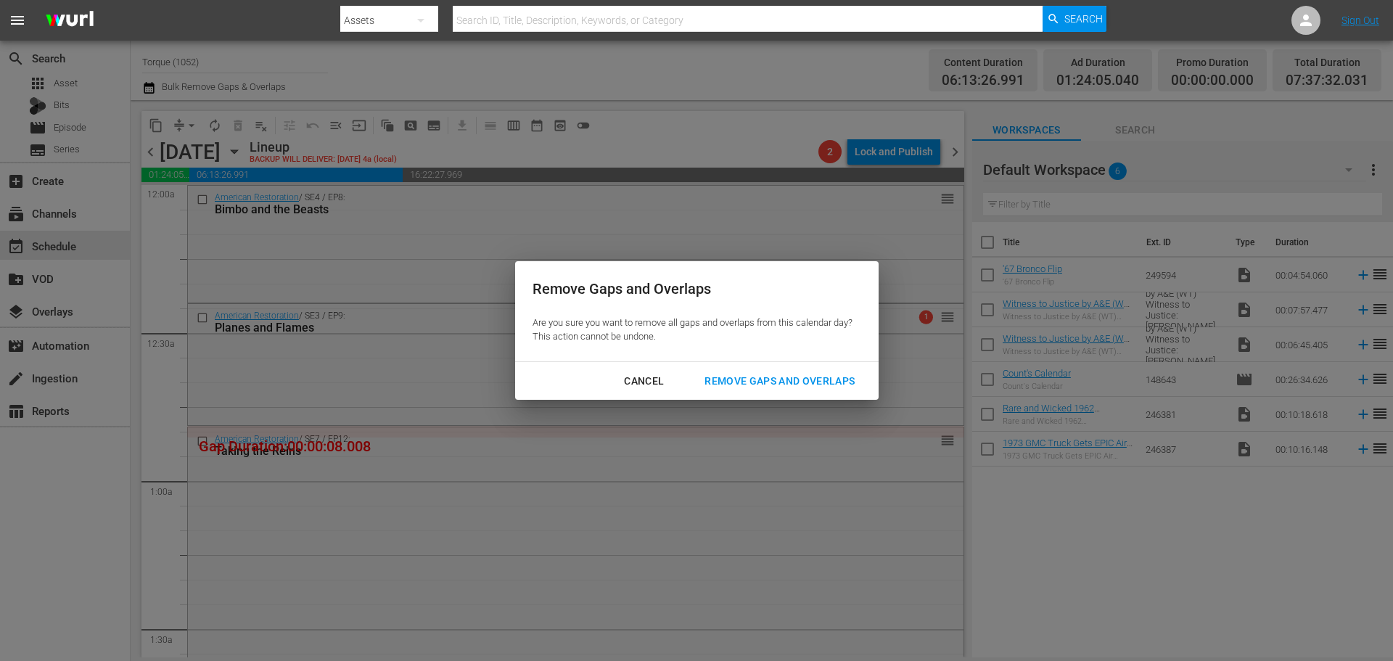
click at [783, 374] on div "Remove Gaps and Overlaps" at bounding box center [779, 381] width 173 height 18
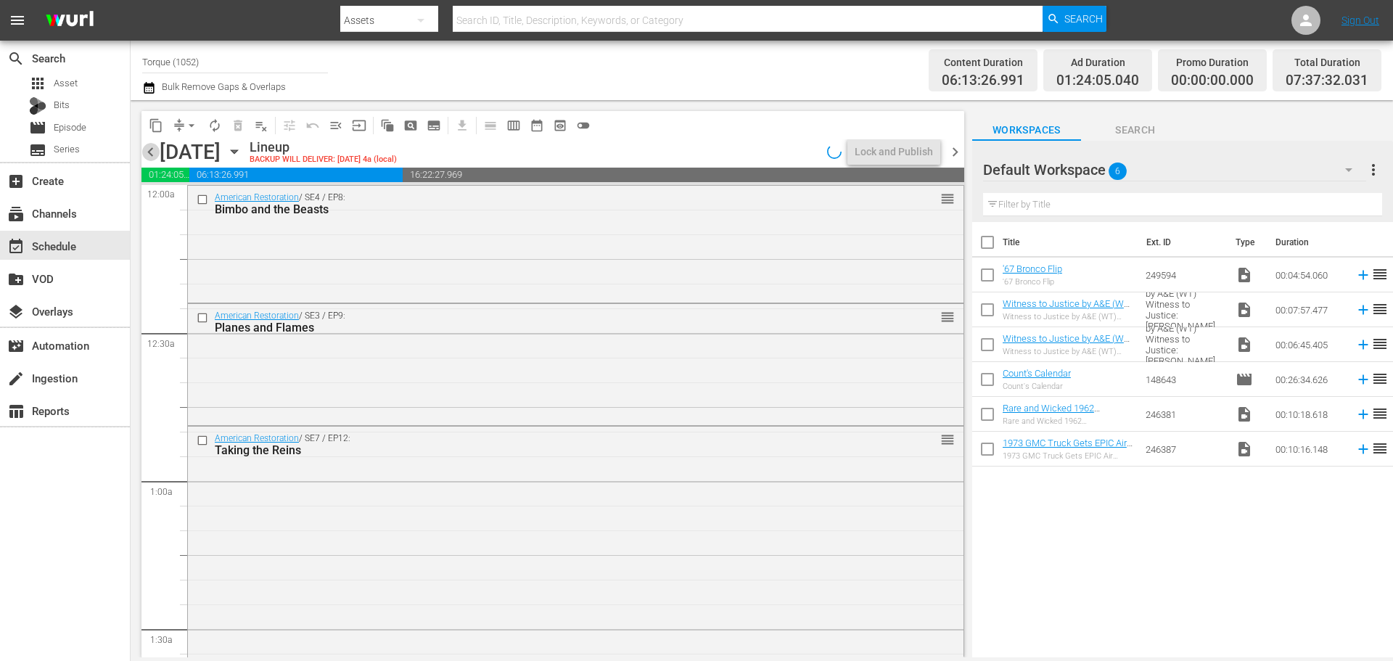
click at [152, 150] on span "chevron_left" at bounding box center [150, 152] width 18 height 18
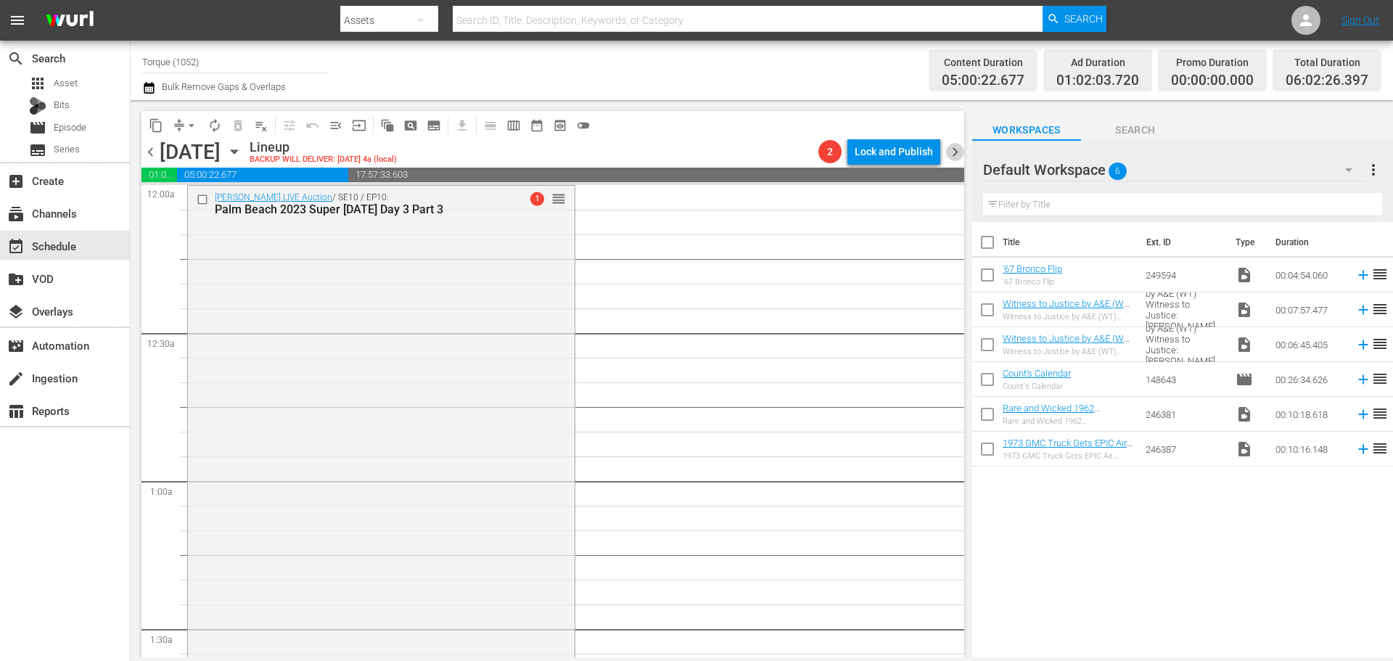
click at [959, 153] on span "chevron_right" at bounding box center [955, 152] width 18 height 18
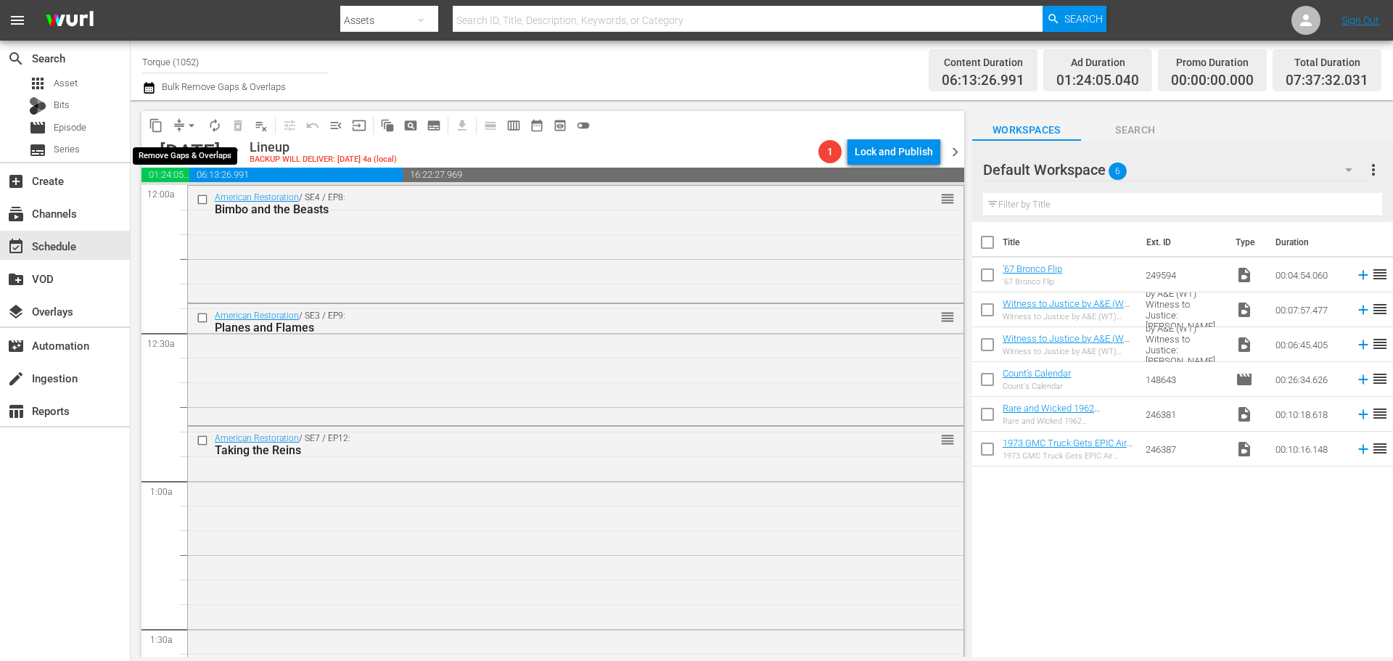
click at [196, 120] on span "arrow_drop_down" at bounding box center [191, 125] width 15 height 15
click at [177, 154] on li "Align to Midnight" at bounding box center [192, 155] width 120 height 24
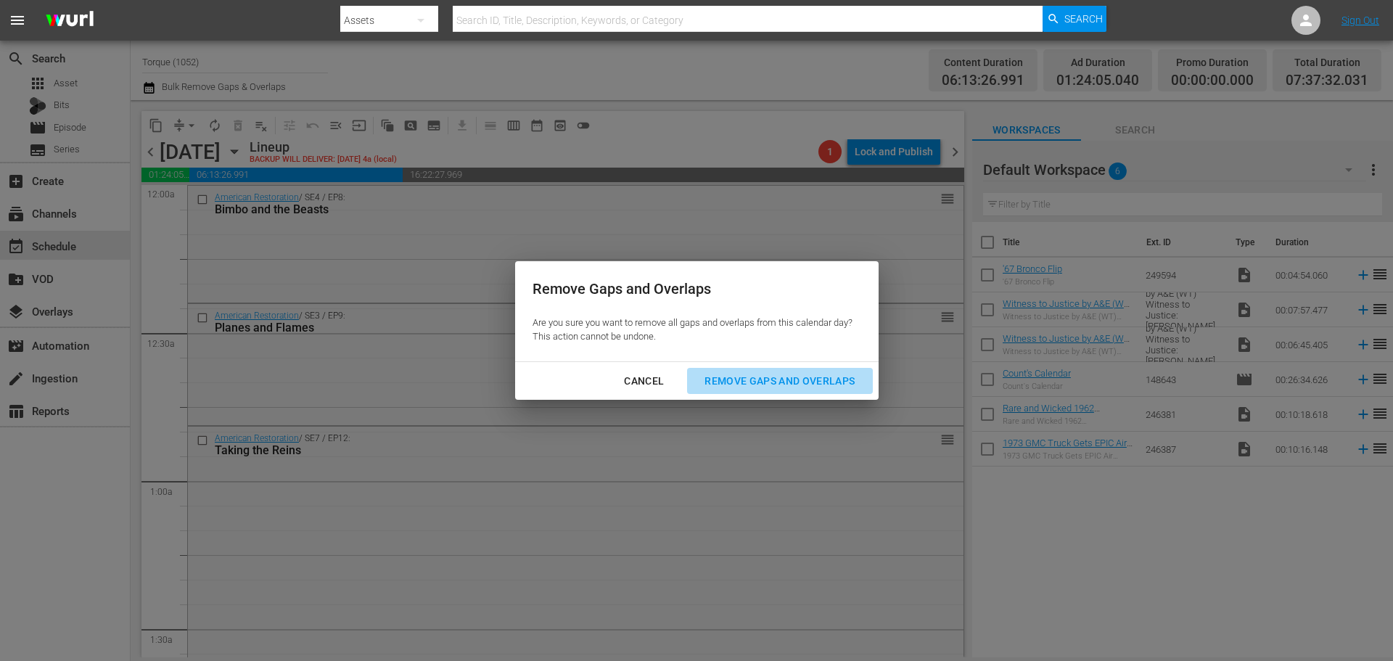
click at [796, 374] on div "Remove Gaps and Overlaps" at bounding box center [779, 381] width 173 height 18
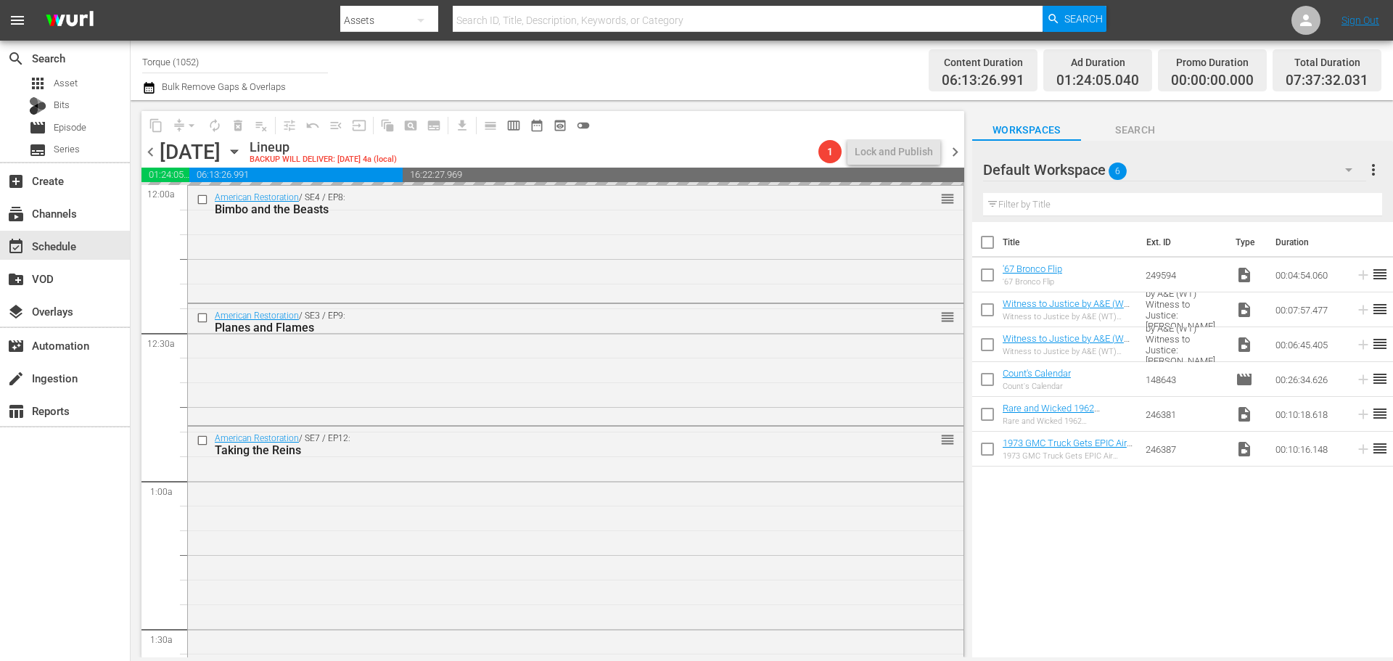
click at [962, 155] on span "chevron_right" at bounding box center [955, 152] width 18 height 18
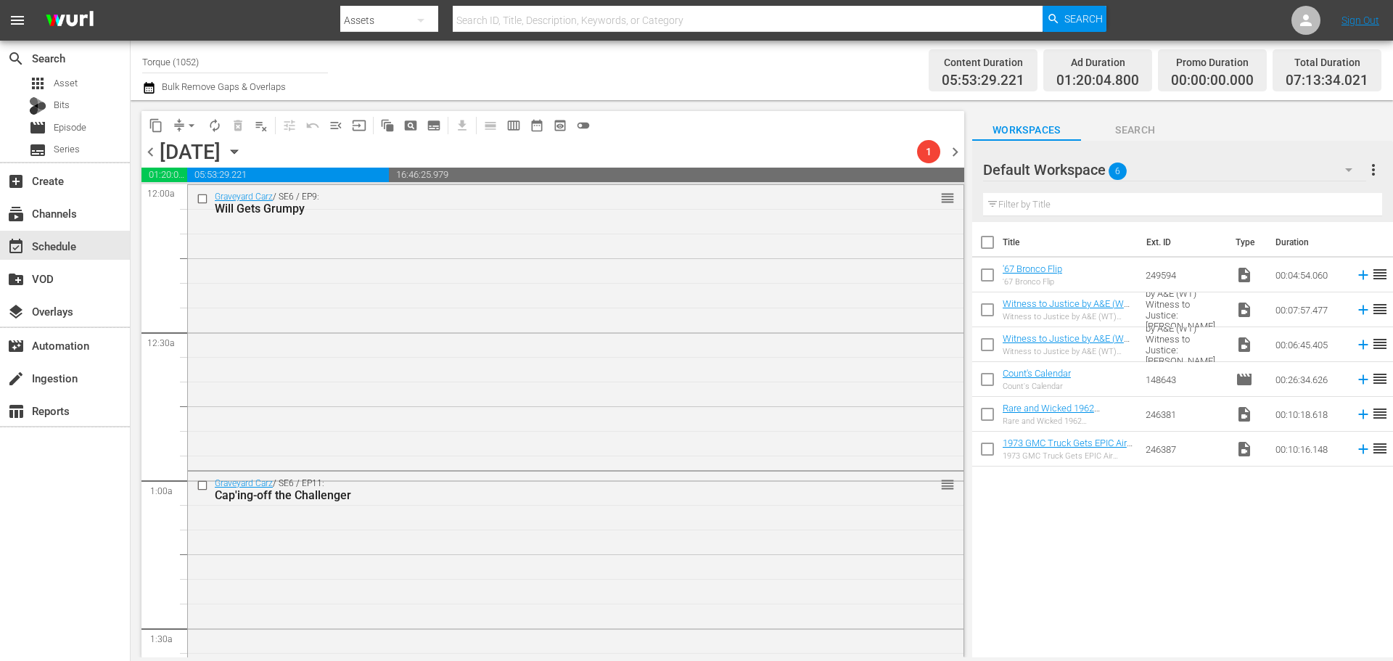
click at [962, 155] on span "chevron_right" at bounding box center [955, 152] width 18 height 18
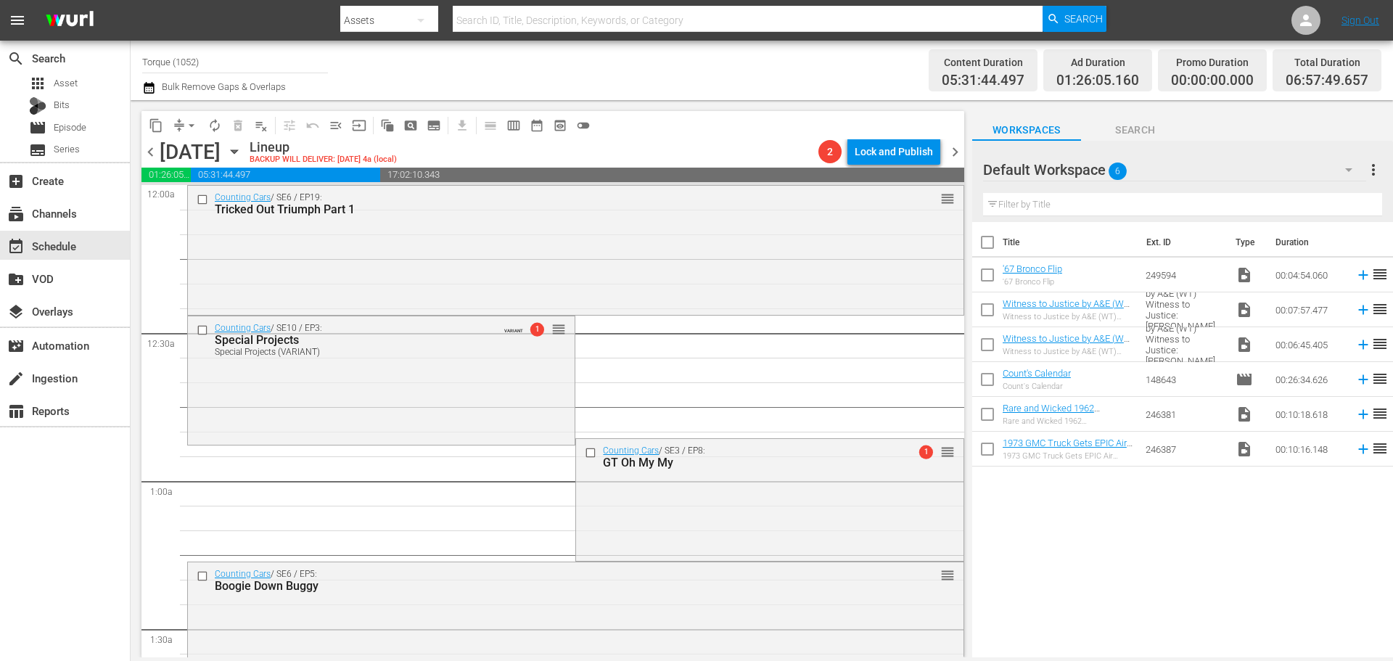
click at [958, 149] on span "chevron_right" at bounding box center [955, 152] width 18 height 18
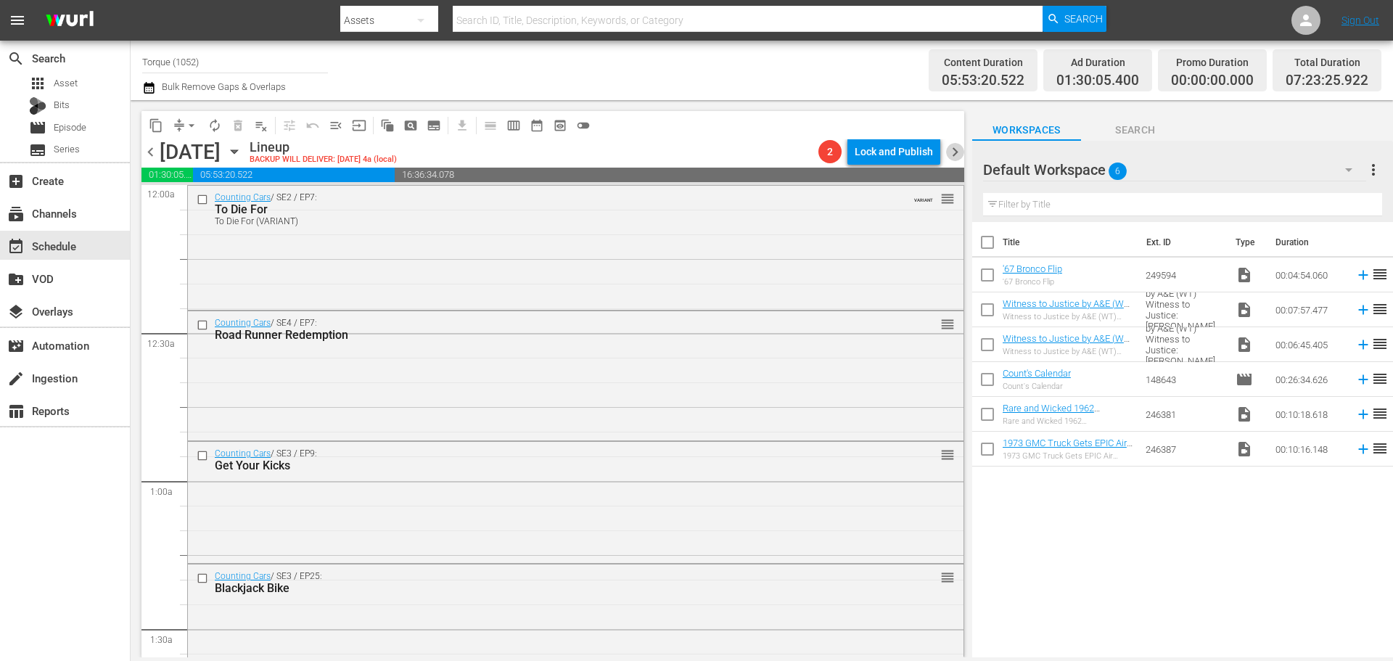
click at [958, 149] on span "chevron_right" at bounding box center [955, 152] width 18 height 18
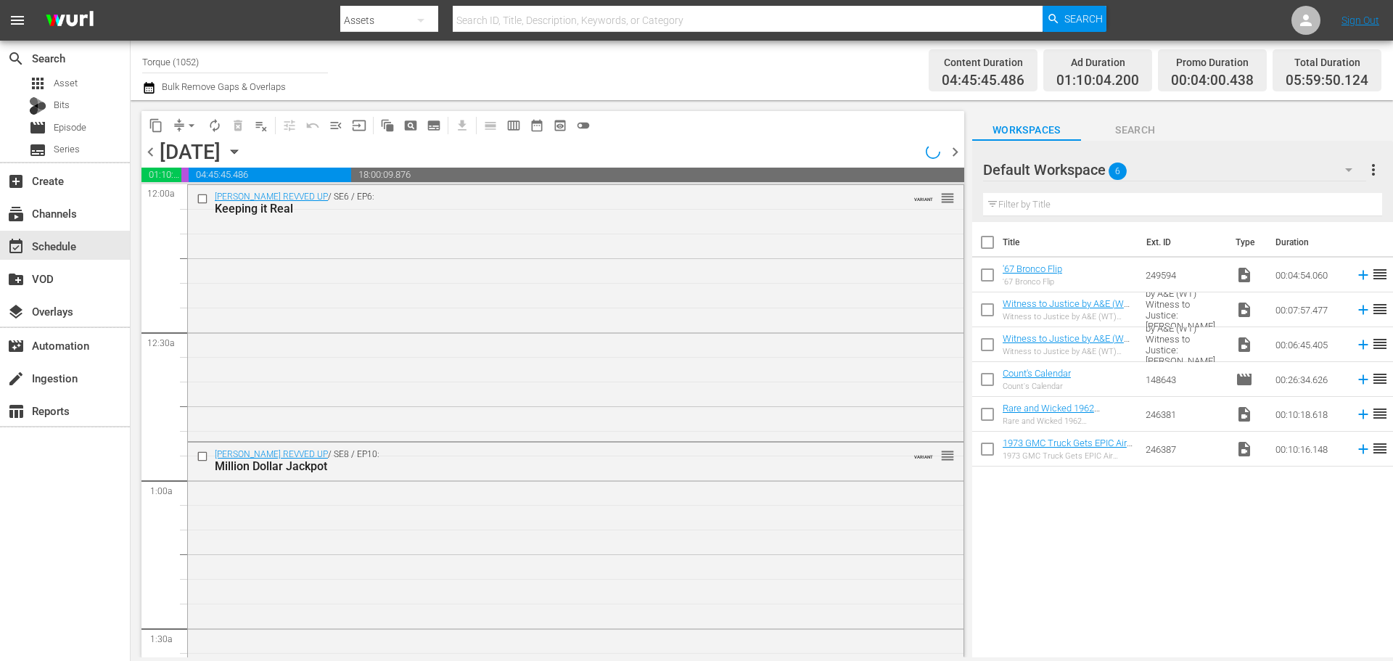
click at [958, 149] on span "chevron_right" at bounding box center [955, 152] width 18 height 18
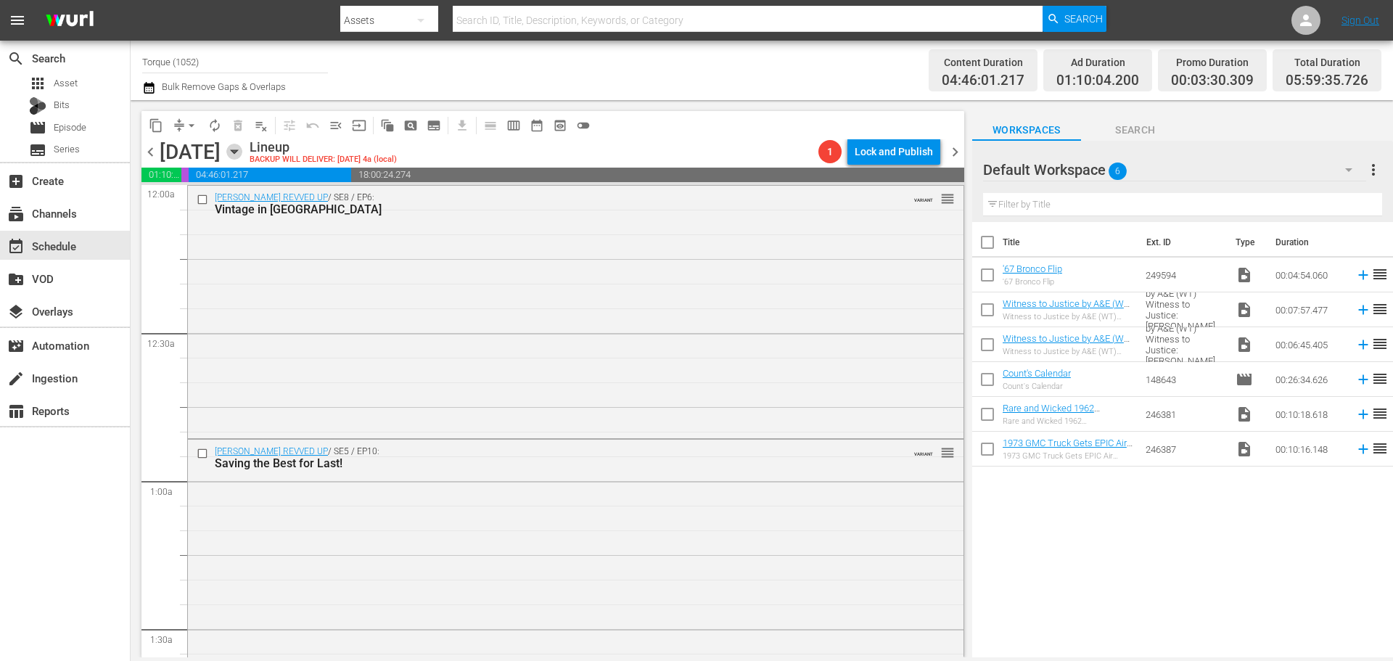
click at [237, 151] on icon "button" at bounding box center [234, 152] width 7 height 4
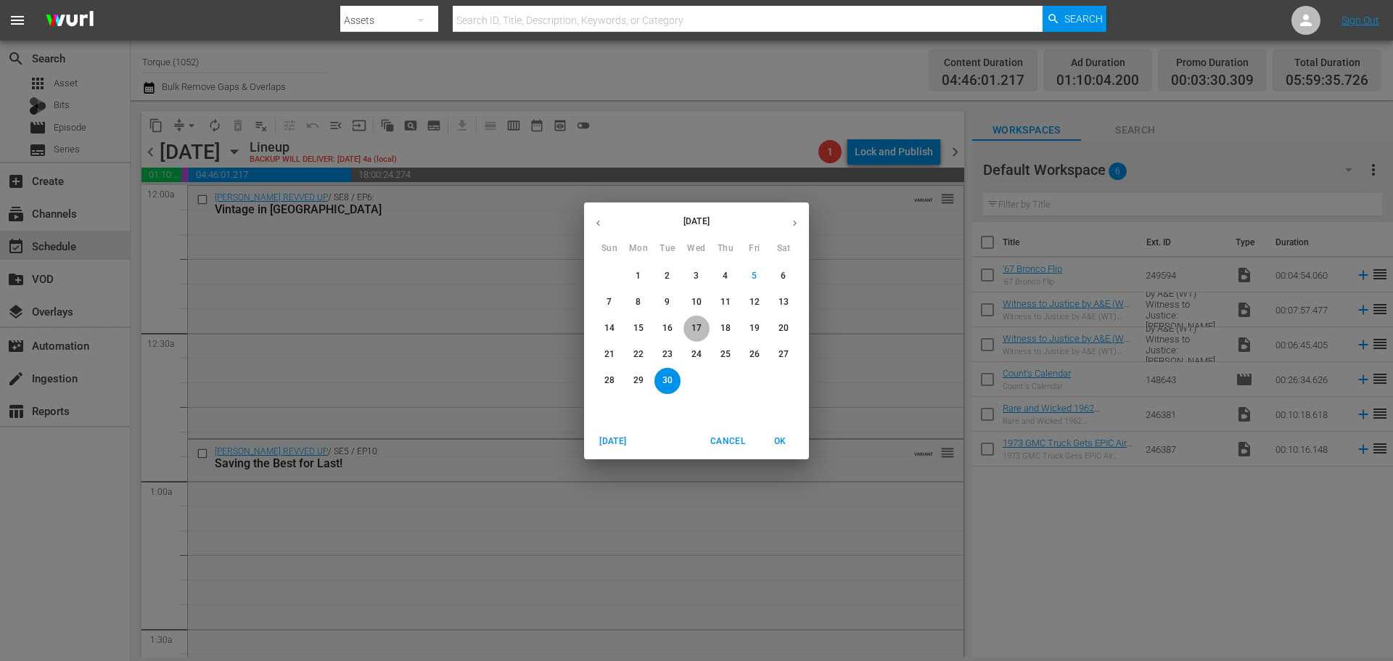
click at [696, 326] on p "17" at bounding box center [696, 328] width 10 height 12
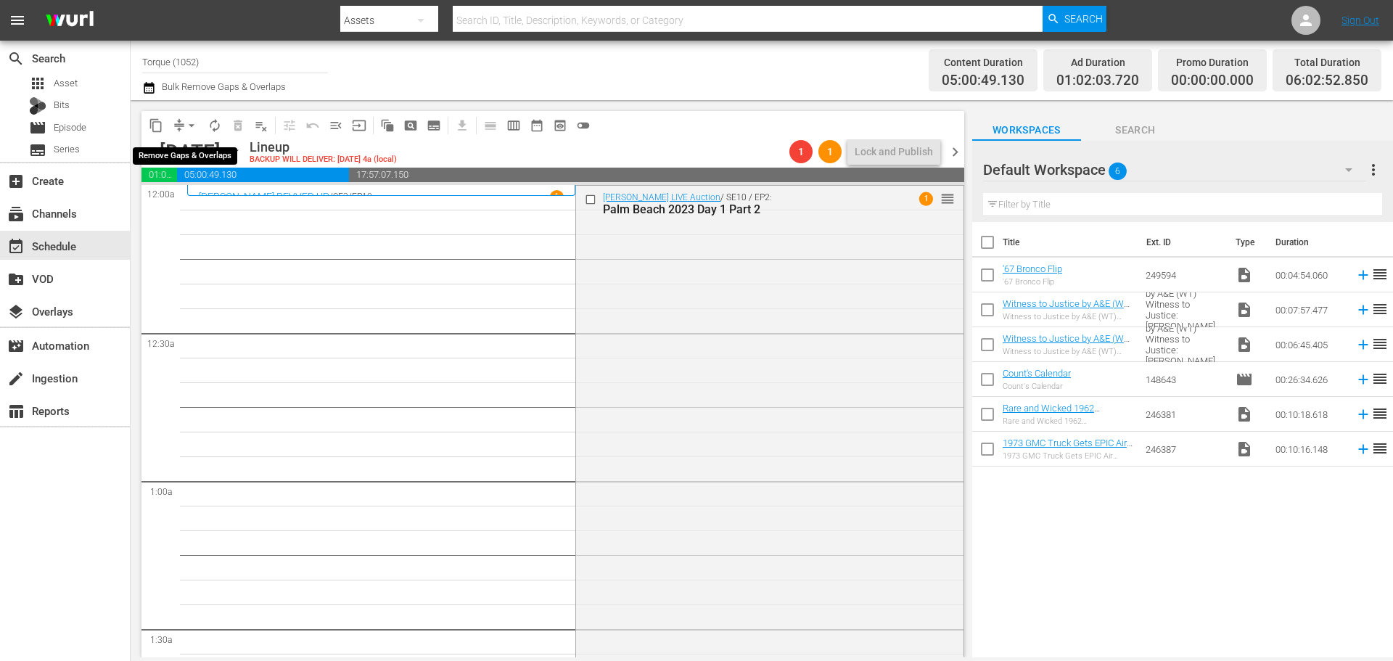
click at [192, 120] on span "arrow_drop_down" at bounding box center [191, 125] width 15 height 15
click at [190, 148] on li "Align to Midnight" at bounding box center [192, 155] width 152 height 24
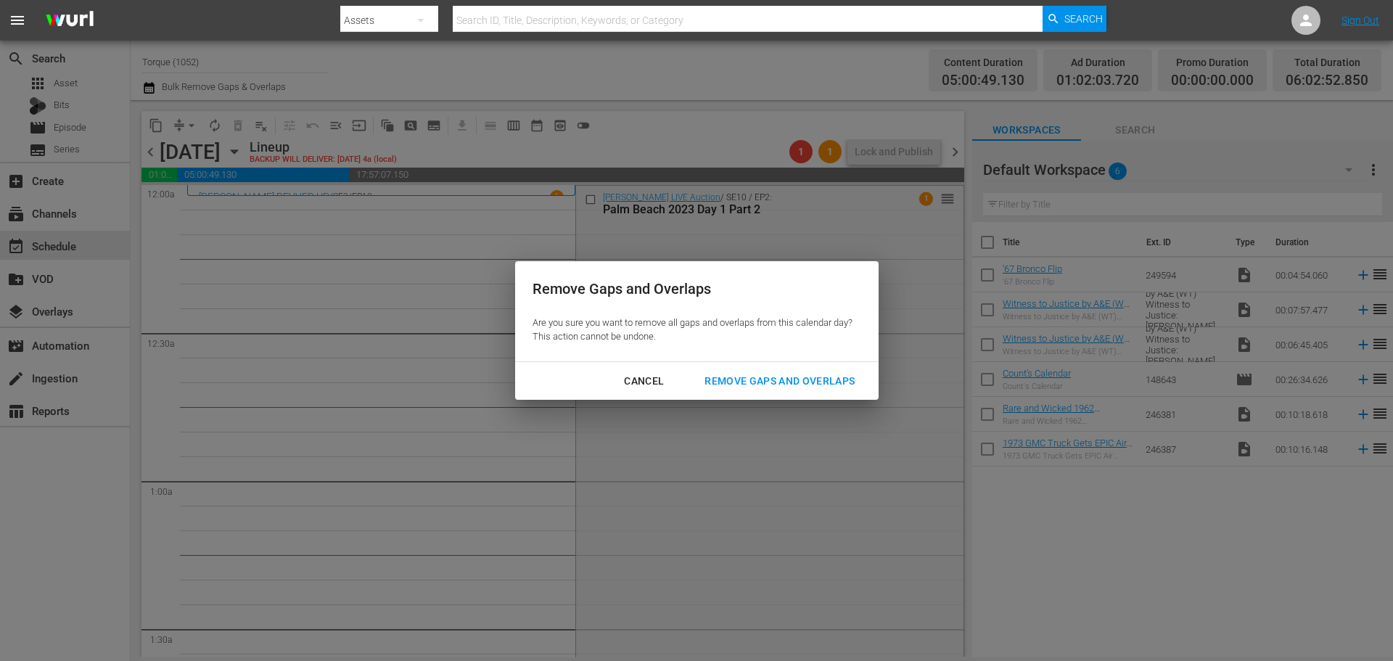
click at [807, 378] on div "Remove Gaps and Overlaps" at bounding box center [779, 381] width 173 height 18
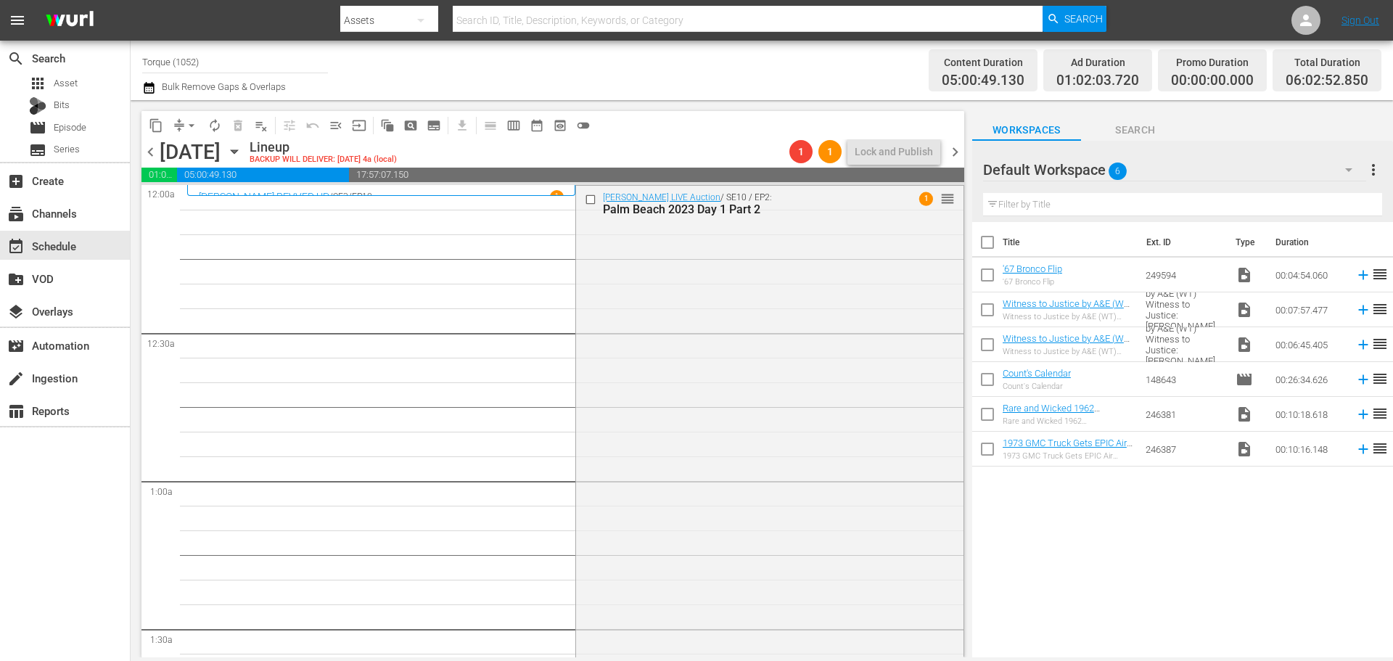
click at [766, 373] on div "Barrett-Jackson LIVE Auction / SE10 / EP2: Palm Beach 2023 Day 1 Part 2 1 reord…" at bounding box center [769, 440] width 387 height 509
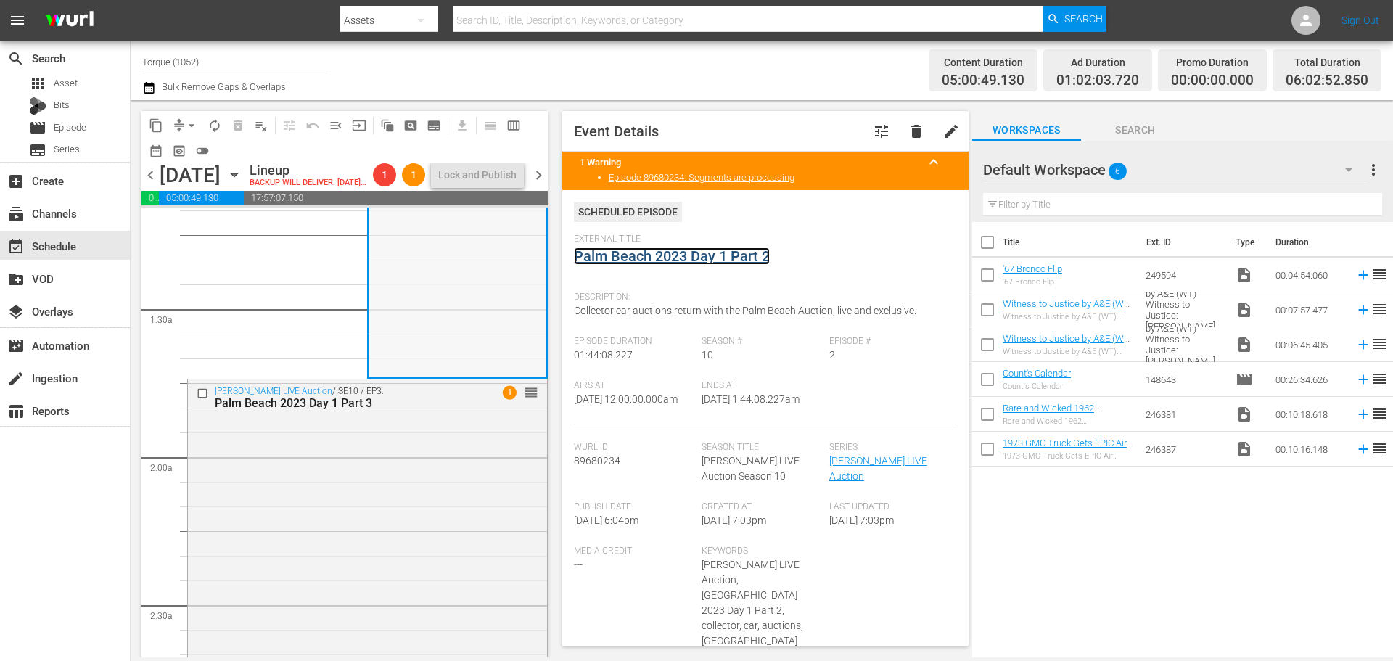
scroll to position [363, 0]
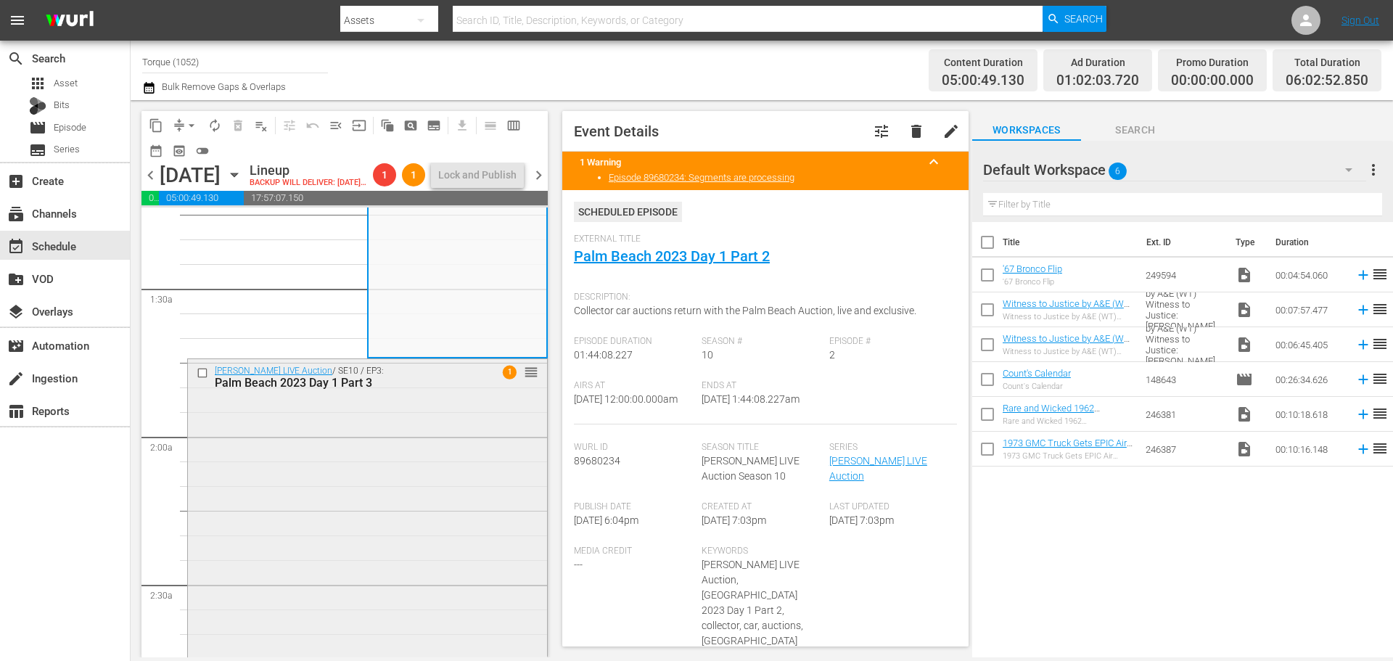
click at [373, 514] on div "Barrett-Jackson LIVE Auction / SE10 / EP3: Palm Beach 2023 Day 1 Part 3 1 reord…" at bounding box center [367, 613] width 359 height 508
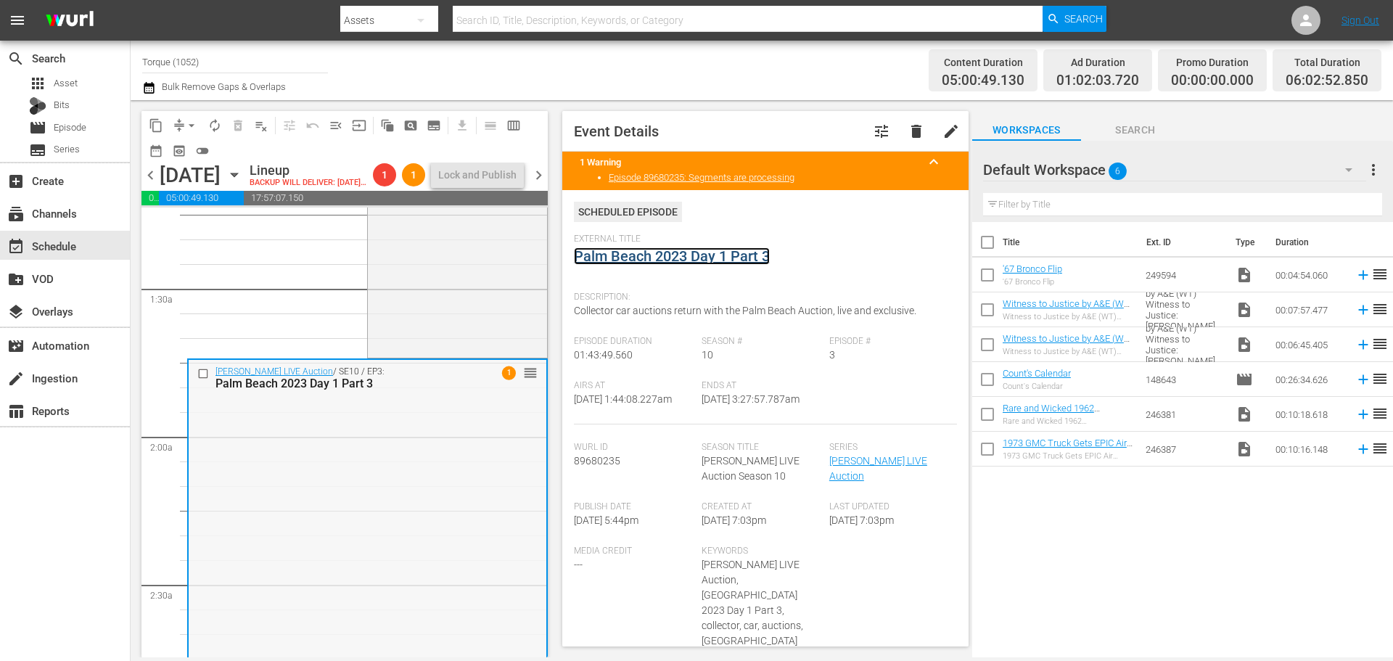
scroll to position [798, 0]
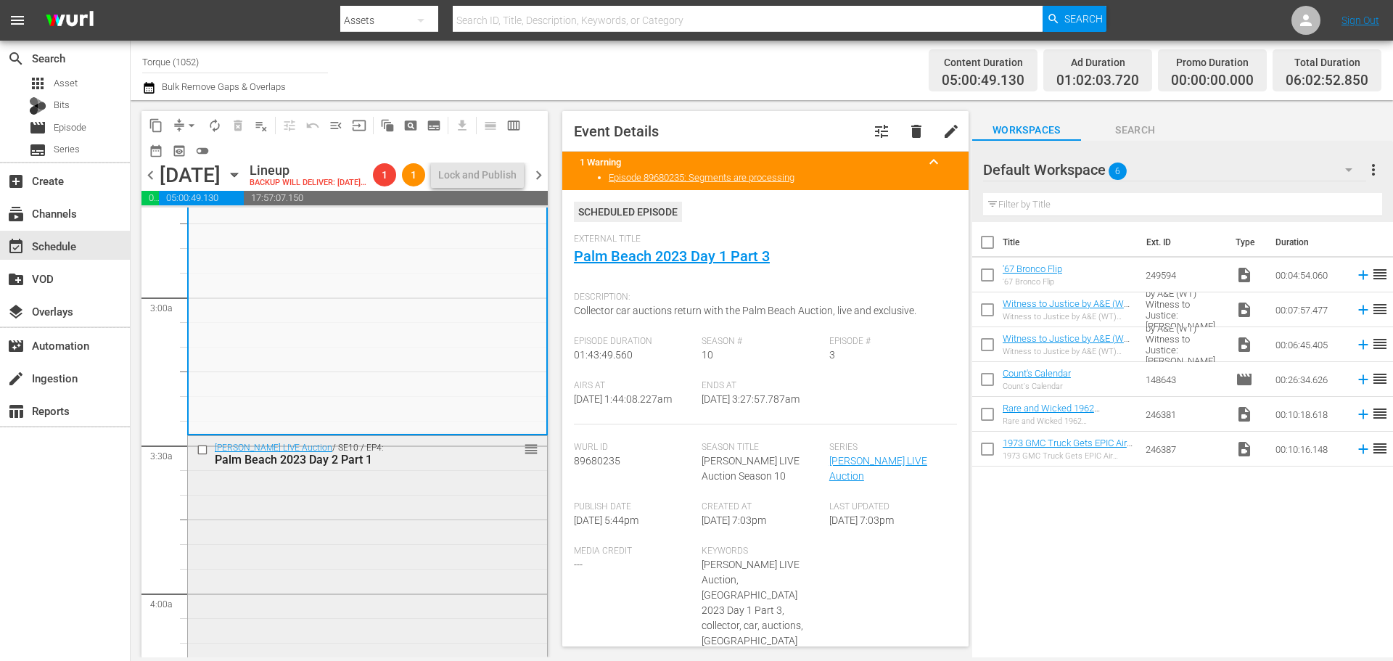
click at [400, 500] on div "Barrett-Jackson LIVE Auction / SE10 / EP4: Palm Beach 2023 Day 2 Part 1 reorder" at bounding box center [367, 559] width 359 height 247
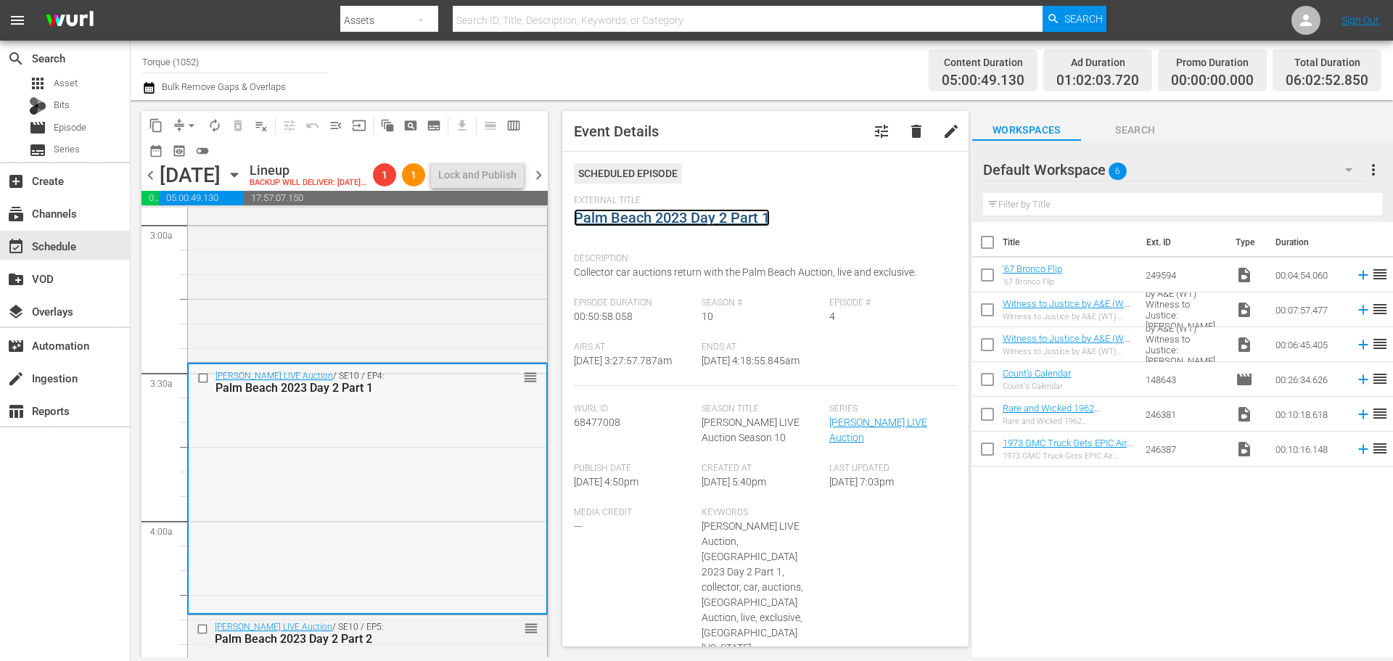
scroll to position [1160, 0]
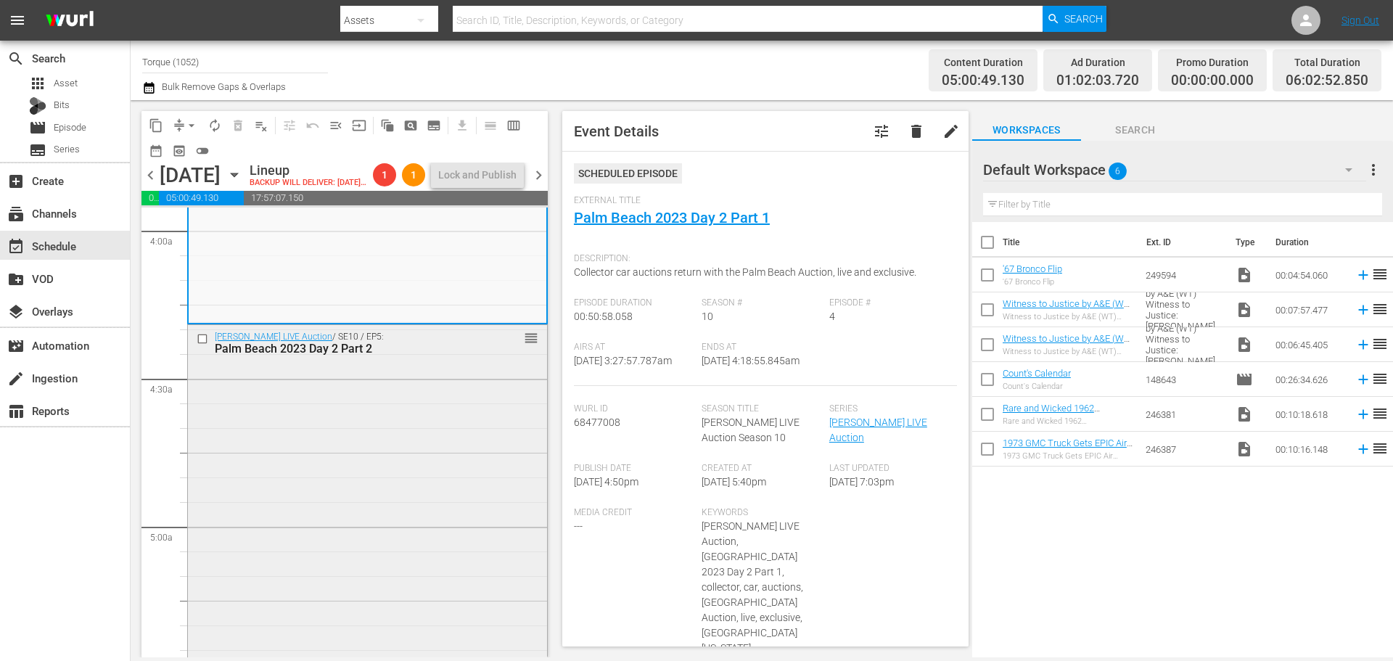
click at [399, 508] on div "Barrett-Jackson LIVE Auction / SE10 / EP5: Palm Beach 2023 Day 2 Part 2 reorder" at bounding box center [367, 579] width 359 height 508
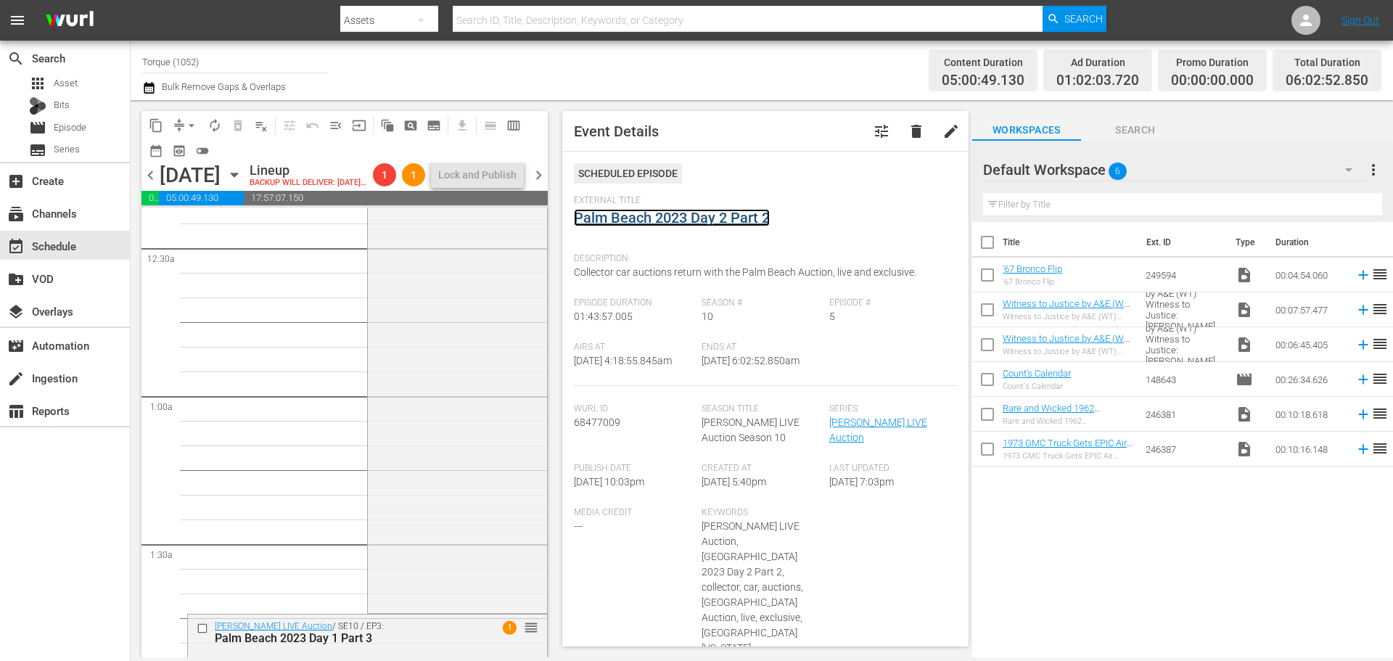
scroll to position [0, 0]
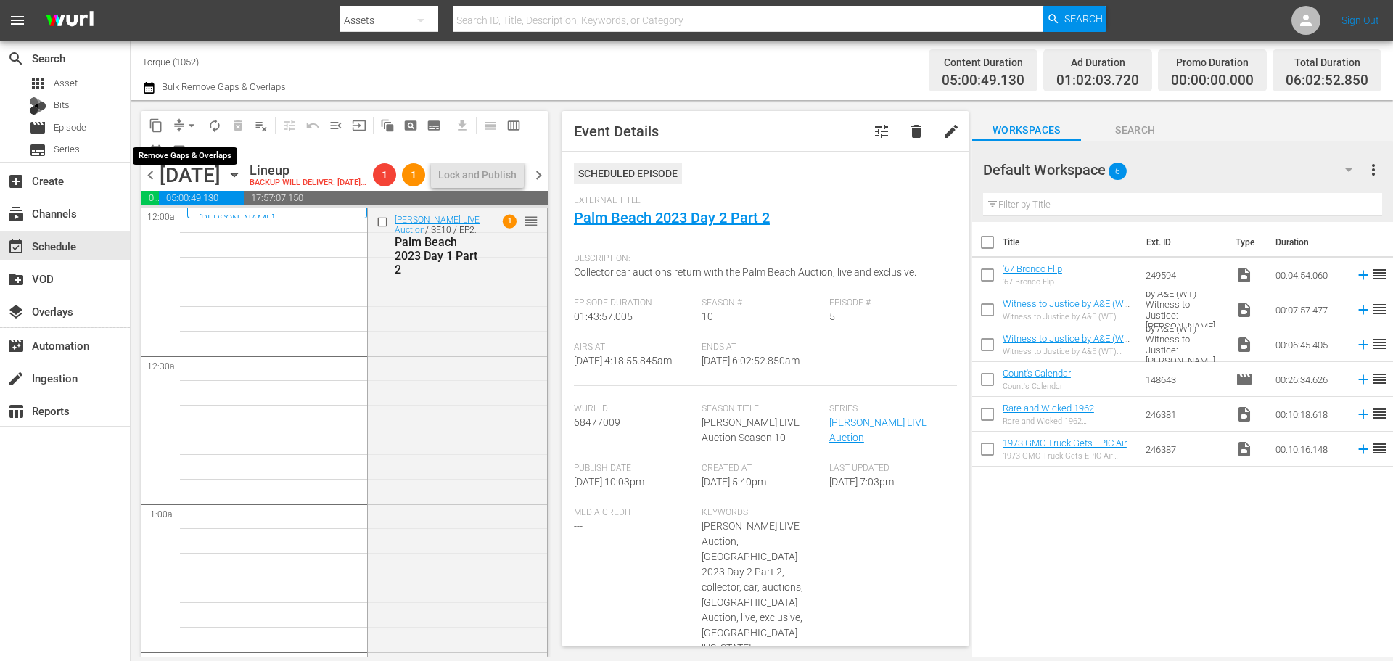
click at [192, 123] on span "arrow_drop_down" at bounding box center [191, 125] width 15 height 15
click at [187, 147] on li "Align to Midnight" at bounding box center [192, 155] width 152 height 24
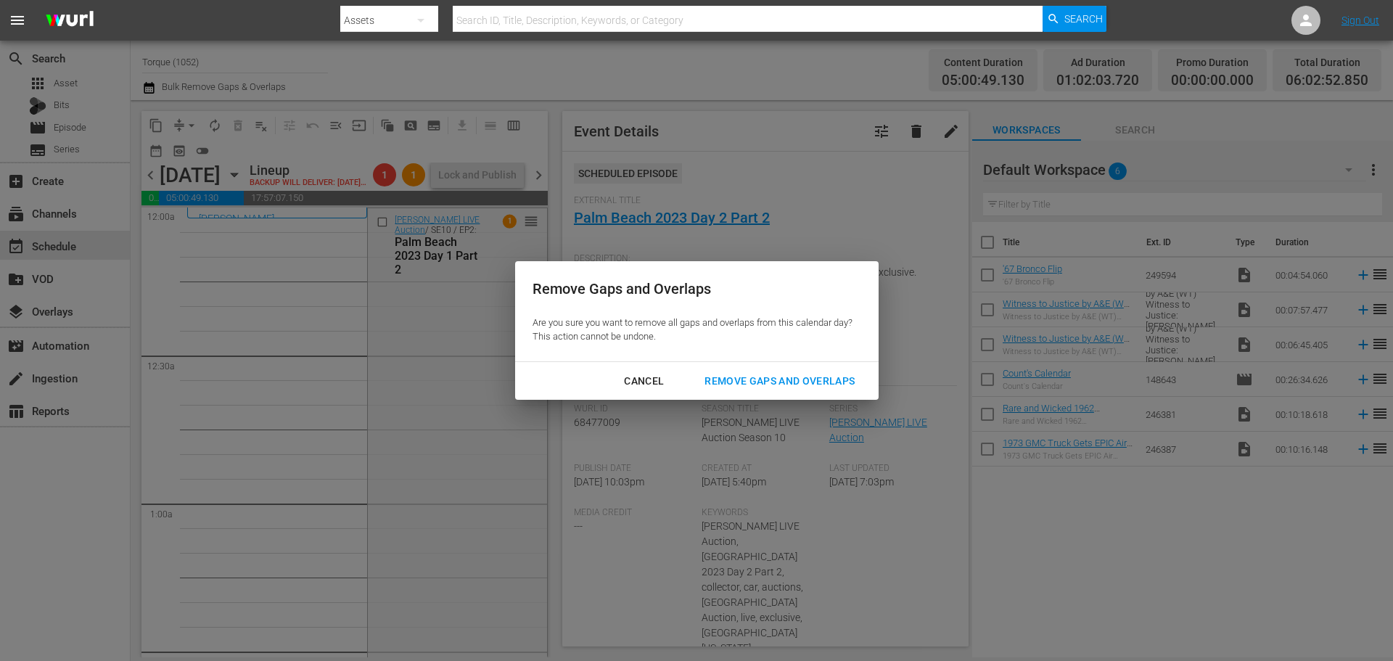
click at [809, 390] on button "Remove Gaps and Overlaps" at bounding box center [779, 381] width 185 height 27
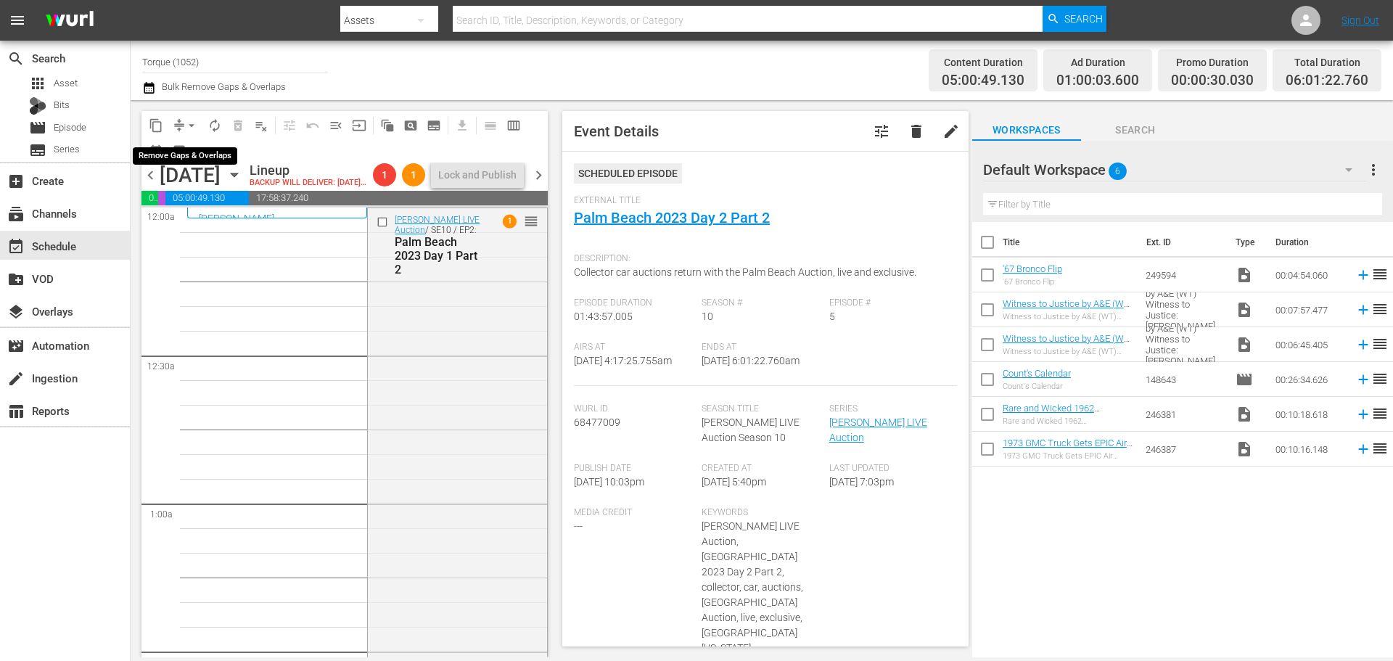
click at [191, 122] on span "arrow_drop_down" at bounding box center [191, 125] width 15 height 15
click at [179, 156] on li "Align to Midnight" at bounding box center [192, 155] width 152 height 24
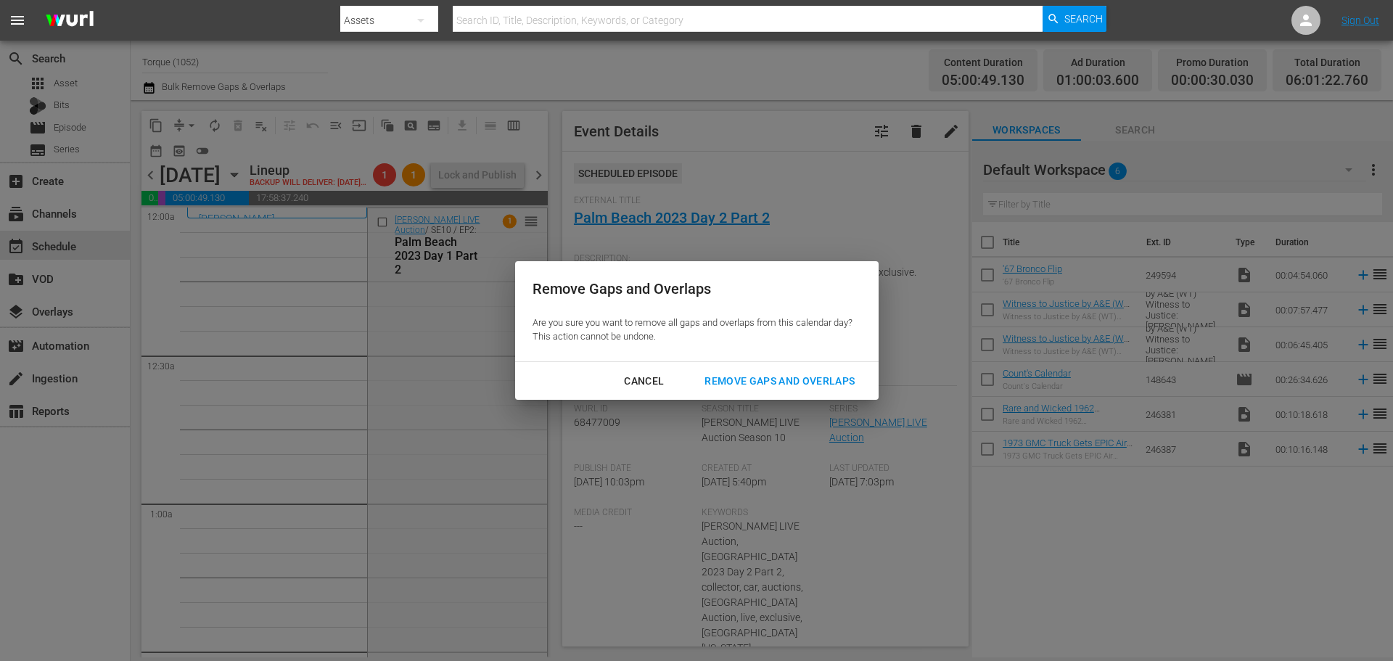
click at [812, 377] on div "Remove Gaps and Overlaps" at bounding box center [779, 381] width 173 height 18
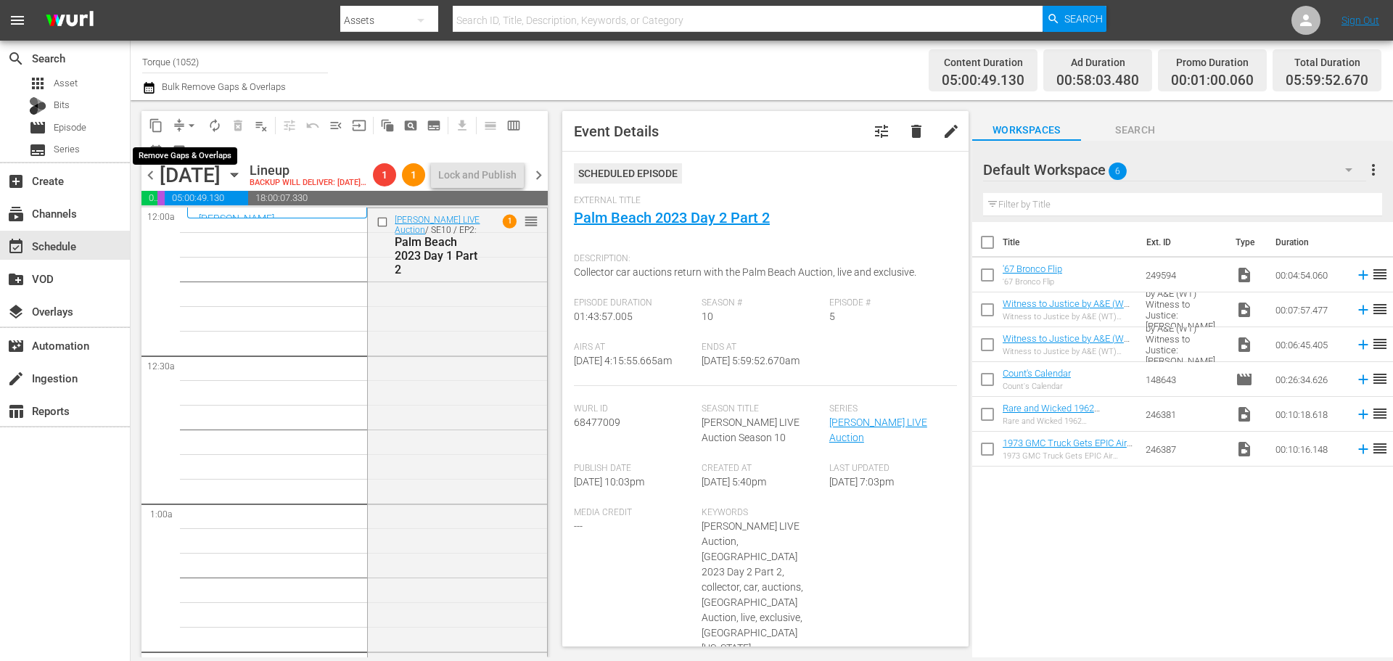
click at [191, 125] on span "arrow_drop_down" at bounding box center [191, 125] width 15 height 15
click at [190, 150] on li "Align to Midnight" at bounding box center [192, 155] width 152 height 24
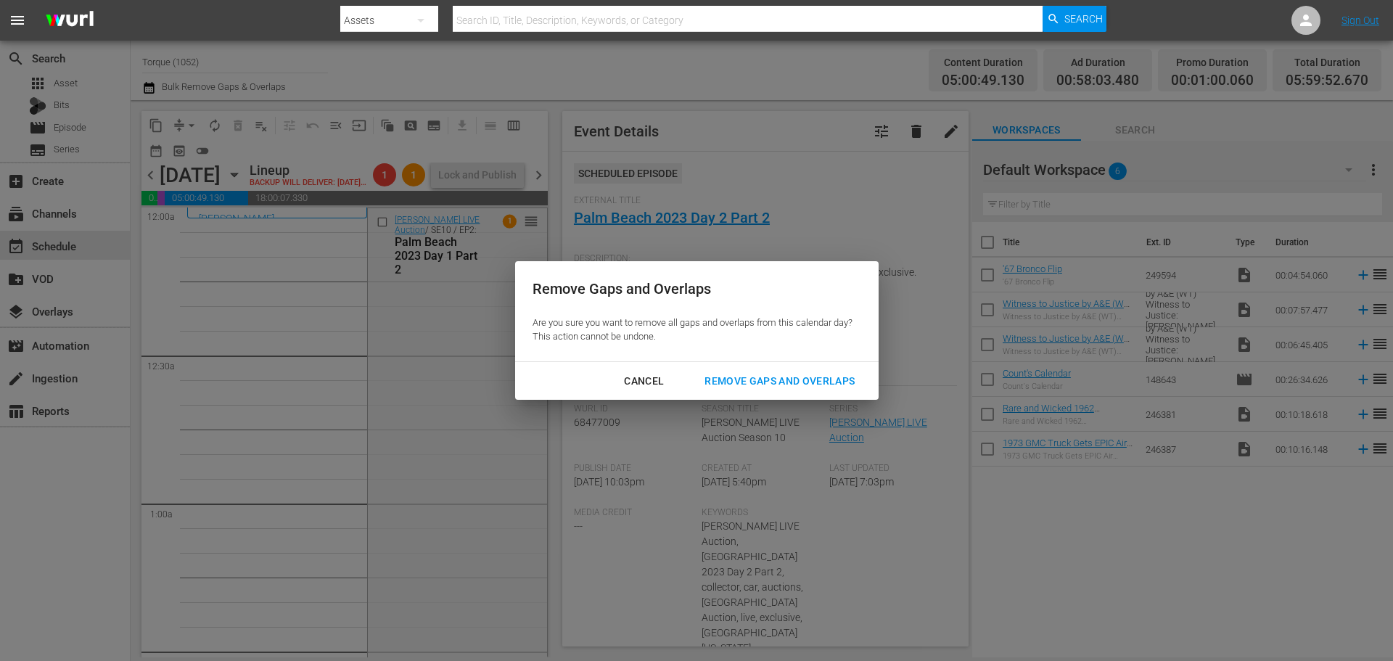
click at [782, 380] on div "Remove Gaps and Overlaps" at bounding box center [779, 381] width 173 height 18
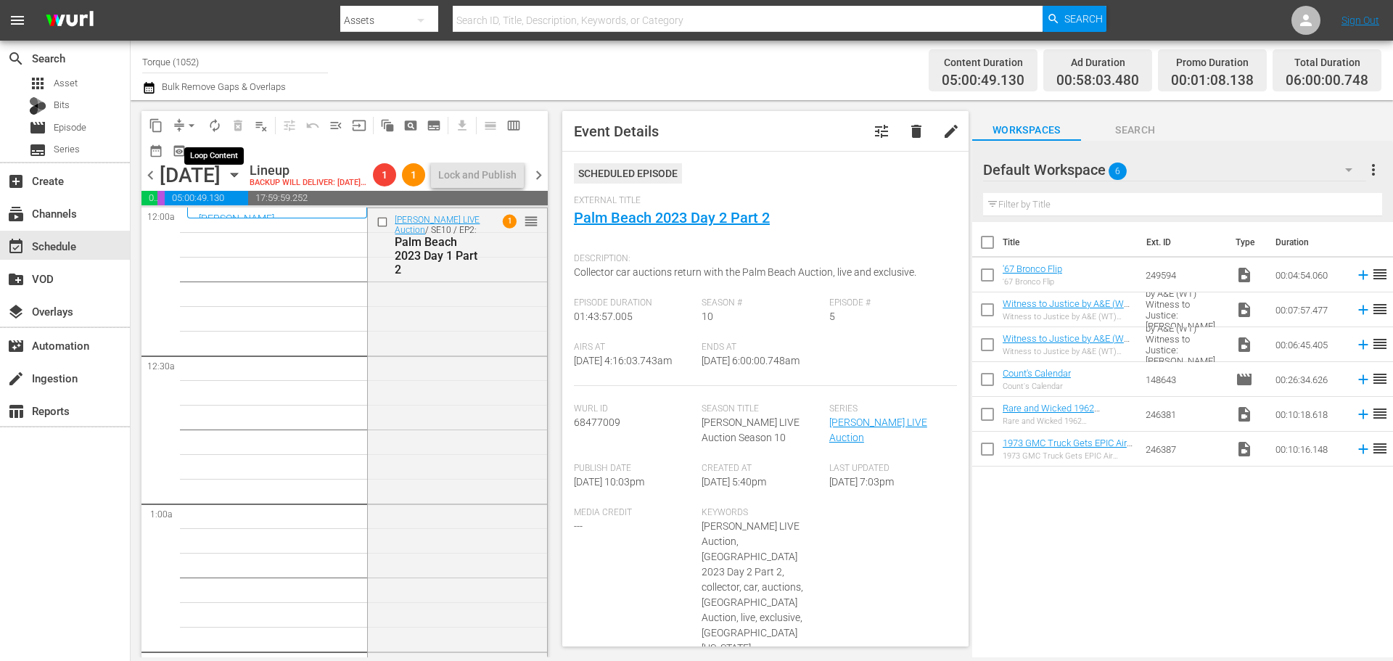
click at [213, 123] on span "autorenew_outlined" at bounding box center [214, 125] width 15 height 15
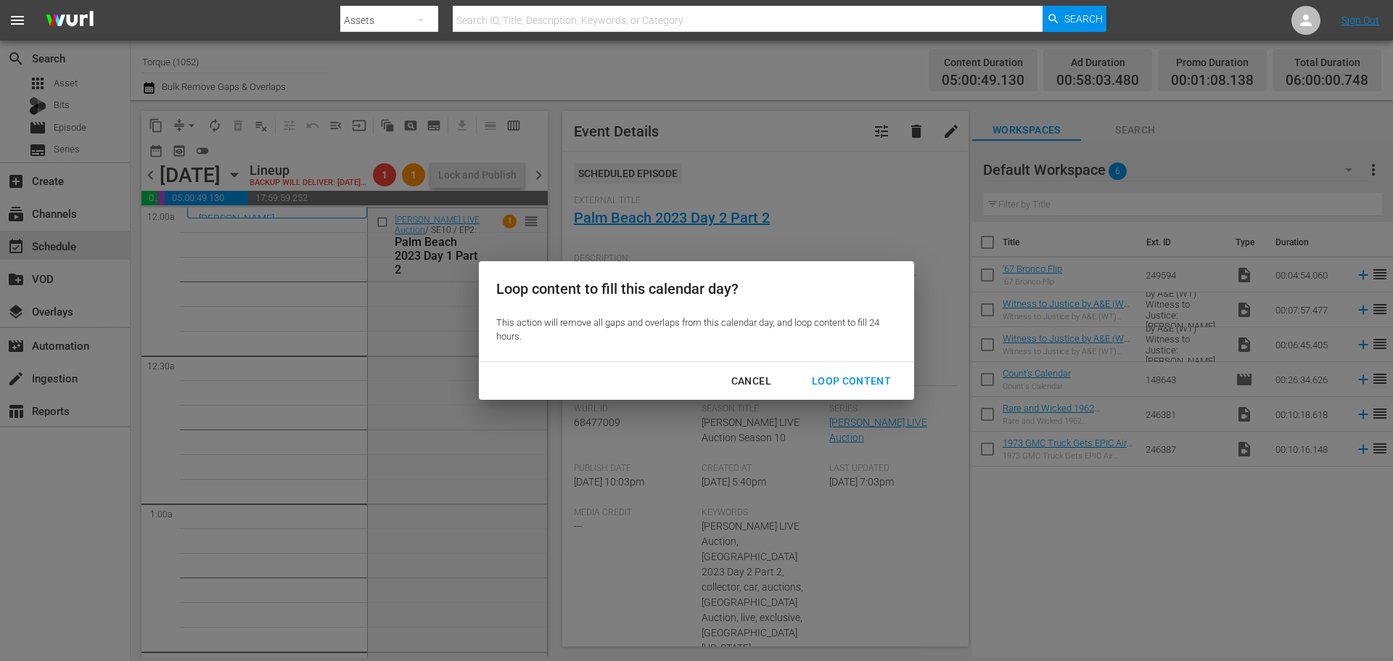
click at [835, 379] on div "Loop Content" at bounding box center [851, 381] width 102 height 18
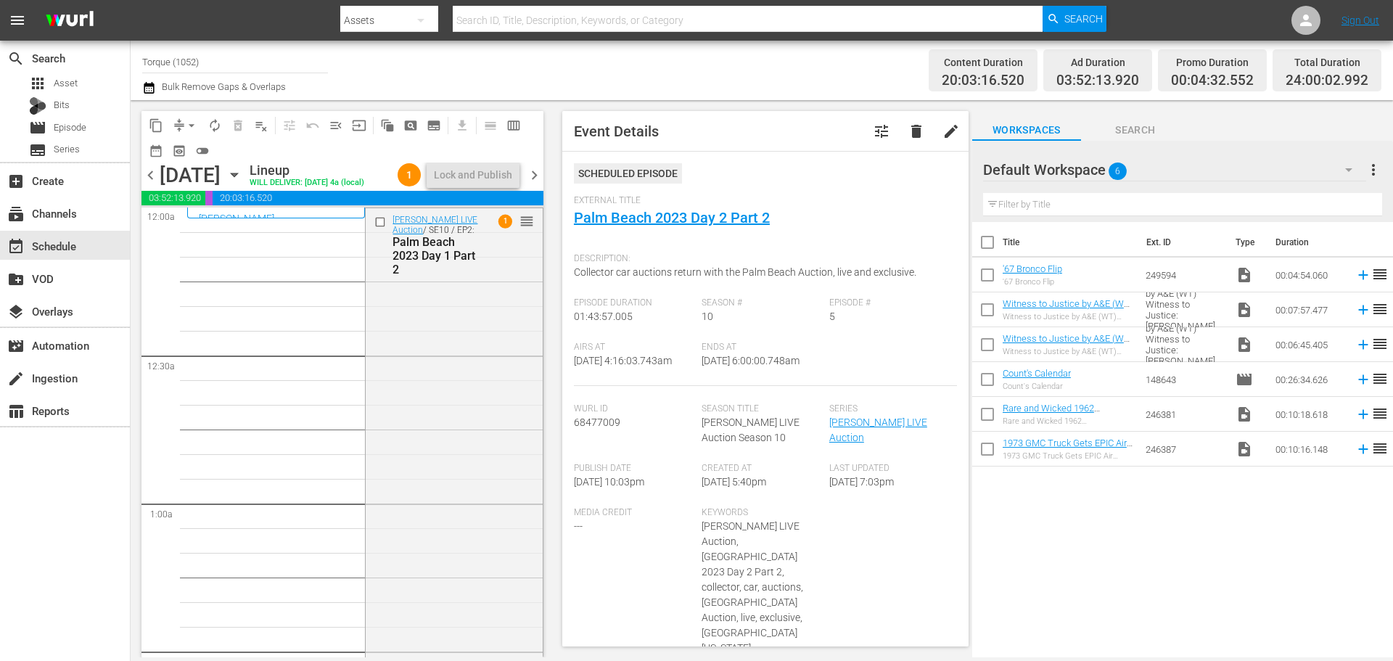
click at [539, 184] on span "chevron_right" at bounding box center [534, 175] width 18 height 18
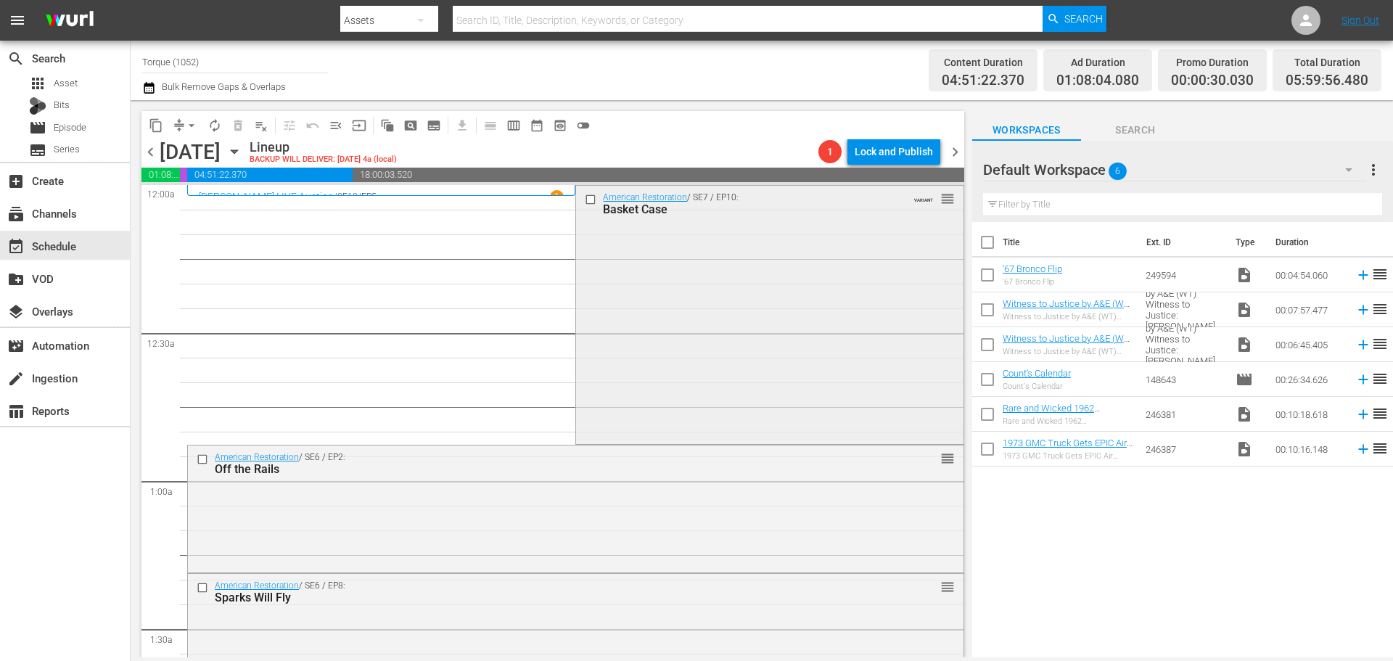
click at [743, 363] on div "American Restoration / SE7 / EP10: Basket Case VARIANT reorder" at bounding box center [769, 313] width 387 height 255
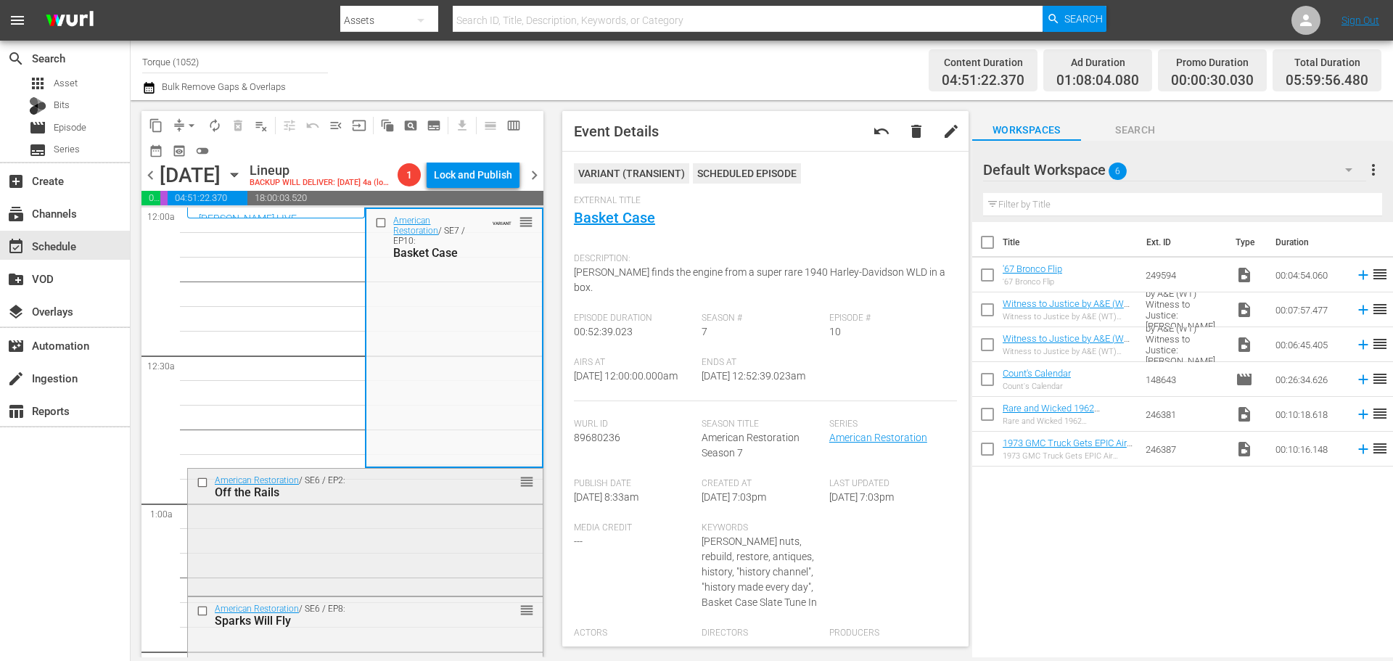
click at [410, 582] on div "American Restoration / SE6 / EP2: Off the Rails reorder" at bounding box center [365, 531] width 355 height 125
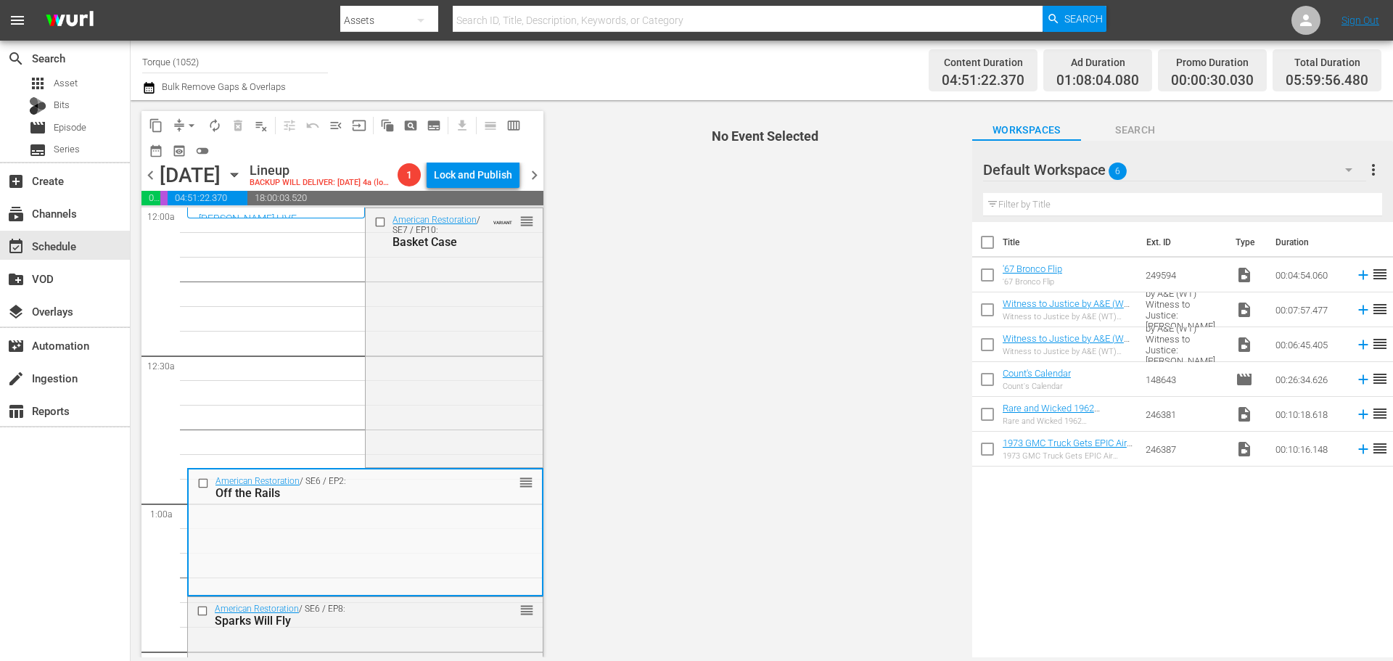
scroll to position [290, 0]
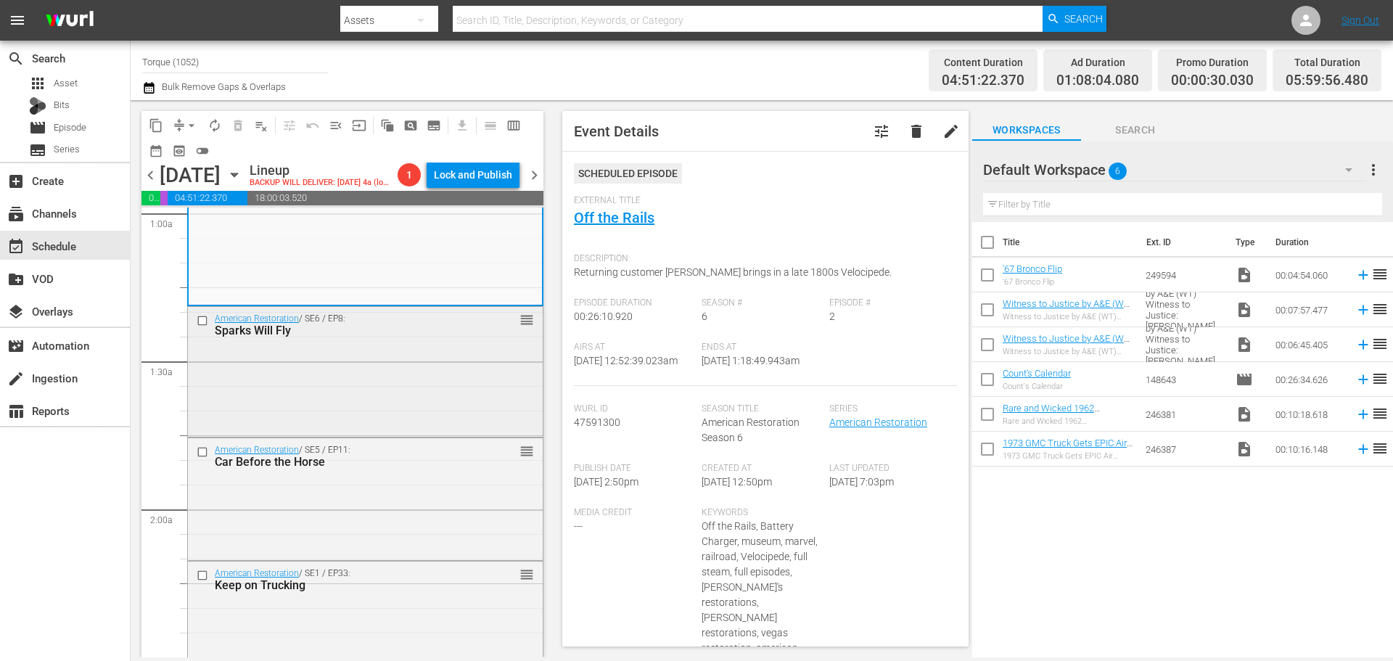
click at [364, 379] on div "American Restoration / SE6 / EP8: Sparks Will Fly reorder" at bounding box center [365, 370] width 355 height 126
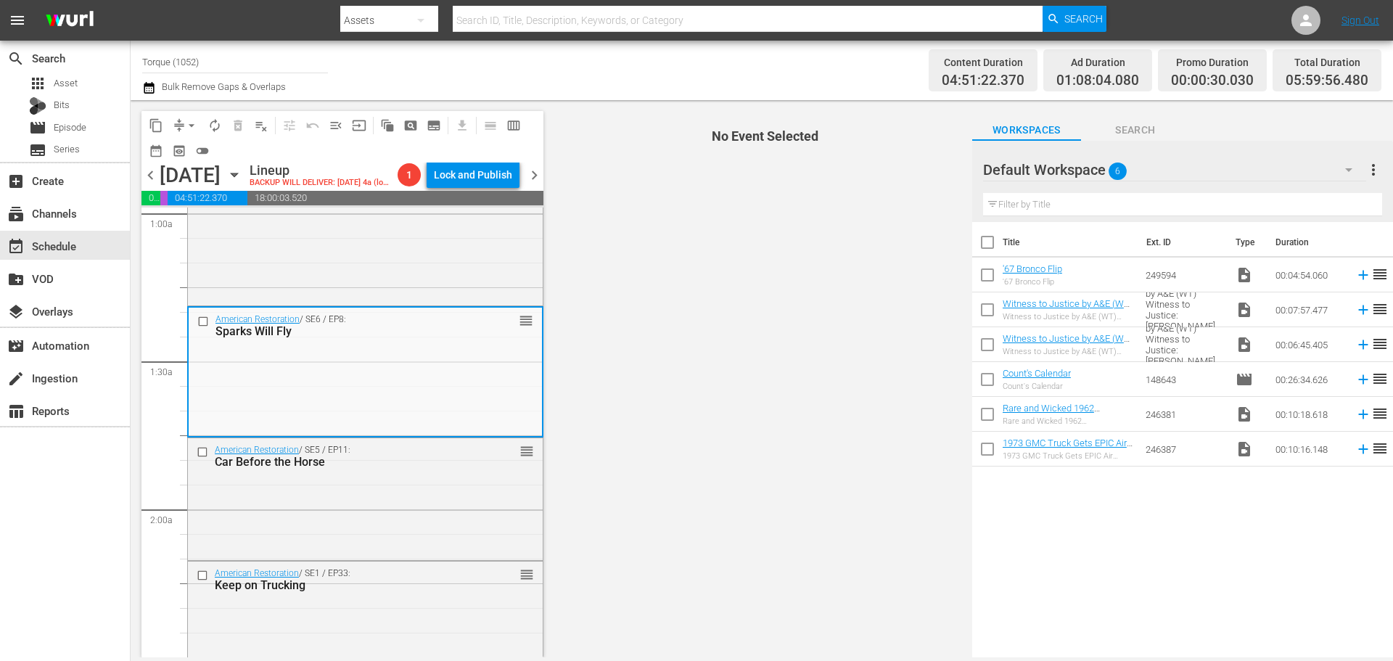
scroll to position [363, 0]
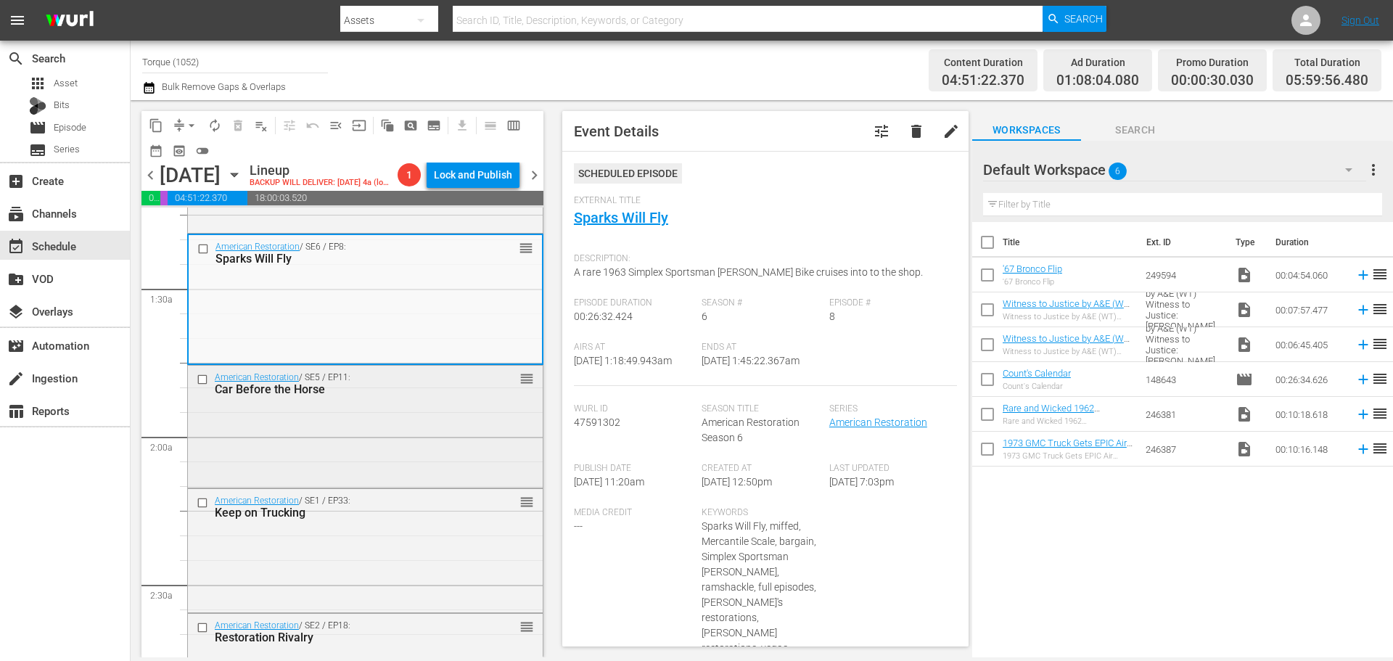
click at [382, 396] on div "Car Before the Horse" at bounding box center [342, 389] width 255 height 14
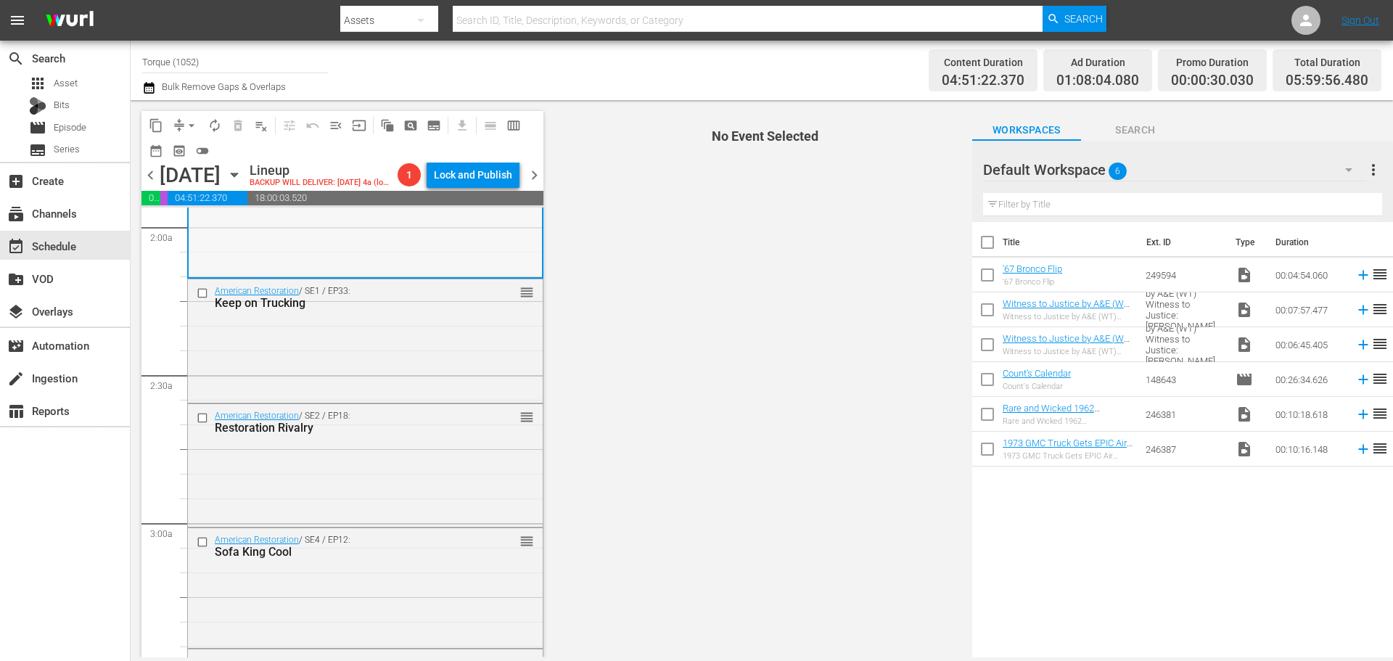
scroll to position [580, 0]
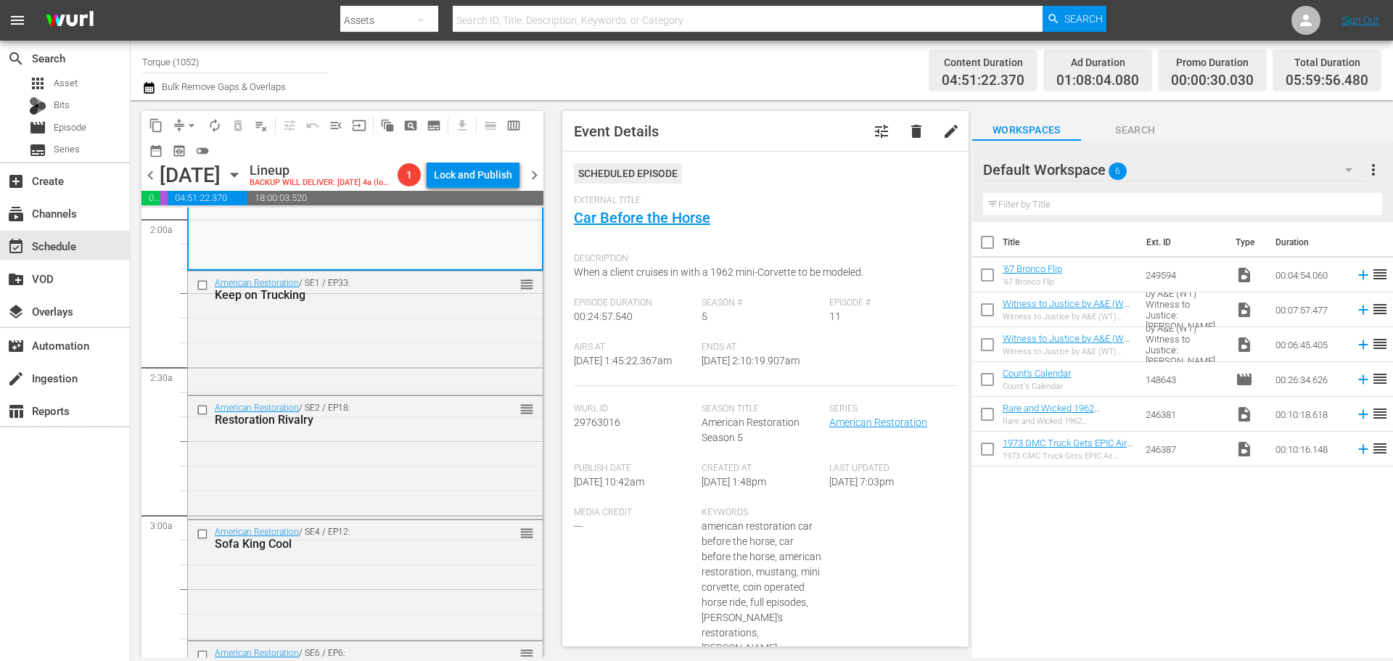
click at [429, 302] on div "Keep on Trucking" at bounding box center [342, 295] width 255 height 14
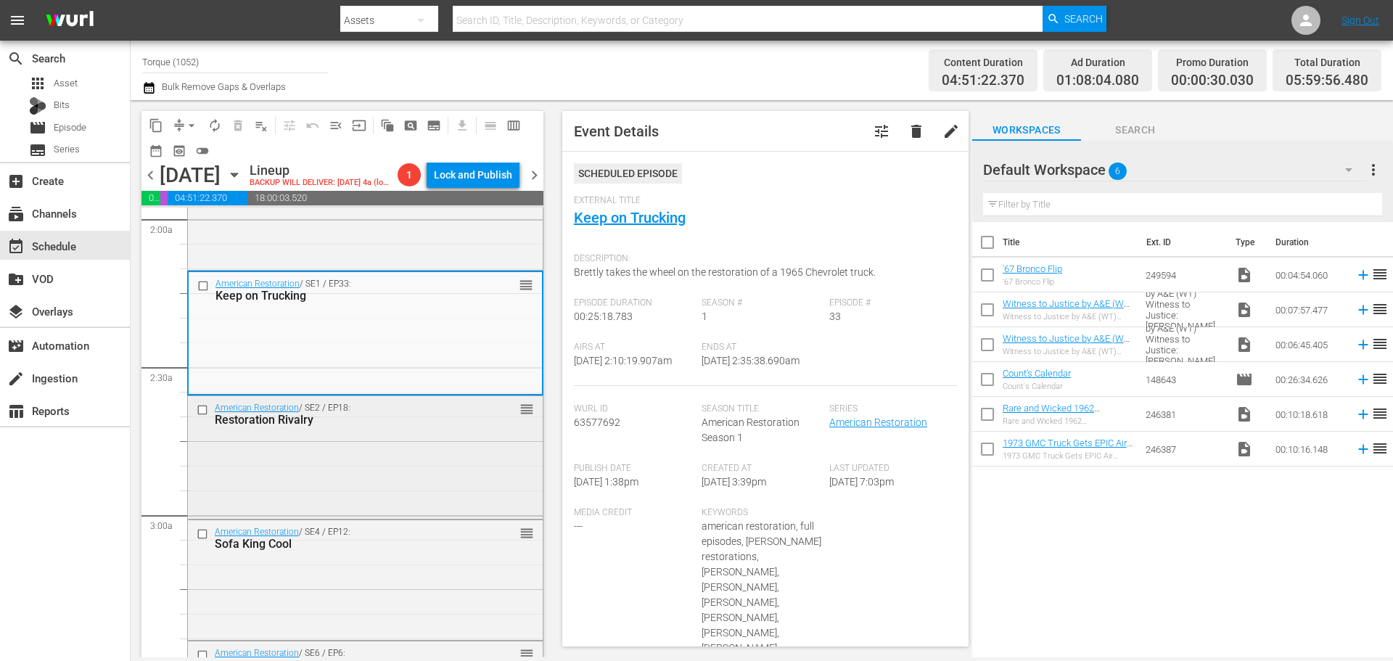
click at [375, 479] on div "American Restoration / SE2 / EP18: Restoration Rivalry reorder" at bounding box center [365, 456] width 355 height 120
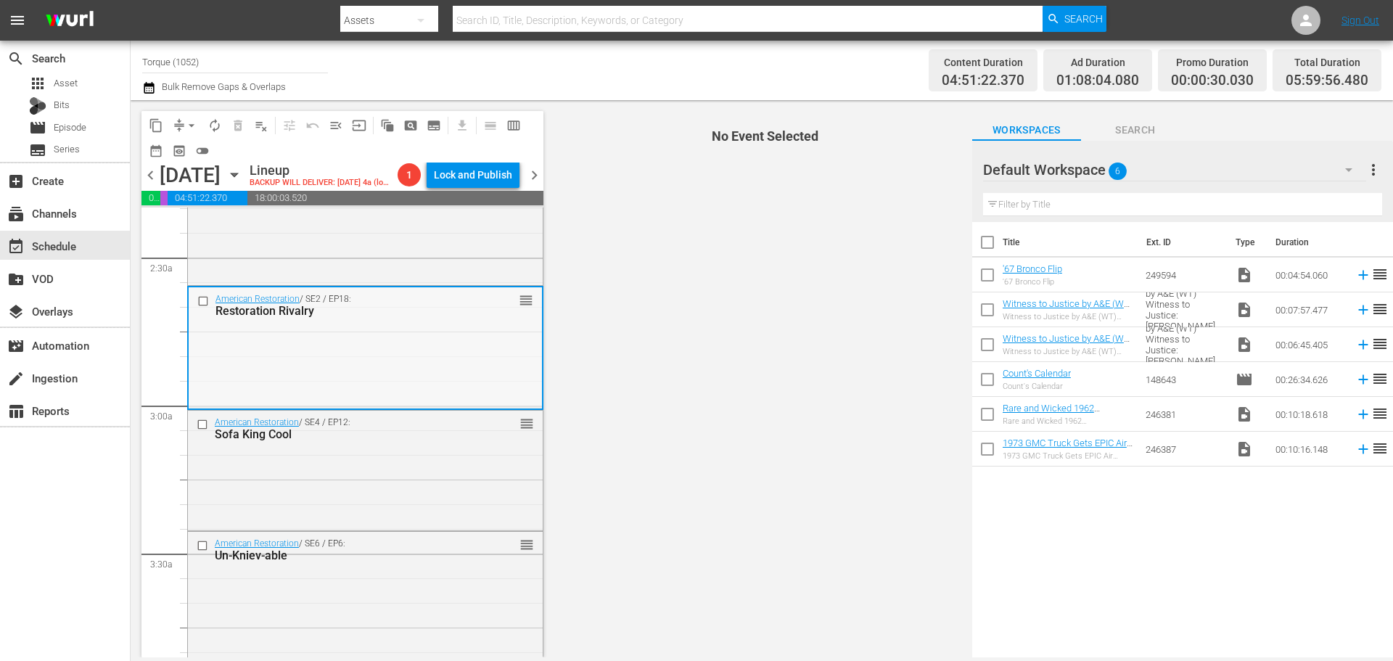
scroll to position [725, 0]
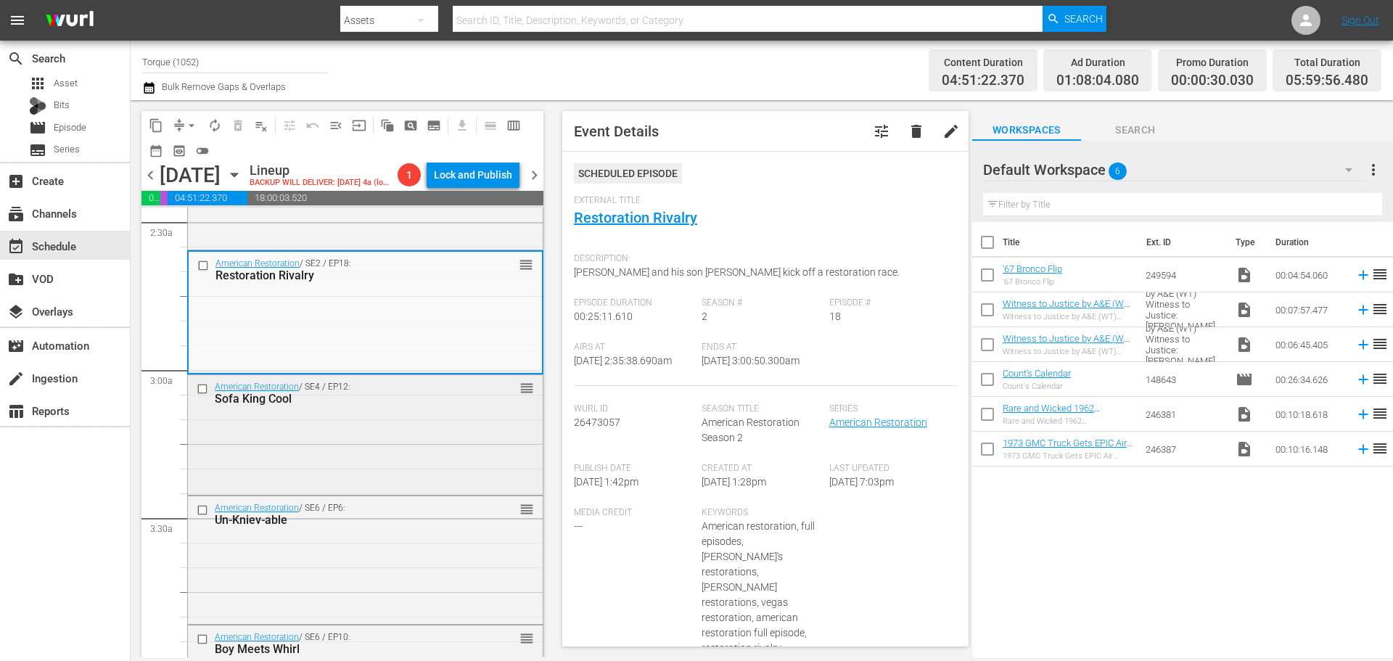
click at [358, 455] on div "American Restoration / SE4 / EP12: Sofa King Cool reorder" at bounding box center [365, 433] width 355 height 117
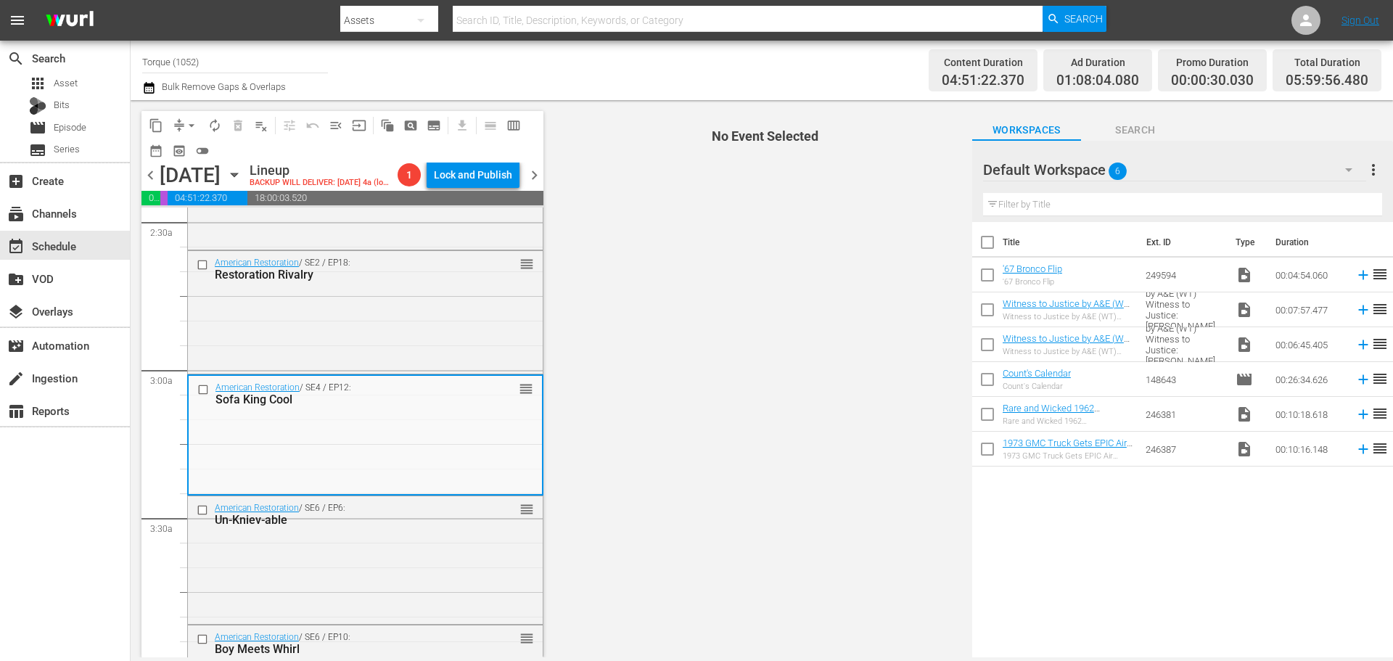
scroll to position [798, 0]
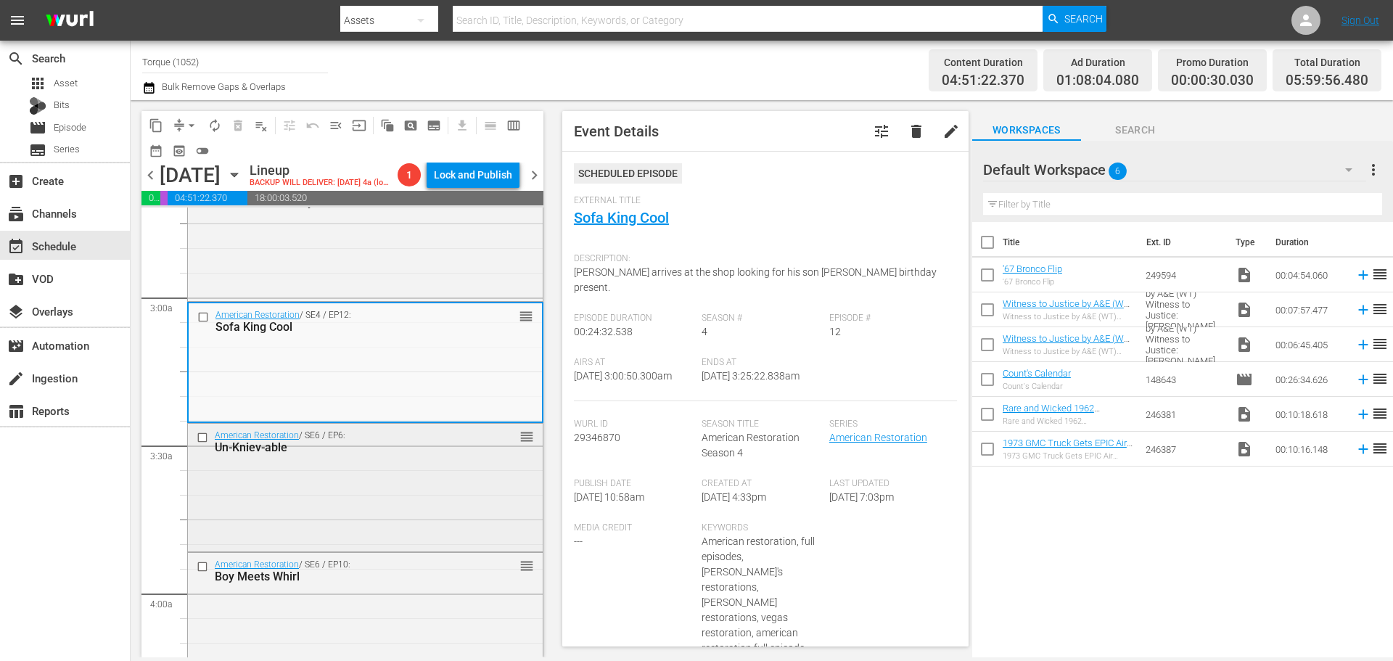
click at [365, 494] on div "American Restoration / SE6 / EP6: Un-Kniev-able reorder" at bounding box center [365, 486] width 355 height 125
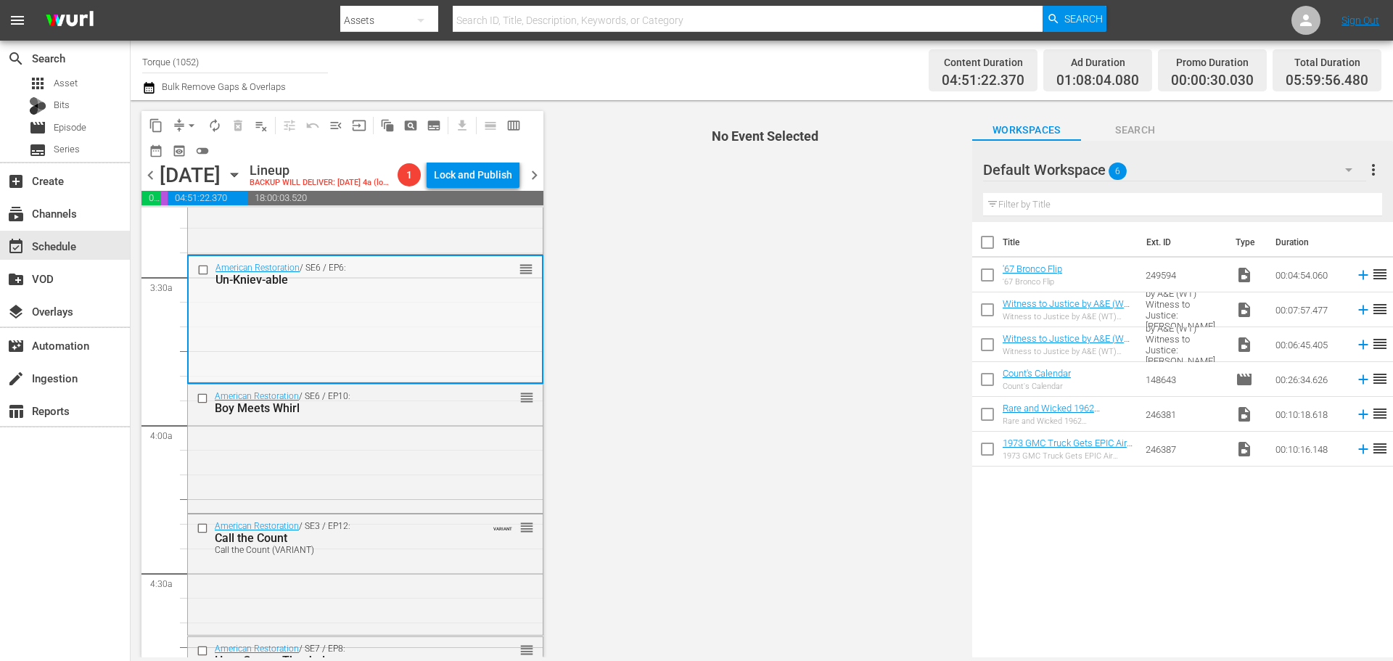
scroll to position [1015, 0]
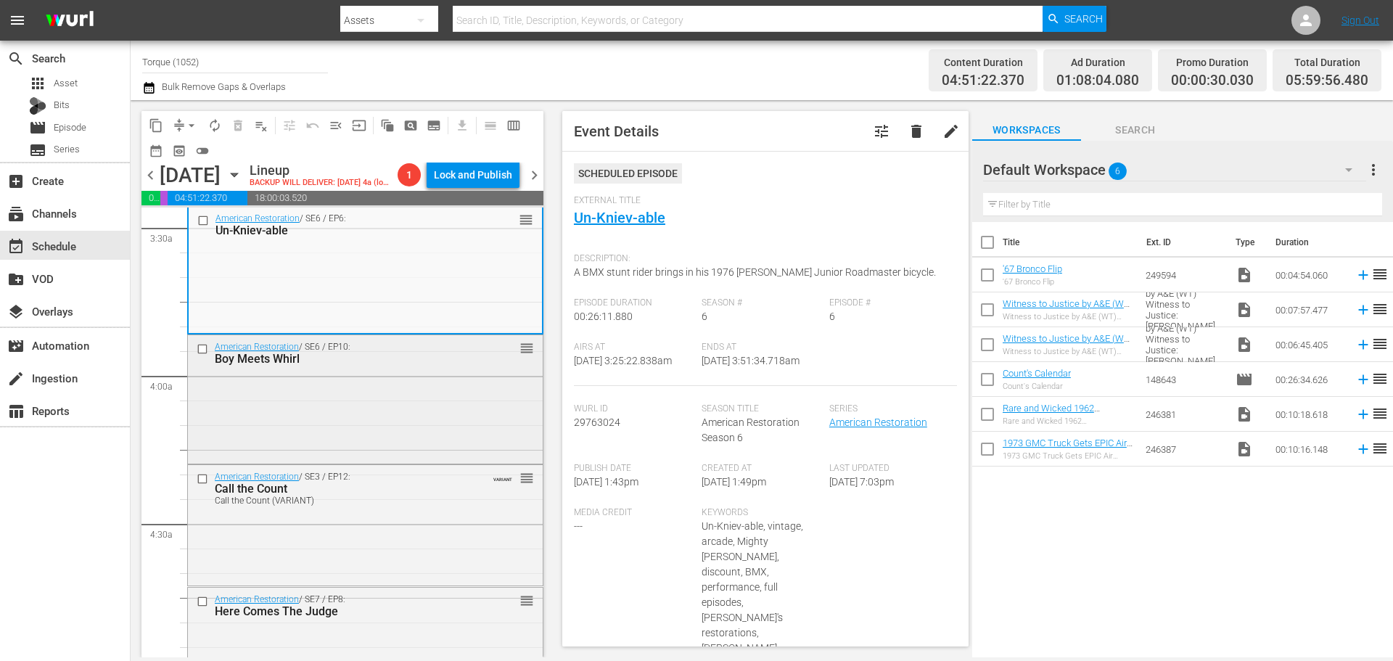
click at [399, 407] on div "American Restoration / SE6 / EP10: Boy Meets Whirl reorder" at bounding box center [365, 397] width 355 height 125
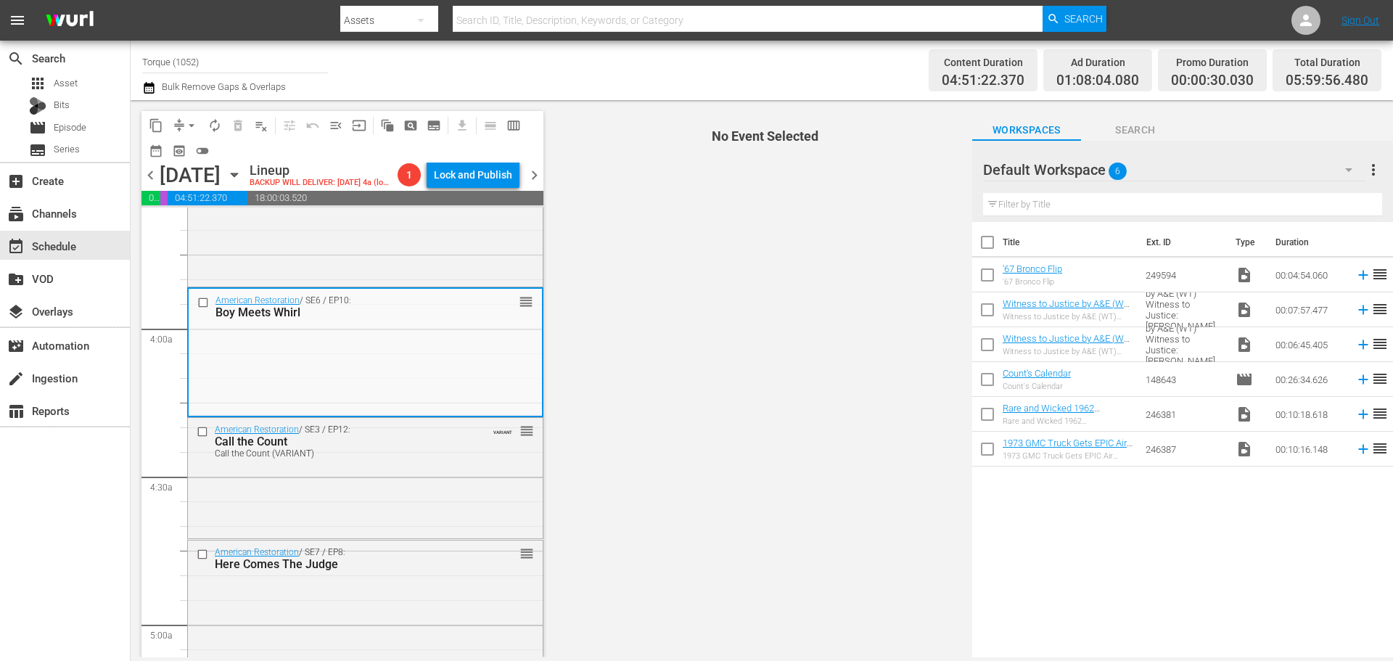
scroll to position [1088, 0]
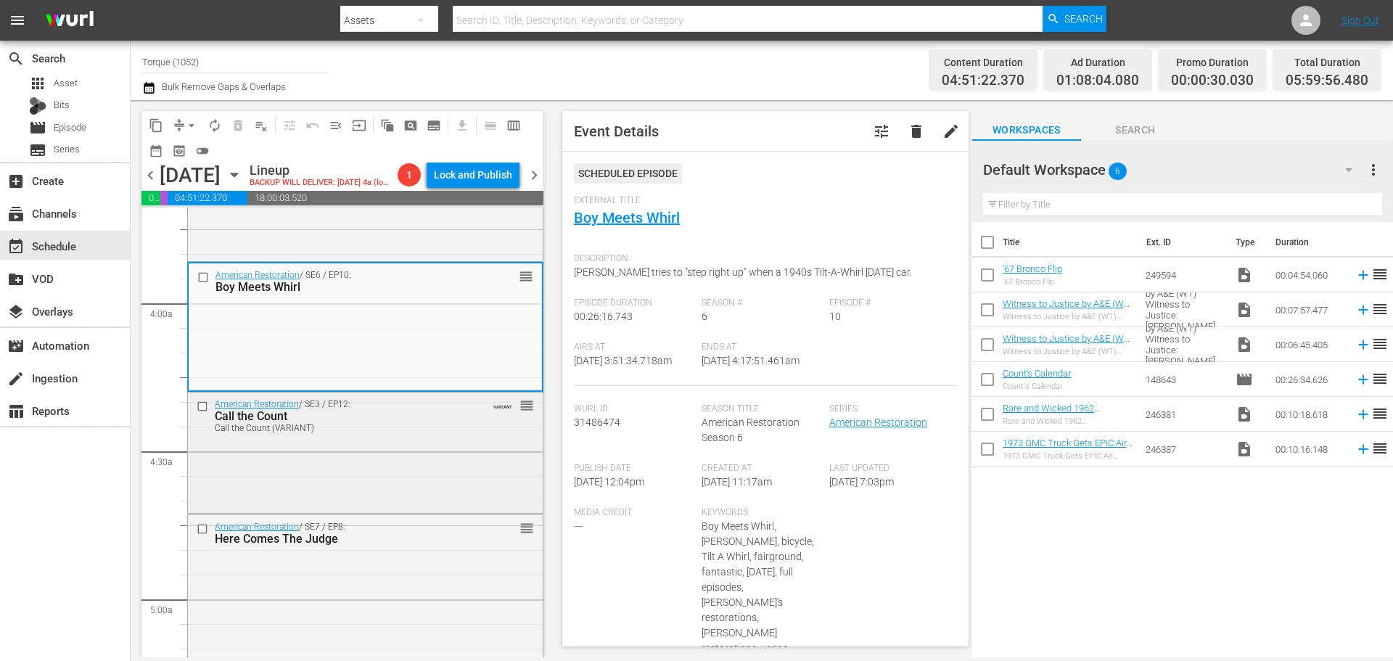
click at [421, 465] on div "American Restoration / SE3 / EP12: Call the Count Call the Count (VARIANT) VARI…" at bounding box center [365, 450] width 355 height 117
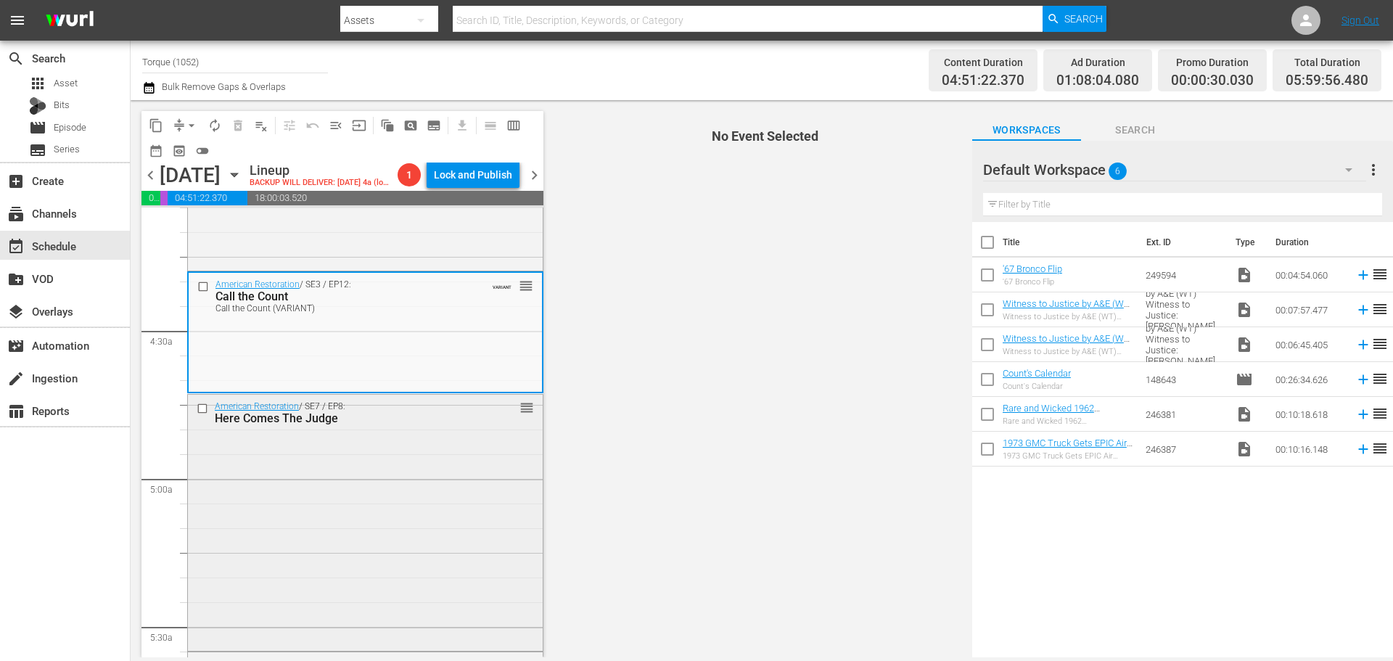
scroll to position [1233, 0]
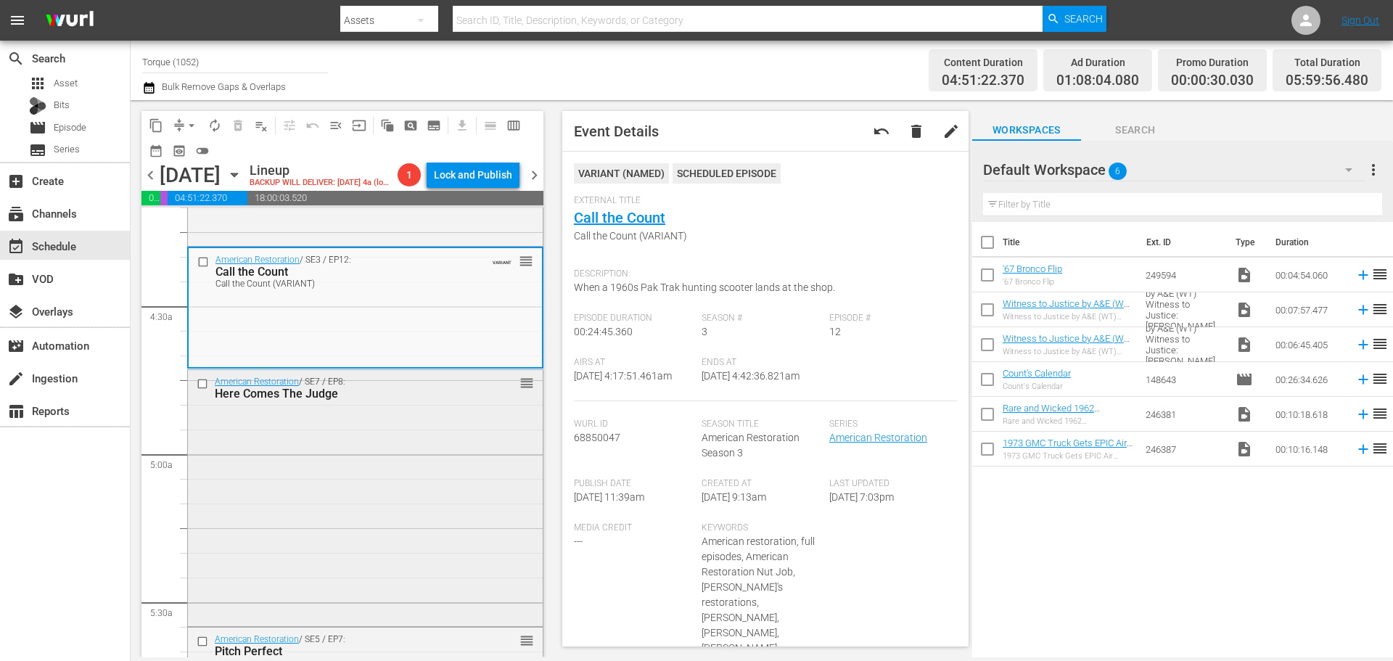
click at [455, 453] on div "American Restoration / SE7 / EP8: Here Comes The Judge reorder" at bounding box center [365, 497] width 355 height 254
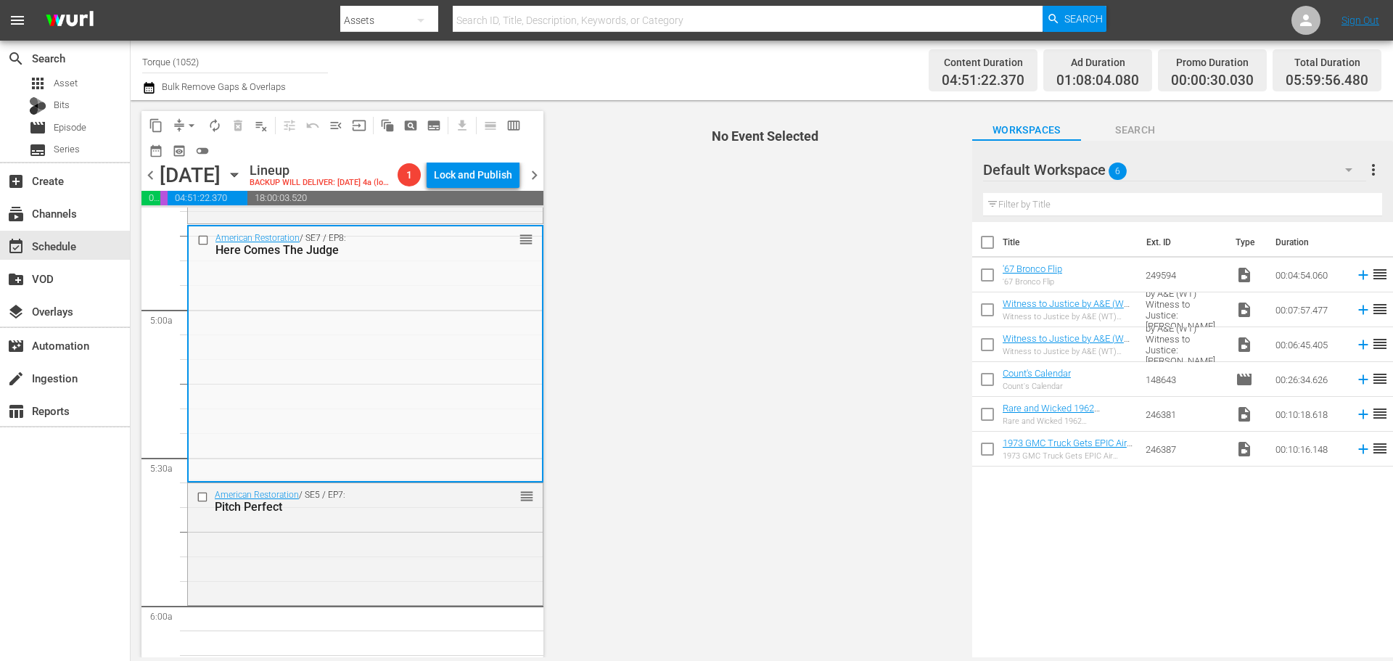
scroll to position [1378, 0]
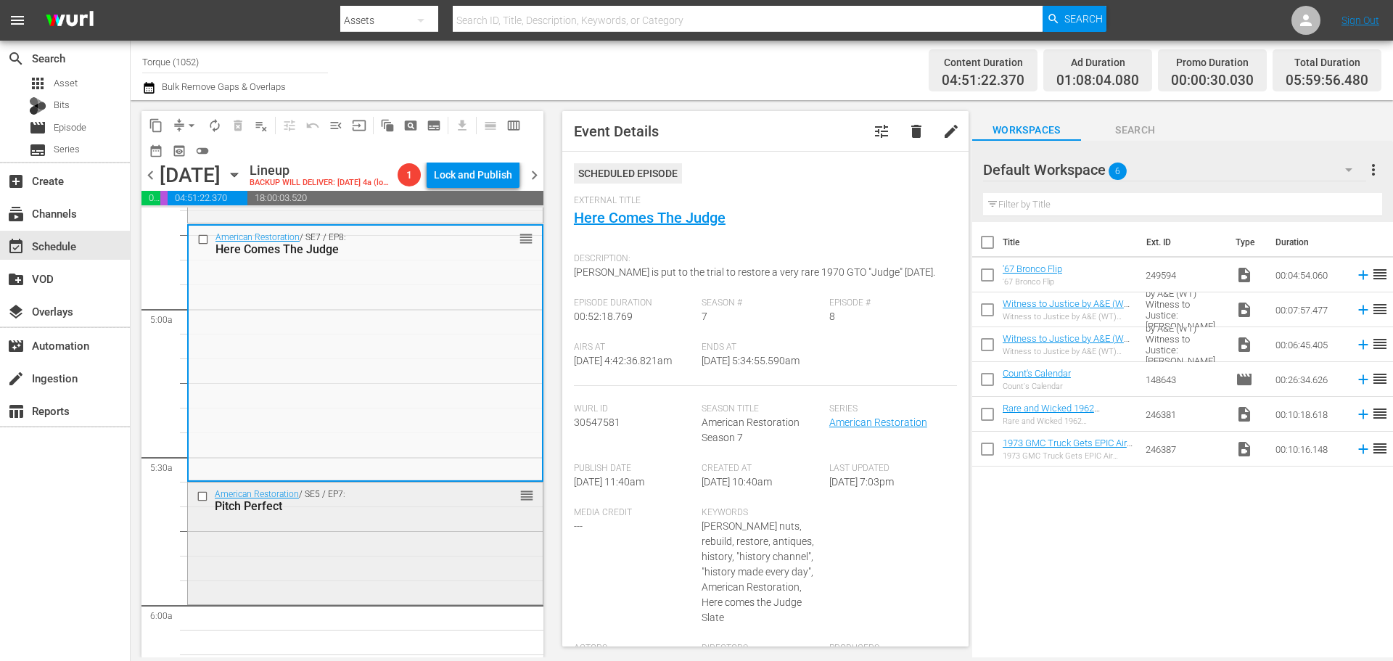
click at [301, 575] on div "American Restoration / SE5 / EP7: Pitch Perfect reorder" at bounding box center [365, 541] width 355 height 119
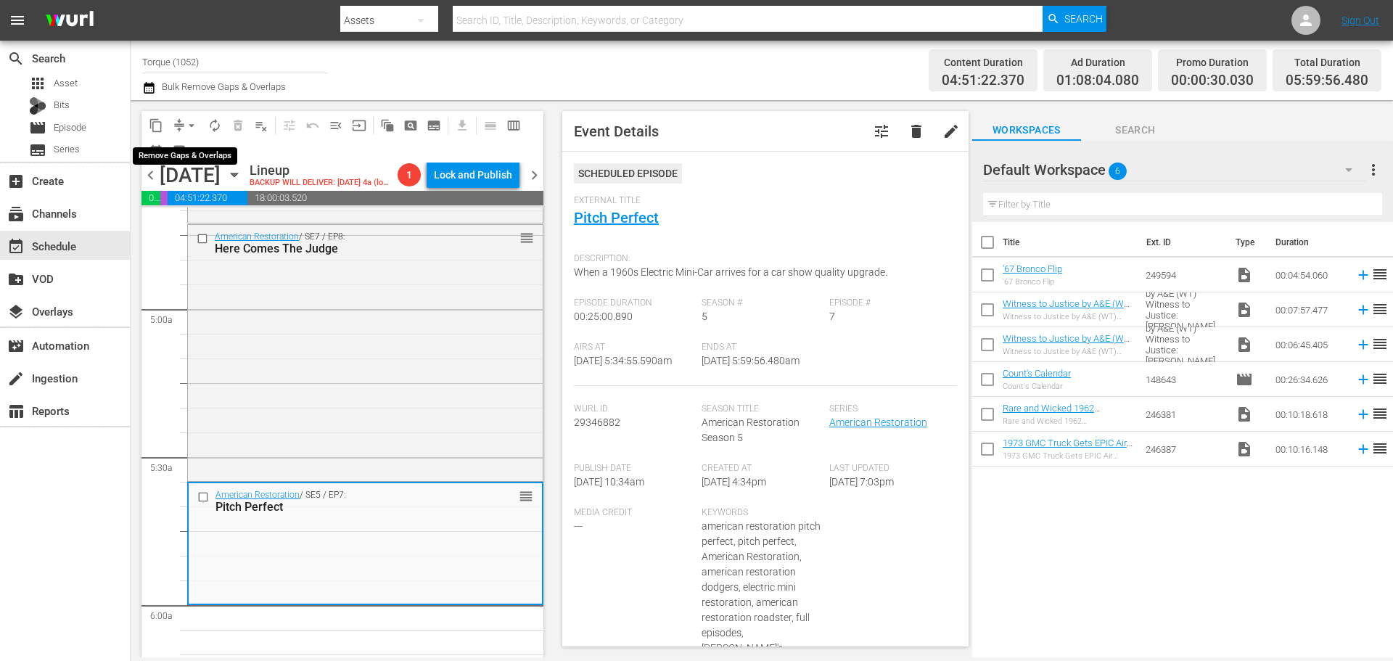
click at [186, 117] on button "arrow_drop_down" at bounding box center [191, 125] width 23 height 23
click at [178, 151] on li "Align to Midnight" at bounding box center [192, 155] width 152 height 24
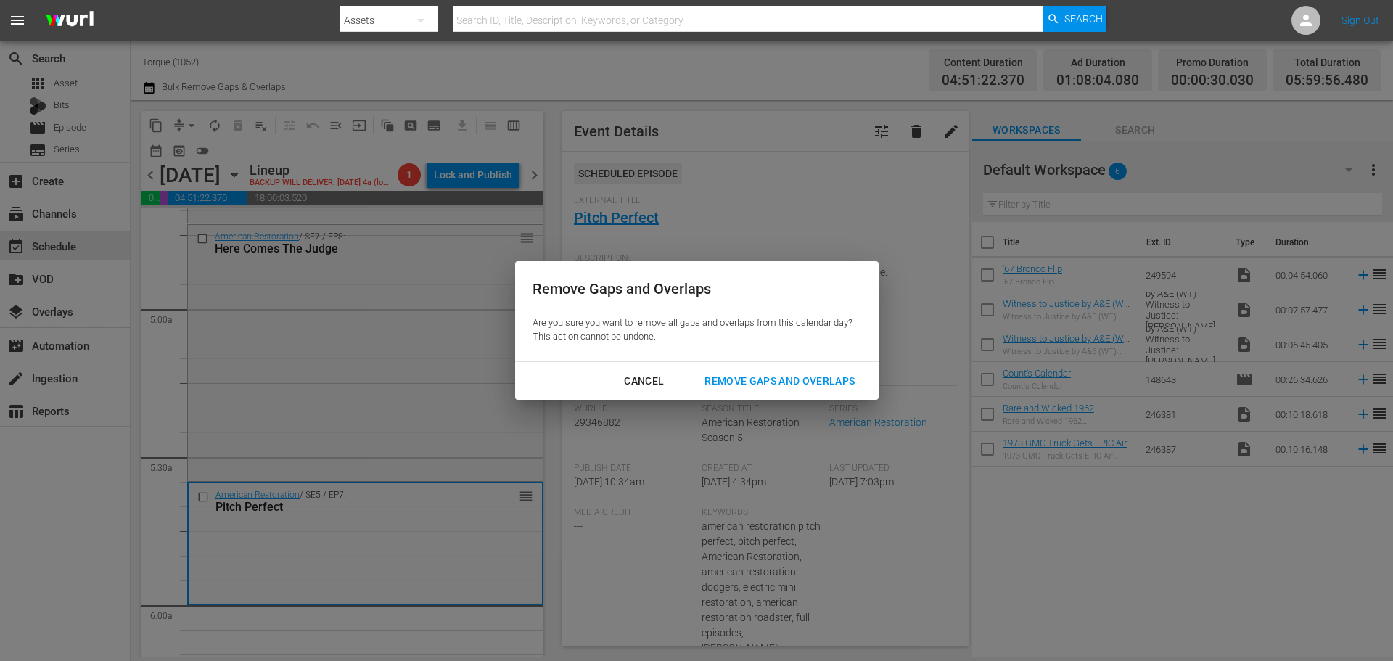
click at [844, 383] on div "Remove Gaps and Overlaps" at bounding box center [779, 381] width 173 height 18
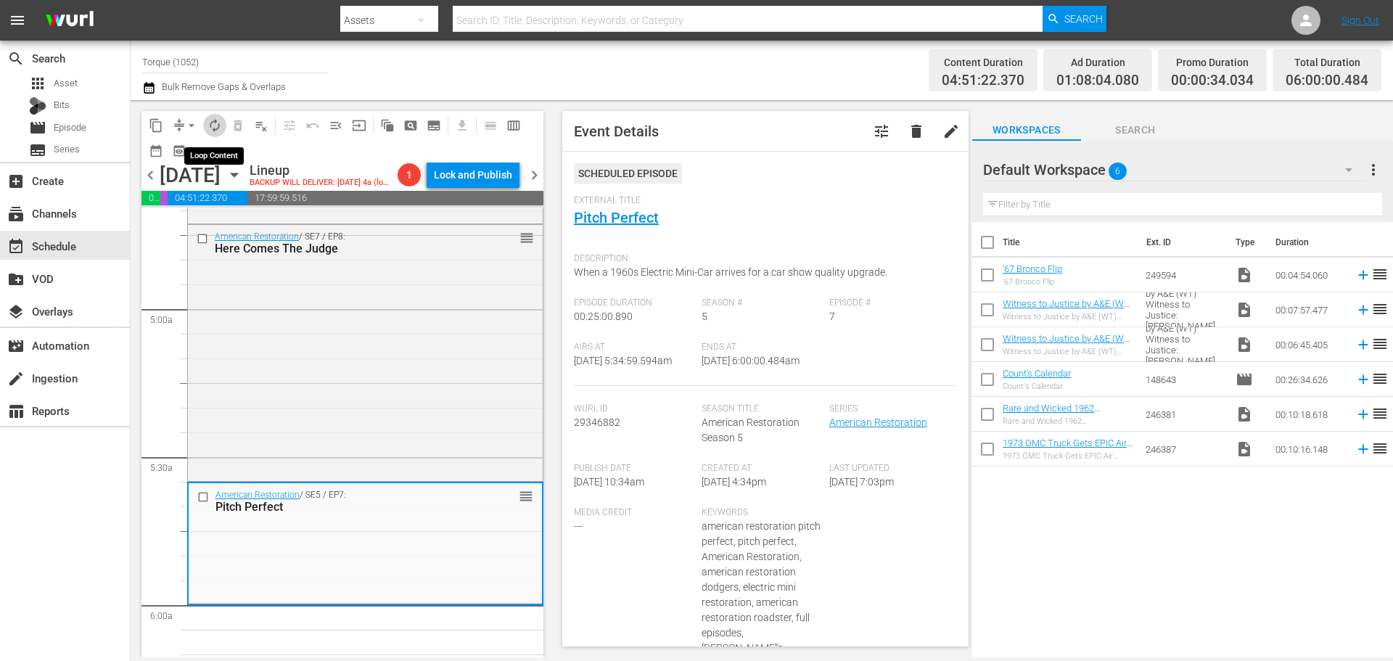
click at [218, 127] on span "autorenew_outlined" at bounding box center [214, 125] width 15 height 15
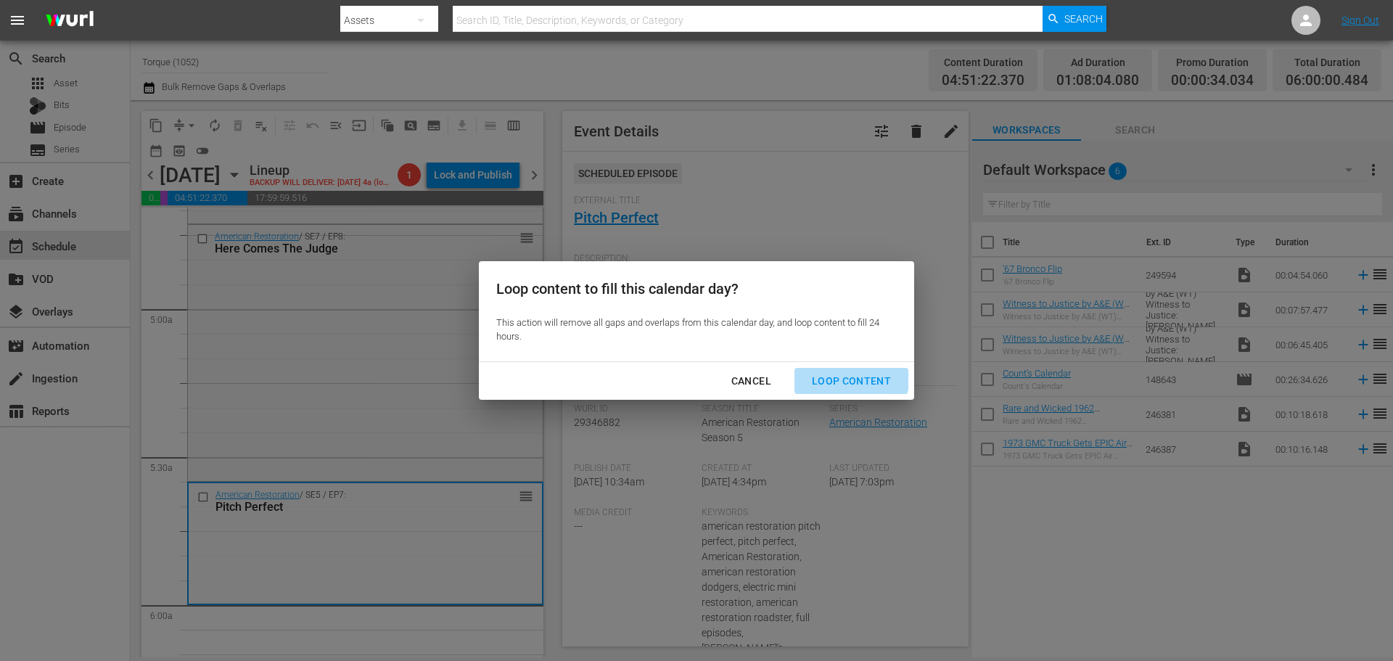
click at [824, 373] on div "Loop Content" at bounding box center [851, 381] width 102 height 18
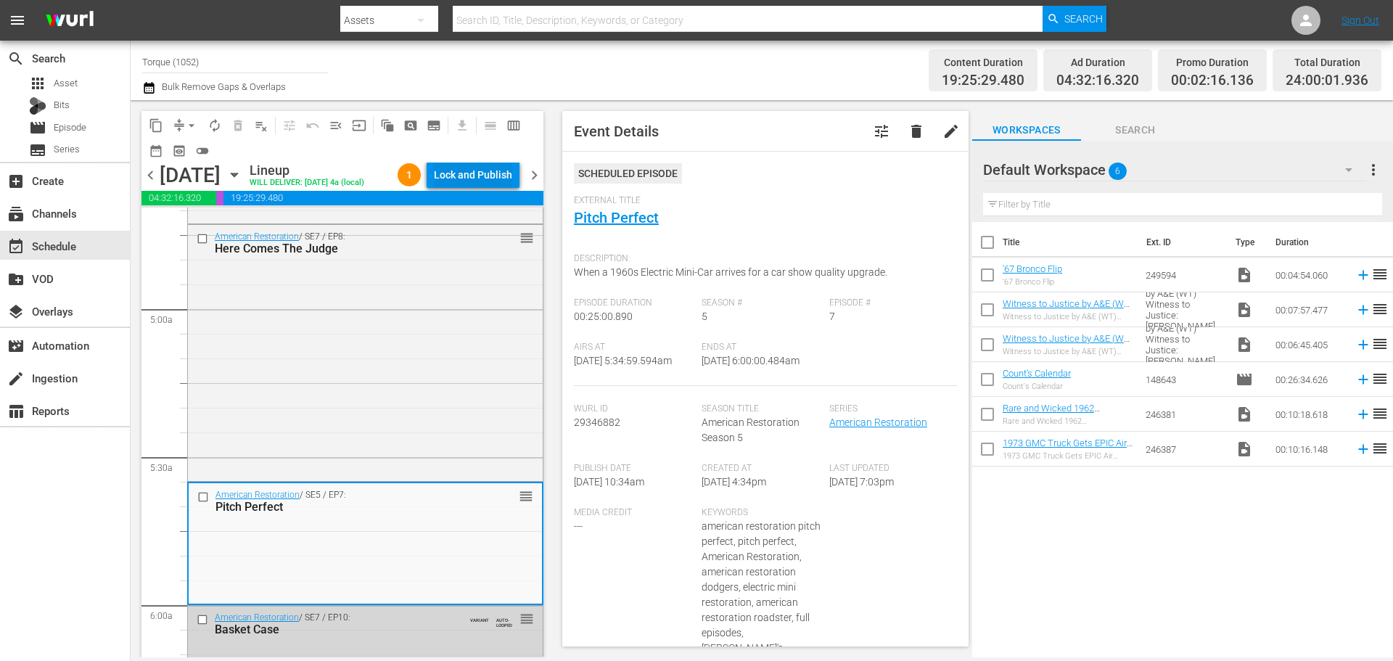
click at [485, 174] on div "Lock and Publish" at bounding box center [473, 175] width 78 height 26
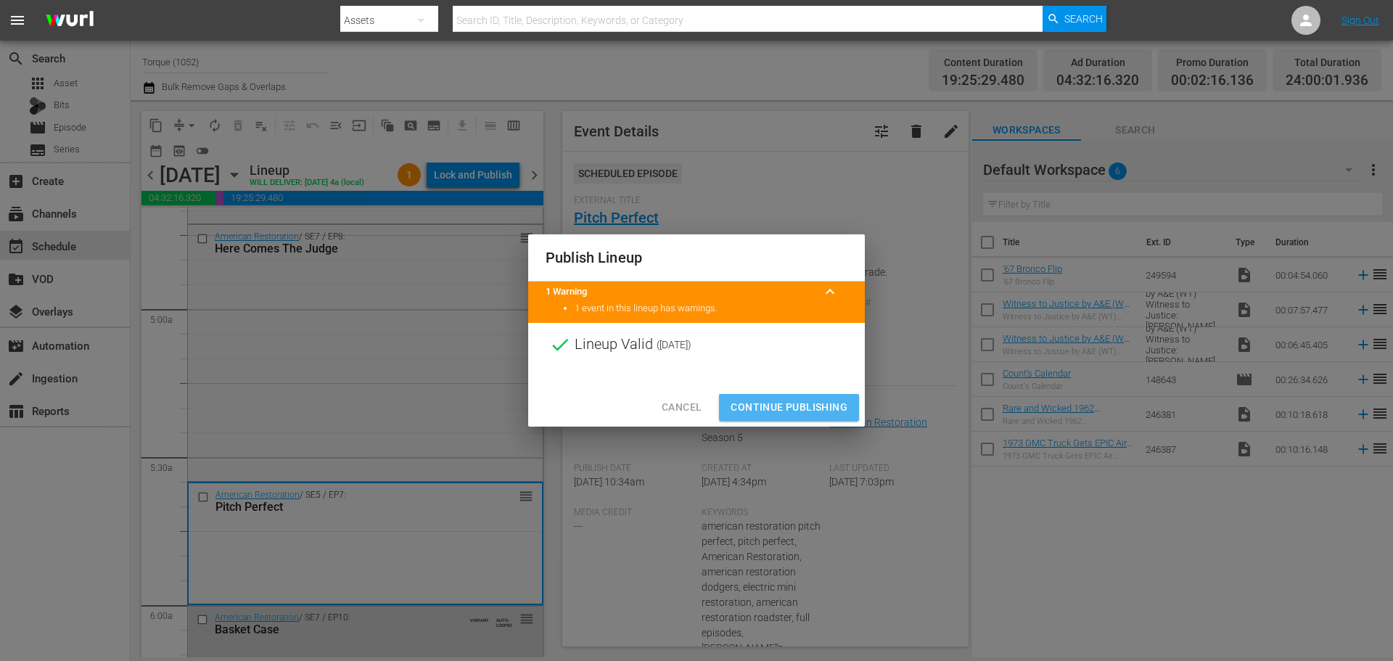
click at [787, 399] on span "Continue Publishing" at bounding box center [788, 407] width 117 height 18
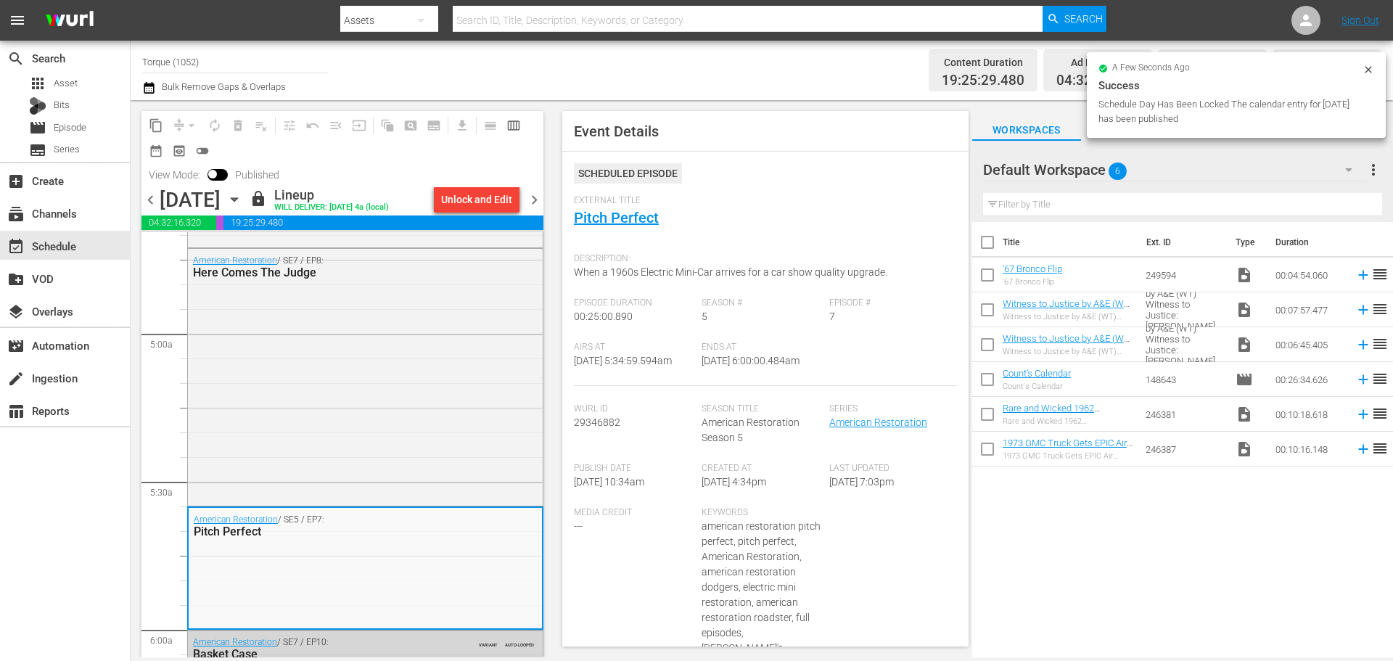
click at [535, 197] on span "chevron_right" at bounding box center [534, 200] width 18 height 18
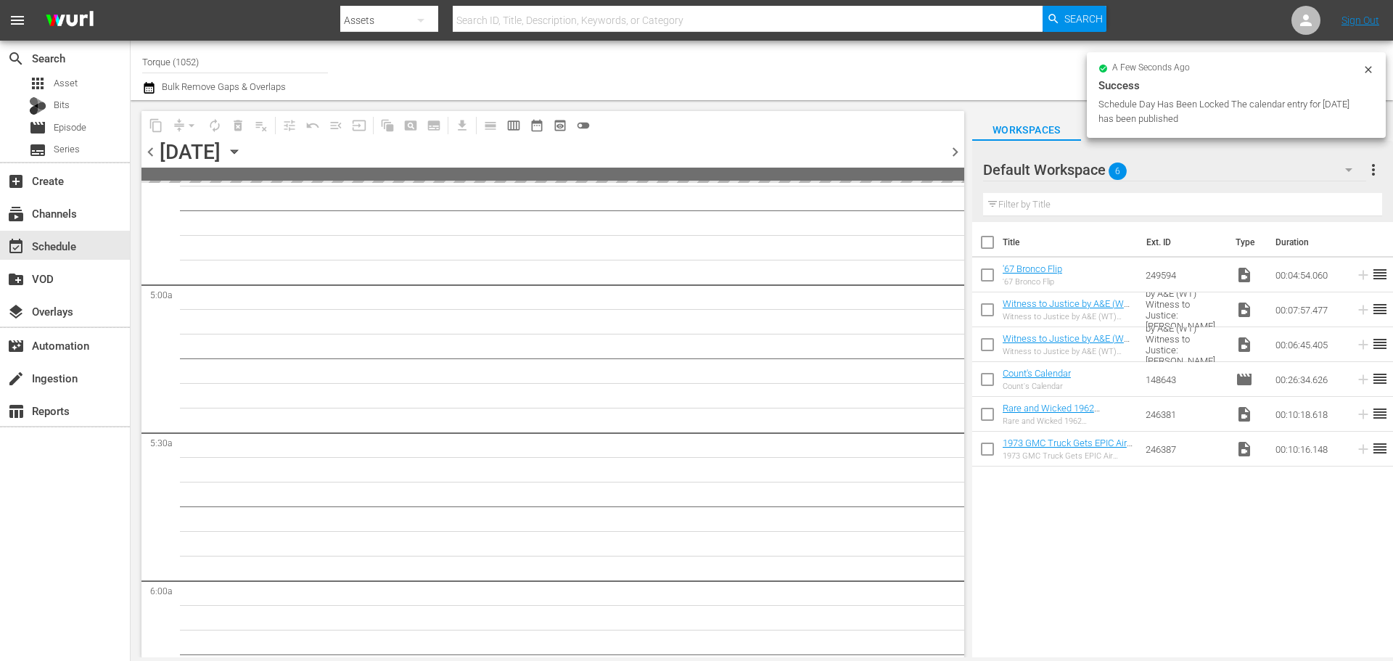
scroll to position [1501, 0]
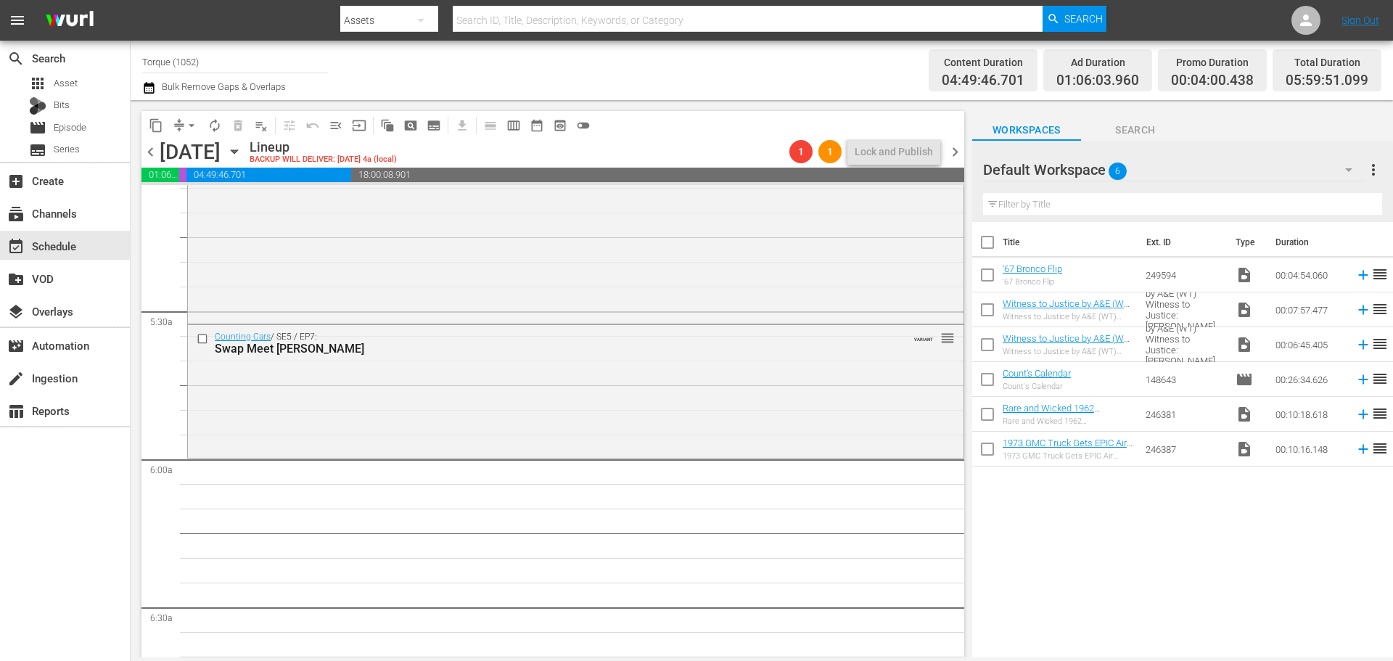
click at [954, 144] on span "chevron_right" at bounding box center [955, 152] width 18 height 18
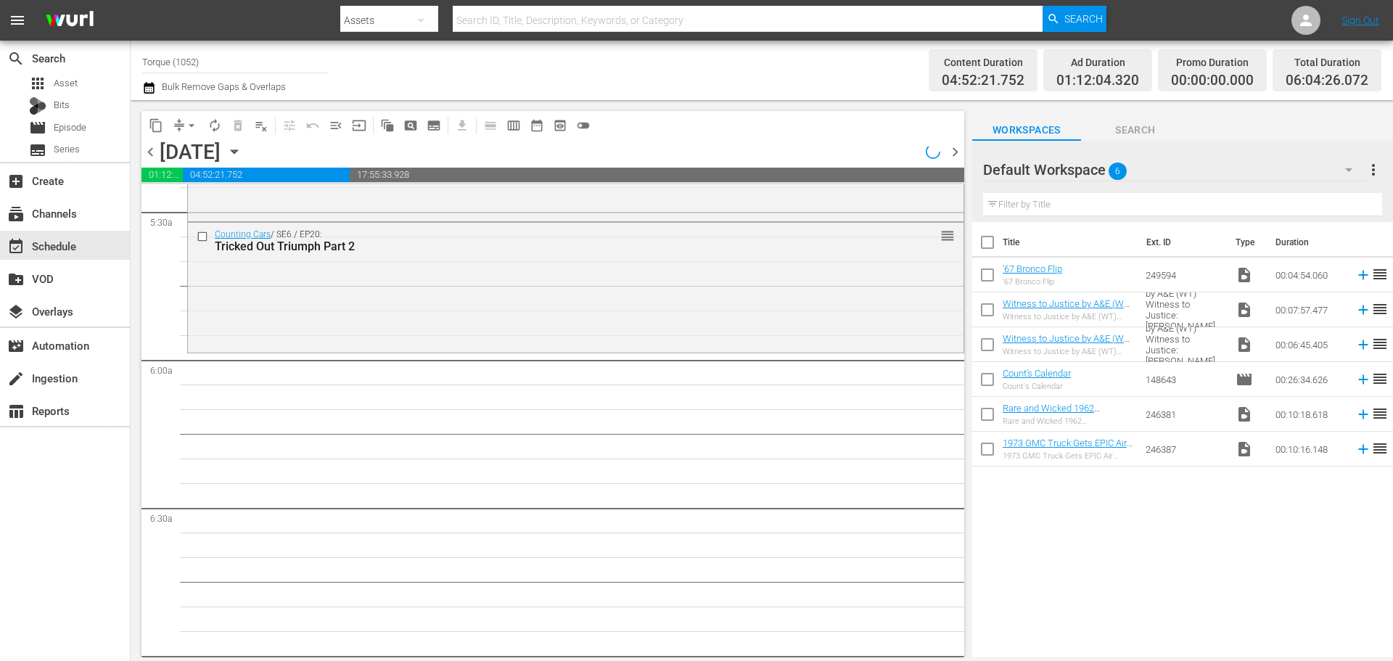
scroll to position [1526, 0]
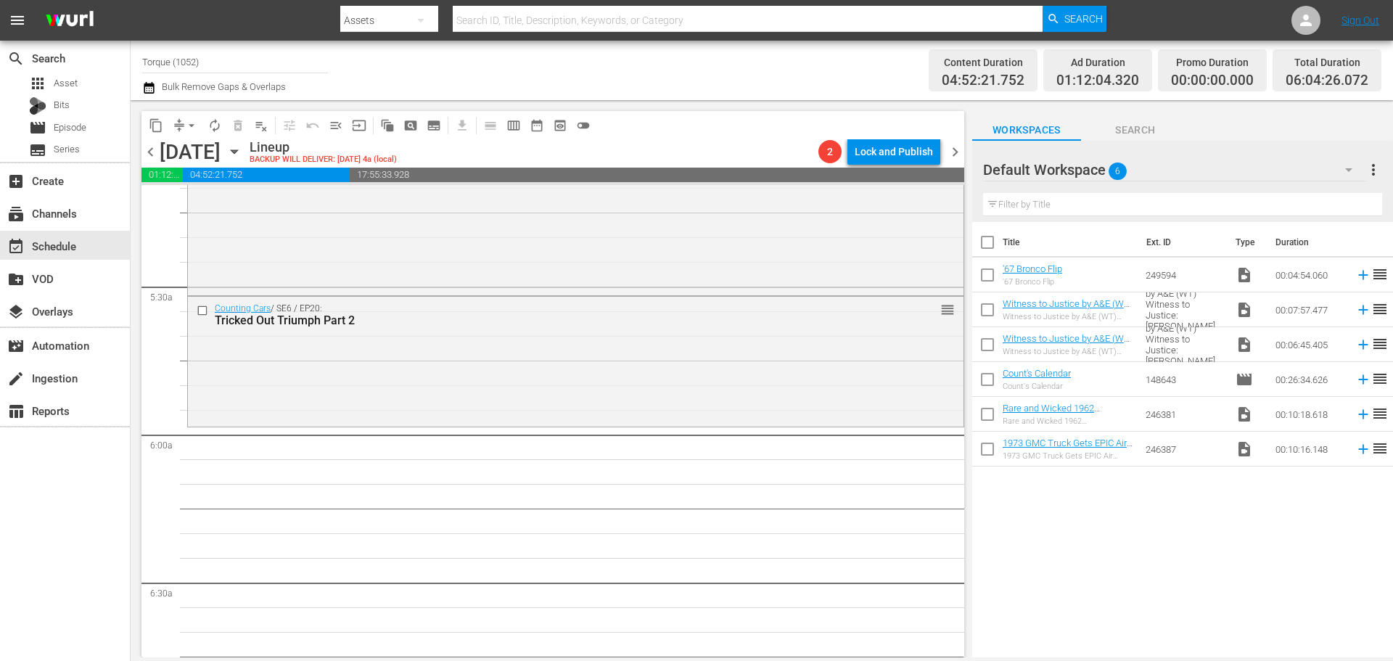
click at [153, 157] on span "chevron_left" at bounding box center [150, 152] width 18 height 18
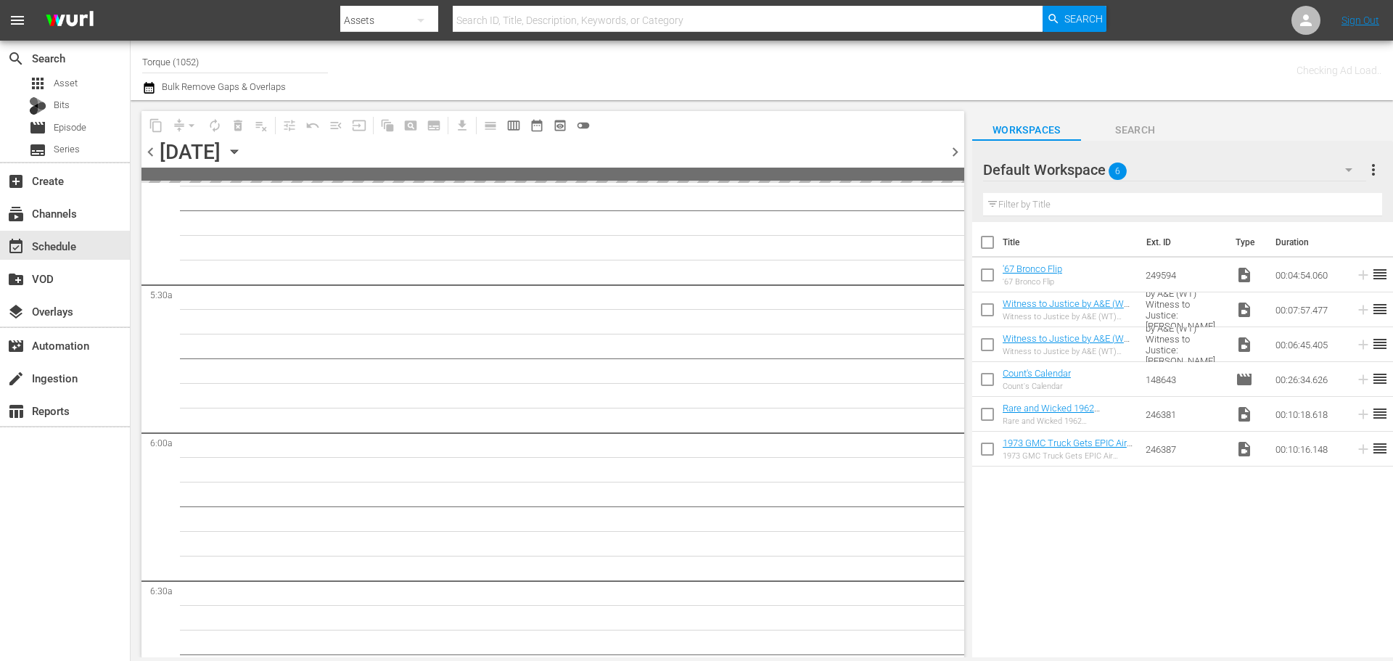
scroll to position [1600, 0]
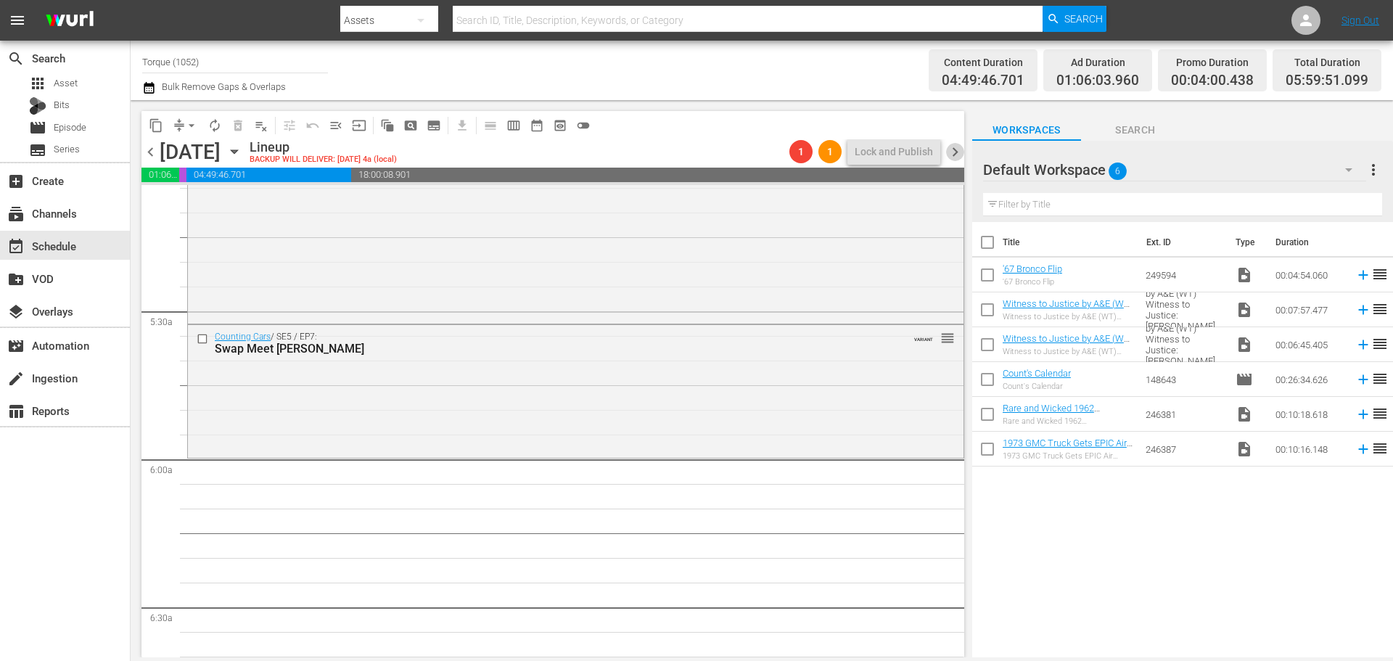
click at [957, 147] on span "chevron_right" at bounding box center [955, 152] width 18 height 18
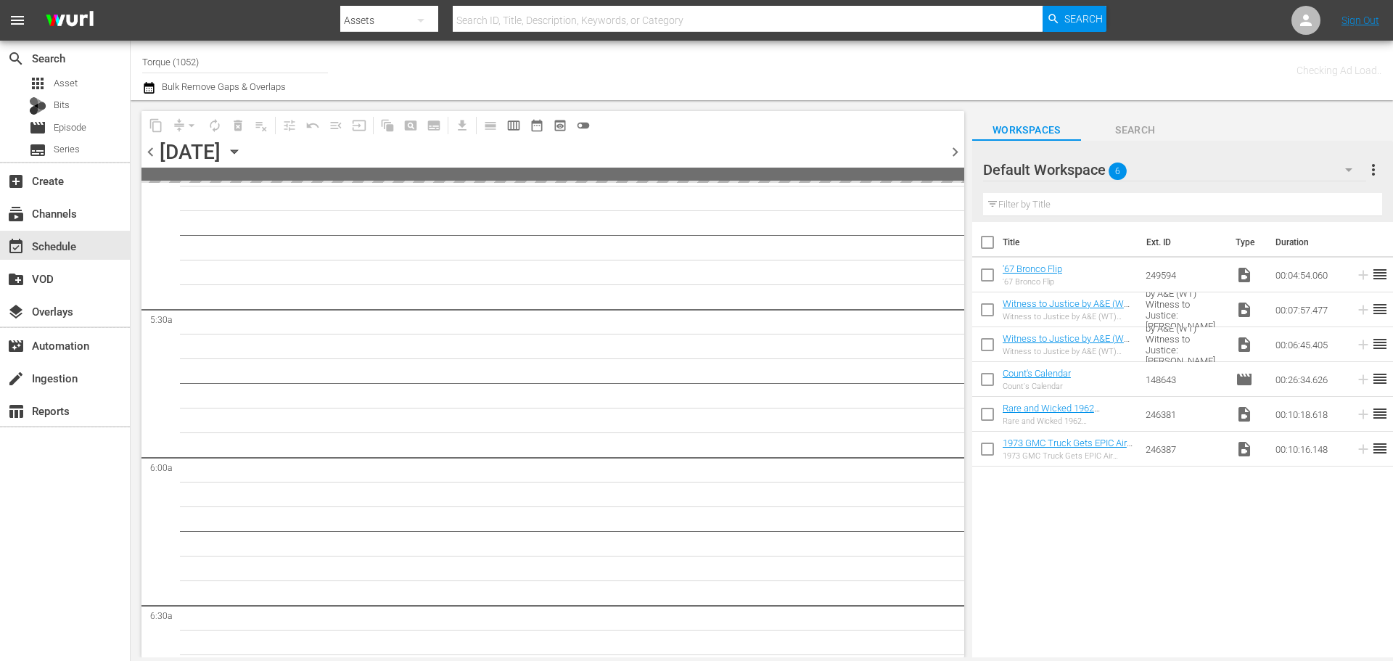
scroll to position [1600, 0]
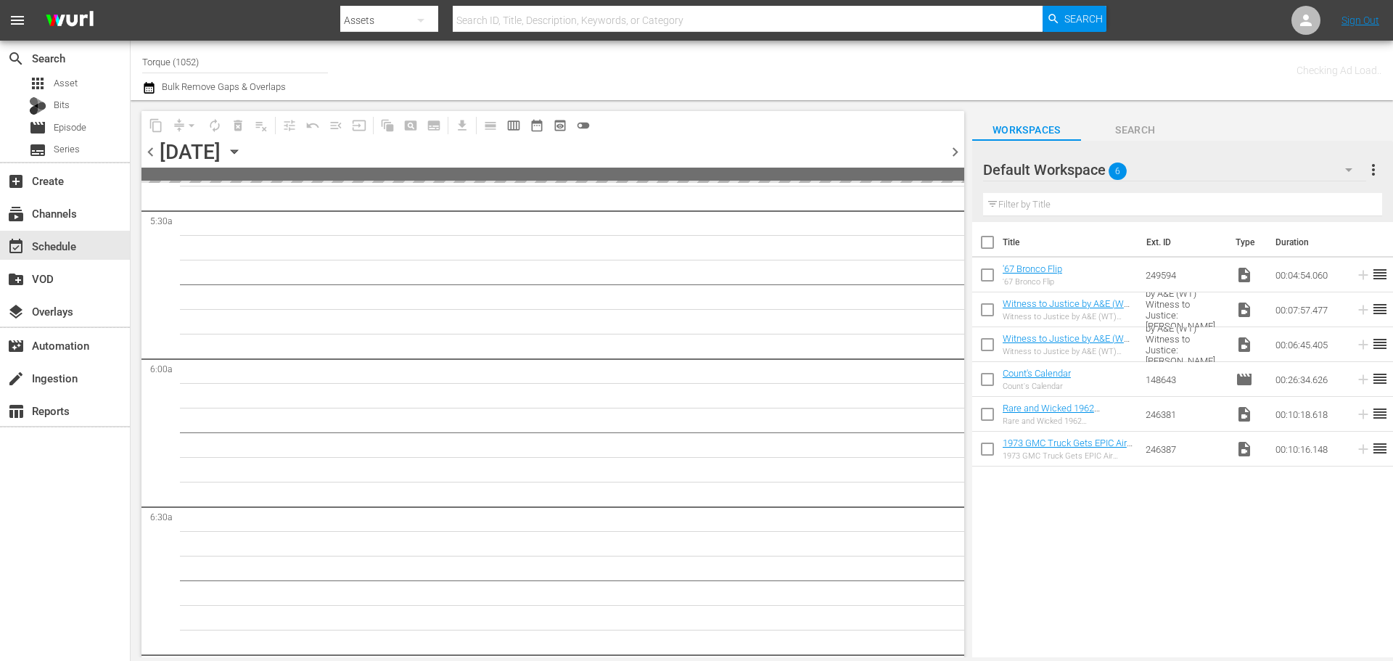
click at [957, 147] on span "chevron_right" at bounding box center [955, 152] width 18 height 18
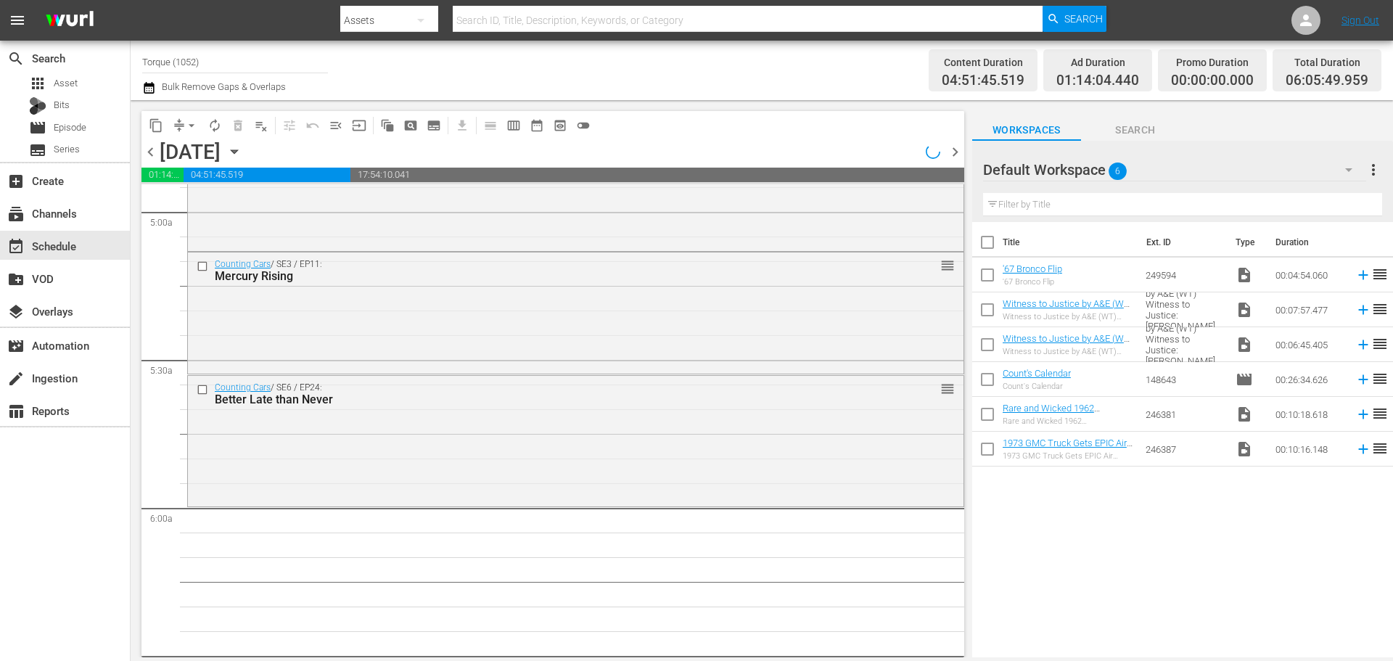
click at [150, 151] on span "chevron_left" at bounding box center [150, 152] width 18 height 18
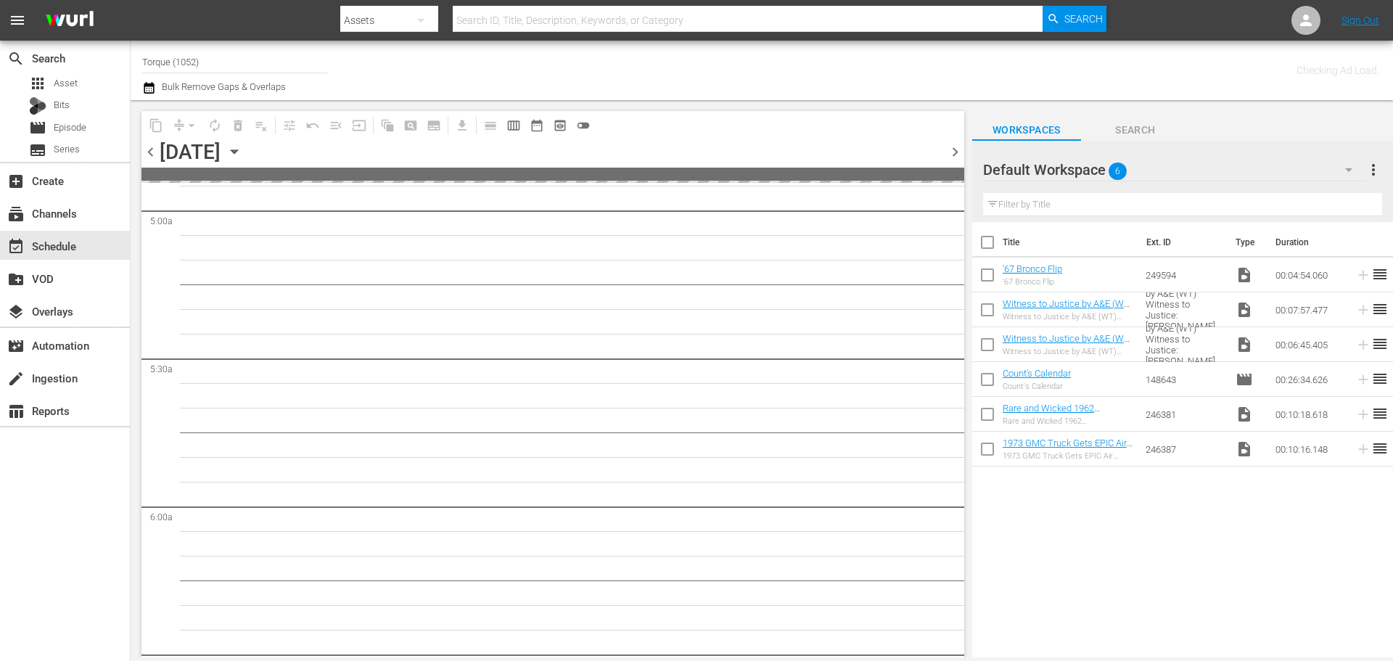
scroll to position [1600, 0]
click at [150, 151] on span "chevron_left" at bounding box center [150, 152] width 18 height 18
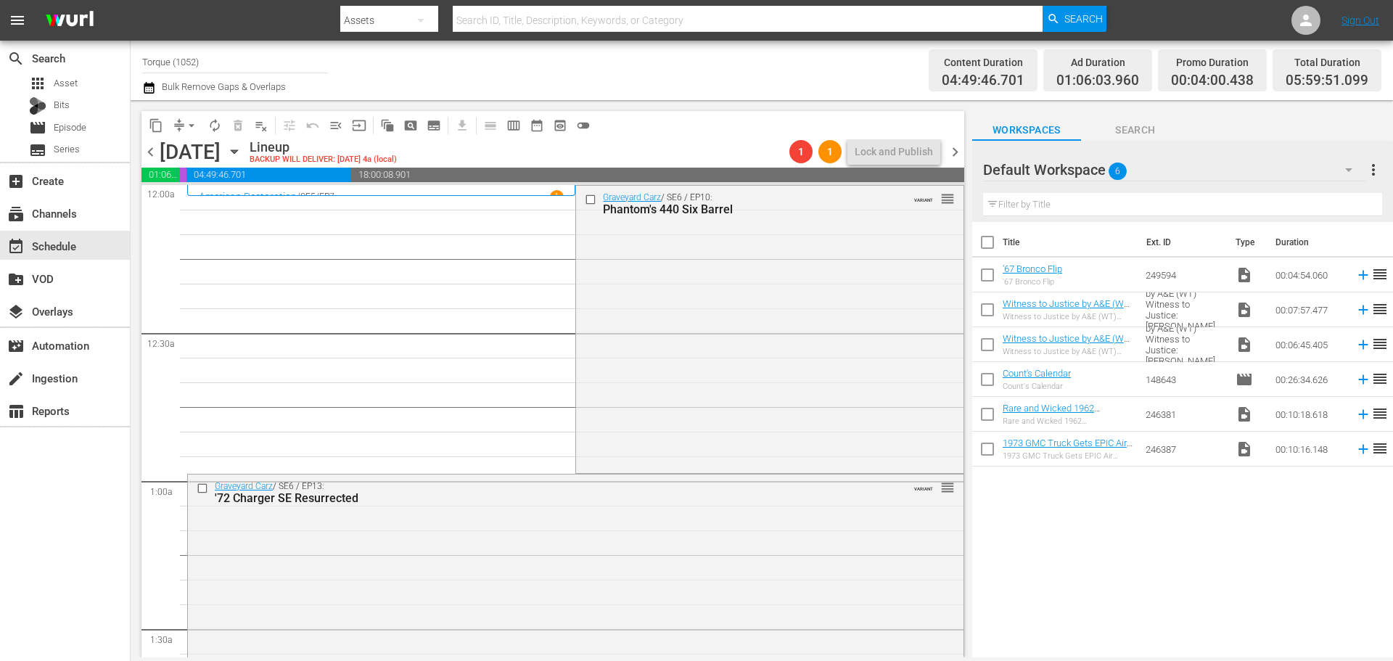
click at [699, 334] on div "Graveyard Carz / SE6 / EP10: Phantom's 440 Six Barrel VARIANT reorder" at bounding box center [769, 328] width 387 height 284
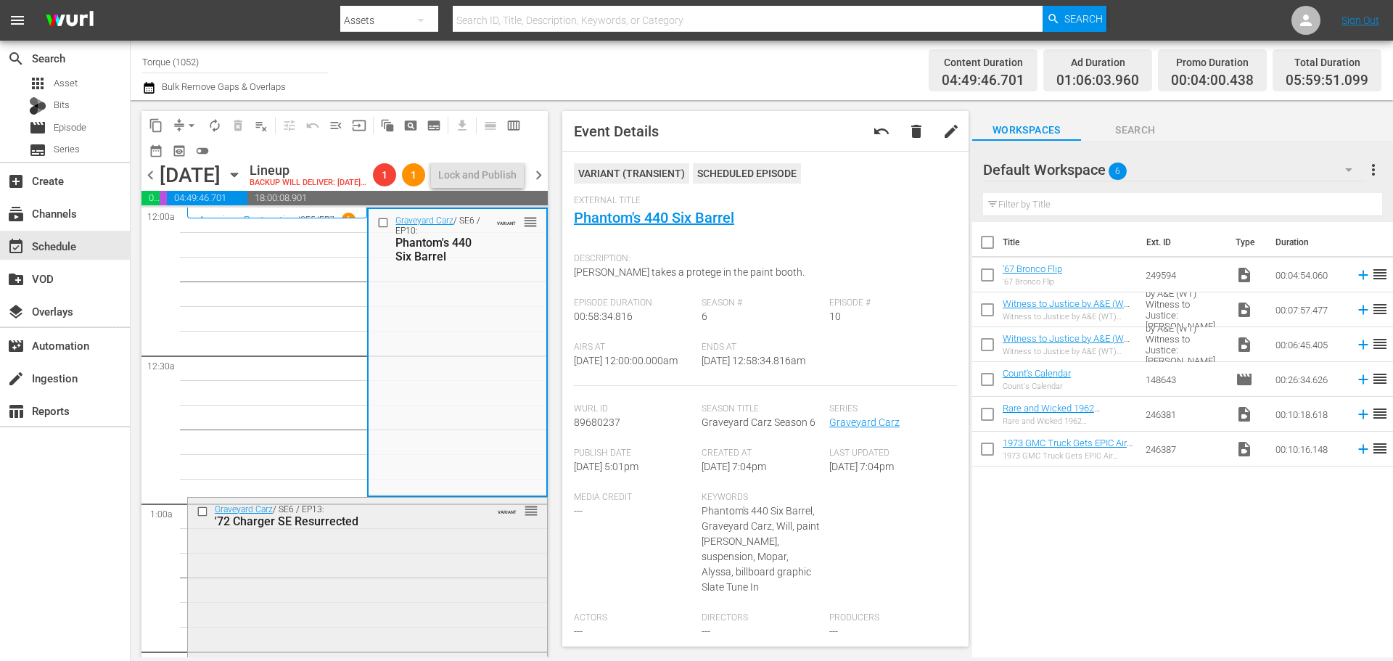
click at [426, 580] on div "Graveyard Carz / SE6 / EP13: '72 Charger SE Resurrected VARIANT reorder" at bounding box center [367, 640] width 359 height 284
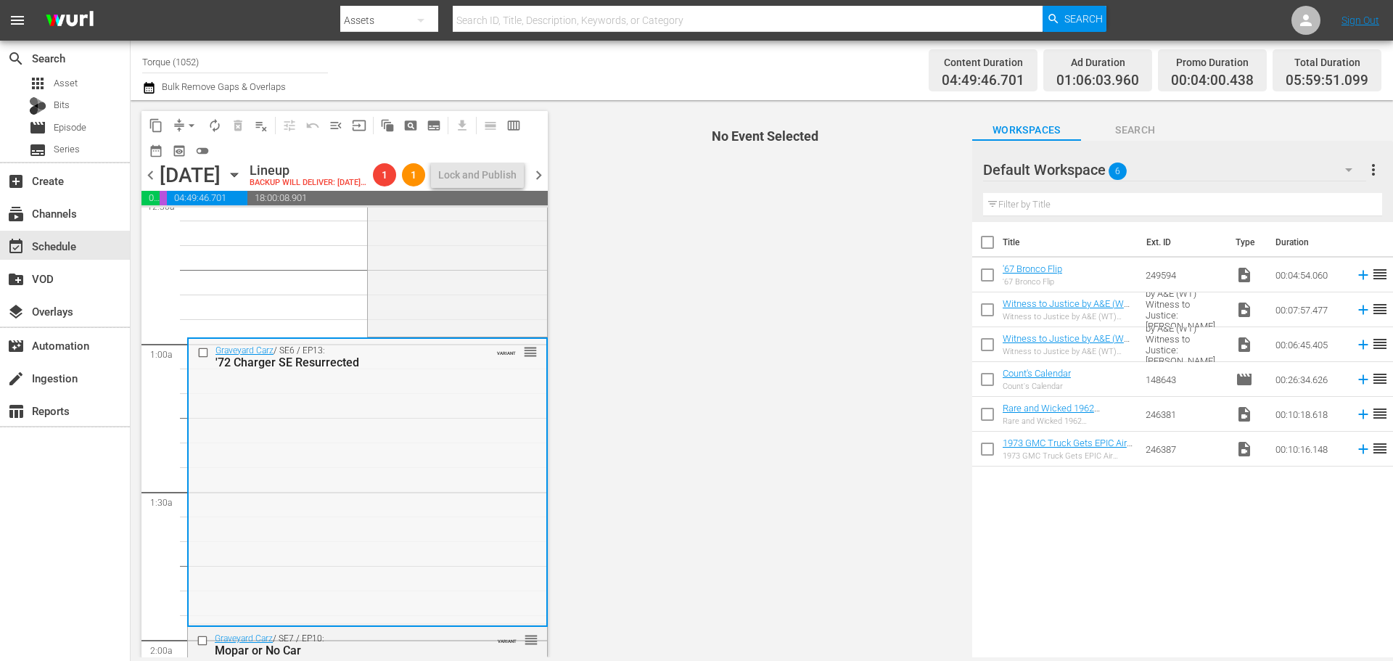
scroll to position [290, 0]
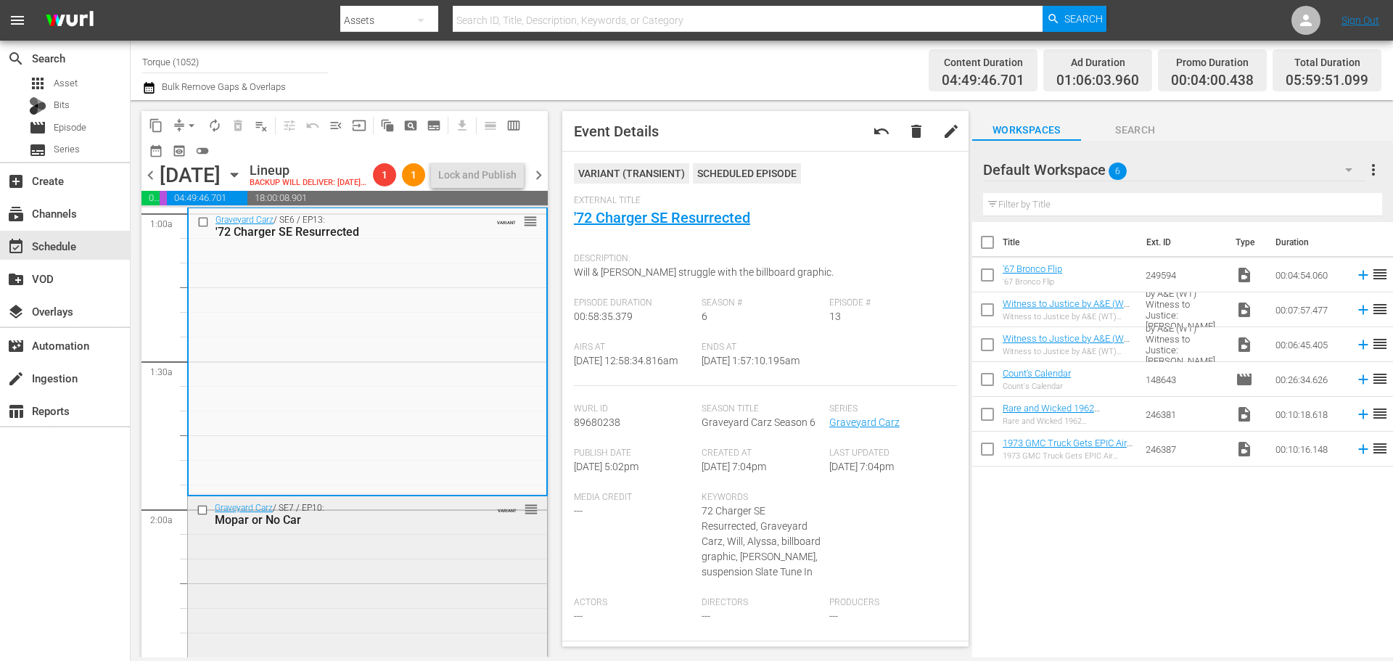
click at [423, 576] on div "Graveyard Carz / SE7 / EP10: Mopar or No Car VARIANT reorder" at bounding box center [367, 638] width 359 height 284
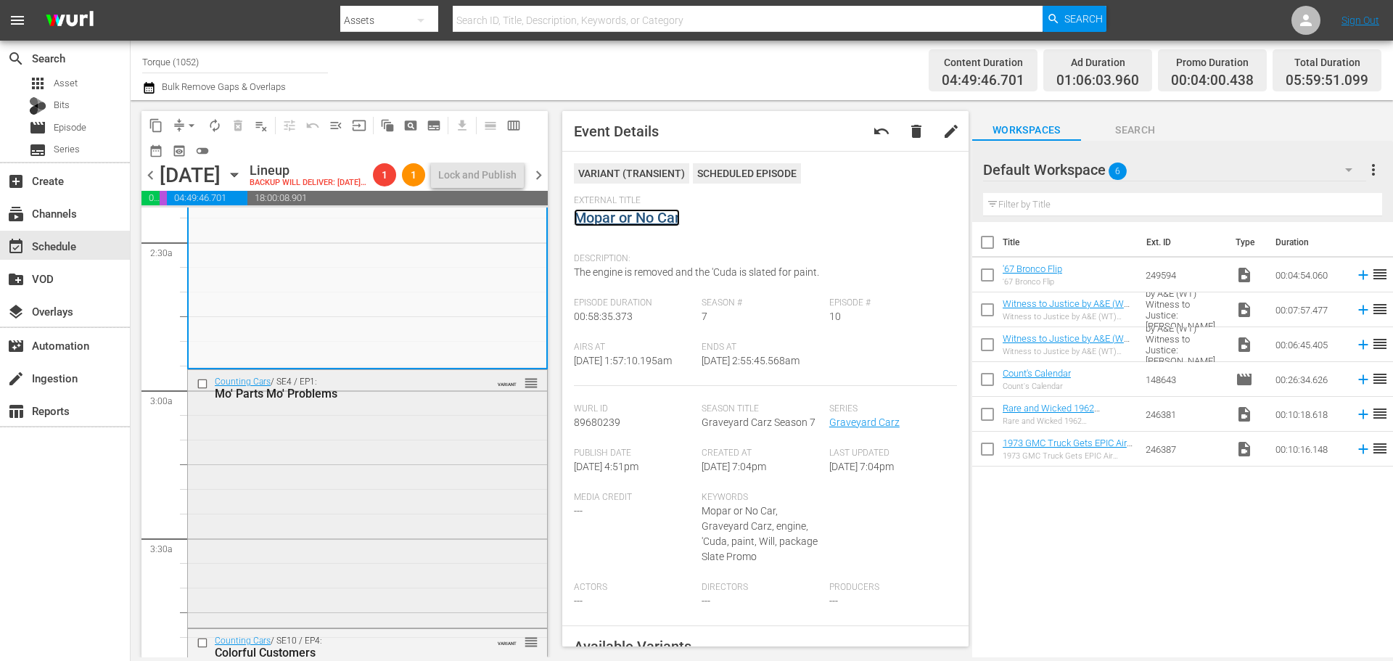
scroll to position [725, 0]
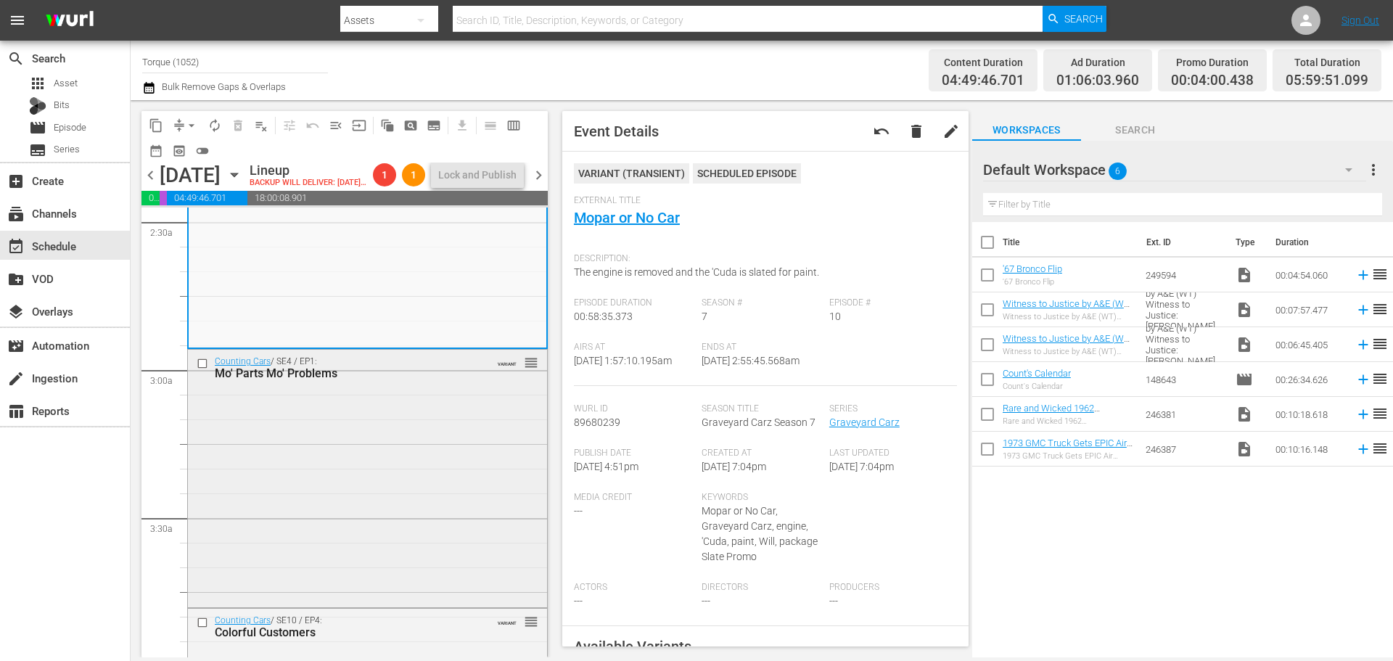
click at [351, 461] on div "Counting Cars / SE4 / EP1: Mo' Parts Mo' Problems VARIANT reorder" at bounding box center [367, 477] width 359 height 255
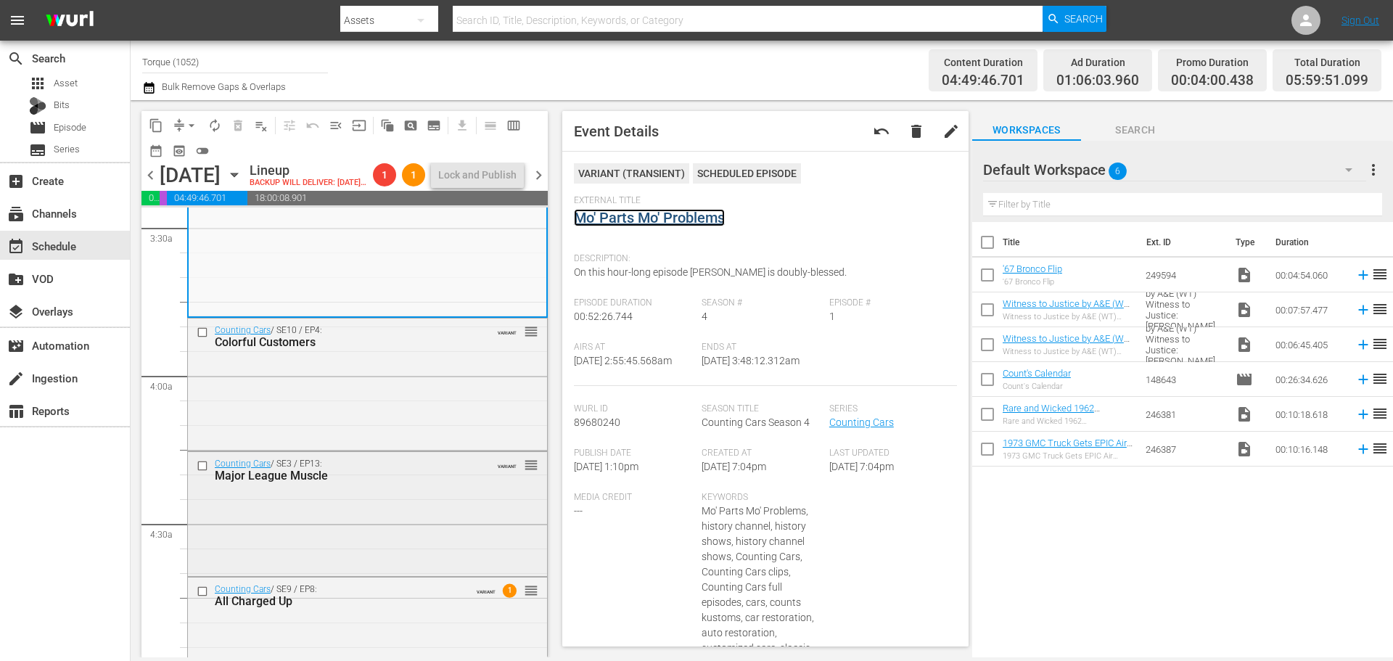
scroll to position [1088, 0]
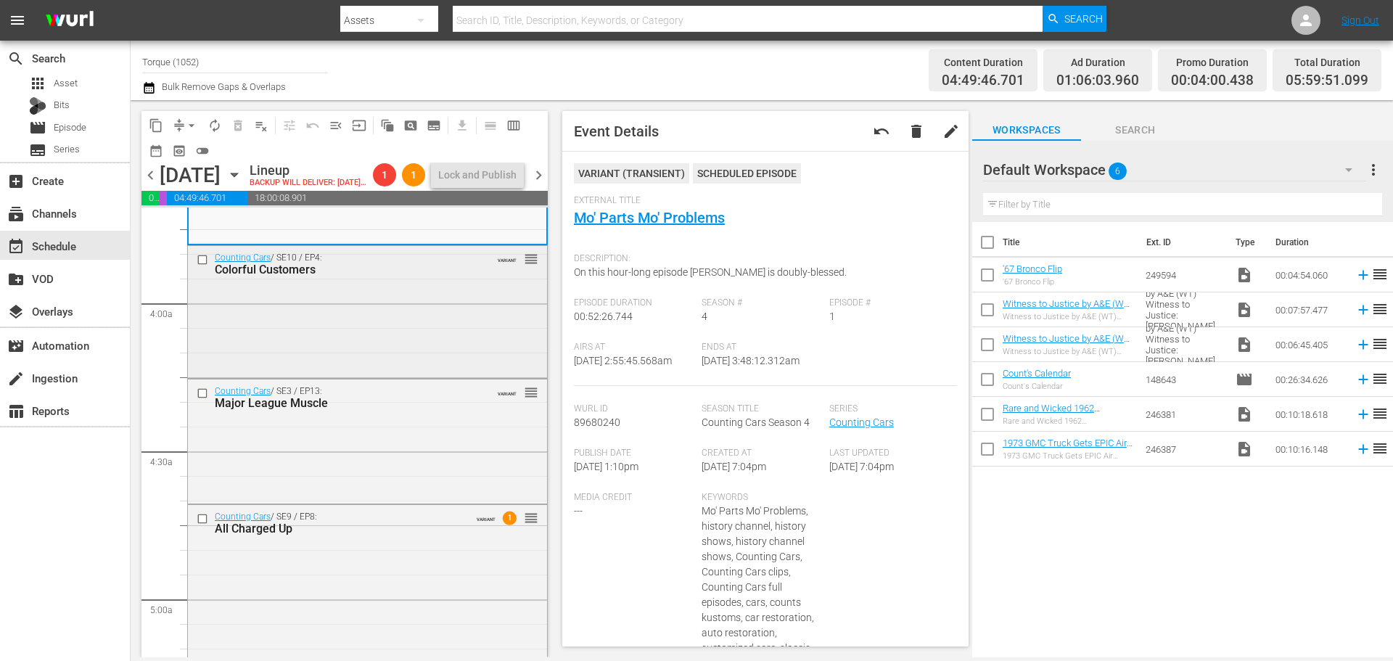
click at [347, 321] on div "Counting Cars / SE10 / EP4: Colorful Customers VARIANT reorder" at bounding box center [367, 310] width 359 height 128
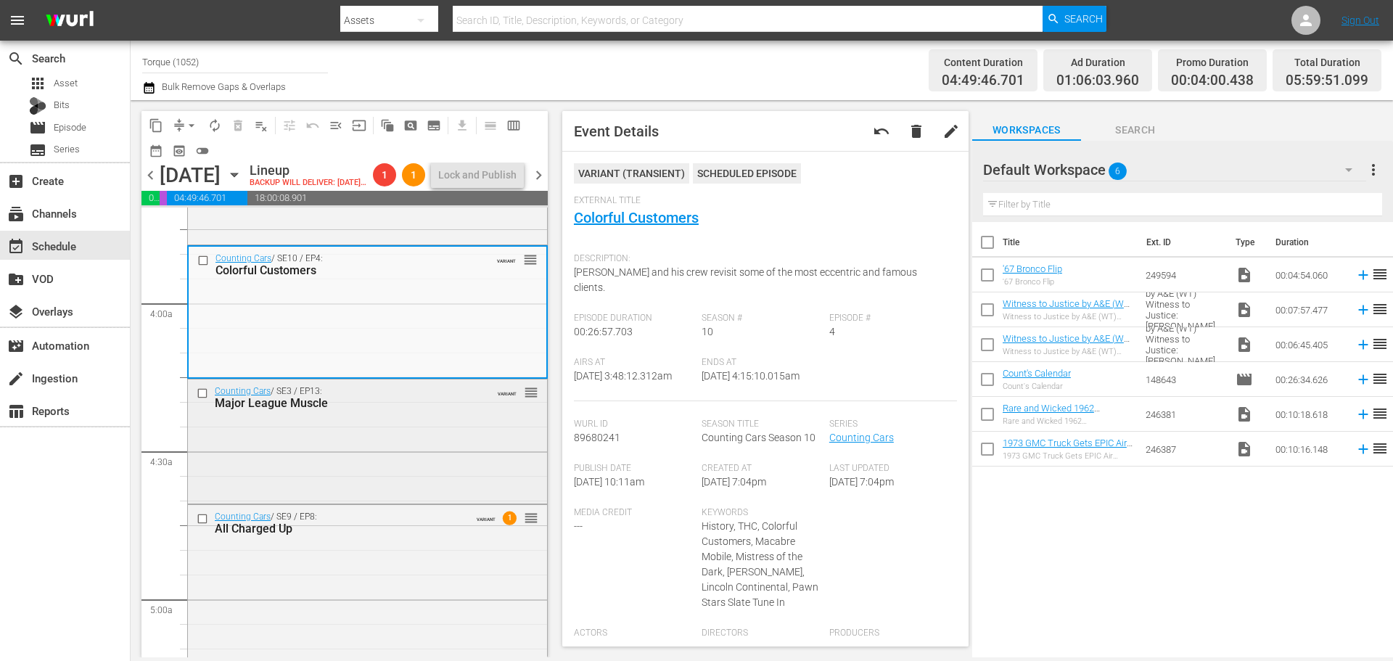
click at [378, 415] on div "Counting Cars / SE3 / EP13: Major League Muscle VARIANT reorder" at bounding box center [367, 397] width 359 height 36
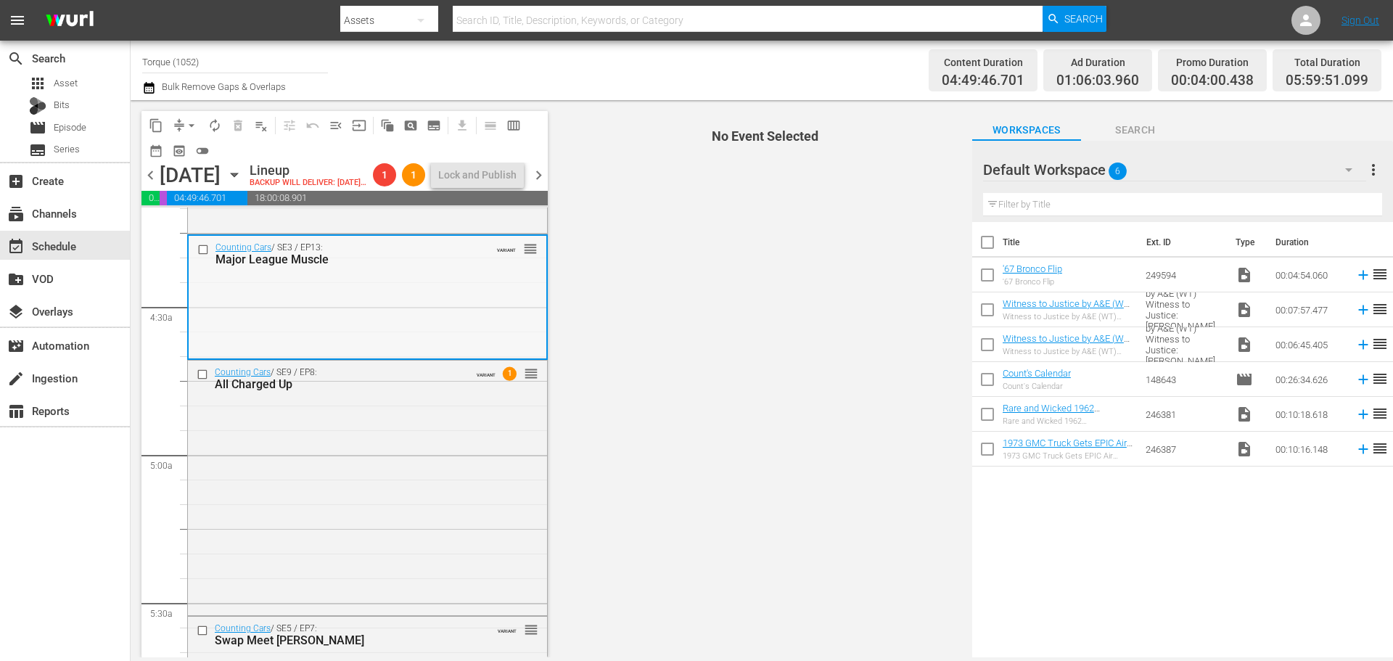
scroll to position [1233, 0]
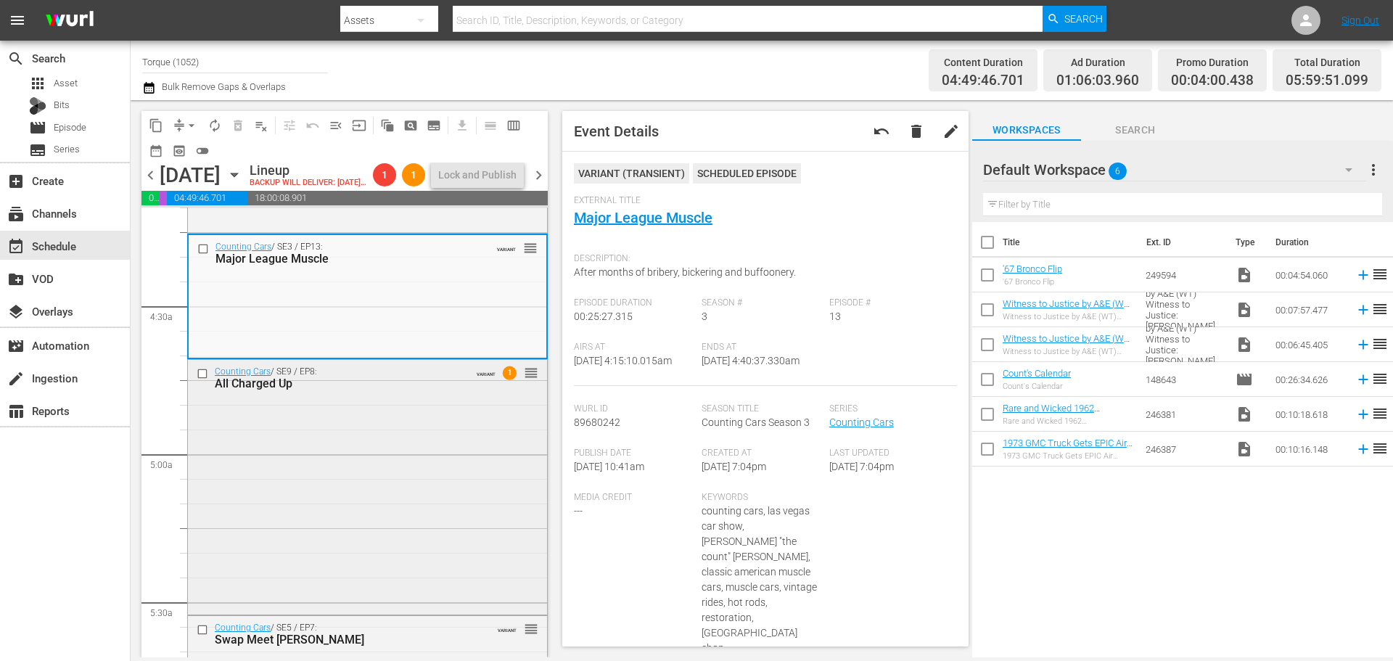
click at [405, 445] on div "Counting Cars / SE9 / EP8: All Charged Up VARIANT 1 reorder" at bounding box center [367, 486] width 359 height 252
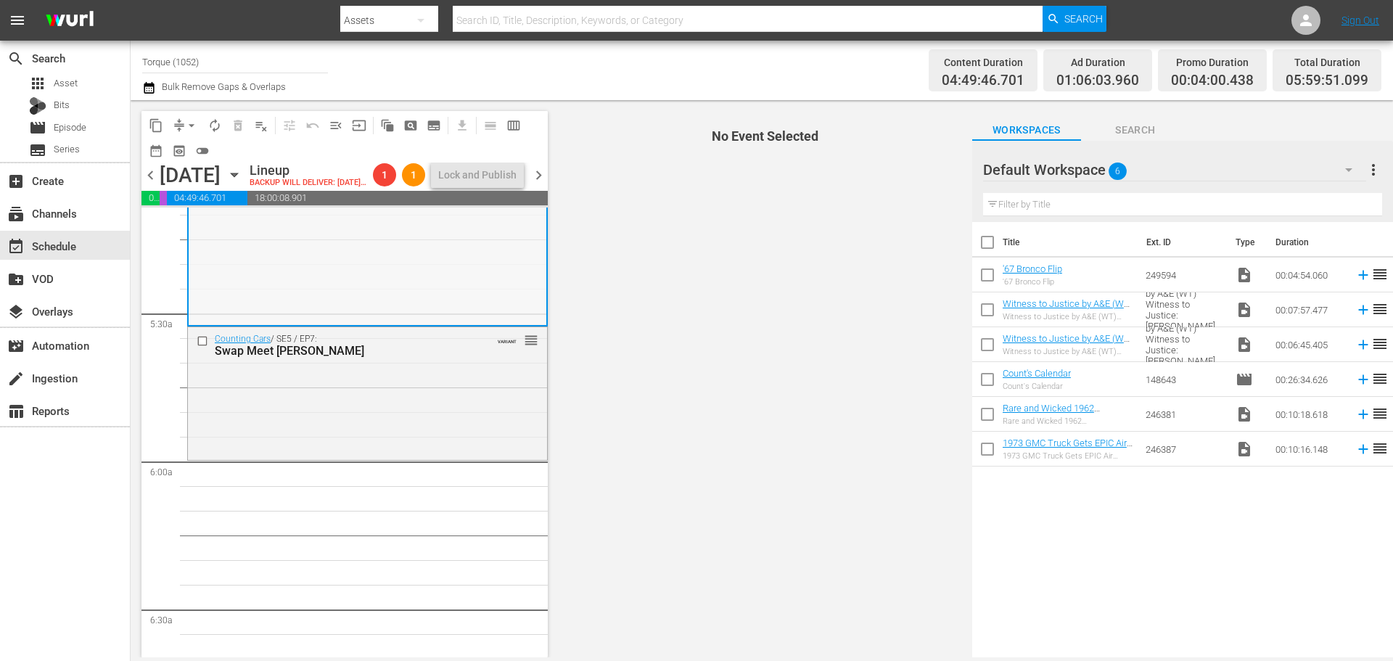
scroll to position [1523, 0]
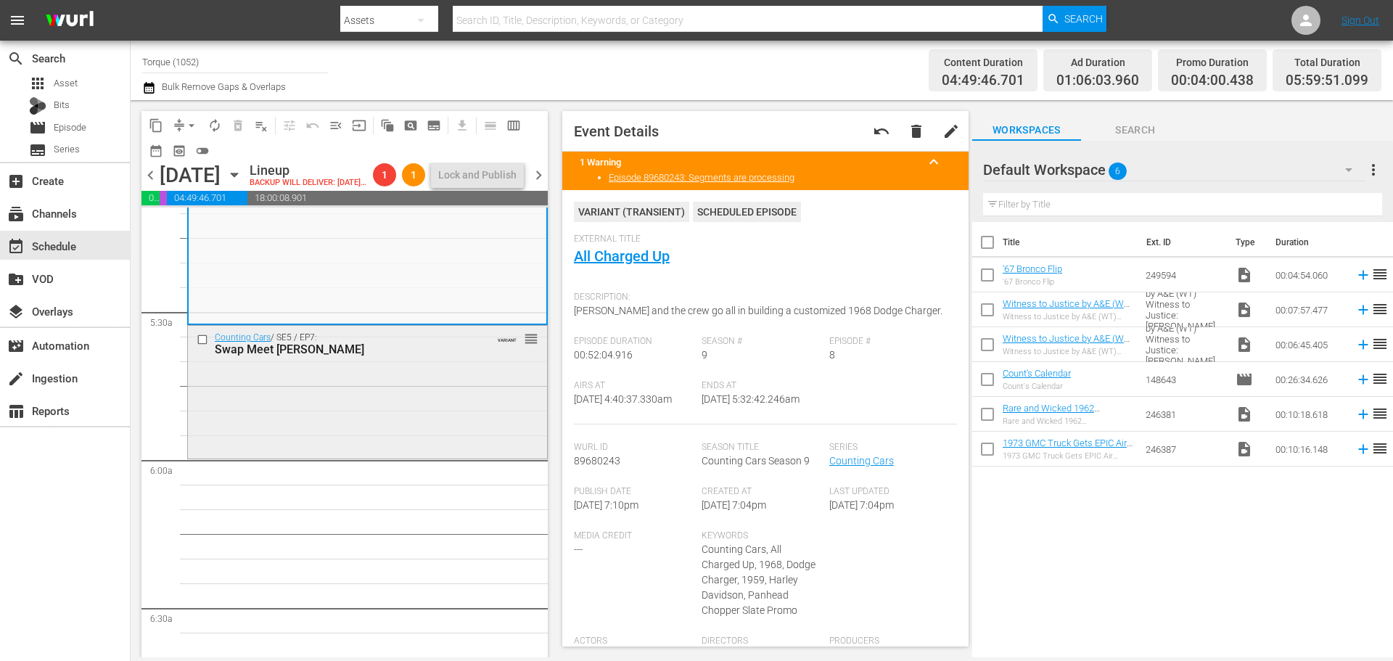
click at [430, 410] on div "Counting Cars / SE5 / EP7: Swap Meet Mayhem VARIANT reorder" at bounding box center [367, 391] width 359 height 130
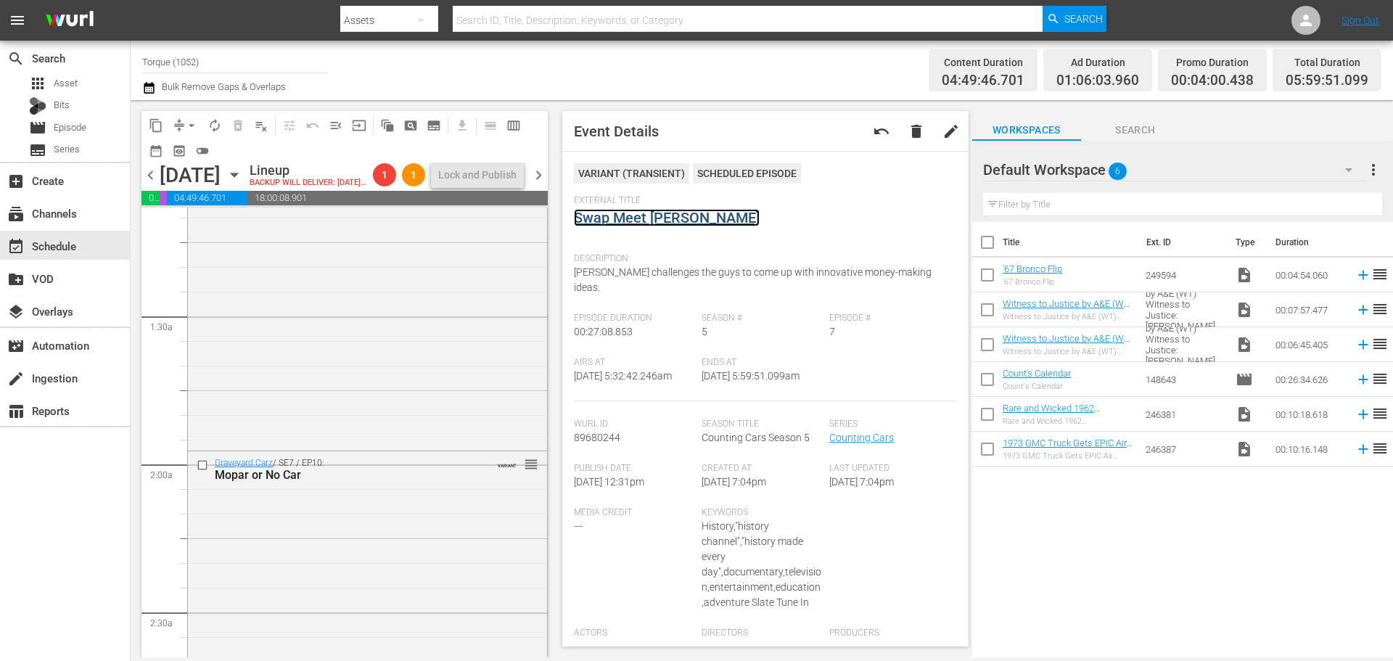
scroll to position [0, 0]
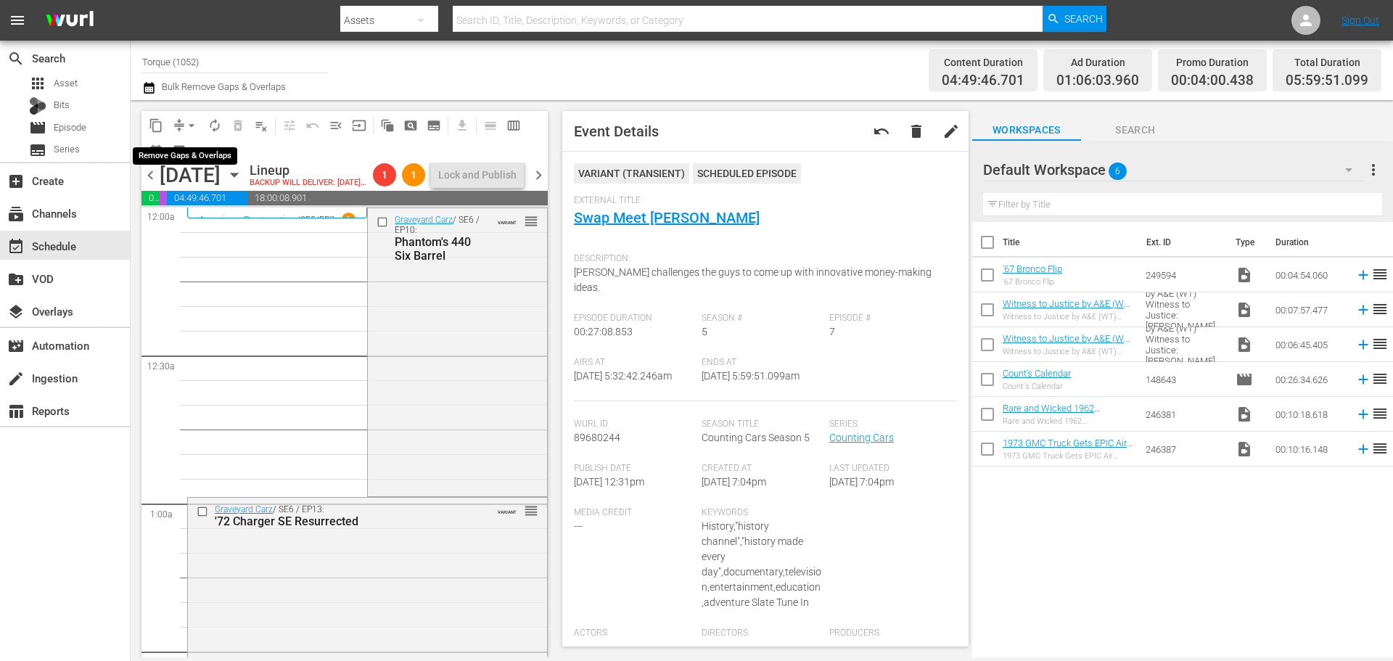
click at [194, 119] on span "arrow_drop_down" at bounding box center [191, 125] width 15 height 15
click at [186, 156] on li "Align to Midnight" at bounding box center [192, 155] width 152 height 24
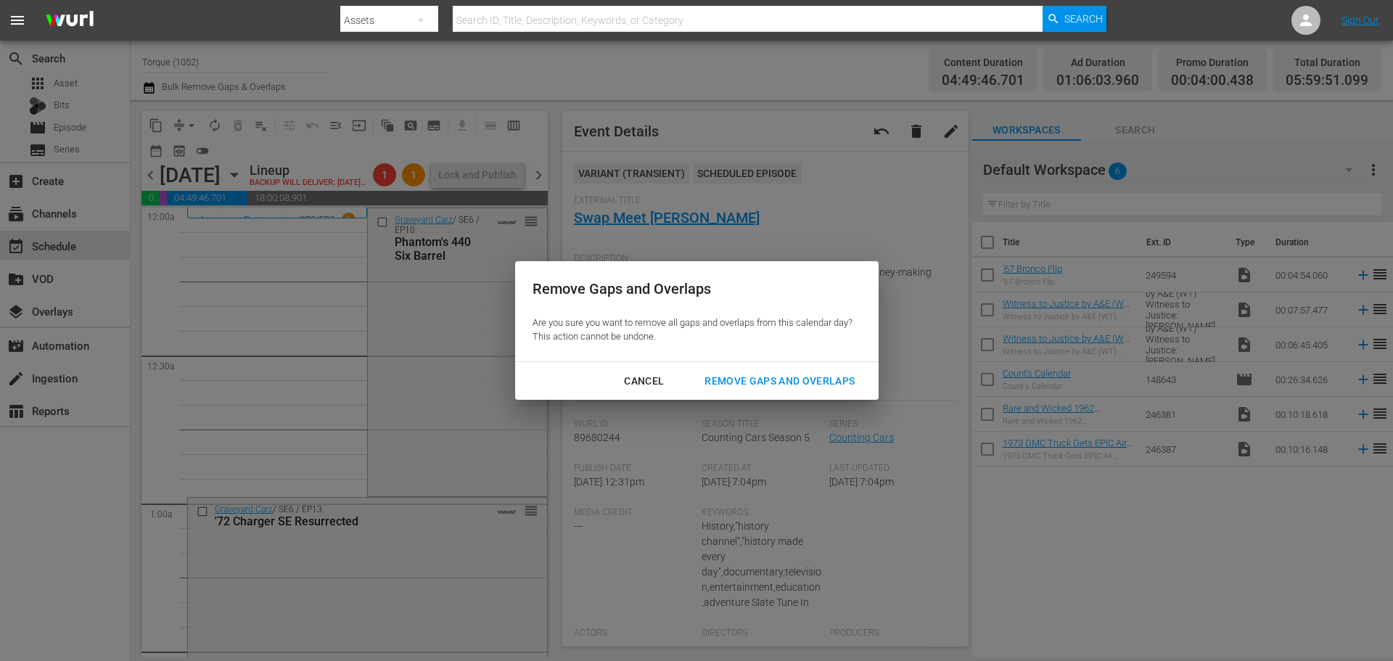
click at [784, 377] on div "Remove Gaps and Overlaps" at bounding box center [779, 381] width 173 height 18
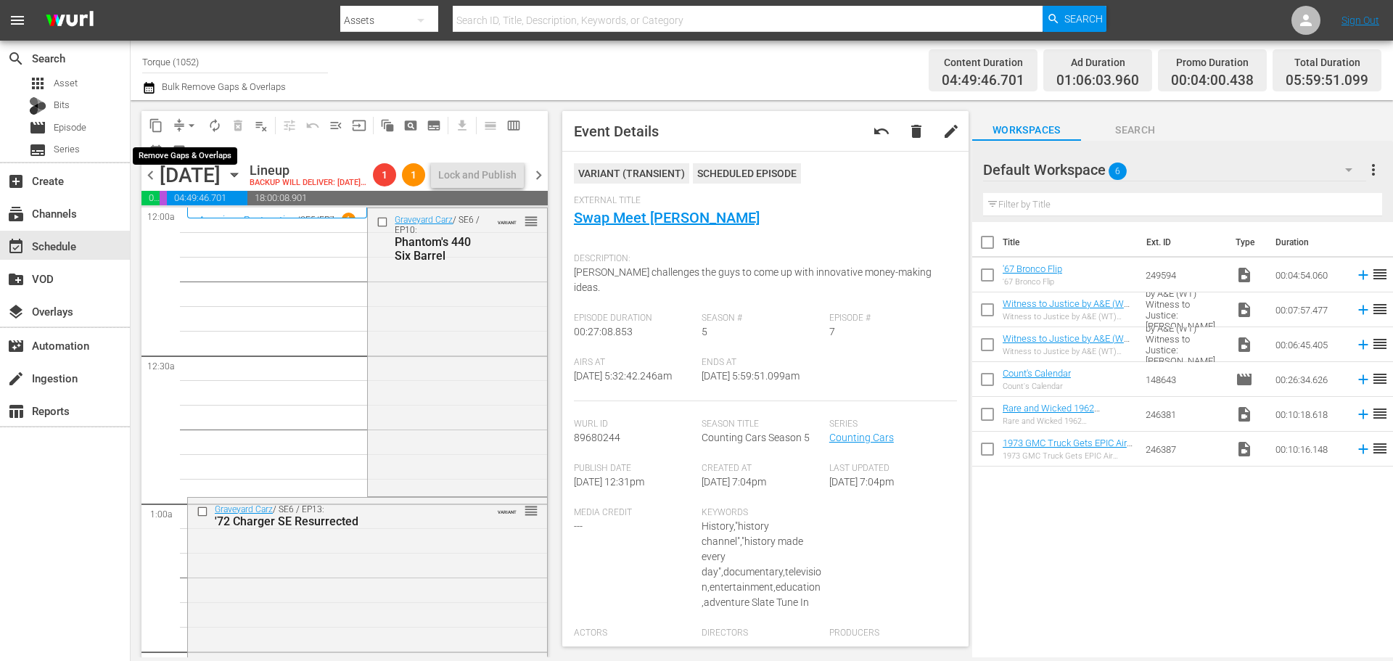
click at [186, 122] on span "arrow_drop_down" at bounding box center [191, 125] width 15 height 15
click at [194, 152] on li "Align to Midnight" at bounding box center [192, 155] width 152 height 24
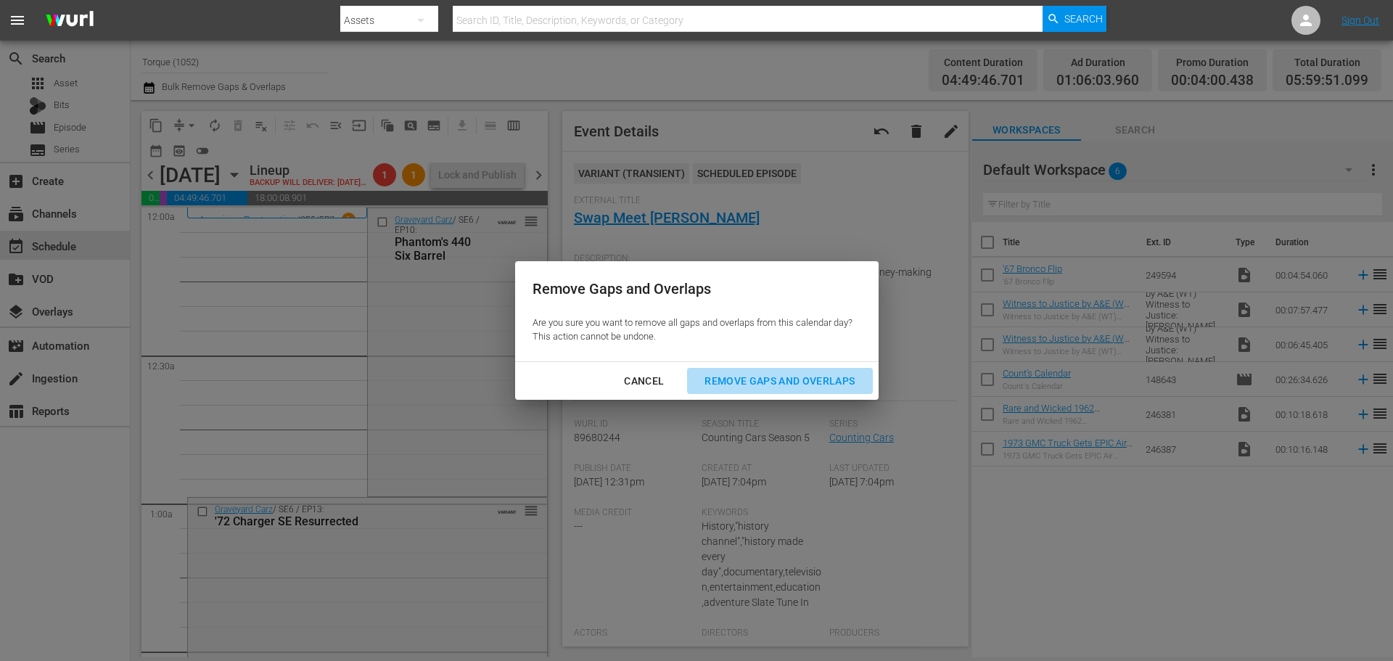
click at [761, 372] on div "Remove Gaps and Overlaps" at bounding box center [779, 381] width 173 height 18
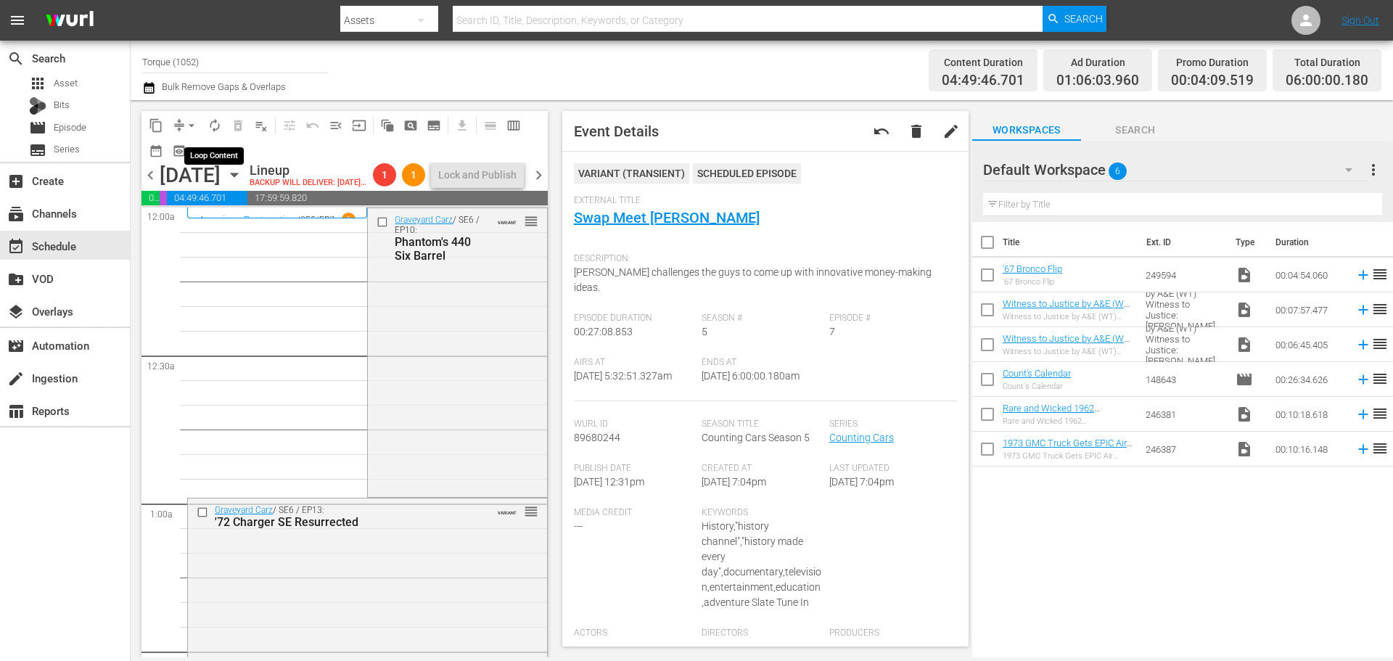
click at [220, 123] on span "autorenew_outlined" at bounding box center [214, 125] width 15 height 15
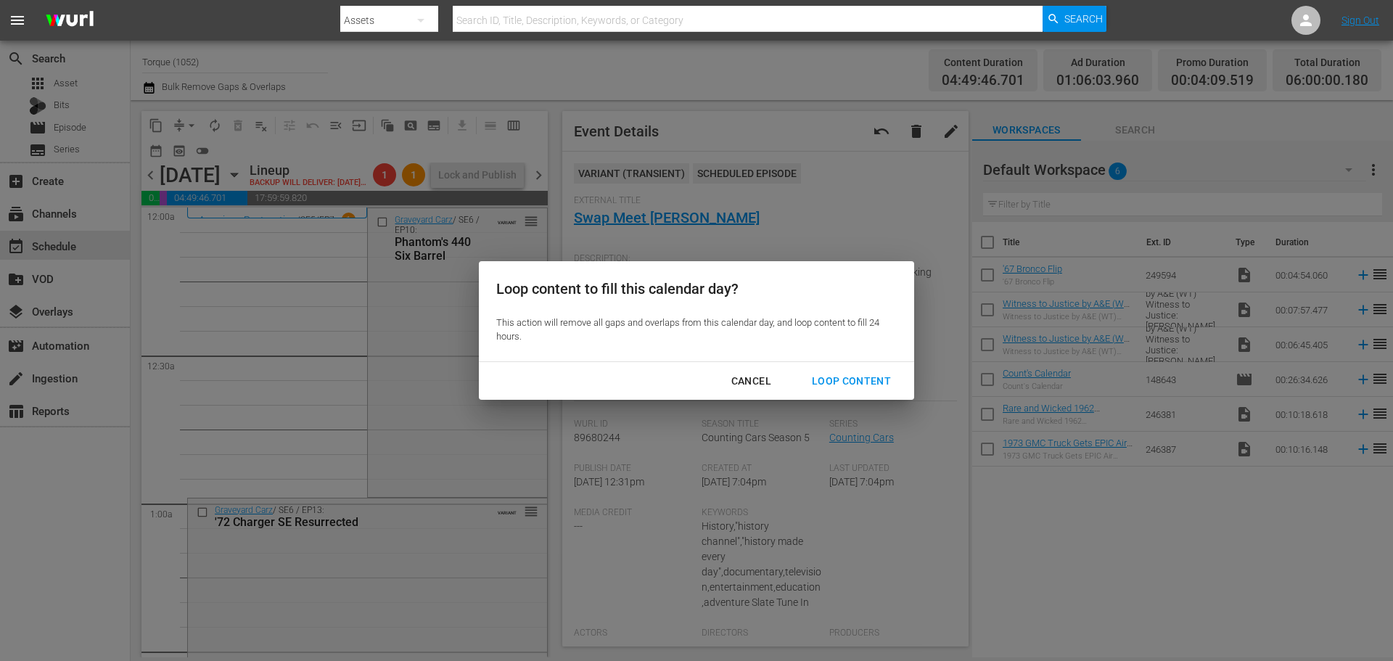
click at [878, 374] on div "Loop Content" at bounding box center [851, 381] width 102 height 18
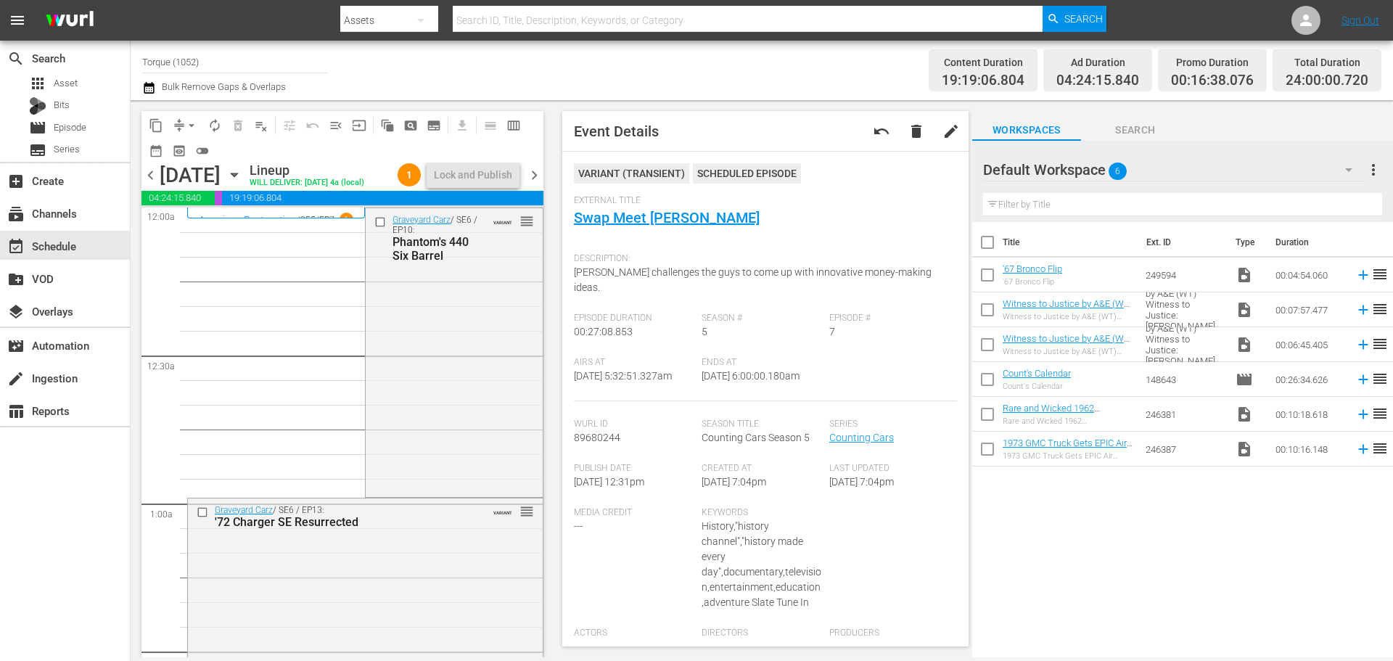
click at [532, 184] on span "chevron_right" at bounding box center [534, 175] width 18 height 18
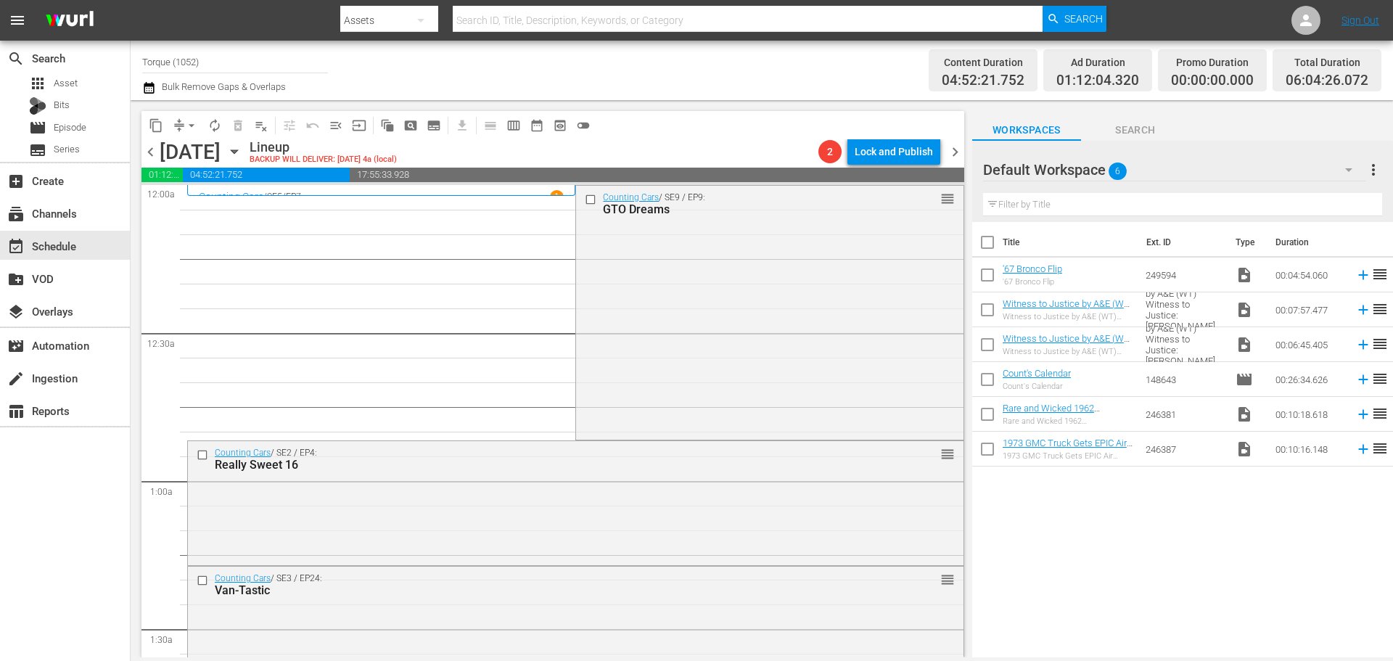
click at [155, 154] on span "chevron_left" at bounding box center [150, 152] width 18 height 18
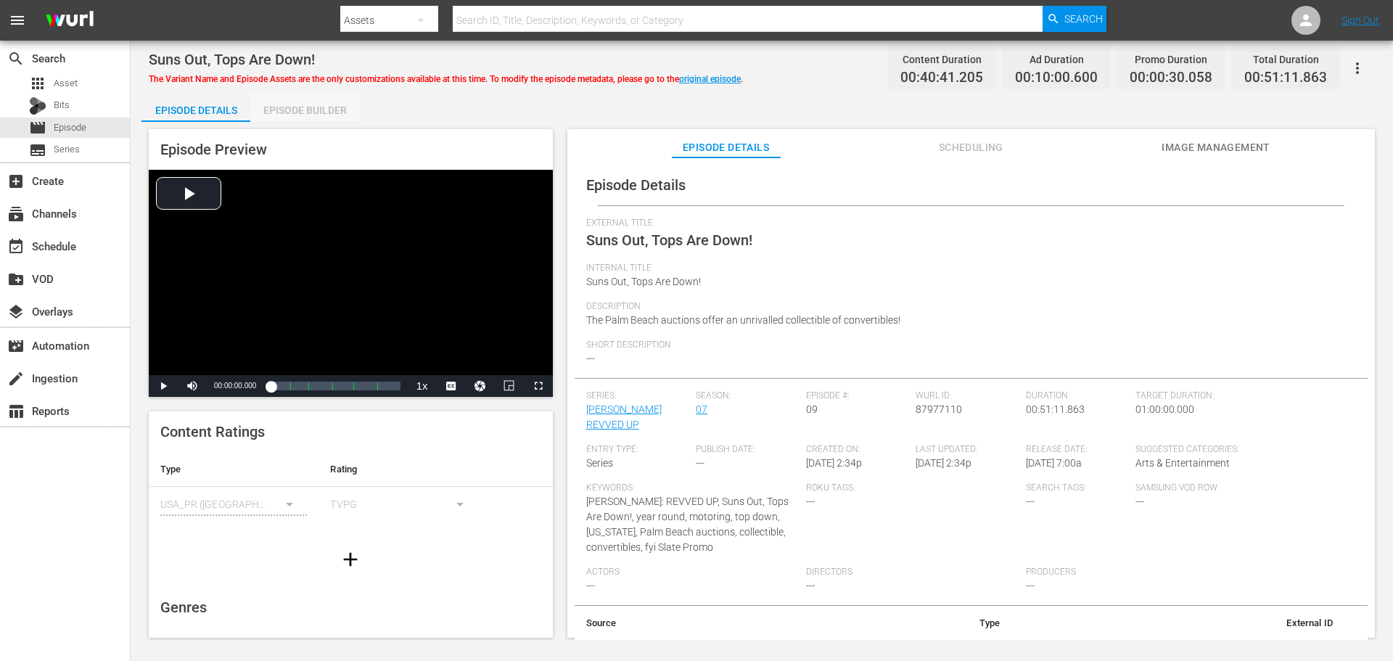
click at [309, 107] on div "Episode Builder" at bounding box center [304, 110] width 109 height 35
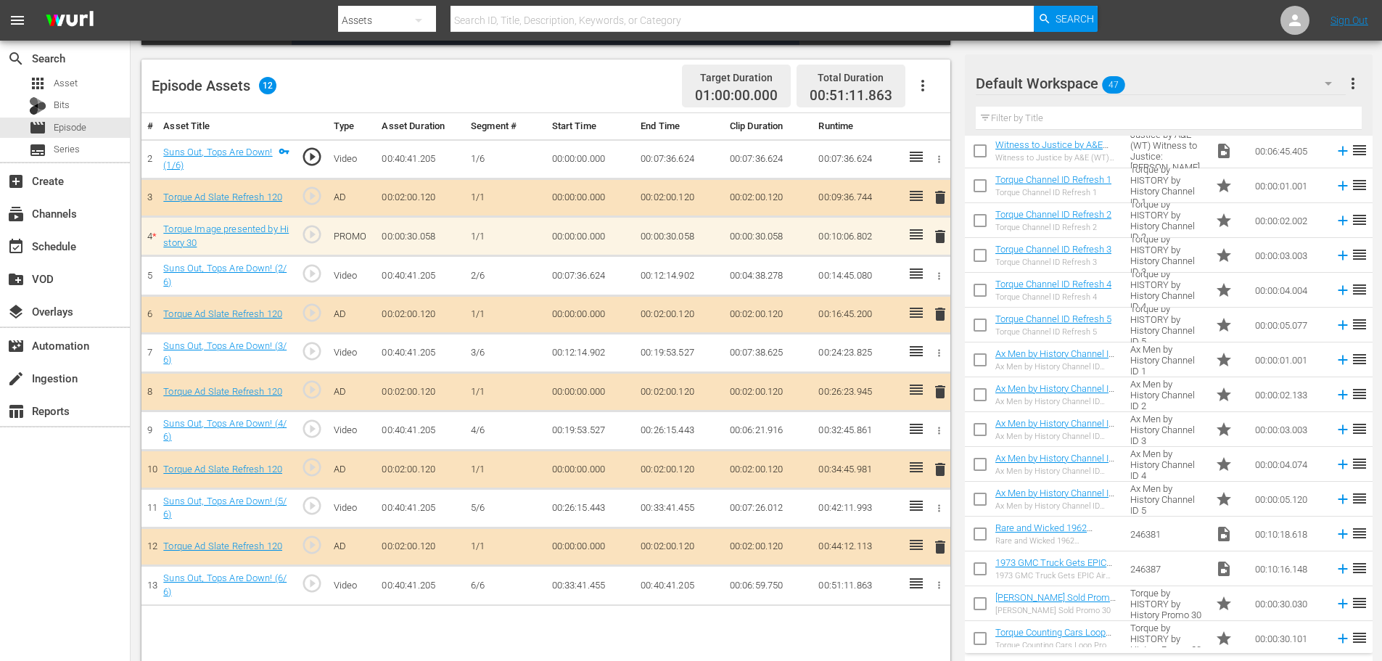
scroll to position [653, 0]
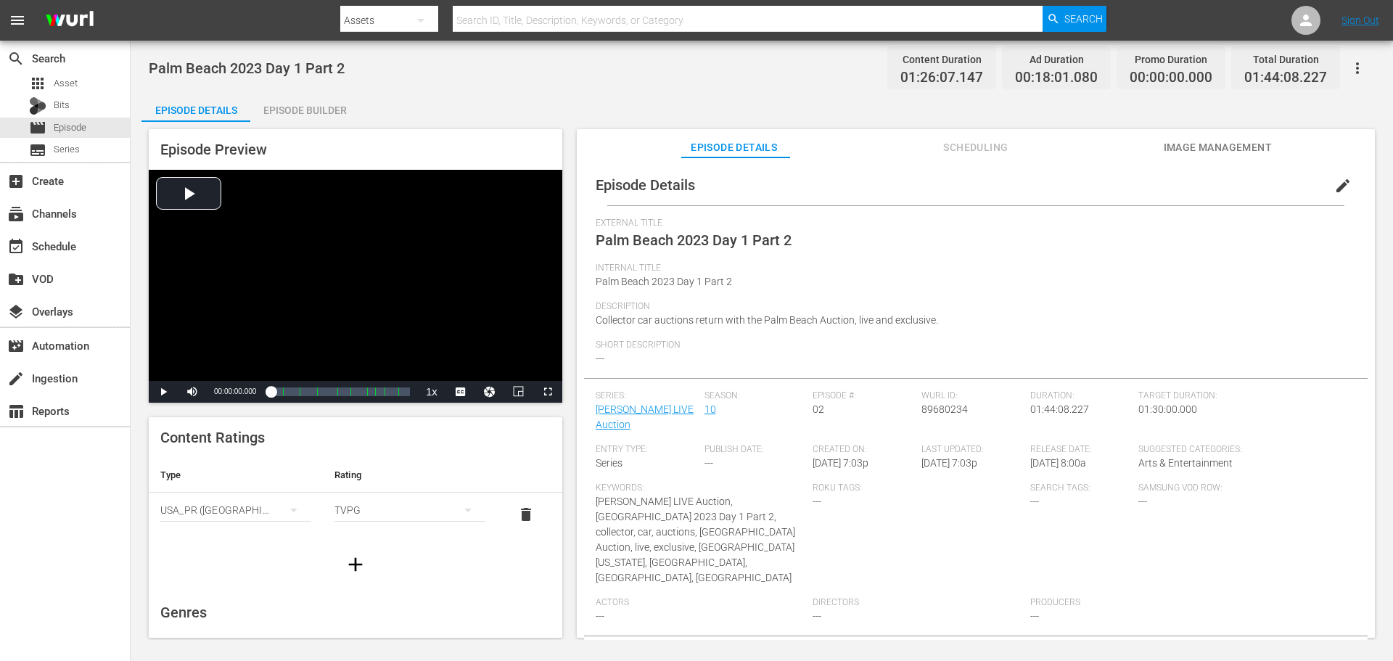
click at [316, 104] on div "Episode Builder" at bounding box center [304, 110] width 109 height 35
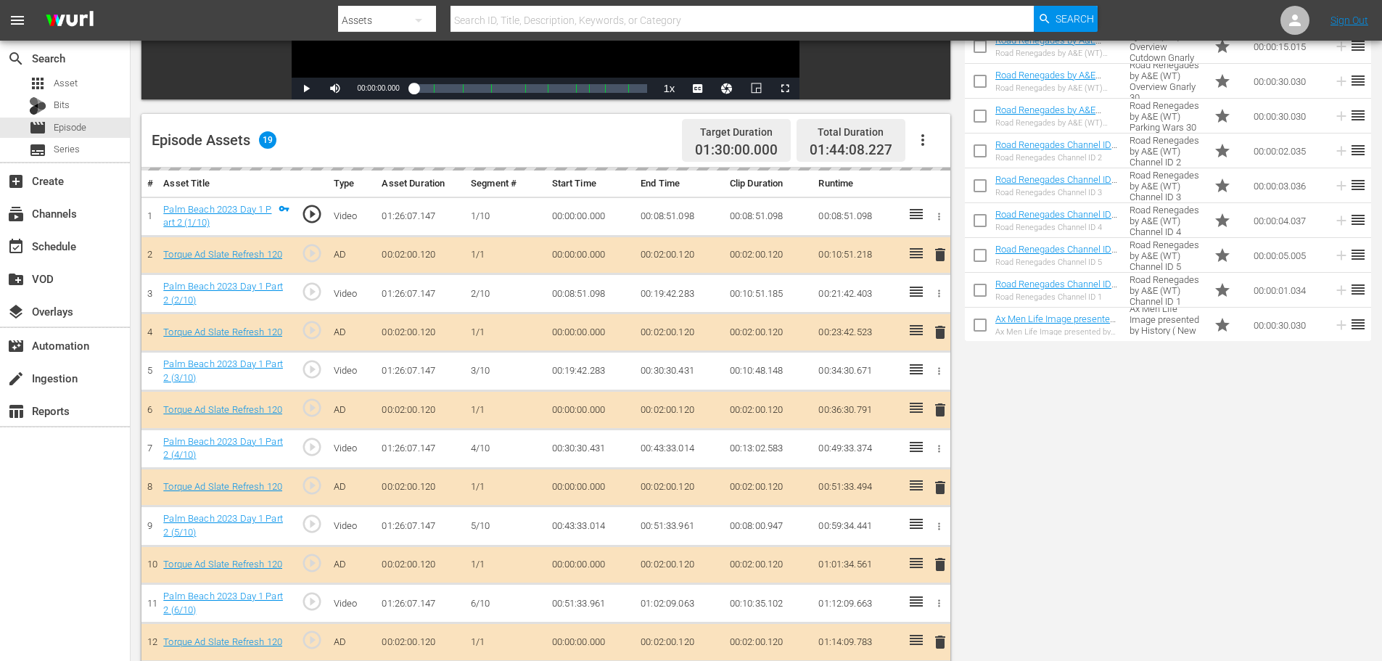
scroll to position [435, 0]
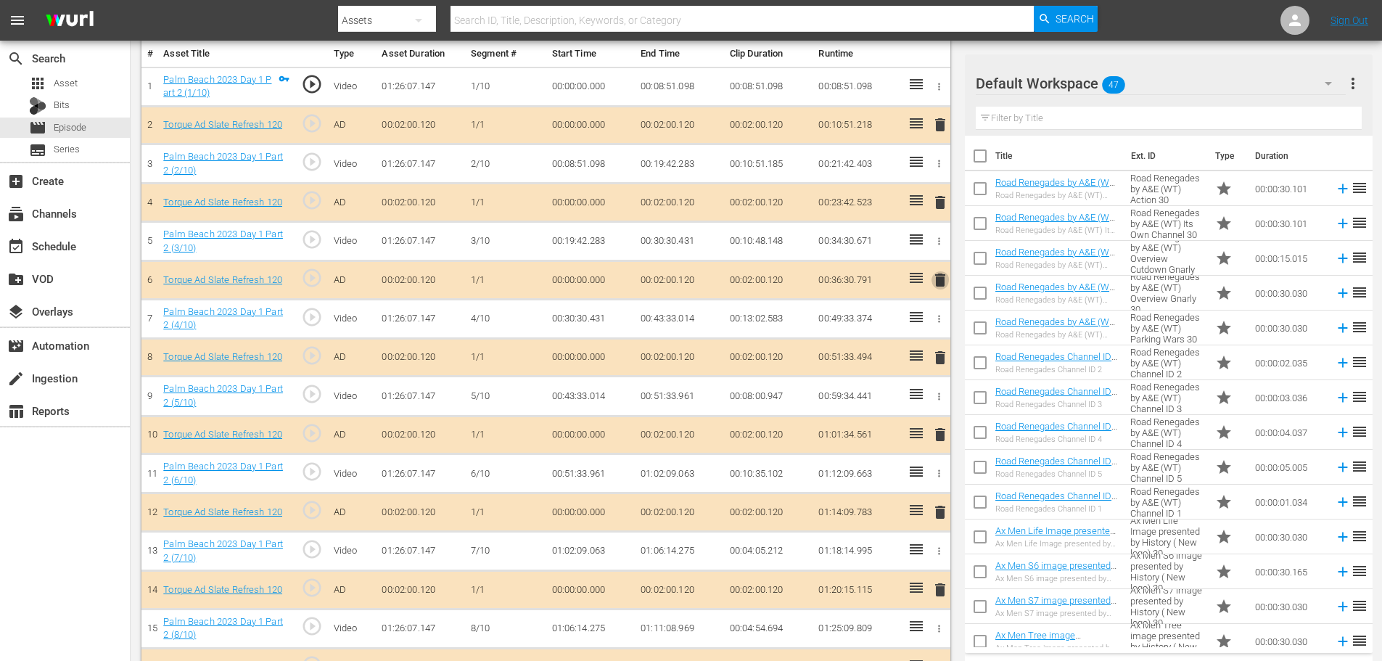
click at [937, 271] on span "delete" at bounding box center [939, 279] width 17 height 17
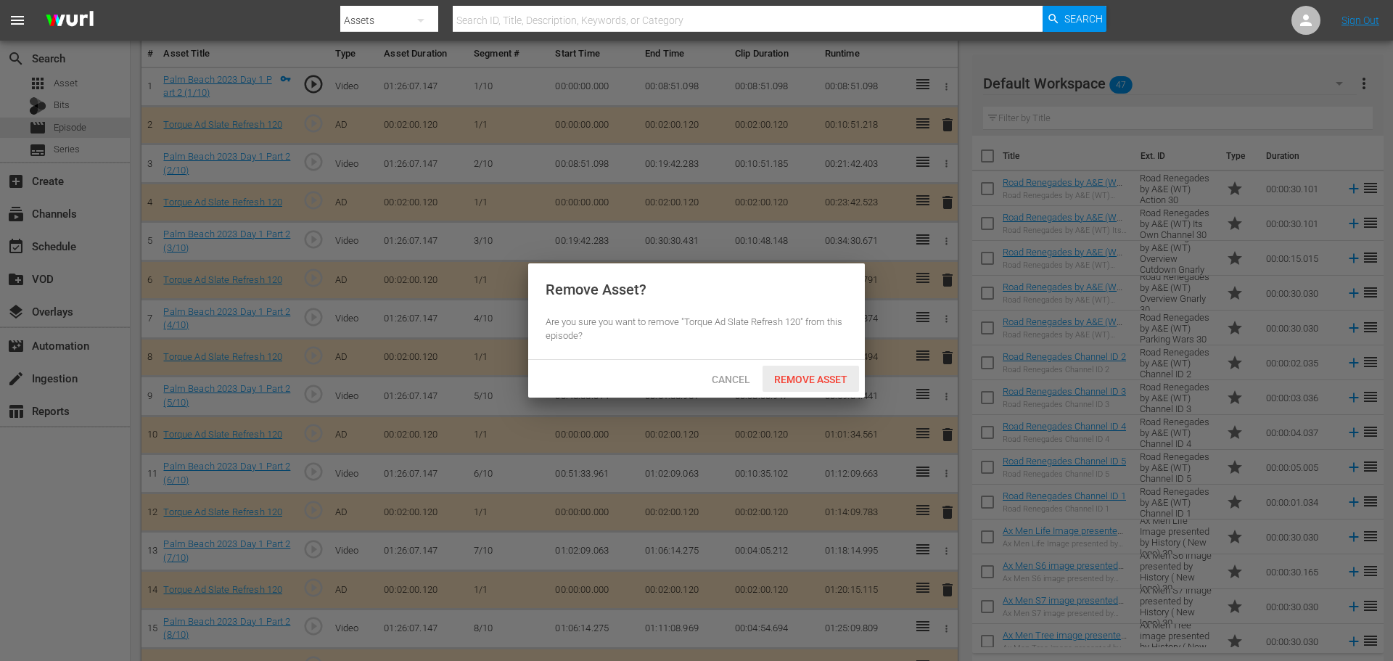
click at [812, 378] on span "Remove Asset" at bounding box center [810, 380] width 96 height 12
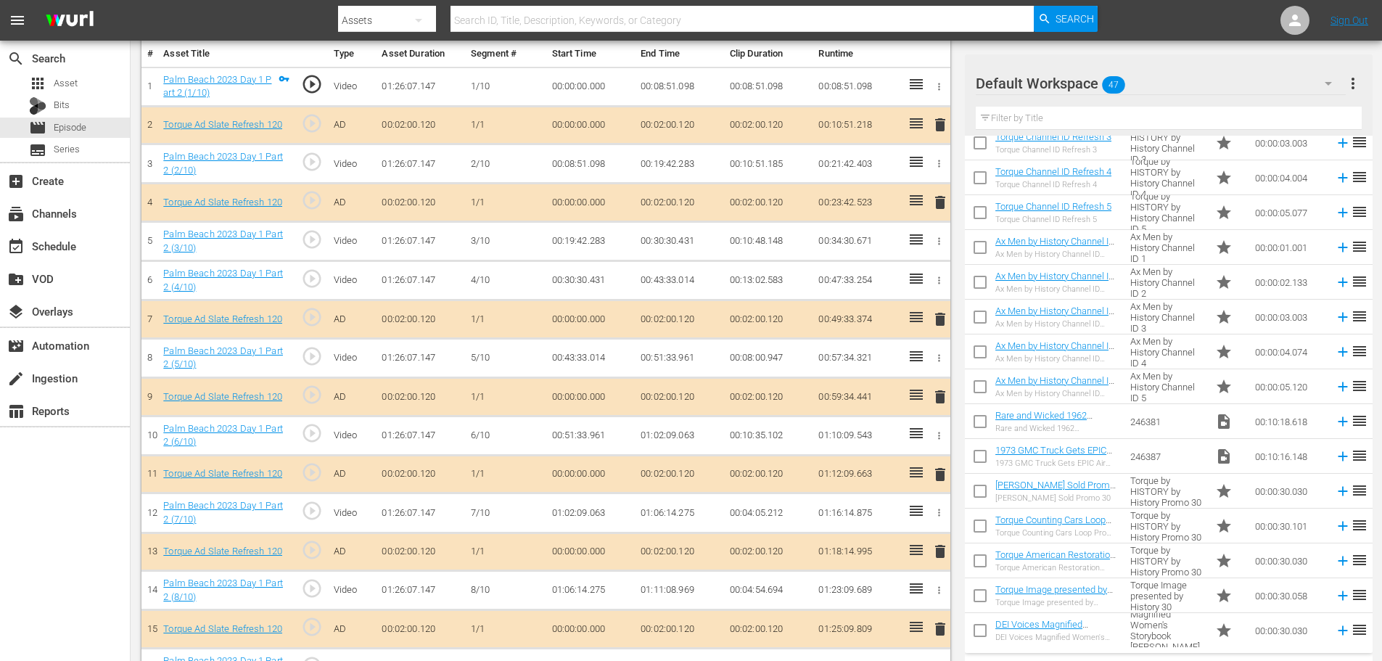
scroll to position [798, 0]
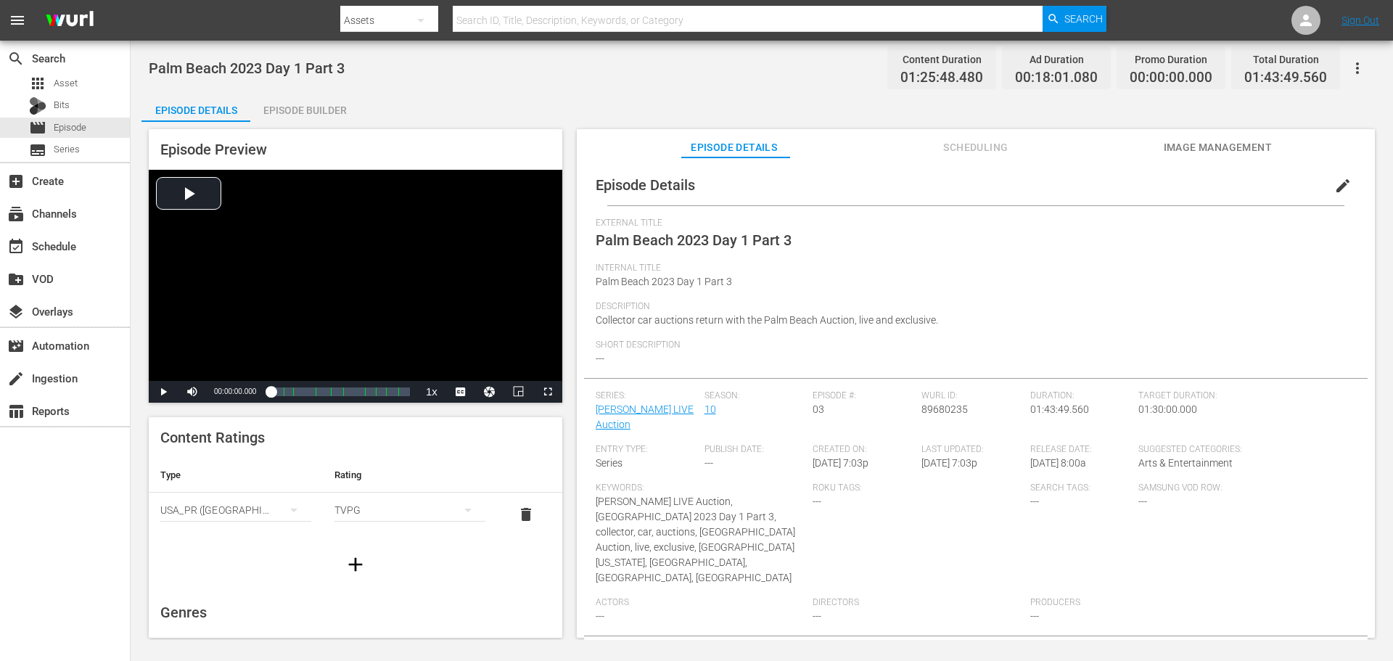
click at [306, 103] on div "Episode Builder" at bounding box center [304, 110] width 109 height 35
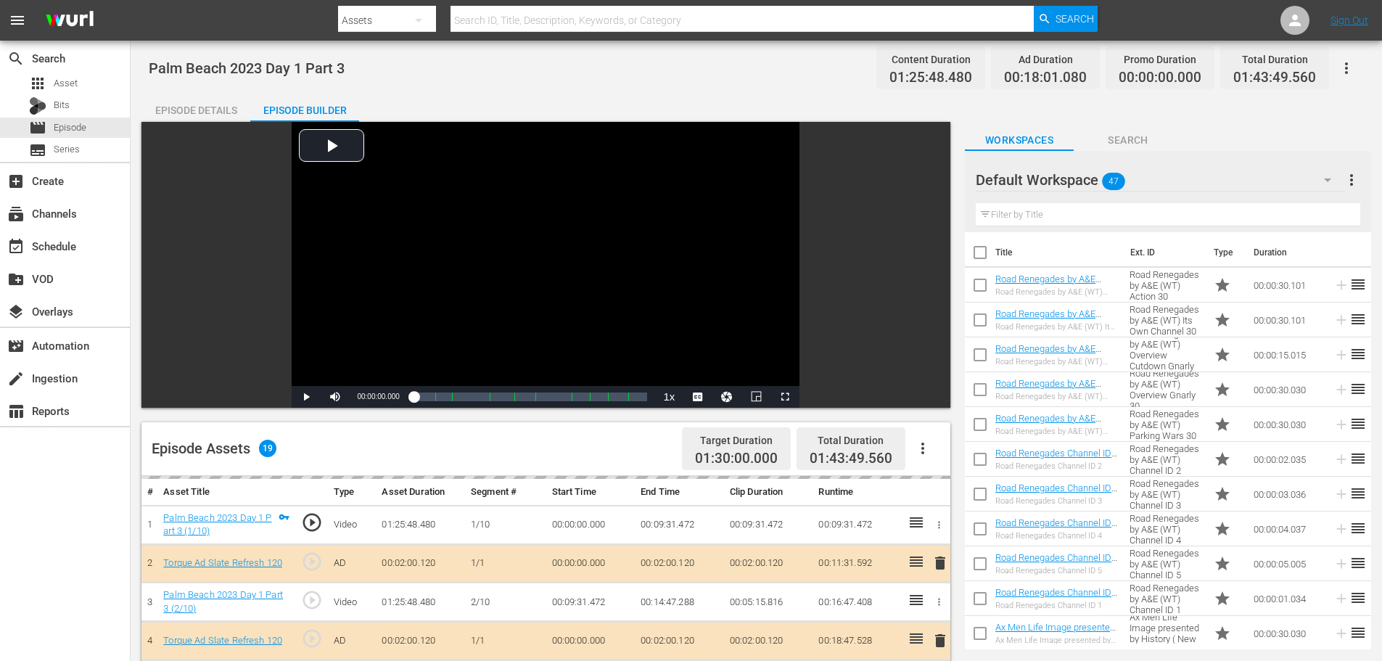
scroll to position [363, 0]
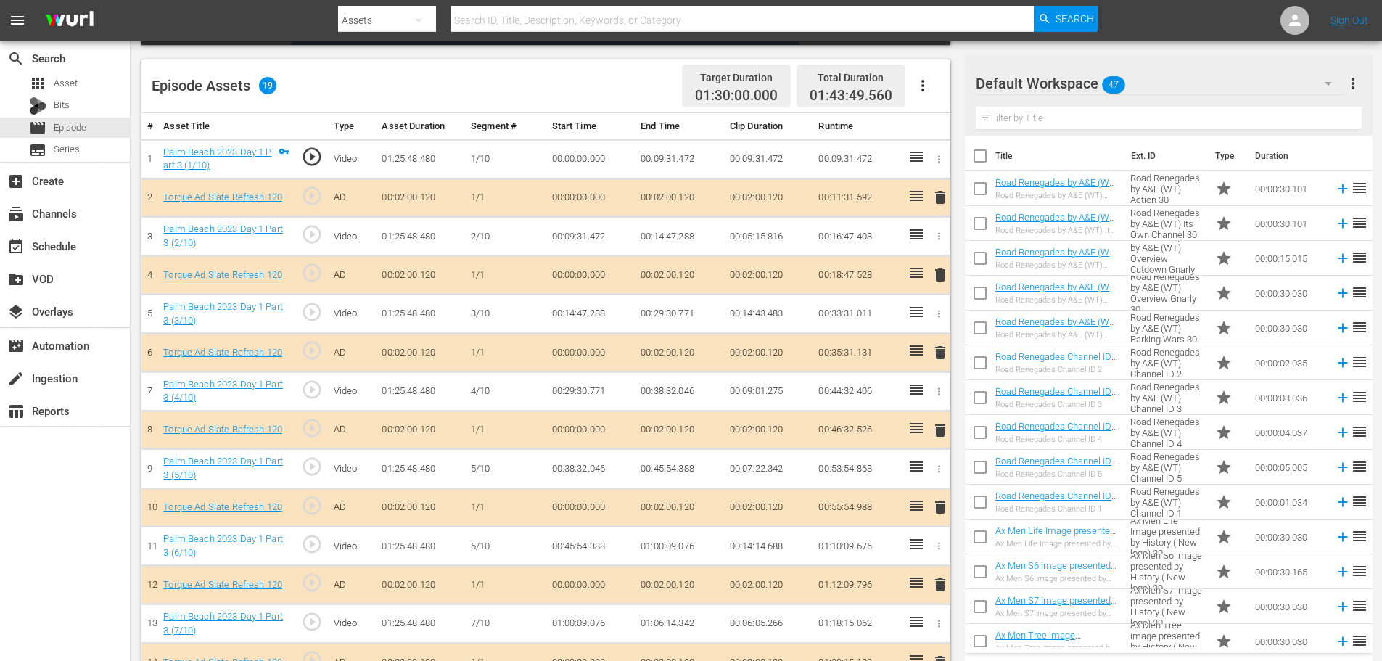
click at [937, 270] on span "delete" at bounding box center [939, 274] width 17 height 17
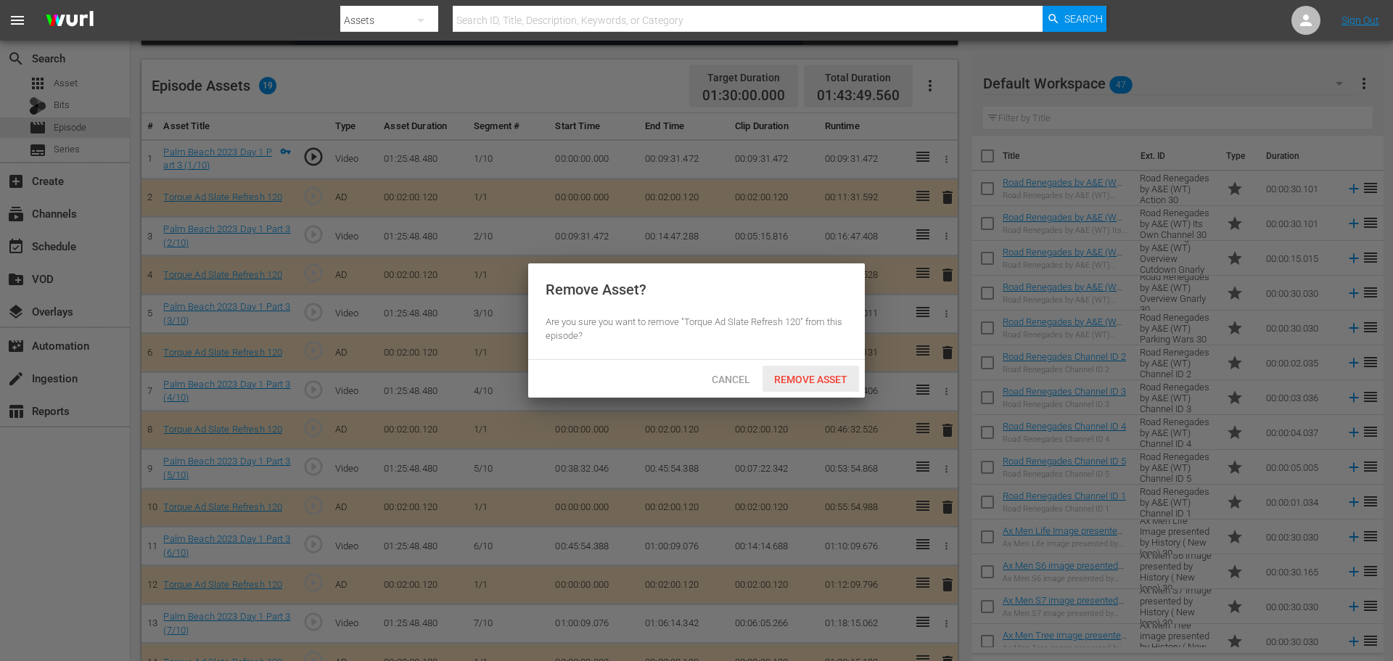
click at [826, 374] on span "Remove Asset" at bounding box center [810, 380] width 96 height 12
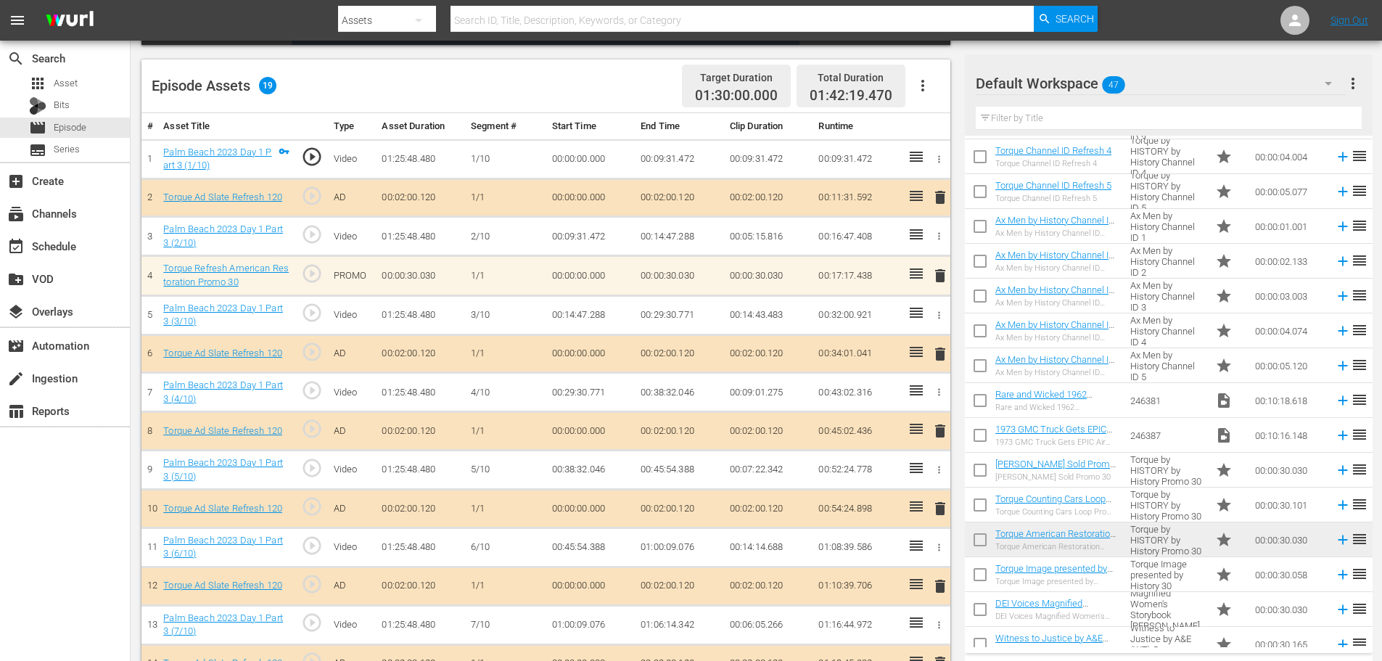
scroll to position [725, 0]
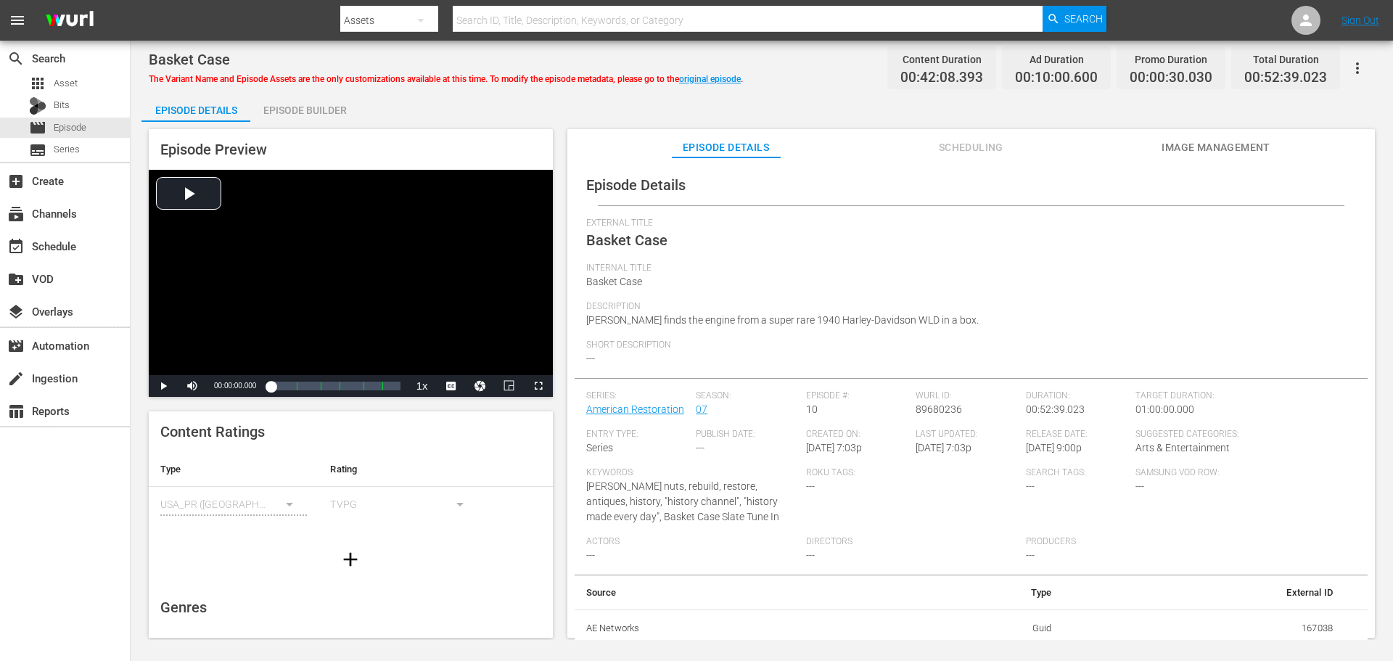
click at [293, 107] on div "Episode Builder" at bounding box center [304, 110] width 109 height 35
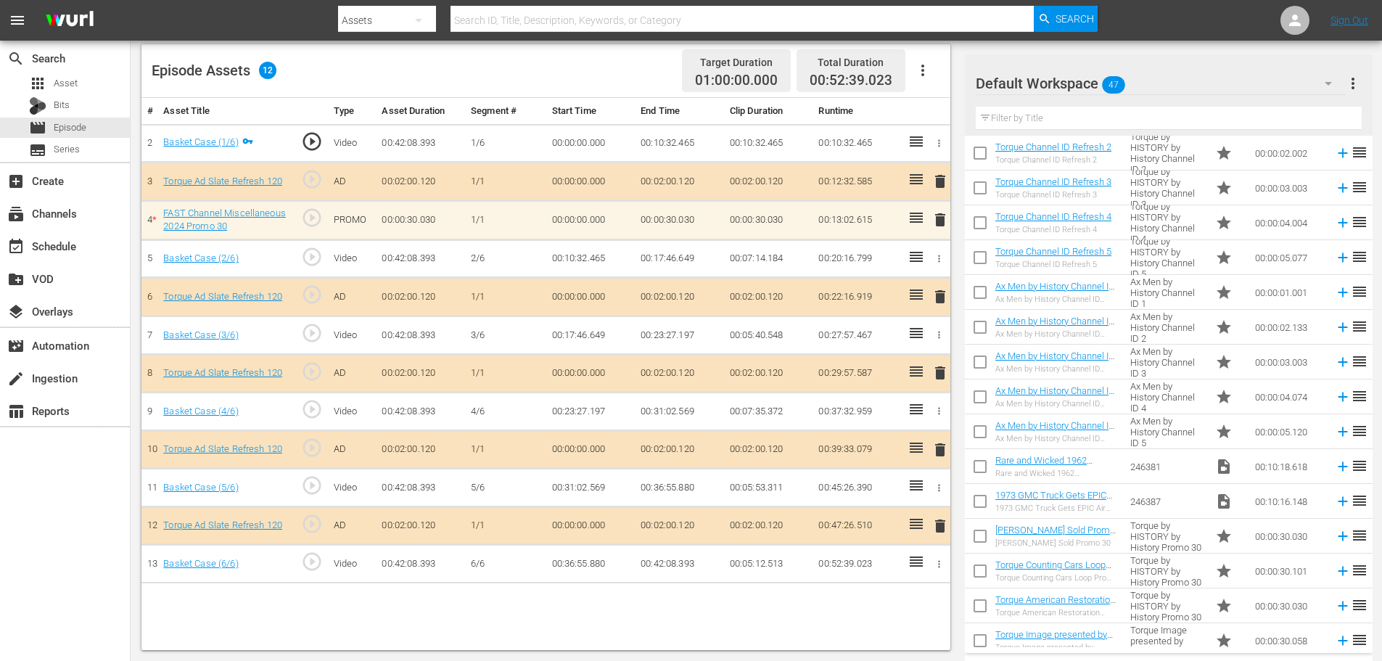
scroll to position [725, 0]
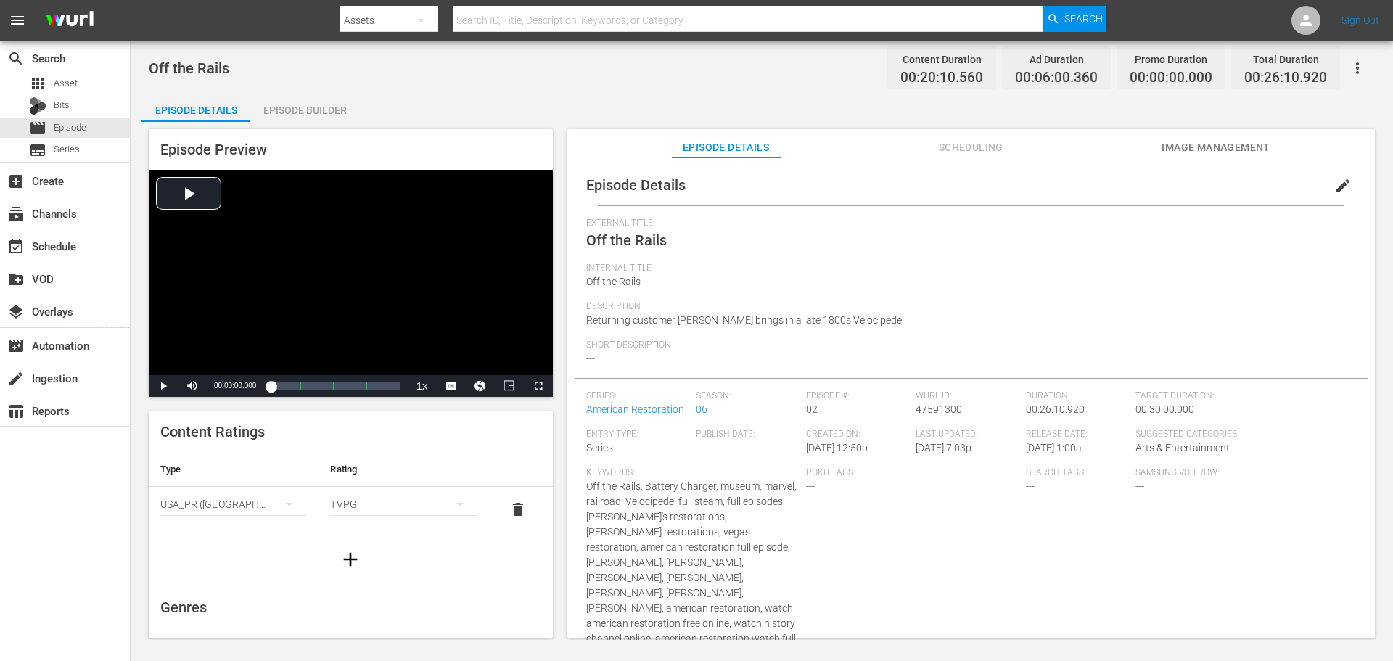
click at [318, 113] on div "Episode Builder" at bounding box center [304, 110] width 109 height 35
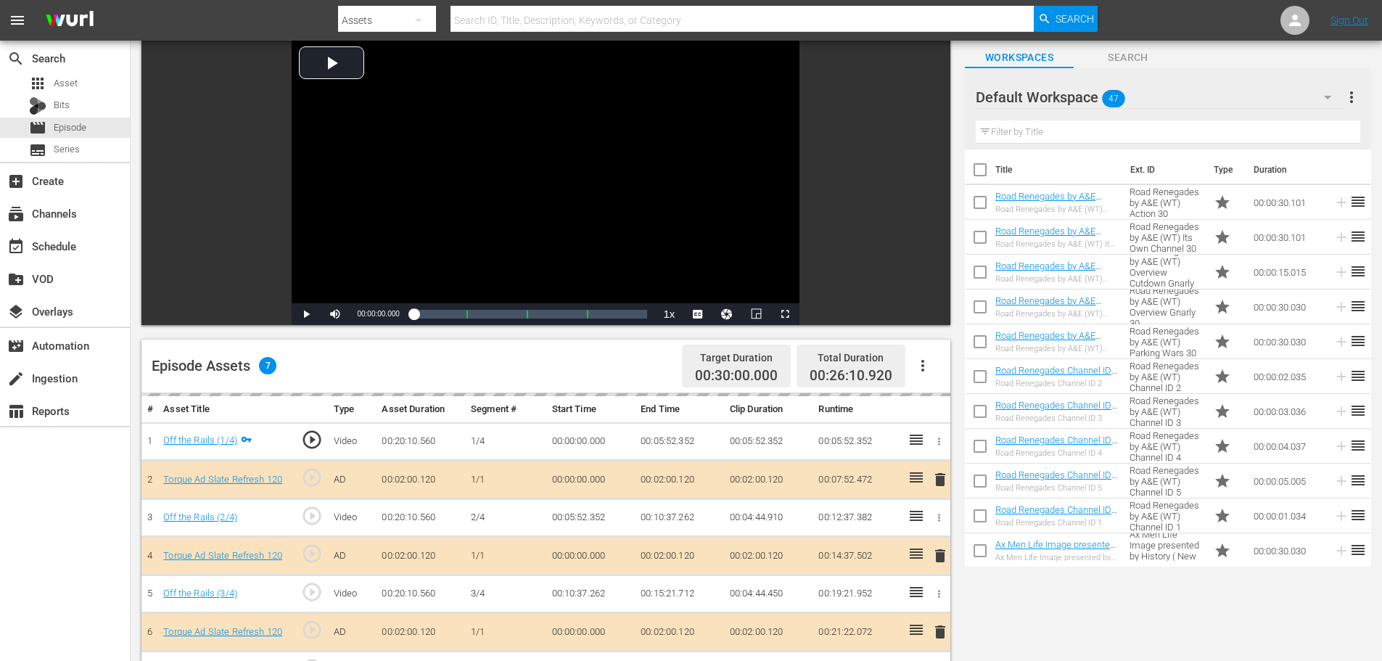
scroll to position [363, 0]
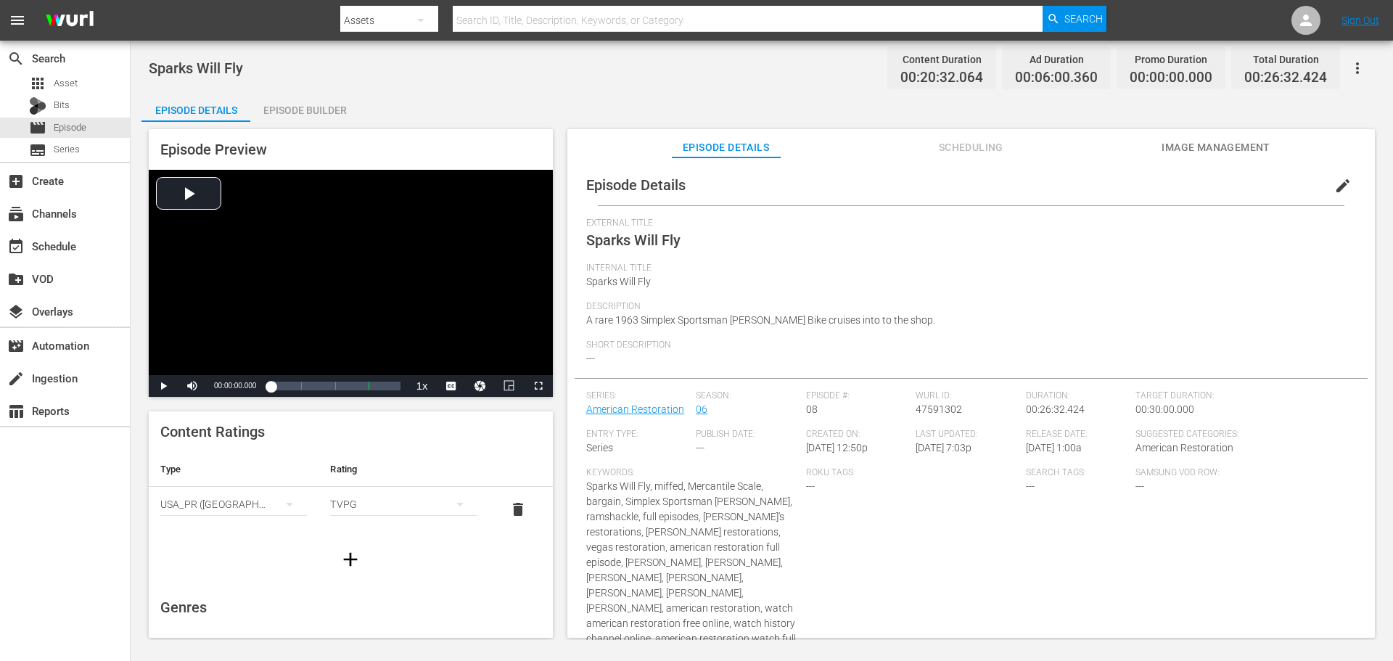
click at [299, 107] on div "Episode Builder" at bounding box center [304, 110] width 109 height 35
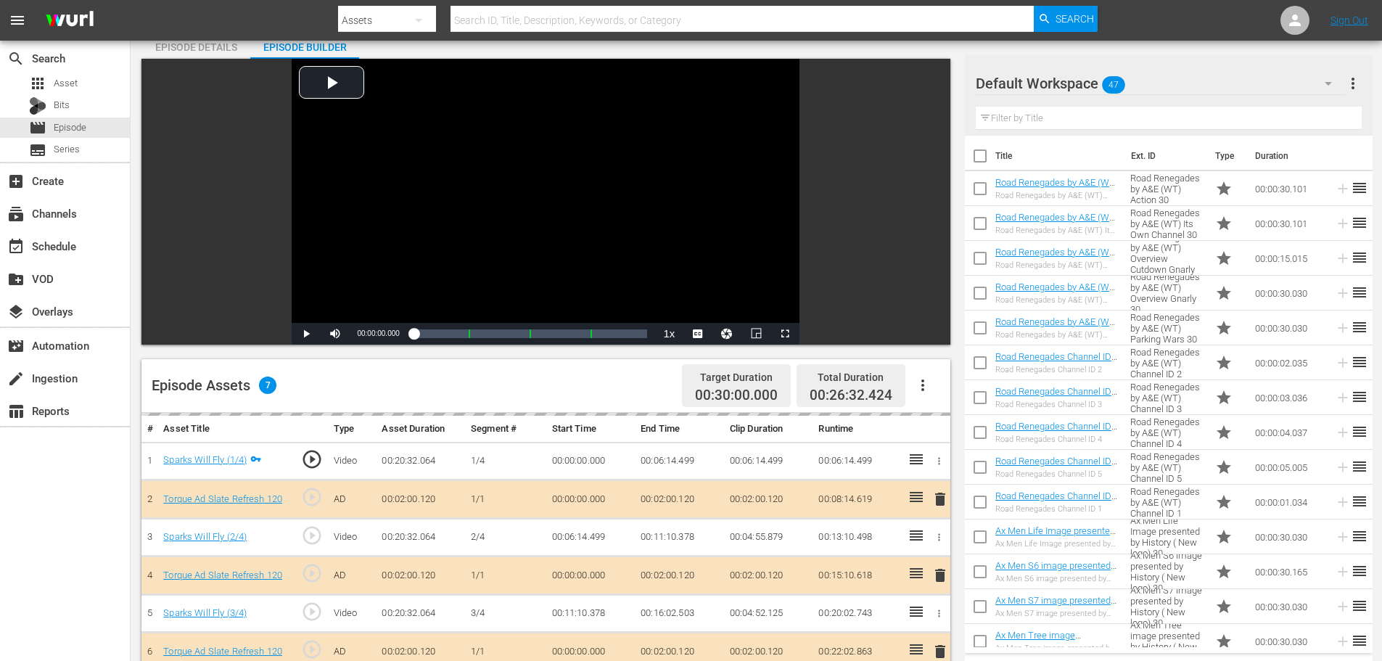
scroll to position [218, 0]
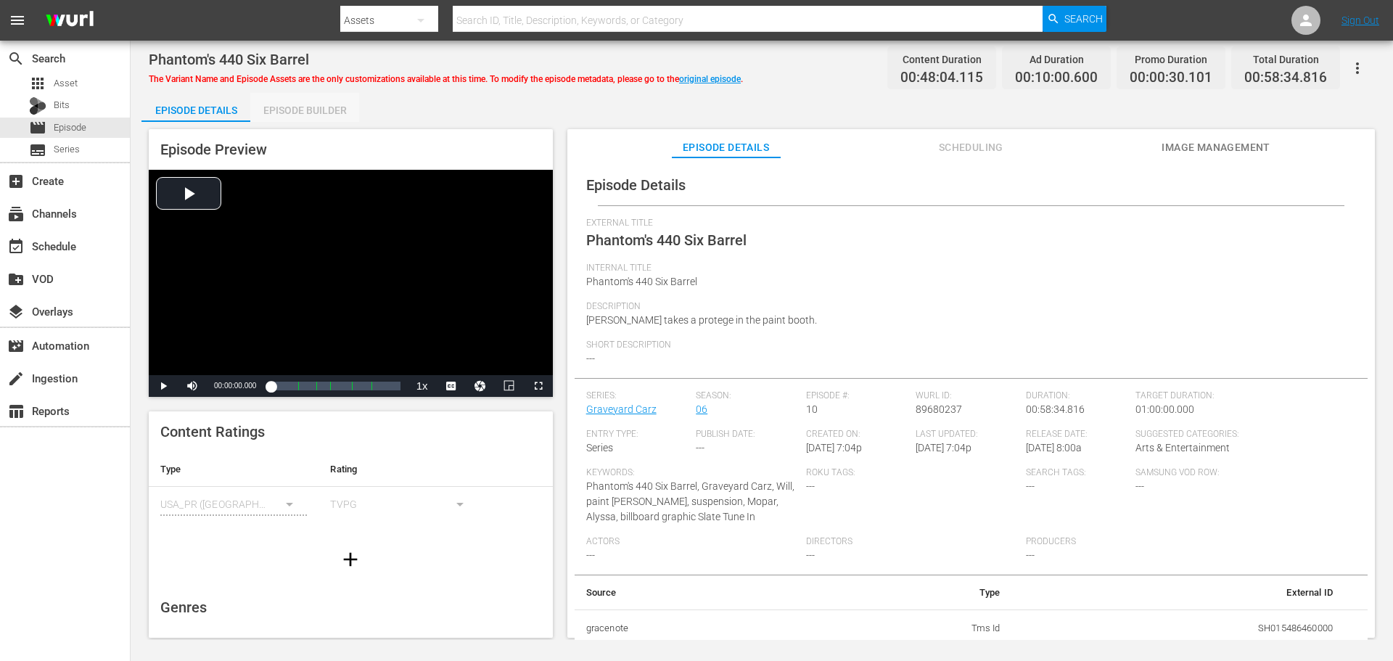
click at [313, 111] on div "Episode Builder" at bounding box center [304, 110] width 109 height 35
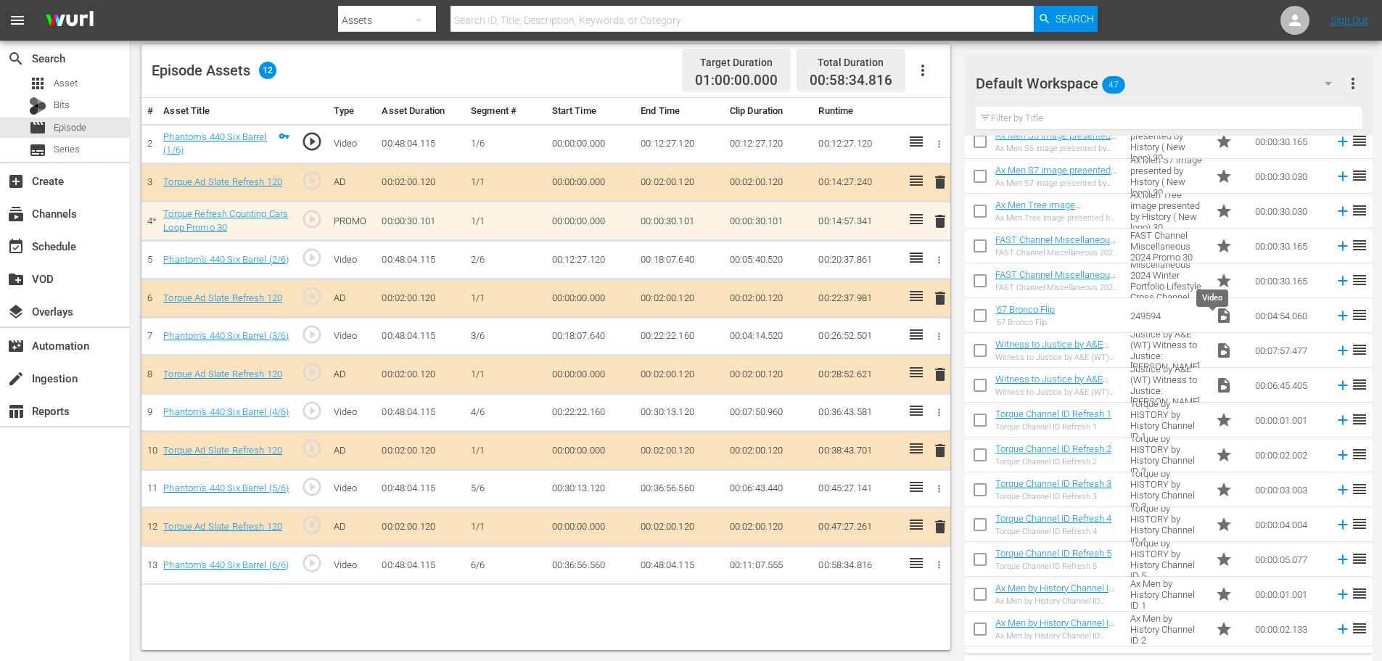
scroll to position [508, 0]
